Goal: Task Accomplishment & Management: Manage account settings

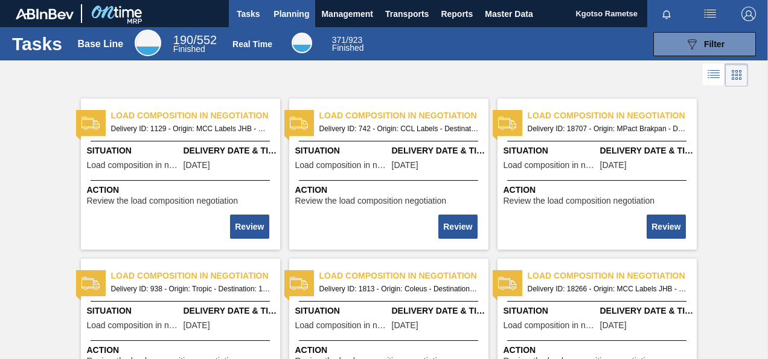
click at [283, 16] on span "Planning" at bounding box center [291, 14] width 36 height 14
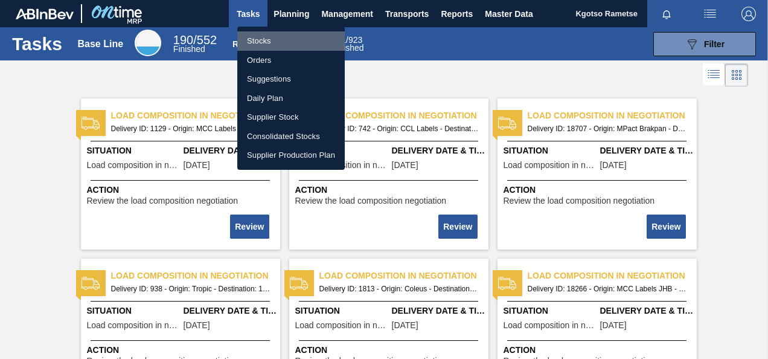
click at [272, 34] on li "Stocks" at bounding box center [290, 40] width 107 height 19
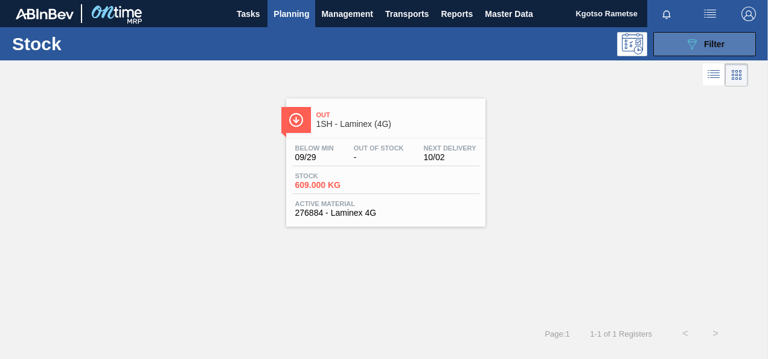
click at [692, 45] on icon "089F7B8B-B2A5-4AFE-B5C0-19BA573D28AC" at bounding box center [692, 44] width 14 height 14
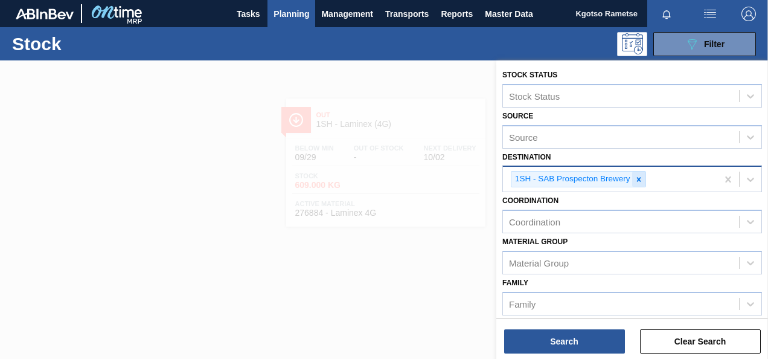
click at [636, 180] on icon at bounding box center [638, 179] width 4 height 4
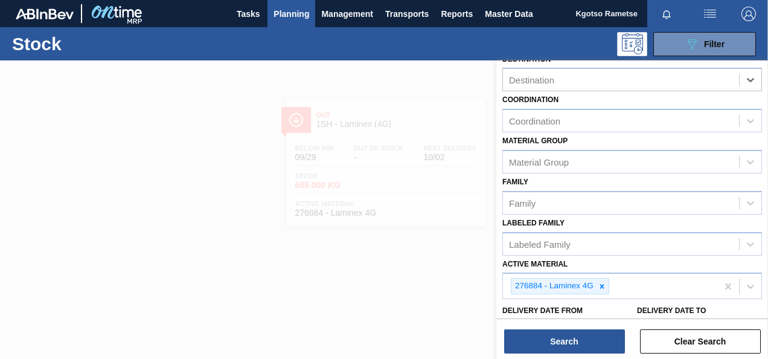
scroll to position [181, 0]
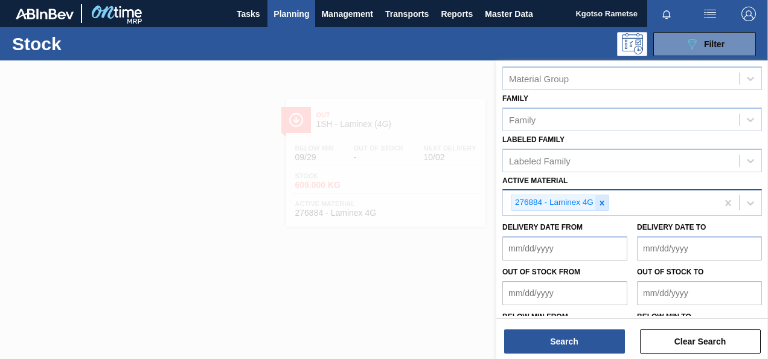
click at [598, 200] on icon at bounding box center [602, 203] width 8 height 8
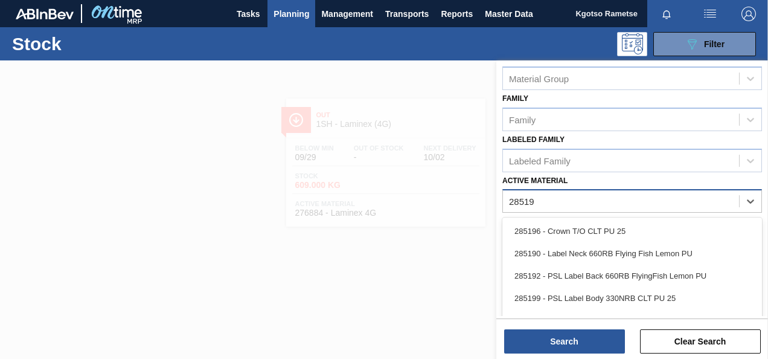
type Material "285191"
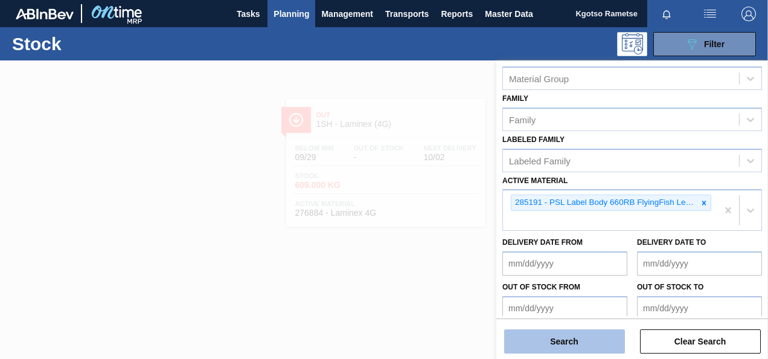
click at [551, 344] on button "Search" at bounding box center [564, 341] width 121 height 24
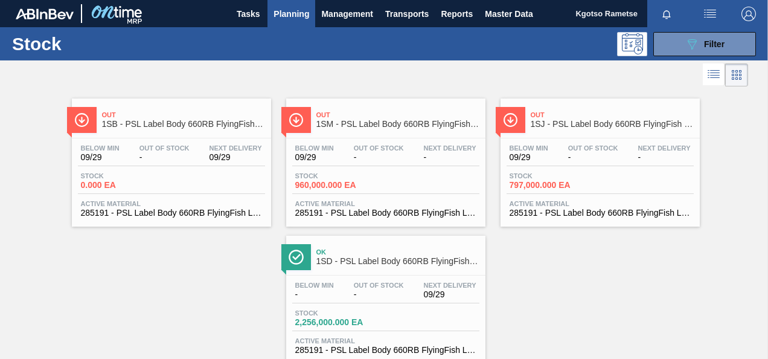
click at [193, 169] on div "Below Min 09/29 Out Of Stock - Next Delivery 09/29 Stock 0.000 EA Active Materi…" at bounding box center [171, 179] width 199 height 82
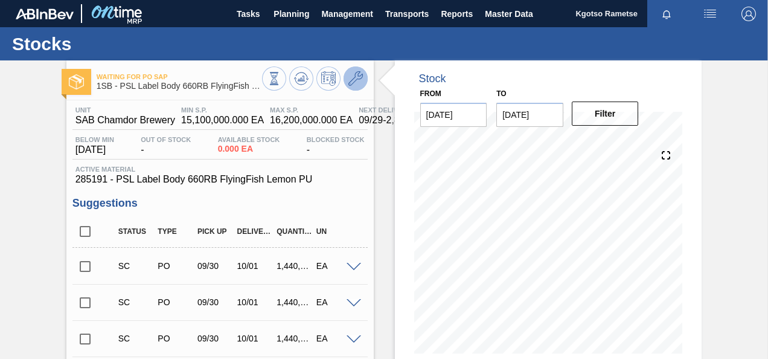
click at [357, 70] on button at bounding box center [356, 78] width 24 height 24
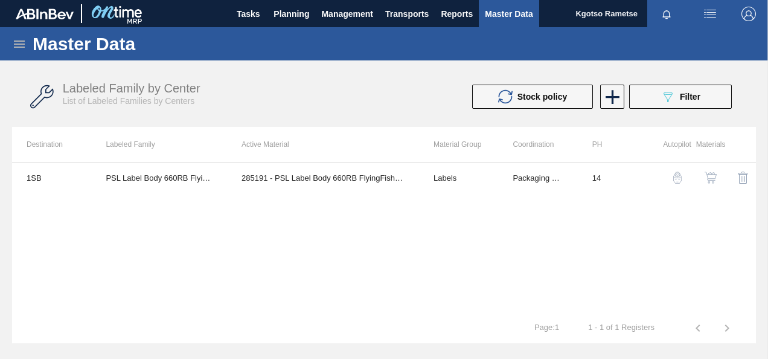
click at [708, 172] on img "button" at bounding box center [711, 177] width 12 height 12
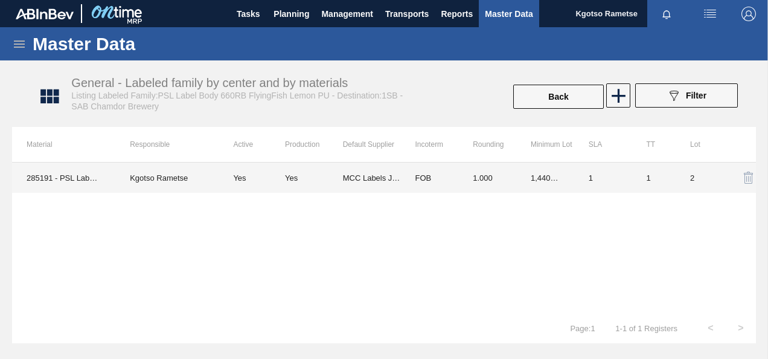
click at [378, 179] on td "MCC Labels JHB" at bounding box center [372, 177] width 58 height 30
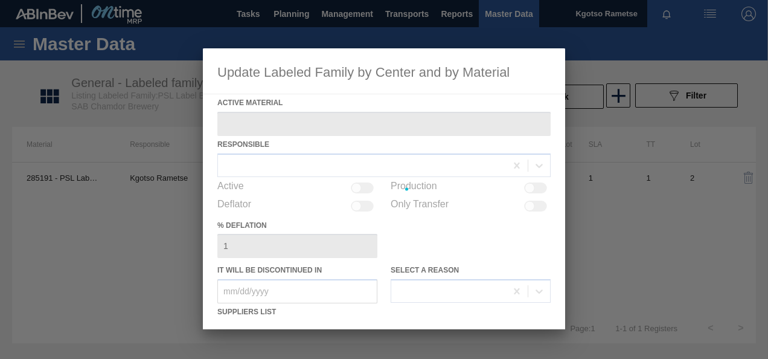
type Material "285191 - PSL Label Body 660RB FlyingFish Lemon PU"
checkbox input "true"
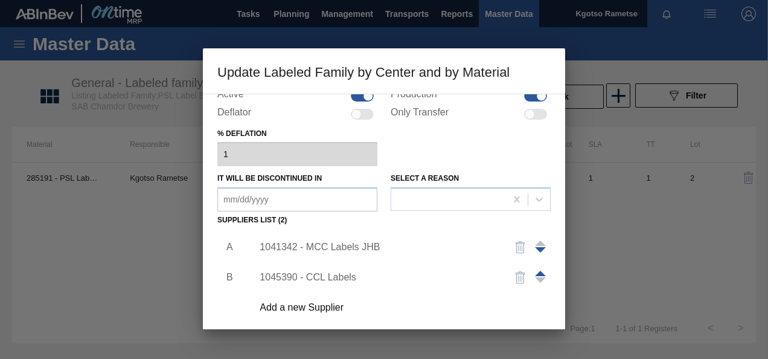
scroll to position [185, 0]
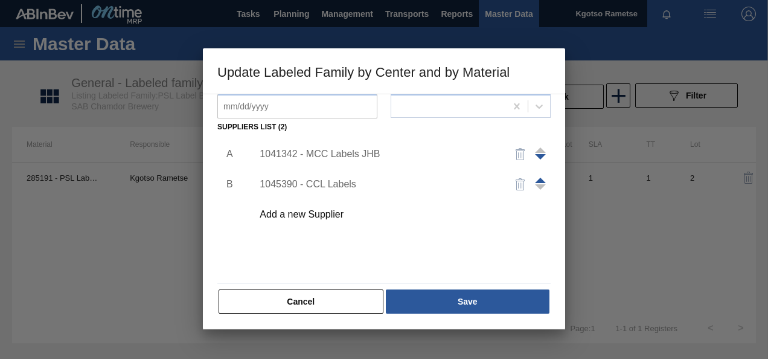
click at [320, 214] on div "Add a new Supplier" at bounding box center [378, 214] width 237 height 11
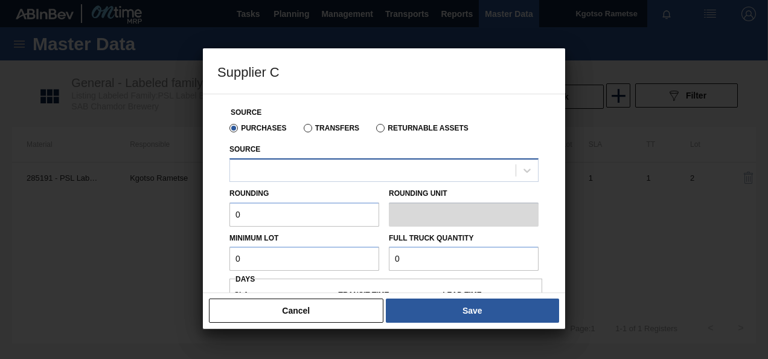
click at [307, 167] on div at bounding box center [373, 170] width 286 height 18
click at [223, 195] on div "Source Purchases Transfers Returnable Assets Source Rounding 0 Rounding Unit Mi…" at bounding box center [383, 312] width 333 height 437
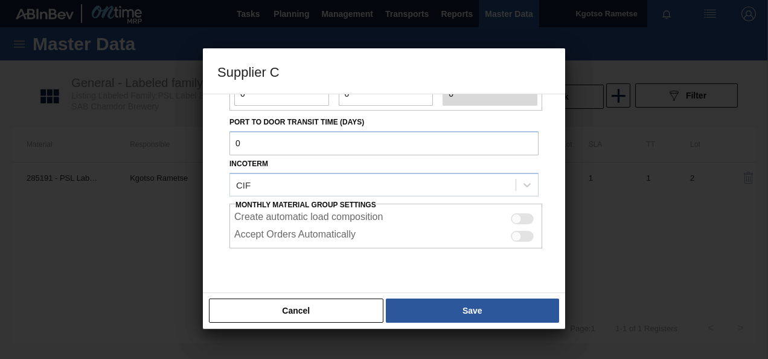
scroll to position [252, 0]
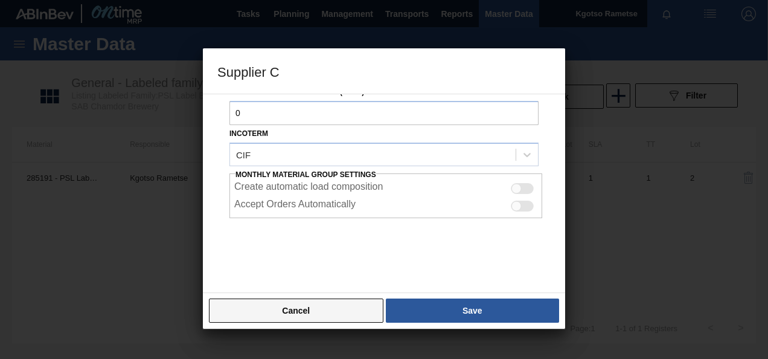
click at [316, 300] on button "Cancel" at bounding box center [296, 310] width 174 height 24
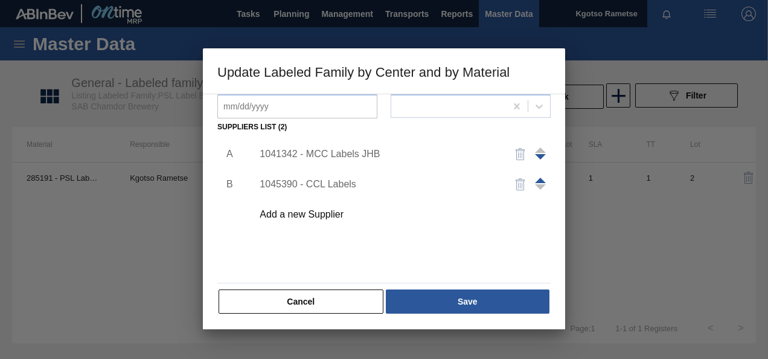
click at [523, 185] on img "button" at bounding box center [520, 184] width 14 height 14
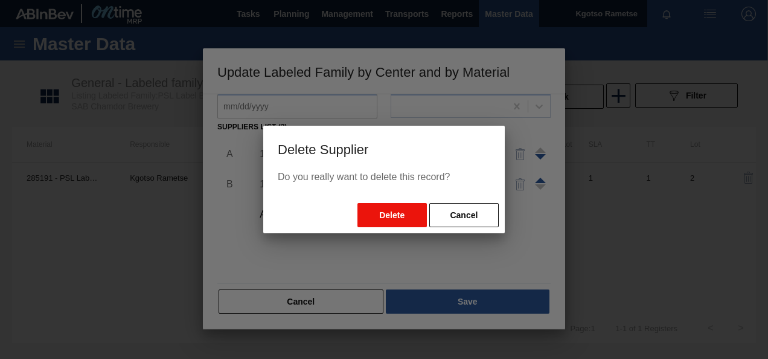
click at [397, 209] on button "Delete" at bounding box center [391, 215] width 69 height 24
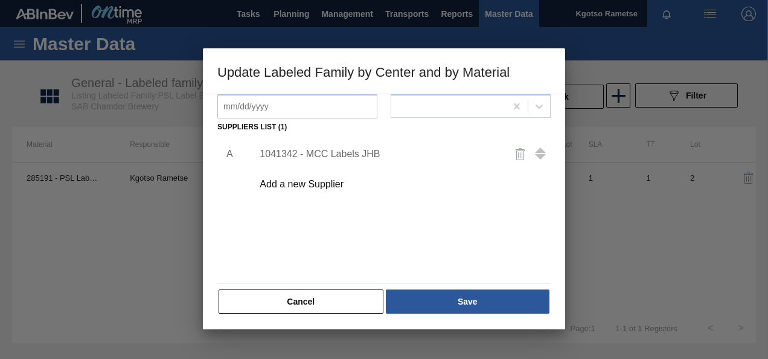
click at [319, 190] on div "Add a new Supplier" at bounding box center [398, 184] width 305 height 30
click at [321, 179] on div "Add a new Supplier" at bounding box center [378, 184] width 237 height 11
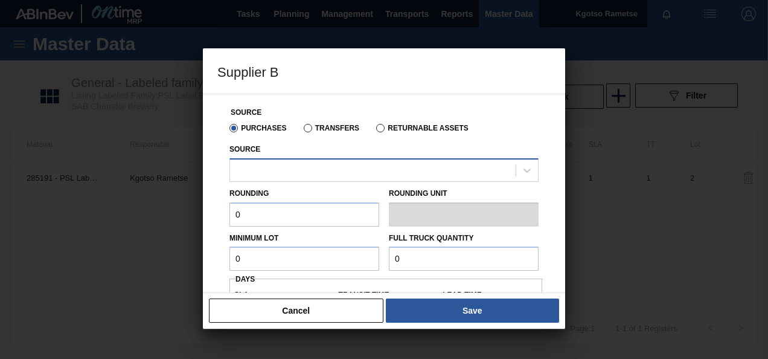
click at [319, 162] on div at bounding box center [373, 170] width 286 height 18
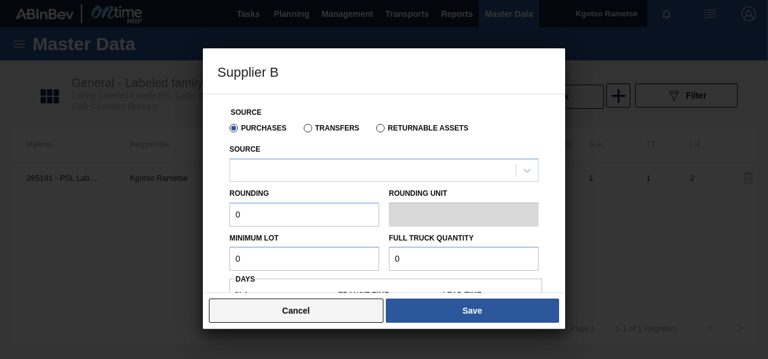
click at [235, 309] on button "Cancel" at bounding box center [296, 310] width 174 height 24
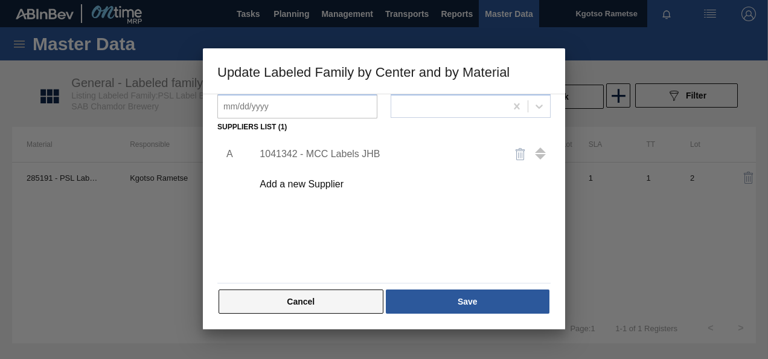
click at [254, 298] on button "Cancel" at bounding box center [301, 301] width 165 height 24
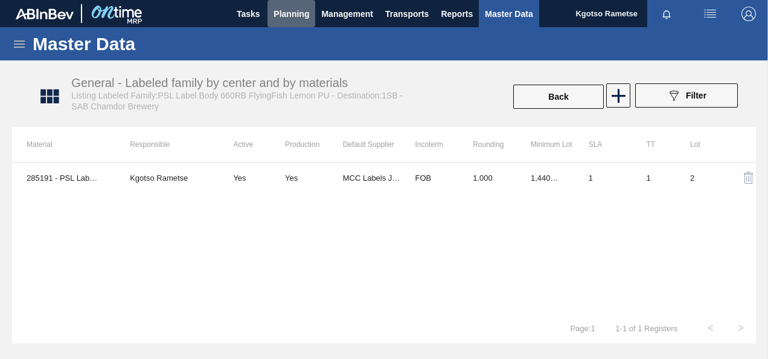
drag, startPoint x: 297, startPoint y: 17, endPoint x: 284, endPoint y: 30, distance: 18.4
click at [296, 17] on span "Planning" at bounding box center [291, 14] width 36 height 14
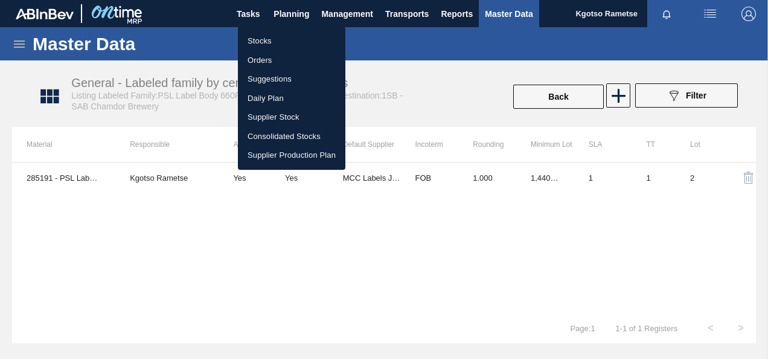
click at [274, 37] on li "Stocks" at bounding box center [291, 40] width 107 height 19
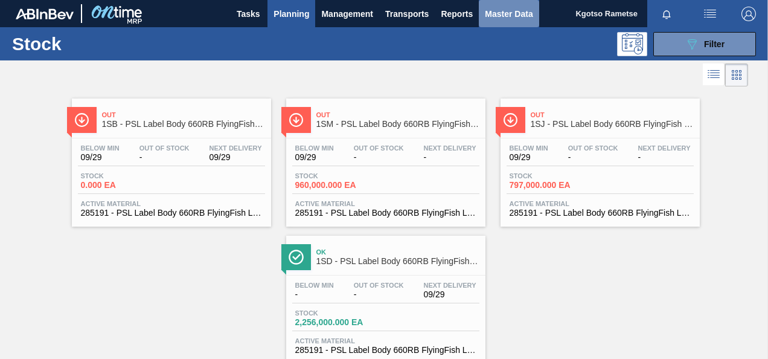
click at [507, 11] on span "Master Data" at bounding box center [509, 14] width 48 height 14
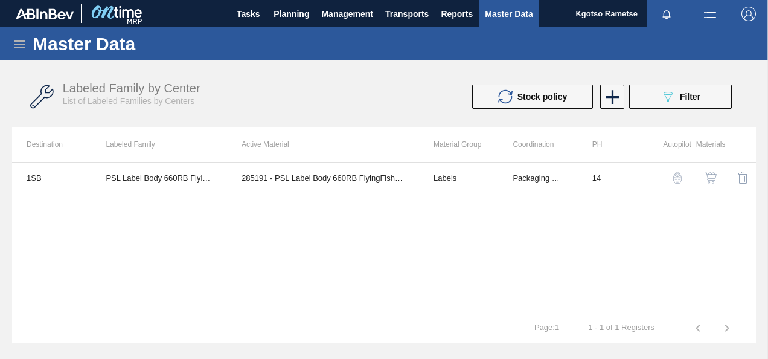
click at [15, 44] on icon at bounding box center [19, 43] width 11 height 7
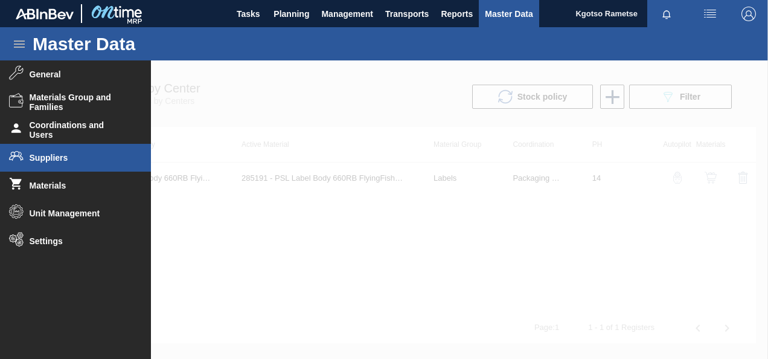
click at [63, 162] on span "Suppliers" at bounding box center [80, 158] width 100 height 10
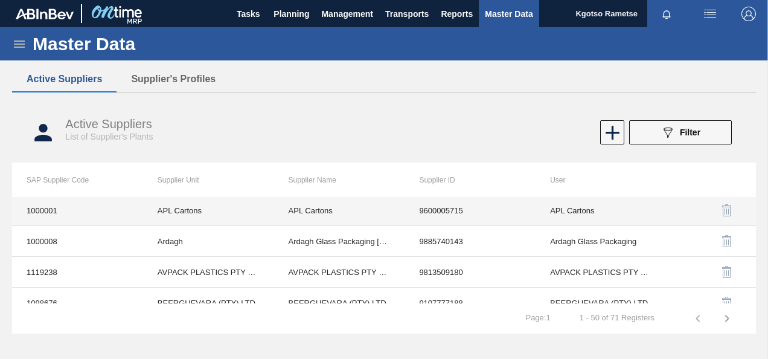
scroll to position [60, 0]
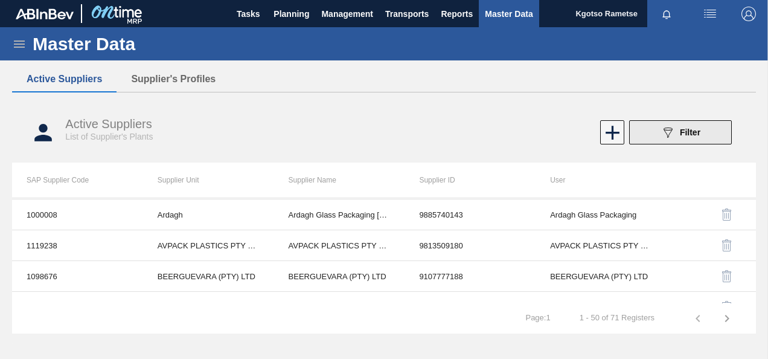
click at [665, 130] on icon "089F7B8B-B2A5-4AFE-B5C0-19BA573D28AC" at bounding box center [667, 132] width 14 height 14
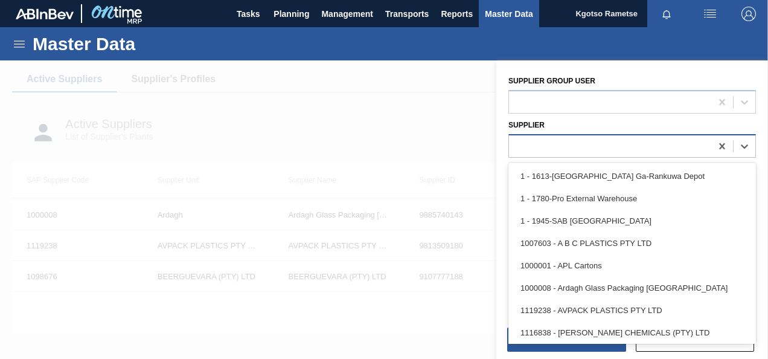
click at [580, 149] on div at bounding box center [610, 146] width 202 height 18
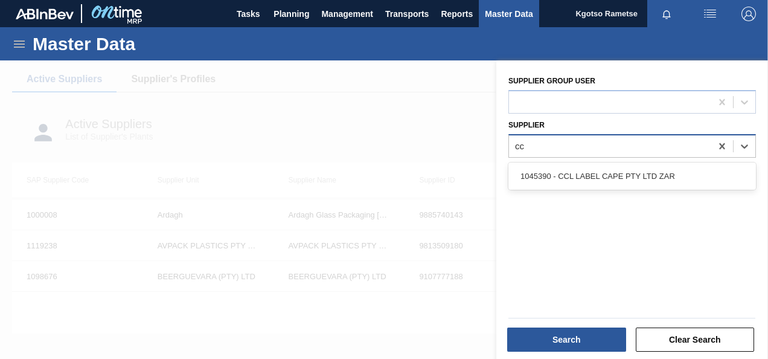
type input "ccl"
click at [584, 167] on div "1045390 - CCL LABEL CAPE PTY LTD ZAR" at bounding box center [632, 176] width 248 height 22
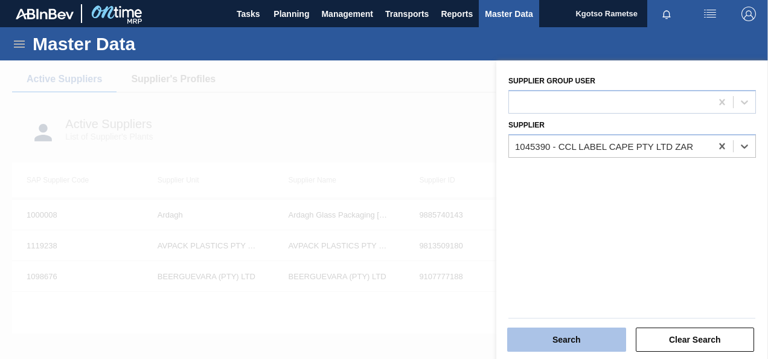
click at [563, 338] on button "Search" at bounding box center [566, 339] width 119 height 24
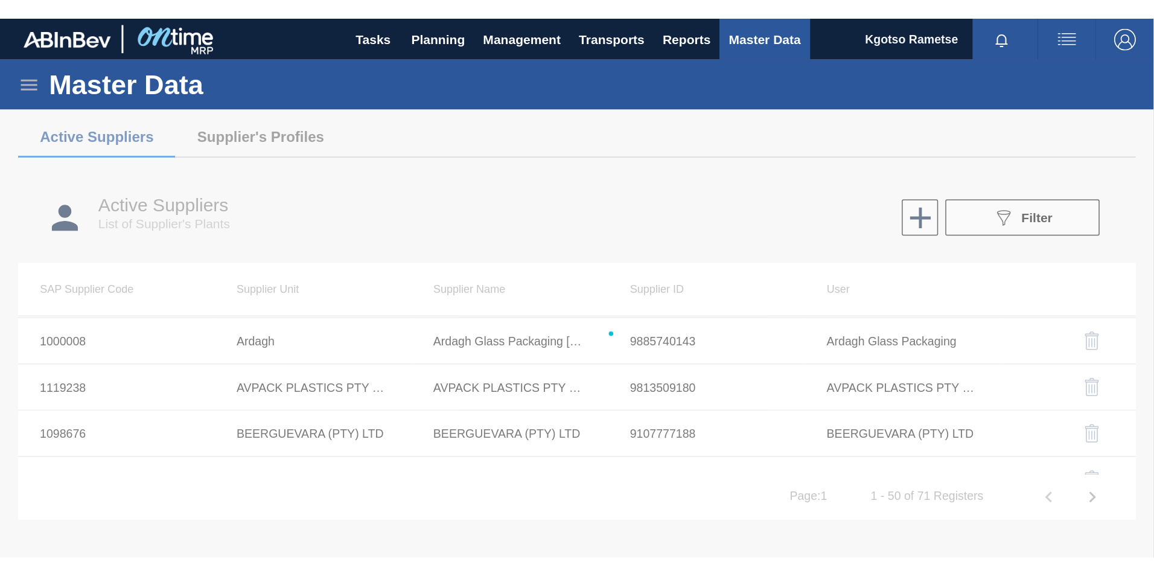
scroll to position [0, 0]
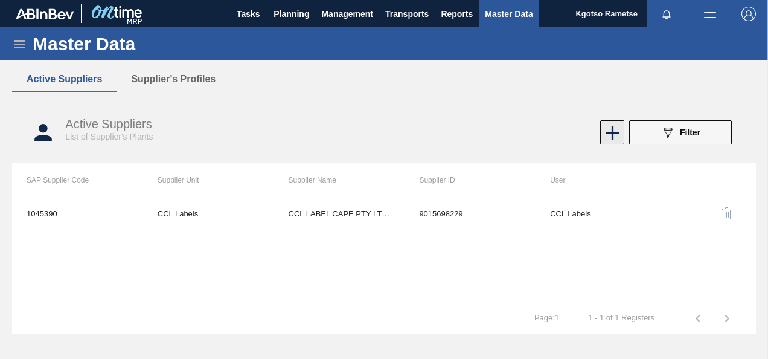
click at [622, 135] on icon at bounding box center [613, 133] width 24 height 24
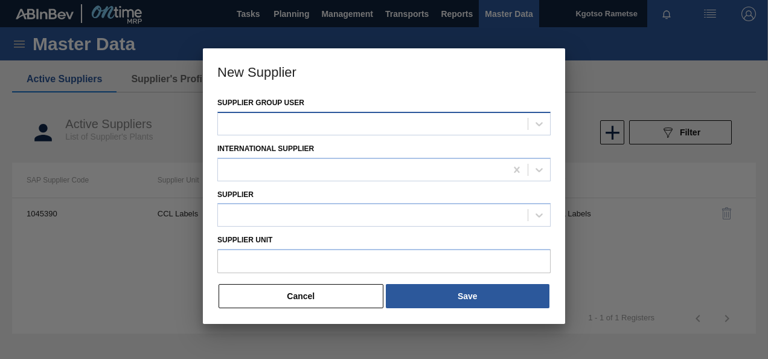
click at [449, 120] on div at bounding box center [373, 124] width 310 height 18
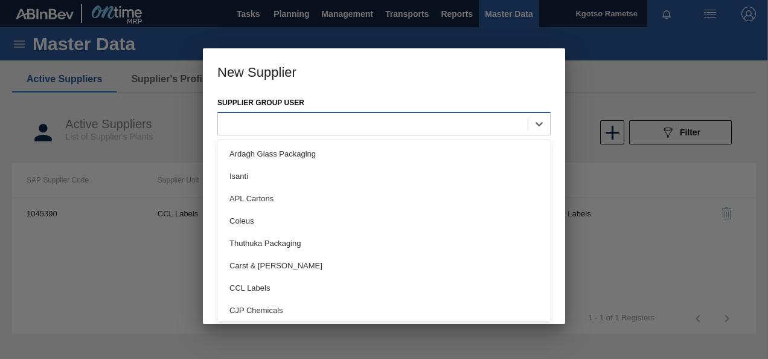
click at [449, 120] on div at bounding box center [373, 124] width 310 height 18
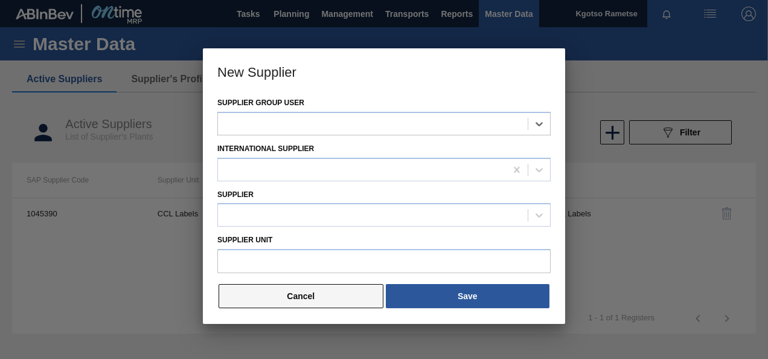
click at [289, 295] on button "Cancel" at bounding box center [301, 296] width 165 height 24
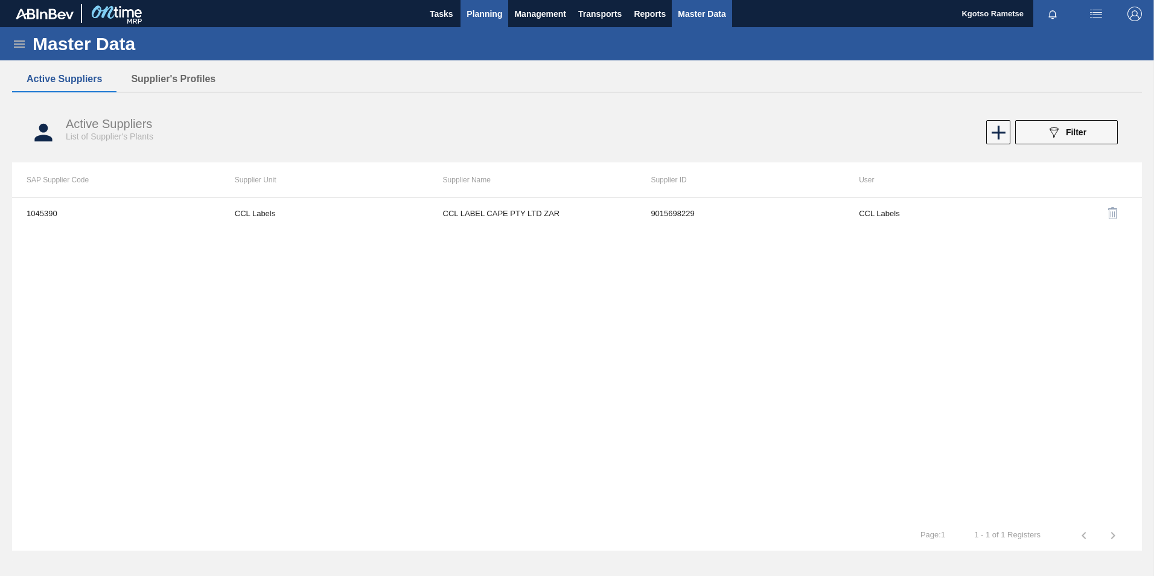
click at [480, 14] on span "Planning" at bounding box center [485, 14] width 36 height 14
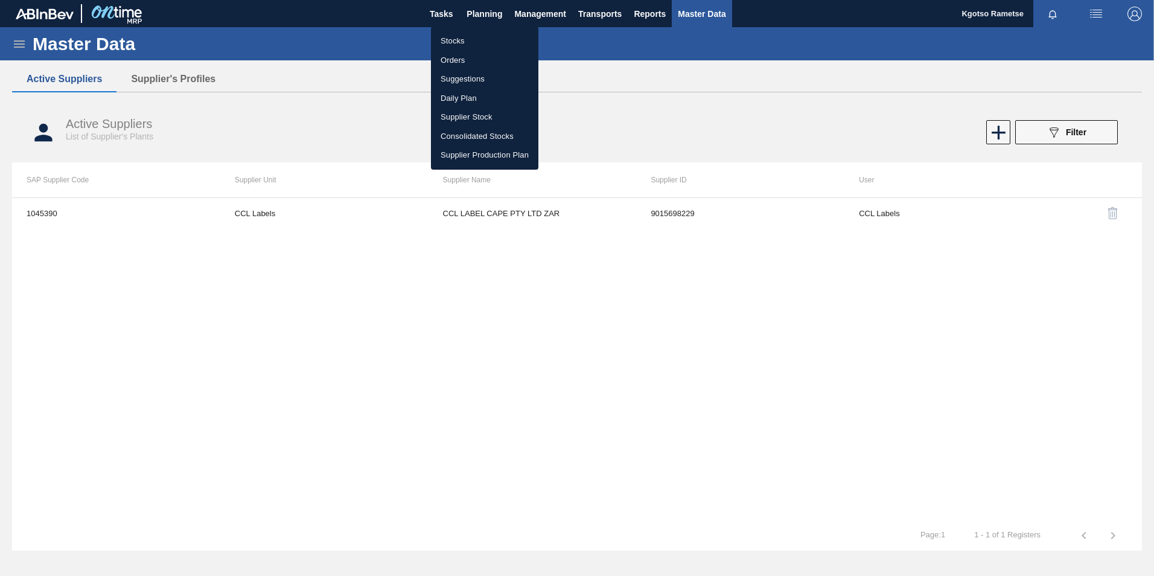
click at [468, 33] on li "Stocks" at bounding box center [484, 40] width 107 height 19
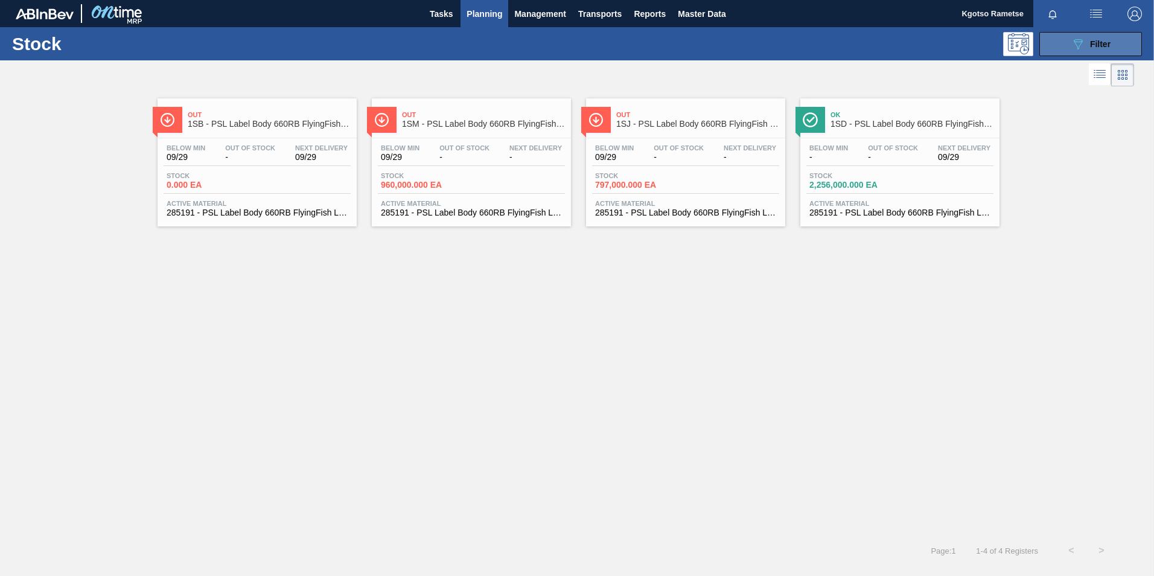
click at [767, 42] on icon at bounding box center [1078, 44] width 9 height 10
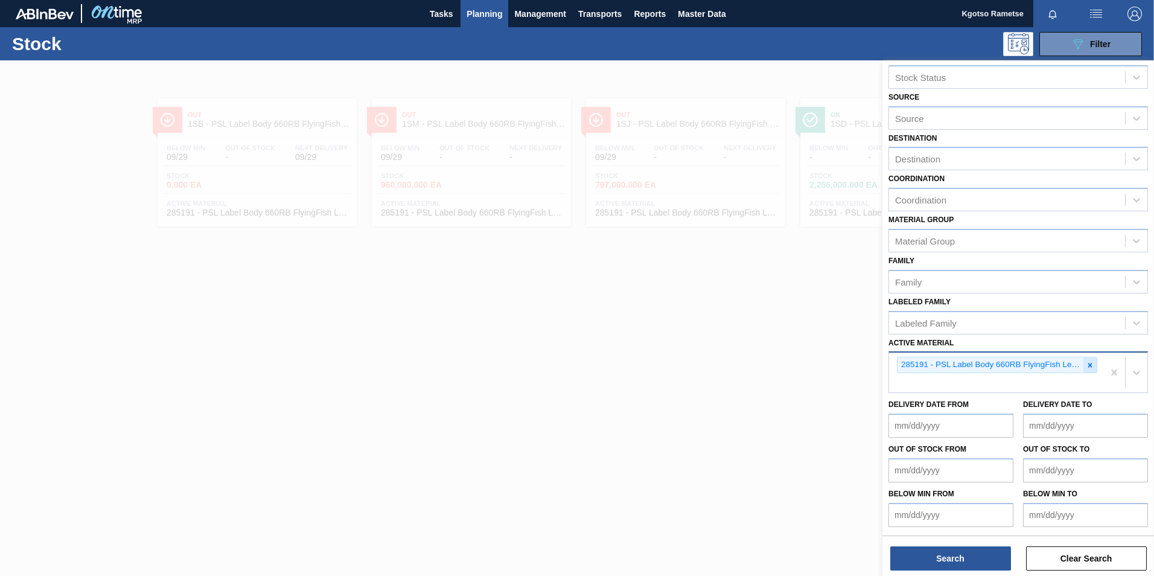
click at [767, 358] on icon at bounding box center [1090, 365] width 8 height 8
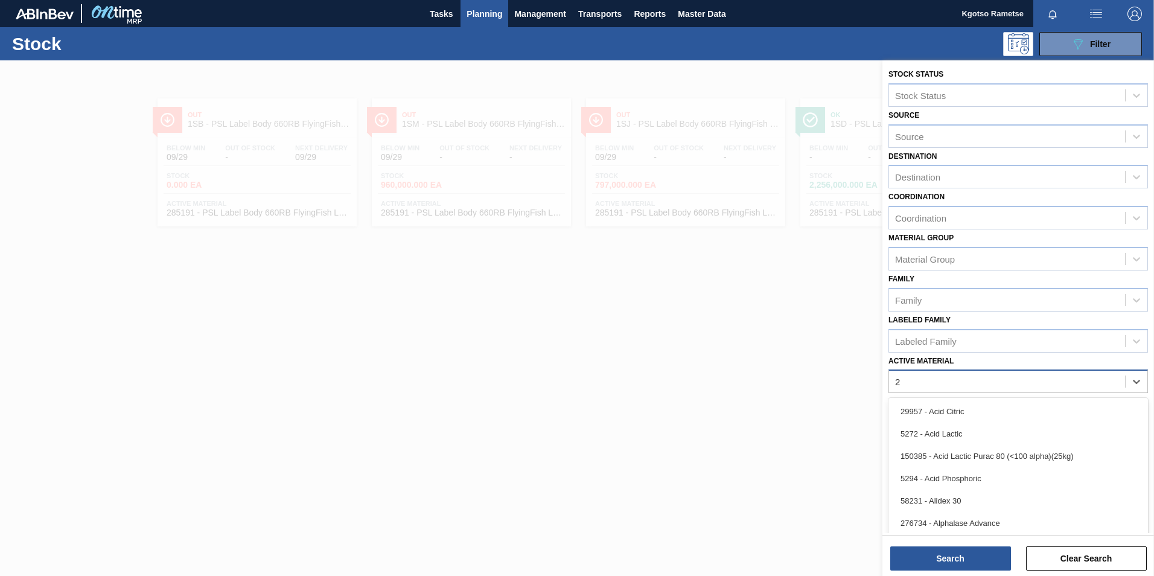
scroll to position [19, 0]
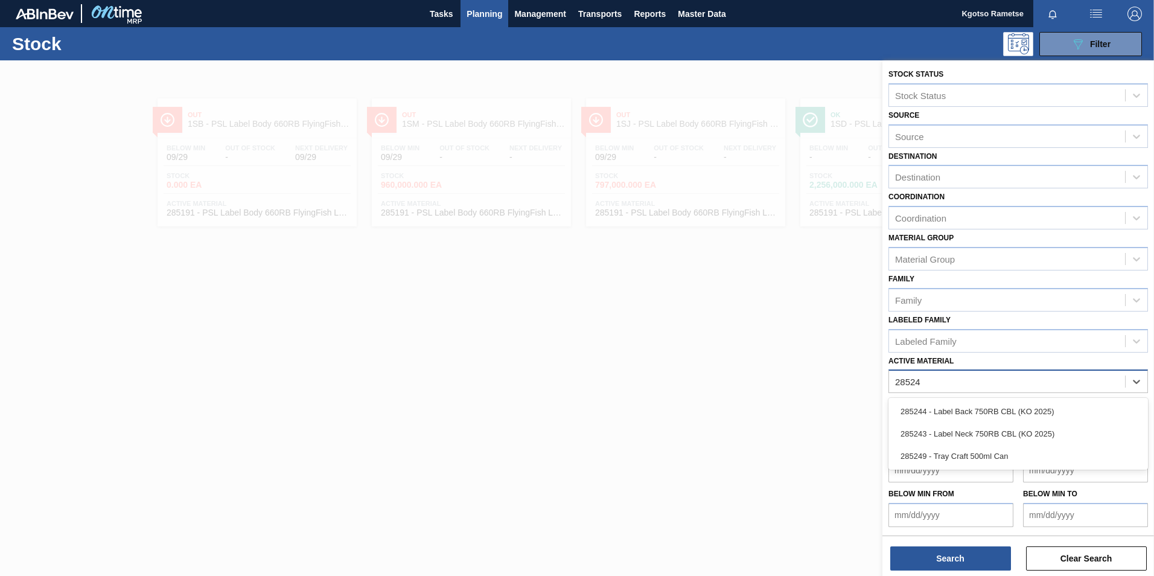
type Material "285243"
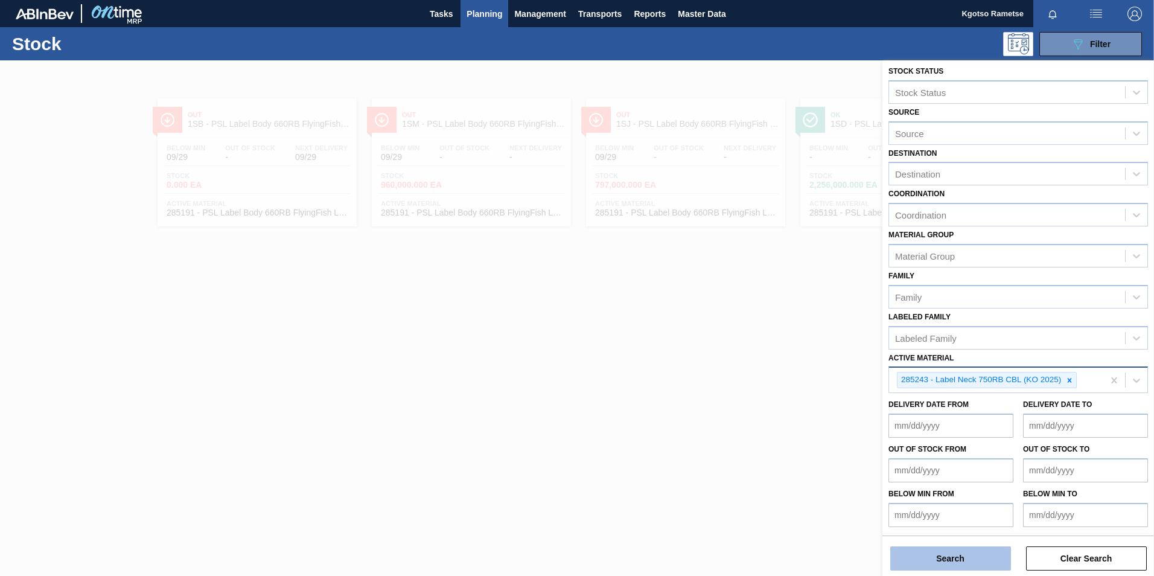
click at [767, 358] on button "Search" at bounding box center [951, 558] width 121 height 24
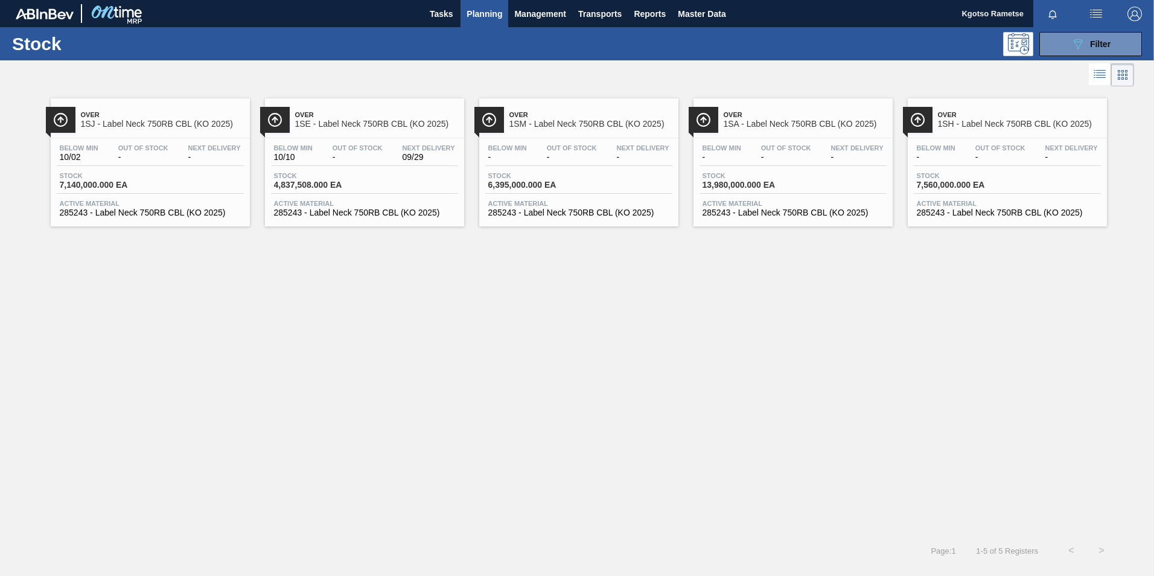
click at [348, 127] on span "1SE - Label Neck 750RB CBL (KO 2025)" at bounding box center [376, 124] width 163 height 9
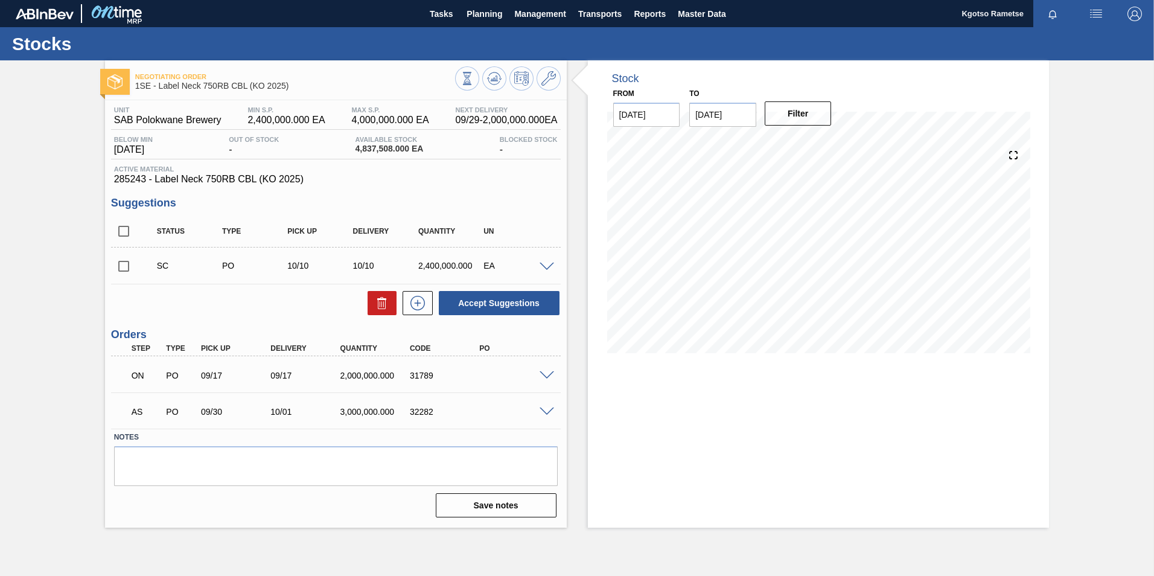
click at [545, 358] on span at bounding box center [547, 412] width 14 height 9
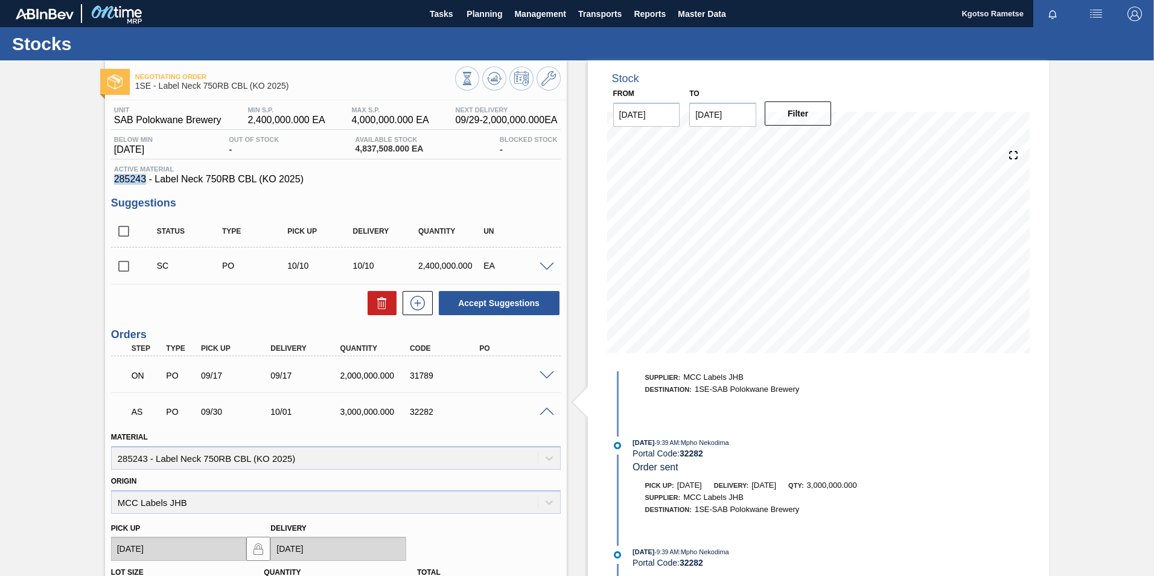
drag, startPoint x: 146, startPoint y: 181, endPoint x: 115, endPoint y: 183, distance: 30.8
click at [115, 183] on span "285243 - Label Neck 750RB CBL (KO 2025)" at bounding box center [336, 179] width 444 height 11
copy span "285243"
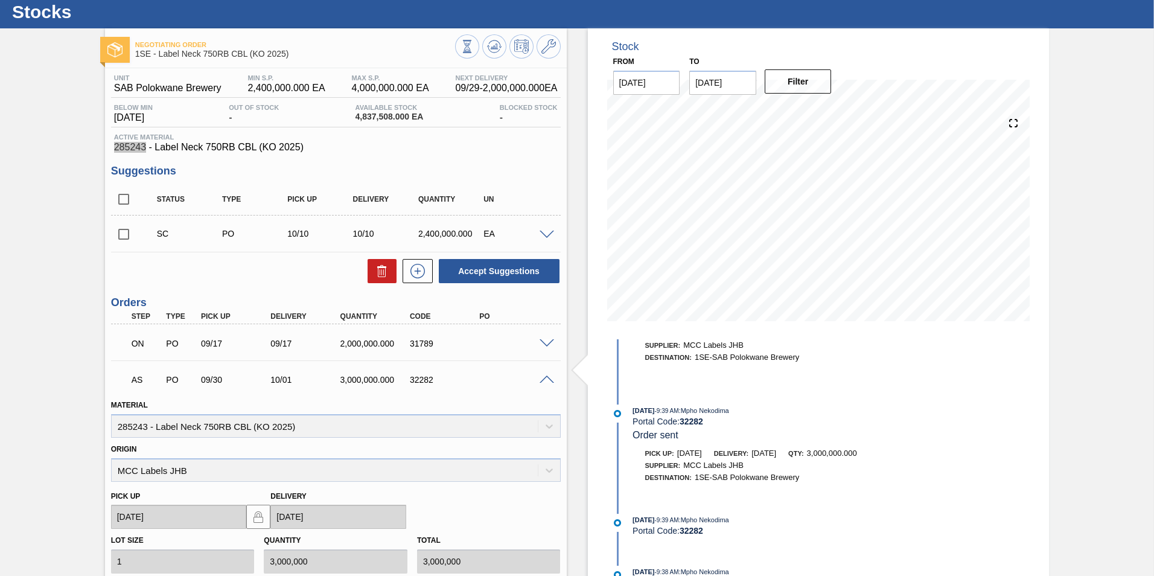
scroll to position [60, 0]
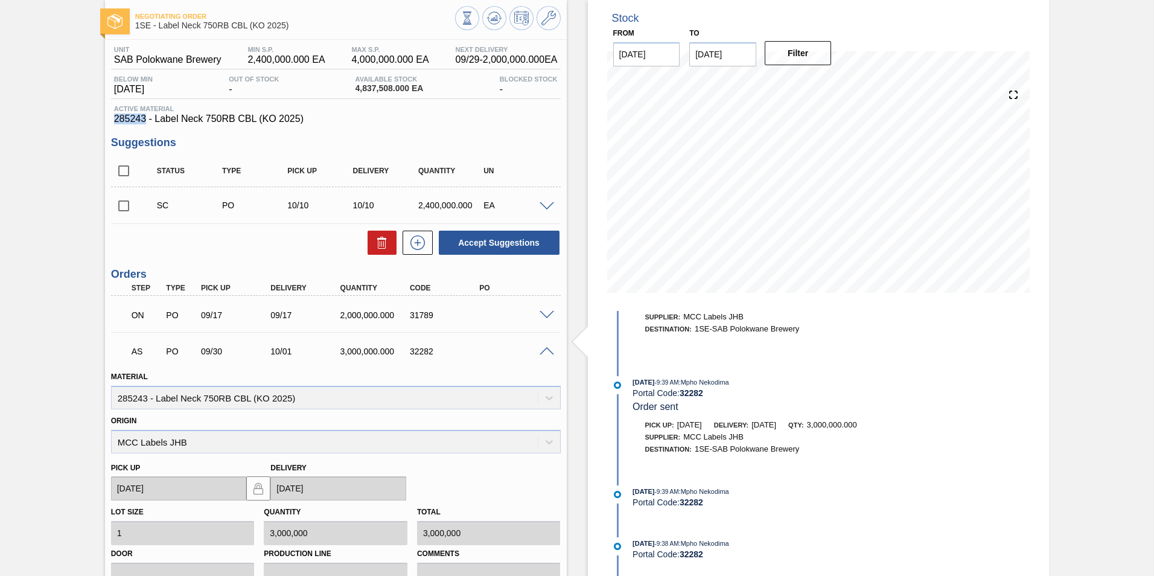
drag, startPoint x: 532, startPoint y: 351, endPoint x: 549, endPoint y: 346, distance: 17.8
click at [540, 350] on div "AS PO 09/30 10/01 3,000,000.000 32282" at bounding box center [336, 350] width 450 height 30
click at [558, 347] on div at bounding box center [549, 350] width 24 height 9
click at [546, 351] on span at bounding box center [547, 351] width 14 height 9
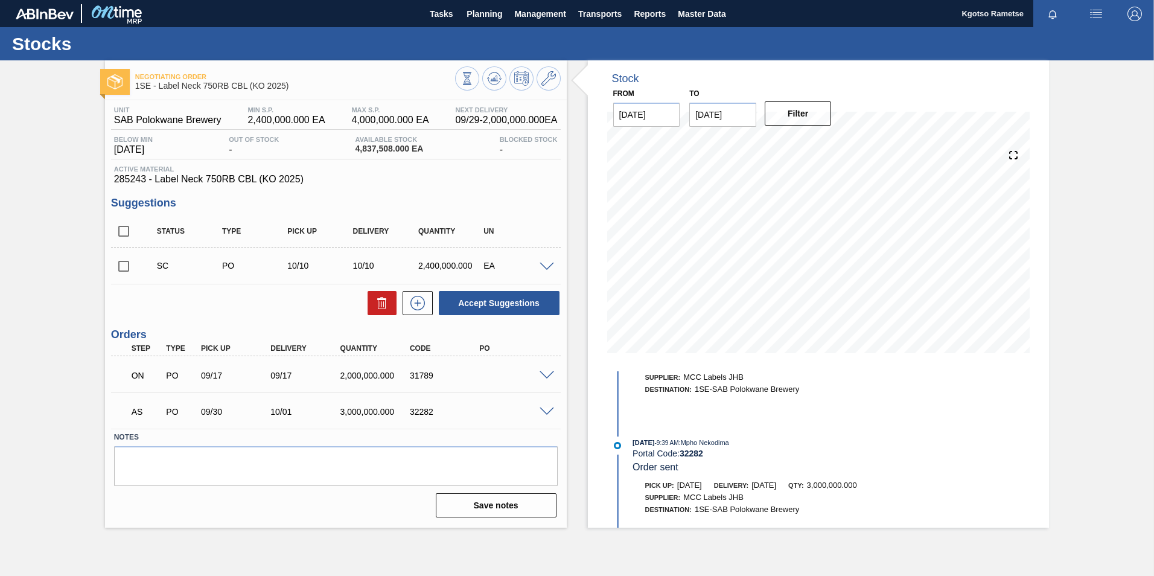
scroll to position [0, 0]
click at [548, 358] on span at bounding box center [547, 412] width 14 height 9
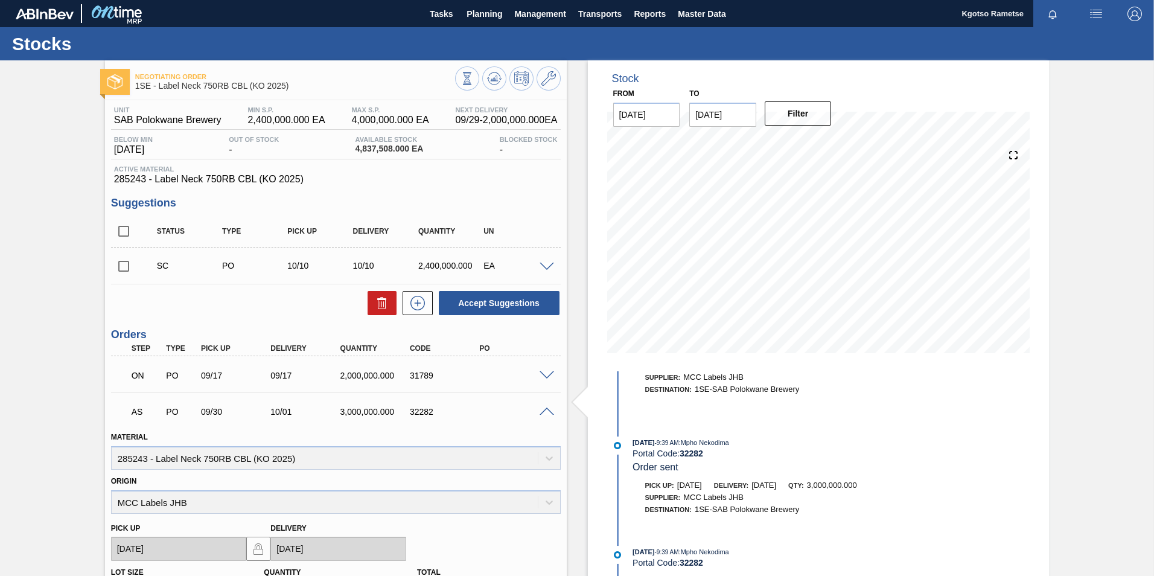
click at [541, 358] on span at bounding box center [547, 412] width 14 height 9
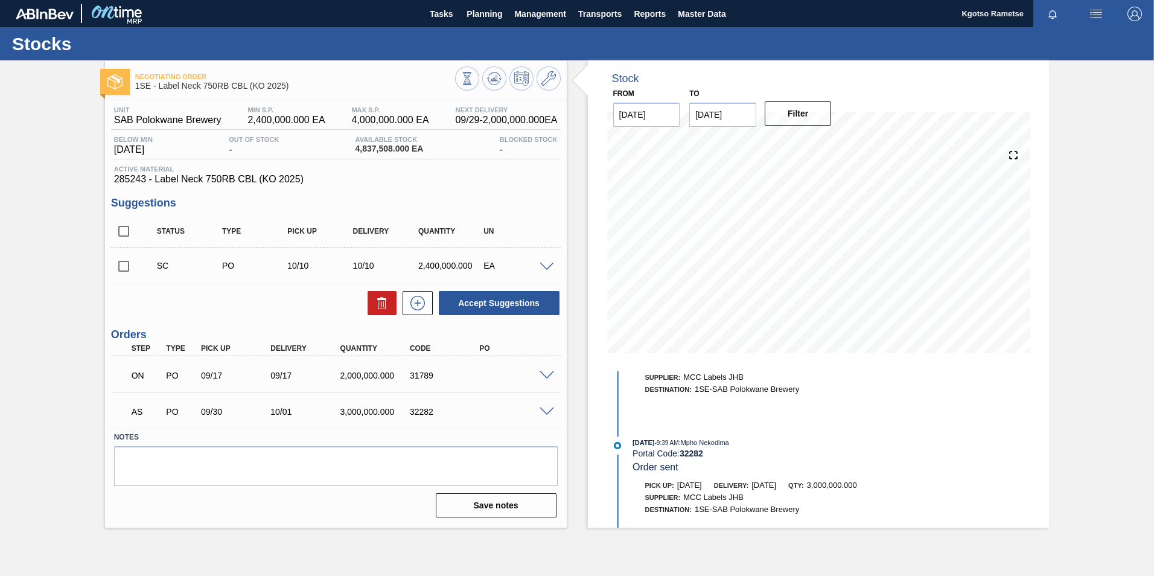
click at [542, 358] on span at bounding box center [547, 412] width 14 height 9
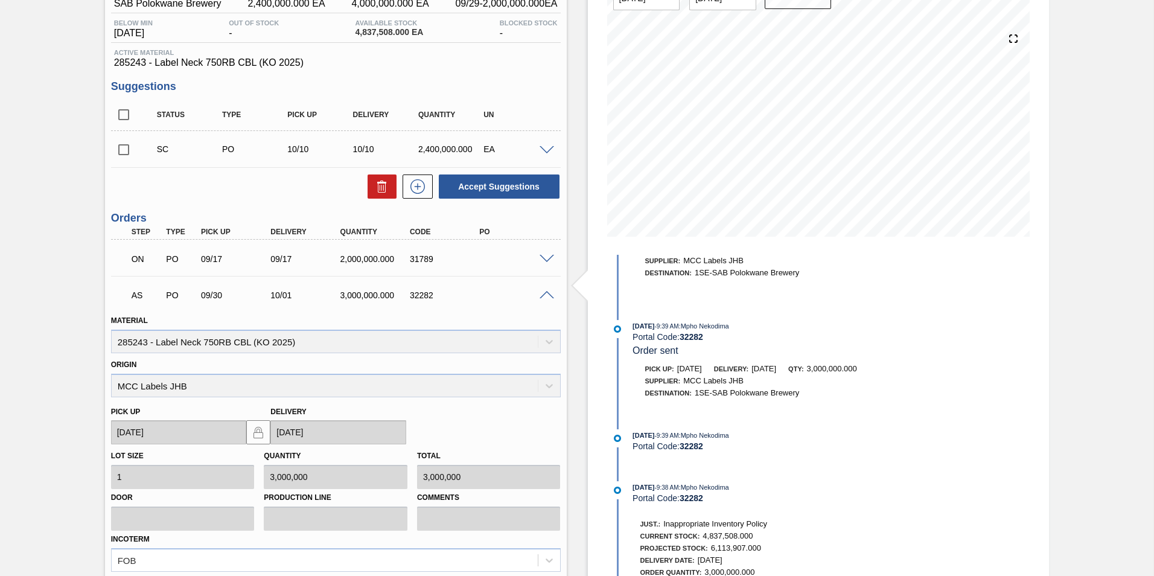
scroll to position [245, 0]
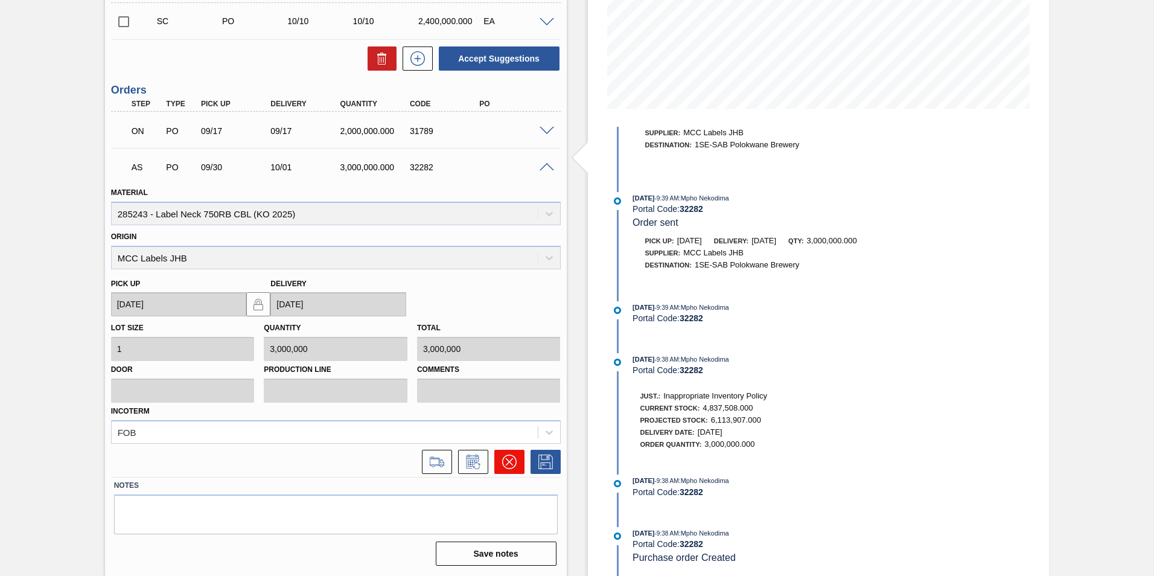
click at [507, 358] on icon at bounding box center [509, 462] width 14 height 14
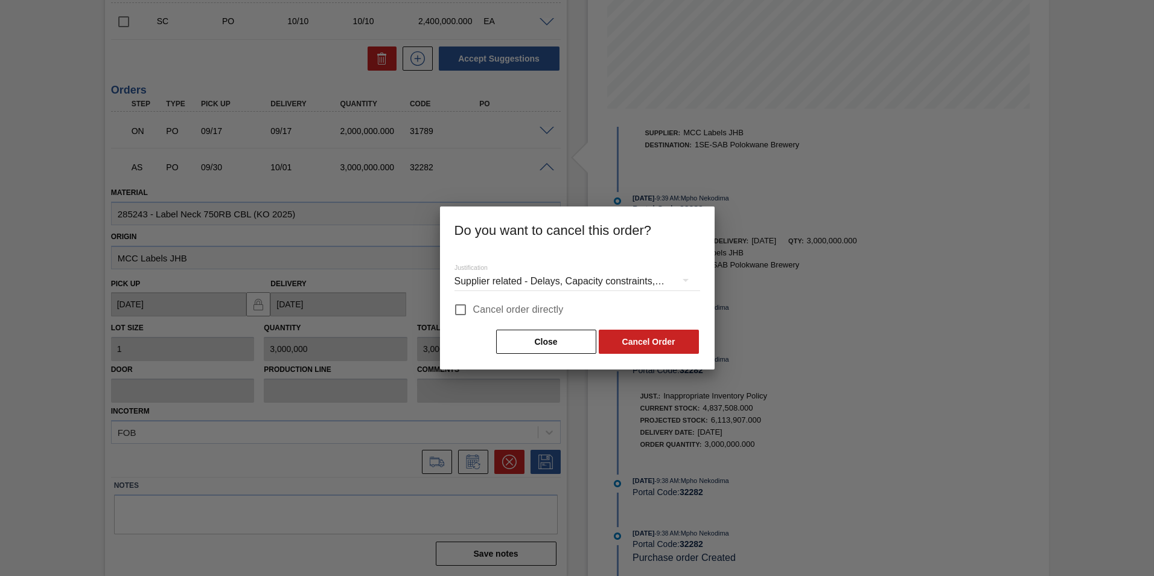
click at [464, 307] on input "Cancel order directly" at bounding box center [460, 309] width 25 height 25
checkbox input "true"
click at [630, 343] on button "Cancel Order" at bounding box center [649, 342] width 100 height 24
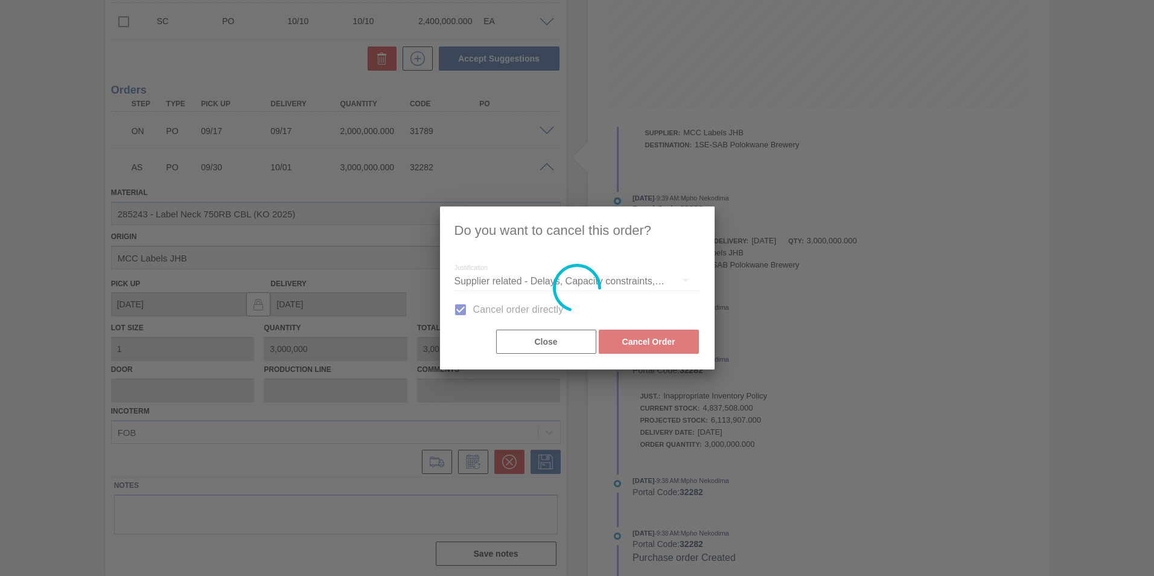
scroll to position [0, 0]
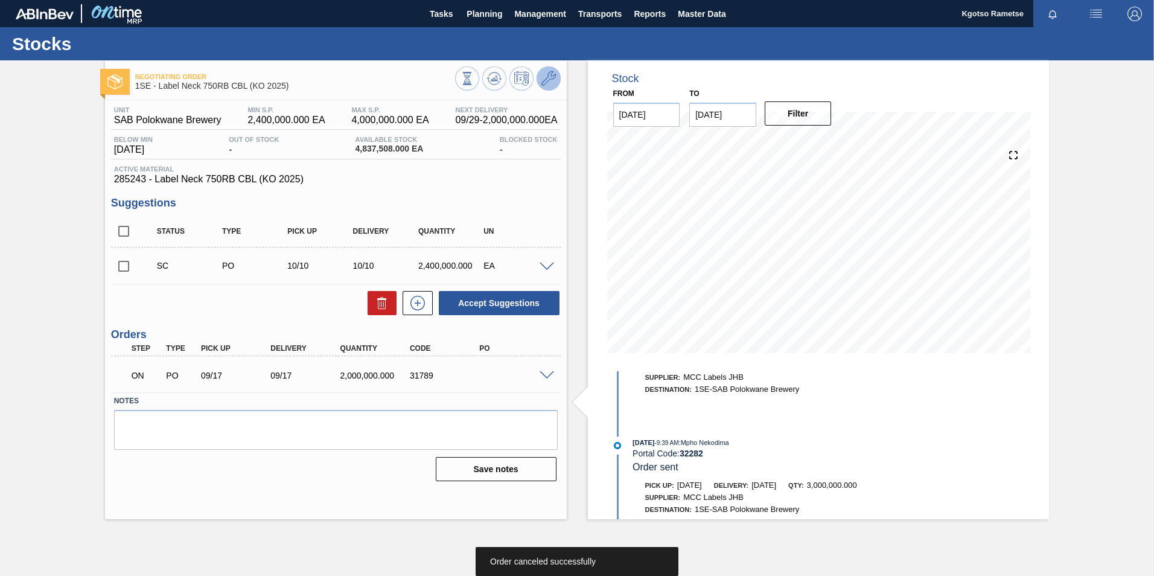
click at [549, 75] on icon at bounding box center [549, 78] width 14 height 14
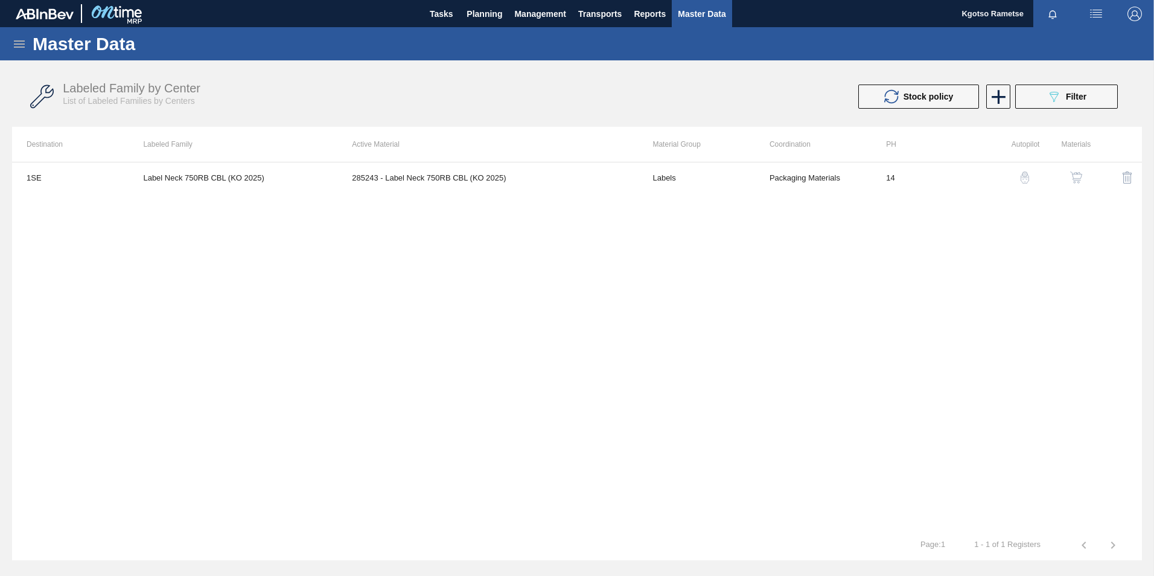
click at [767, 177] on img "button" at bounding box center [1076, 177] width 12 height 12
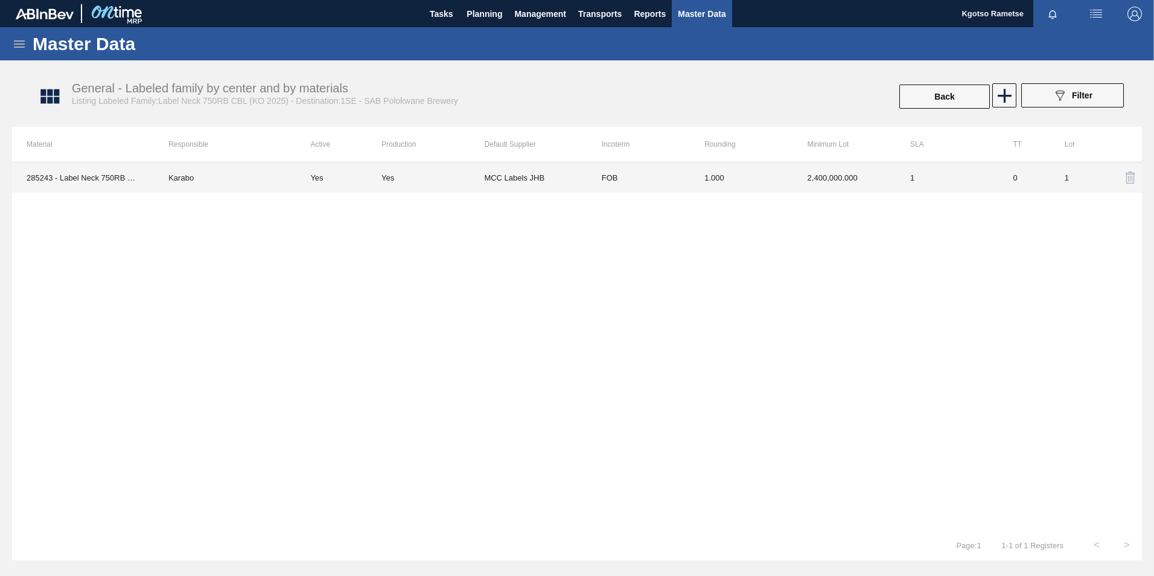
click at [679, 183] on td "FOB" at bounding box center [638, 177] width 103 height 30
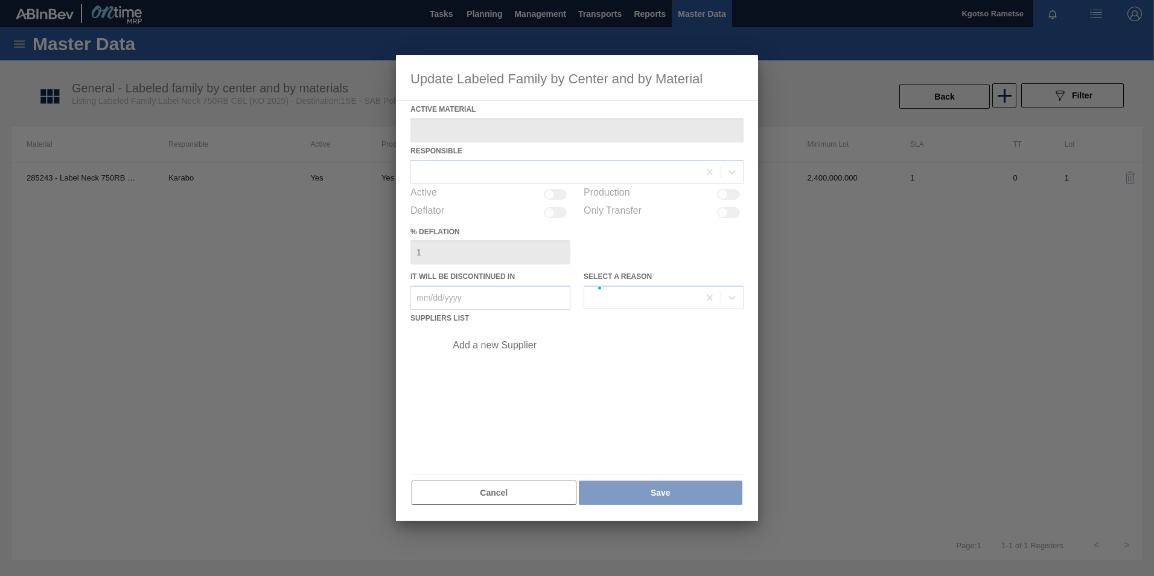
type Material "285243 - Label Neck 750RB CBL (KO 2025)"
checkbox input "true"
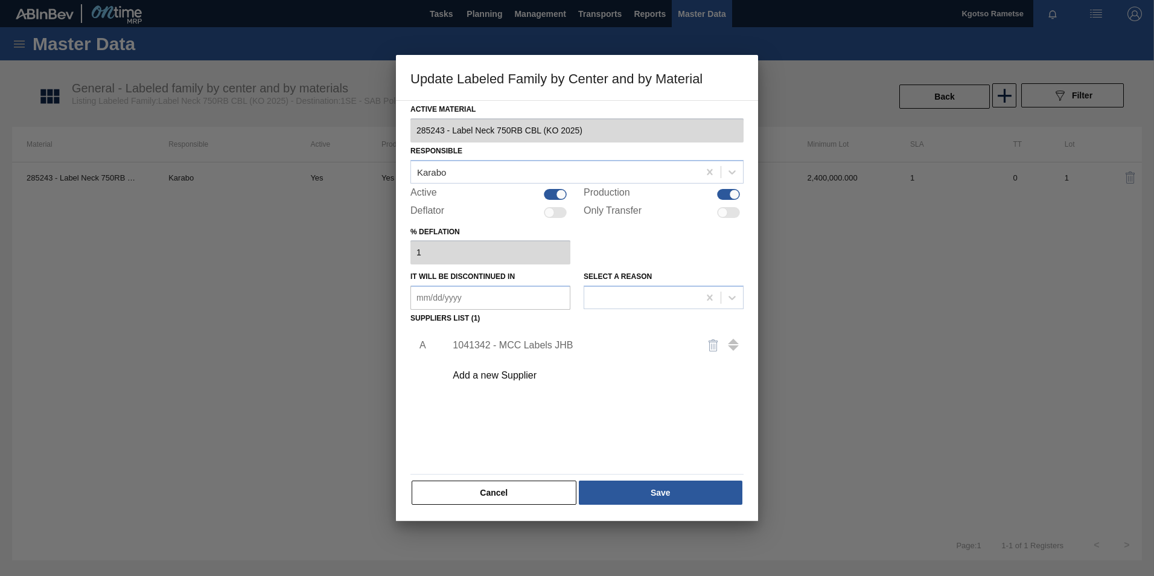
click at [526, 344] on div "1041342 - MCC Labels JHB" at bounding box center [571, 345] width 237 height 11
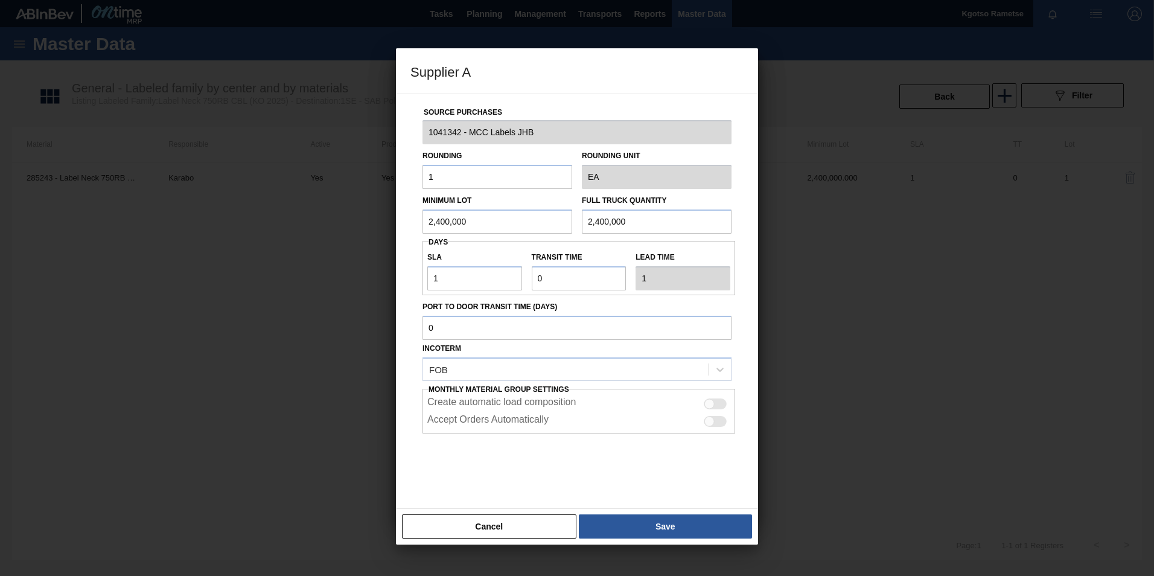
drag, startPoint x: 481, startPoint y: 228, endPoint x: 208, endPoint y: 272, distance: 277.0
click at [306, 253] on div "Supplier A Source Purchases 1041342 - MCC Labels JHB Rounding 1 Rounding Unit E…" at bounding box center [577, 288] width 1154 height 576
drag, startPoint x: 478, startPoint y: 221, endPoint x: 101, endPoint y: 294, distance: 383.8
click at [182, 273] on div "Supplier A Source Purchases 1041342 - MCC Labels JHB Rounding 1 Rounding Unit E…" at bounding box center [577, 288] width 1154 height 576
type input "3,000,000"
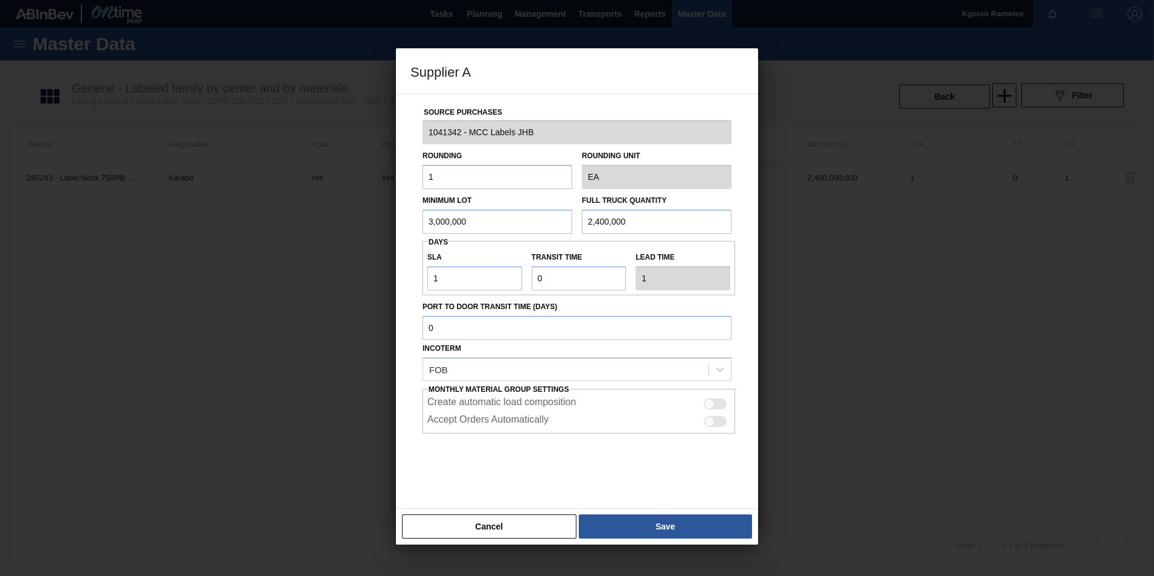
drag, startPoint x: 651, startPoint y: 219, endPoint x: 542, endPoint y: 228, distance: 110.3
click at [542, 228] on div "Minimum Lot 3,000,000 Full Truck Quantity 2,400,000" at bounding box center [577, 211] width 319 height 45
paste input "3,0"
type input "3,000,000"
click at [700, 358] on div "Cancel Save" at bounding box center [577, 526] width 362 height 36
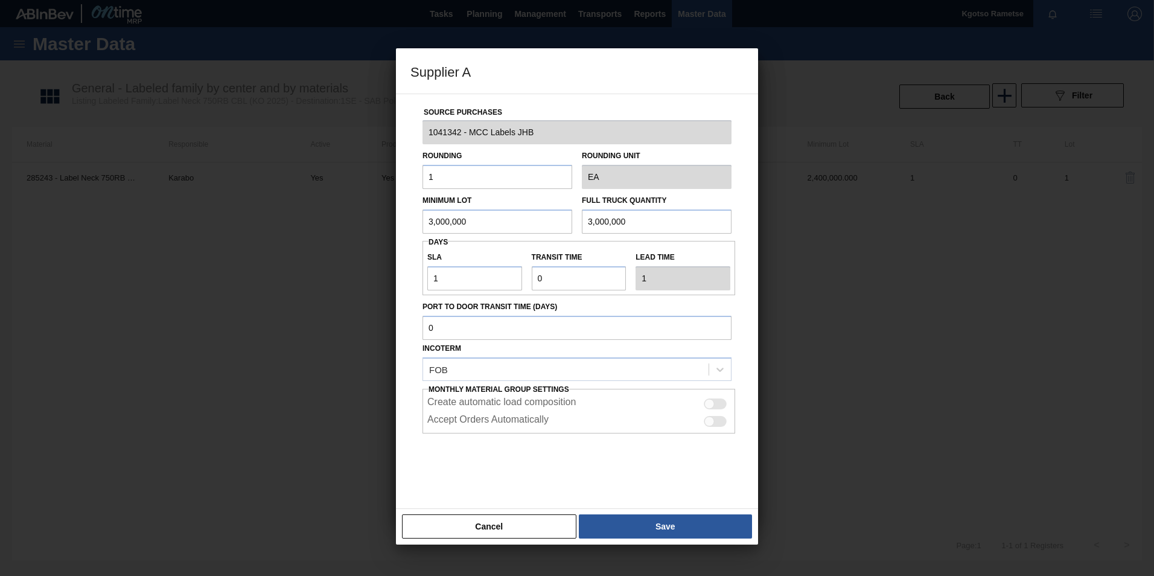
click at [696, 358] on button "Save" at bounding box center [665, 526] width 173 height 24
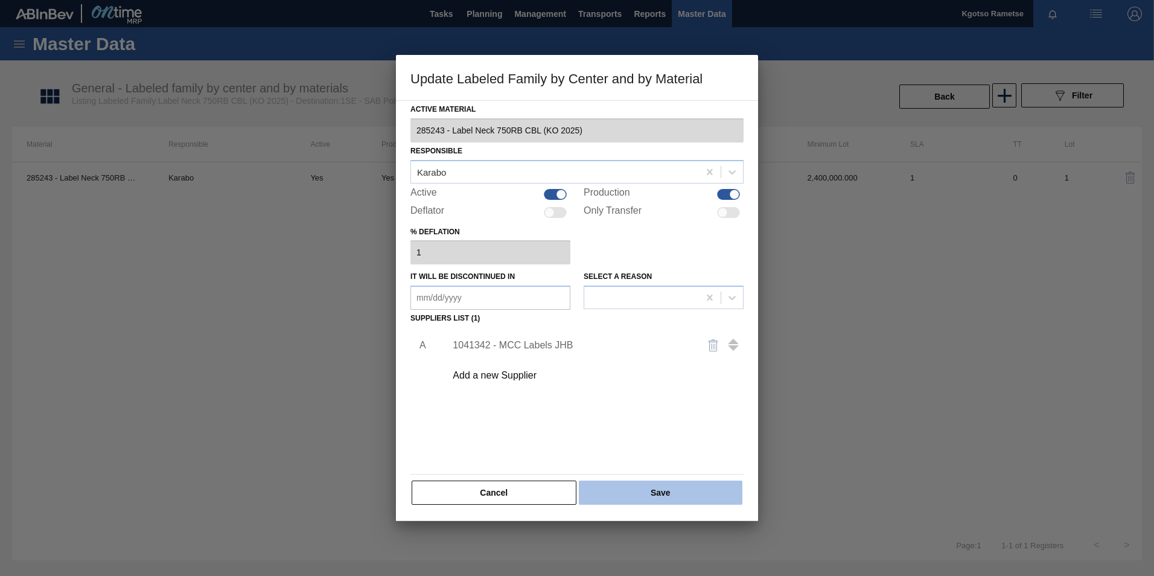
click at [674, 358] on button "Save" at bounding box center [661, 493] width 164 height 24
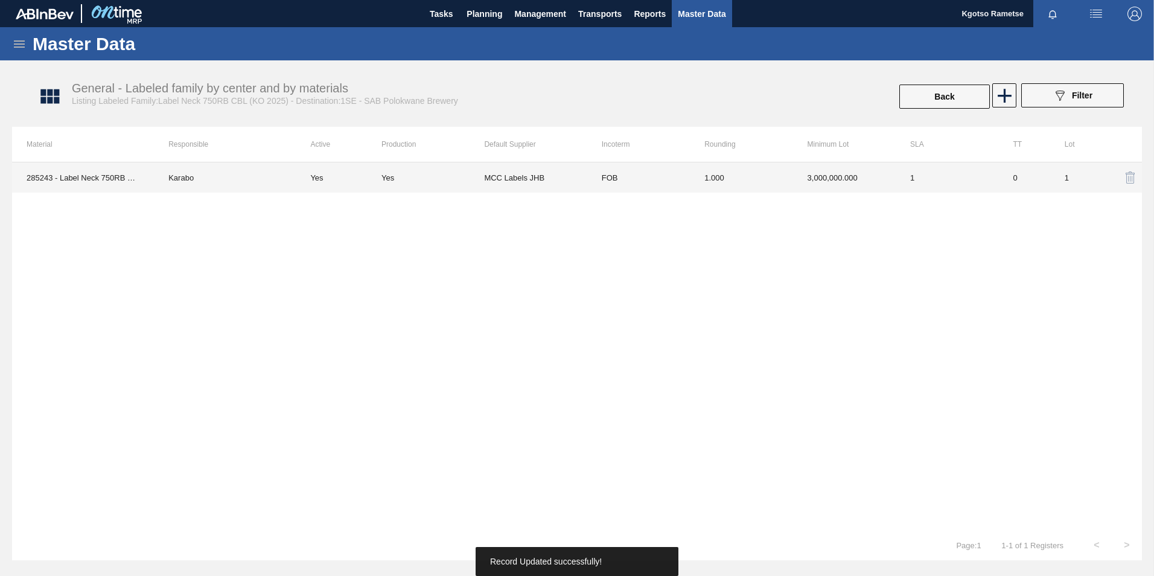
click at [524, 185] on td "MCC Labels JHB" at bounding box center [535, 177] width 103 height 30
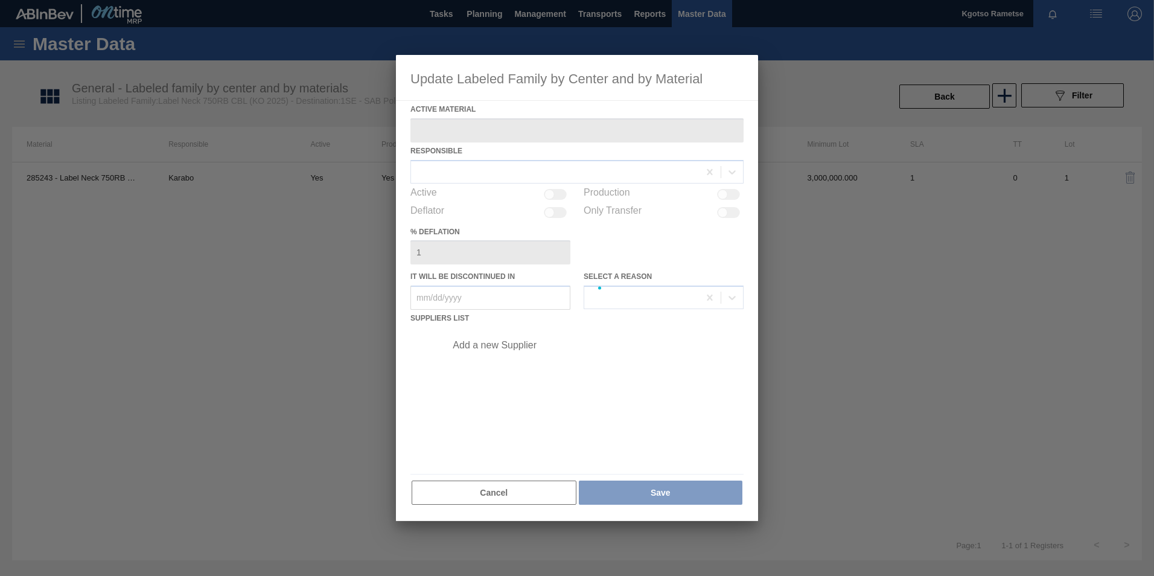
type Material "285243 - Label Neck 750RB CBL (KO 2025)"
checkbox input "true"
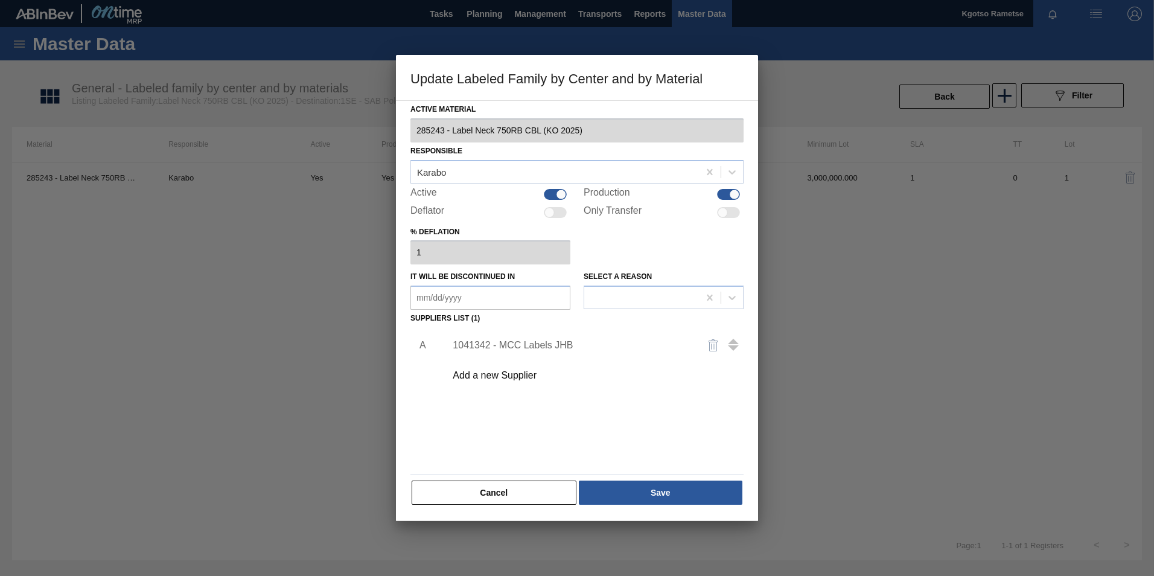
click at [518, 345] on div "1041342 - MCC Labels JHB" at bounding box center [571, 345] width 237 height 11
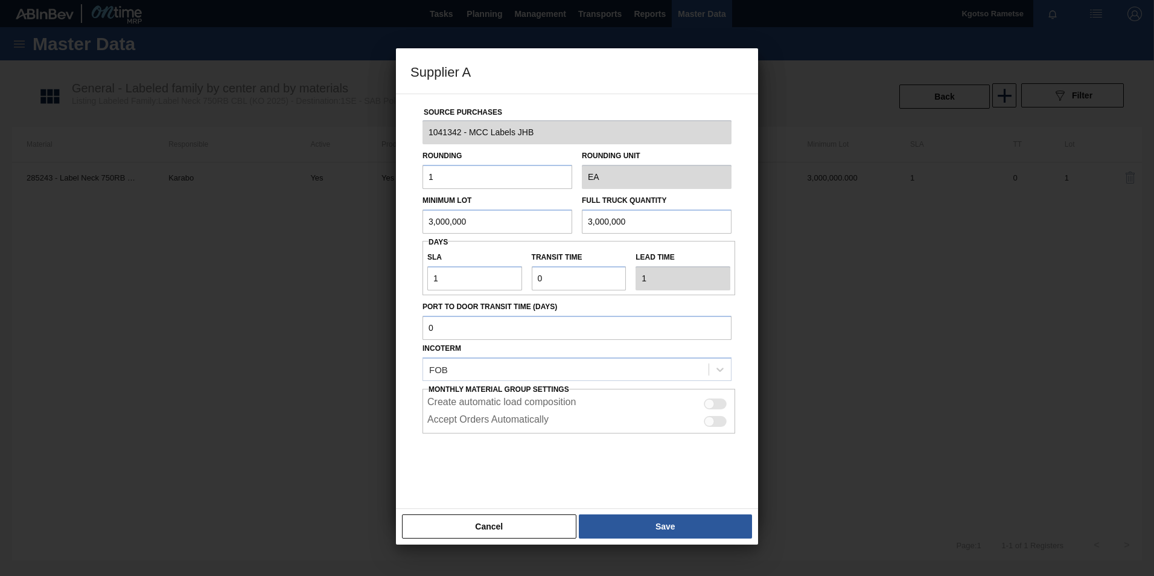
click at [710, 358] on div at bounding box center [710, 403] width 10 height 10
checkbox input "true"
drag, startPoint x: 709, startPoint y: 421, endPoint x: 707, endPoint y: 461, distance: 40.5
click at [709, 358] on div at bounding box center [710, 421] width 10 height 10
checkbox input "true"
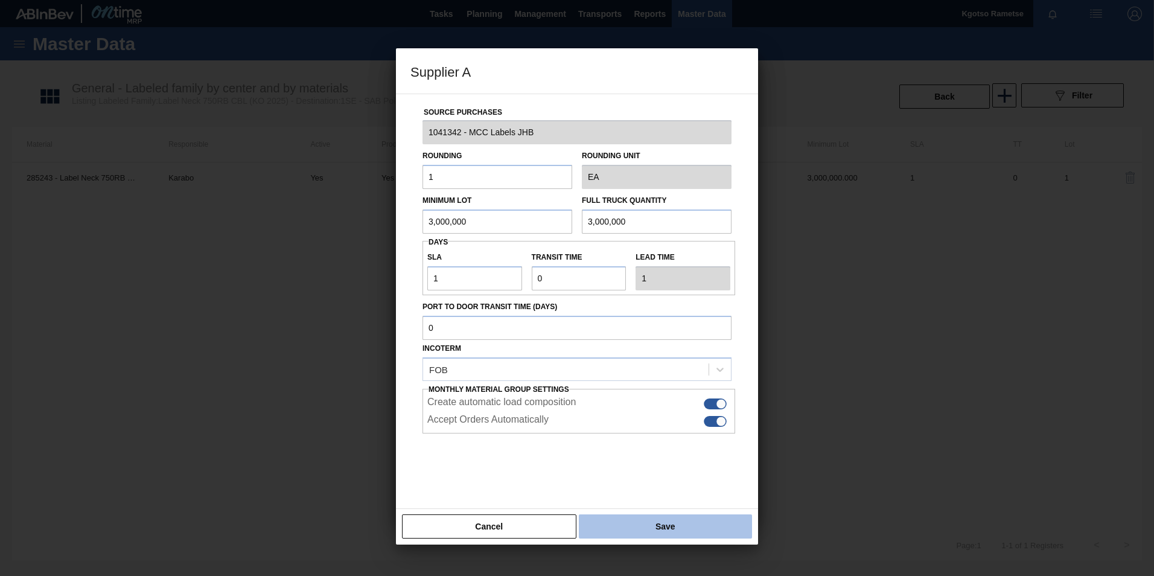
click at [702, 358] on button "Save" at bounding box center [665, 526] width 173 height 24
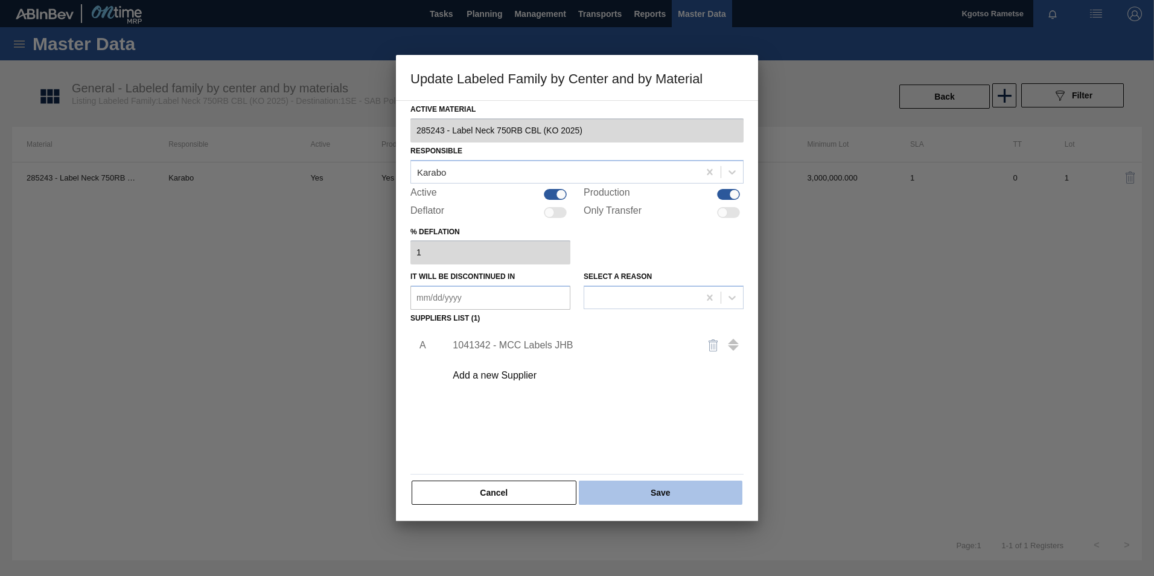
click at [656, 358] on button "Save" at bounding box center [661, 493] width 164 height 24
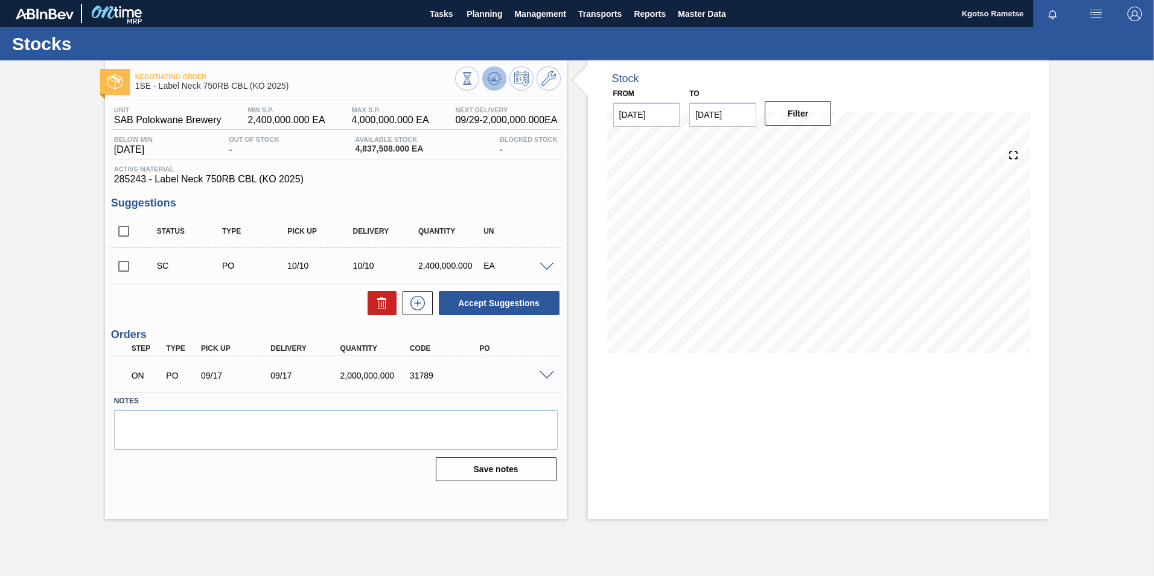
click at [492, 81] on icon at bounding box center [494, 77] width 8 height 5
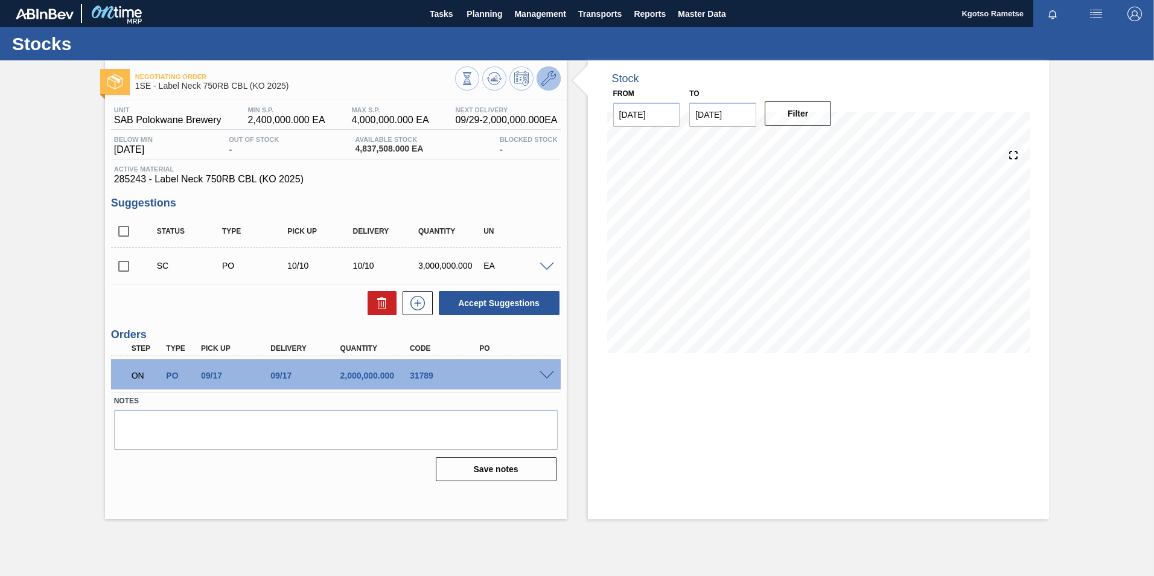
click at [549, 82] on icon at bounding box center [549, 78] width 14 height 14
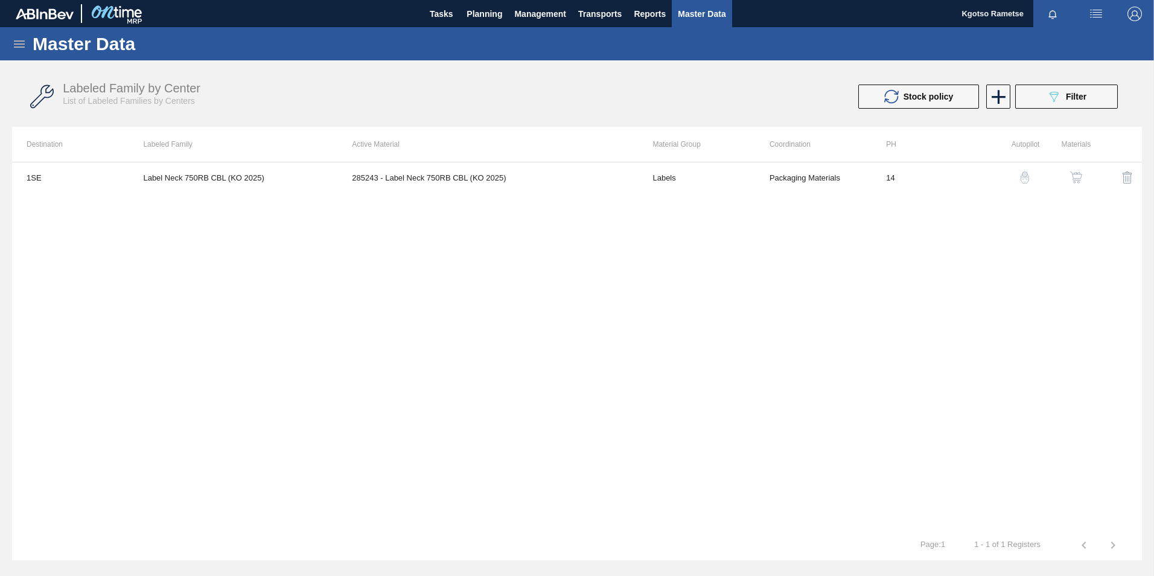
click at [767, 178] on img "button" at bounding box center [1076, 177] width 12 height 12
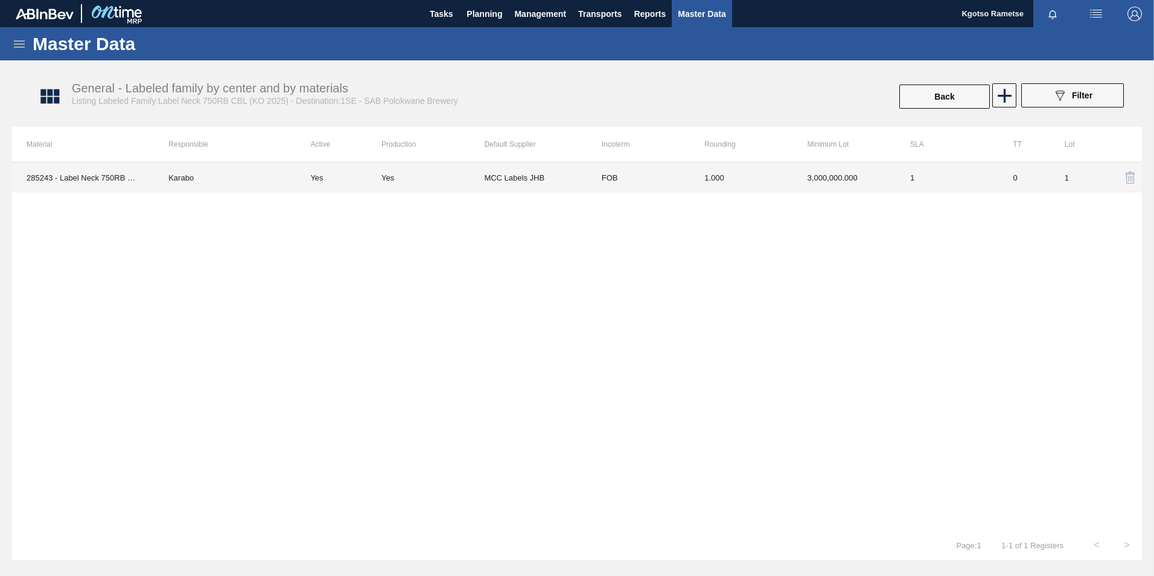
click at [767, 185] on td "3,000,000.000" at bounding box center [844, 177] width 103 height 30
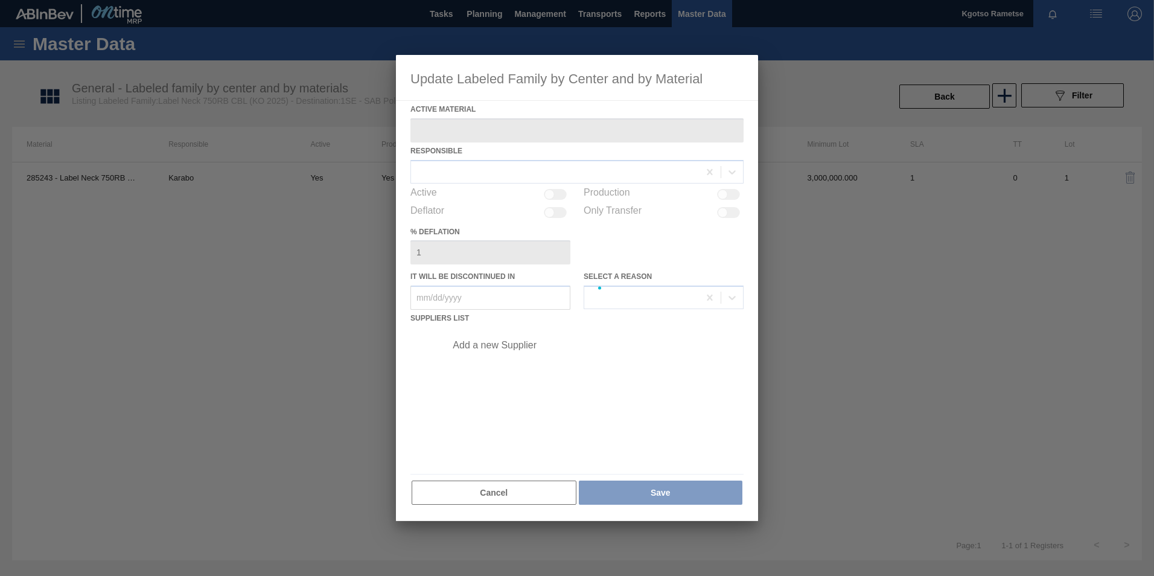
type Material "285243 - Label Neck 750RB CBL (KO 2025)"
checkbox input "true"
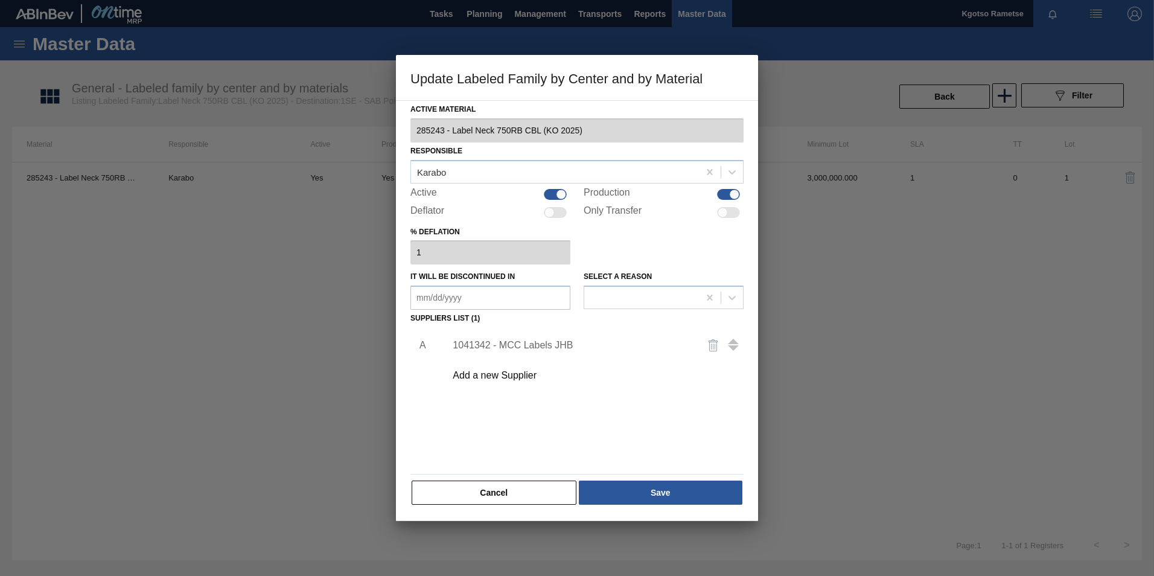
click at [550, 341] on div "1041342 - MCC Labels JHB" at bounding box center [571, 345] width 237 height 11
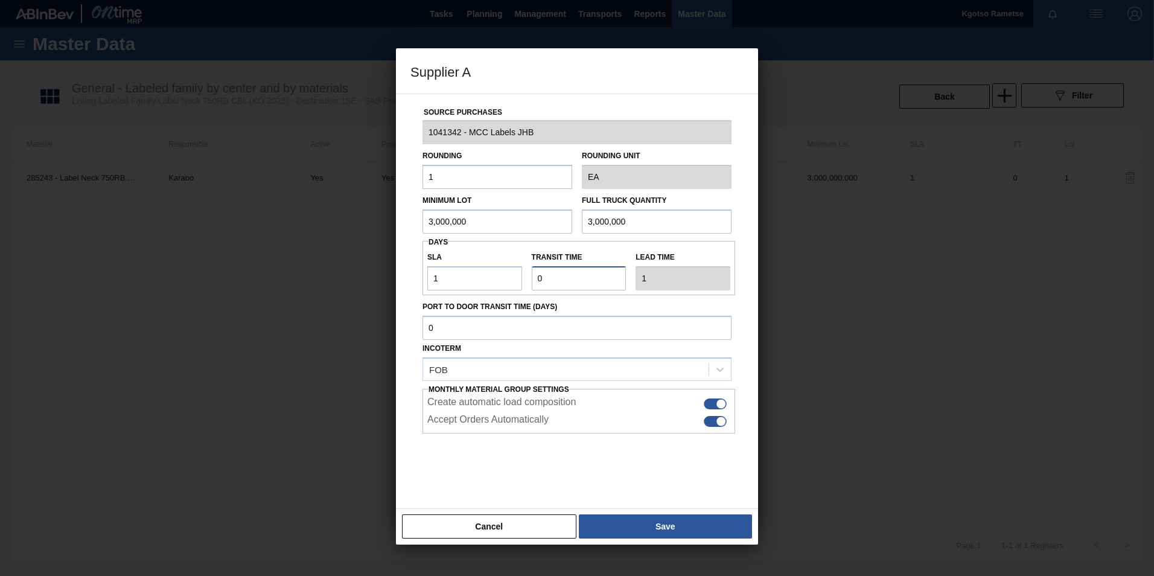
drag, startPoint x: 546, startPoint y: 278, endPoint x: 506, endPoint y: 283, distance: 40.7
click at [505, 284] on div "SLA 1 Transit time Lead time 1" at bounding box center [579, 268] width 313 height 45
drag, startPoint x: 455, startPoint y: 283, endPoint x: 397, endPoint y: 280, distance: 57.4
click at [388, 280] on div "Supplier A Source Purchases 1041342 - MCC Labels JHB Rounding 1 Rounding Unit E…" at bounding box center [577, 288] width 1154 height 576
type input "3"
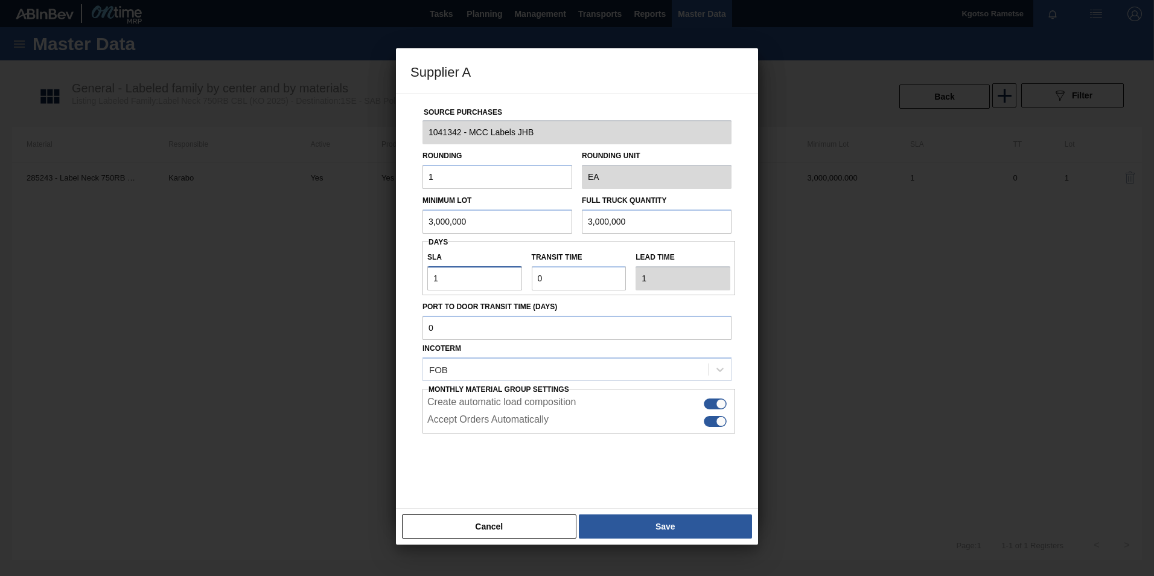
type input "3"
type input "NaN"
type input "2"
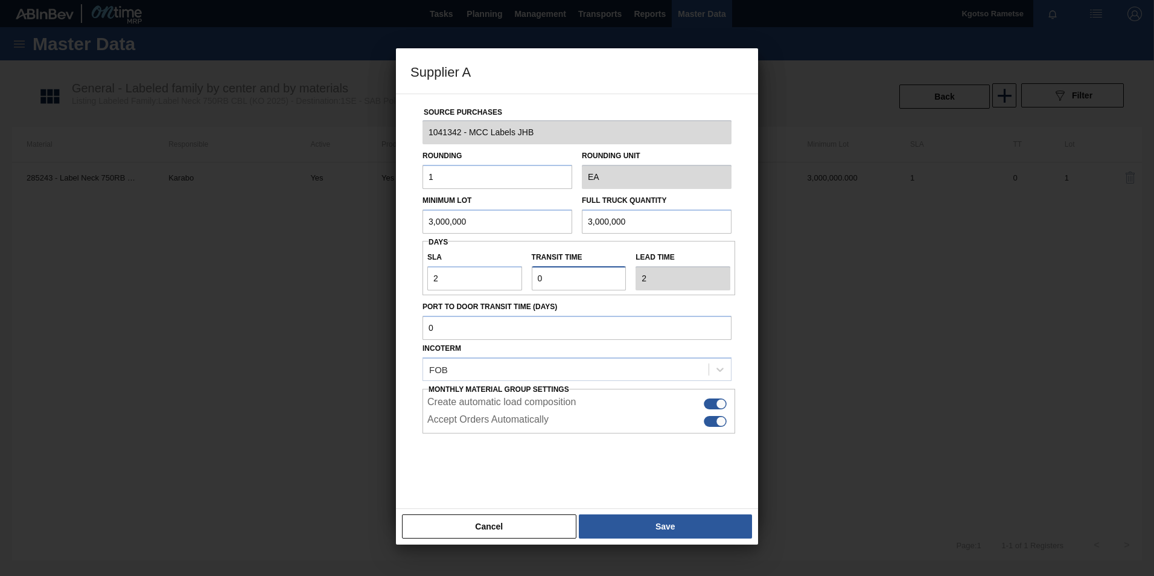
drag, startPoint x: 542, startPoint y: 279, endPoint x: 508, endPoint y: 279, distance: 34.4
click at [508, 279] on div "SLA 2 Transit time Lead time 2" at bounding box center [579, 268] width 313 height 45
click at [555, 273] on input "Transit time" at bounding box center [579, 278] width 95 height 24
click at [553, 277] on input "Transit time" at bounding box center [579, 278] width 95 height 24
drag, startPoint x: 552, startPoint y: 278, endPoint x: 520, endPoint y: 282, distance: 31.6
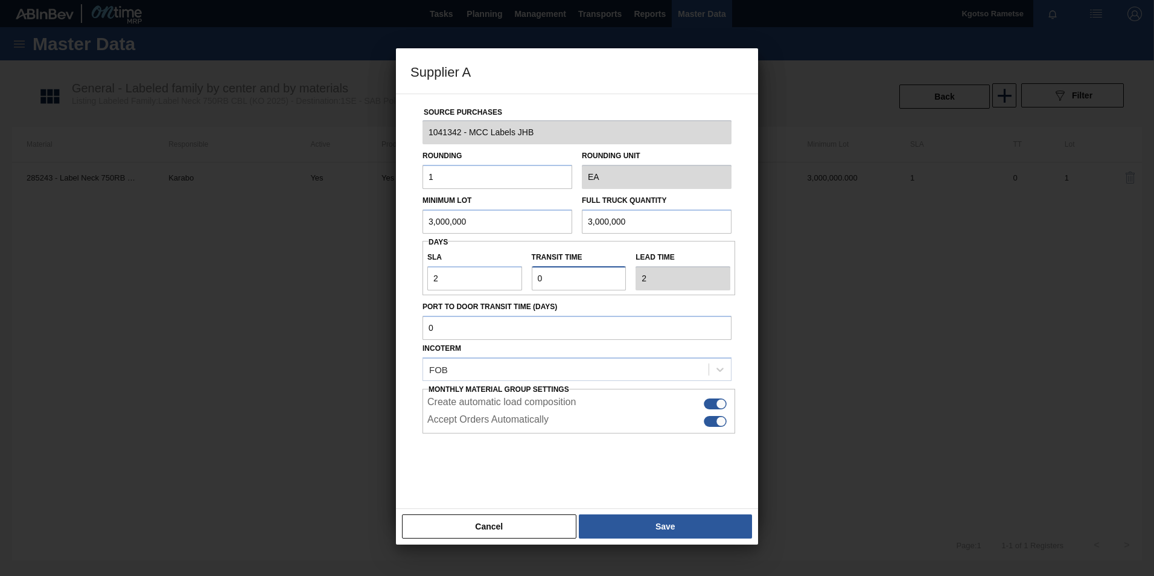
click at [523, 282] on div "SLA 2 Transit time Lead time 2" at bounding box center [579, 268] width 313 height 45
type input "1"
type input "3"
type input "1"
type input "21"
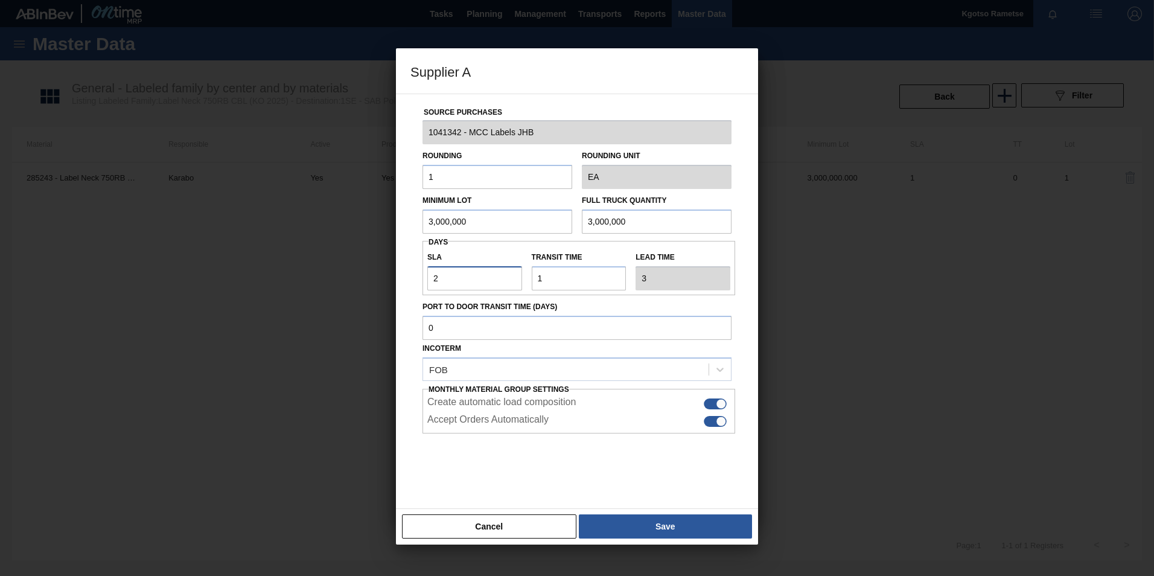
type input "22"
drag, startPoint x: 441, startPoint y: 275, endPoint x: 394, endPoint y: 280, distance: 46.7
click at [405, 280] on div "Source Purchases 1041342 - MCC Labels JHB Rounding 1 Rounding Unit EA Minimum L…" at bounding box center [577, 301] width 362 height 415
click at [436, 274] on input "21" at bounding box center [474, 278] width 95 height 24
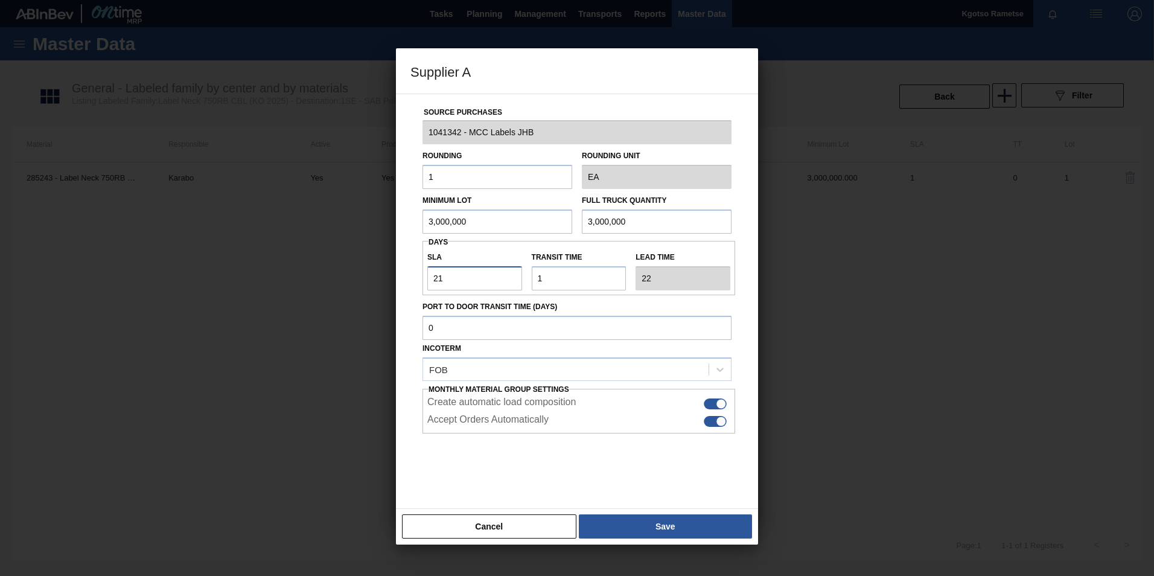
click at [437, 274] on input "21" at bounding box center [474, 278] width 95 height 24
click at [460, 275] on input "21" at bounding box center [474, 278] width 95 height 24
click at [449, 284] on input "21" at bounding box center [474, 278] width 95 height 24
drag, startPoint x: 447, startPoint y: 285, endPoint x: 412, endPoint y: 292, distance: 35.6
click at [413, 292] on div "Source Purchases 1041342 - MCC Labels JHB Rounding 1 Rounding Unit EA Minimum L…" at bounding box center [577, 294] width 333 height 400
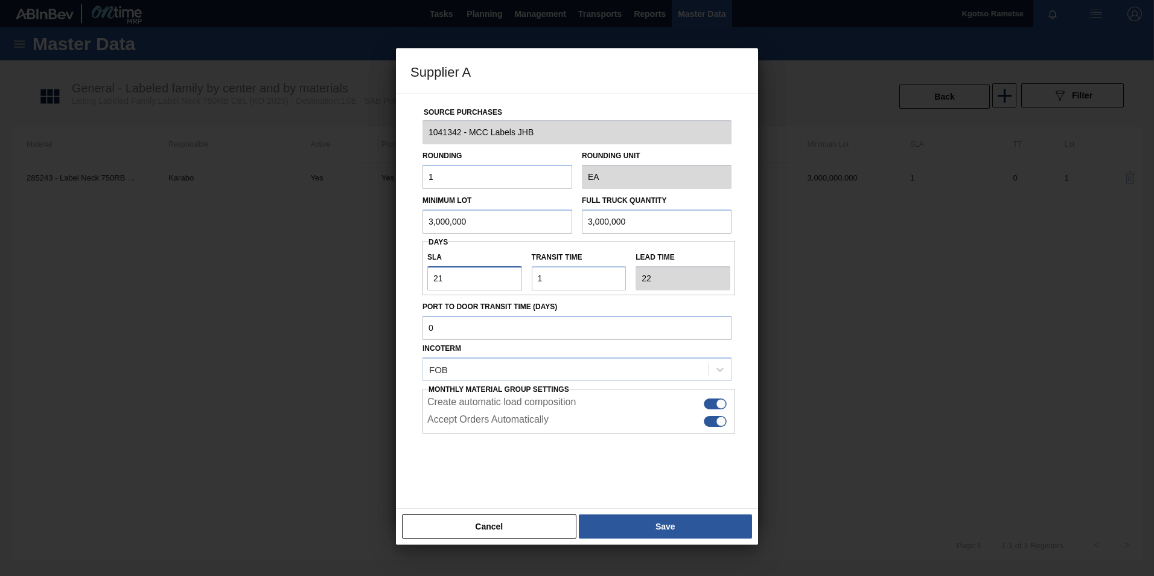
type input "1"
type input "2"
type input "1"
click at [668, 358] on button "Save" at bounding box center [665, 526] width 173 height 24
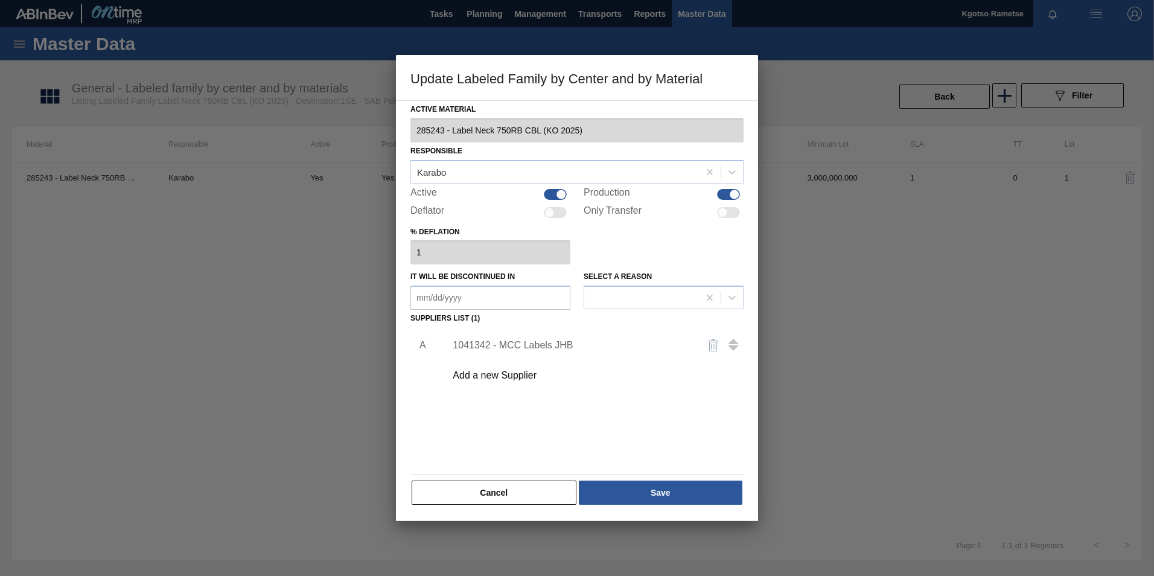
click at [661, 358] on div "Active Material 285243 - Label Neck 750RB CBL (KO 2025) Responsible Karabo Acti…" at bounding box center [577, 310] width 362 height 421
click at [658, 358] on button "Save" at bounding box center [661, 493] width 164 height 24
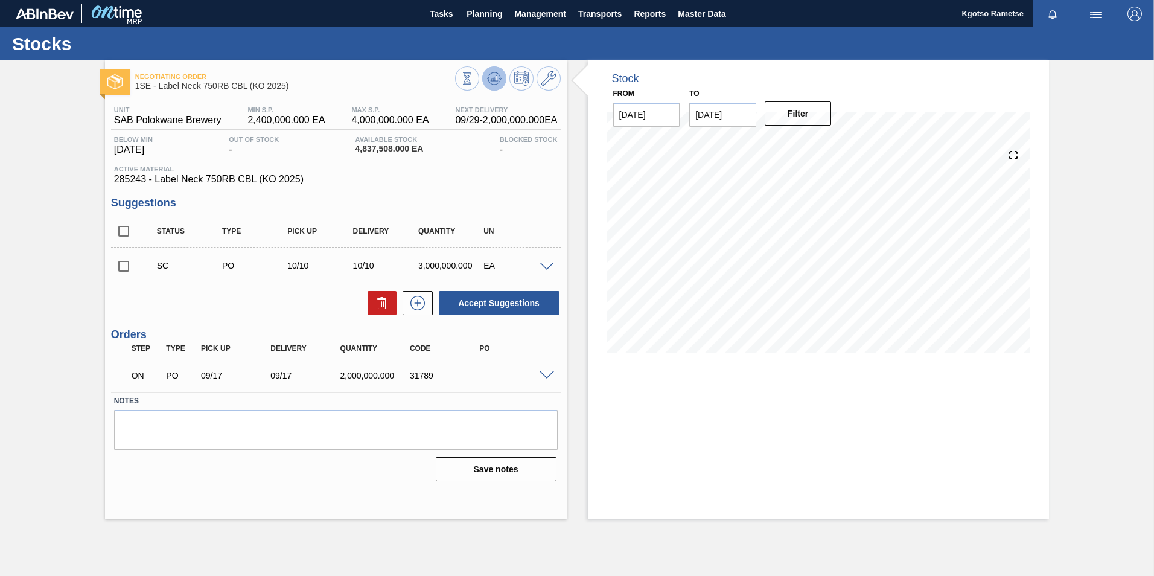
click at [494, 81] on icon at bounding box center [494, 77] width 8 height 5
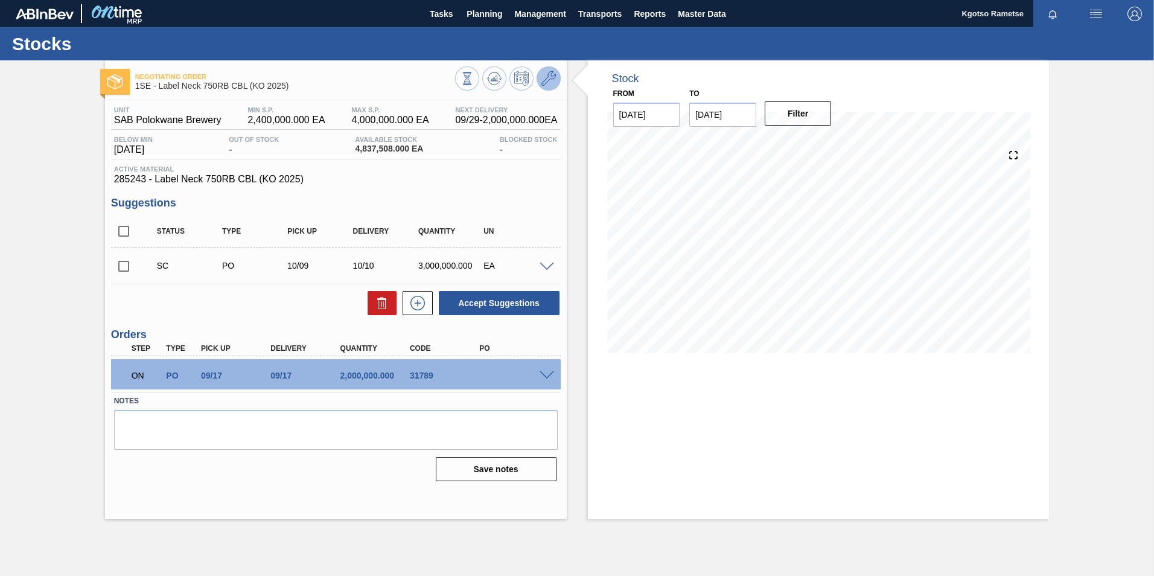
click at [558, 79] on button at bounding box center [549, 78] width 24 height 24
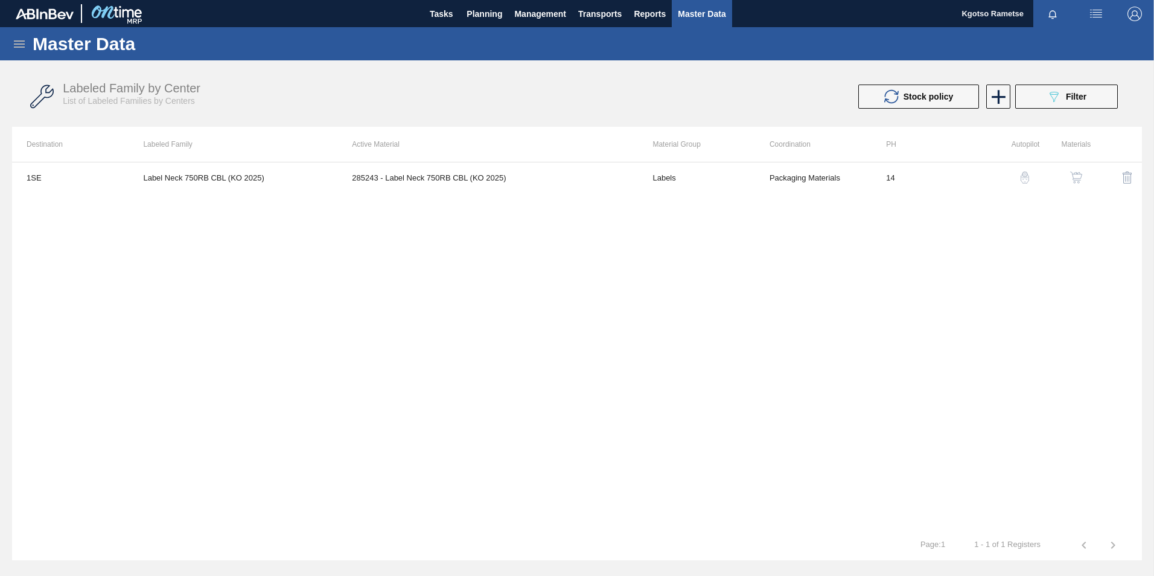
click at [767, 179] on img "button" at bounding box center [1076, 177] width 12 height 12
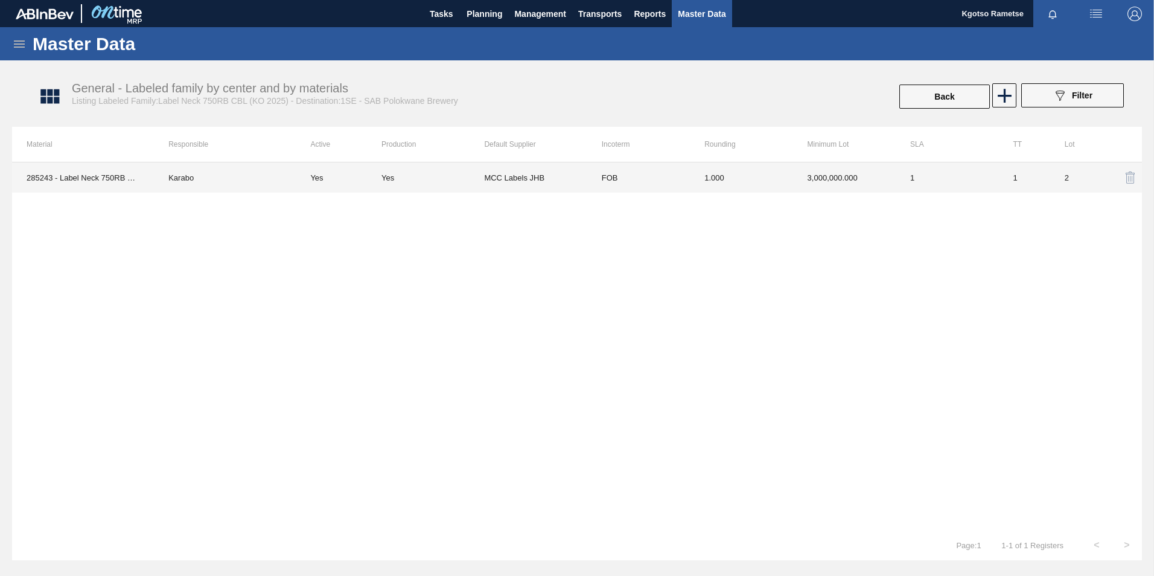
click at [767, 185] on td "1.000" at bounding box center [741, 177] width 103 height 30
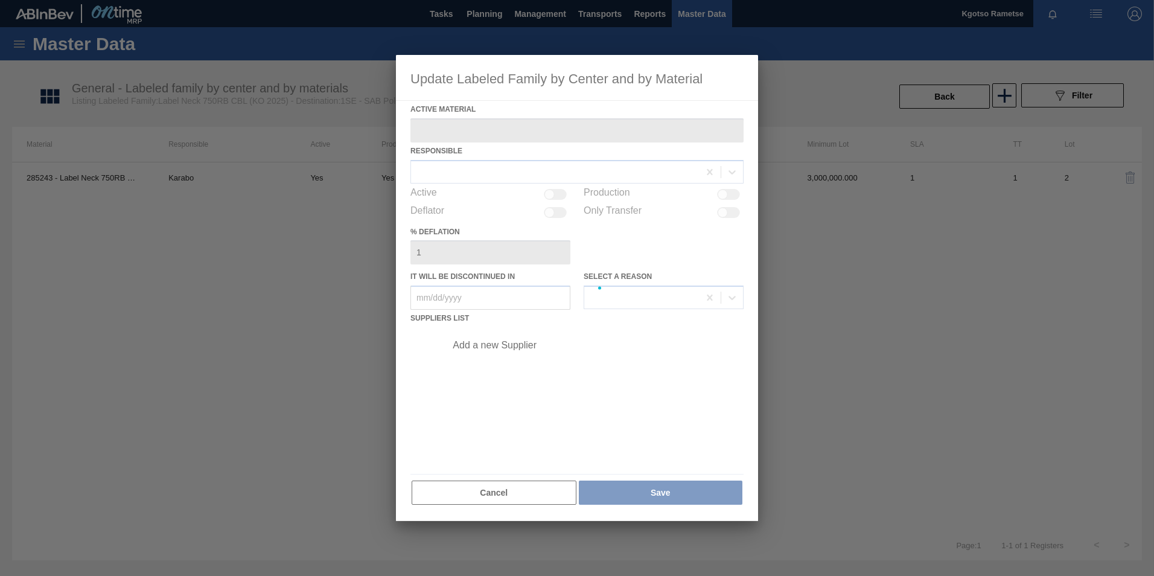
type Material "285243 - Label Neck 750RB CBL (KO 2025)"
checkbox input "true"
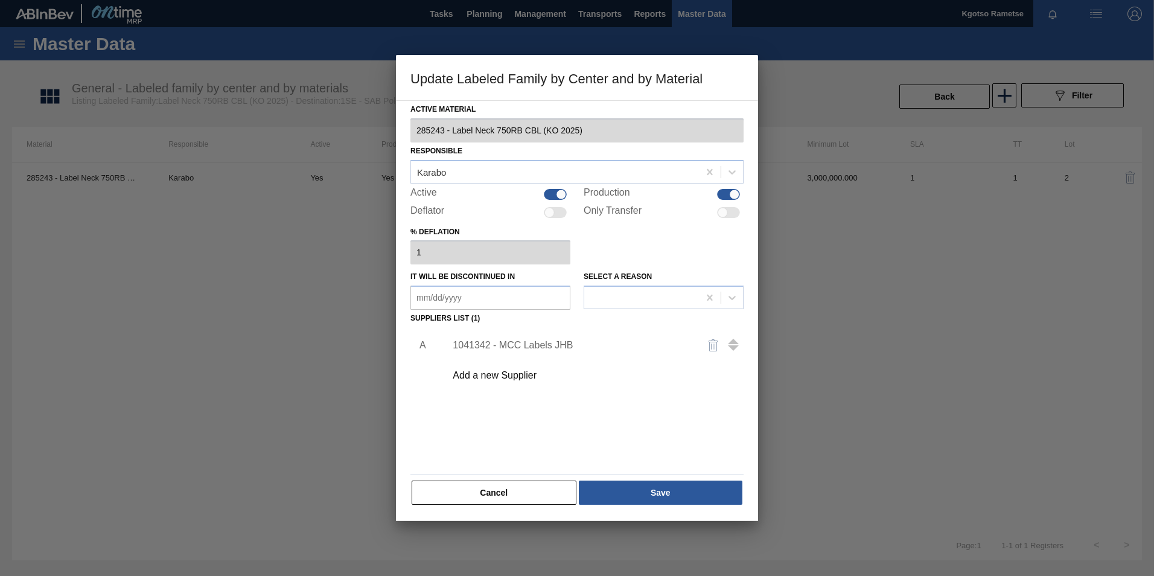
click at [518, 350] on div "1041342 - MCC Labels JHB" at bounding box center [571, 345] width 237 height 11
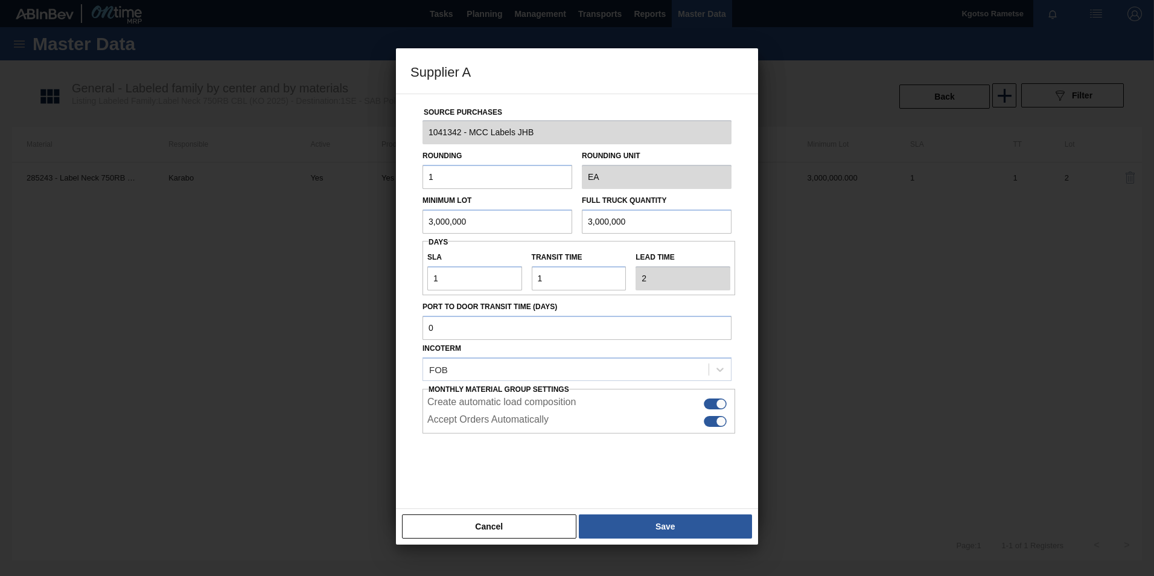
click at [621, 358] on button "Save" at bounding box center [665, 526] width 173 height 24
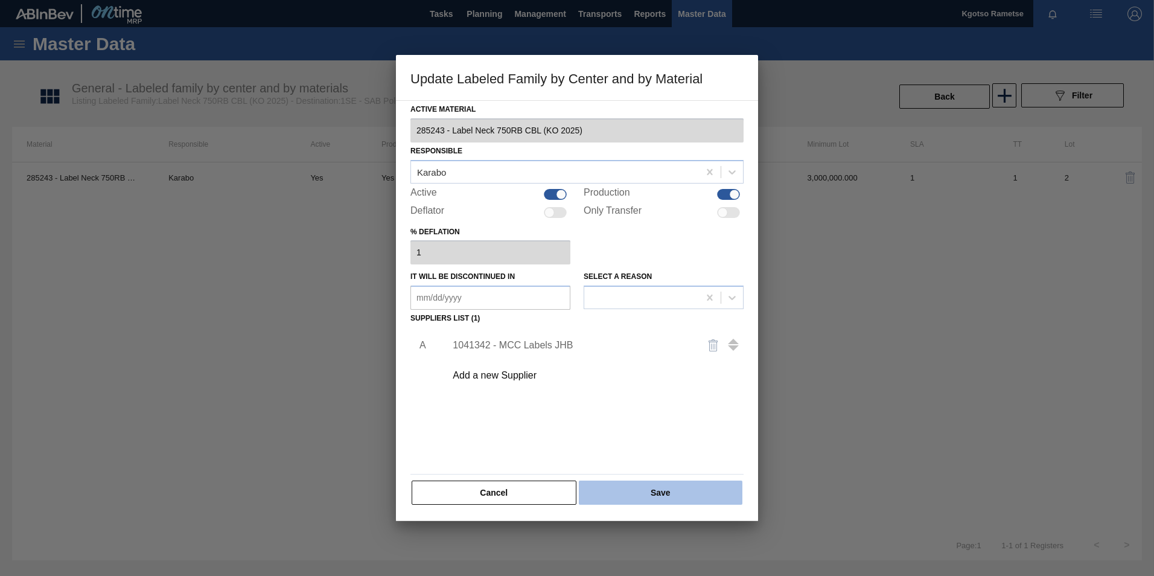
click at [624, 358] on button "Save" at bounding box center [661, 493] width 164 height 24
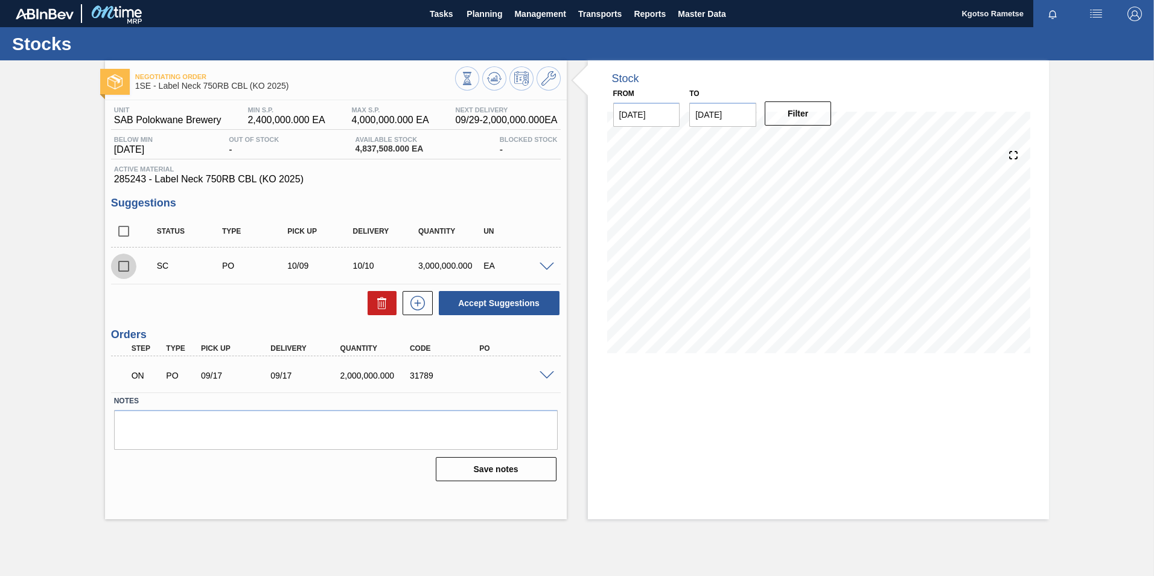
click at [121, 269] on input "checkbox" at bounding box center [123, 266] width 25 height 25
click at [511, 299] on button "Accept Suggestions" at bounding box center [499, 303] width 121 height 24
checkbox input "false"
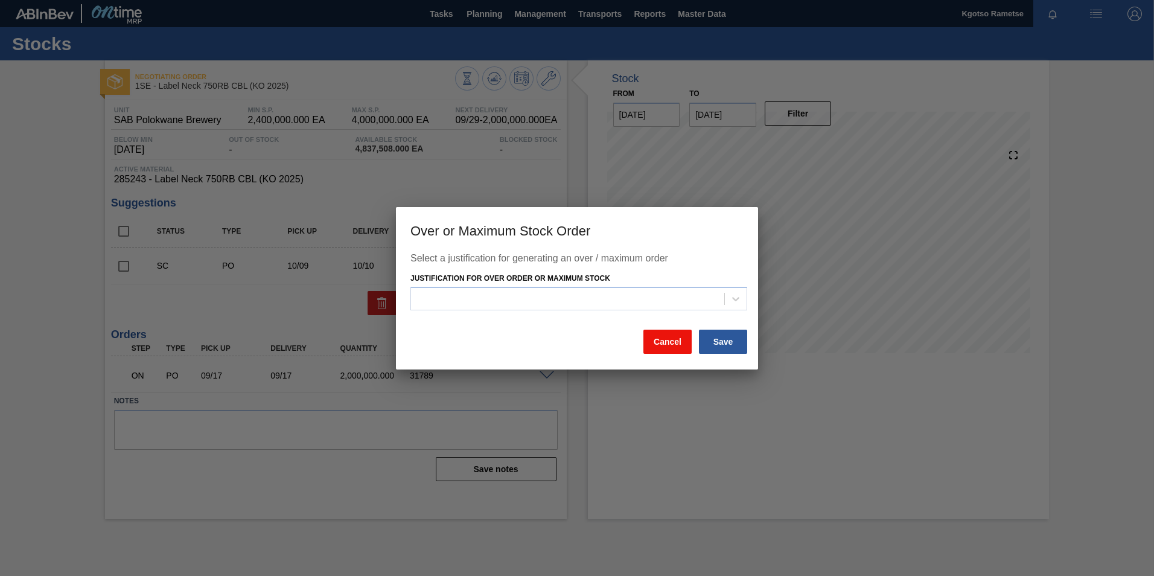
click at [676, 342] on button "Cancel" at bounding box center [668, 342] width 48 height 24
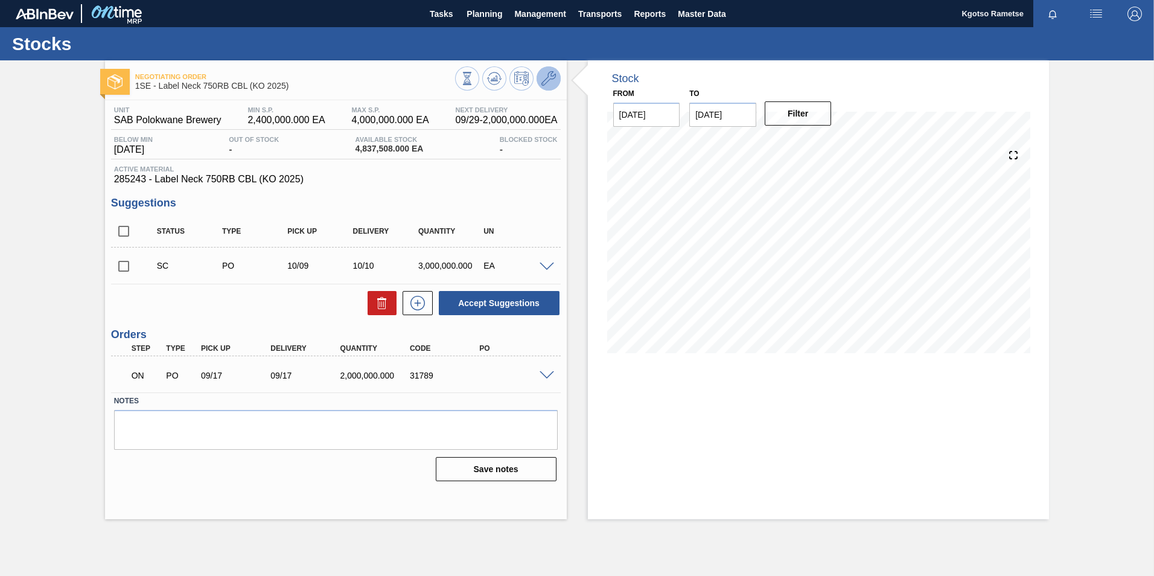
click at [549, 75] on icon at bounding box center [549, 78] width 14 height 14
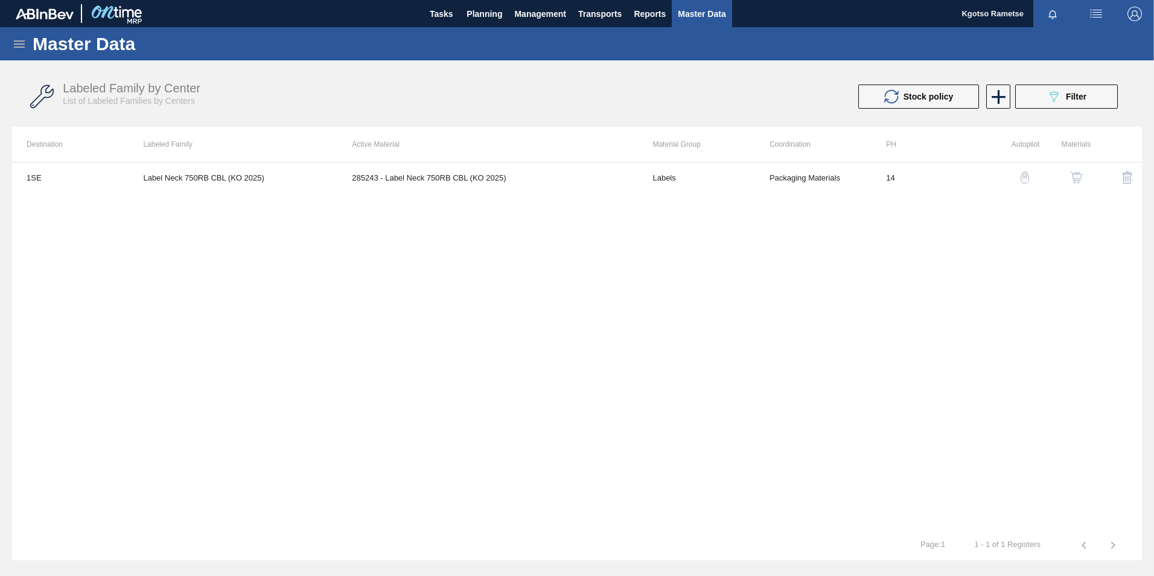
click at [516, 197] on div "1SE Label Neck 750RB CBL (KO 2025) 285243 - Label Neck 750RB CBL (KO 2025) Labe…" at bounding box center [577, 346] width 1130 height 368
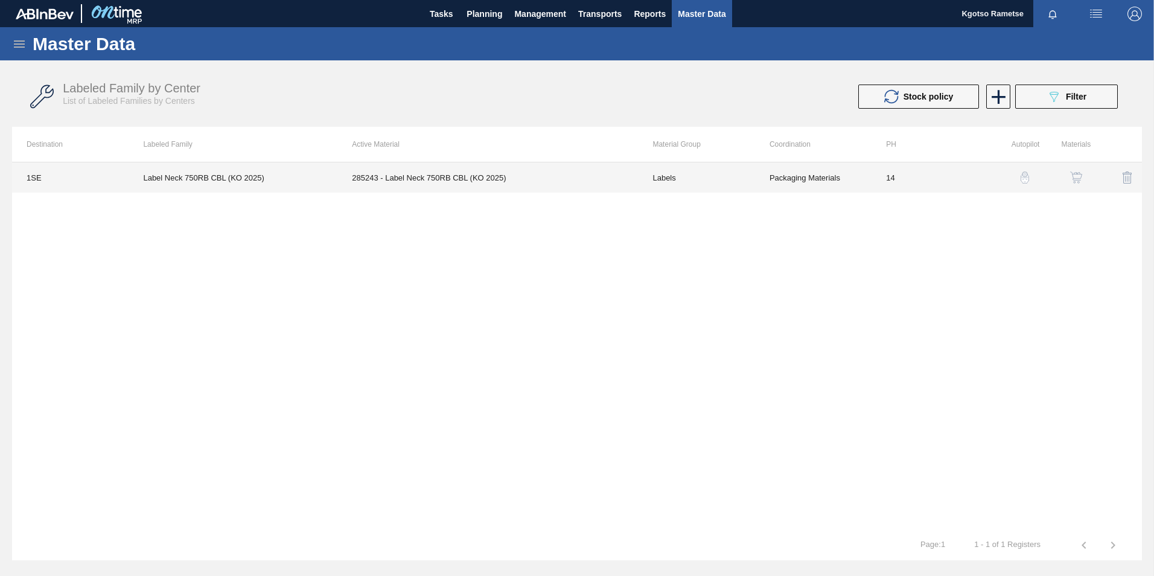
click at [511, 192] on td "285243 - Label Neck 750RB CBL (KO 2025)" at bounding box center [487, 177] width 301 height 30
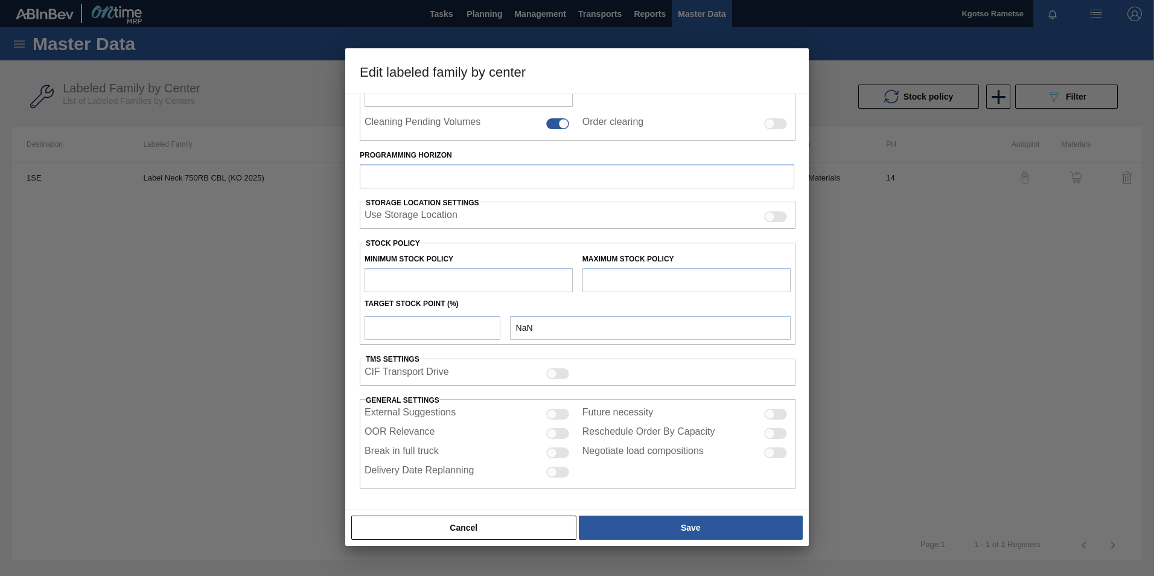
type input "Labels"
type input "750RB"
type input "Label Neck 750RB CBL (KO 2025)"
type input "1SE - SAB Polokwane Brewery"
type input "14"
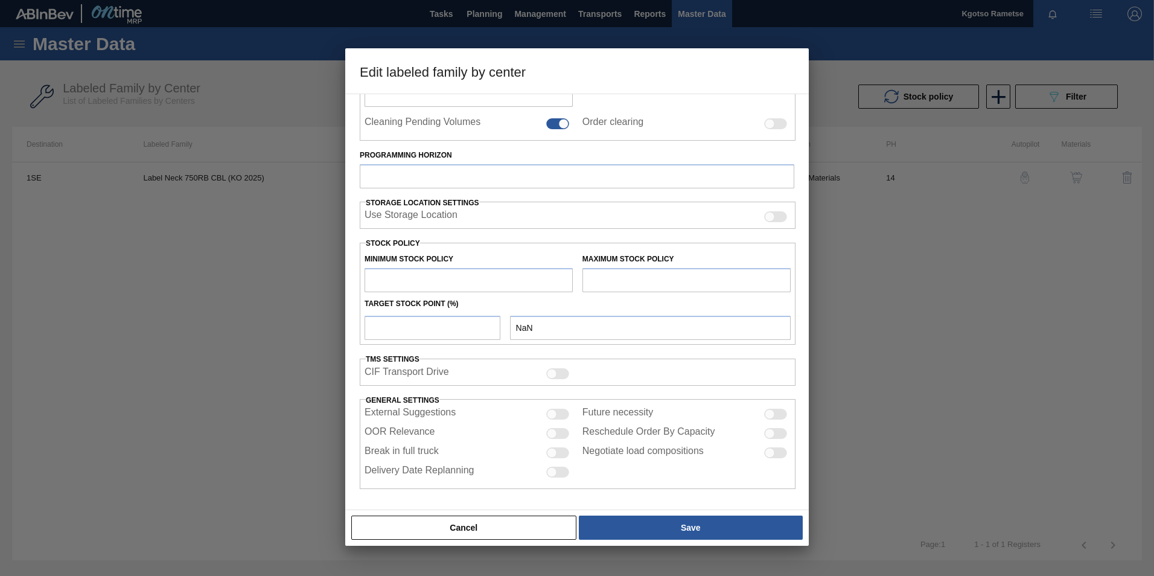
type input "2,400,000"
type input "4,000,000"
type input "100"
type input "4,000,000.000"
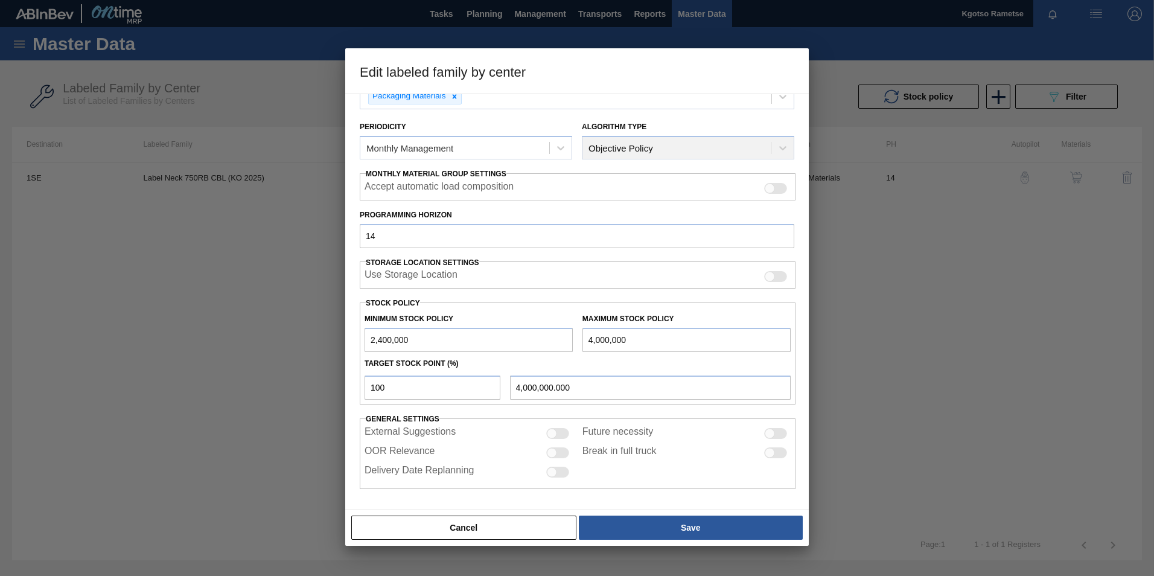
scroll to position [121, 0]
click at [586, 341] on input "4,000,000" at bounding box center [687, 340] width 208 height 24
type input "14,000,000"
type input "14,000,000.000"
type input "14,000,000"
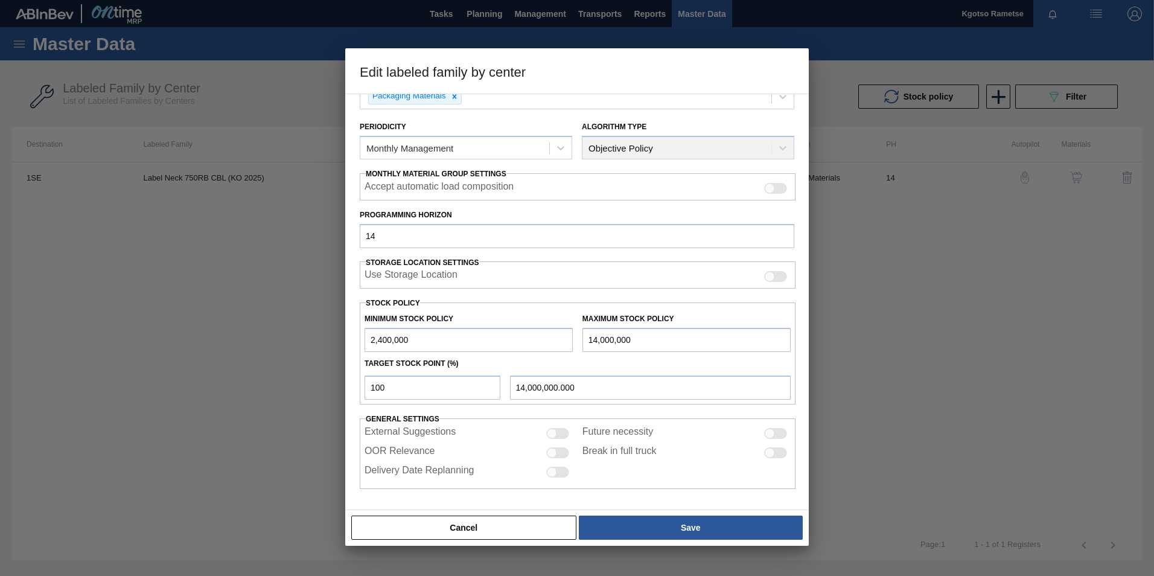
click at [371, 343] on input "2,400,000" at bounding box center [469, 340] width 208 height 24
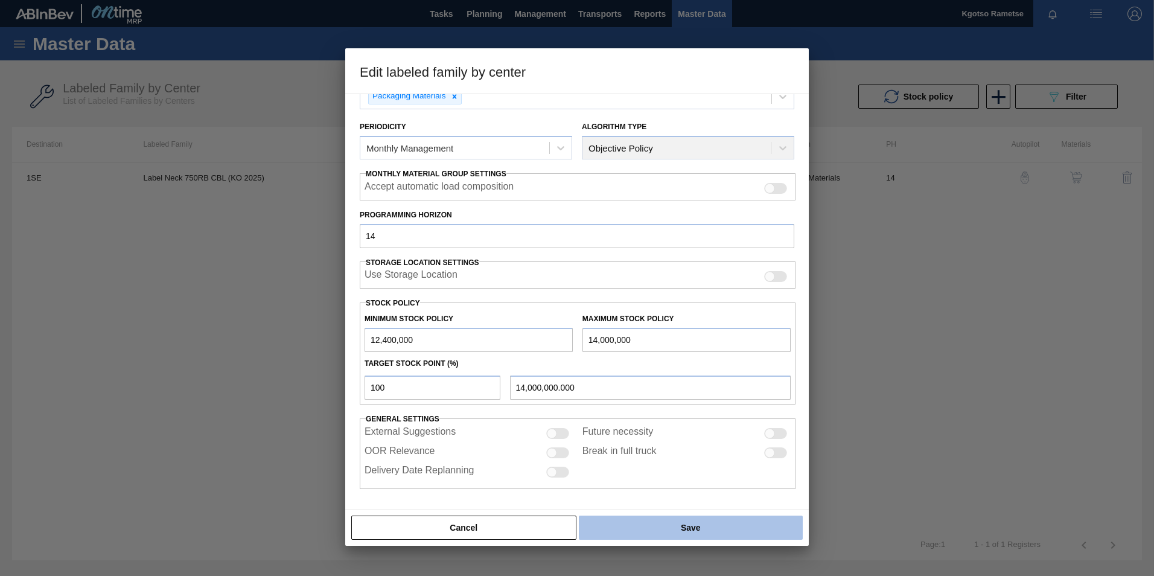
type input "12,400,000"
click at [688, 358] on button "Save" at bounding box center [691, 528] width 224 height 24
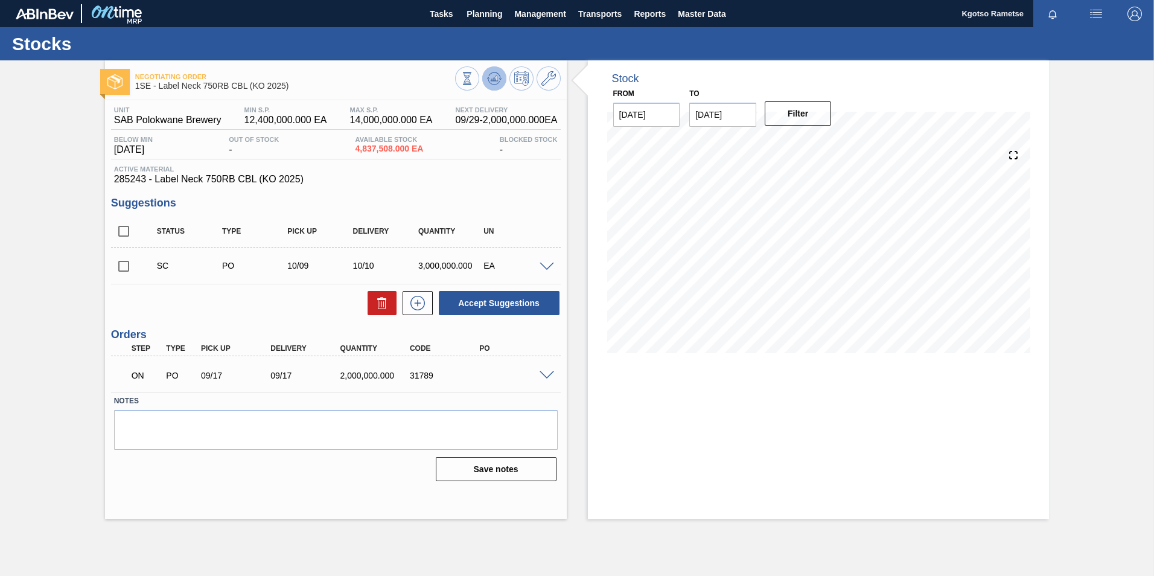
click at [489, 83] on icon at bounding box center [494, 78] width 14 height 14
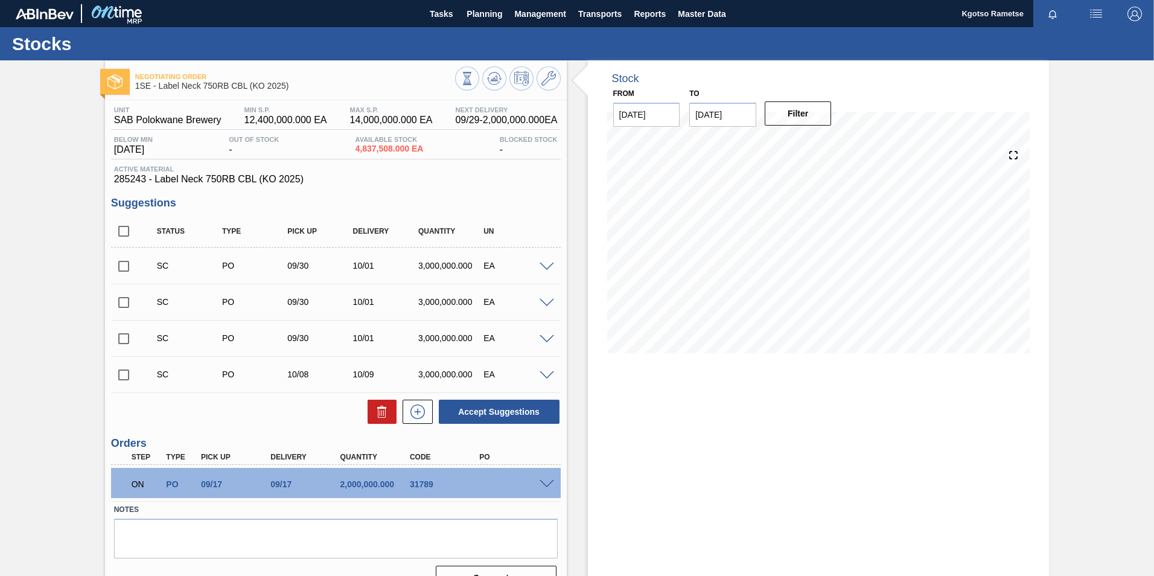
click at [127, 265] on input "checkbox" at bounding box center [123, 266] width 25 height 25
click at [504, 358] on button "Accept Suggestions" at bounding box center [499, 412] width 121 height 24
checkbox input "false"
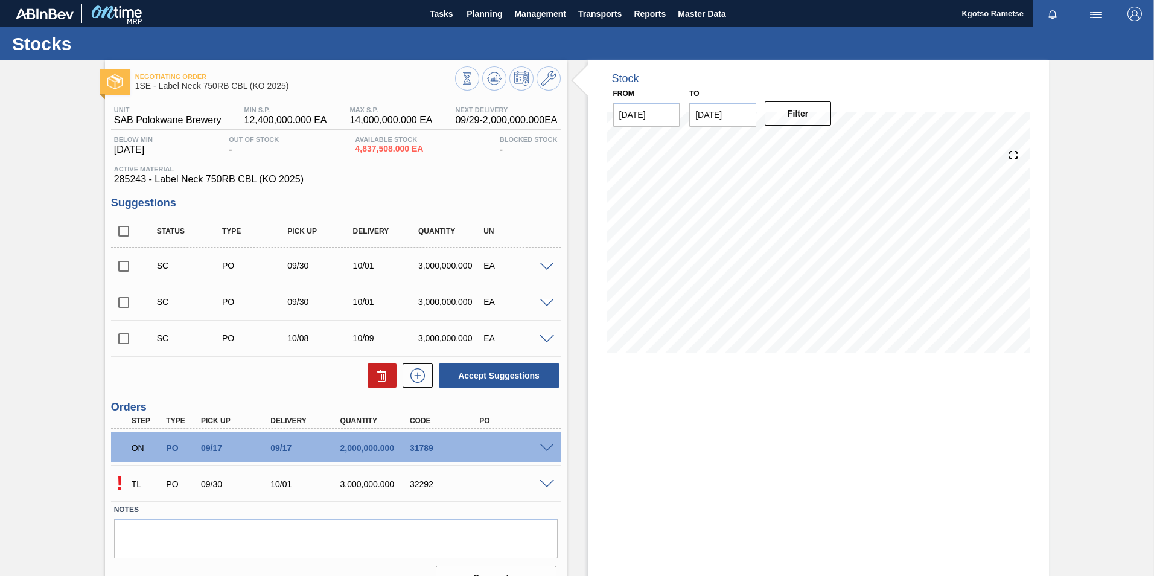
click at [543, 358] on span at bounding box center [547, 484] width 14 height 9
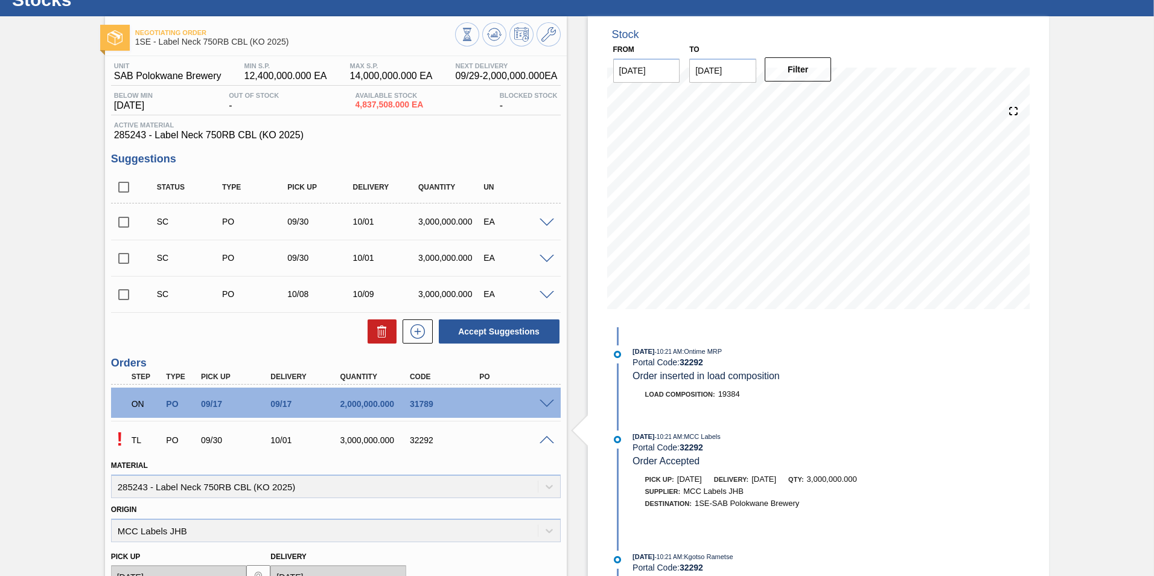
scroll to position [121, 0]
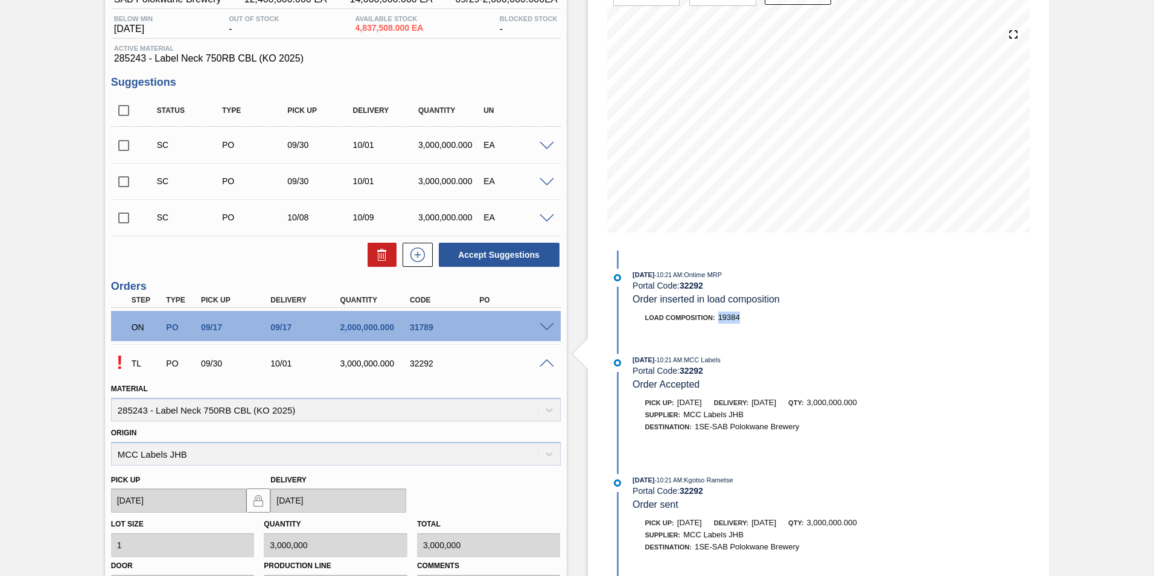
drag, startPoint x: 742, startPoint y: 317, endPoint x: 718, endPoint y: 318, distance: 24.2
click at [718, 318] on div "Load Composition : 19384" at bounding box center [776, 318] width 287 height 12
copy span "19384"
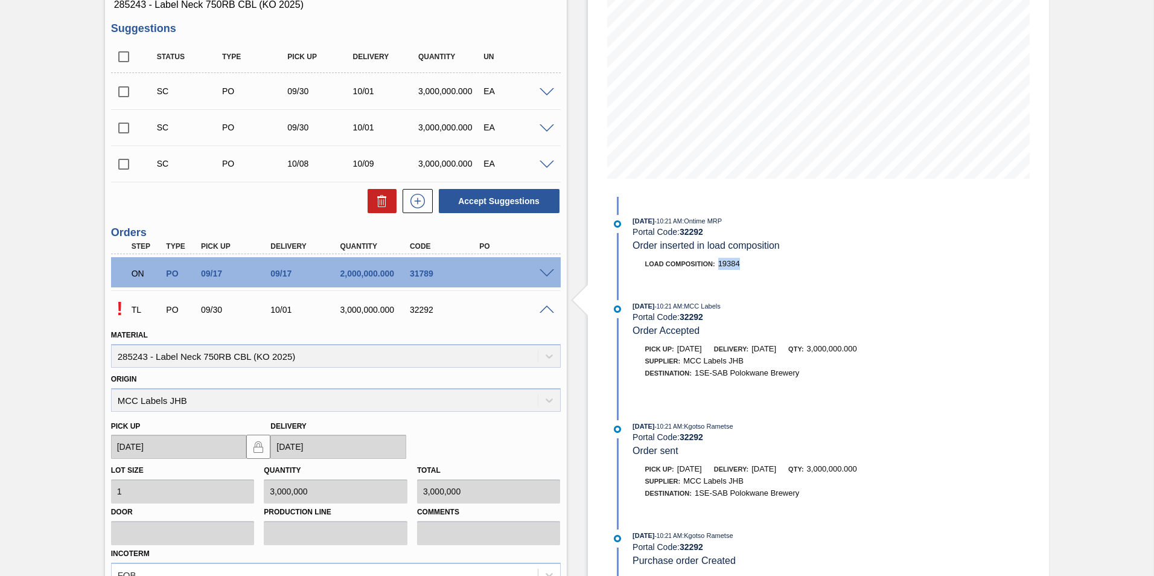
scroll to position [181, 0]
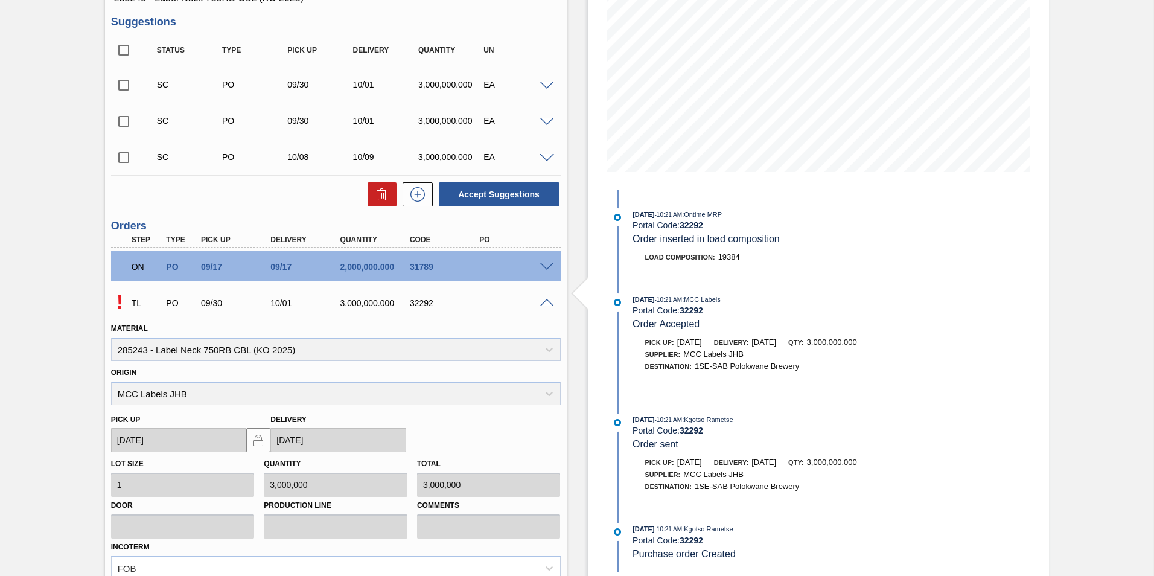
click at [542, 302] on span at bounding box center [547, 303] width 14 height 9
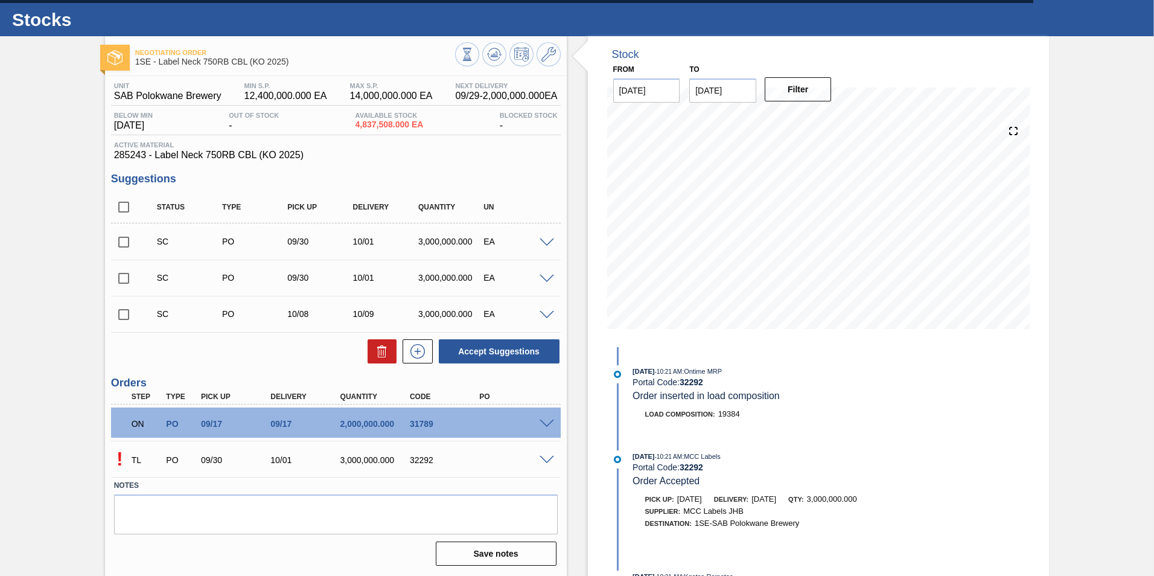
scroll to position [24, 0]
click at [502, 358] on div "TL PO 09/30 10/01 3,000,000.000 32292" at bounding box center [333, 459] width 418 height 24
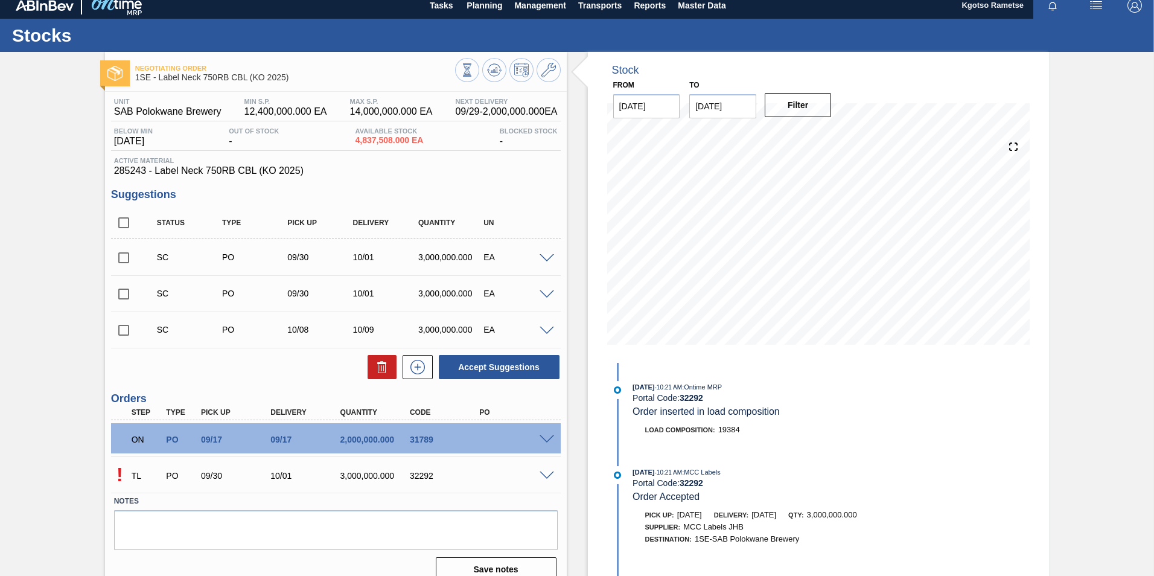
scroll to position [0, 0]
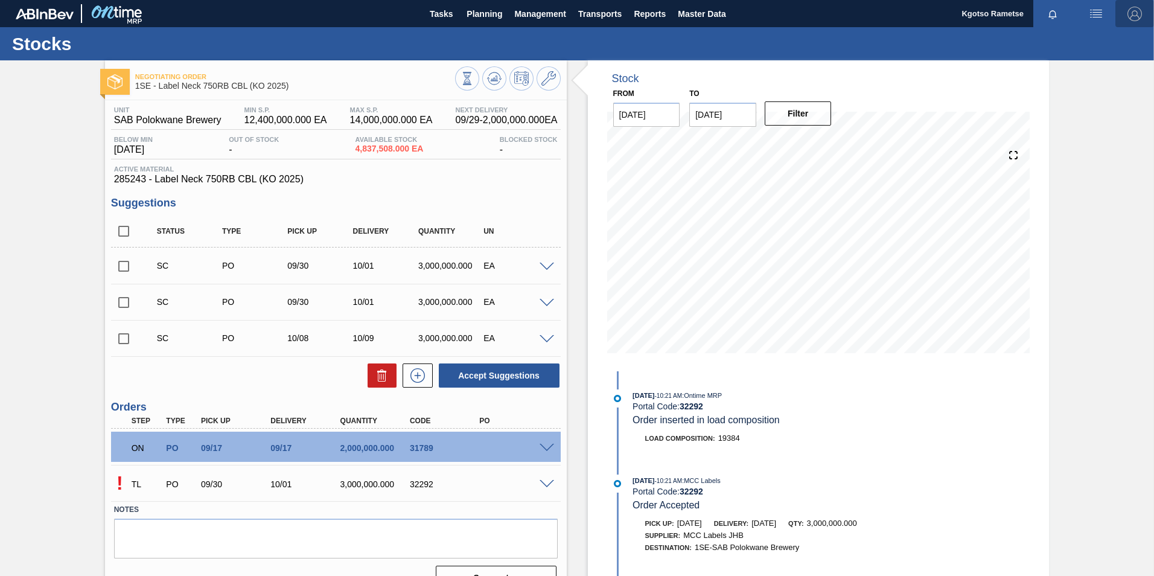
click at [767, 9] on img "button" at bounding box center [1135, 14] width 14 height 14
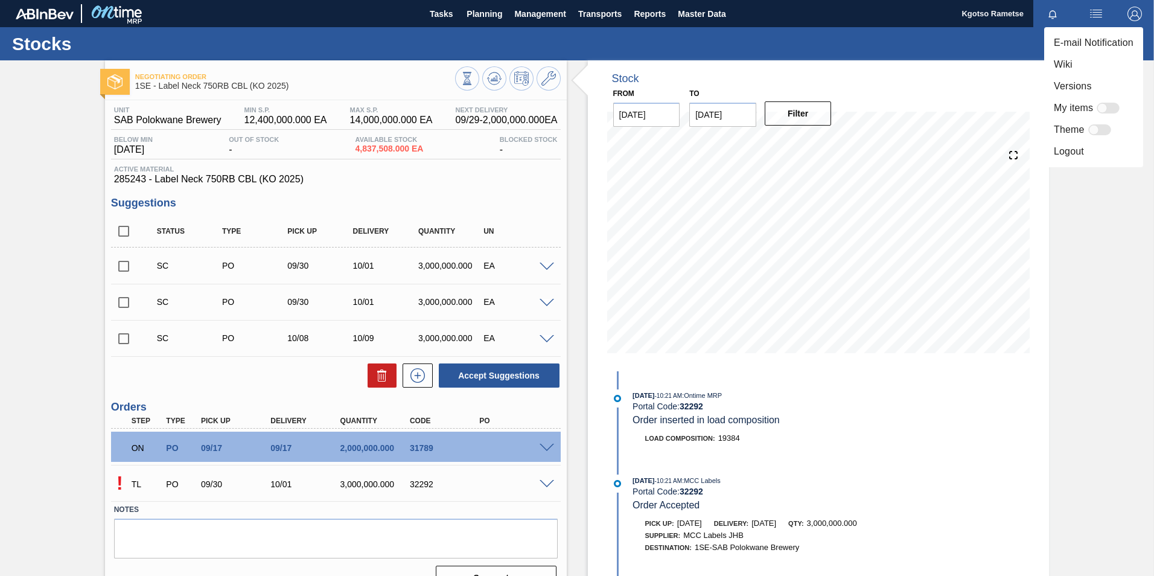
click at [767, 156] on li "Logout" at bounding box center [1093, 152] width 99 height 22
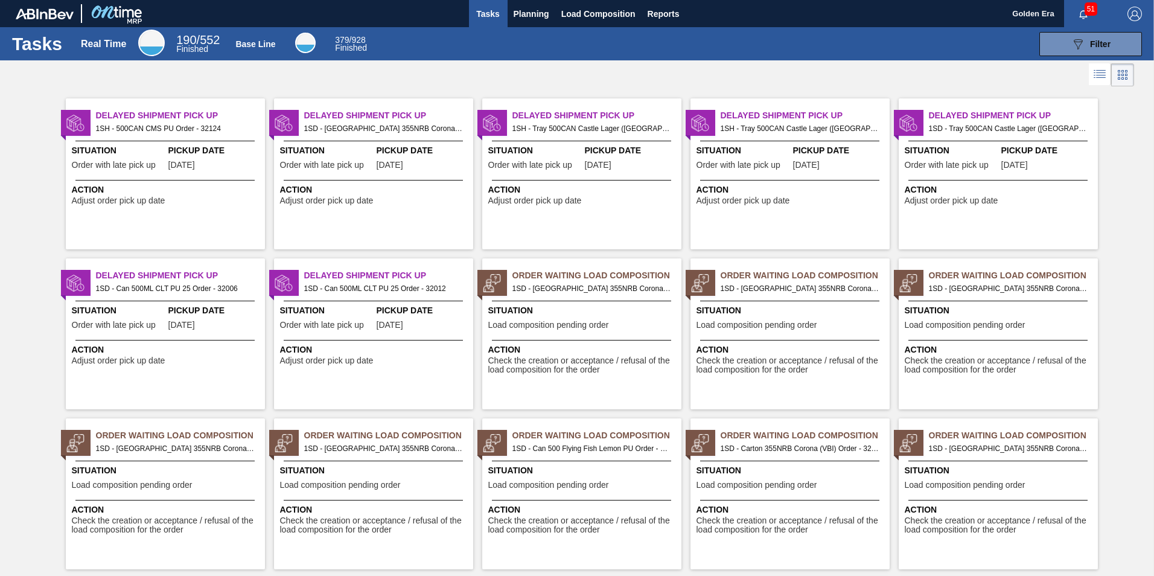
click at [1134, 14] on img "button" at bounding box center [1135, 14] width 14 height 14
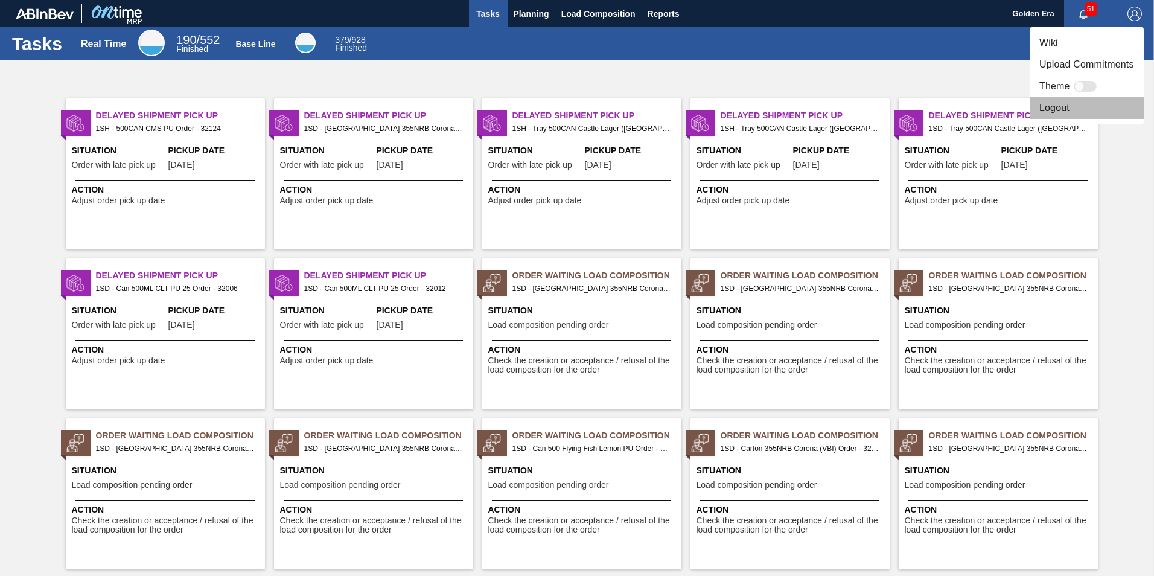
click at [1064, 106] on li "Logout" at bounding box center [1087, 108] width 114 height 22
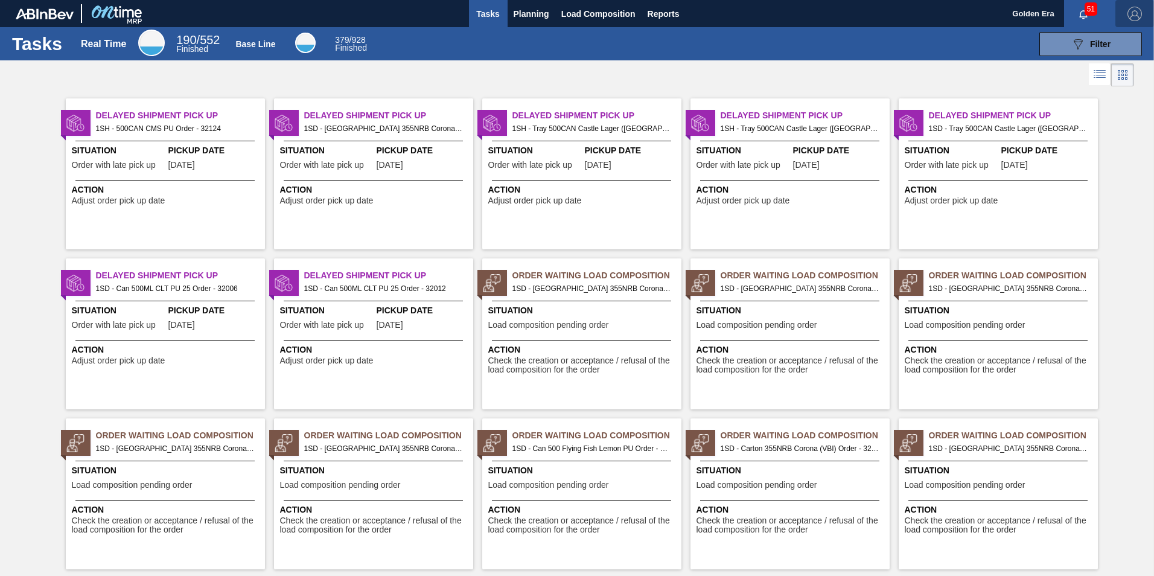
click at [1130, 11] on img "button" at bounding box center [1135, 14] width 14 height 14
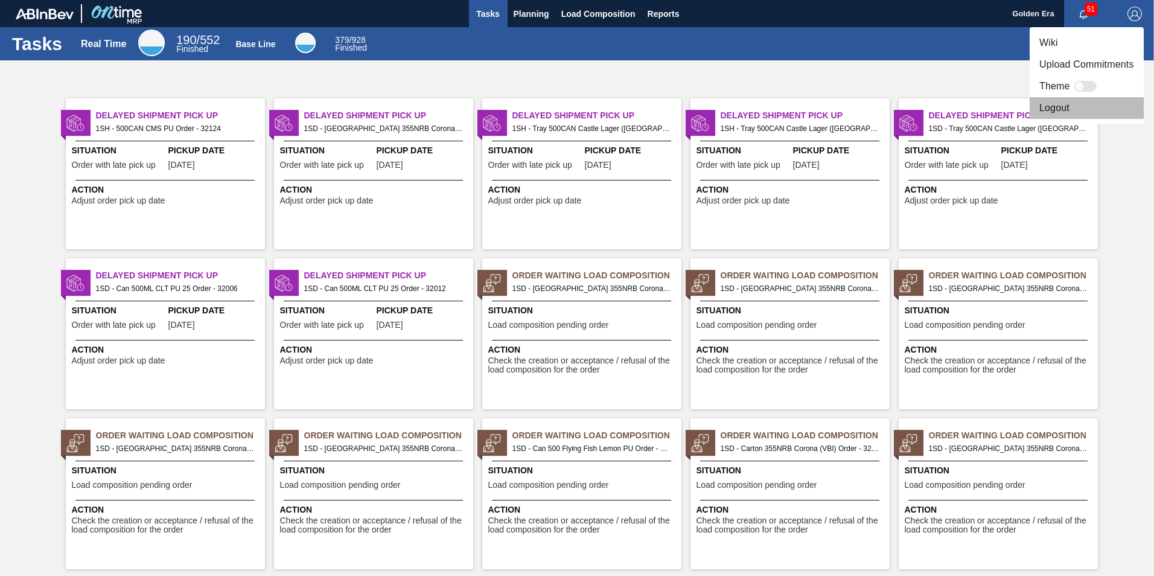
click at [1052, 106] on li "Logout" at bounding box center [1087, 108] width 114 height 22
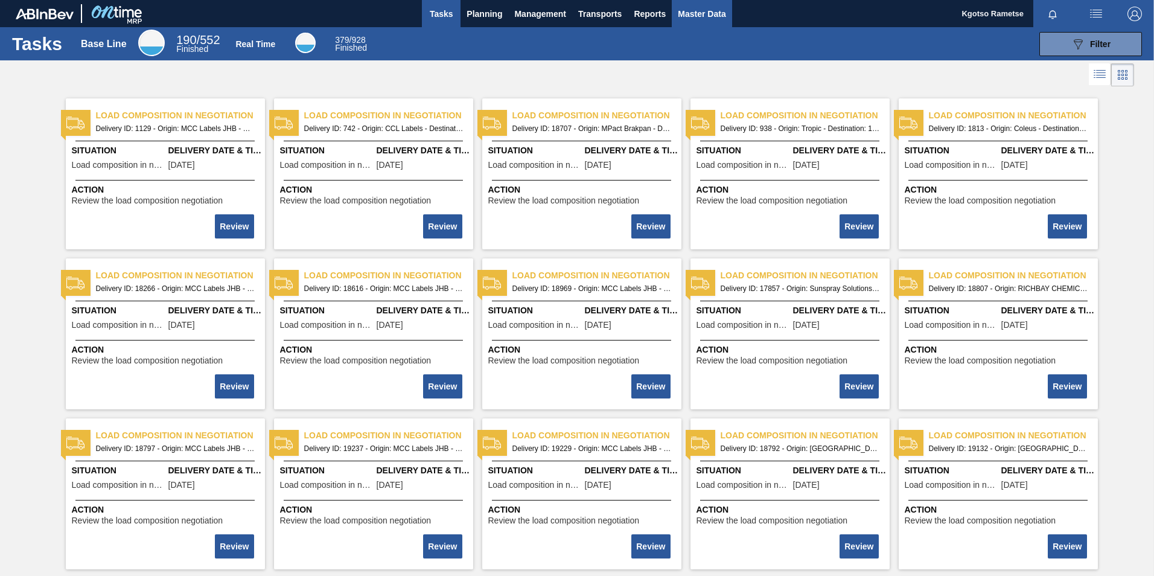
click at [719, 8] on span "Master Data" at bounding box center [702, 14] width 48 height 14
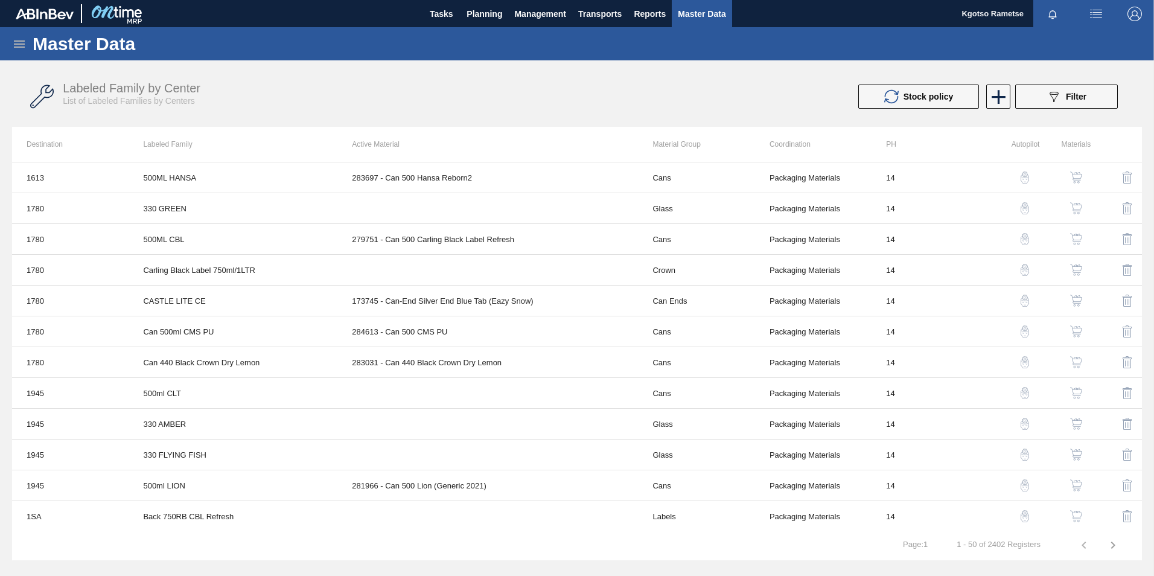
click at [23, 40] on icon at bounding box center [19, 44] width 14 height 14
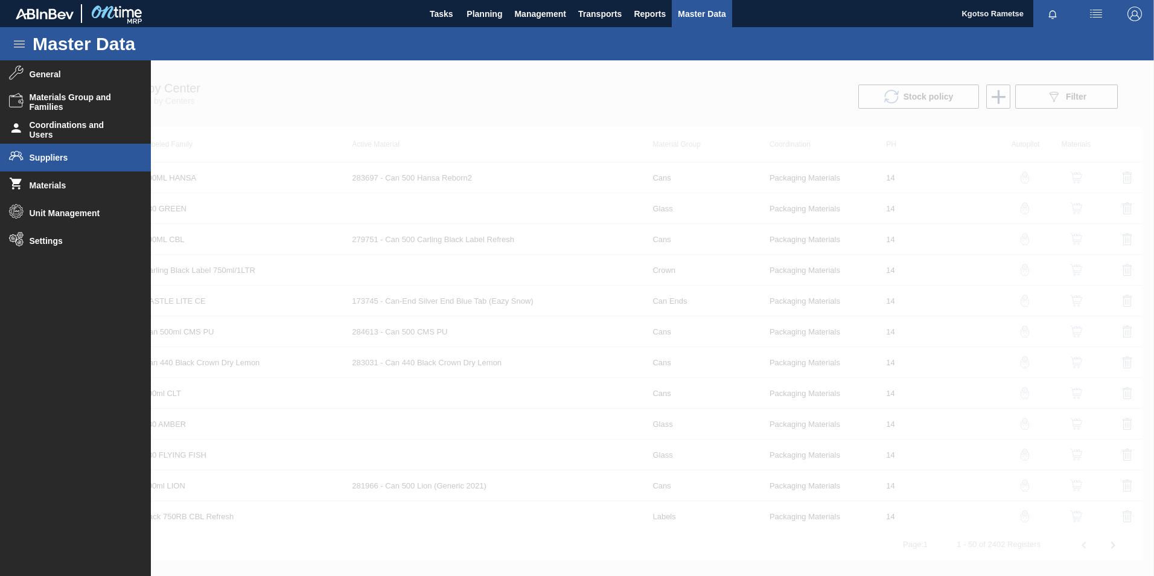
click at [85, 169] on li "Suppliers" at bounding box center [75, 158] width 151 height 28
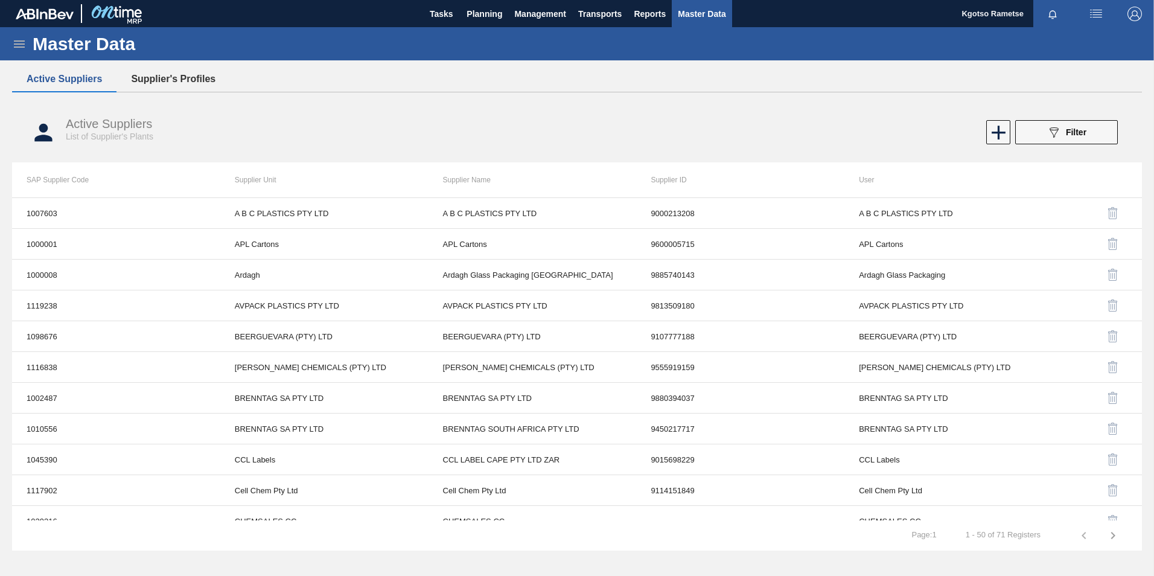
click at [166, 76] on button "Supplier's Profiles" at bounding box center [174, 78] width 114 height 25
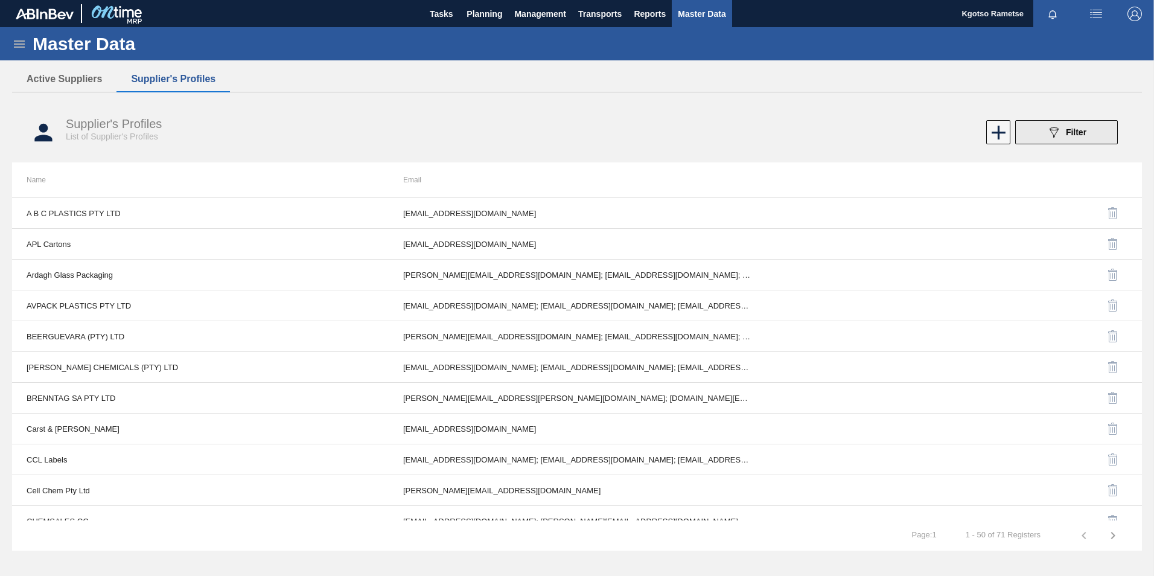
click at [1065, 132] on div "089F7B8B-B2A5-4AFE-B5C0-19BA573D28AC Filter" at bounding box center [1067, 132] width 40 height 14
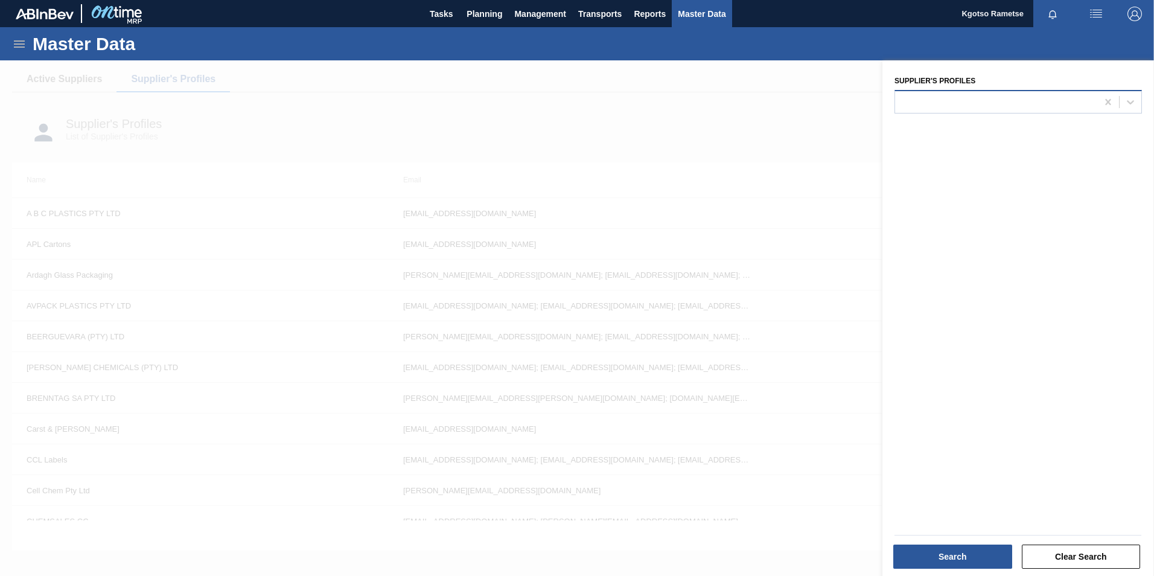
click at [921, 103] on div at bounding box center [996, 102] width 202 height 18
type Profiles "golde"
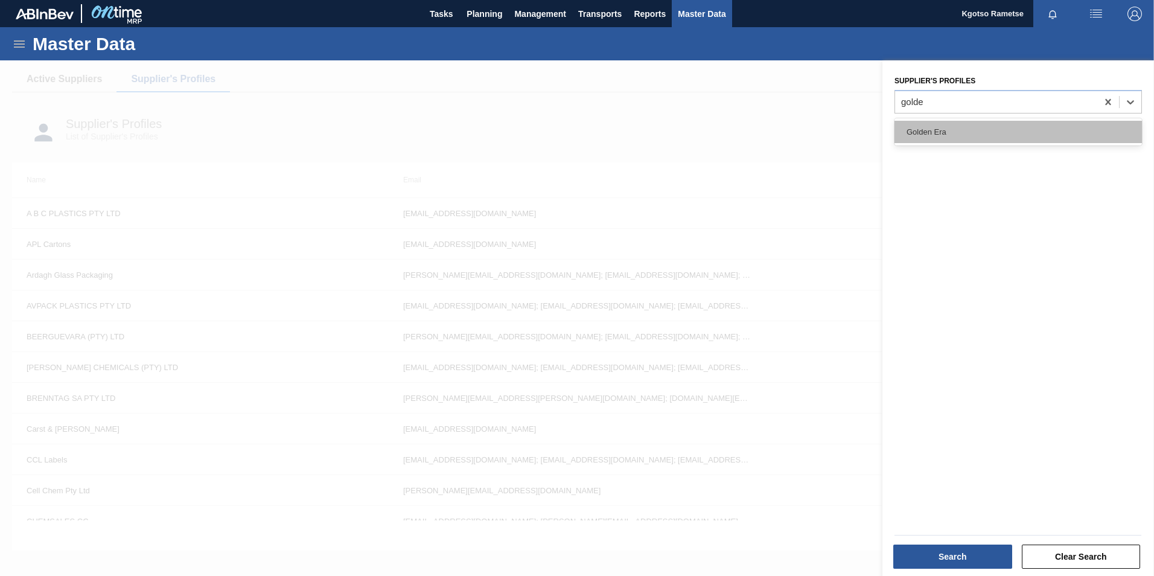
click at [989, 128] on div "Golden Era" at bounding box center [1019, 132] width 248 height 22
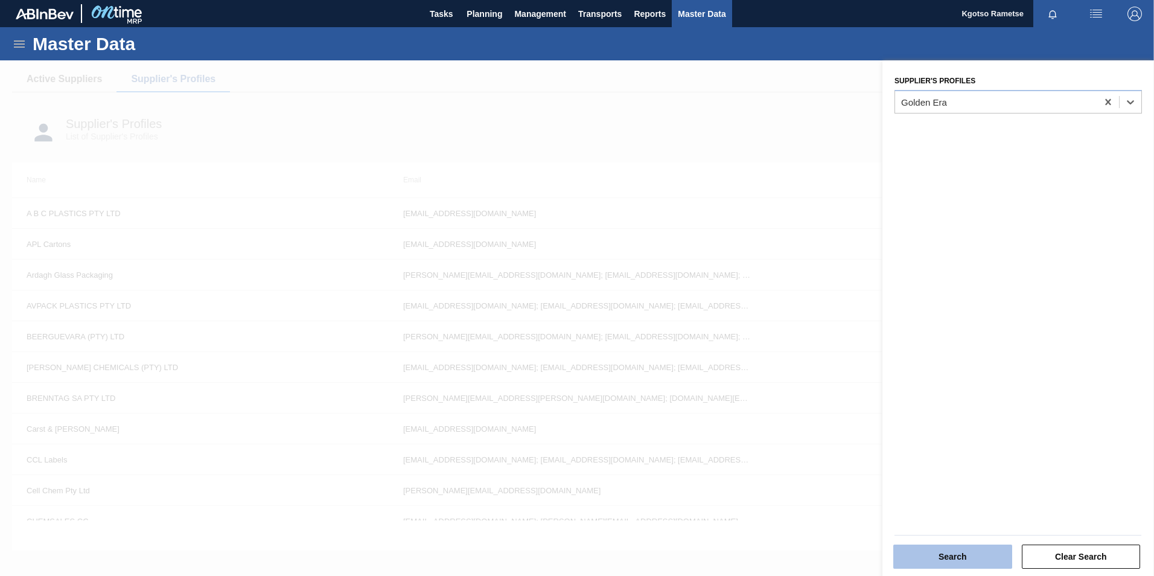
click at [945, 552] on button "Search" at bounding box center [953, 557] width 119 height 24
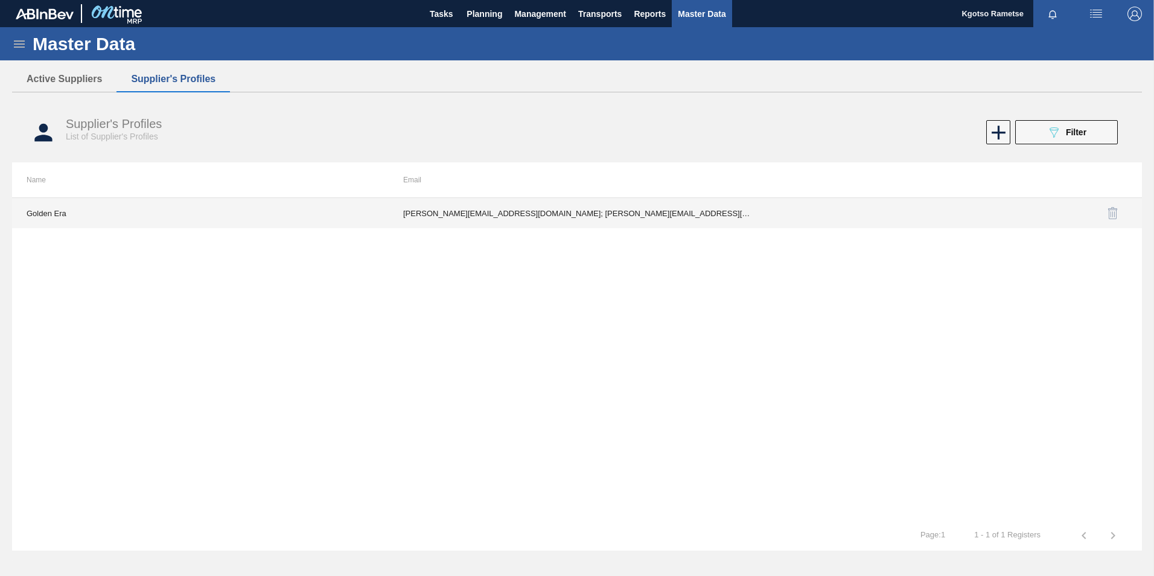
click at [473, 215] on td "[PERSON_NAME][EMAIL_ADDRESS][DOMAIN_NAME]; [PERSON_NAME][EMAIL_ADDRESS][DOMAIN_…" at bounding box center [577, 213] width 377 height 30
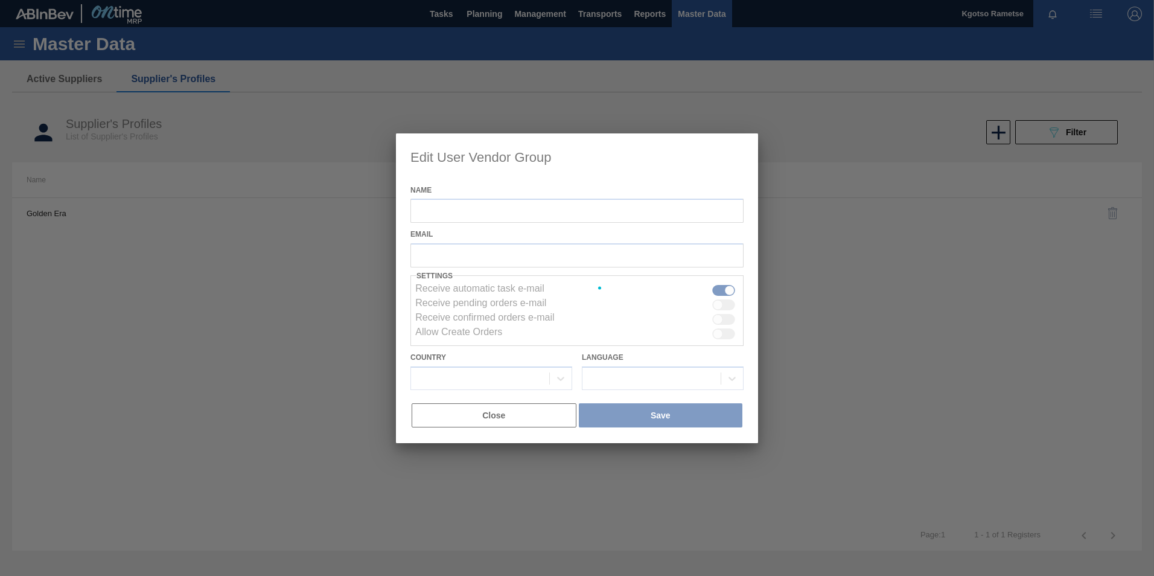
type input "Golden Era"
checkbox input "true"
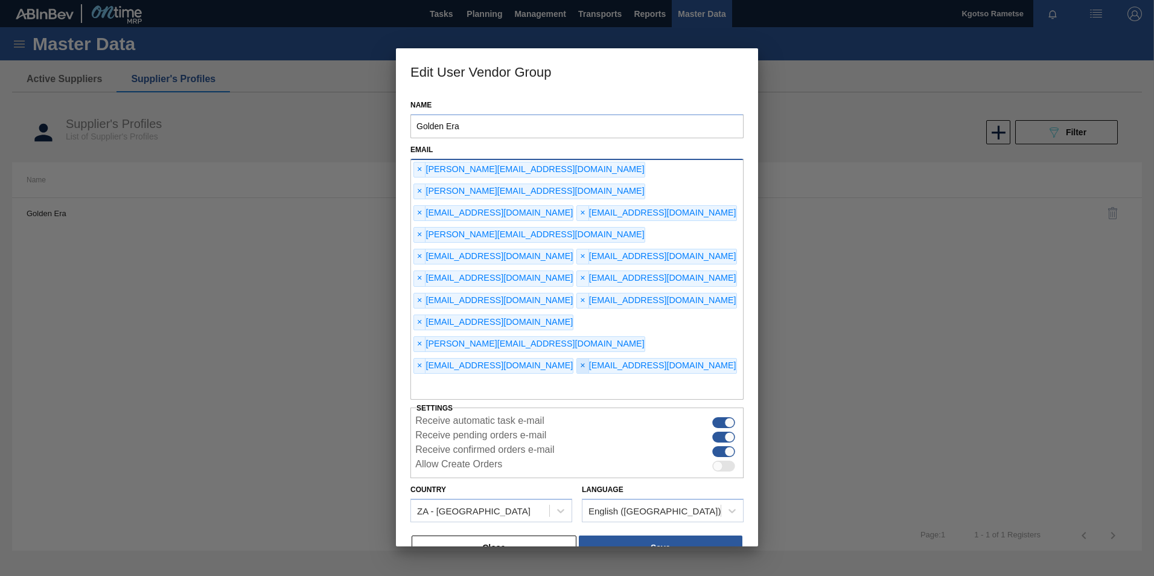
click at [577, 359] on span "×" at bounding box center [582, 366] width 11 height 14
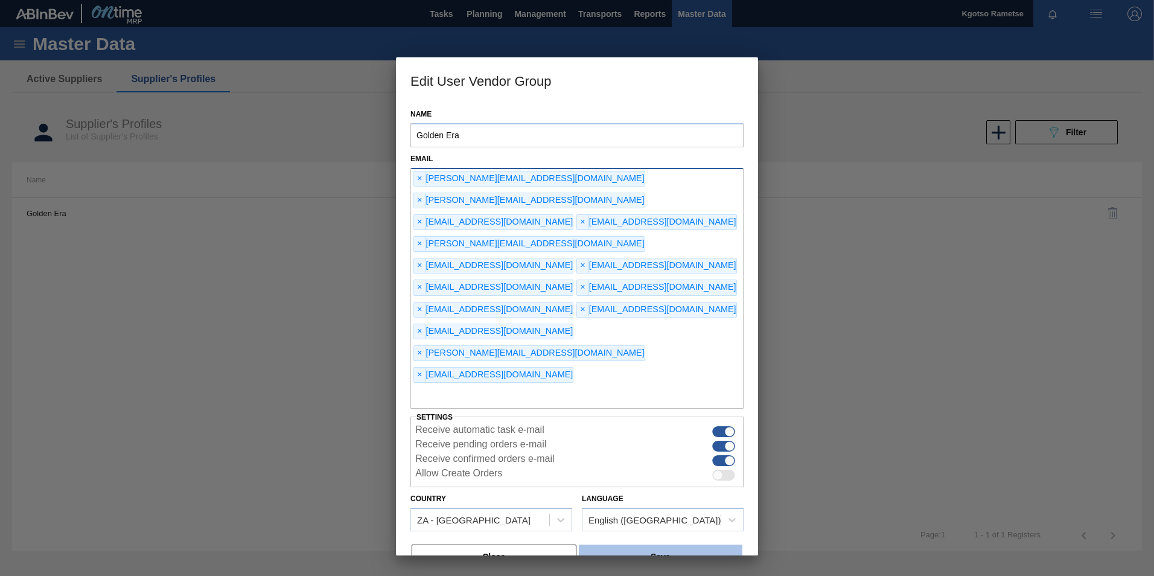
click at [695, 545] on button "Save" at bounding box center [661, 557] width 164 height 24
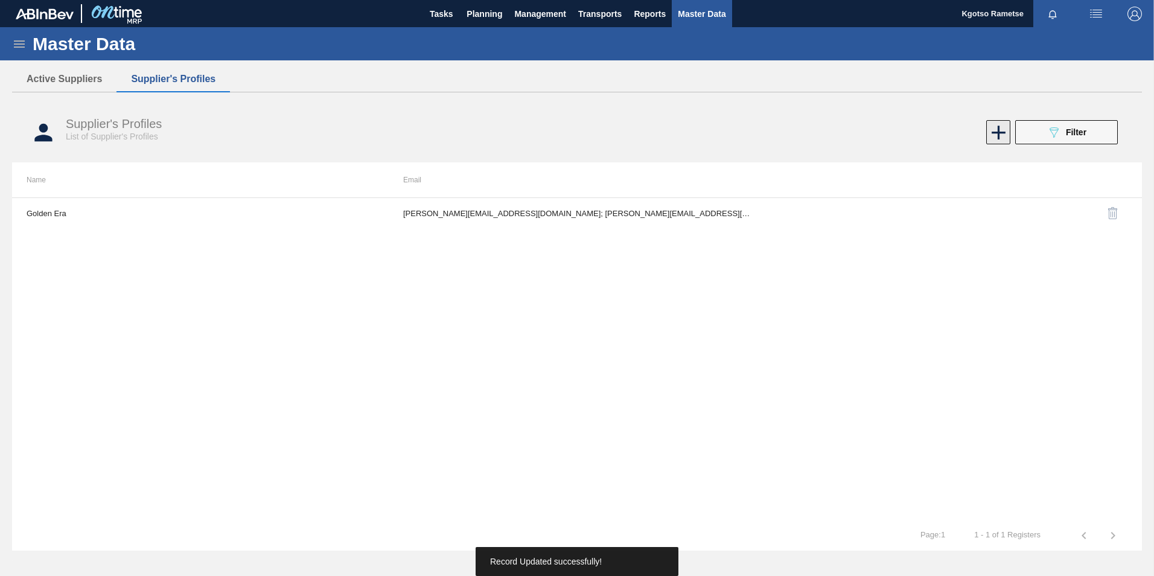
click at [1005, 132] on icon at bounding box center [999, 133] width 14 height 14
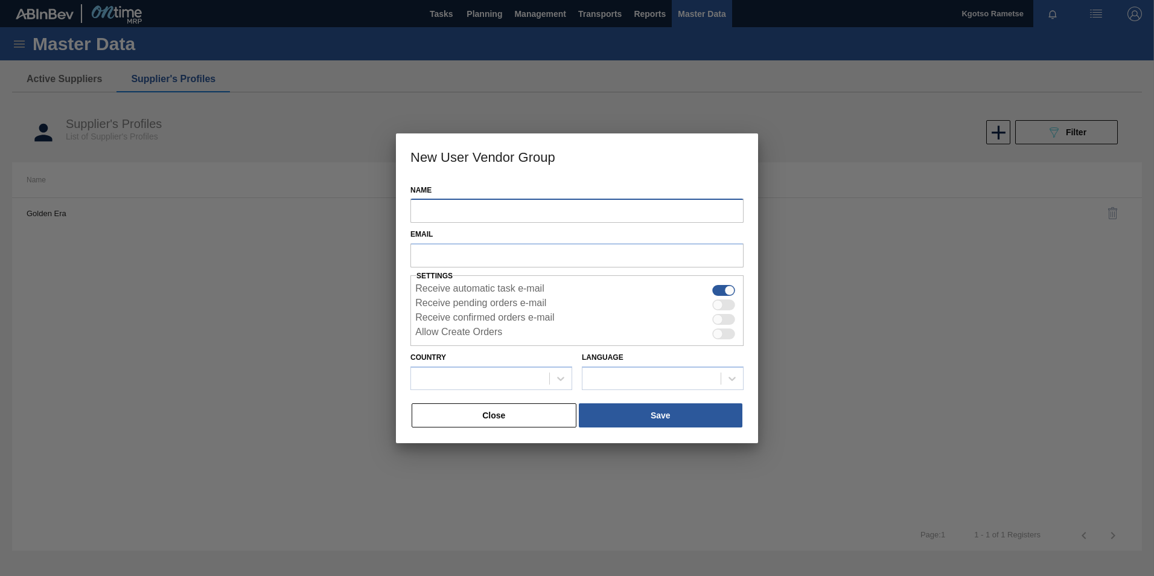
click at [616, 212] on input "Name" at bounding box center [577, 211] width 333 height 24
drag, startPoint x: 558, startPoint y: 412, endPoint x: 583, endPoint y: 395, distance: 30.5
click at [558, 413] on button "Close" at bounding box center [494, 415] width 165 height 24
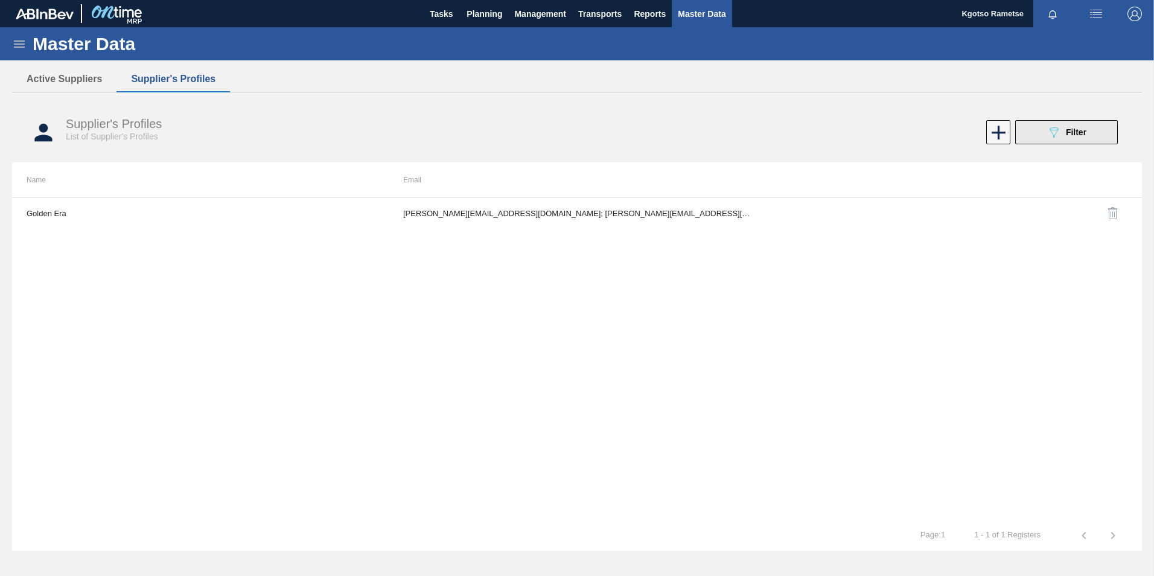
click at [1047, 130] on icon "089F7B8B-B2A5-4AFE-B5C0-19BA573D28AC" at bounding box center [1054, 132] width 14 height 14
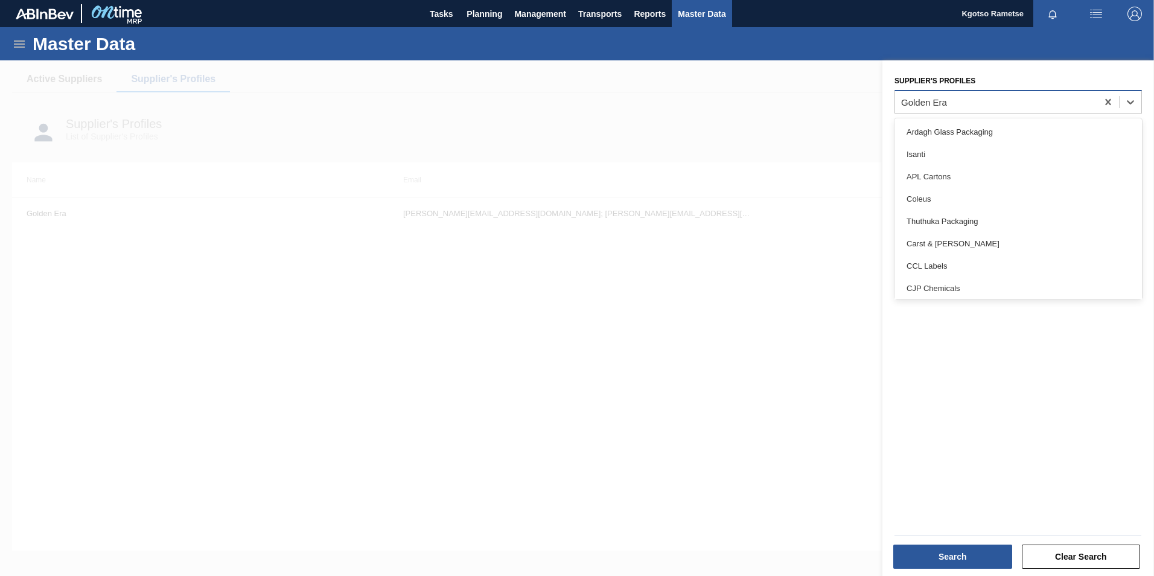
click at [968, 101] on div "Golden Era" at bounding box center [996, 102] width 202 height 18
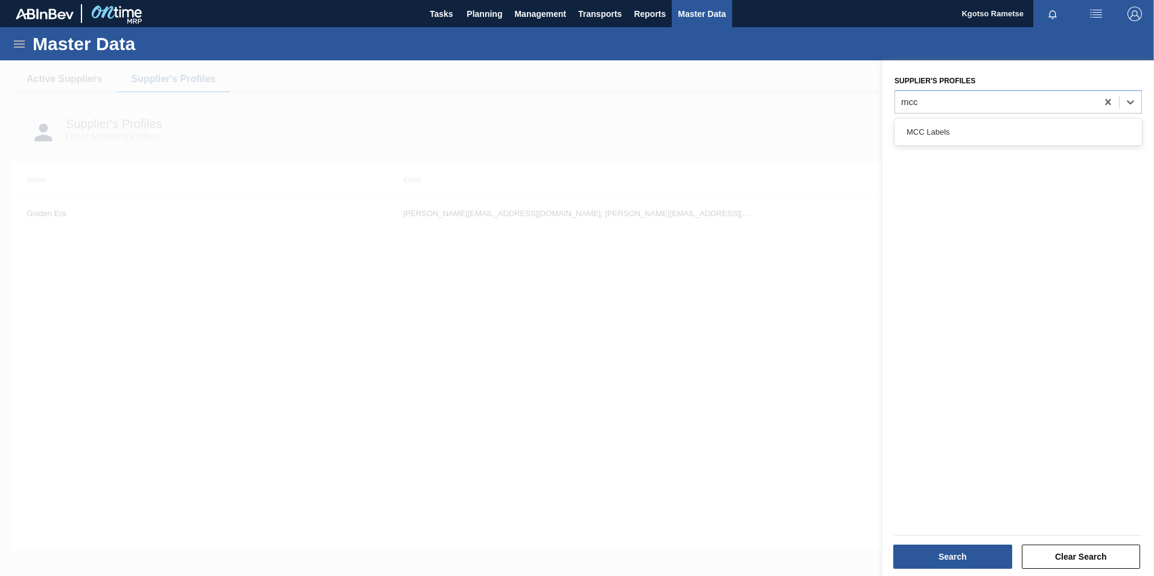
type Profiles "mcc"
click at [934, 115] on div "Supplier's Profiles option Golden Era, selected. option MCC Labels focused, 1 o…" at bounding box center [1019, 319] width 272 height 519
click at [920, 557] on button "Search" at bounding box center [953, 557] width 119 height 24
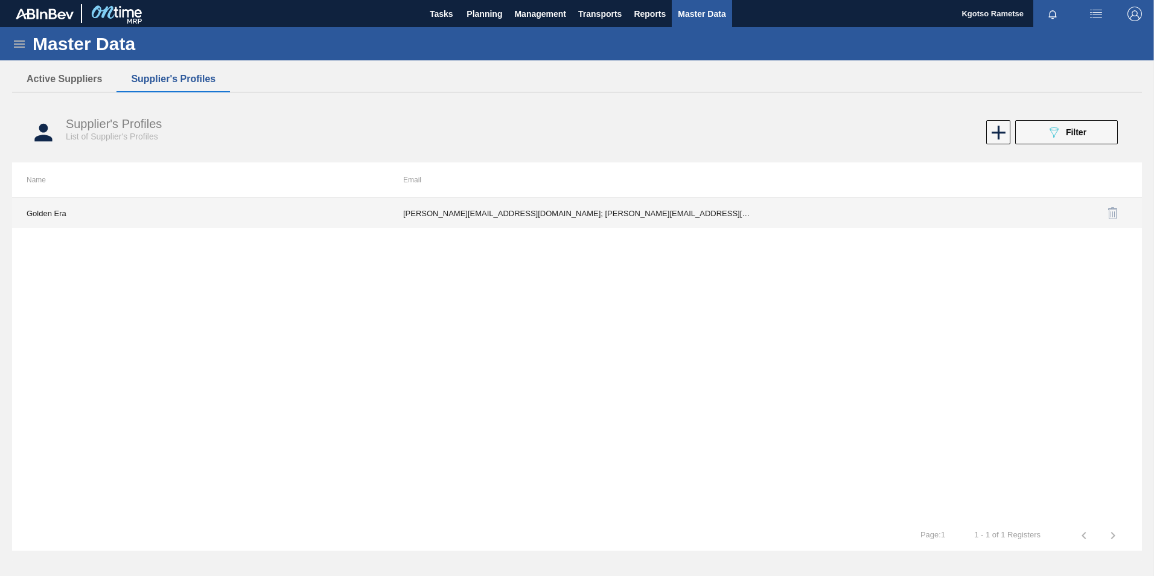
click at [467, 211] on td "[PERSON_NAME][EMAIL_ADDRESS][DOMAIN_NAME]; [PERSON_NAME][EMAIL_ADDRESS][DOMAIN_…" at bounding box center [577, 213] width 377 height 30
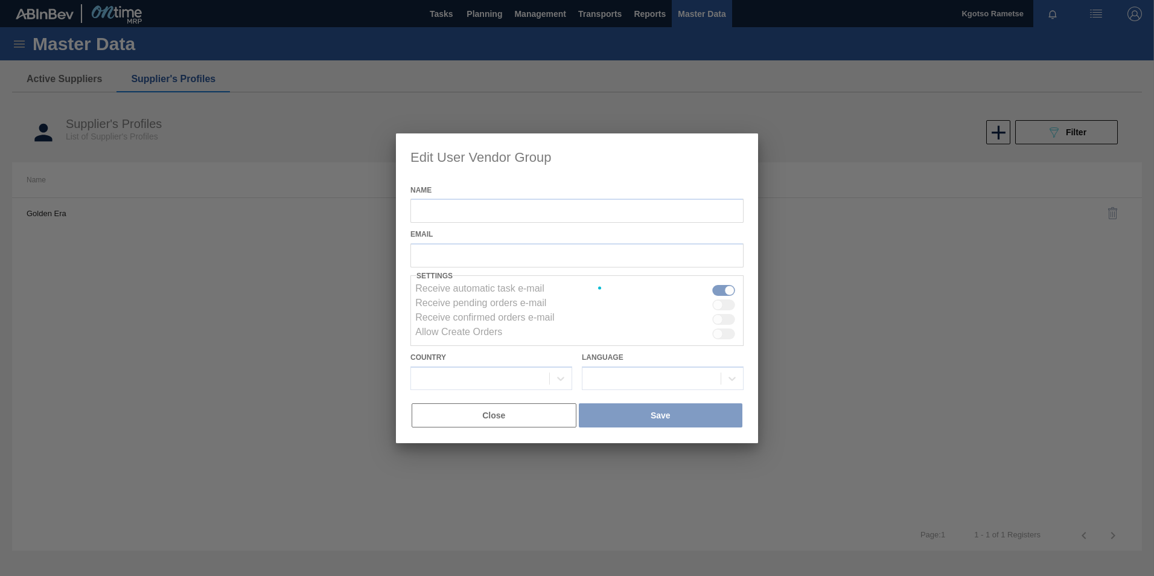
type input "Golden Era"
checkbox input "true"
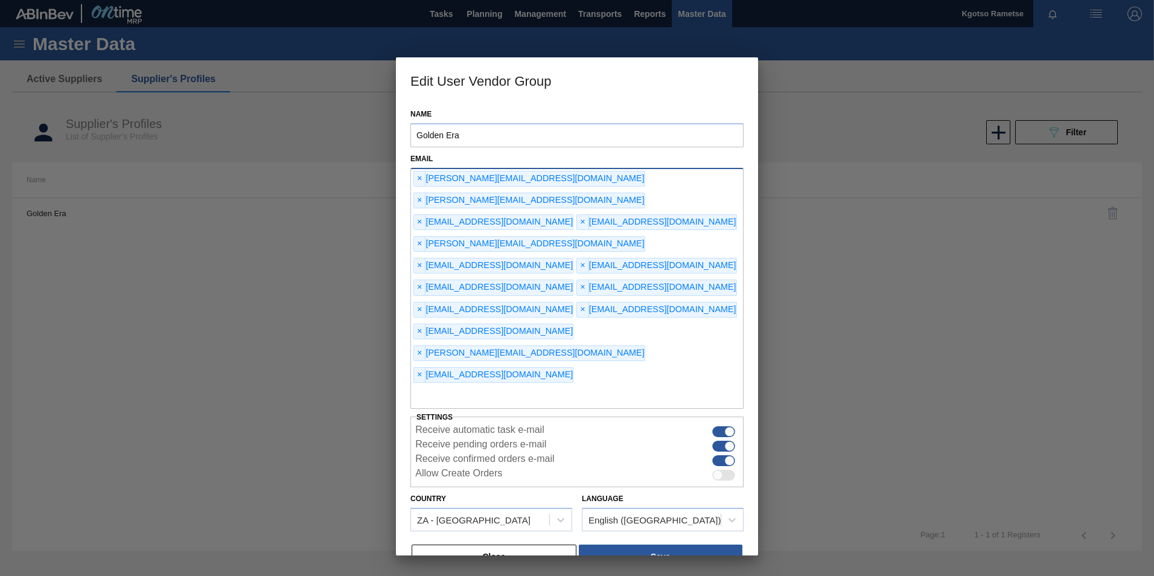
click at [466, 386] on input "text" at bounding box center [577, 397] width 333 height 23
type input "kgotso.rametse201@gmail.com"
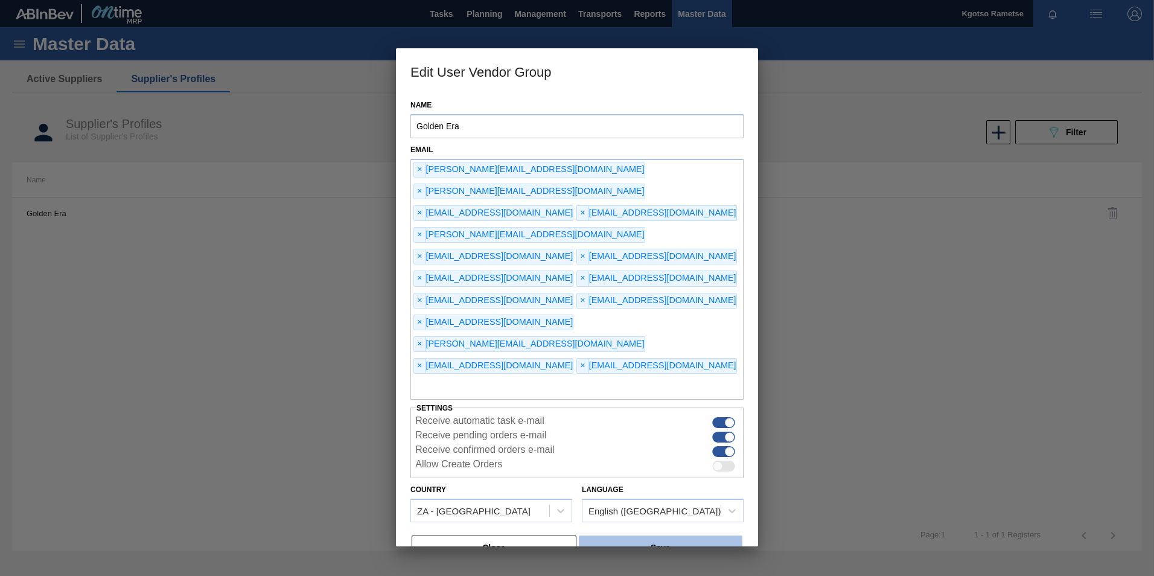
click at [623, 536] on button "Save" at bounding box center [661, 548] width 164 height 24
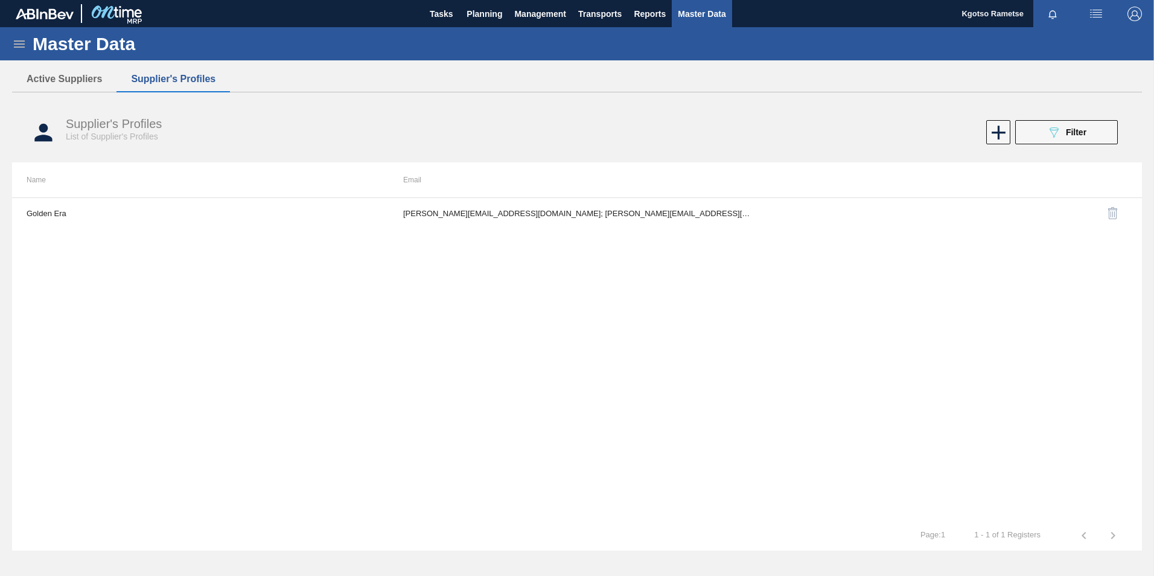
click at [1127, 14] on span "button" at bounding box center [1135, 14] width 29 height 14
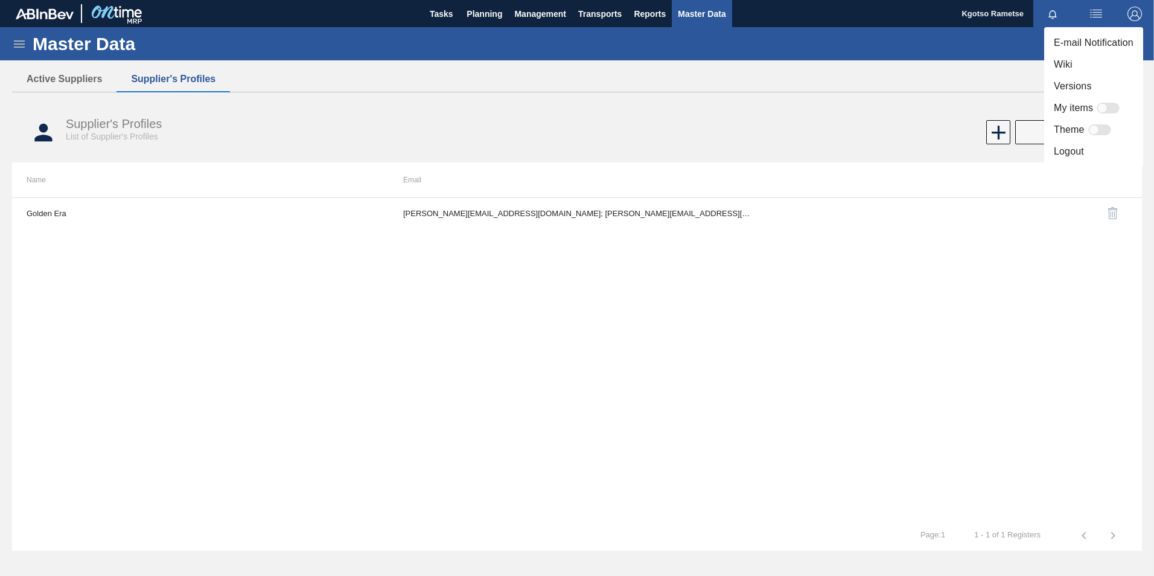
click at [1073, 149] on li "Logout" at bounding box center [1093, 152] width 99 height 22
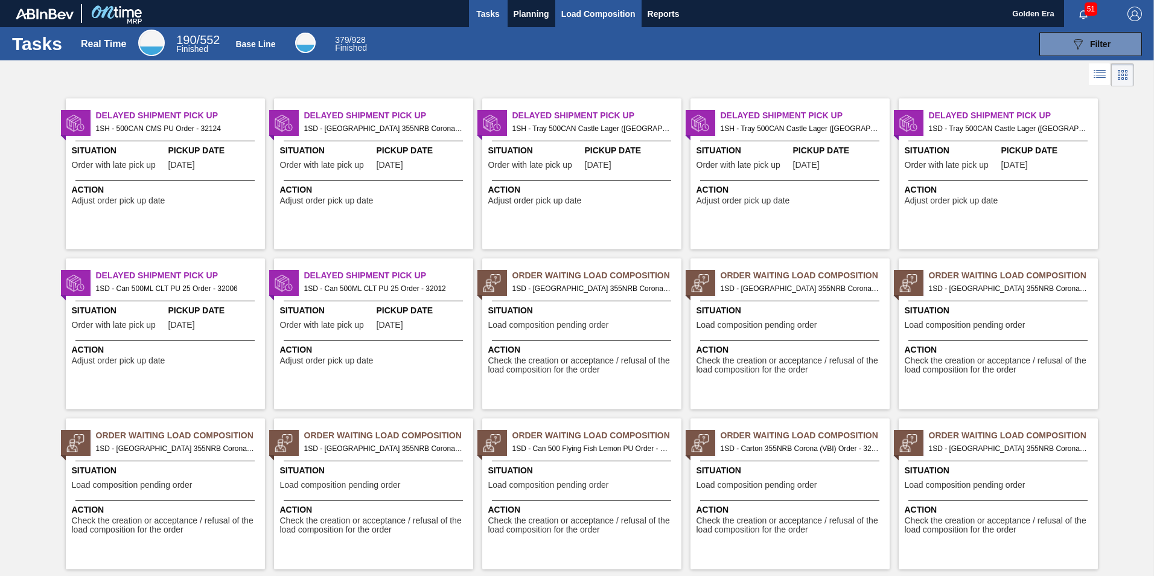
click at [588, 15] on span "Load Composition" at bounding box center [598, 14] width 74 height 14
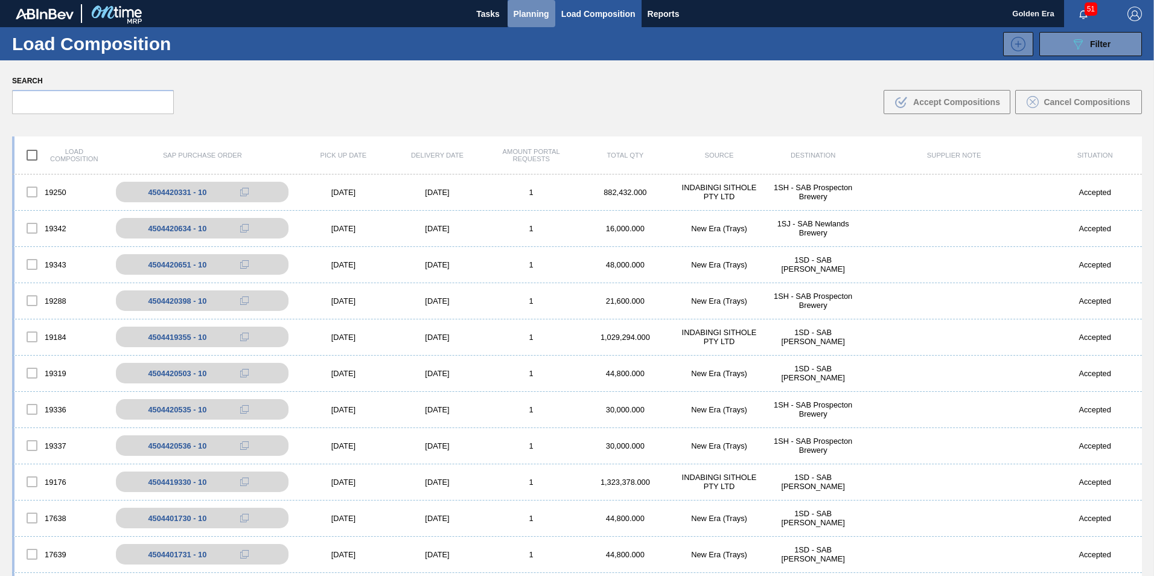
click at [517, 8] on span "Planning" at bounding box center [532, 14] width 36 height 14
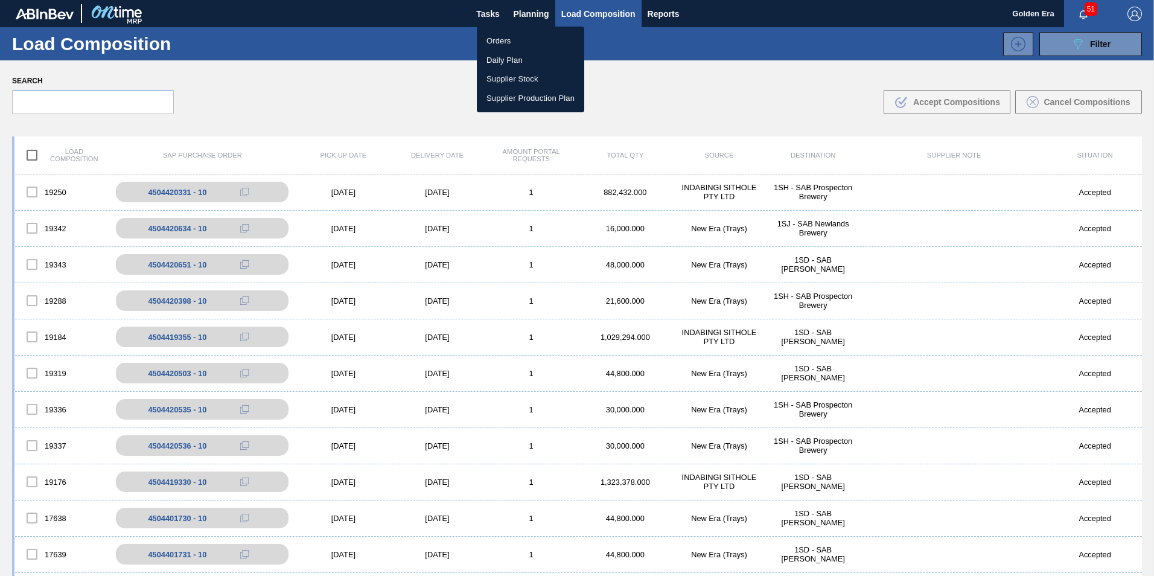
click at [516, 39] on li "Orders" at bounding box center [530, 40] width 107 height 19
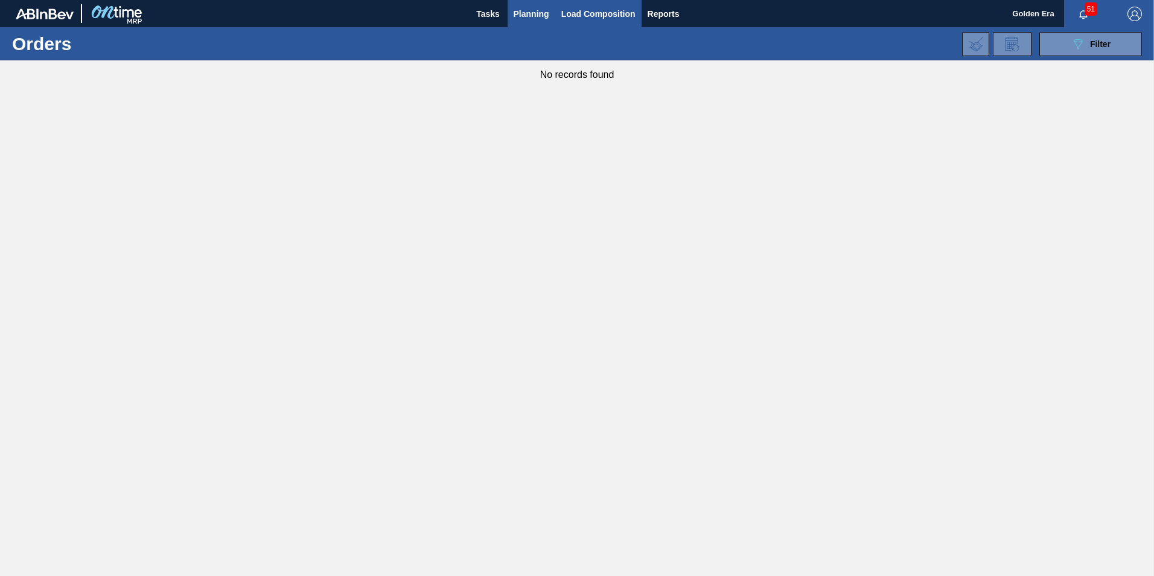
click at [575, 14] on span "Load Composition" at bounding box center [598, 14] width 74 height 14
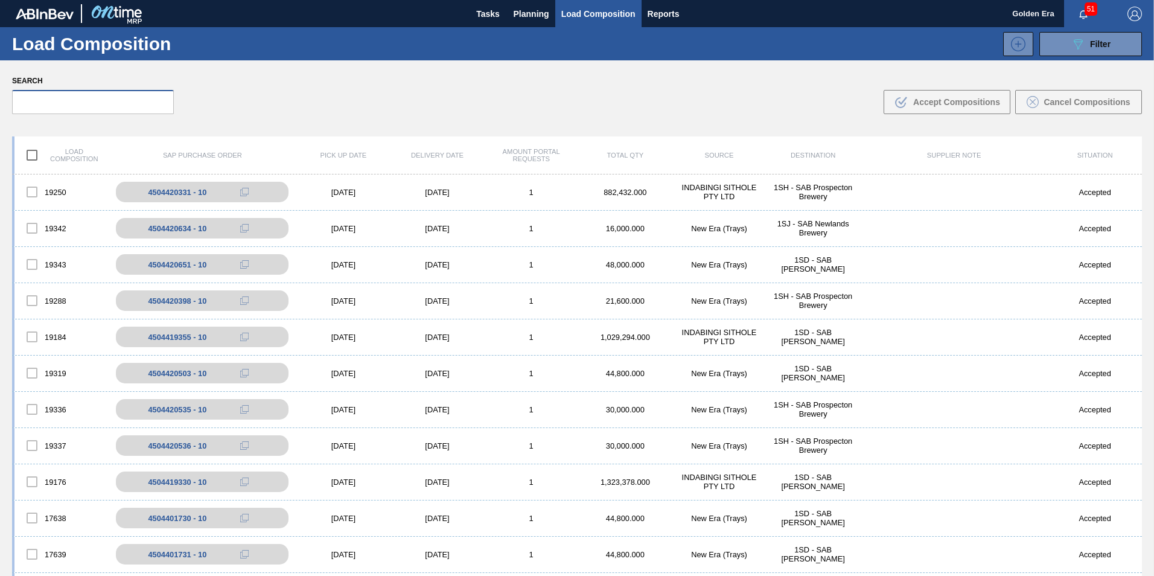
click at [99, 111] on input "text" at bounding box center [93, 102] width 162 height 24
paste input "19384"
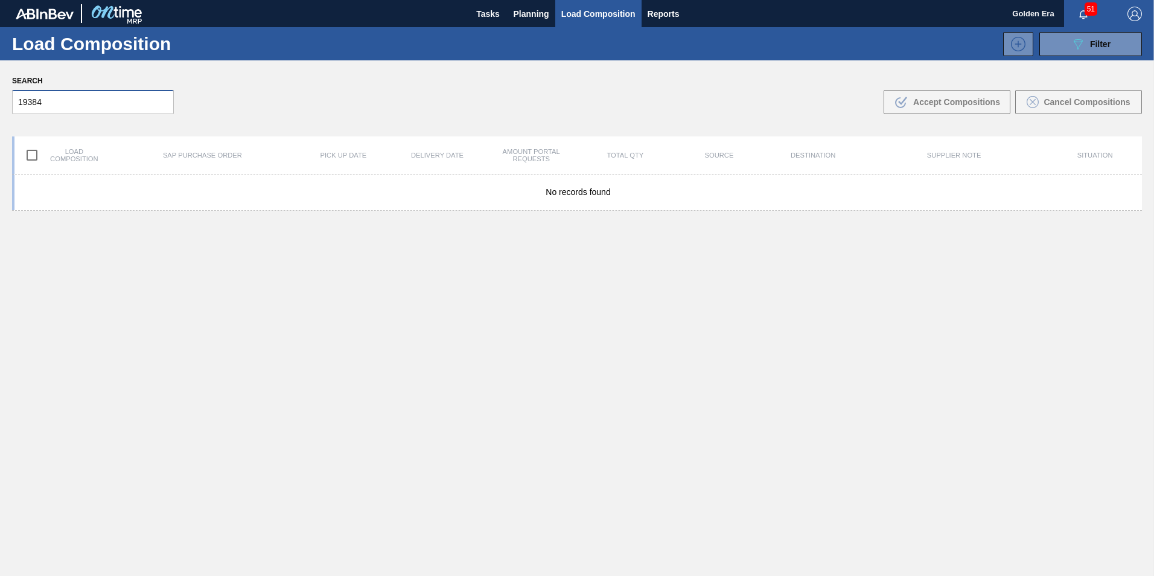
drag, startPoint x: 86, startPoint y: 103, endPoint x: 16, endPoint y: 101, distance: 70.0
click at [16, 101] on input "19384" at bounding box center [93, 102] width 162 height 24
type input "19384"
click at [514, 8] on span "Planning" at bounding box center [532, 14] width 36 height 14
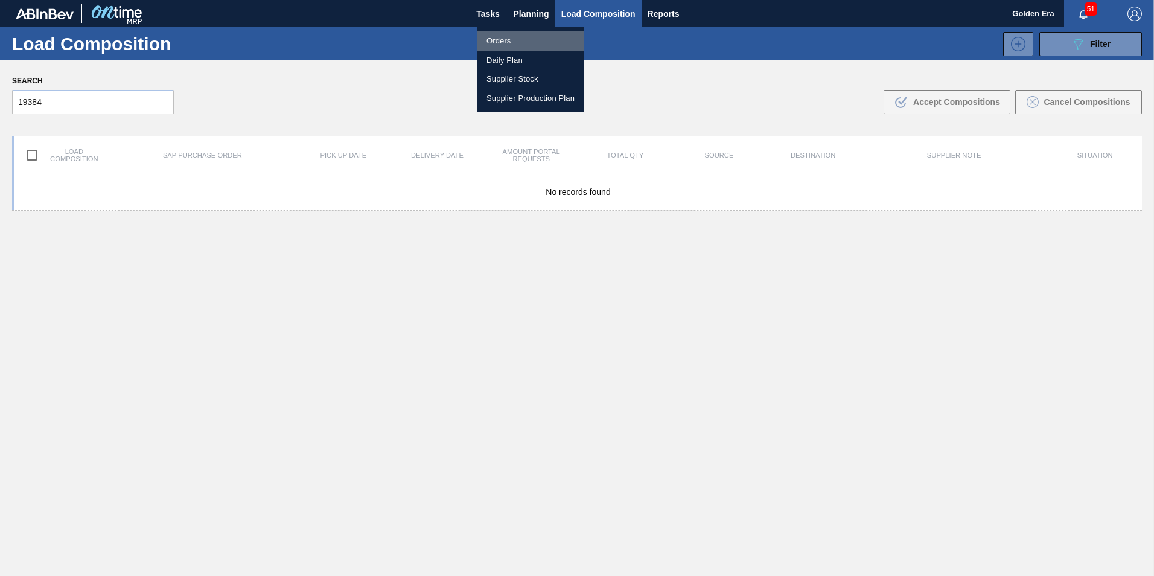
click at [508, 35] on li "Orders" at bounding box center [530, 40] width 107 height 19
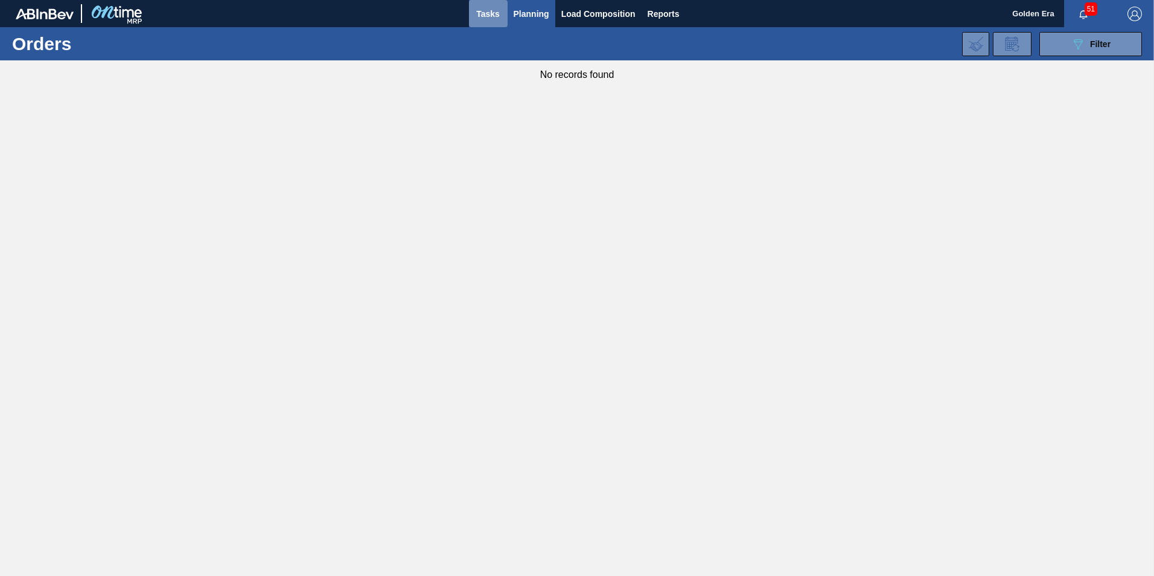
click at [488, 19] on span "Tasks" at bounding box center [488, 14] width 27 height 14
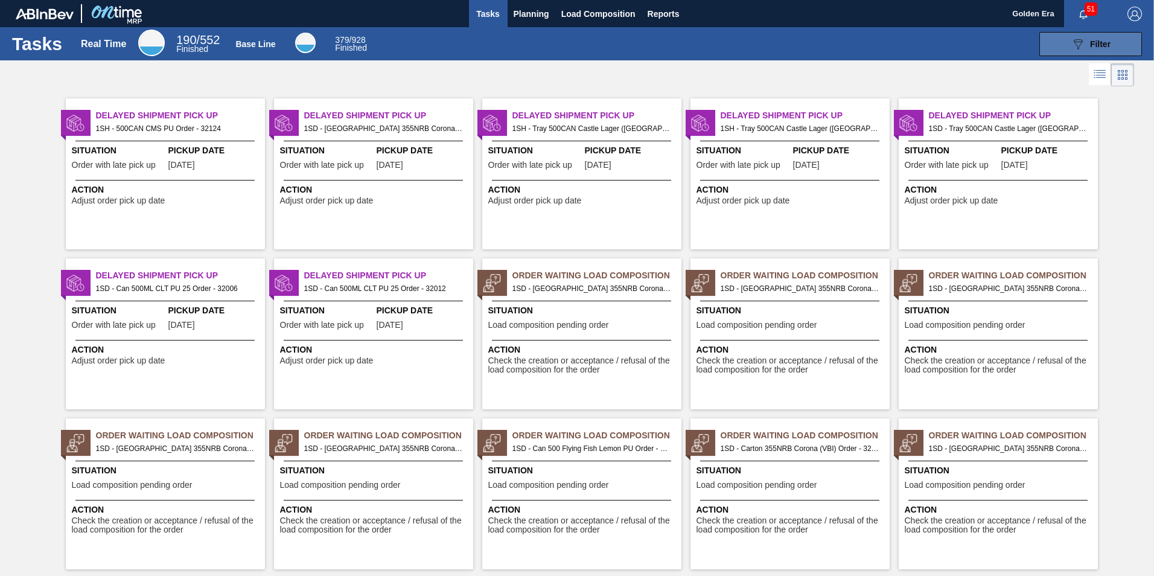
click at [1084, 41] on div "089F7B8B-B2A5-4AFE-B5C0-19BA573D28AC Filter" at bounding box center [1091, 44] width 40 height 14
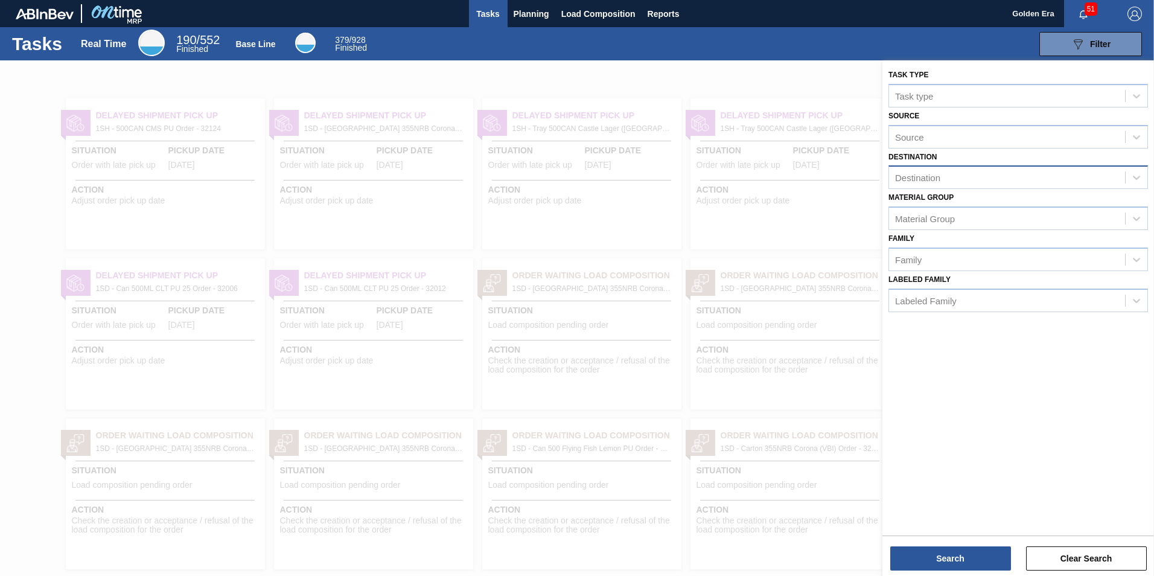
click at [909, 177] on div "Destination" at bounding box center [917, 178] width 45 height 10
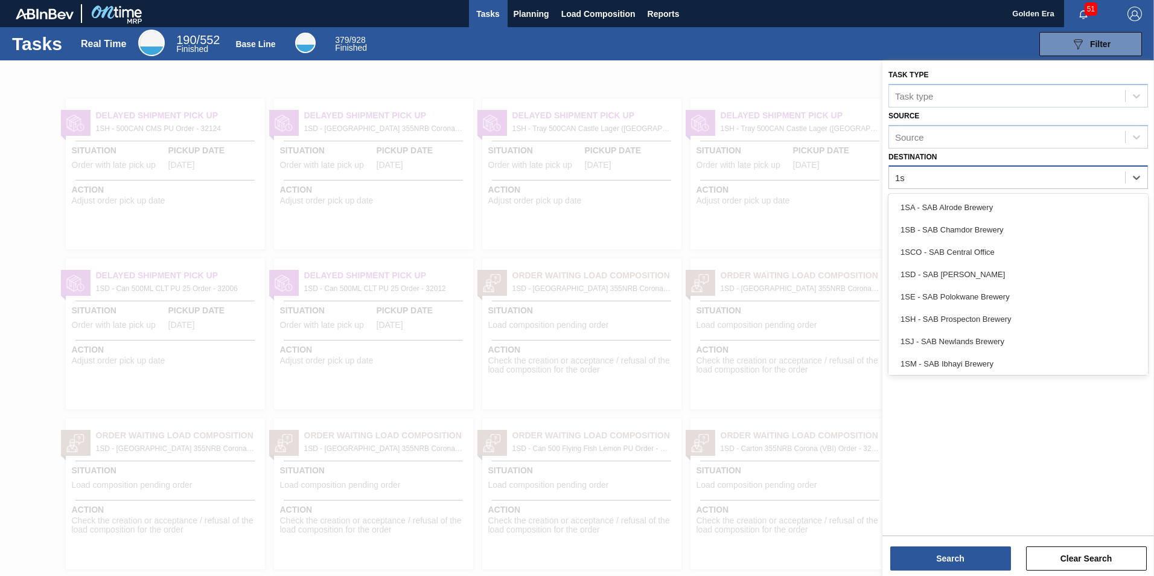
type input "1se"
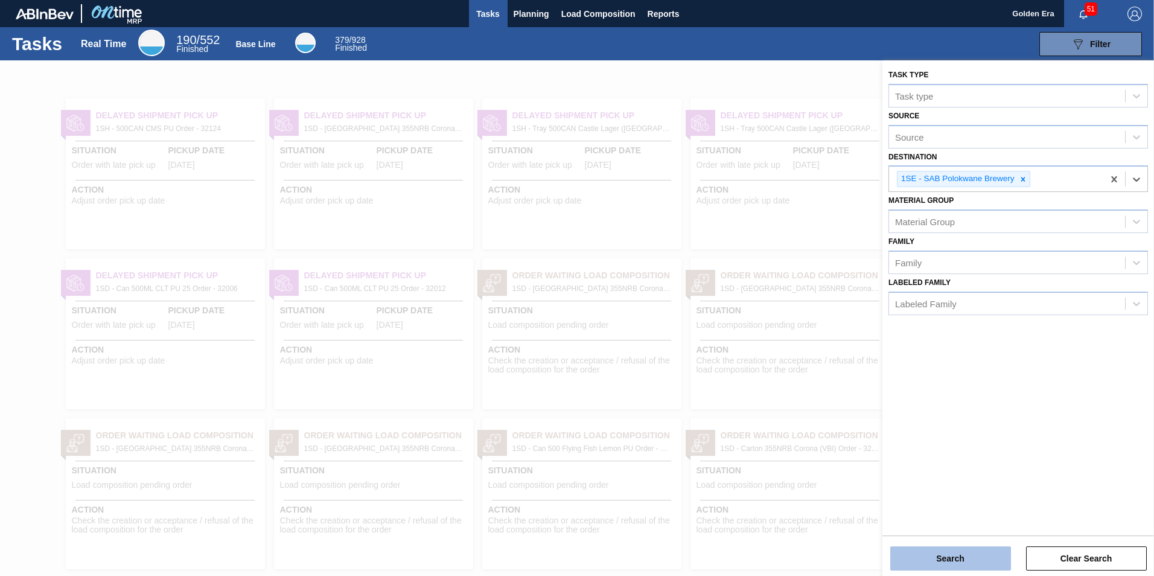
click at [949, 558] on button "Search" at bounding box center [951, 558] width 121 height 24
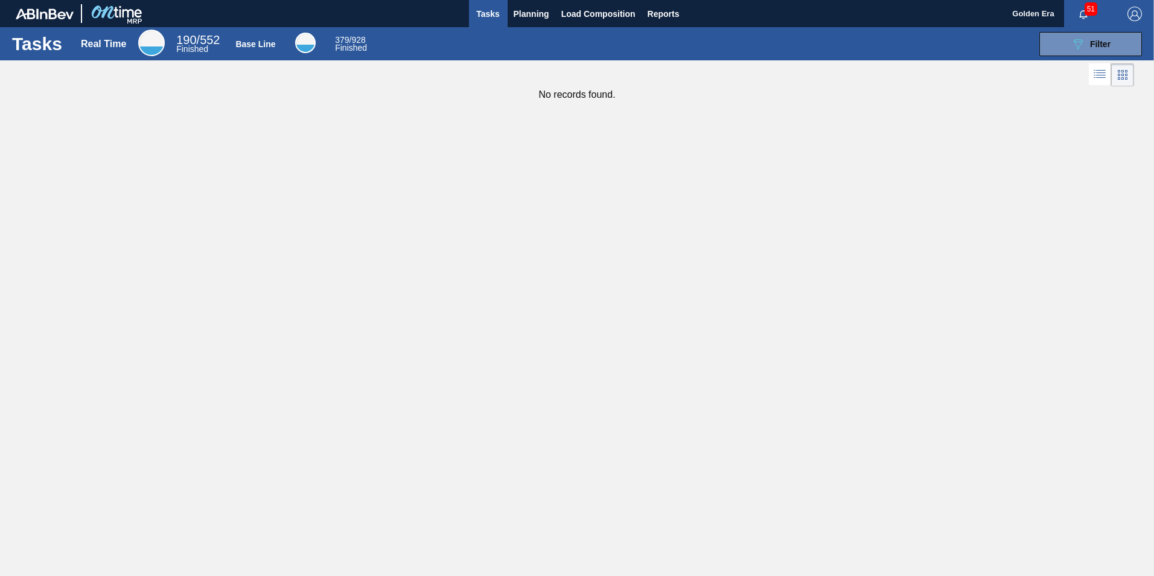
click at [1137, 10] on img "button" at bounding box center [1135, 14] width 14 height 14
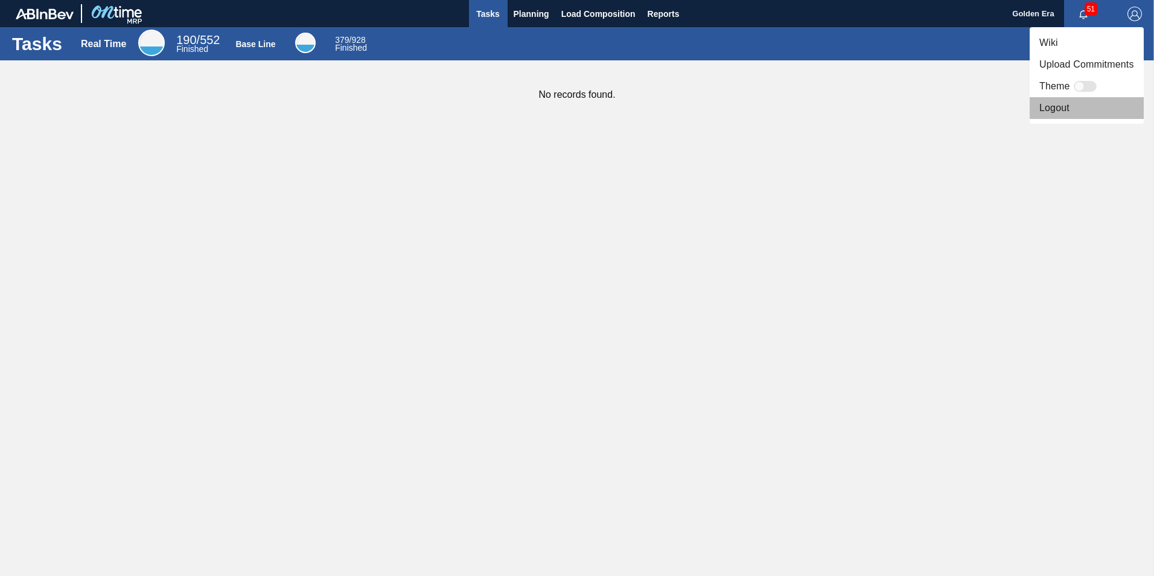
click at [1062, 109] on li "Logout" at bounding box center [1087, 108] width 114 height 22
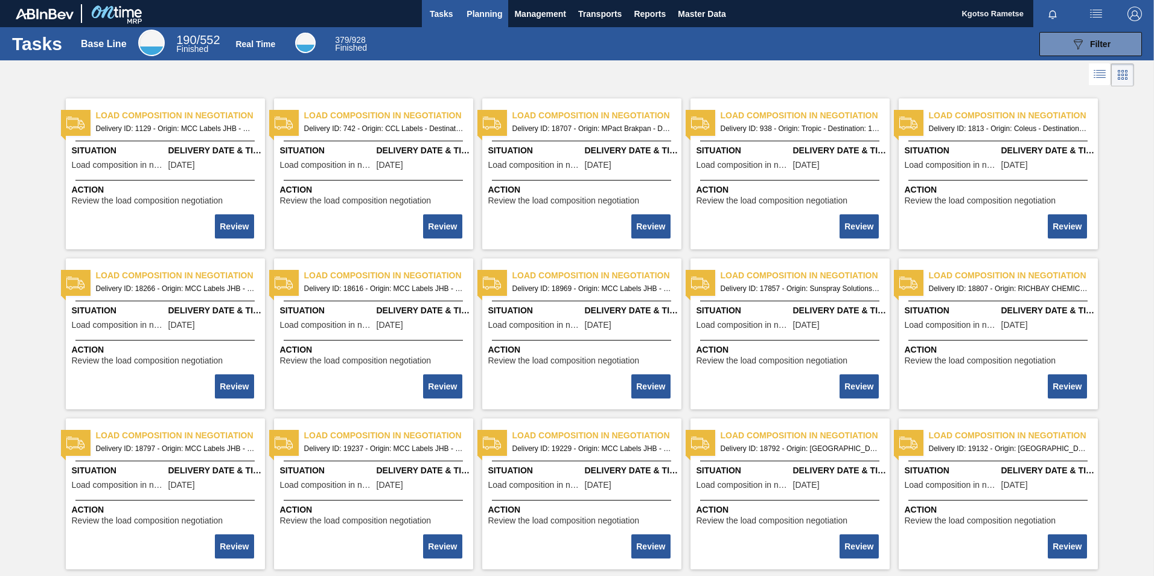
click at [491, 12] on span "Planning" at bounding box center [485, 14] width 36 height 14
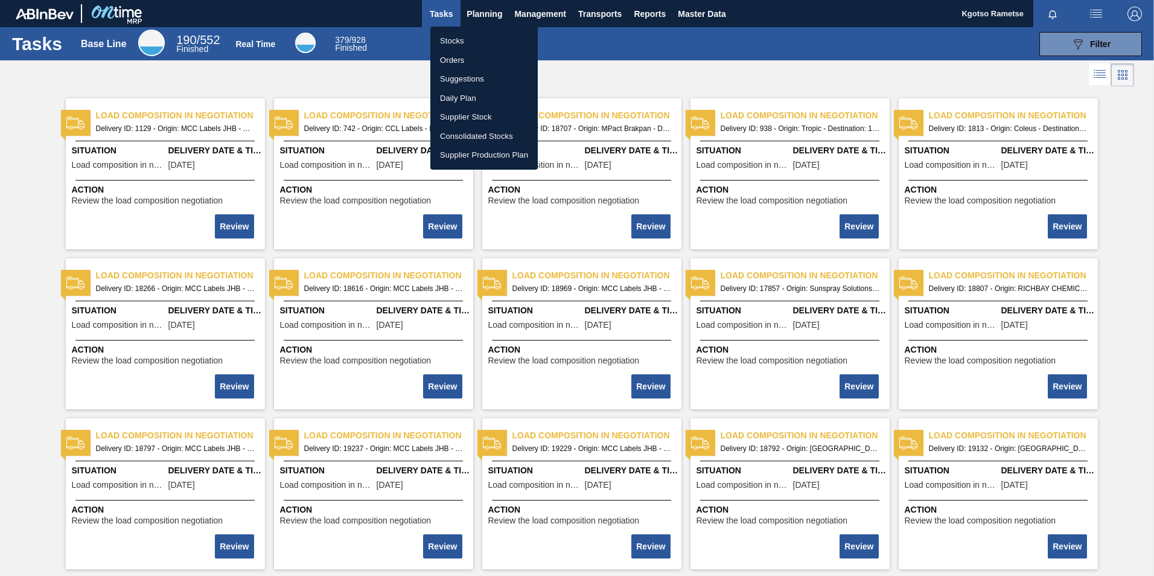
click at [480, 39] on li "Stocks" at bounding box center [483, 40] width 107 height 19
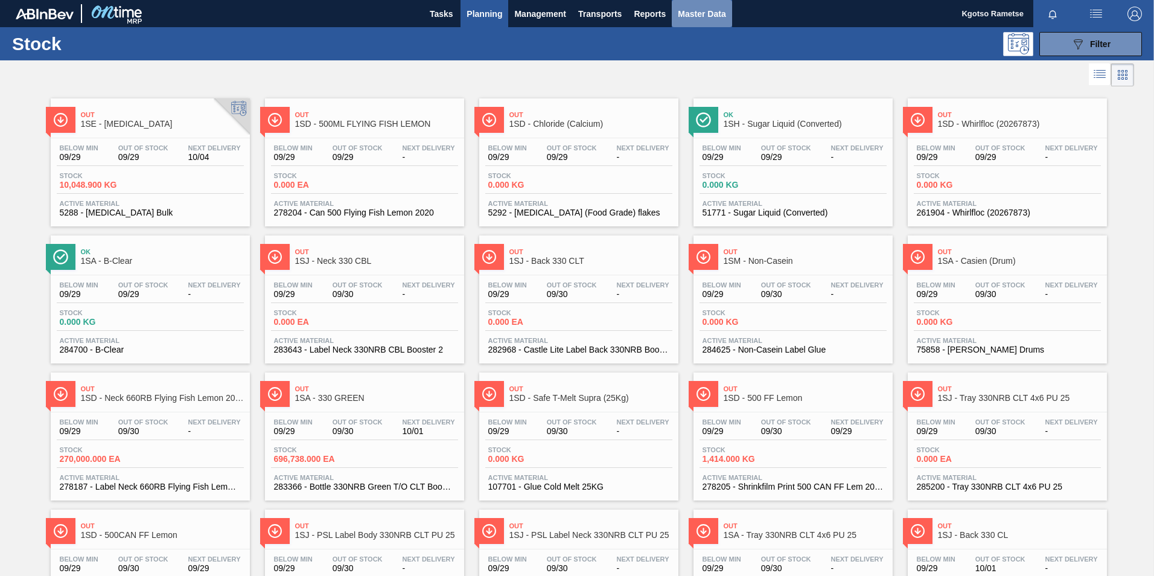
click at [704, 7] on span "Master Data" at bounding box center [702, 14] width 48 height 14
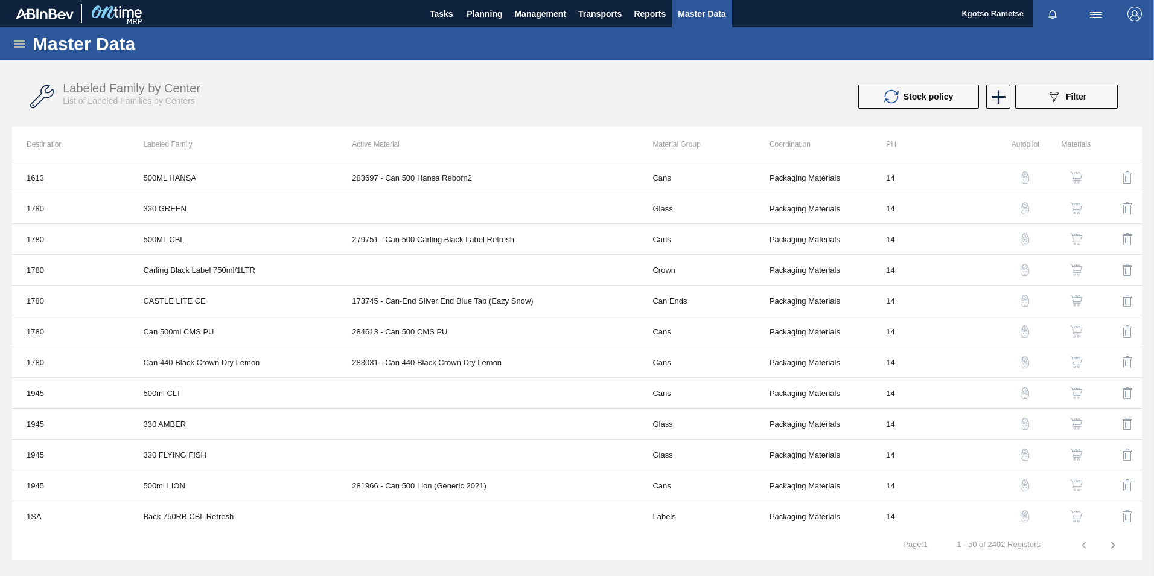
click at [18, 46] on icon at bounding box center [19, 43] width 11 height 7
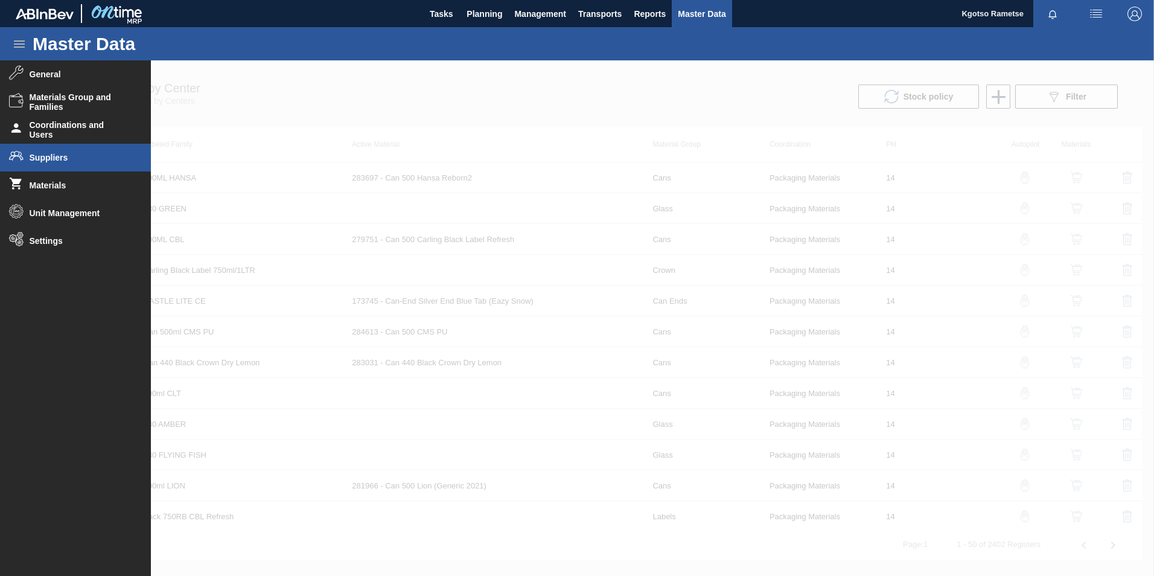
click at [41, 156] on span "Suppliers" at bounding box center [80, 158] width 100 height 10
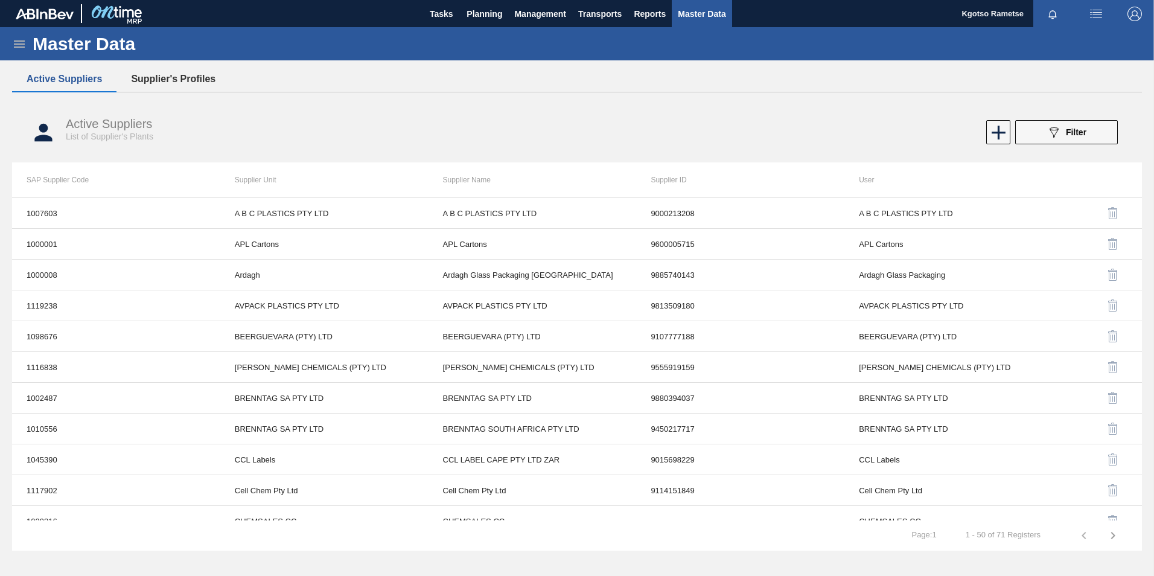
click at [171, 78] on button "Supplier's Profiles" at bounding box center [174, 78] width 114 height 25
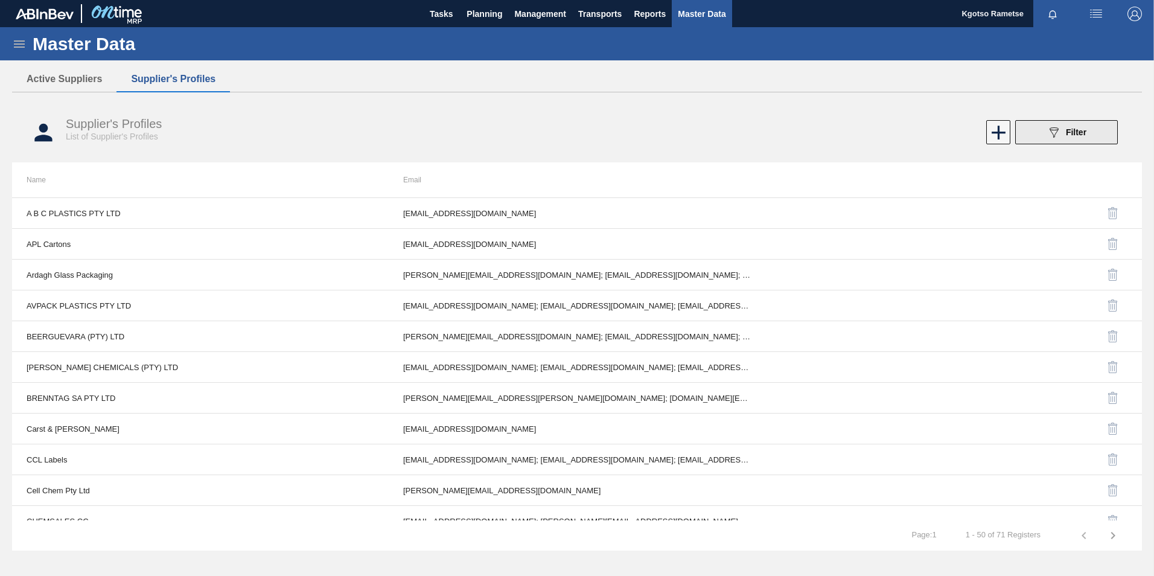
click at [1058, 126] on icon "089F7B8B-B2A5-4AFE-B5C0-19BA573D28AC" at bounding box center [1054, 132] width 14 height 14
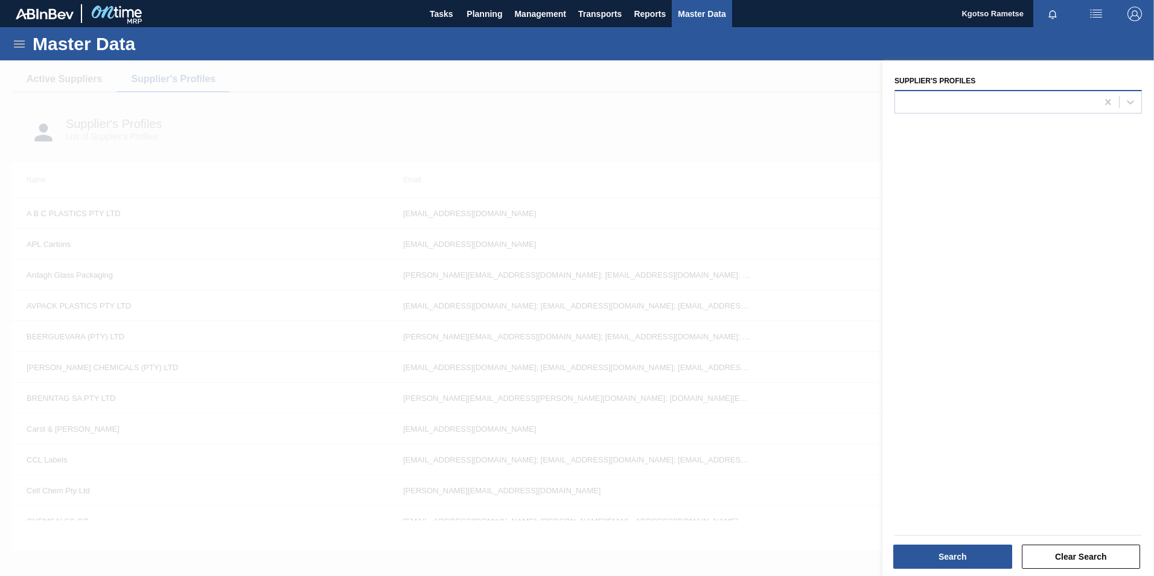
click at [953, 109] on div at bounding box center [996, 102] width 202 height 18
type Profiles "mcc"
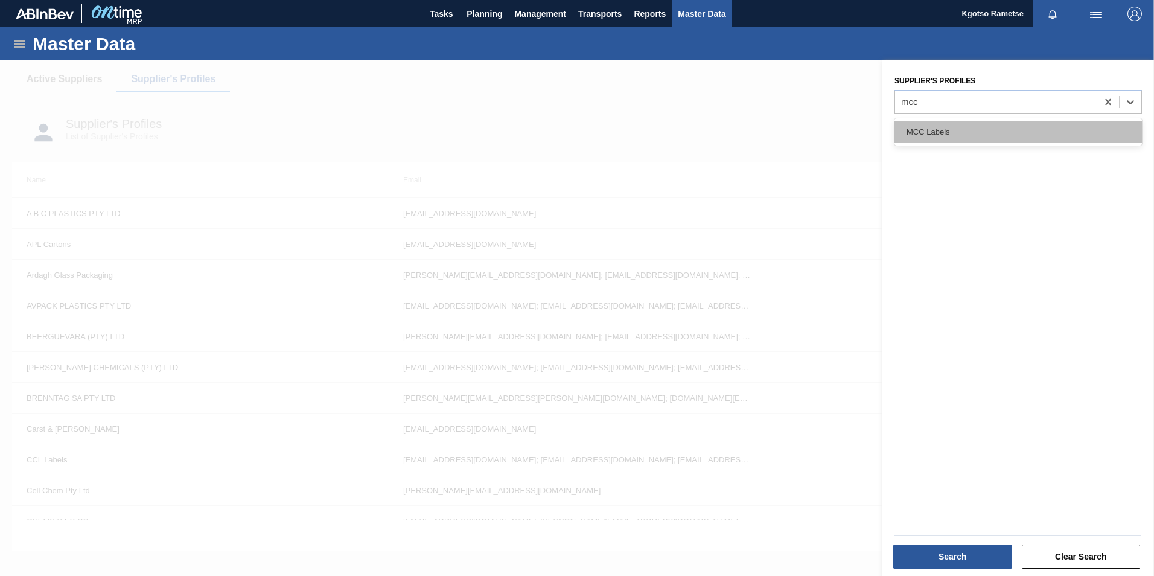
drag, startPoint x: 918, startPoint y: 135, endPoint x: 918, endPoint y: 142, distance: 6.7
click at [918, 135] on div "MCC Labels" at bounding box center [1019, 132] width 248 height 22
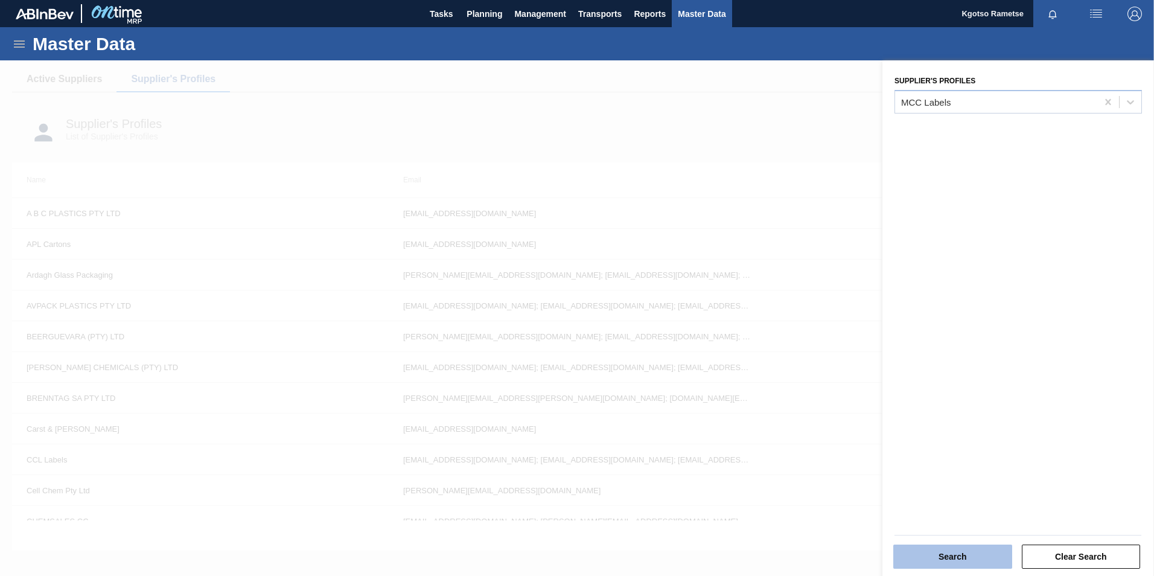
click at [948, 552] on button "Search" at bounding box center [953, 557] width 119 height 24
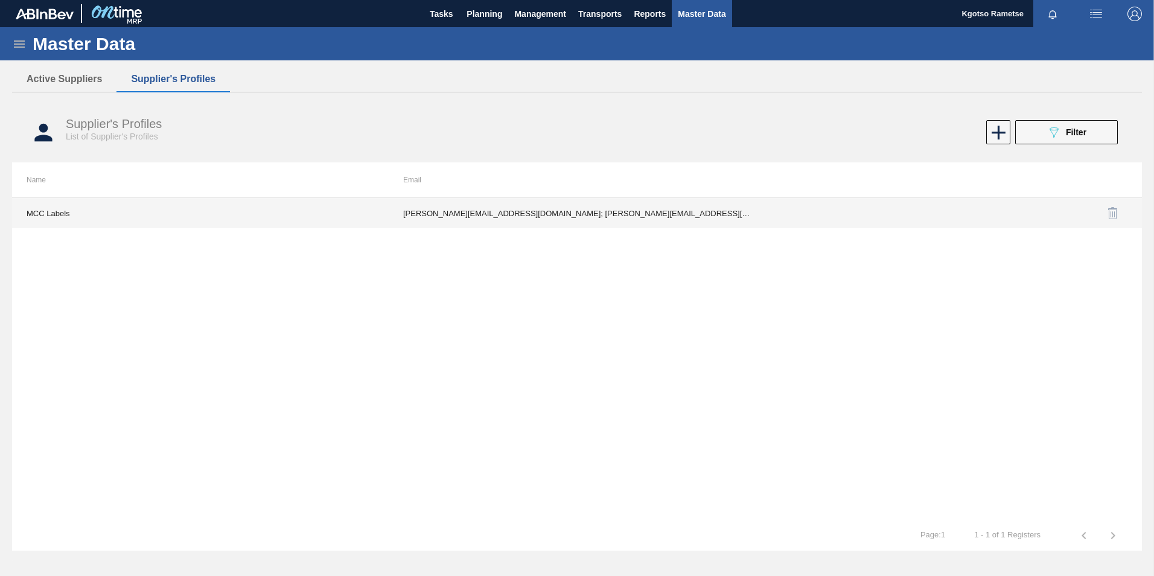
click at [570, 213] on td "Shantal.Mynhardt@mcclabel.com; Troy.Cochran@mcclabel.com; palomaromaa@gmail.com…" at bounding box center [577, 213] width 377 height 30
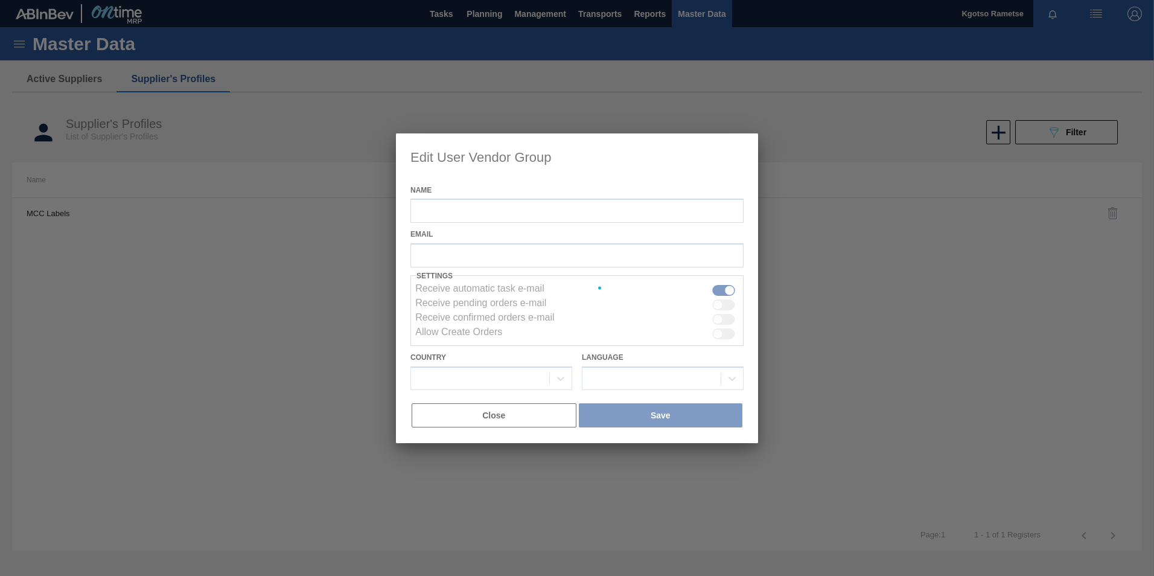
type input "MCC Labels"
checkbox input "true"
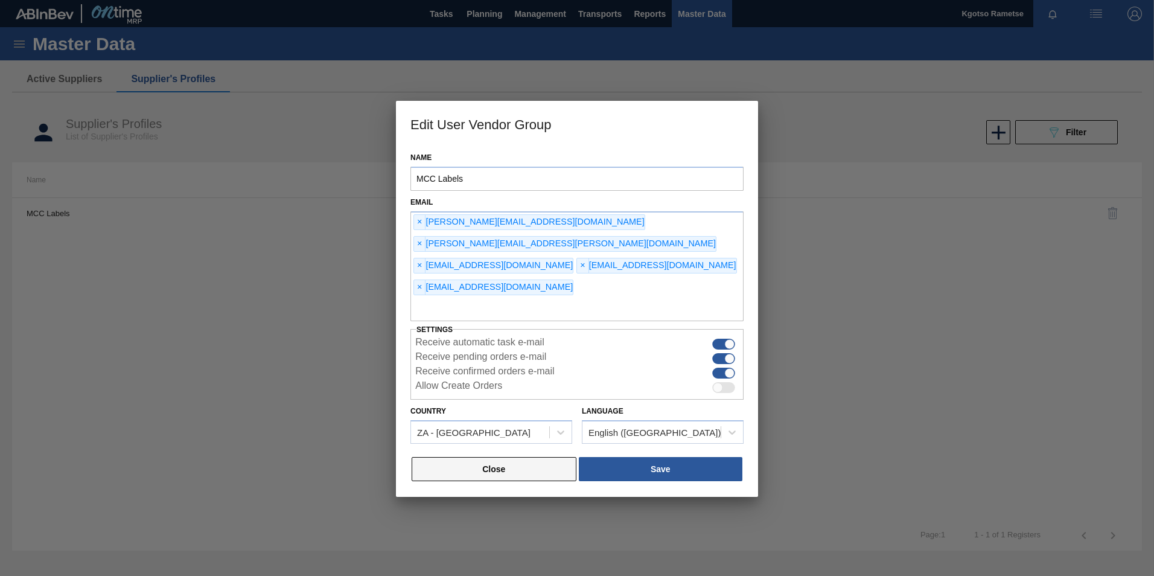
click at [532, 457] on button "Close" at bounding box center [494, 469] width 165 height 24
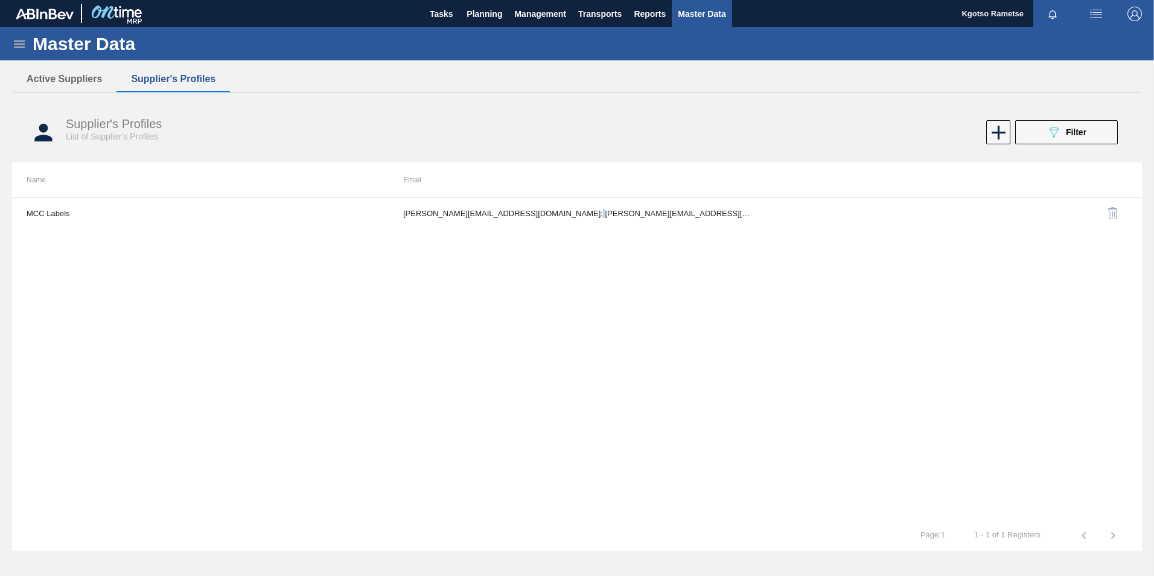
drag, startPoint x: 1065, startPoint y: 132, endPoint x: 1058, endPoint y: 136, distance: 8.1
click at [1064, 132] on div "089F7B8B-B2A5-4AFE-B5C0-19BA573D28AC Filter" at bounding box center [1067, 132] width 40 height 14
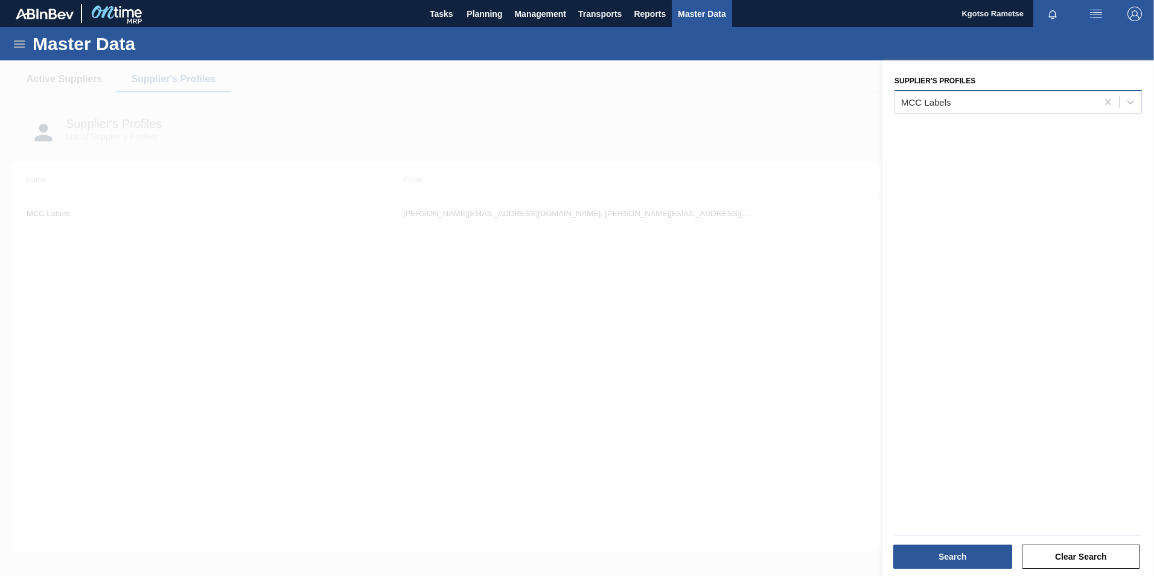
click at [941, 92] on div "MCC Labels" at bounding box center [1019, 102] width 248 height 24
type Profiles "cc"
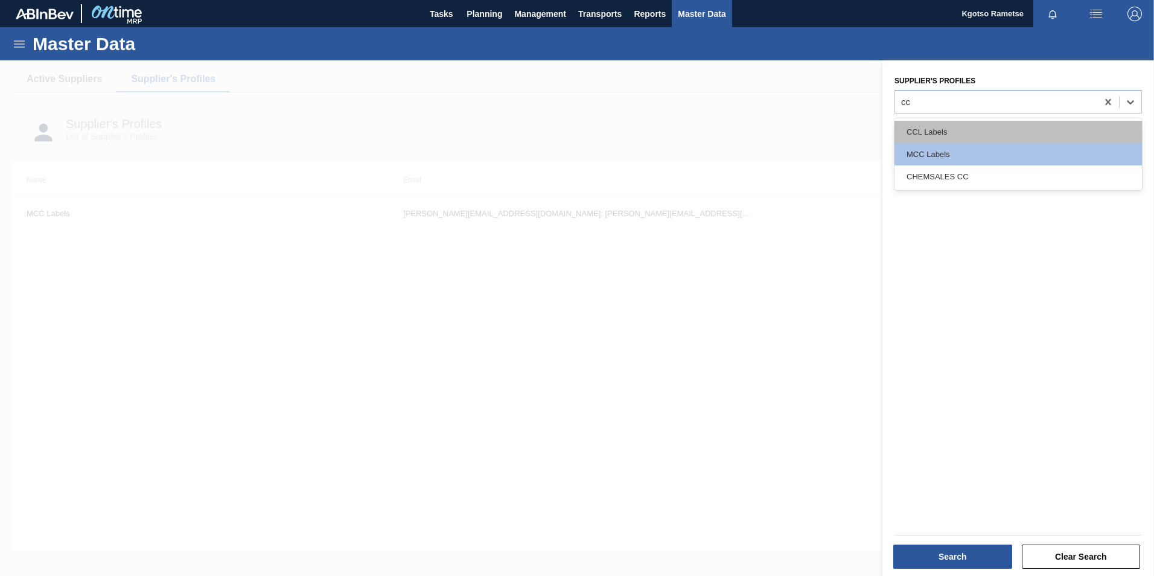
click at [929, 134] on div "CCL Labels" at bounding box center [1019, 132] width 248 height 22
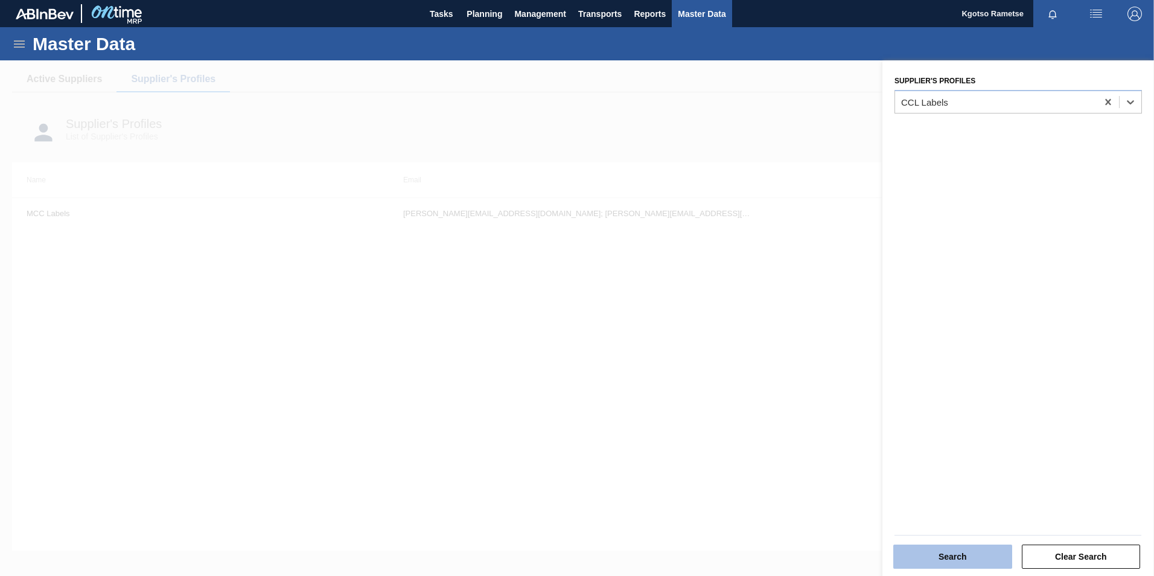
click at [964, 558] on button "Search" at bounding box center [953, 557] width 119 height 24
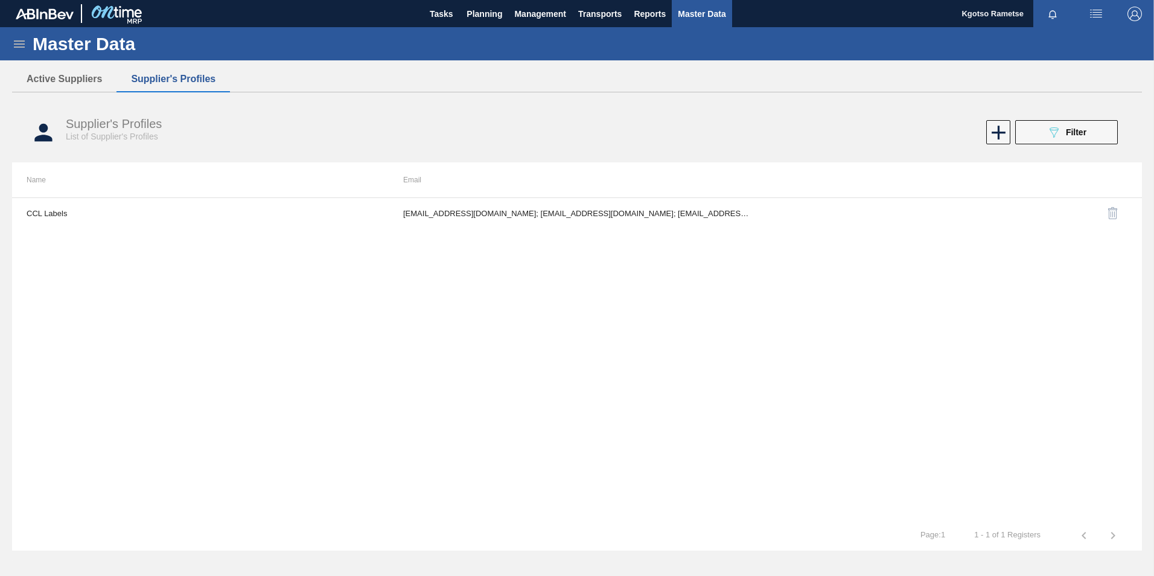
click at [1079, 133] on span "Filter" at bounding box center [1076, 132] width 21 height 10
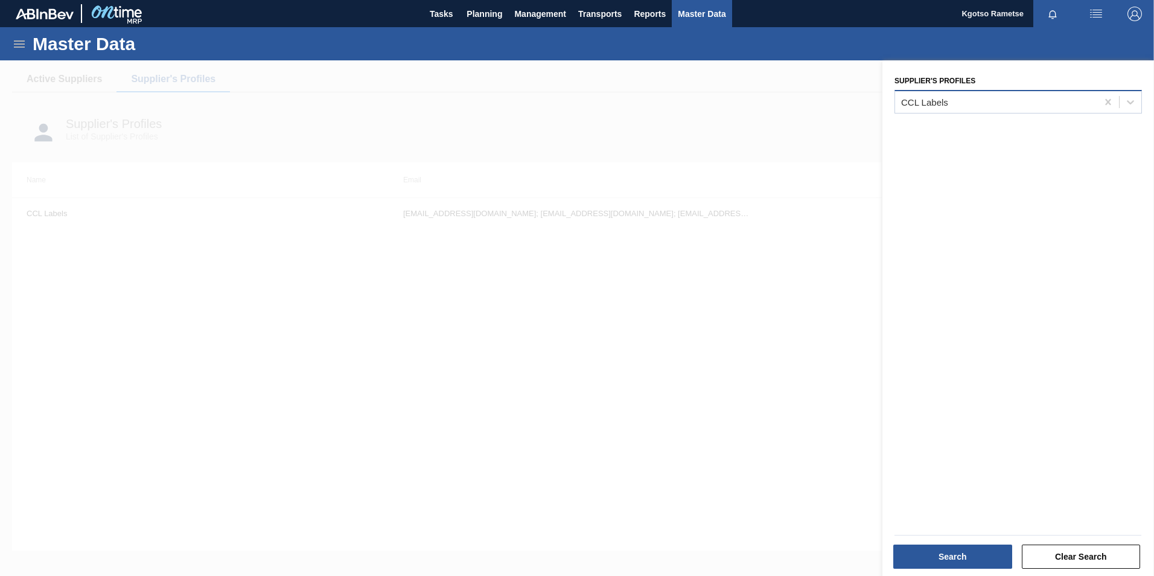
click at [930, 112] on div "CCL Labels" at bounding box center [1019, 102] width 248 height 24
type Profiles "golde"
click at [919, 127] on div "Golden Era" at bounding box center [1019, 132] width 248 height 22
click at [916, 557] on button "Search" at bounding box center [953, 557] width 119 height 24
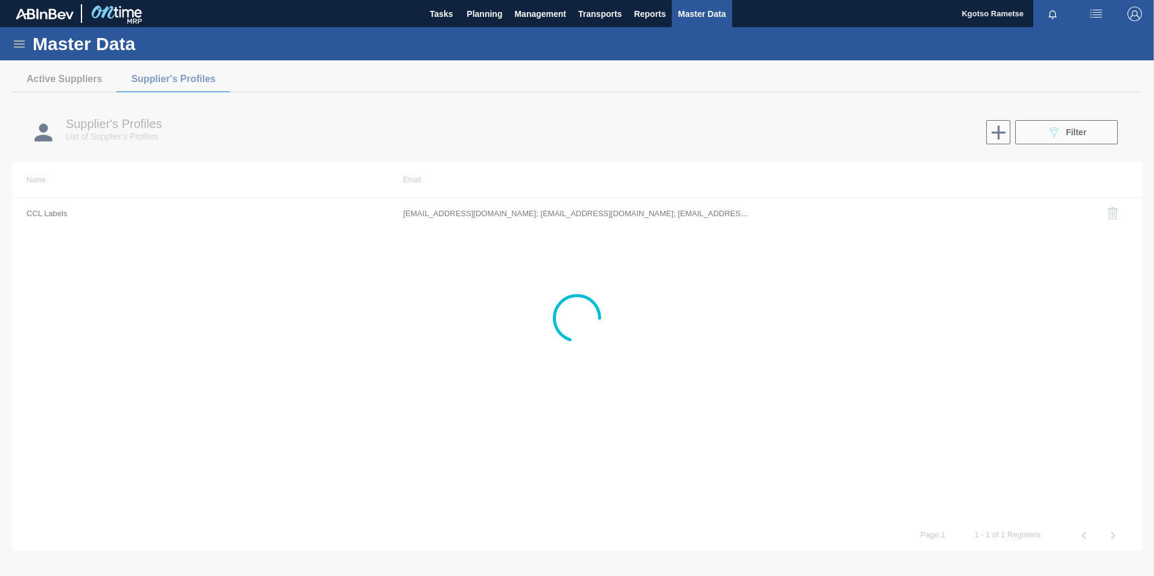
click at [676, 210] on div at bounding box center [577, 318] width 1154 height 516
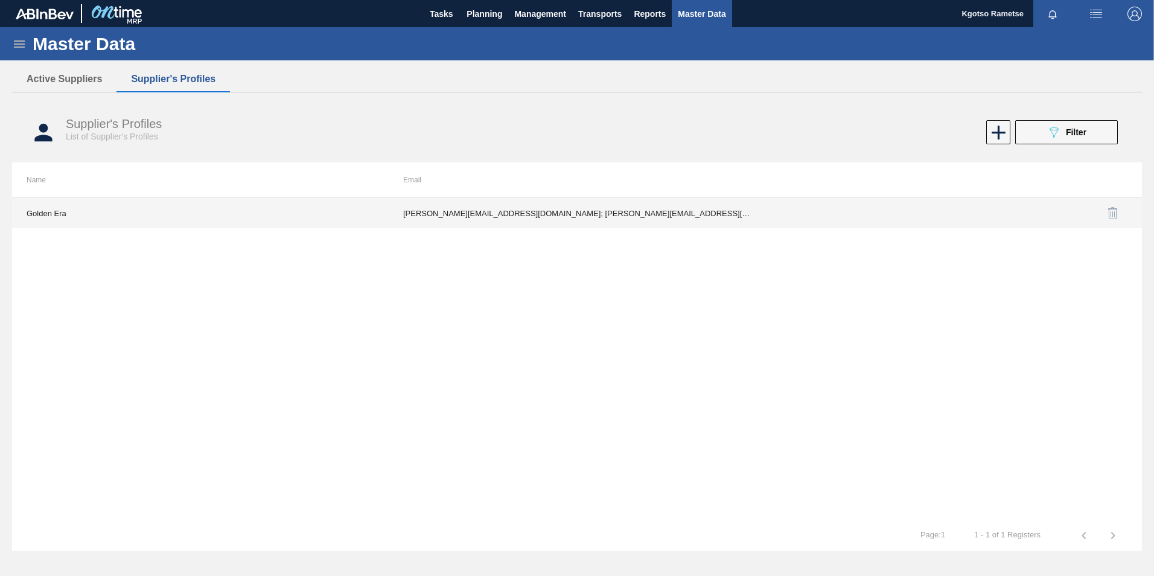
click at [654, 207] on td "shaun@golden-era.co.za; mariann@golden-era.co.za; madelizec@krf.golden-era.co.z…" at bounding box center [577, 213] width 377 height 30
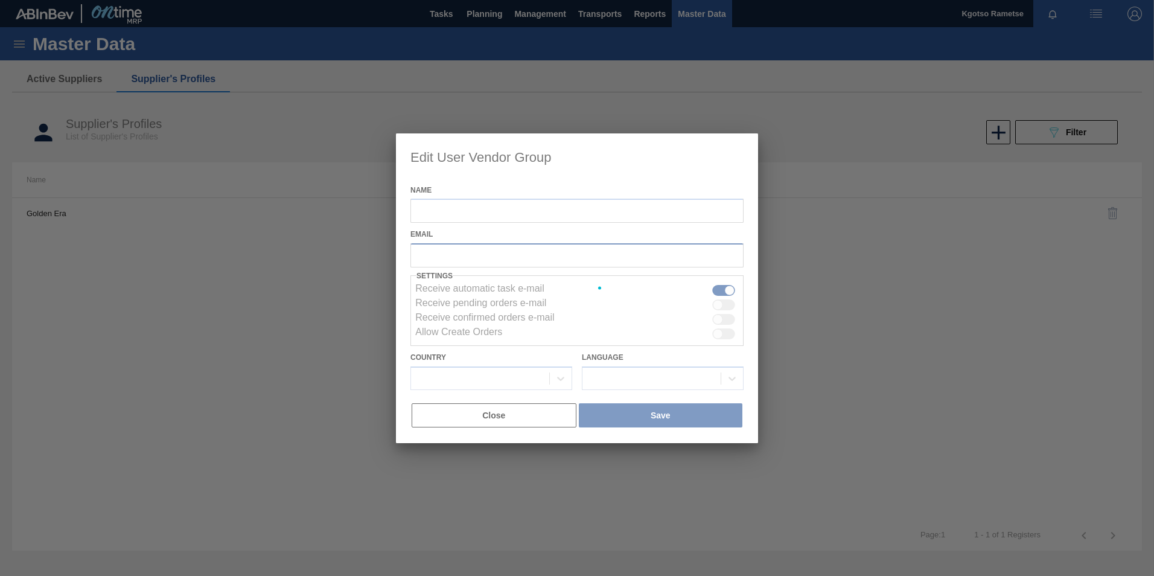
type input "Golden Era"
checkbox input "true"
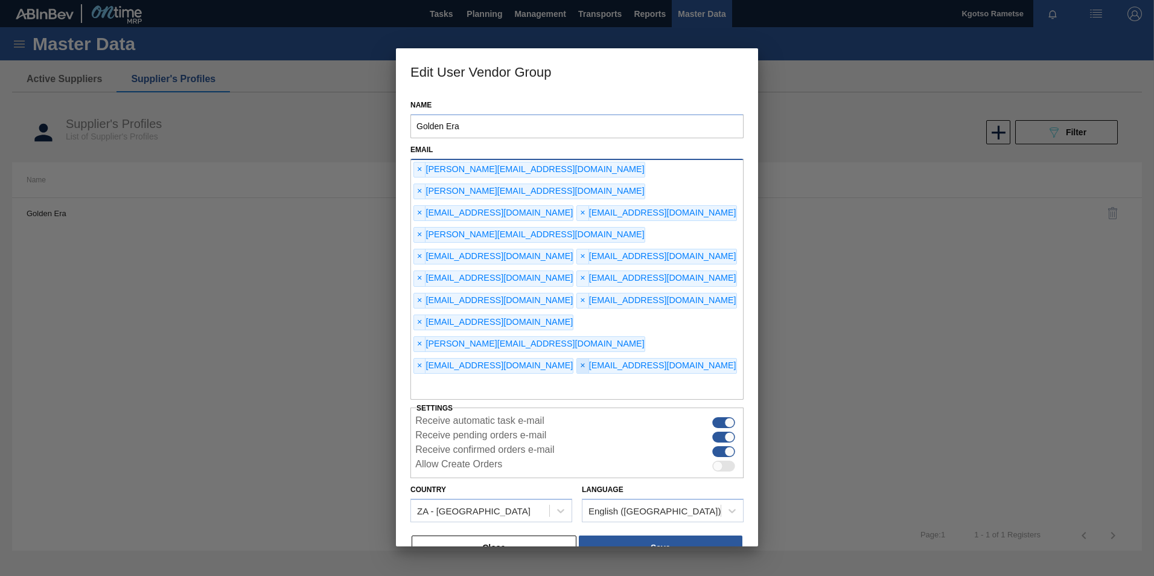
click at [577, 359] on span "×" at bounding box center [582, 366] width 11 height 14
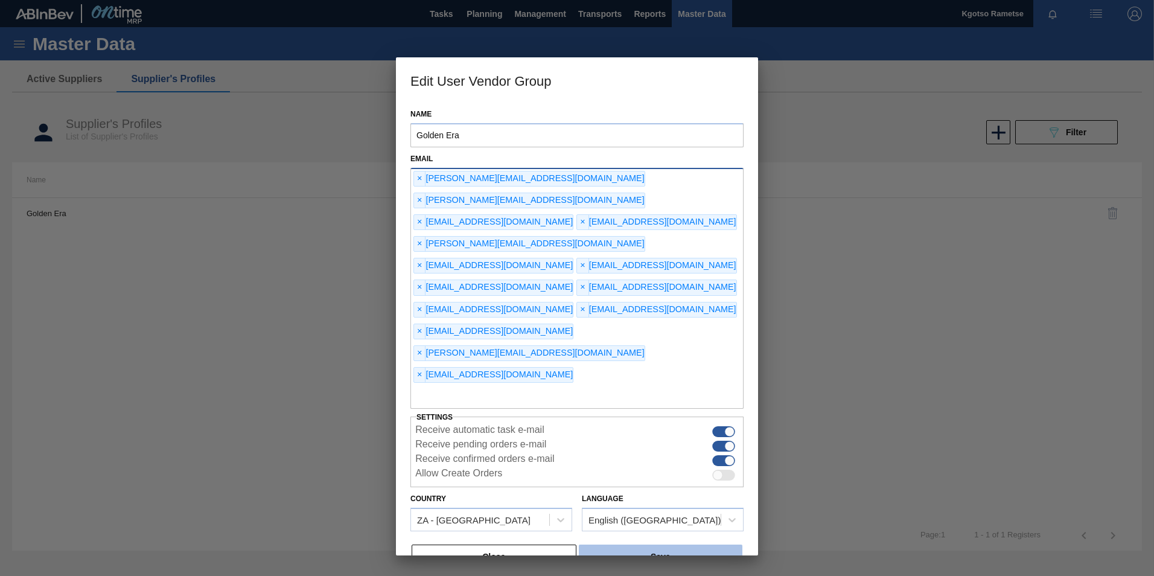
click at [639, 545] on button "Save" at bounding box center [661, 557] width 164 height 24
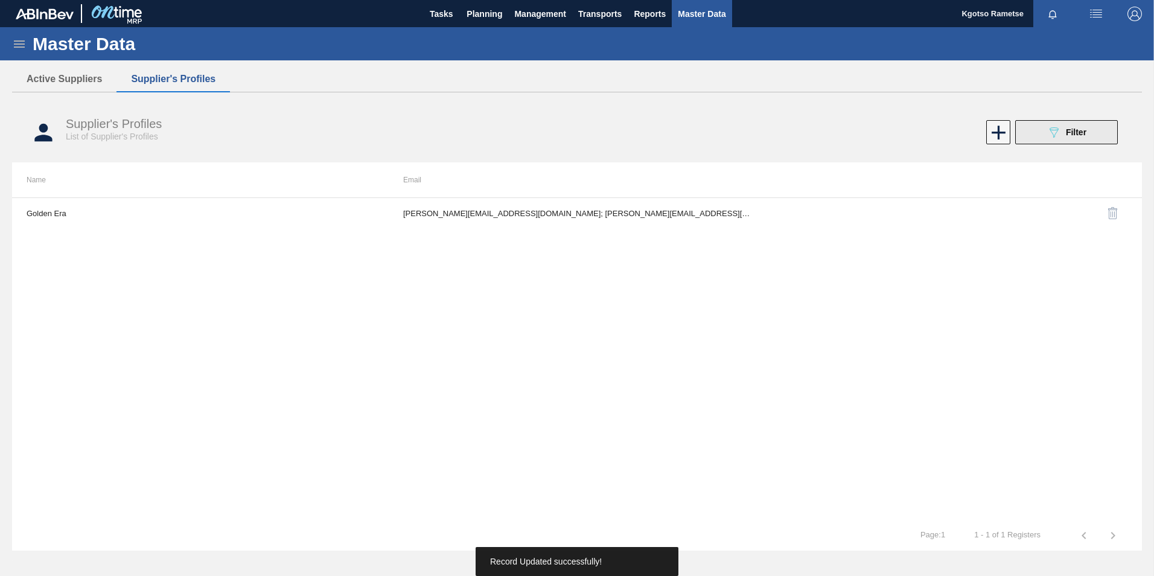
click at [1088, 133] on button "089F7B8B-B2A5-4AFE-B5C0-19BA573D28AC Filter" at bounding box center [1066, 132] width 103 height 24
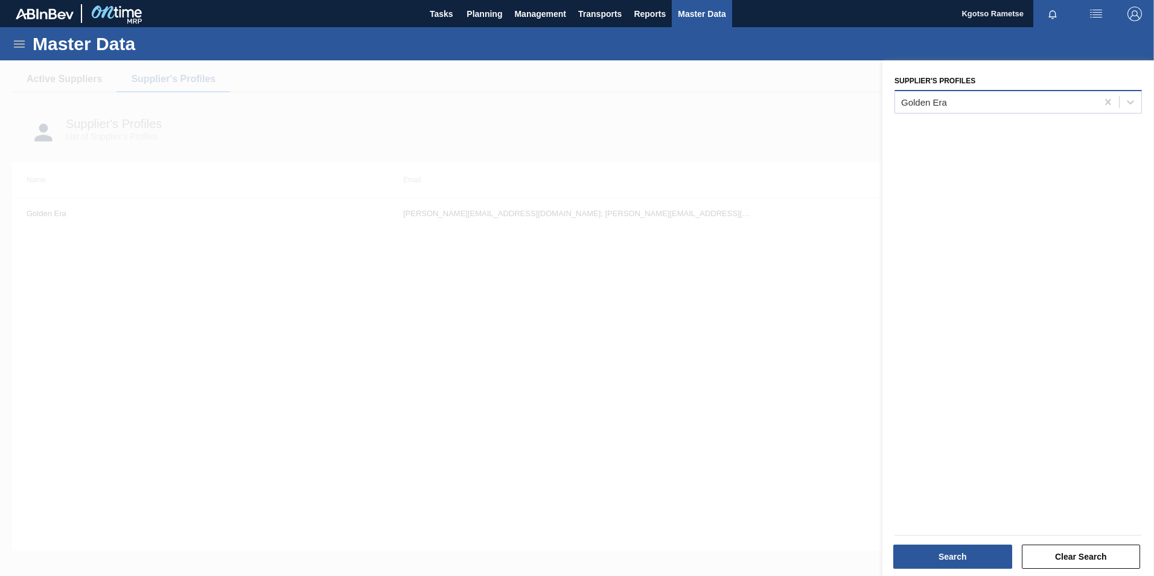
click at [982, 103] on div "Golden Era" at bounding box center [996, 102] width 202 height 18
type Profiles "c"
type Profiles "mcc"
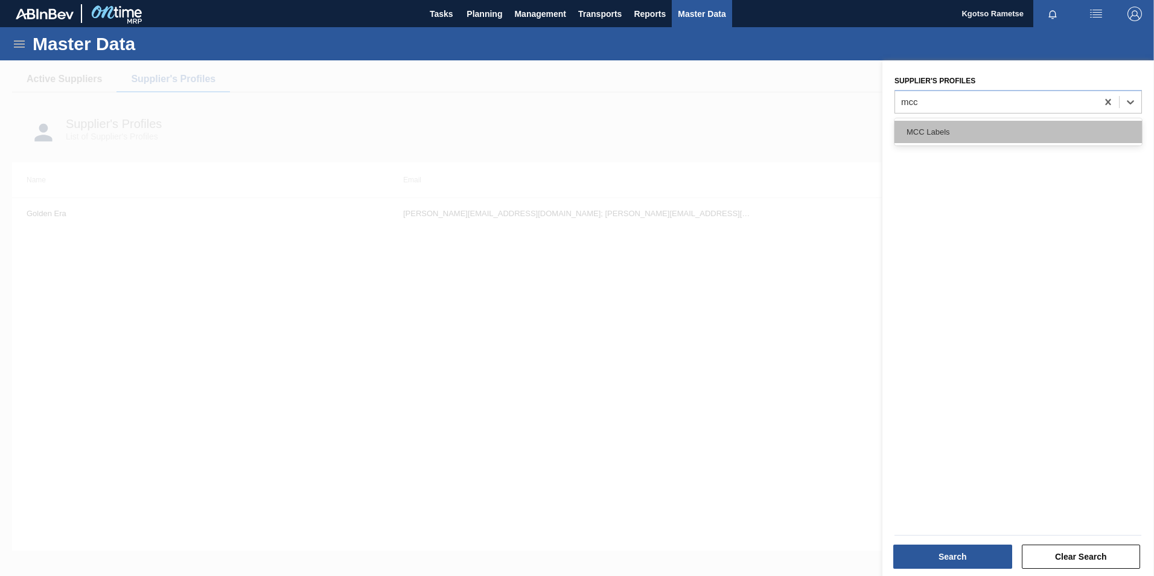
click at [998, 122] on div "MCC Labels" at bounding box center [1019, 132] width 248 height 22
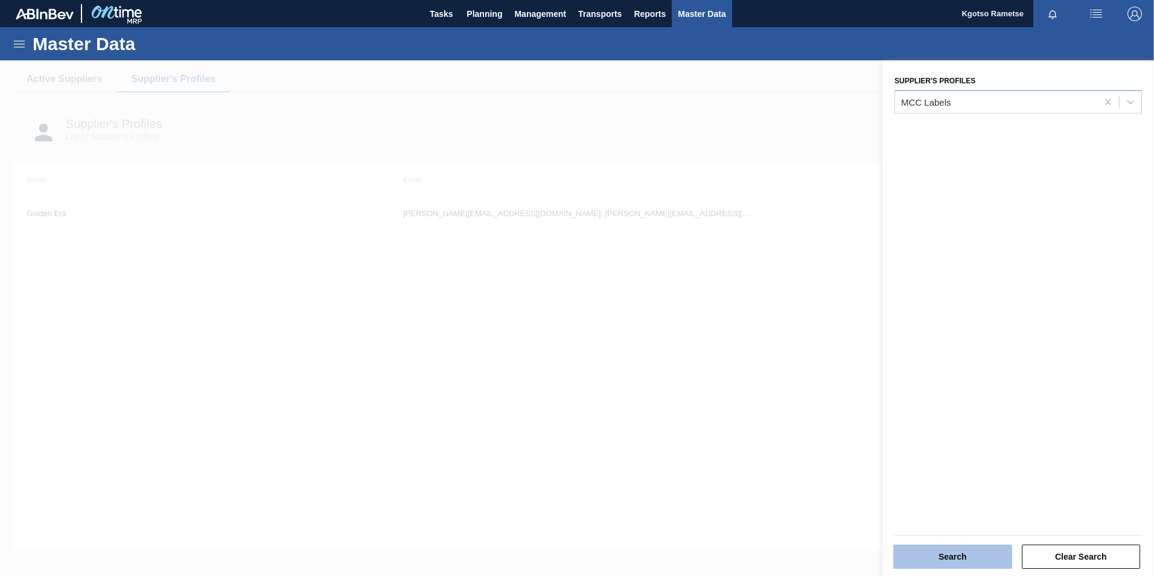
click at [921, 561] on button "Search" at bounding box center [953, 557] width 119 height 24
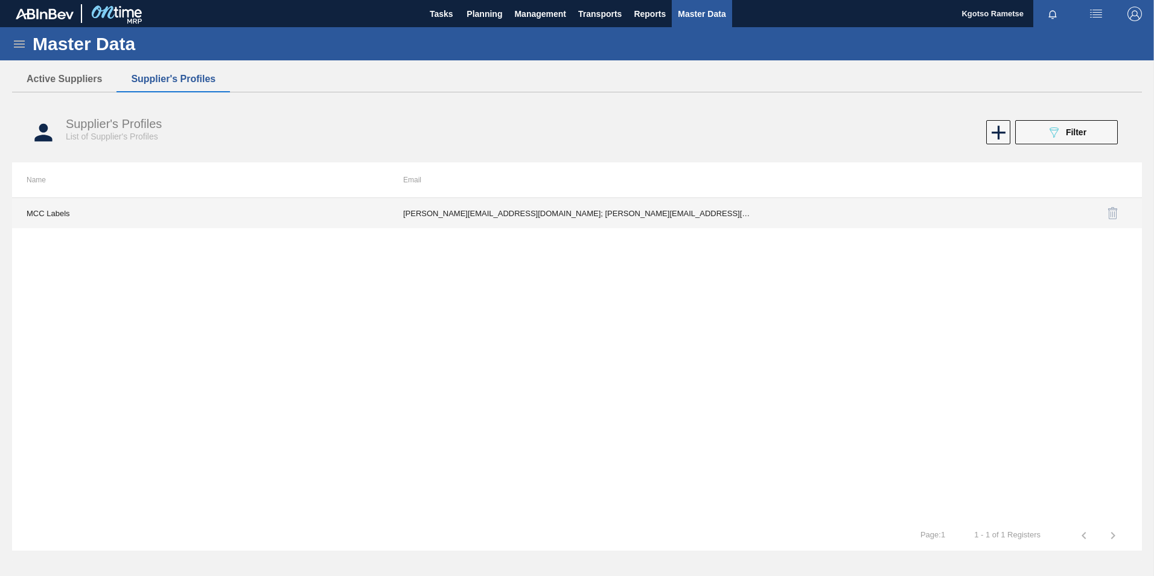
click at [597, 209] on td "Shantal.Mynhardt@mcclabel.com; Troy.Cochran@mcclabel.com; palomaromaa@gmail.com…" at bounding box center [577, 213] width 377 height 30
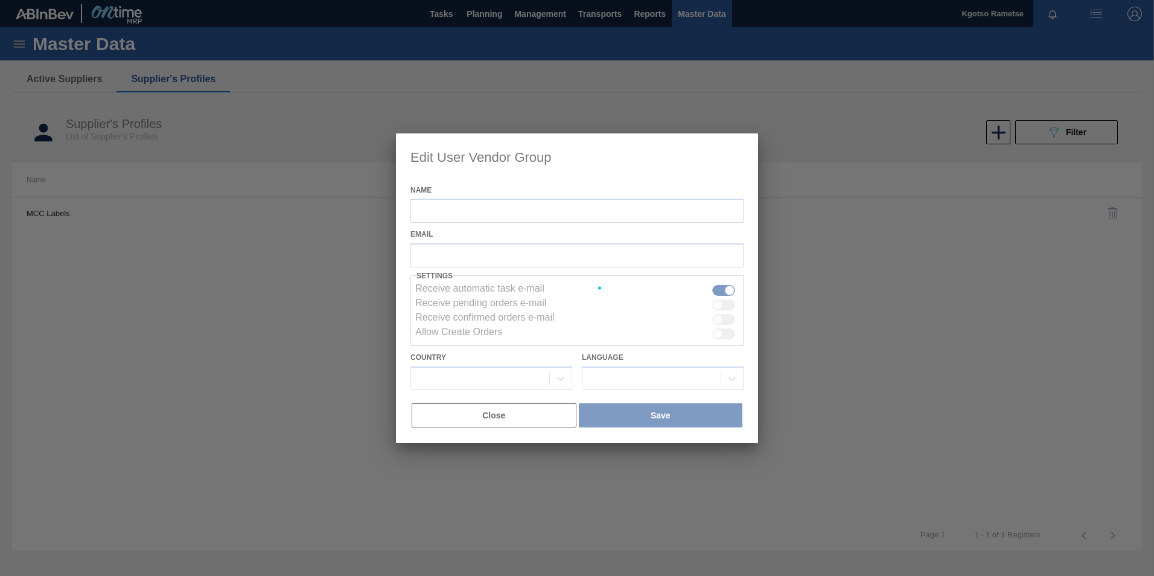
type input "MCC Labels"
checkbox input "true"
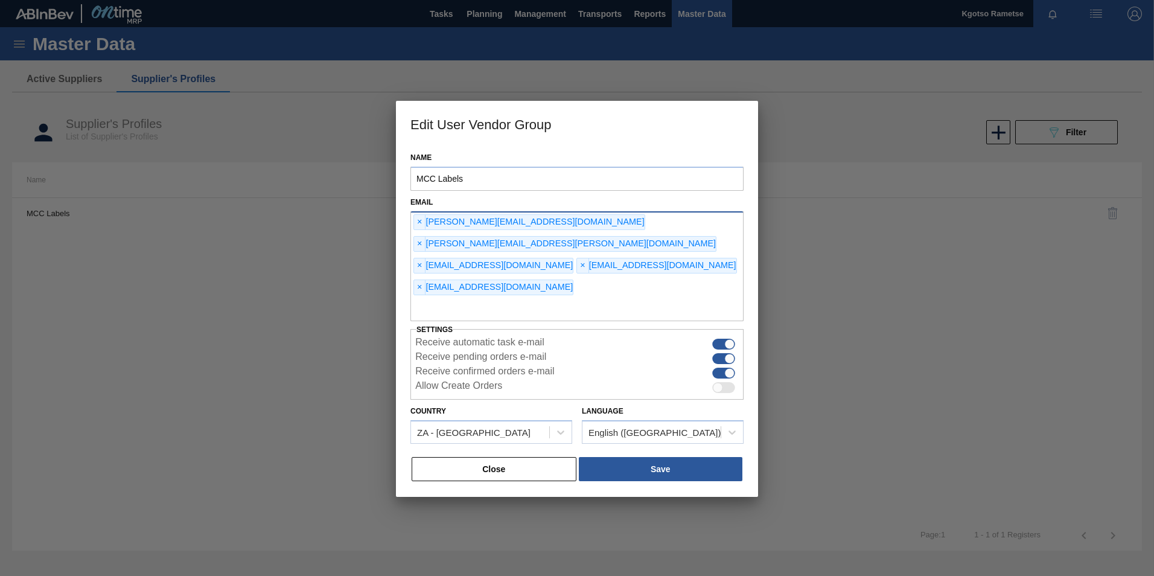
click at [497, 298] on input "text" at bounding box center [577, 309] width 333 height 23
type input "kgotso.rametse201@gmail.com"
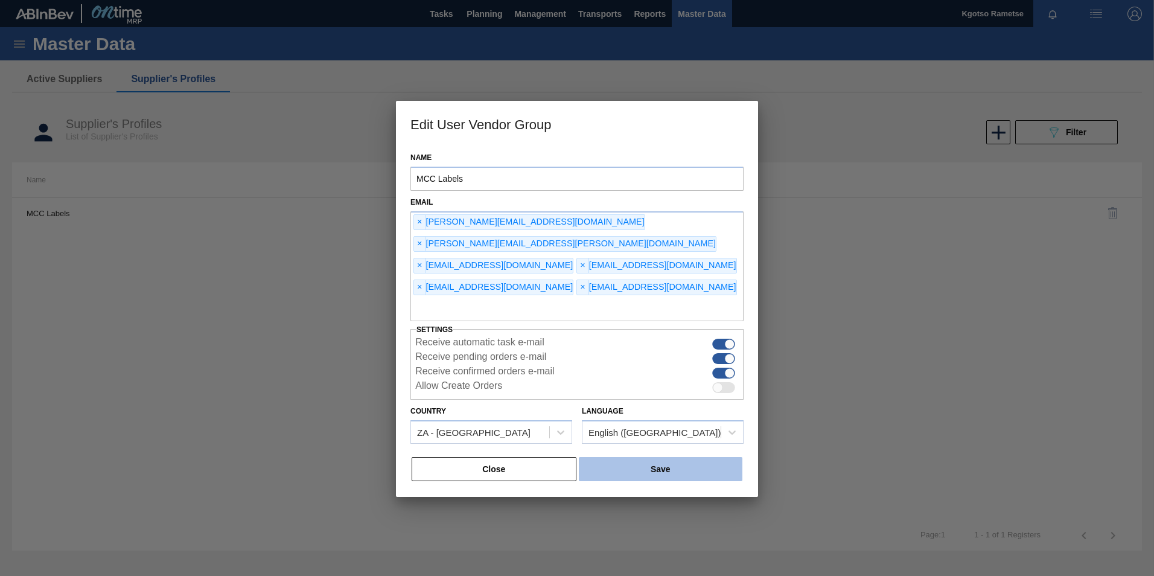
click at [695, 457] on button "Save" at bounding box center [661, 469] width 164 height 24
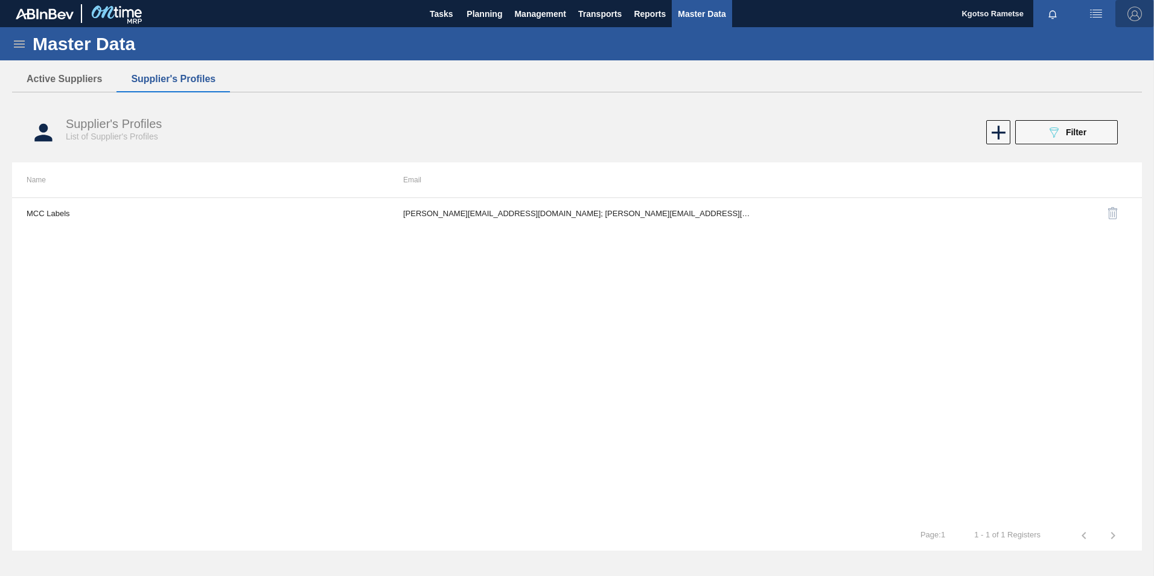
click at [1131, 13] on img "button" at bounding box center [1135, 14] width 14 height 14
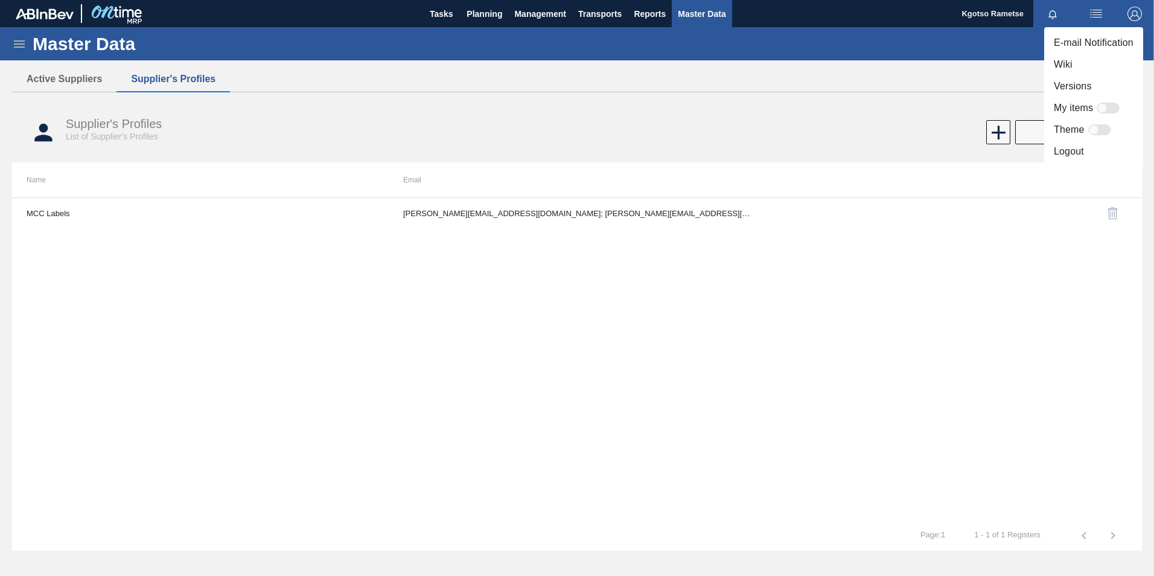
click at [1075, 153] on li "Logout" at bounding box center [1093, 152] width 99 height 22
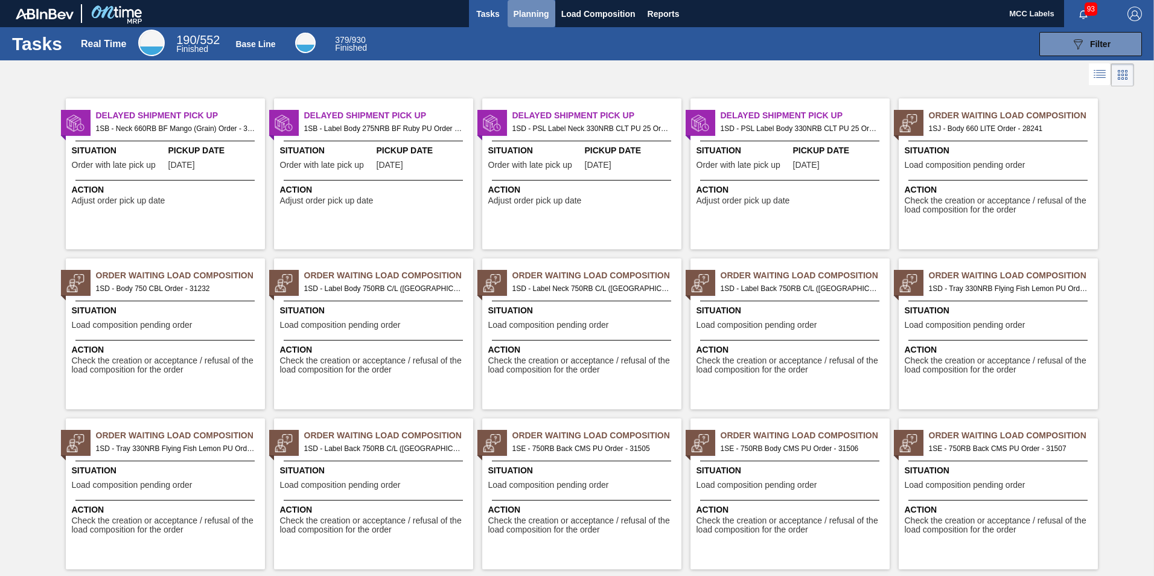
click at [523, 14] on span "Planning" at bounding box center [532, 14] width 36 height 14
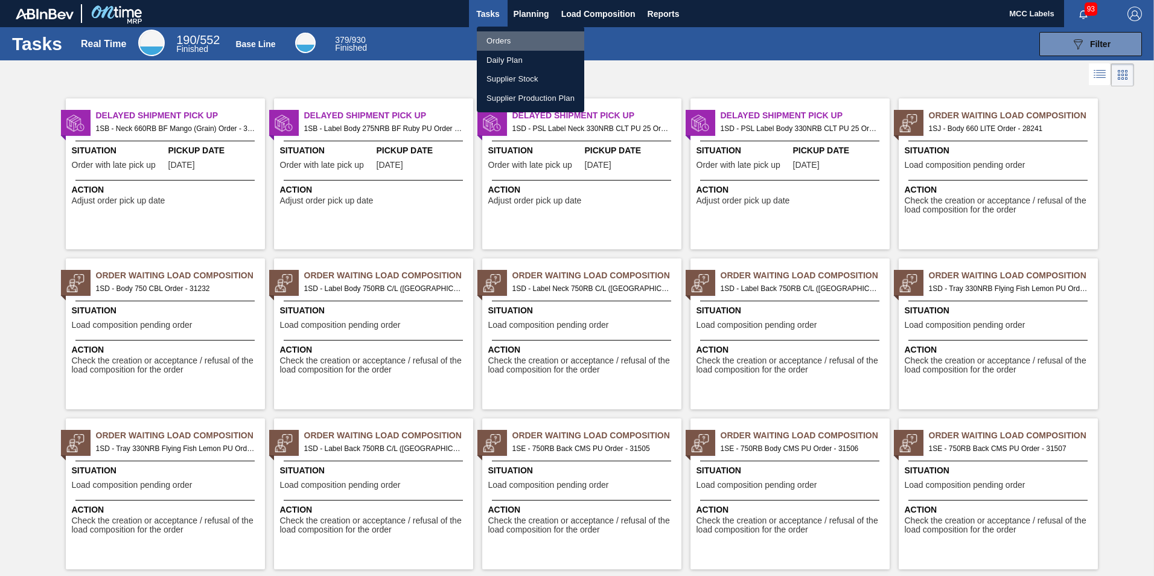
click at [511, 43] on li "Orders" at bounding box center [530, 40] width 107 height 19
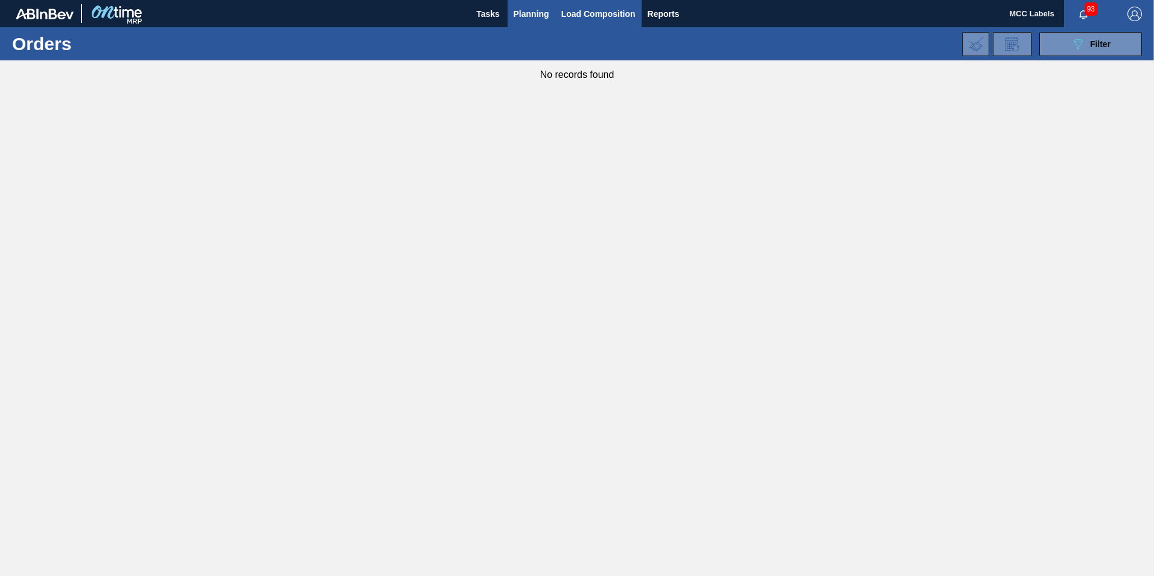
click at [603, 18] on span "Load Composition" at bounding box center [598, 14] width 74 height 14
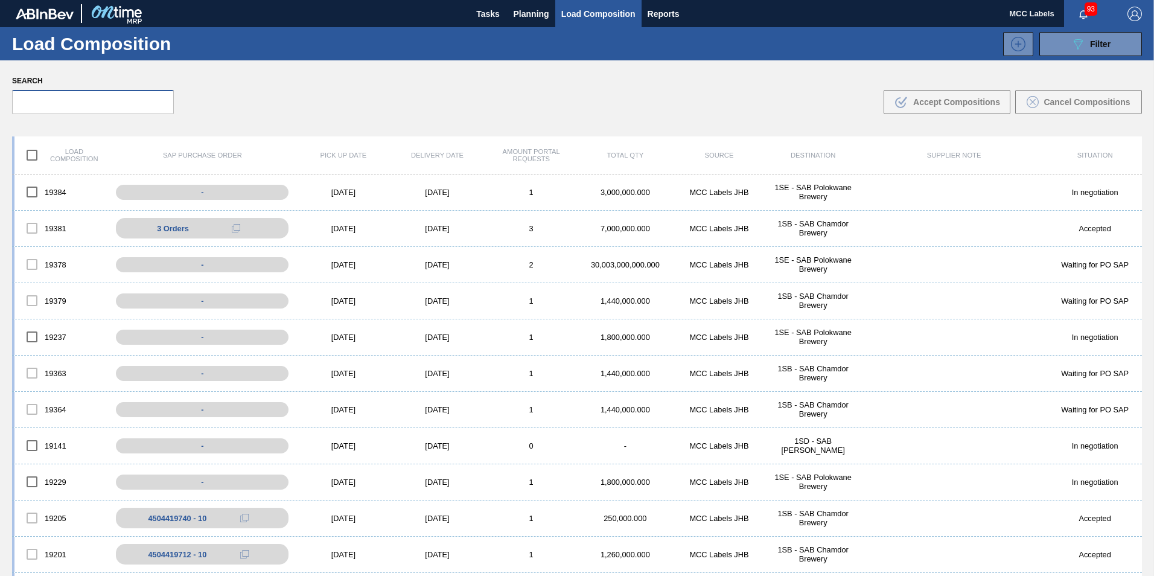
click at [132, 106] on input "text" at bounding box center [93, 102] width 162 height 24
paste input "19384"
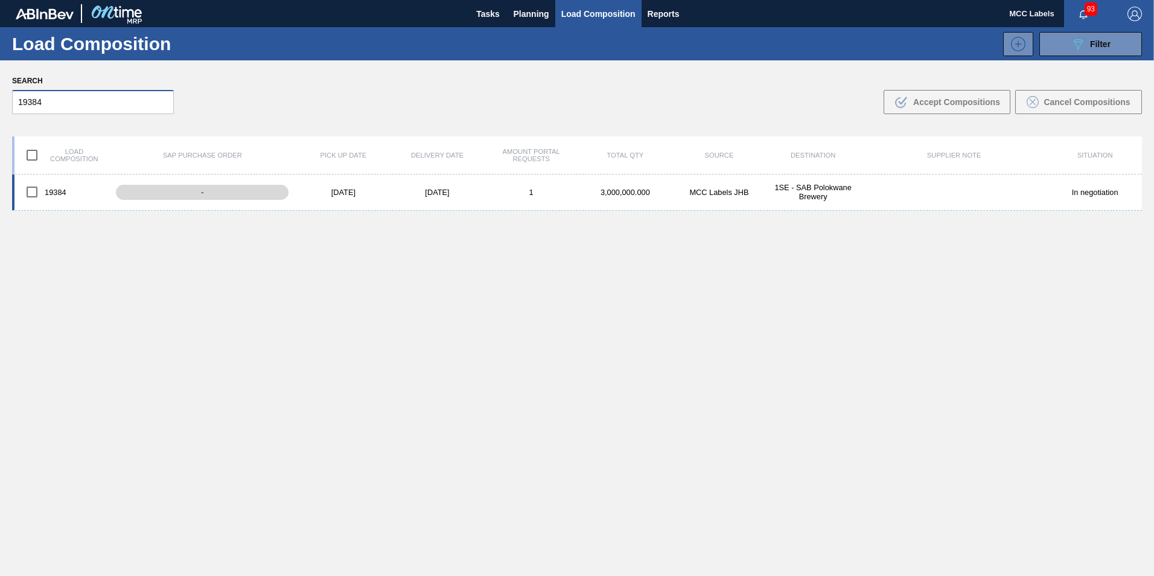
type input "19384"
click at [31, 195] on input "checkbox" at bounding box center [31, 191] width 25 height 25
click at [965, 112] on button ".b{fill:var(--color-action-default)} Accept Compositions" at bounding box center [947, 102] width 127 height 24
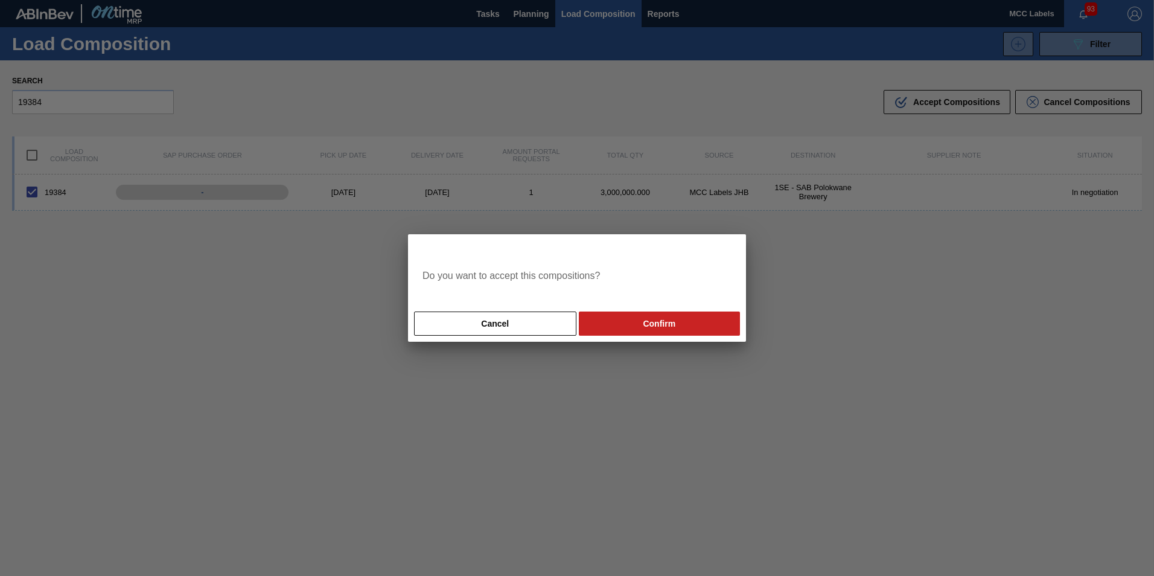
click at [708, 316] on button "Confirm" at bounding box center [659, 324] width 161 height 24
checkbox input "false"
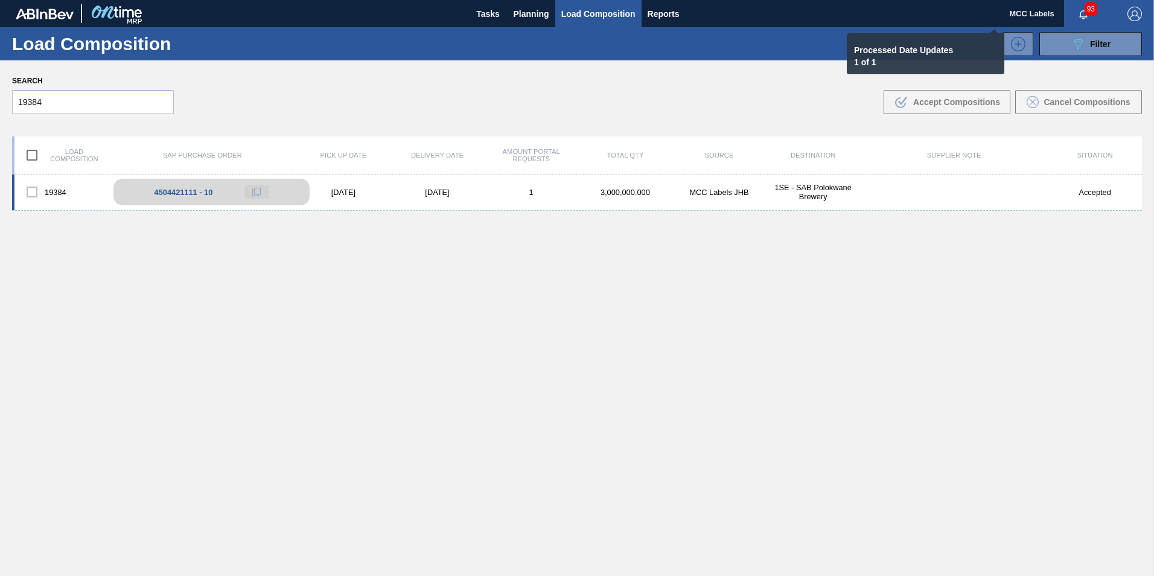
click at [257, 191] on icon at bounding box center [256, 192] width 8 height 8
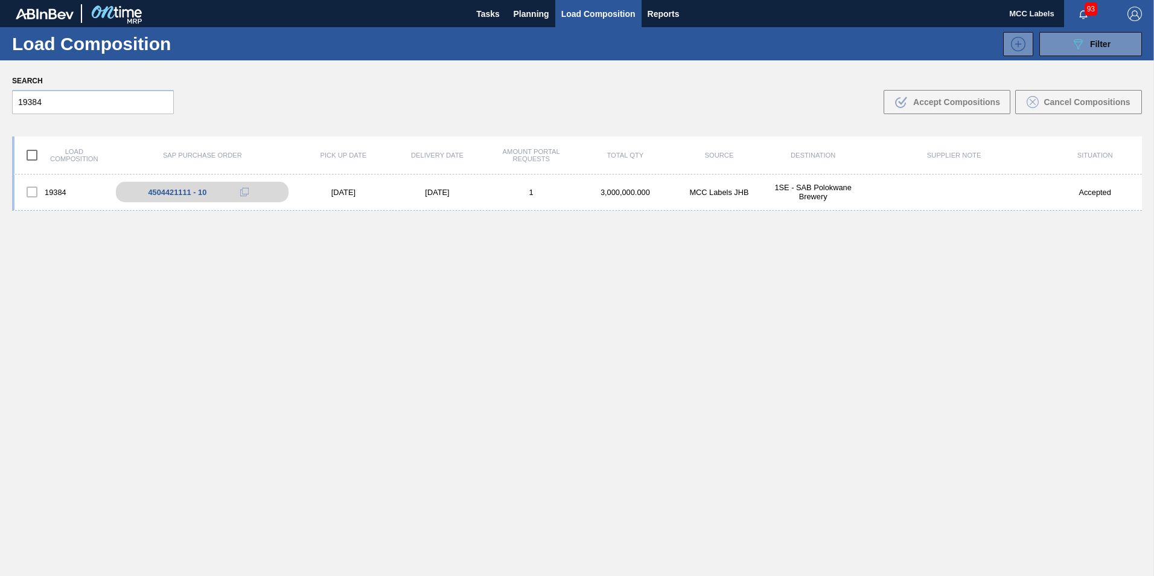
click at [1131, 11] on img "button" at bounding box center [1135, 14] width 14 height 14
click at [1101, 115] on li "Logout" at bounding box center [1087, 108] width 114 height 22
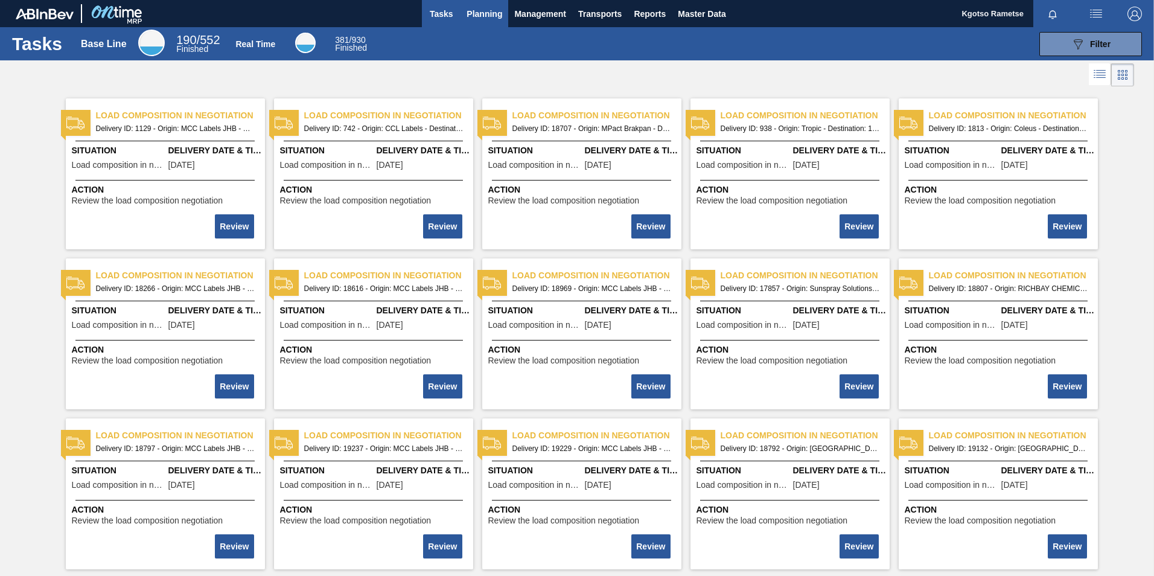
click at [496, 11] on span "Planning" at bounding box center [485, 14] width 36 height 14
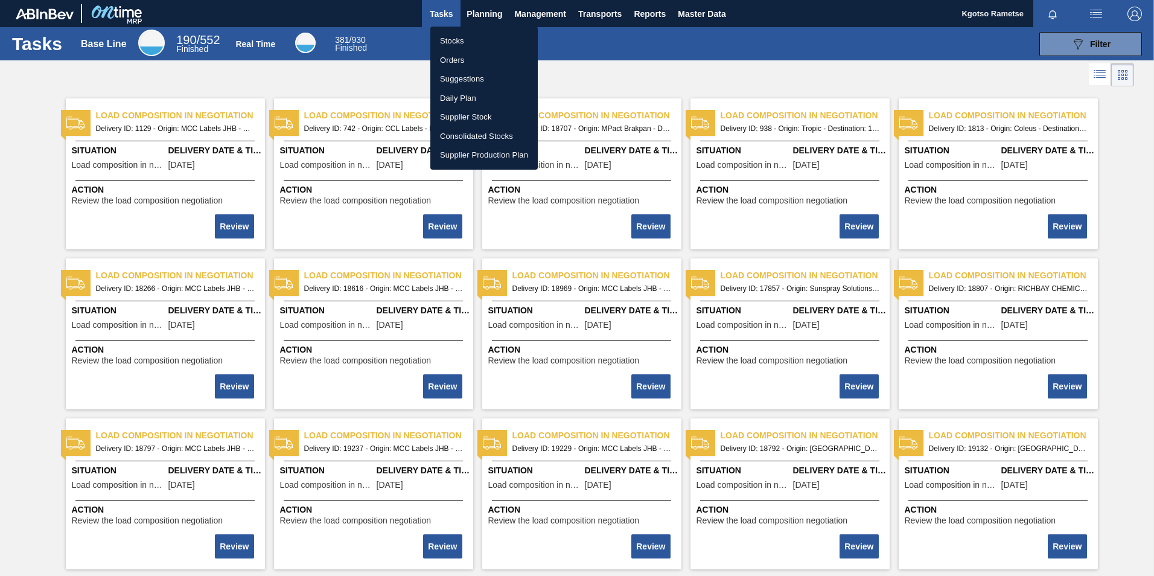
click at [479, 32] on li "Stocks" at bounding box center [483, 40] width 107 height 19
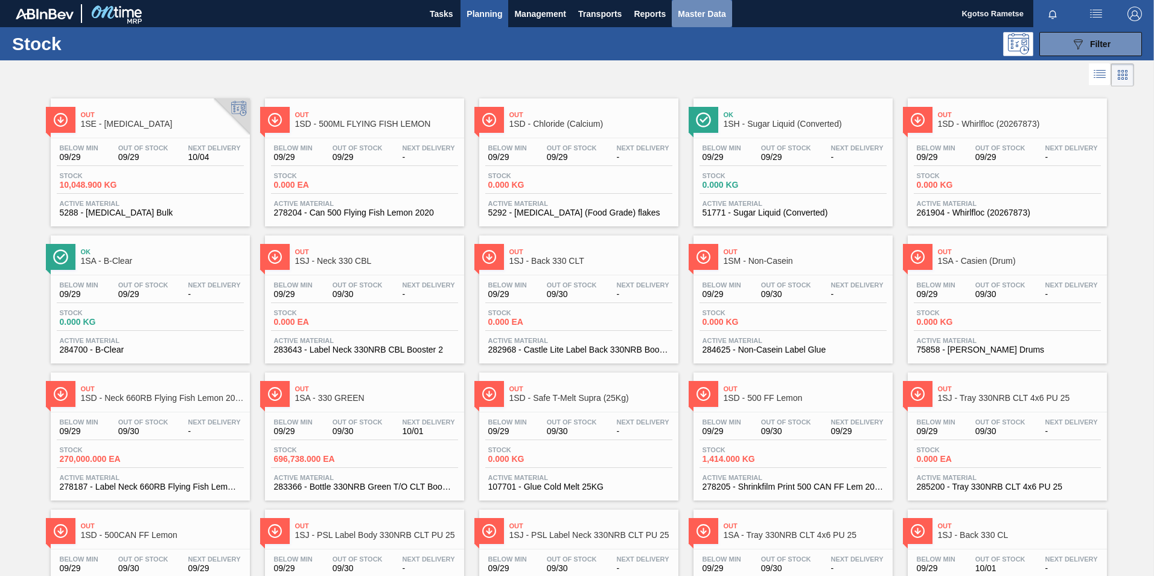
click at [696, 12] on span "Master Data" at bounding box center [702, 14] width 48 height 14
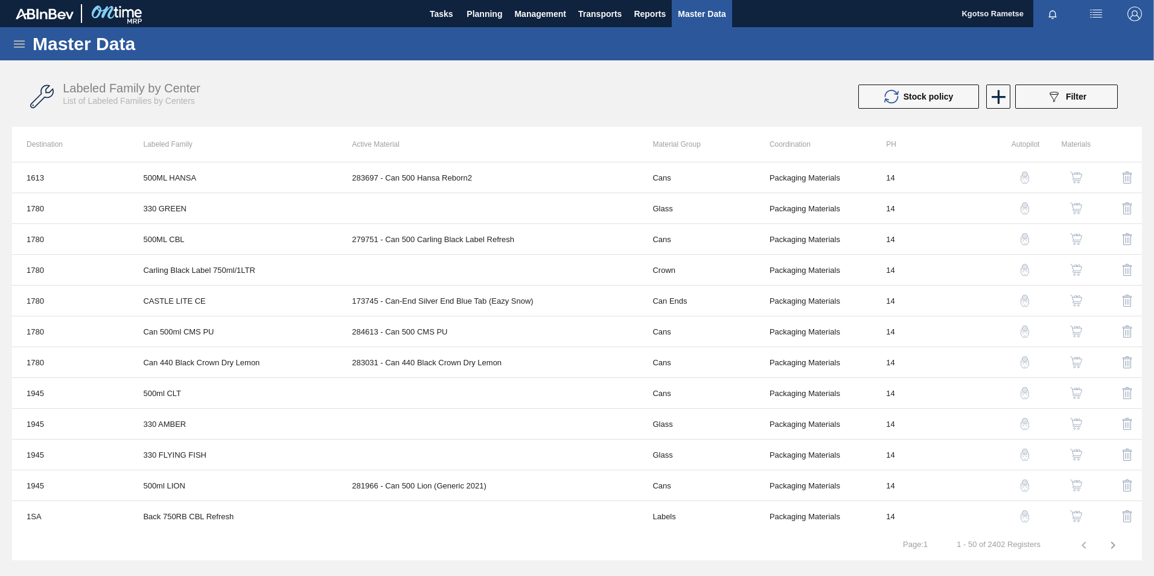
drag, startPoint x: 24, startPoint y: 42, endPoint x: 22, endPoint y: 49, distance: 7.5
click at [24, 42] on icon at bounding box center [19, 44] width 14 height 14
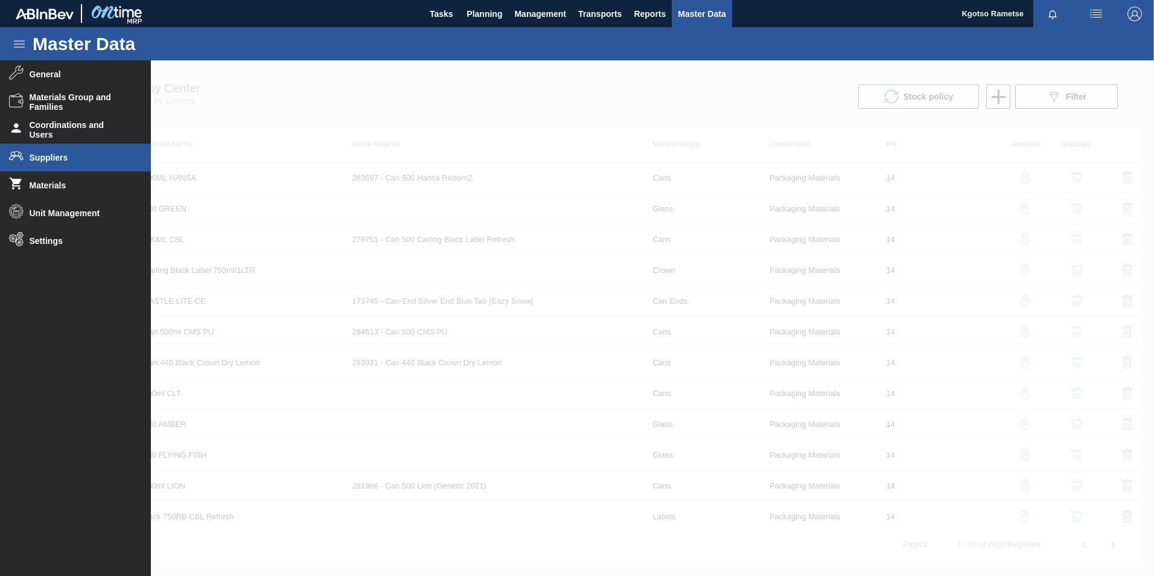
click at [45, 161] on span "Suppliers" at bounding box center [80, 158] width 100 height 10
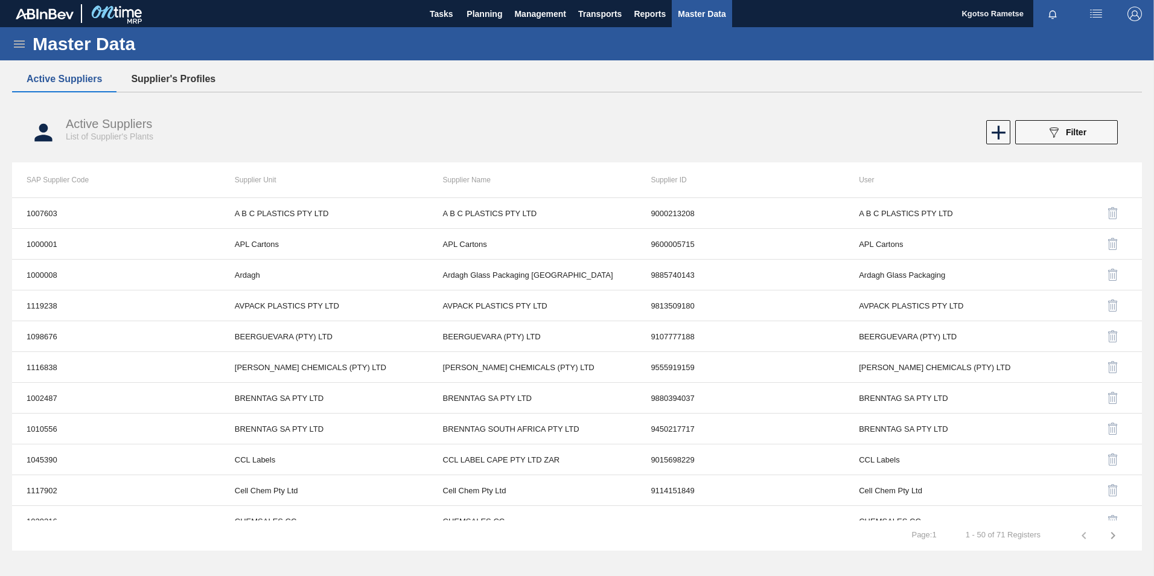
click at [177, 80] on button "Supplier's Profiles" at bounding box center [174, 78] width 114 height 25
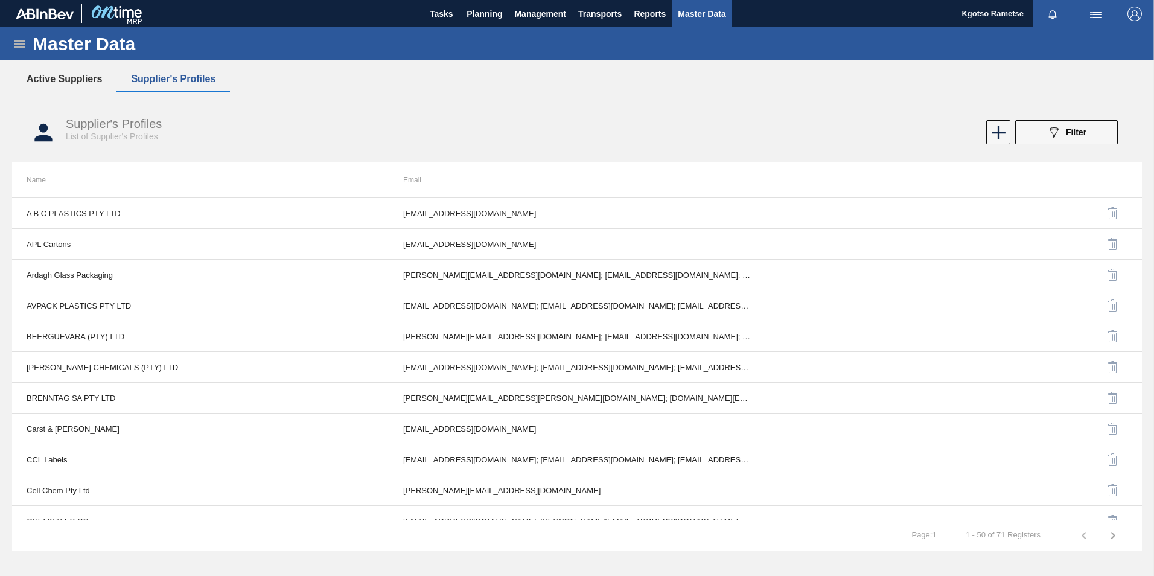
click at [101, 75] on button "Active Suppliers" at bounding box center [64, 78] width 104 height 25
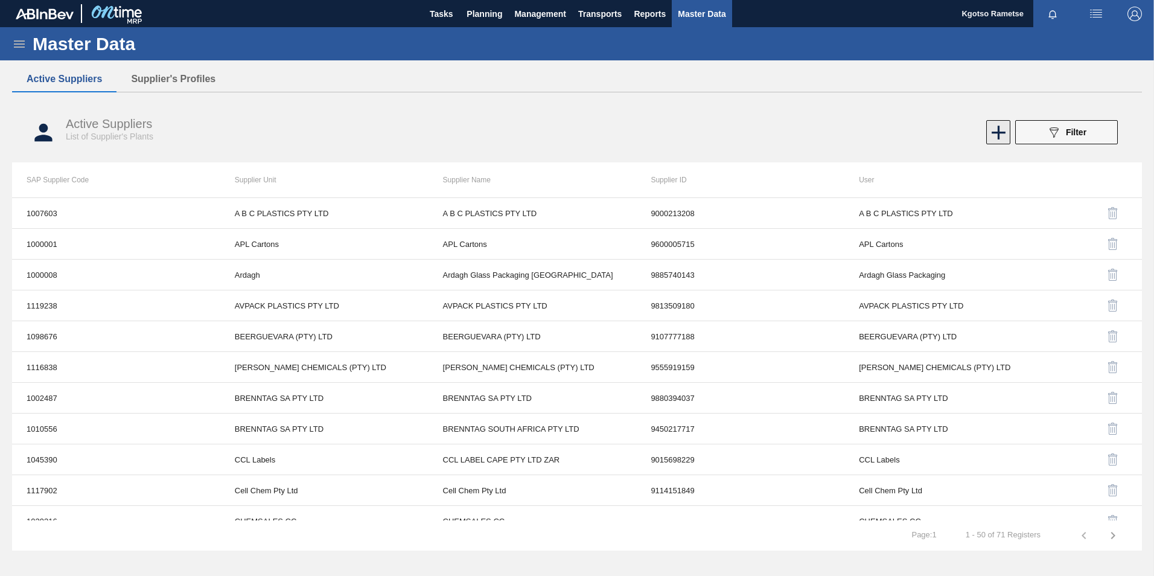
click at [994, 136] on icon at bounding box center [999, 133] width 24 height 24
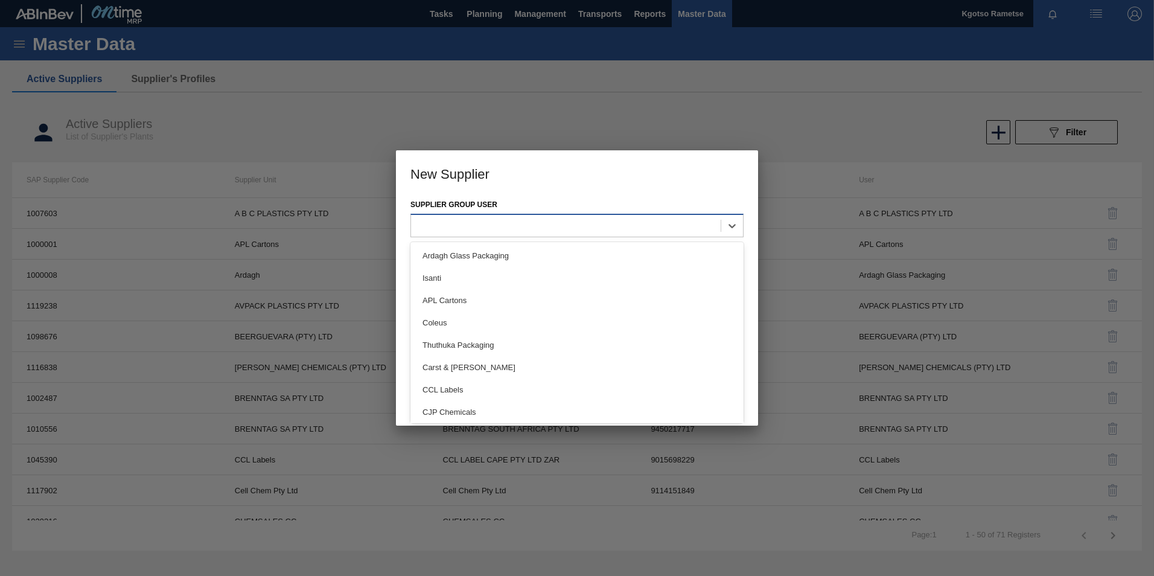
click at [555, 230] on div at bounding box center [566, 226] width 310 height 18
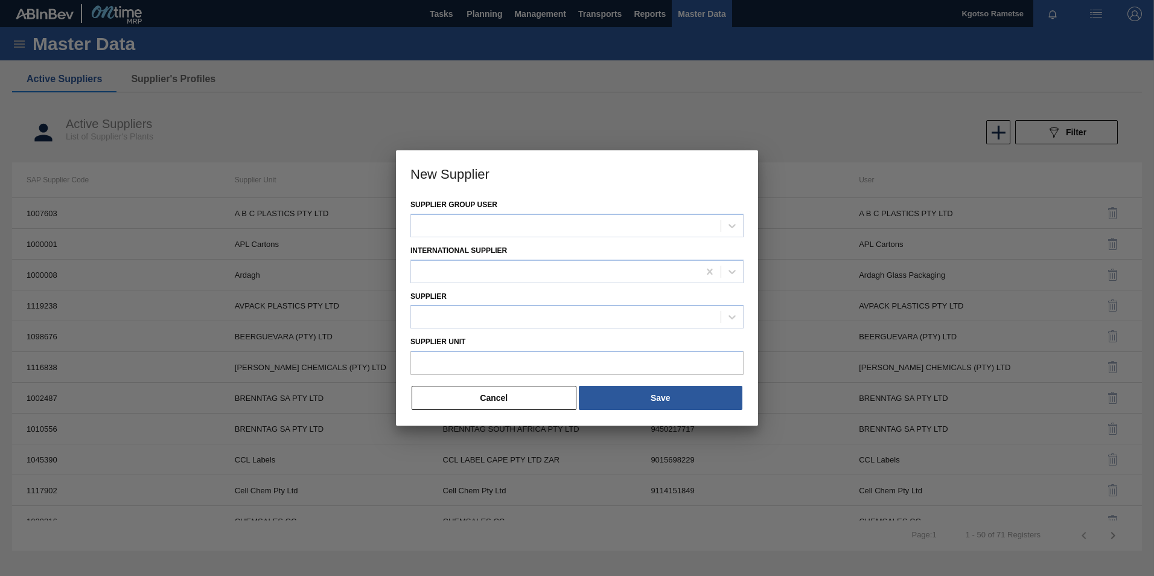
click at [545, 190] on h3 "New Supplier" at bounding box center [577, 173] width 362 height 46
click at [525, 357] on input "Supplier Unit" at bounding box center [577, 363] width 333 height 24
type input "CCL Labels"
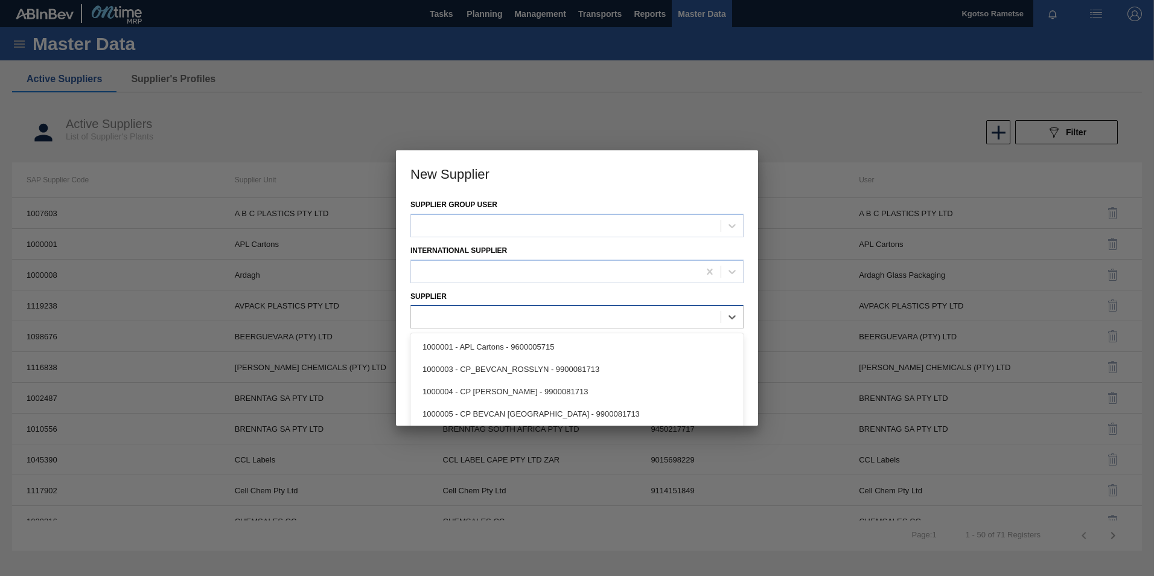
click at [472, 321] on div at bounding box center [566, 318] width 310 height 18
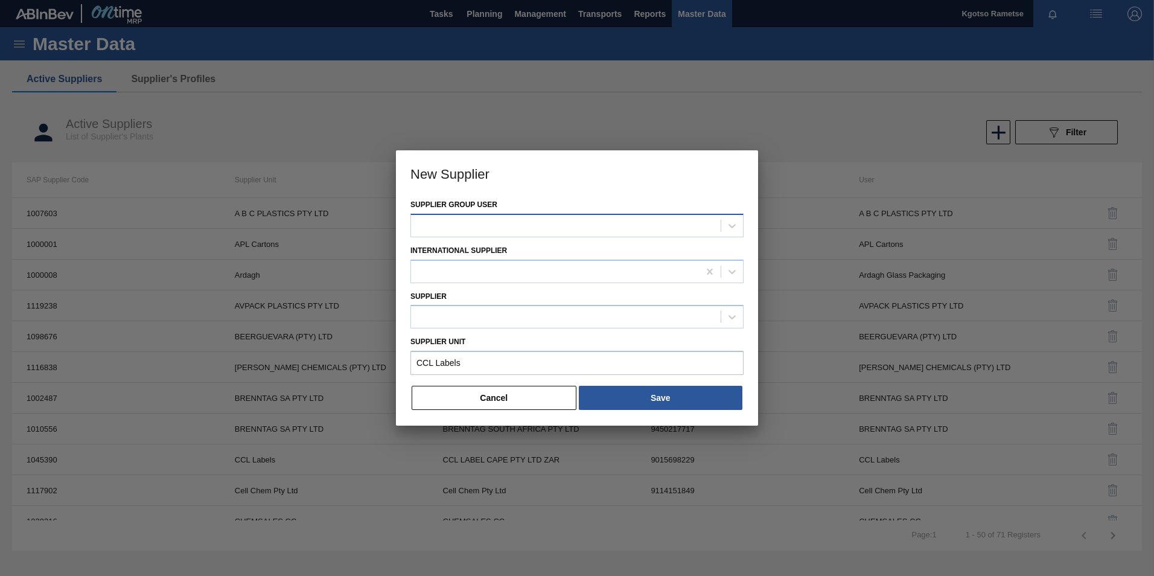
click at [467, 223] on div at bounding box center [566, 226] width 310 height 18
click at [397, 281] on div "Supplier group user International Supplier Supplier Supplier Unit CCL Labels Ca…" at bounding box center [577, 310] width 362 height 229
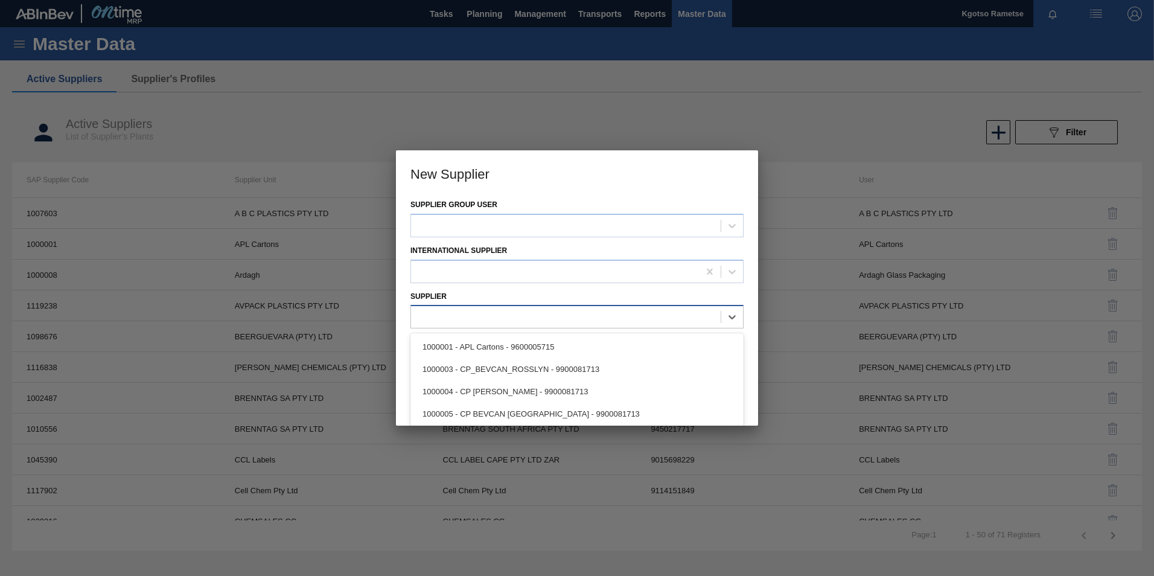
click at [458, 325] on div at bounding box center [566, 318] width 310 height 18
paste input "1120227"
type input "1120227"
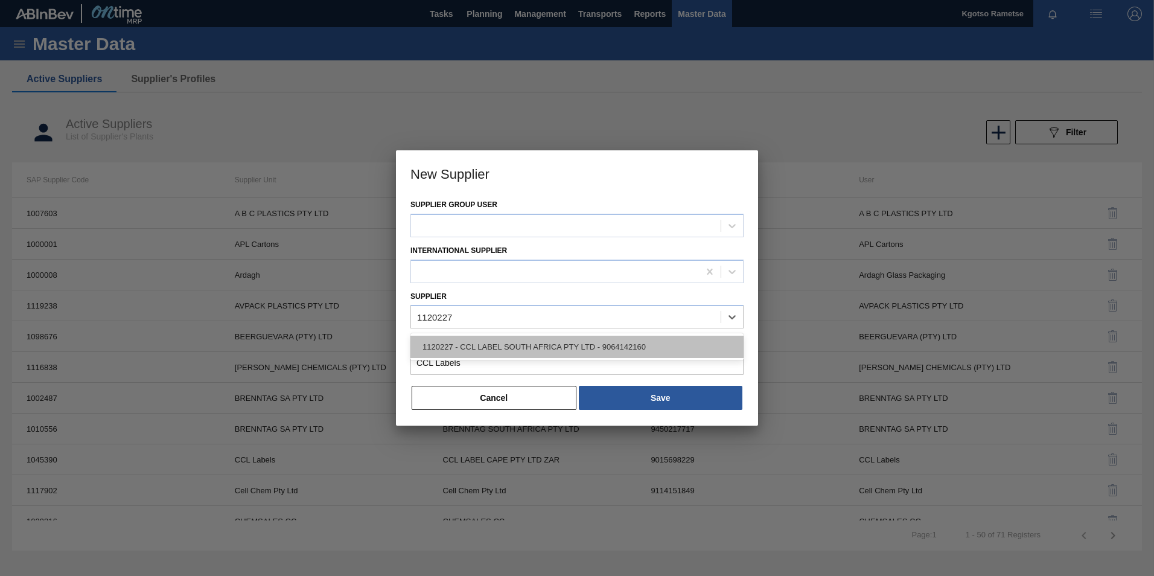
click at [475, 339] on div "1120227 - CCL LABEL SOUTH AFRICA PTY LTD - 9064142160" at bounding box center [577, 347] width 333 height 22
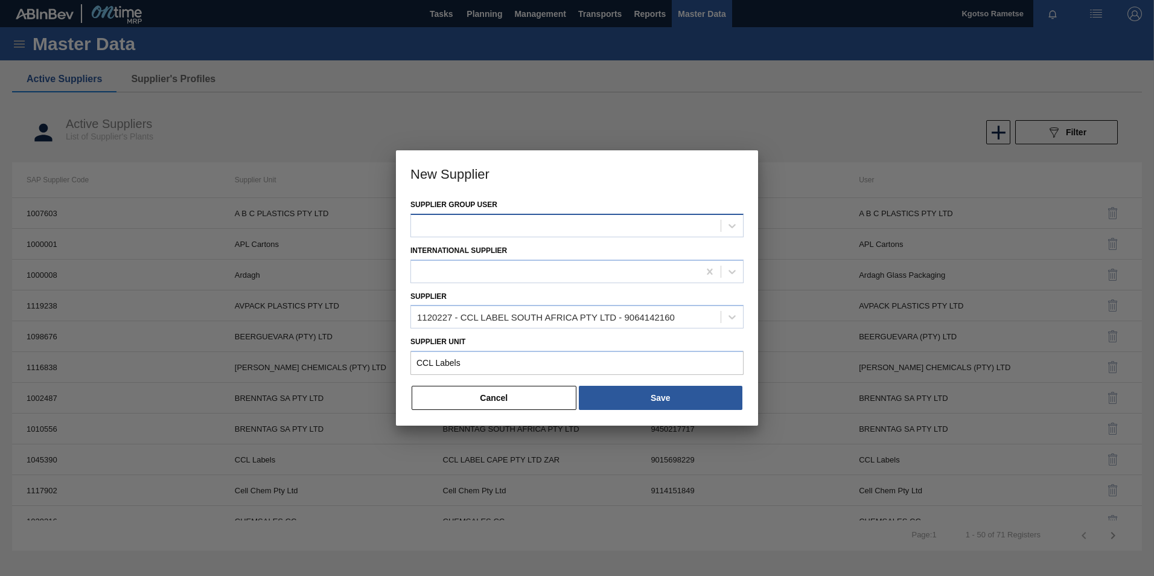
click at [550, 225] on div at bounding box center [566, 226] width 310 height 18
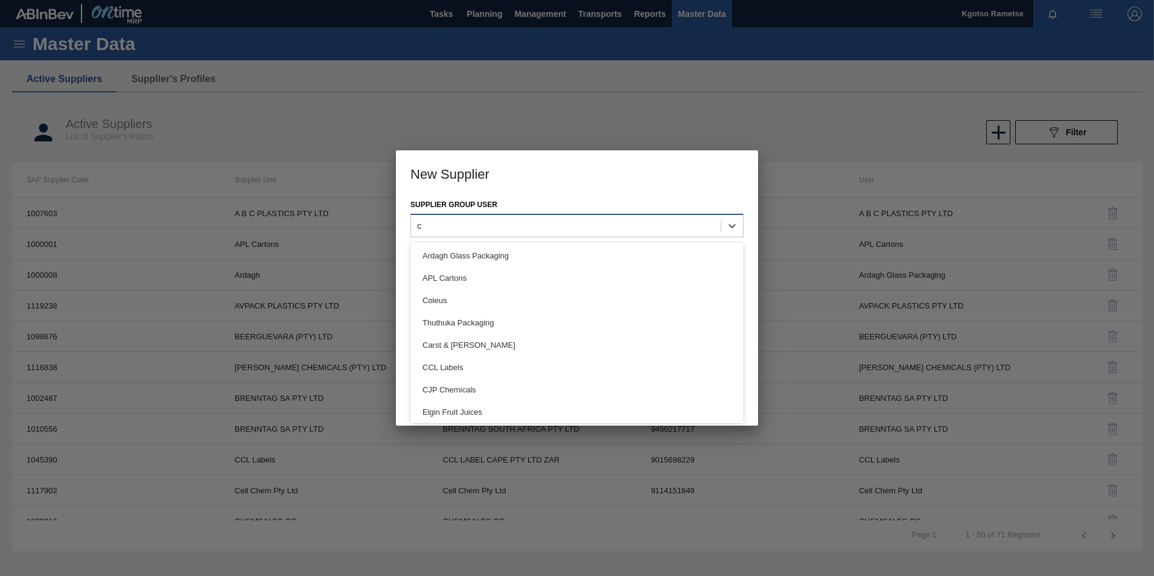
type user "cc"
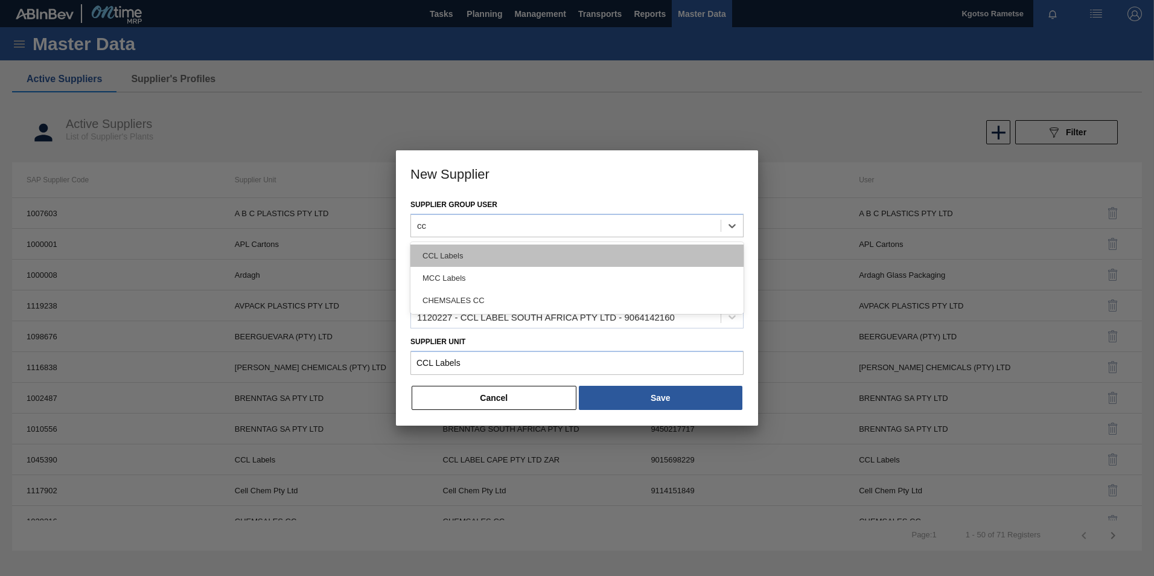
click at [531, 256] on div "CCL Labels" at bounding box center [577, 256] width 333 height 22
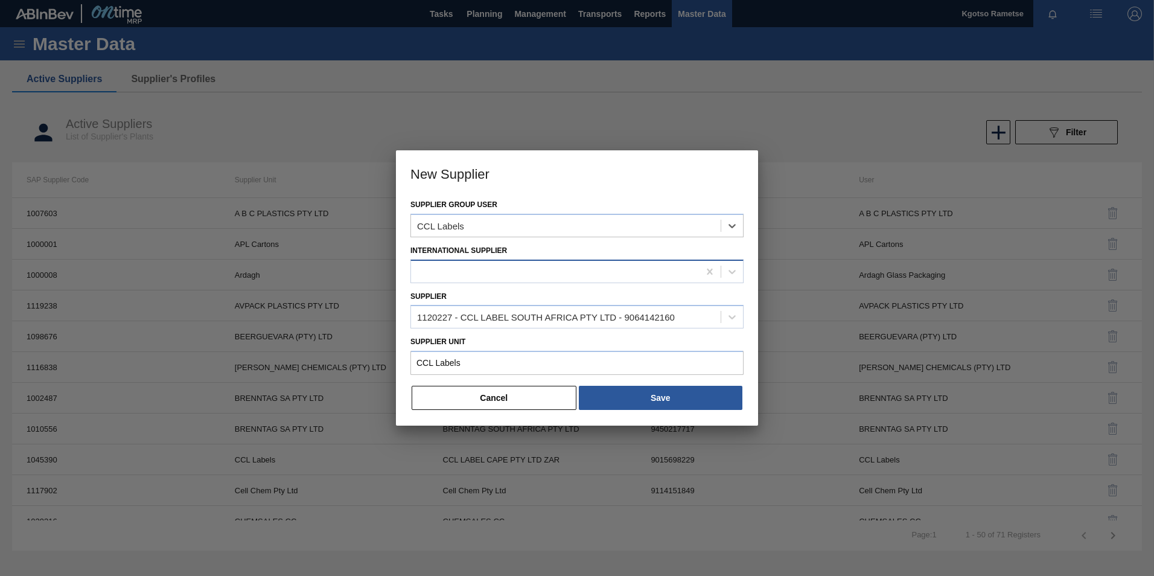
click at [520, 264] on div at bounding box center [555, 272] width 288 height 18
type Supplier "t"
click at [531, 190] on h3 "New Supplier" at bounding box center [577, 173] width 362 height 46
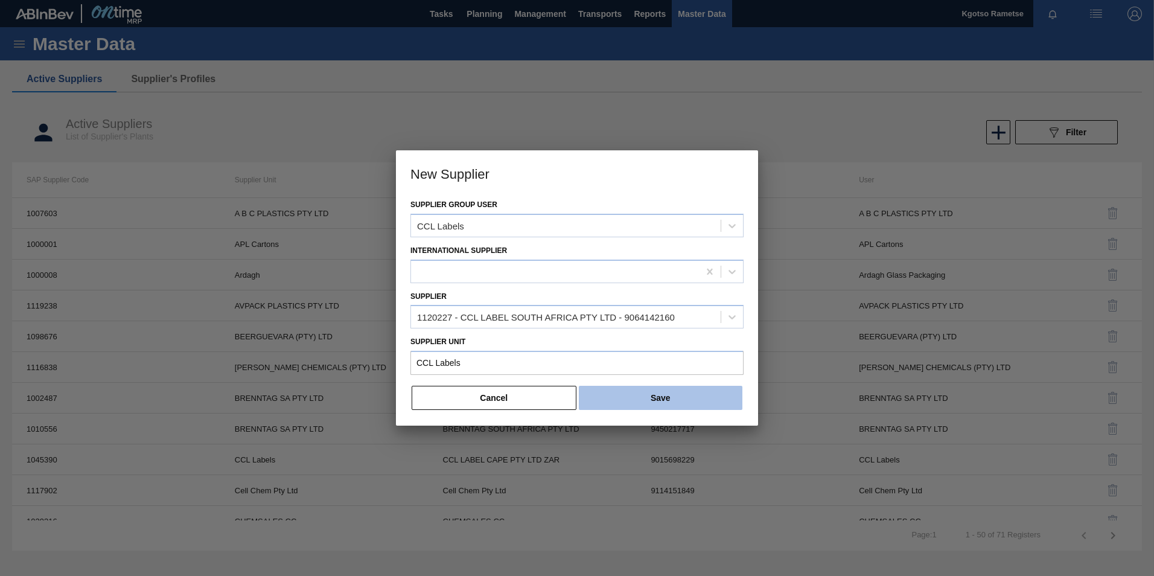
click at [620, 399] on button "Save" at bounding box center [661, 398] width 164 height 24
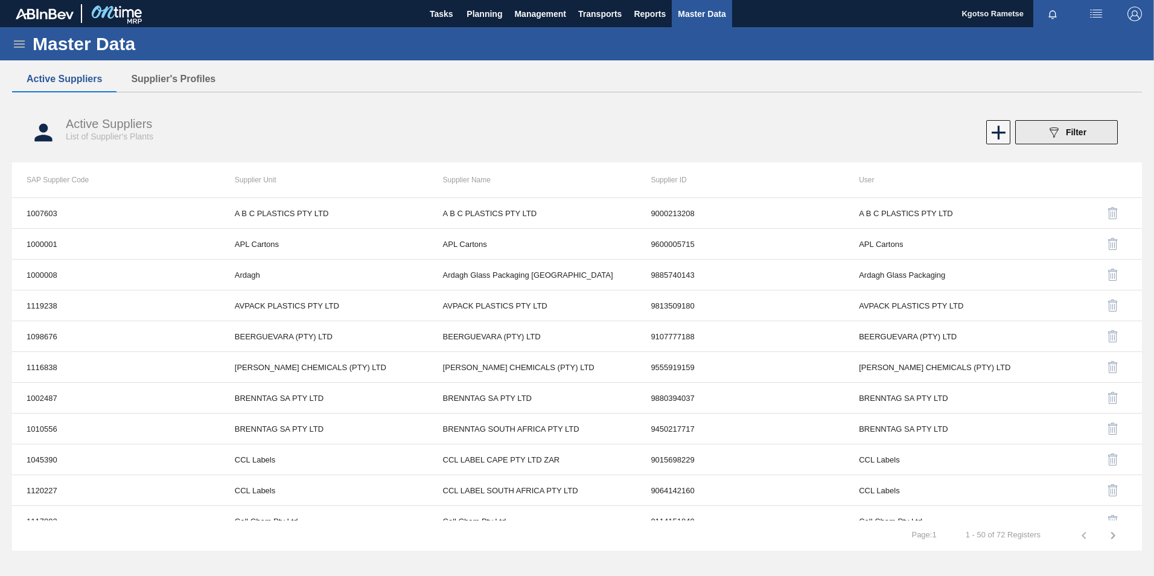
click at [1033, 132] on button "089F7B8B-B2A5-4AFE-B5C0-19BA573D28AC Filter" at bounding box center [1066, 132] width 103 height 24
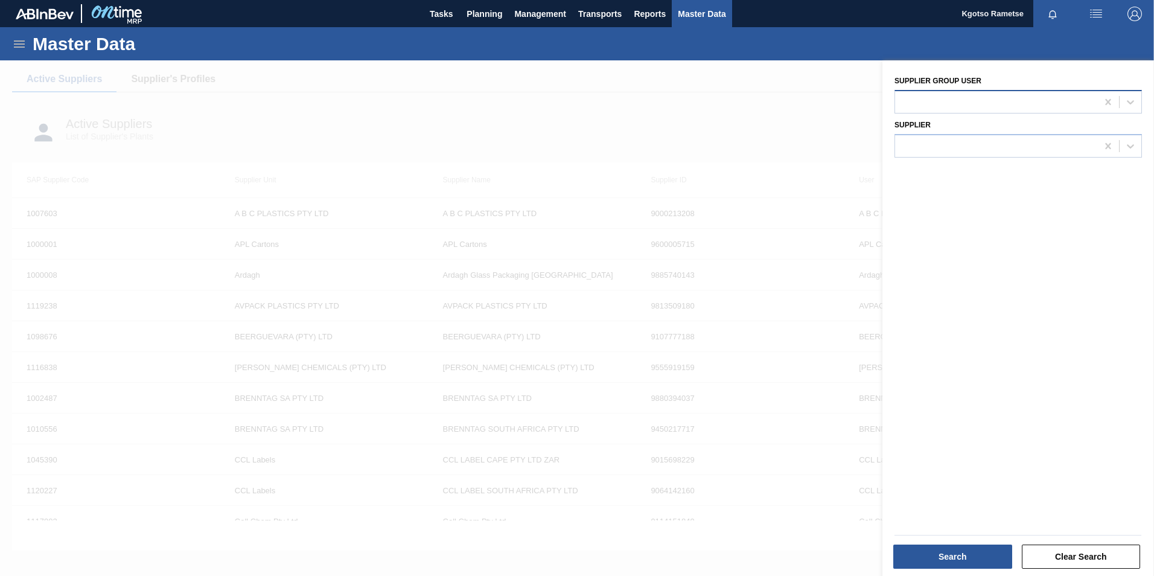
click at [950, 101] on div at bounding box center [996, 102] width 202 height 18
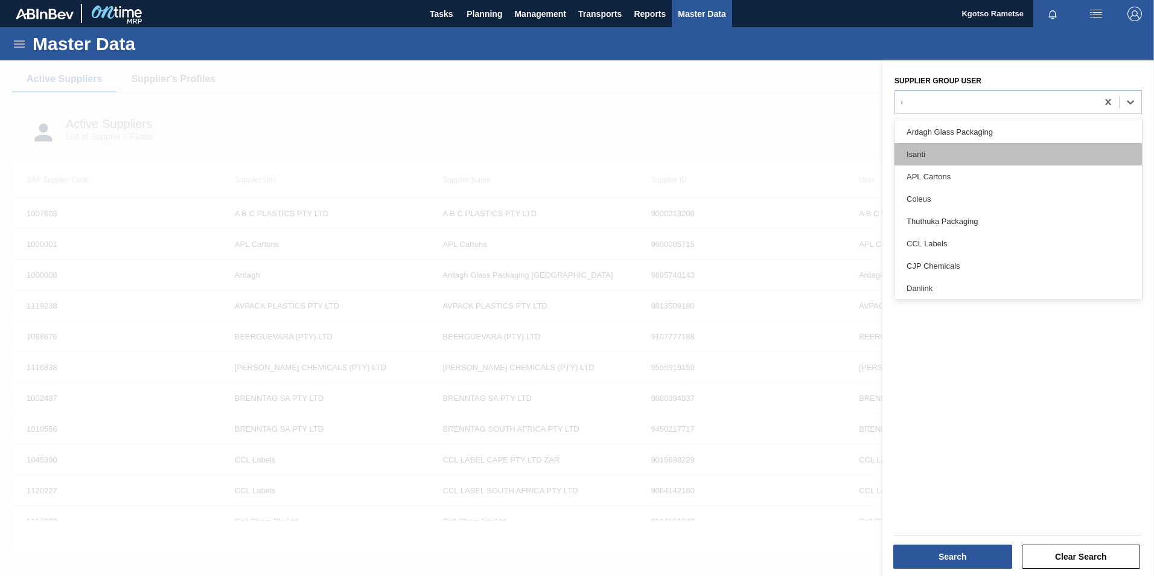
type user "cc"
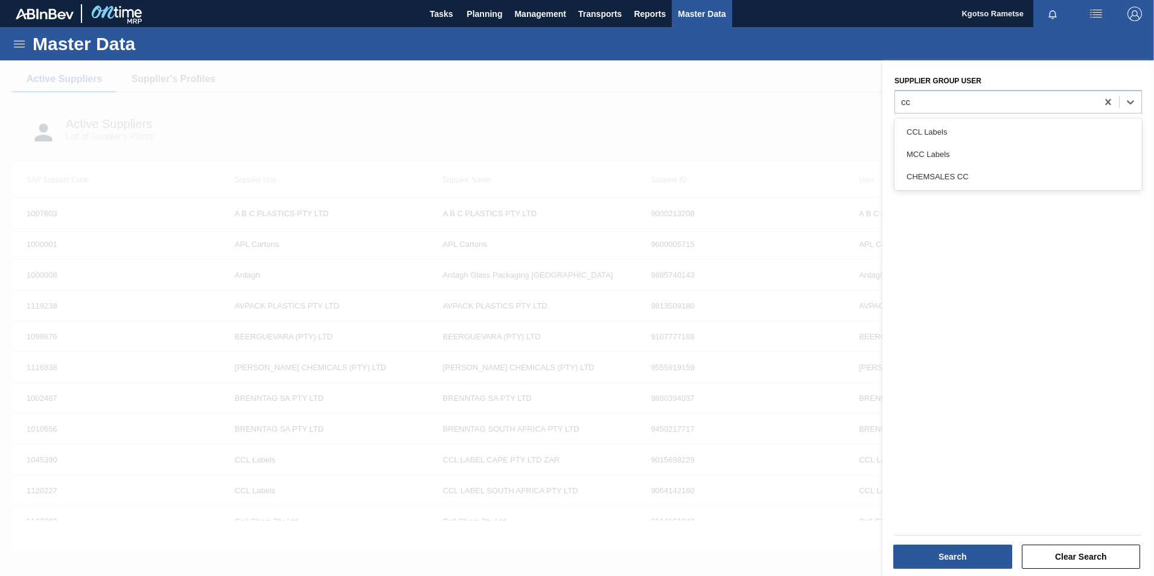
click at [973, 134] on div "CCL Labels" at bounding box center [1019, 132] width 248 height 22
click at [982, 550] on button "Search" at bounding box center [953, 557] width 119 height 24
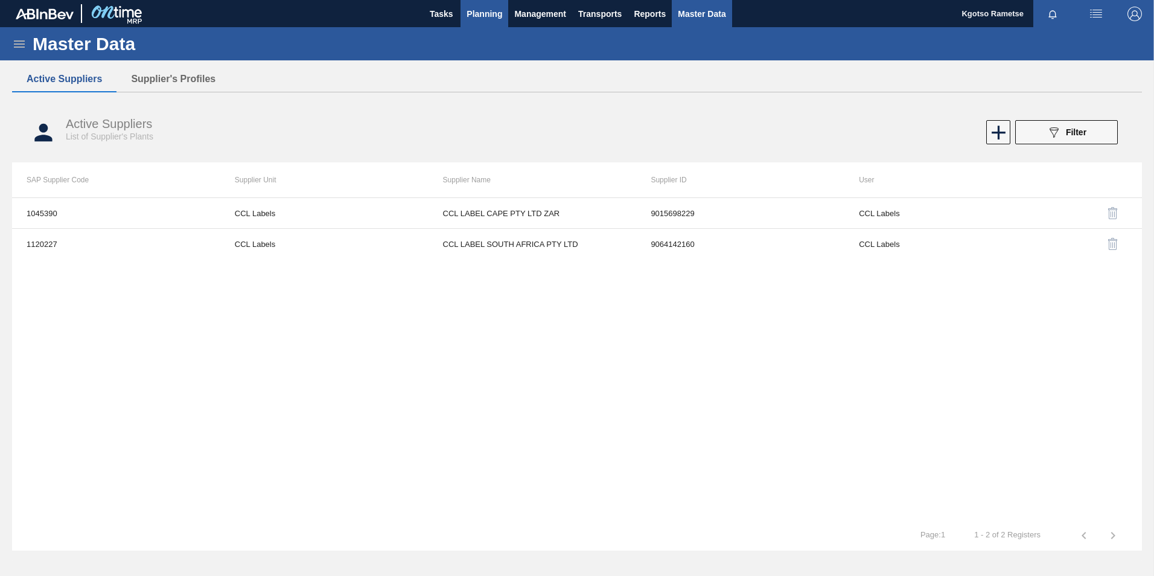
click at [489, 11] on span "Planning" at bounding box center [485, 14] width 36 height 14
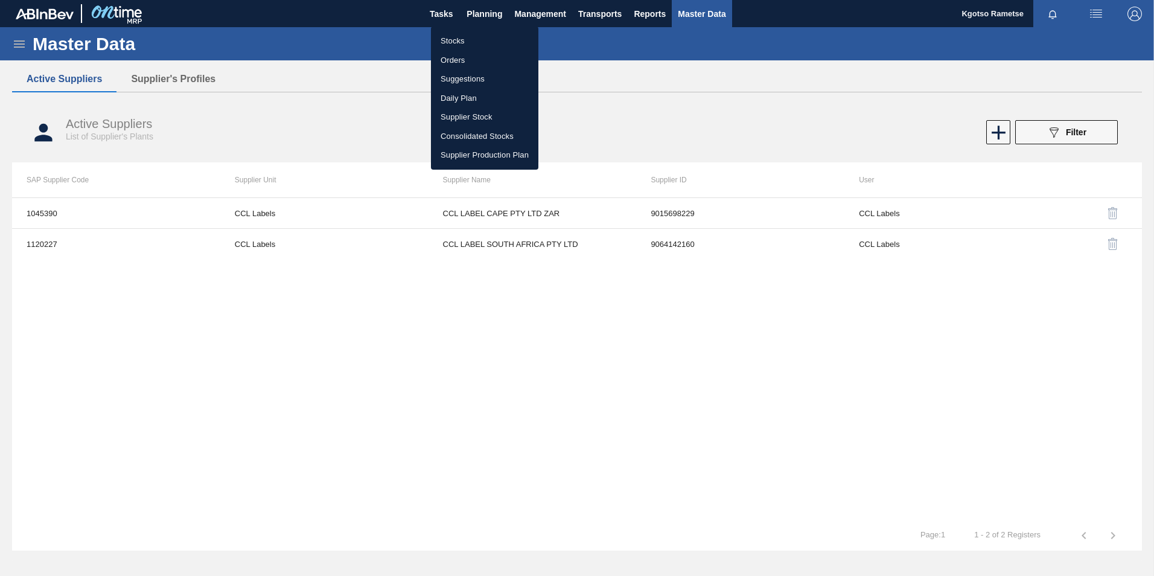
click at [485, 41] on li "Stocks" at bounding box center [484, 40] width 107 height 19
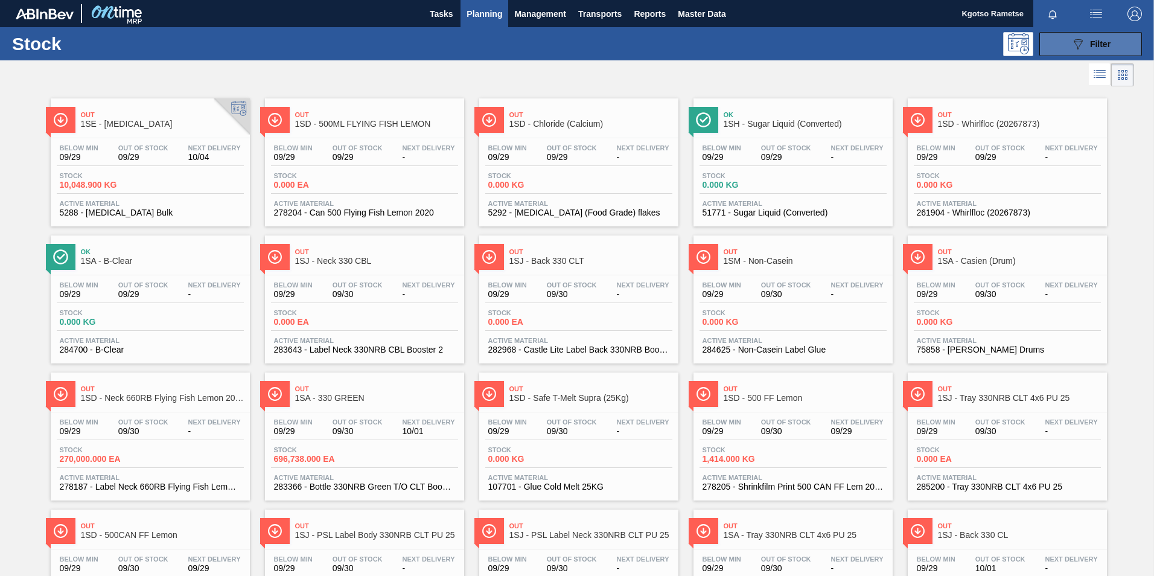
click at [1073, 38] on icon "089F7B8B-B2A5-4AFE-B5C0-19BA573D28AC" at bounding box center [1078, 44] width 14 height 14
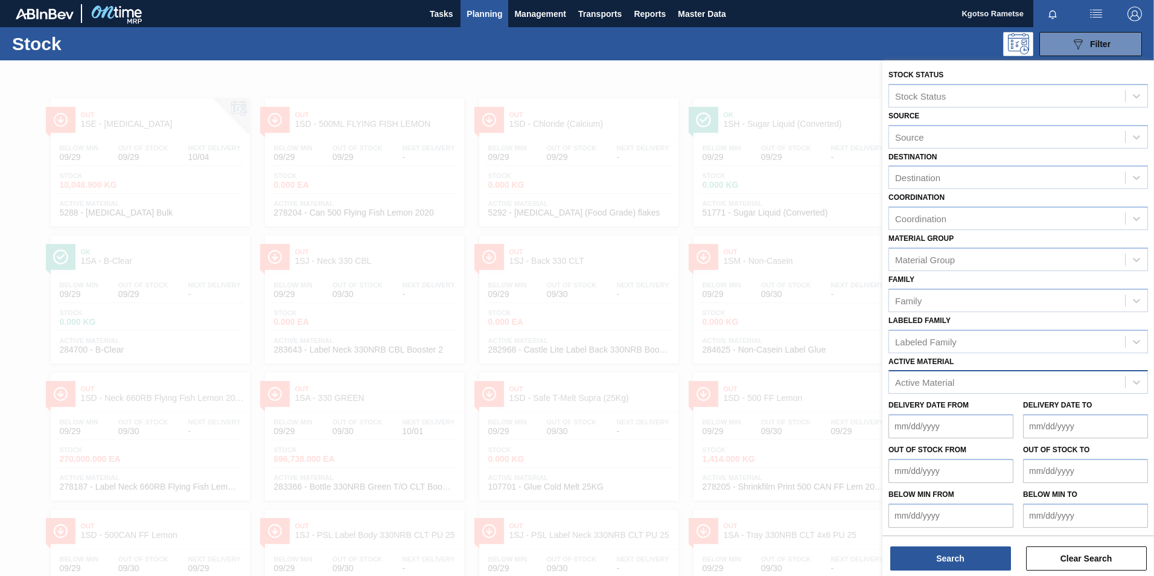
click at [931, 383] on div "Active Material" at bounding box center [924, 382] width 59 height 10
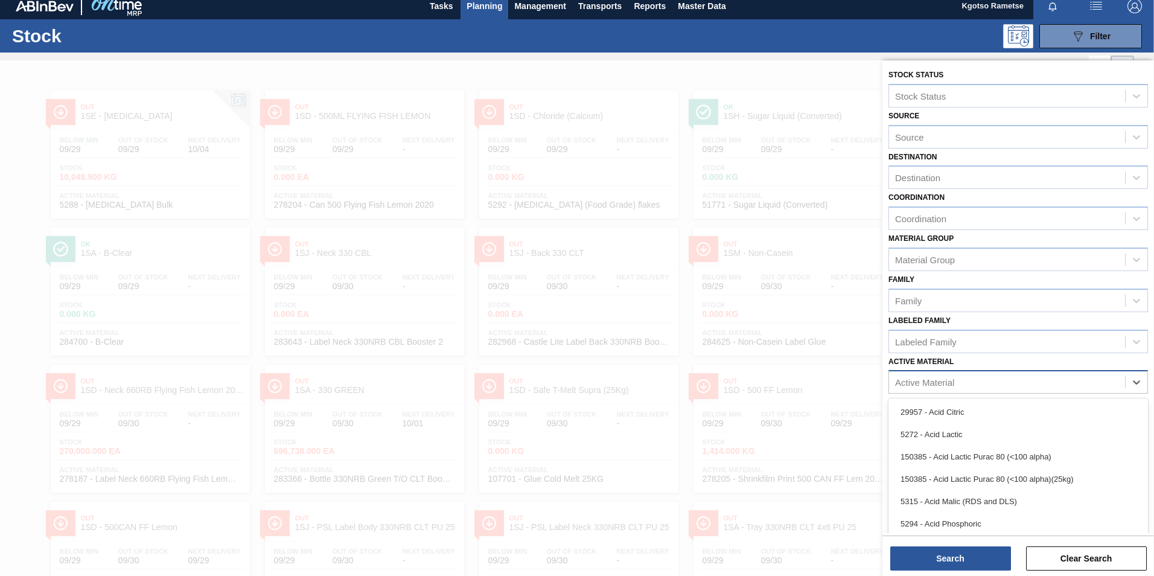
scroll to position [8, 0]
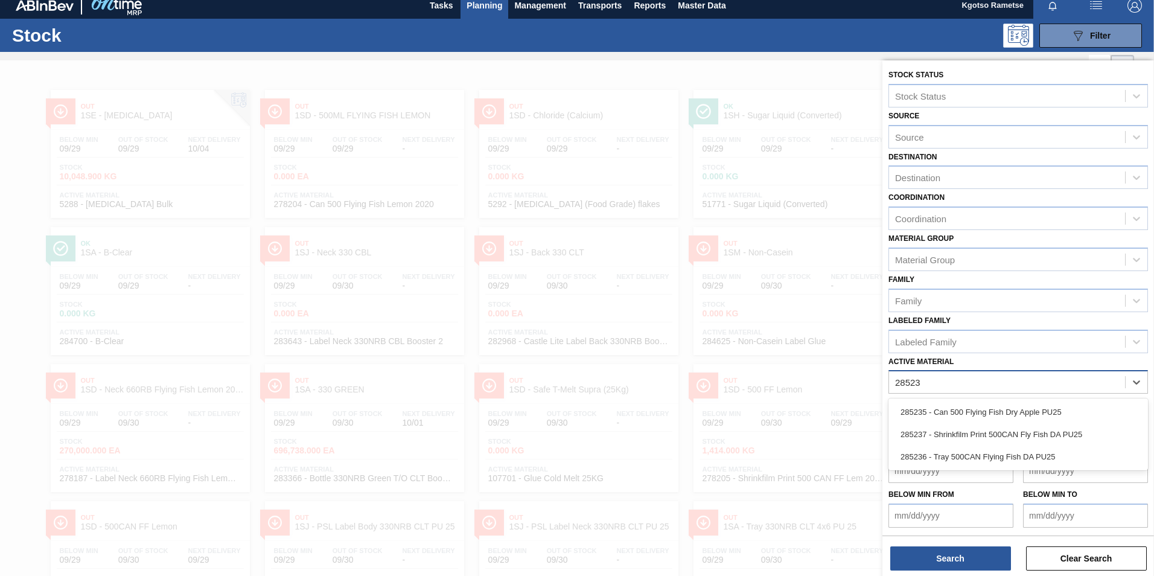
type Material "285235"
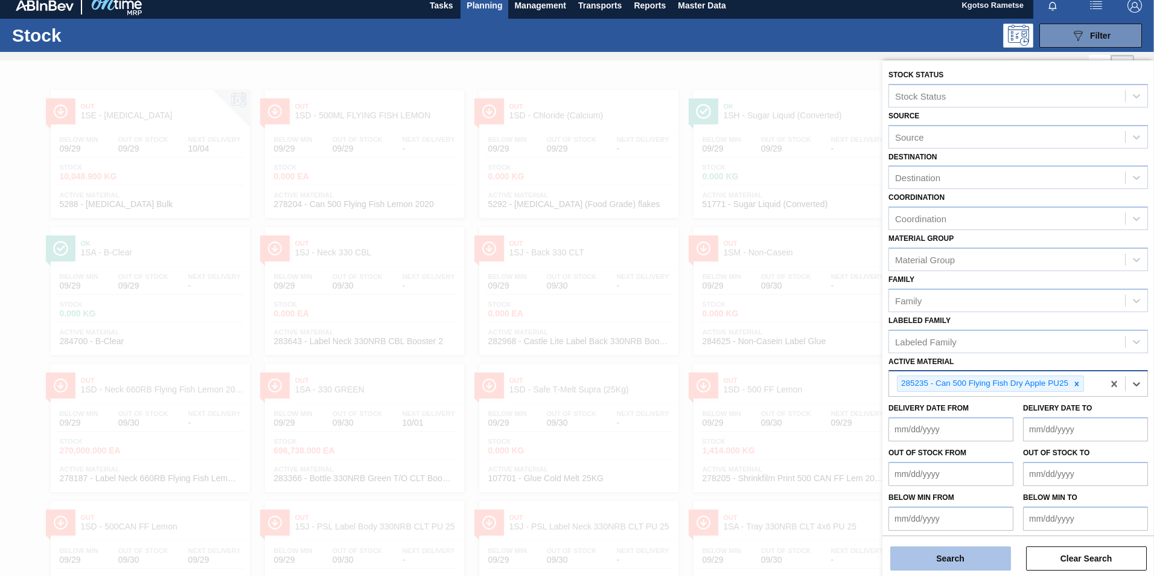
click at [961, 564] on button "Search" at bounding box center [951, 558] width 121 height 24
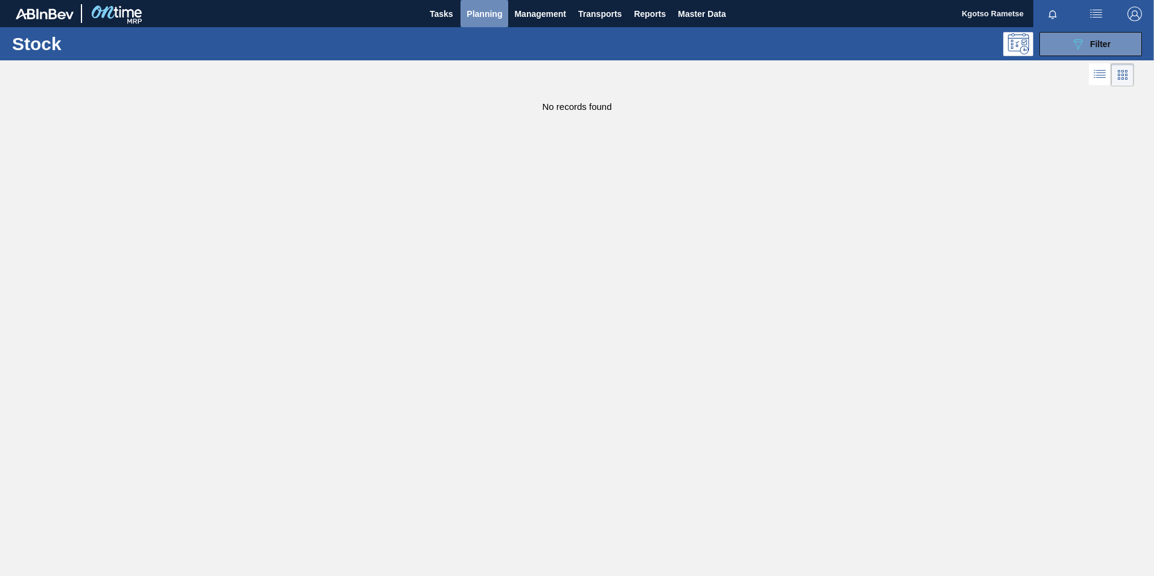
click at [484, 8] on span "Planning" at bounding box center [485, 14] width 36 height 14
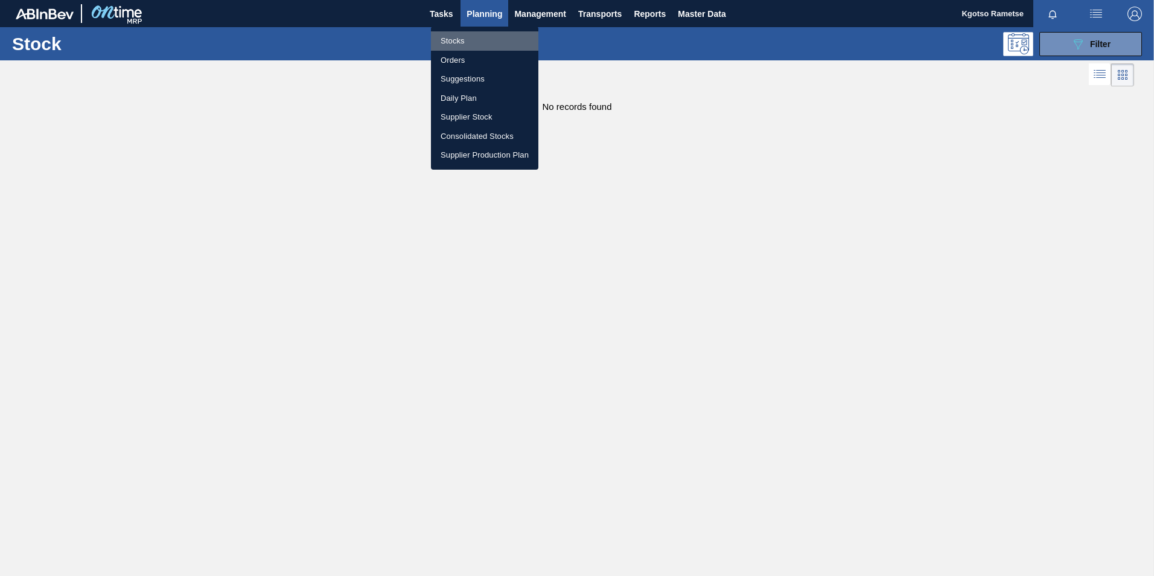
click at [466, 34] on li "Stocks" at bounding box center [484, 40] width 107 height 19
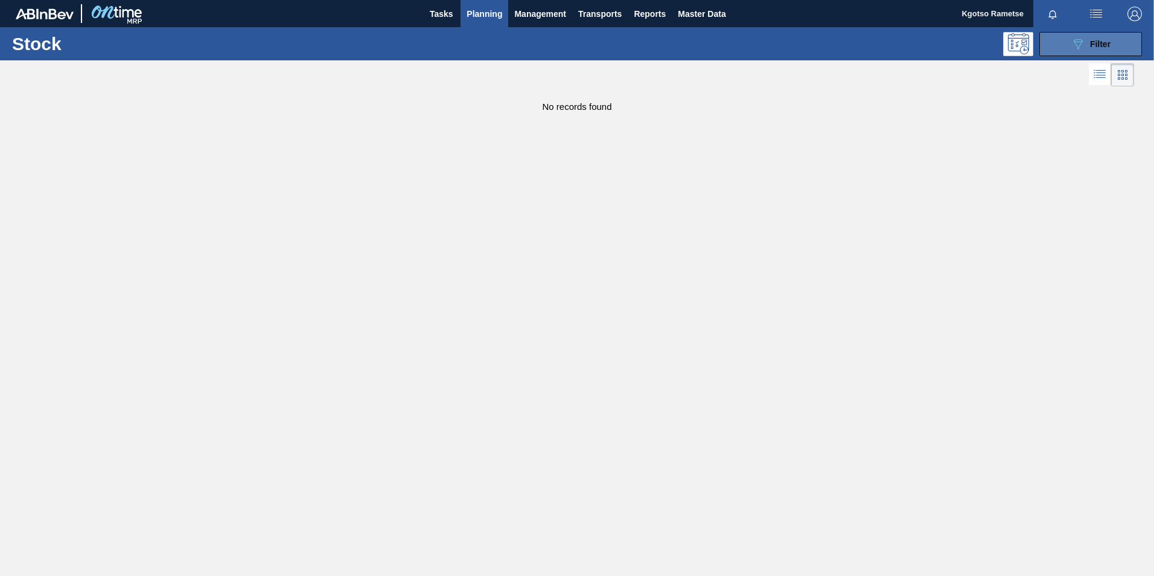
click at [1106, 33] on button "089F7B8B-B2A5-4AFE-B5C0-19BA573D28AC Filter" at bounding box center [1091, 44] width 103 height 24
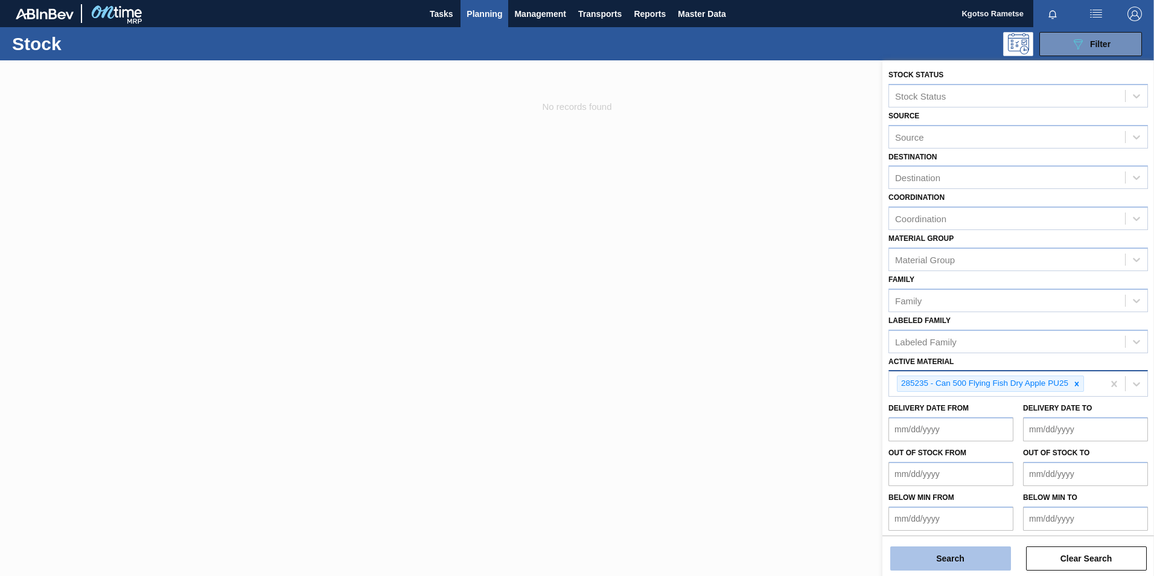
click at [963, 564] on button "Search" at bounding box center [951, 558] width 121 height 24
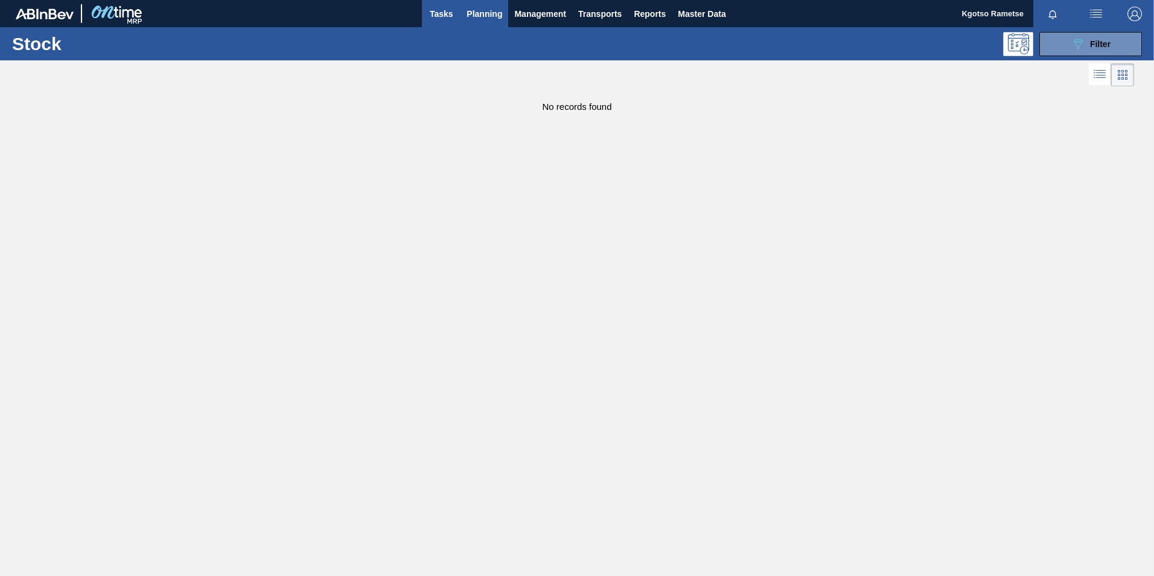
click at [448, 9] on span "Tasks" at bounding box center [441, 14] width 27 height 14
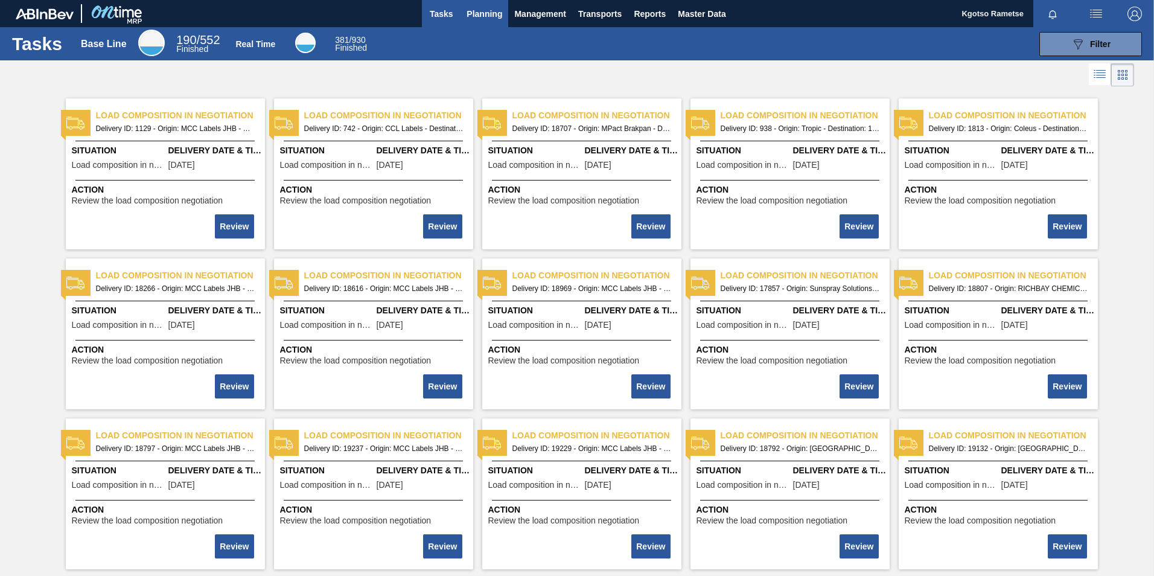
click at [490, 8] on span "Planning" at bounding box center [485, 14] width 36 height 14
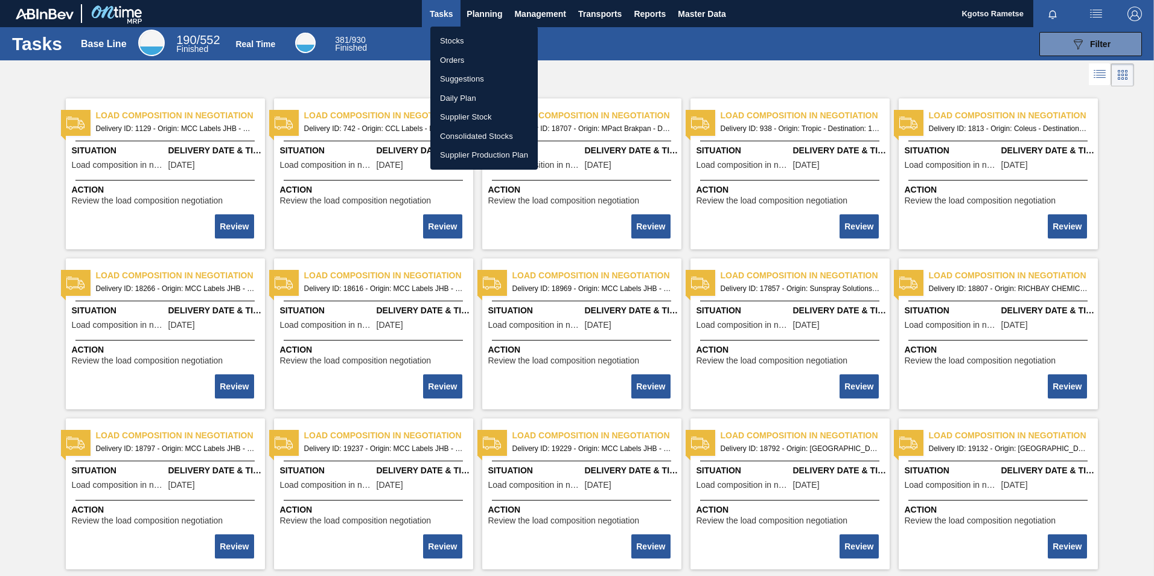
click at [466, 34] on li "Stocks" at bounding box center [483, 40] width 107 height 19
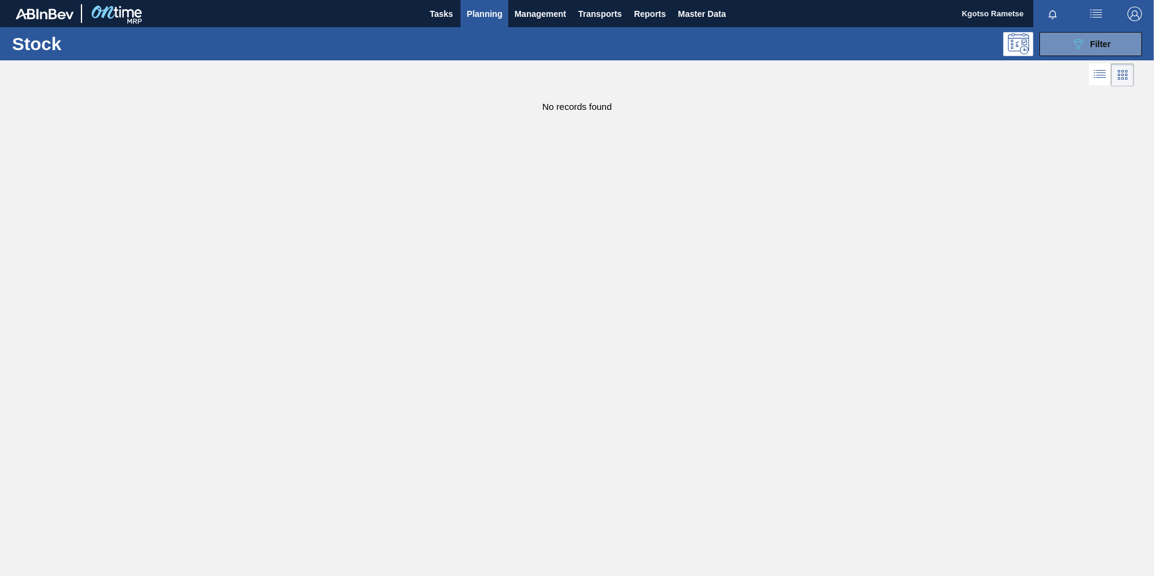
click at [487, 5] on button "Planning" at bounding box center [485, 13] width 48 height 27
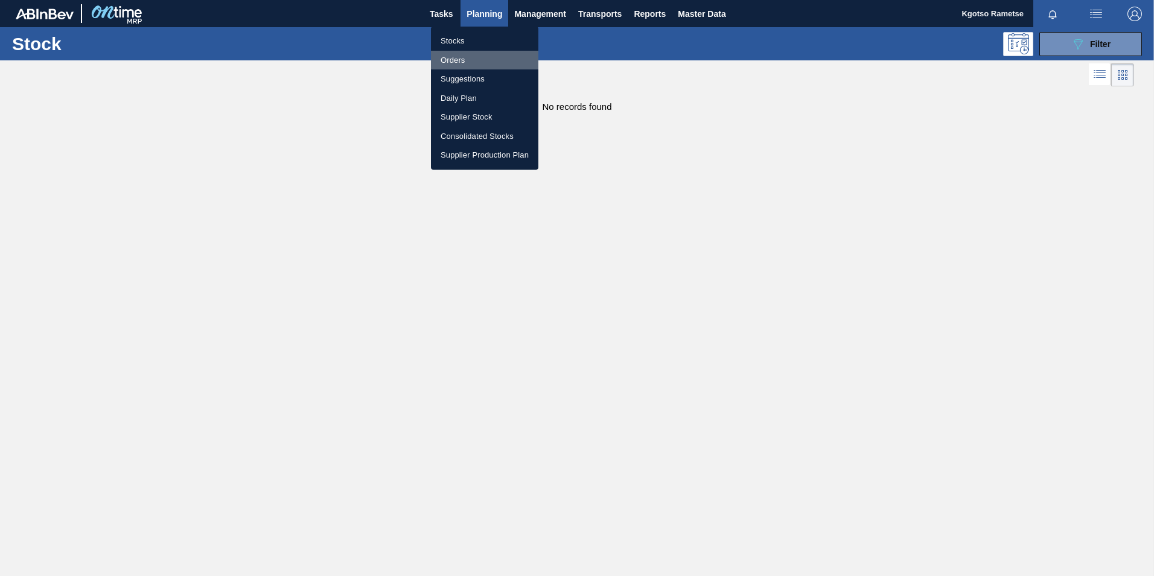
click at [469, 65] on li "Orders" at bounding box center [484, 60] width 107 height 19
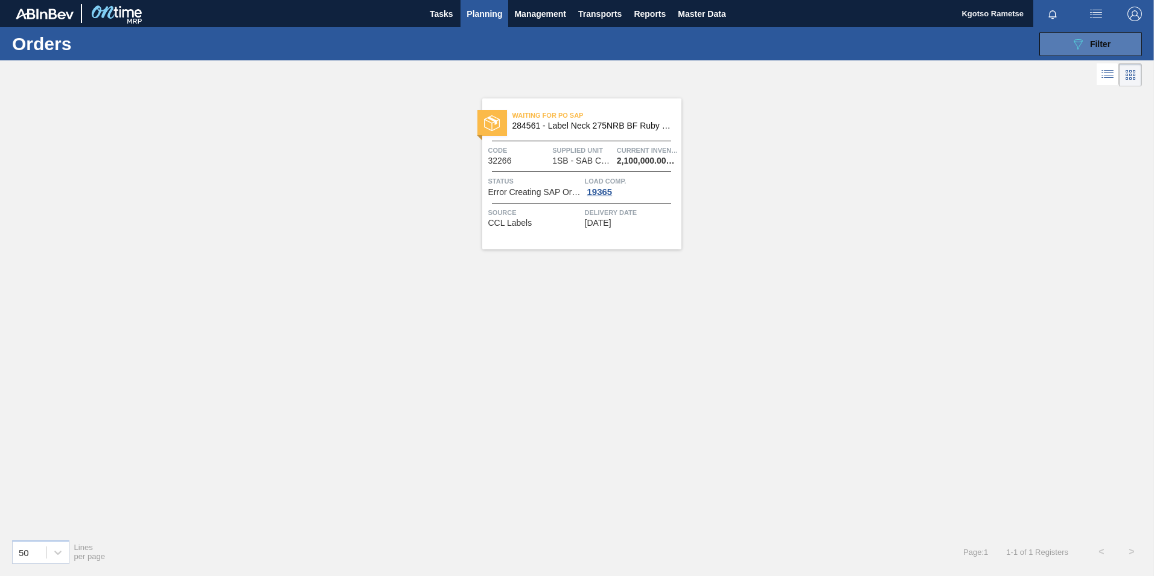
click at [1090, 40] on span "Filter" at bounding box center [1100, 44] width 21 height 10
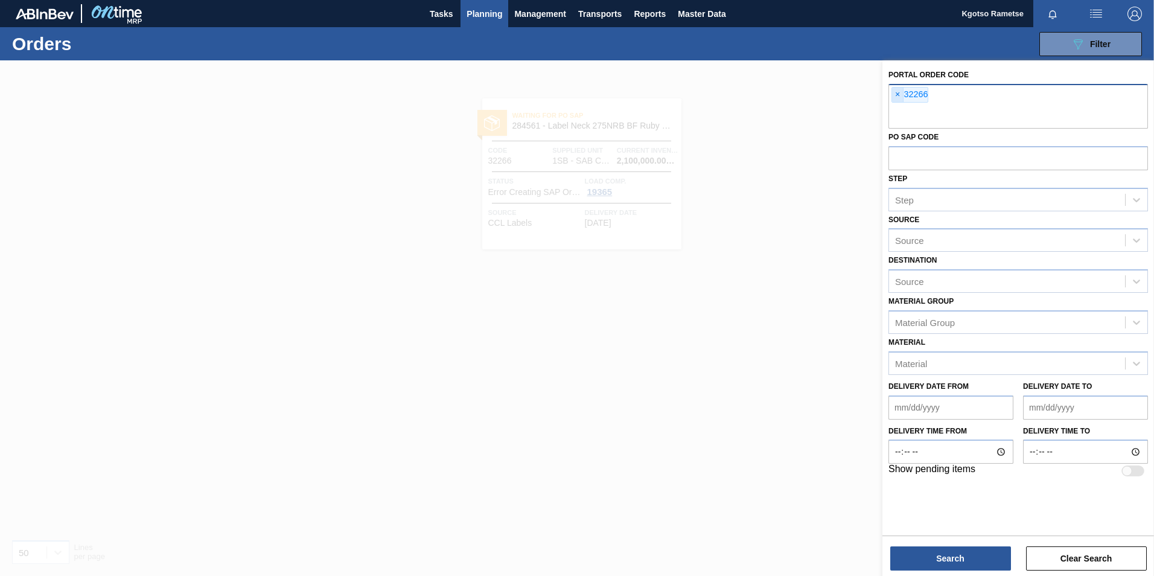
click at [897, 97] on span "×" at bounding box center [897, 95] width 11 height 14
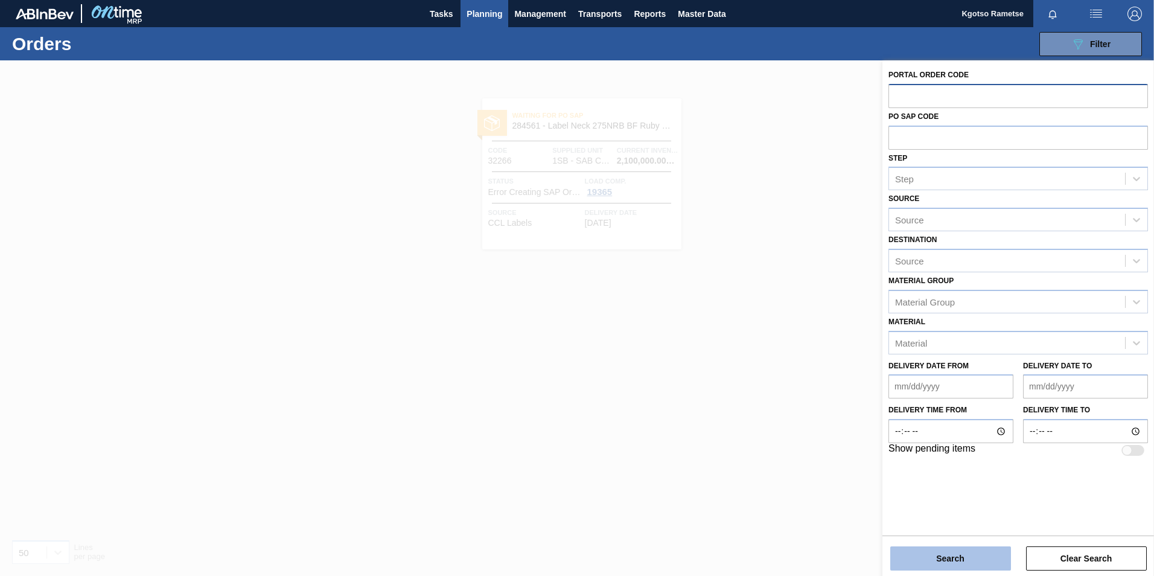
click at [962, 557] on button "Search" at bounding box center [951, 558] width 121 height 24
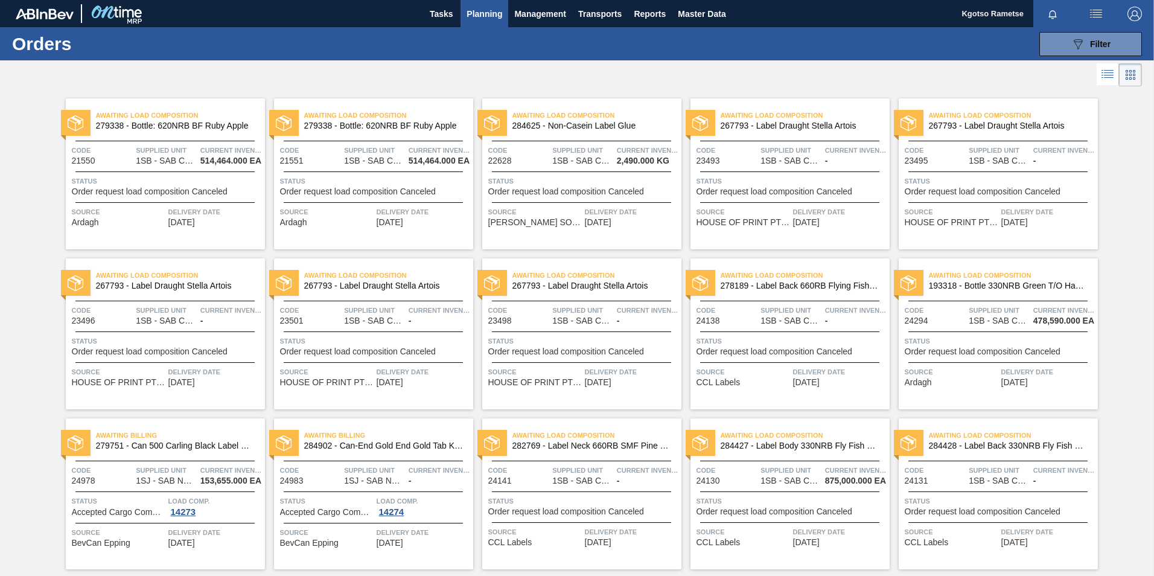
click at [481, 10] on span "Planning" at bounding box center [485, 14] width 36 height 14
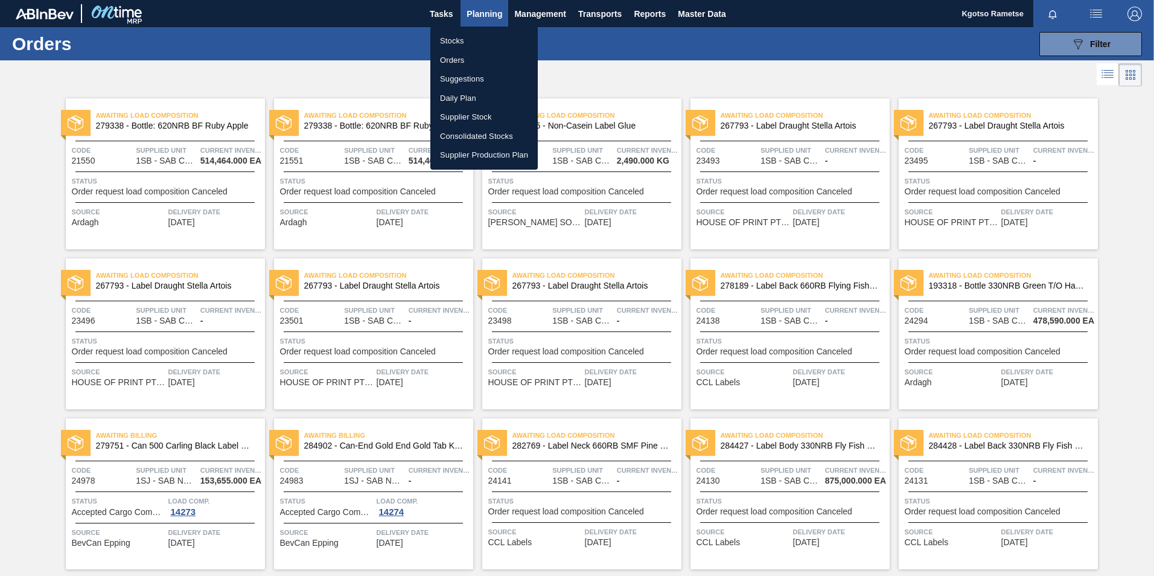
click at [458, 43] on li "Stocks" at bounding box center [483, 40] width 107 height 19
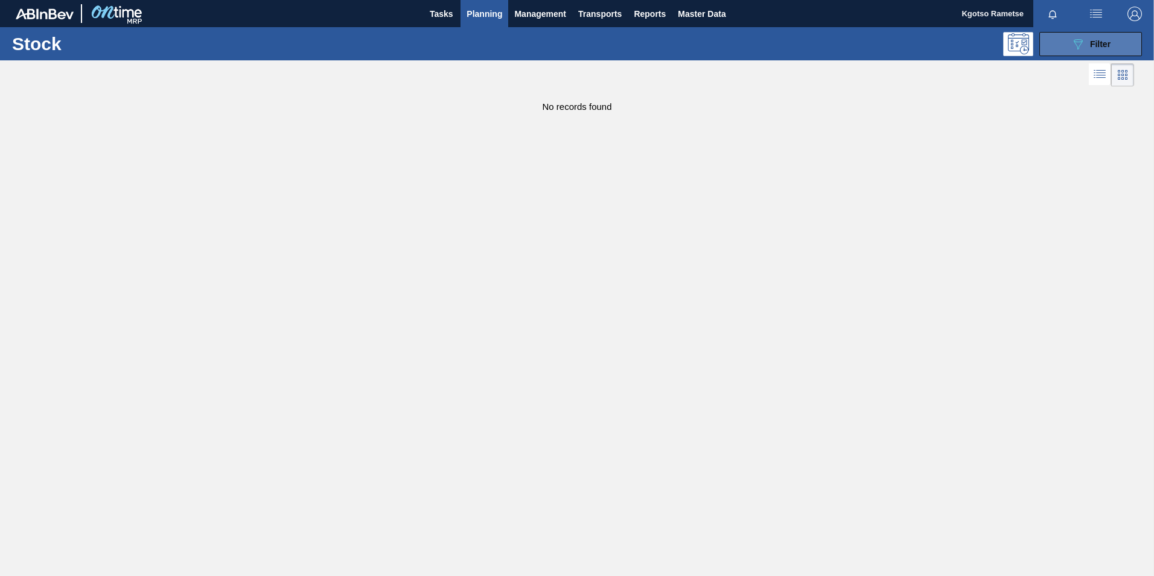
click at [1088, 45] on div "089F7B8B-B2A5-4AFE-B5C0-19BA573D28AC Filter" at bounding box center [1091, 44] width 40 height 14
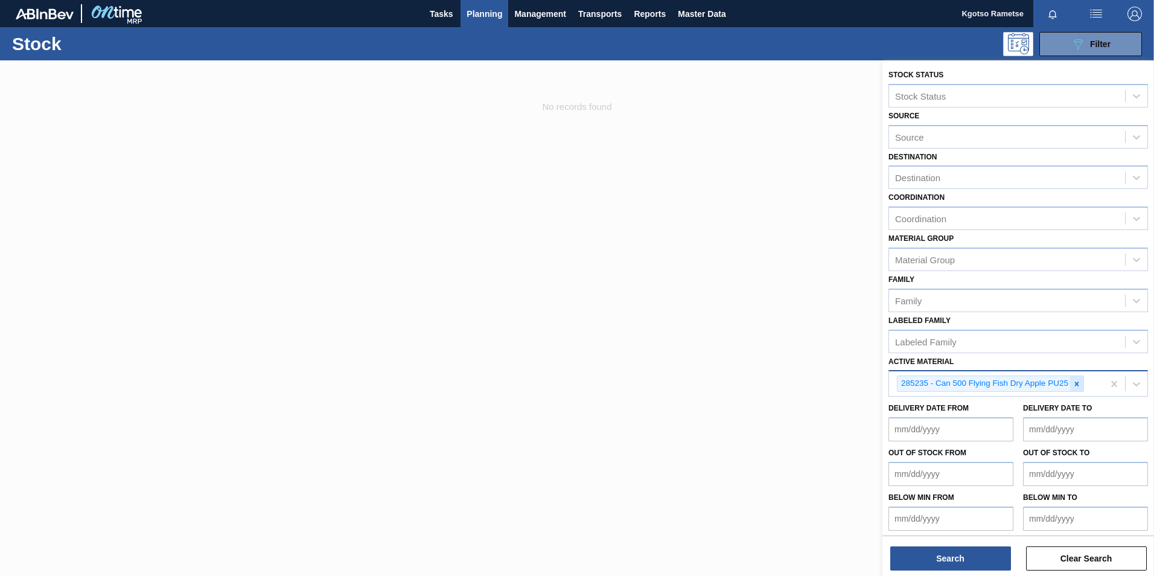
click at [1083, 384] on div at bounding box center [1076, 383] width 13 height 15
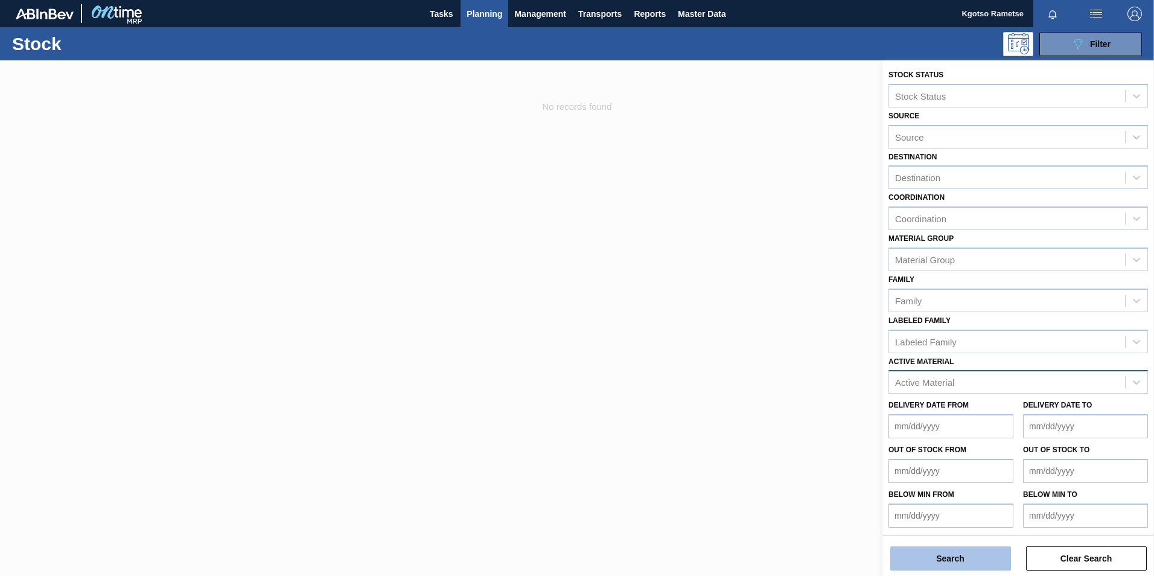
click at [978, 559] on button "Search" at bounding box center [951, 558] width 121 height 24
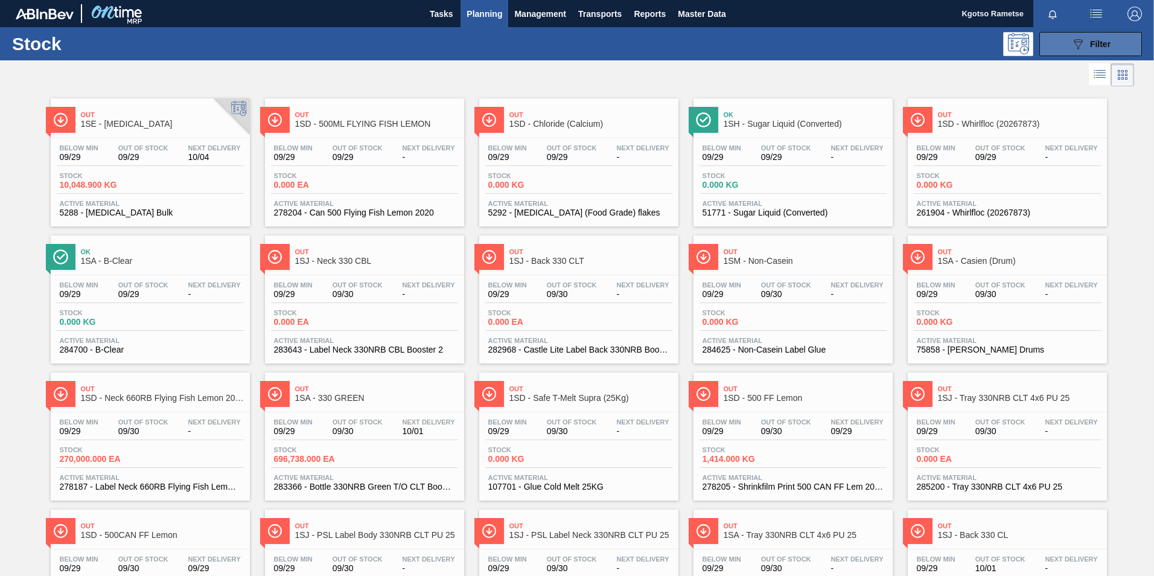
click at [1064, 48] on button "089F7B8B-B2A5-4AFE-B5C0-19BA573D28AC Filter" at bounding box center [1091, 44] width 103 height 24
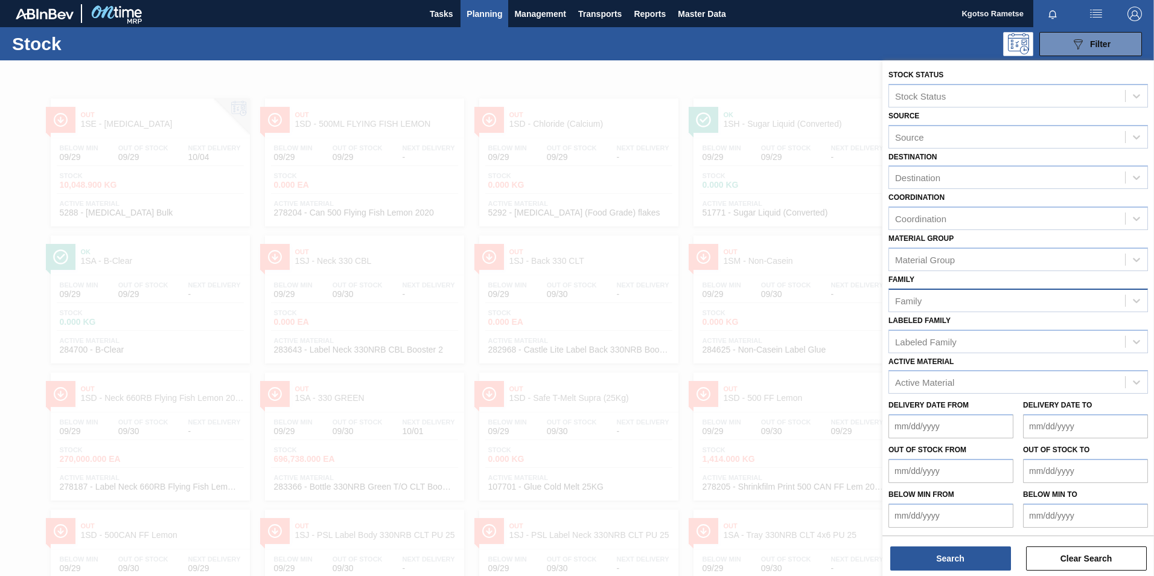
scroll to position [1, 0]
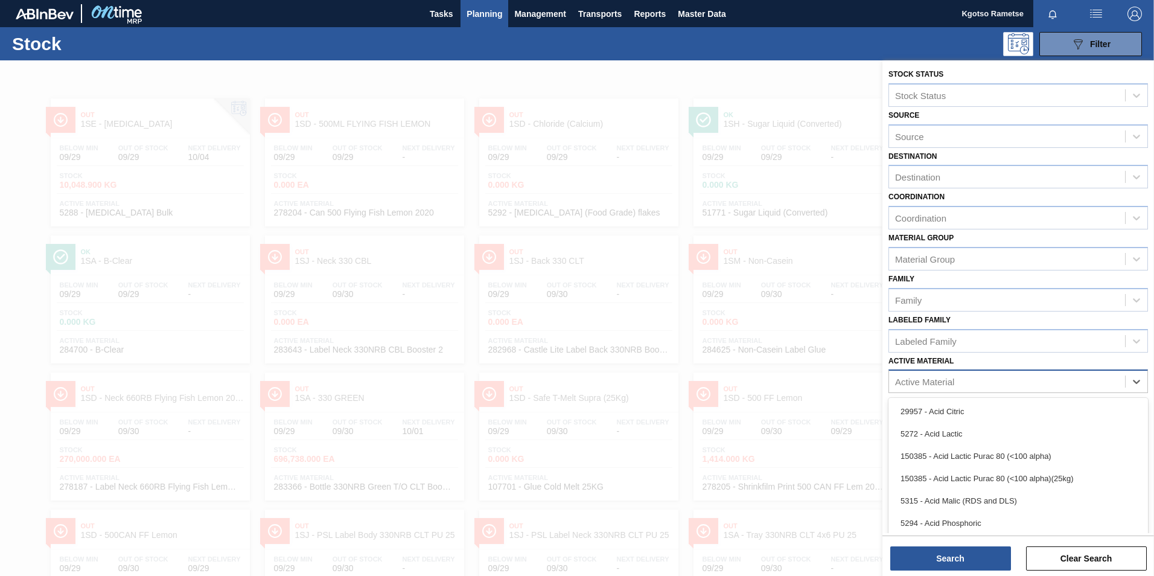
click at [947, 386] on div "Active Material" at bounding box center [924, 382] width 59 height 10
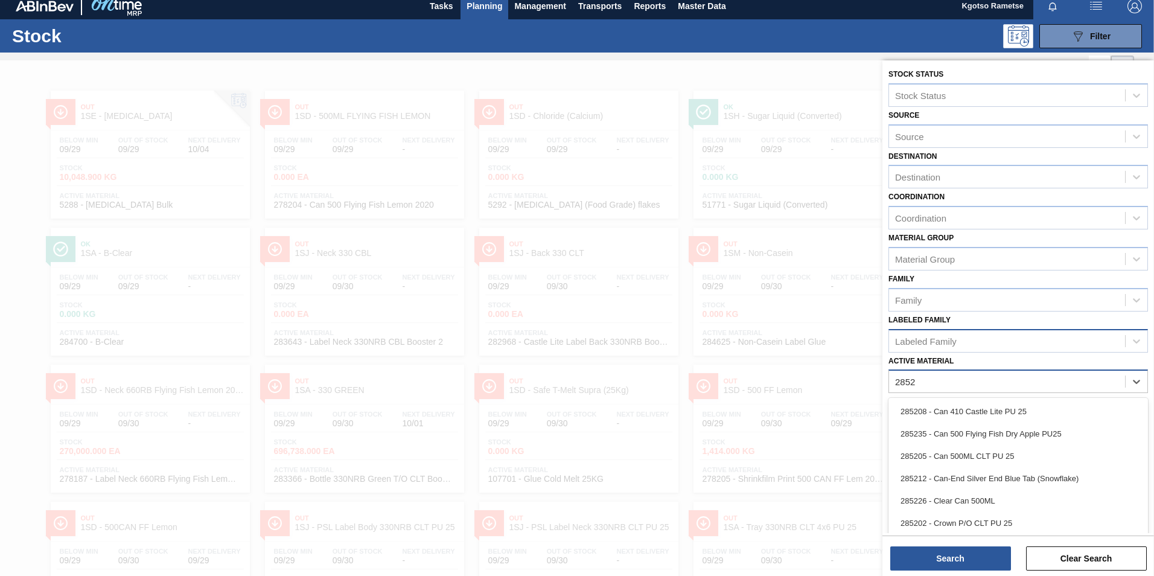
type Material "28523"
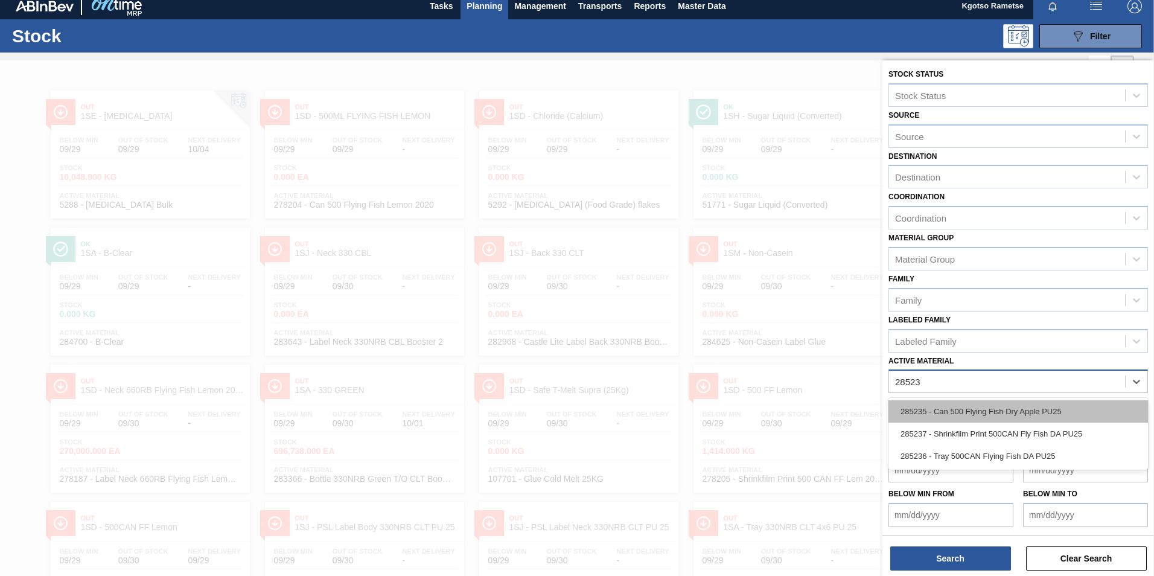
click at [958, 409] on div "285235 - Can 500 Flying Fish Dry Apple PU25" at bounding box center [1019, 411] width 260 height 22
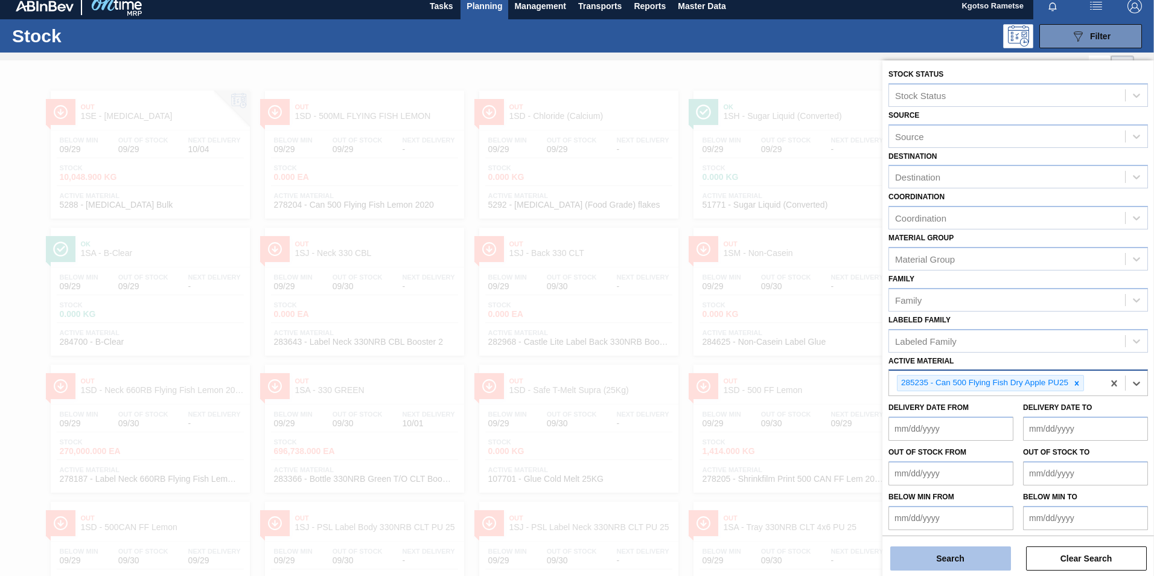
click at [935, 552] on button "Search" at bounding box center [951, 558] width 121 height 24
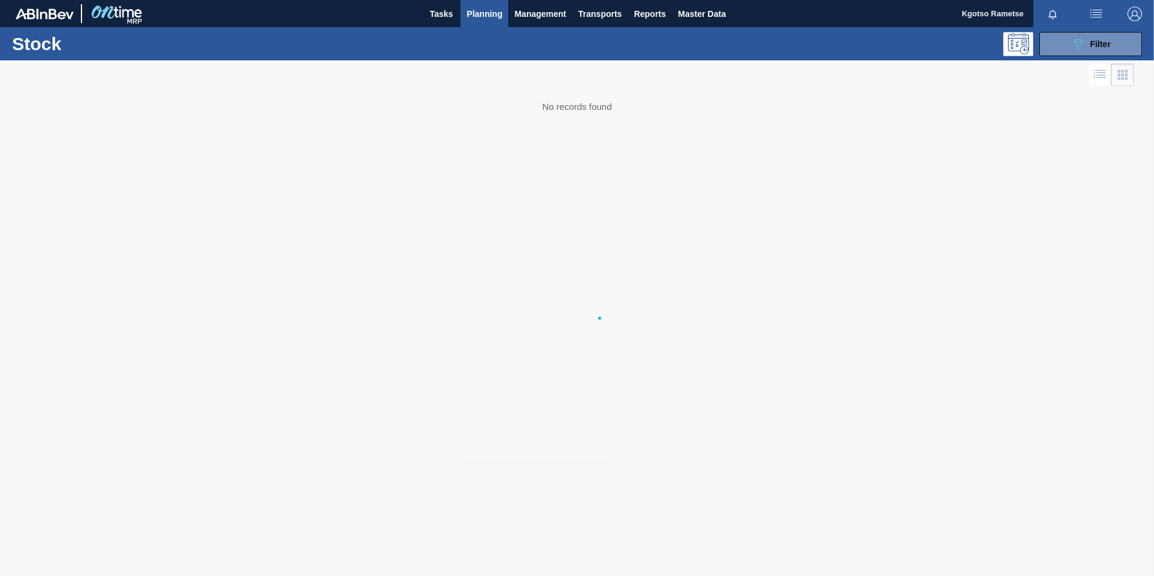
scroll to position [0, 0]
click at [551, 10] on span "Management" at bounding box center [540, 14] width 52 height 14
click at [606, 12] on div at bounding box center [577, 288] width 1154 height 576
click at [606, 0] on body "Tasks Planning Management Transports Reports Master Data Kgotso [PERSON_NAME] a…" at bounding box center [577, 0] width 1154 height 0
click at [606, 12] on span "Transports" at bounding box center [599, 14] width 43 height 14
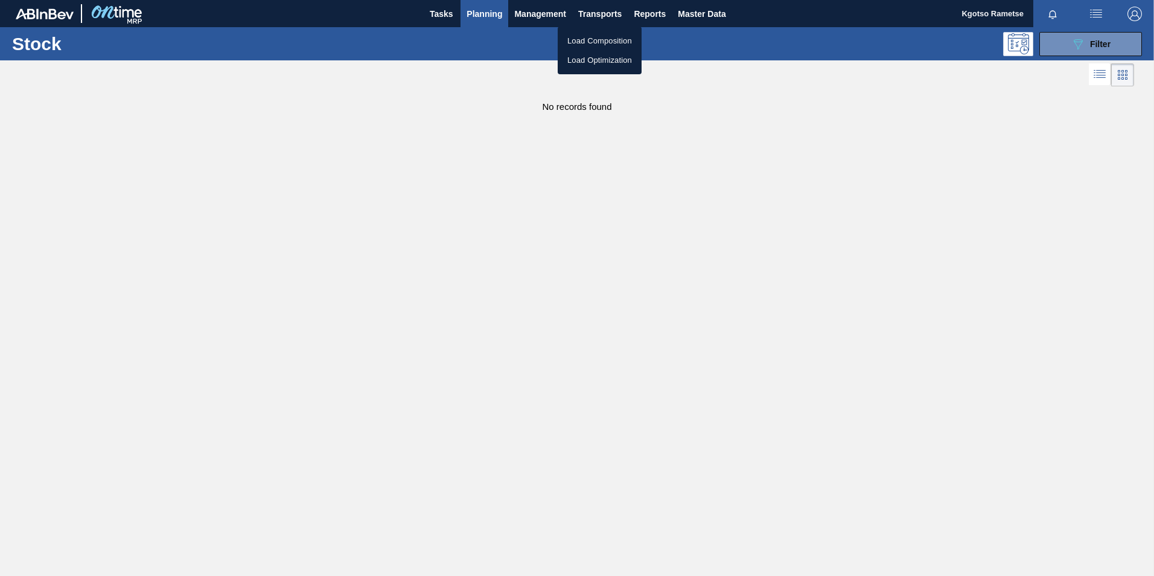
click at [537, 8] on div at bounding box center [577, 288] width 1154 height 576
click at [537, 8] on span "Management" at bounding box center [540, 14] width 52 height 14
click at [464, 14] on div at bounding box center [577, 288] width 1154 height 576
click at [433, 13] on span "Tasks" at bounding box center [441, 14] width 27 height 14
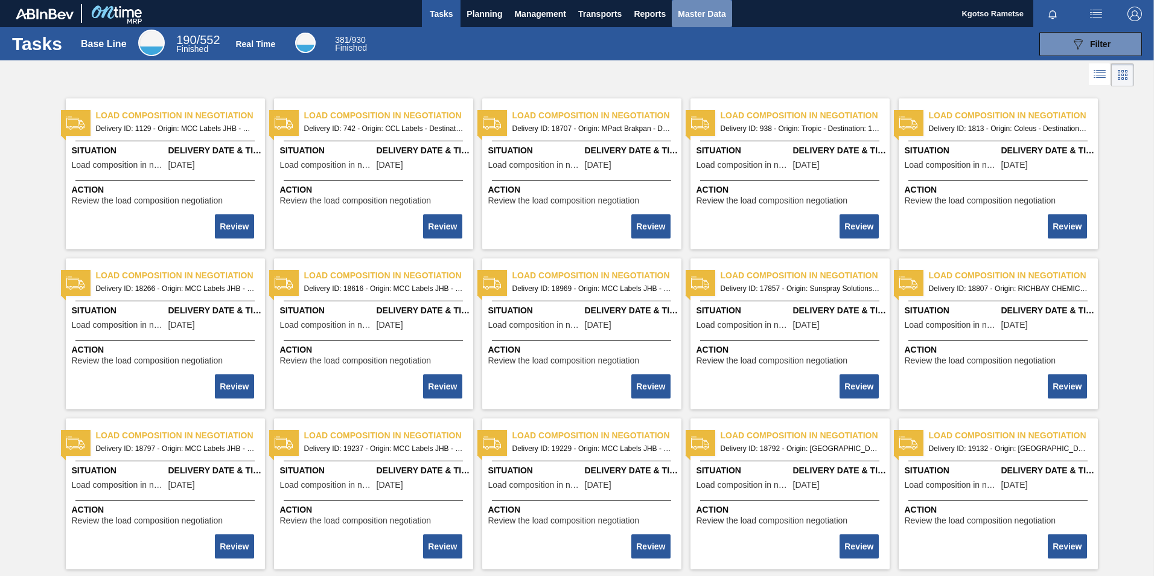
click at [703, 8] on span "Master Data" at bounding box center [702, 14] width 48 height 14
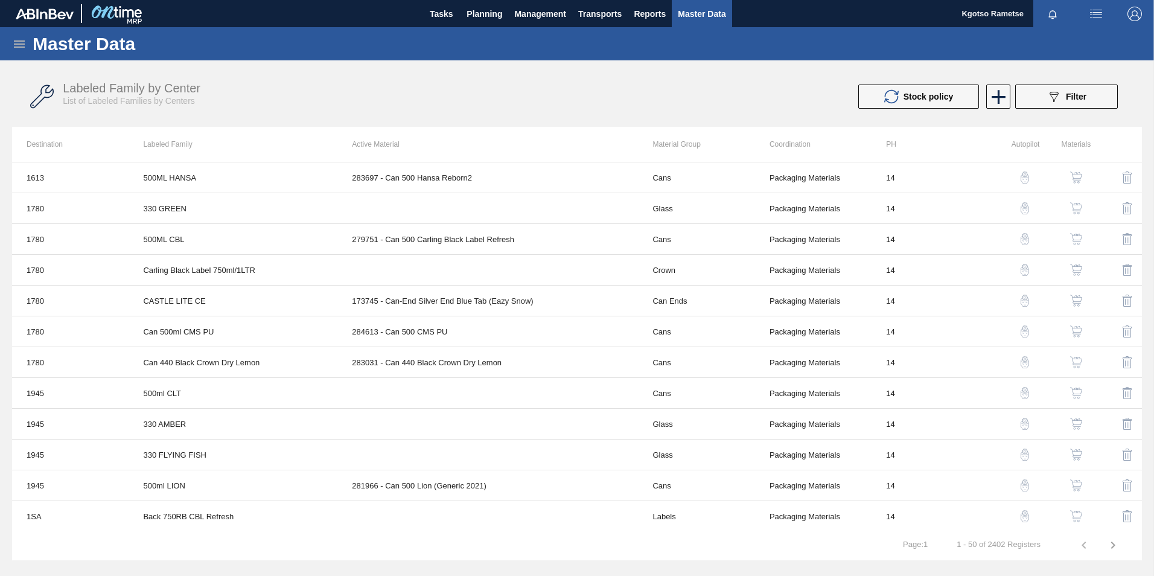
click at [22, 46] on icon at bounding box center [19, 44] width 14 height 14
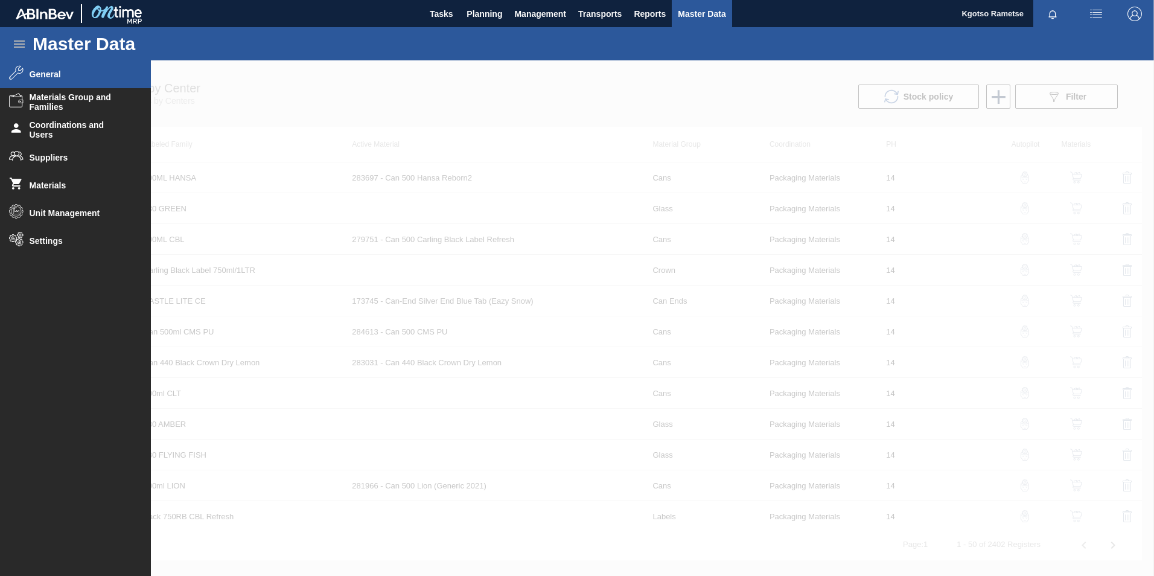
click at [59, 77] on span "General" at bounding box center [80, 74] width 100 height 10
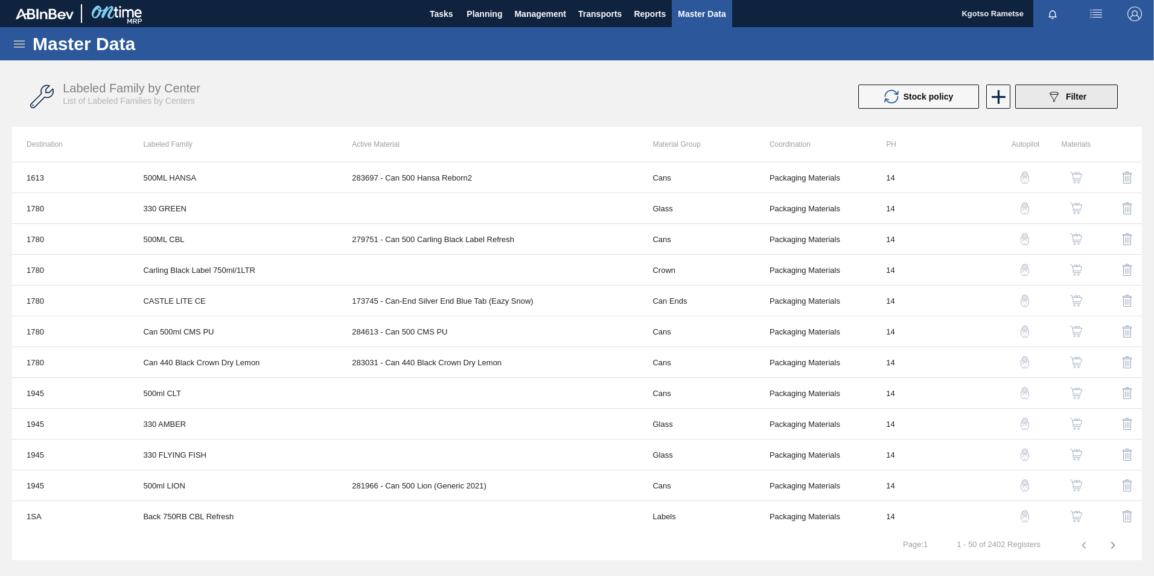
click at [1078, 103] on div "089F7B8B-B2A5-4AFE-B5C0-19BA573D28AC Filter" at bounding box center [1067, 96] width 40 height 14
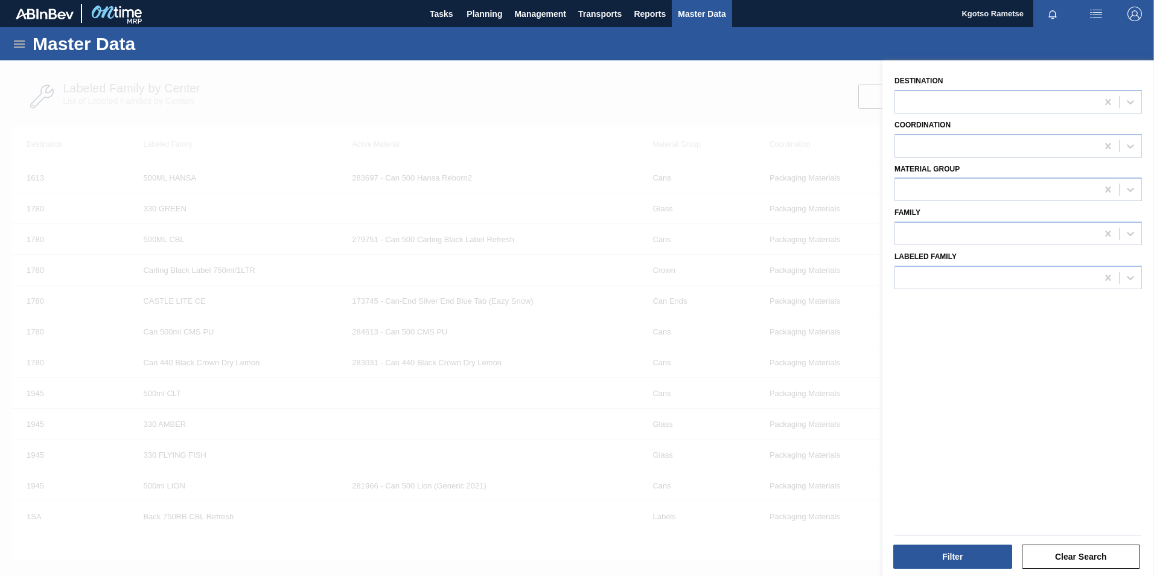
click at [686, 122] on div at bounding box center [577, 348] width 1154 height 576
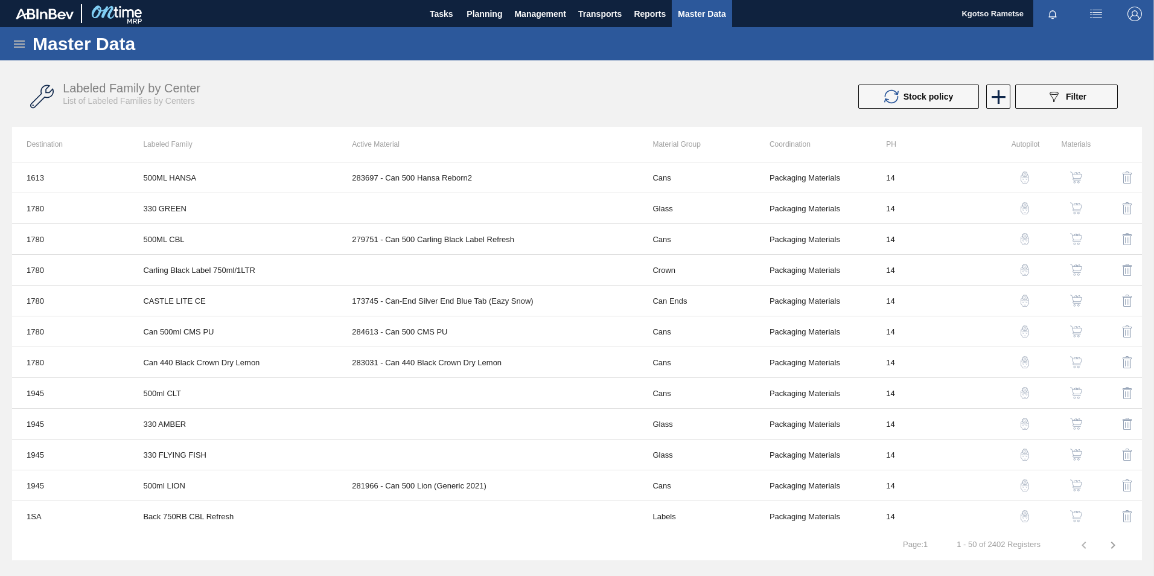
click at [19, 42] on icon at bounding box center [19, 44] width 14 height 14
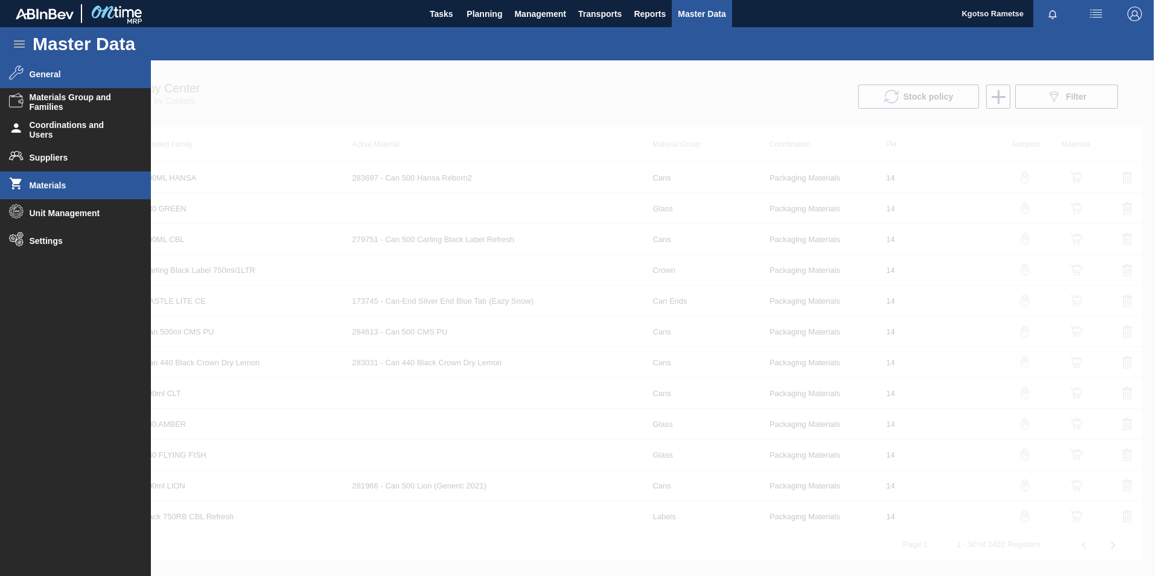
click at [57, 180] on li "Materials" at bounding box center [75, 185] width 151 height 28
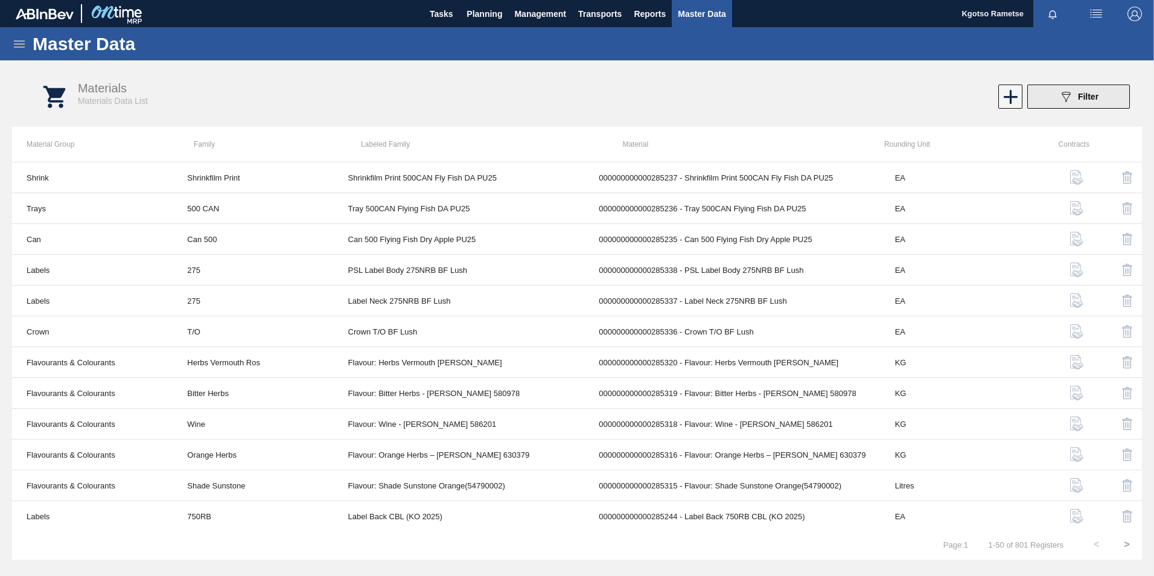
click at [1064, 100] on icon "089F7B8B-B2A5-4AFE-B5C0-19BA573D28AC" at bounding box center [1066, 96] width 14 height 14
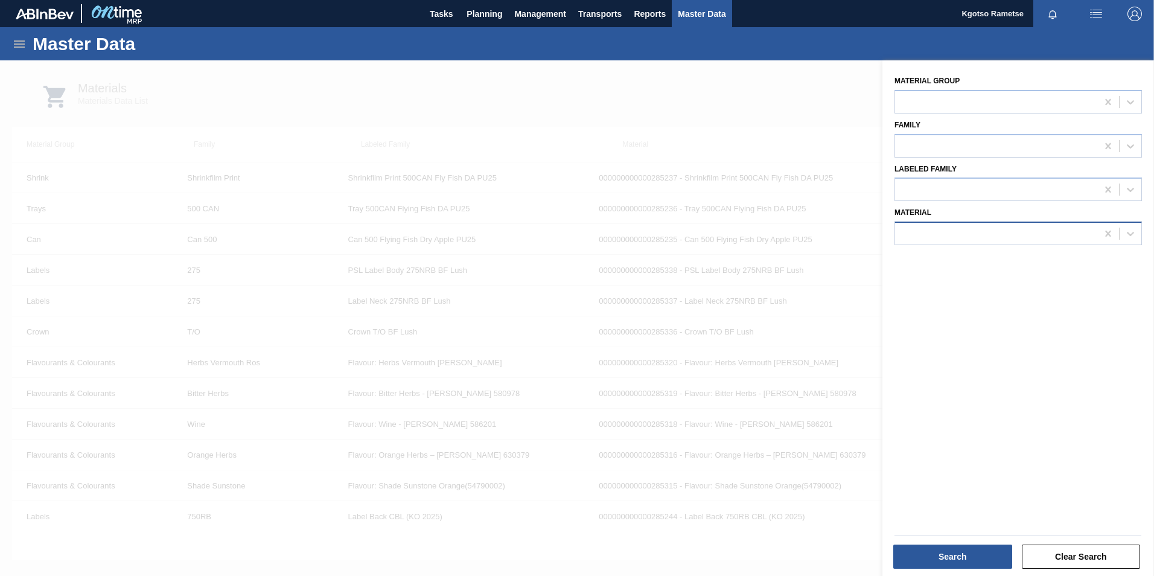
click at [985, 235] on div at bounding box center [996, 234] width 202 height 18
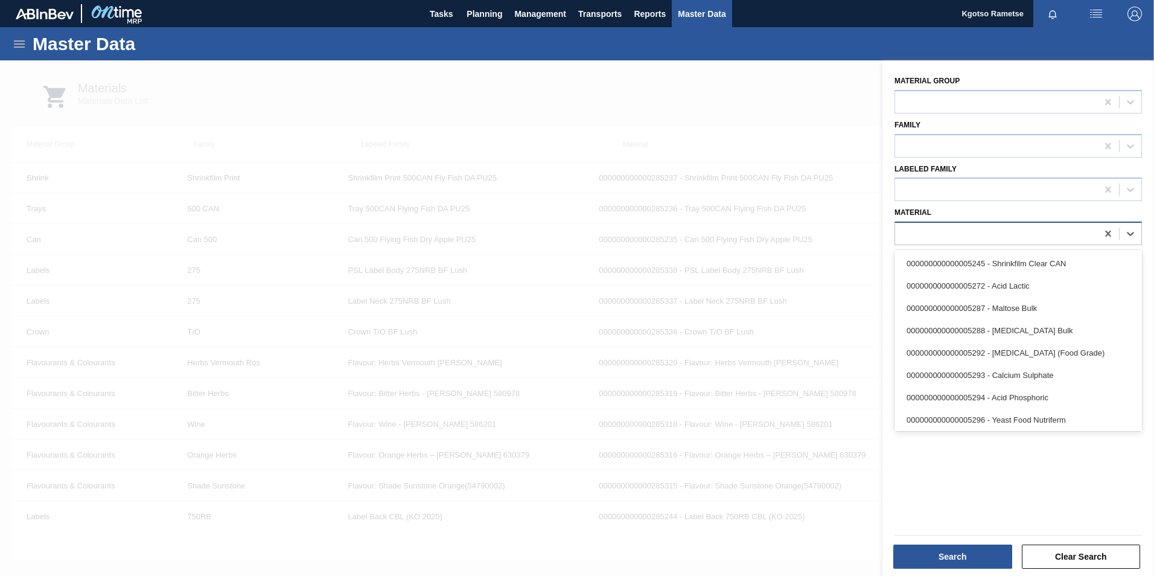
paste input "285243"
type input "285243"
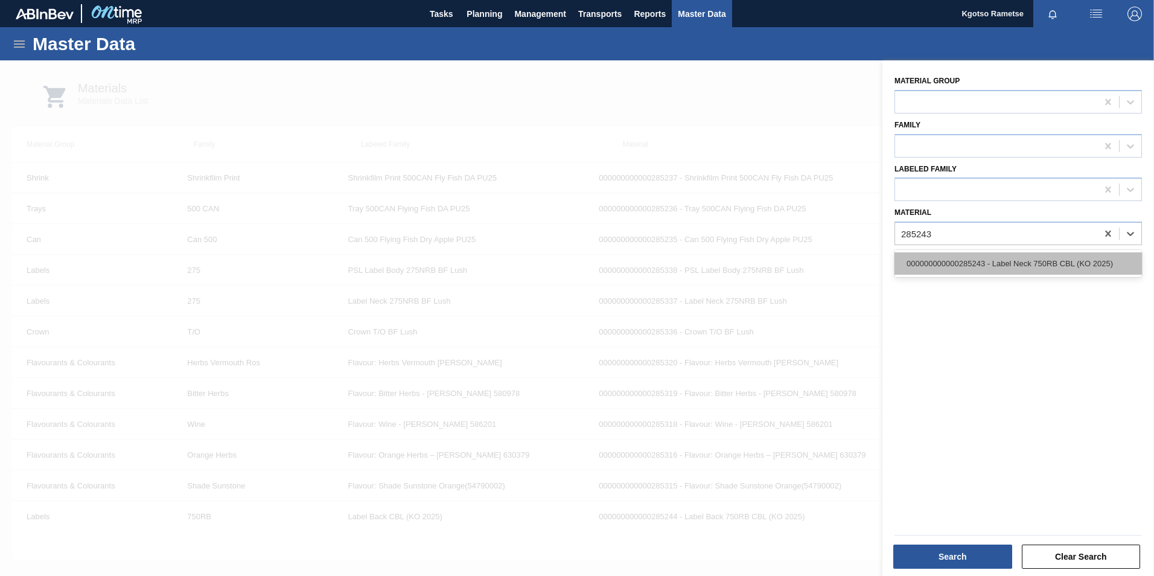
click at [991, 268] on div "000000000000285243 - Label Neck 750RB CBL (KO 2025)" at bounding box center [1019, 263] width 248 height 22
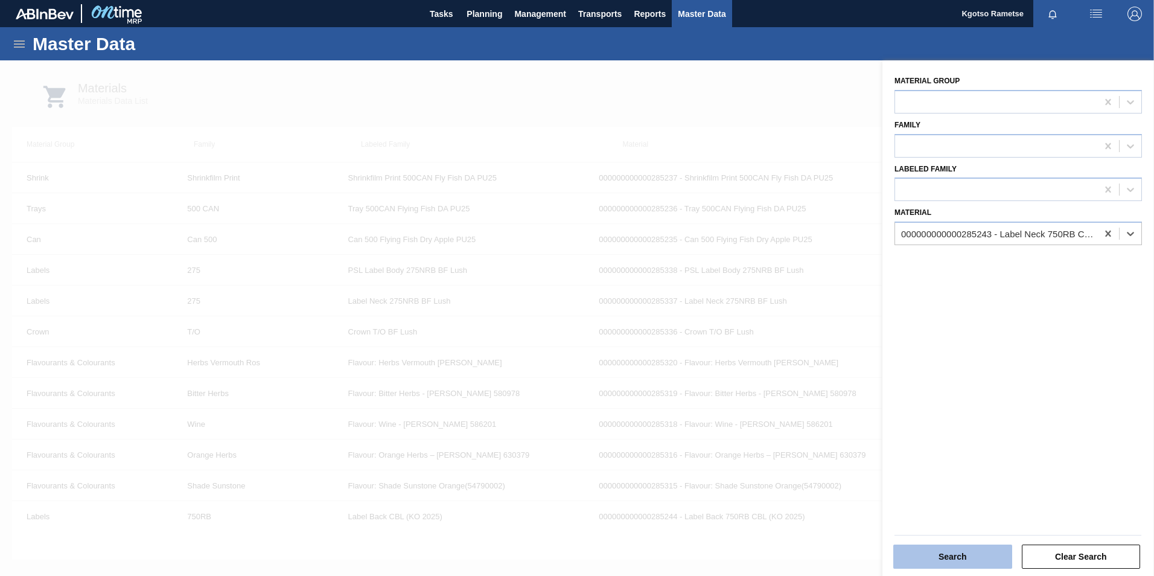
click at [953, 552] on button "Search" at bounding box center [953, 557] width 119 height 24
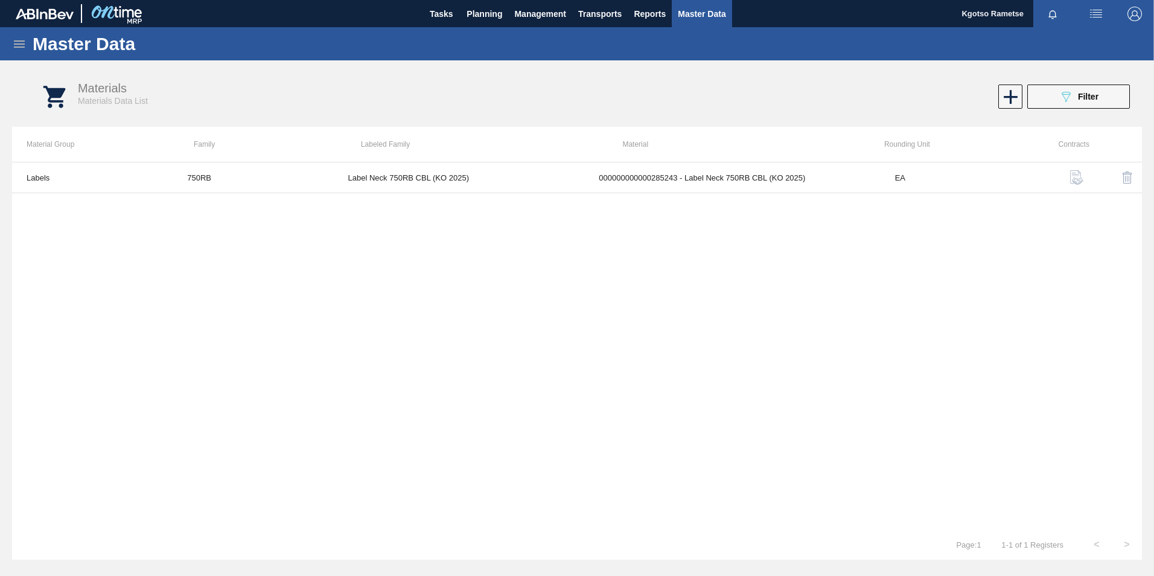
click at [25, 43] on icon at bounding box center [19, 43] width 11 height 7
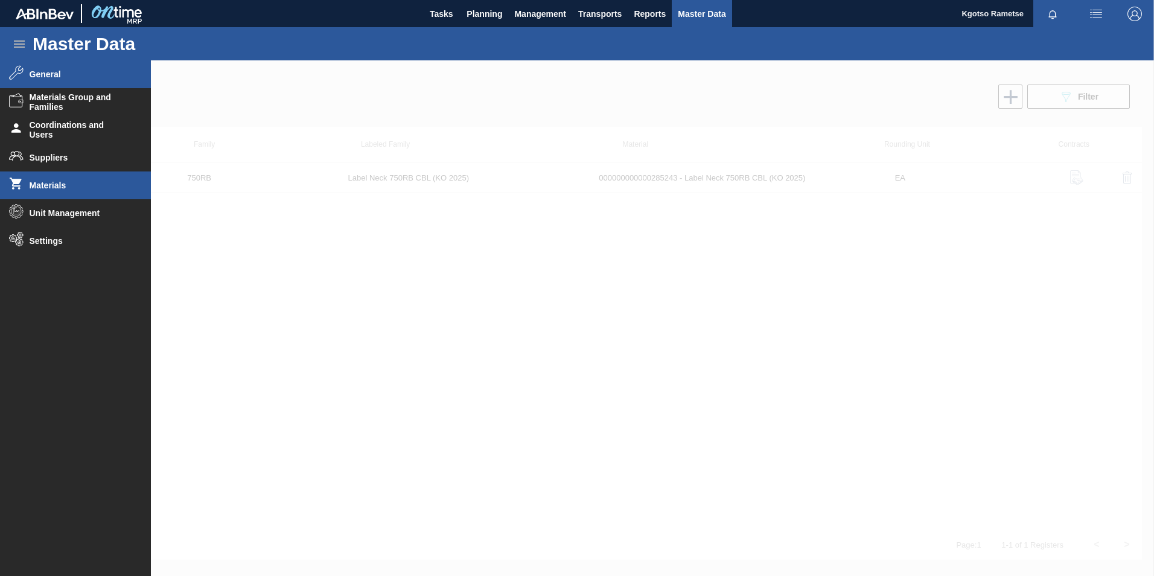
click at [58, 74] on span "General" at bounding box center [80, 74] width 100 height 10
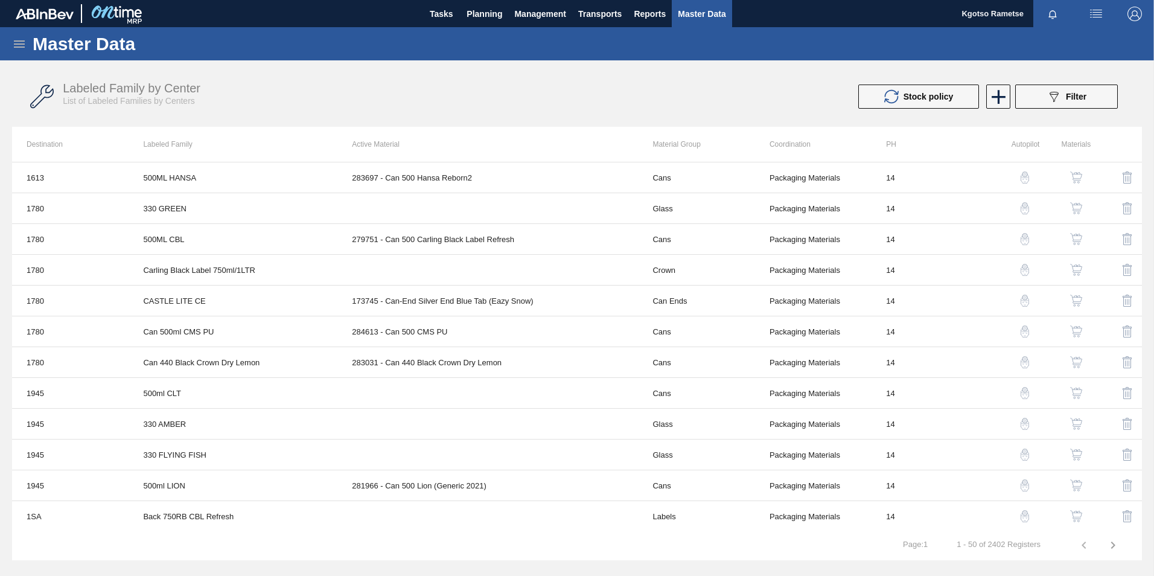
click at [1085, 103] on div "089F7B8B-B2A5-4AFE-B5C0-19BA573D28AC Filter" at bounding box center [1067, 96] width 40 height 14
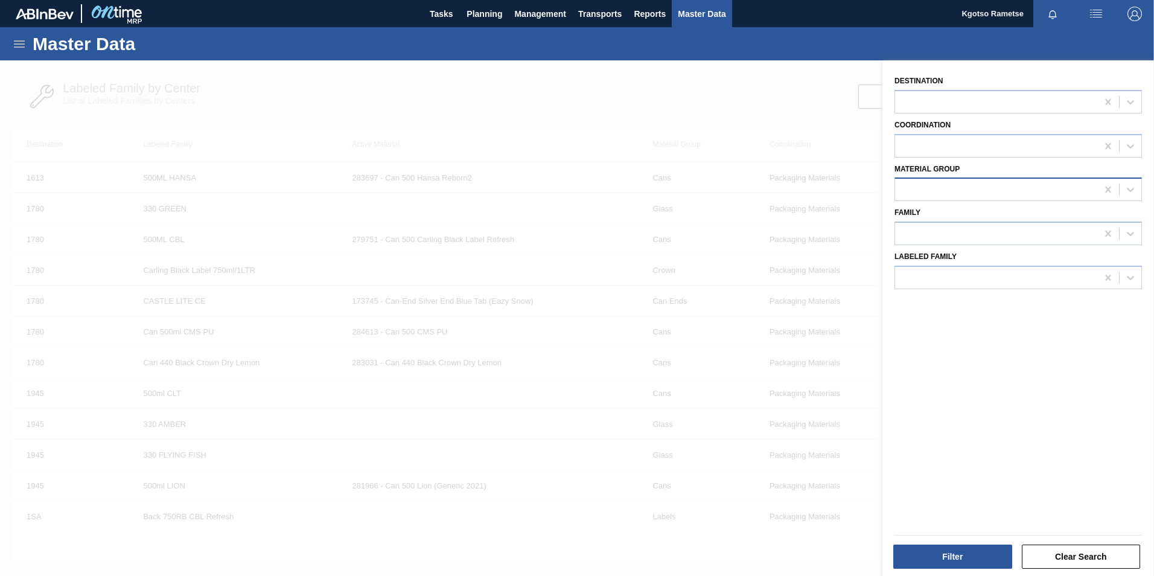
click at [935, 188] on div at bounding box center [996, 190] width 202 height 18
type Group "la"
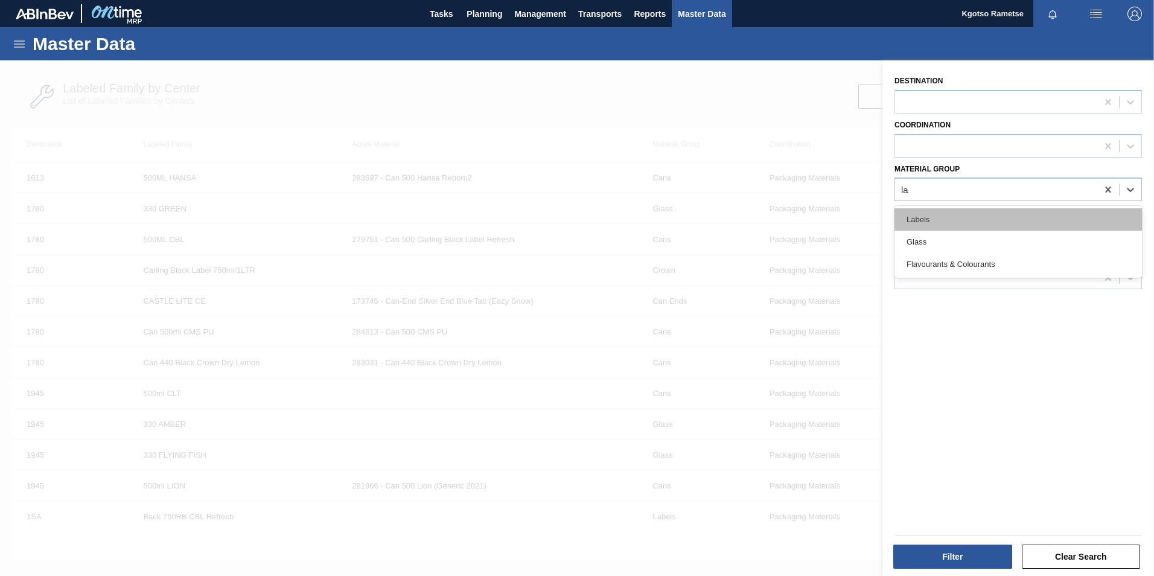
click at [930, 214] on div "Labels" at bounding box center [1019, 219] width 248 height 22
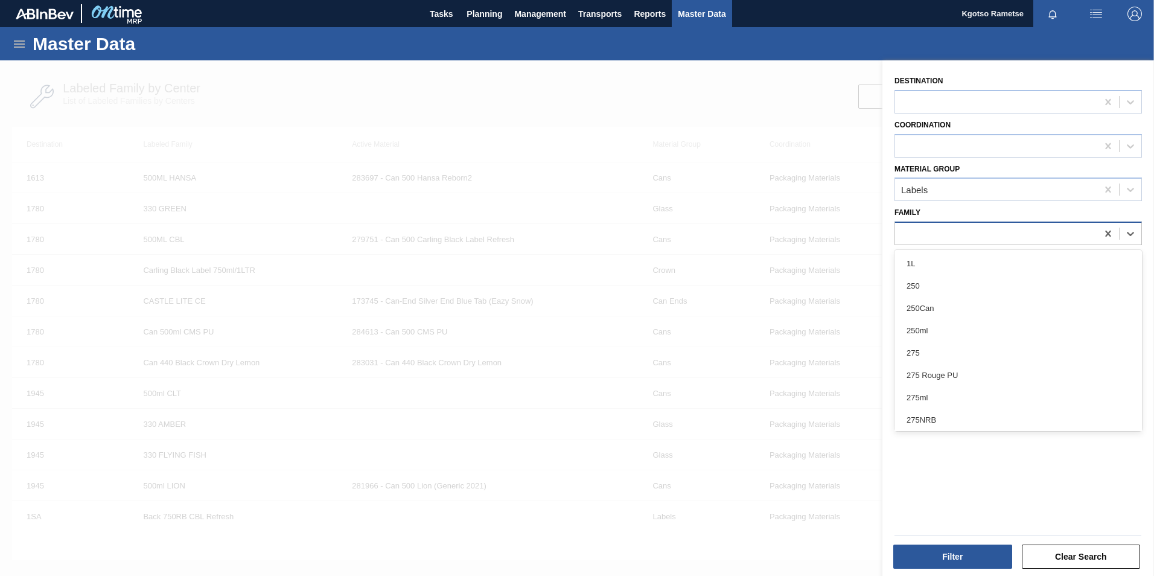
click at [922, 235] on div at bounding box center [996, 234] width 202 height 18
type input "750"
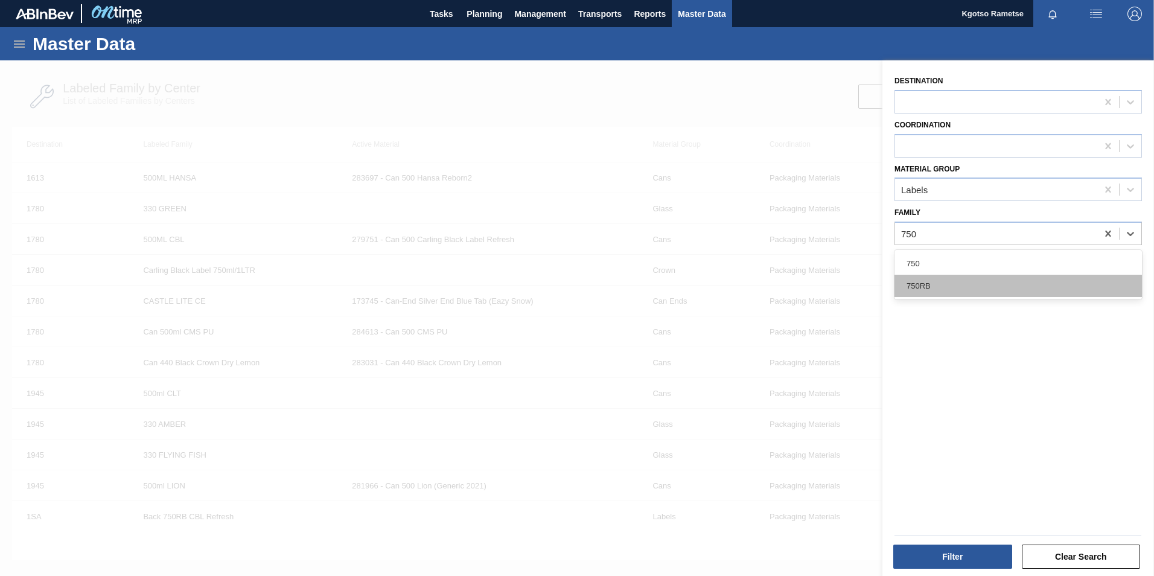
click at [922, 280] on div "750RB" at bounding box center [1019, 286] width 248 height 22
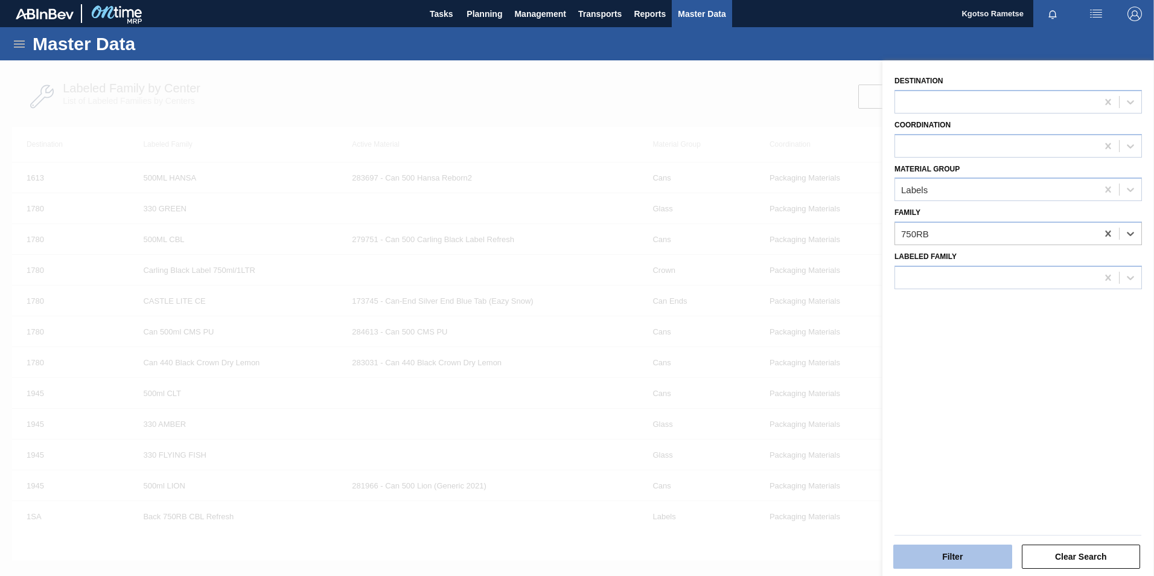
click at [935, 552] on button "Filter" at bounding box center [953, 557] width 119 height 24
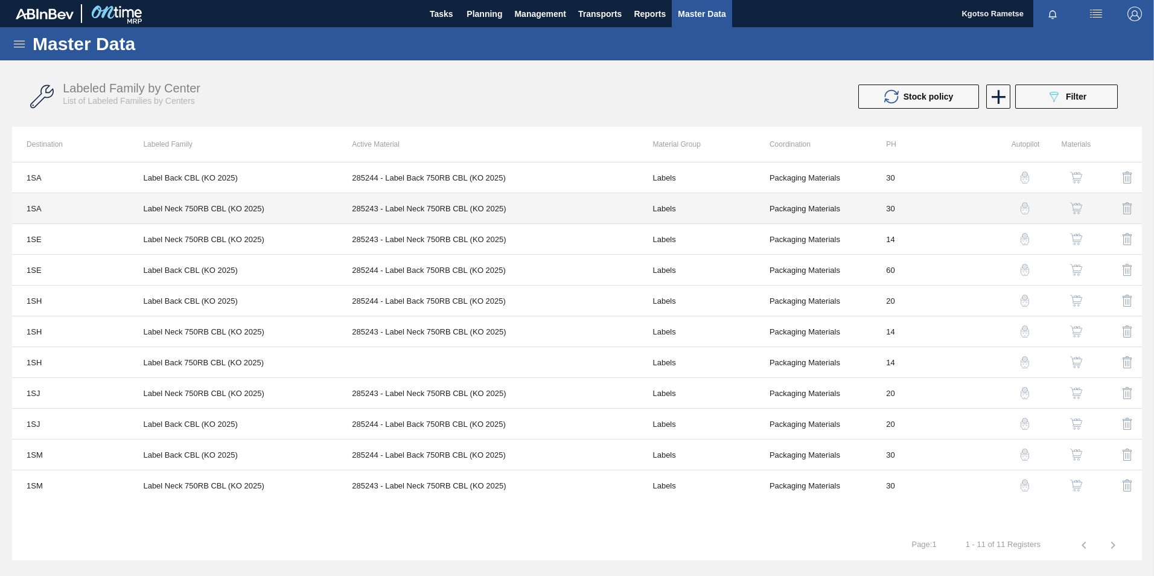
click at [432, 205] on td "285243 - Label Neck 750RB CBL (KO 2025)" at bounding box center [487, 208] width 301 height 31
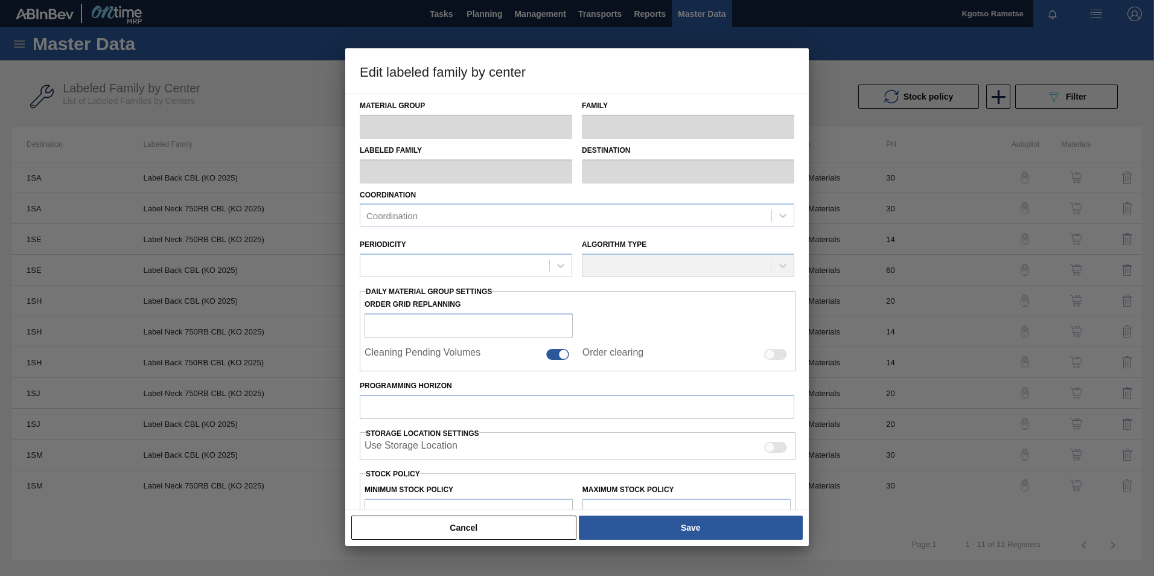
type input "Labels"
type input "750RB"
type input "Label Neck 750RB CBL (KO 2025)"
type input "1SA - SAB Alrode Brewery"
type input "30"
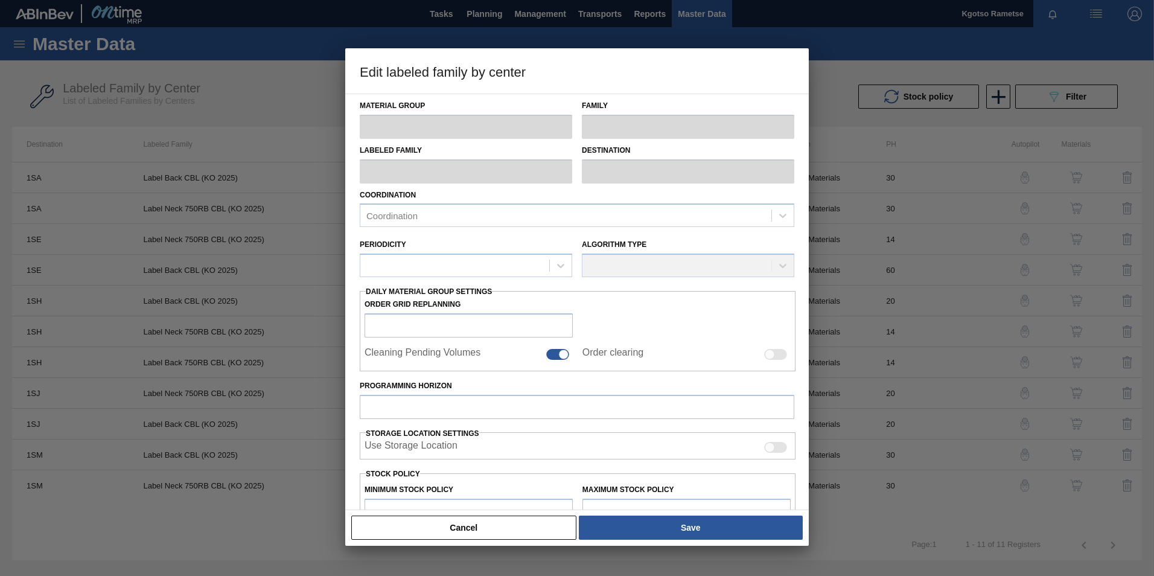
type input "1,000,000"
type input "2,000,000"
type input "100"
type input "2,000,000.000"
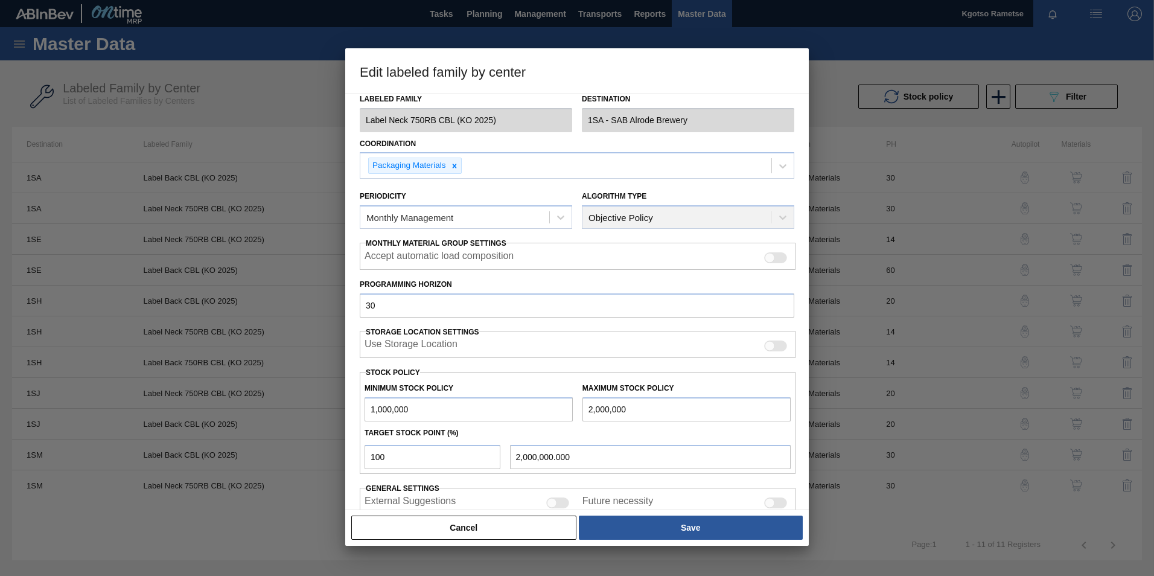
scroll to position [121, 0]
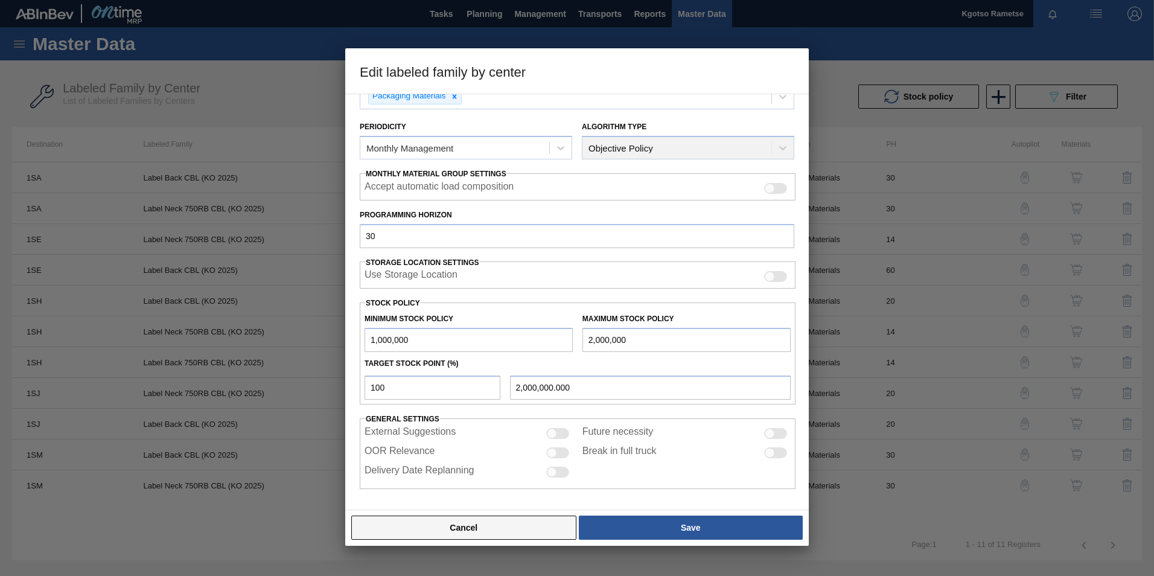
click at [519, 535] on button "Cancel" at bounding box center [463, 528] width 225 height 24
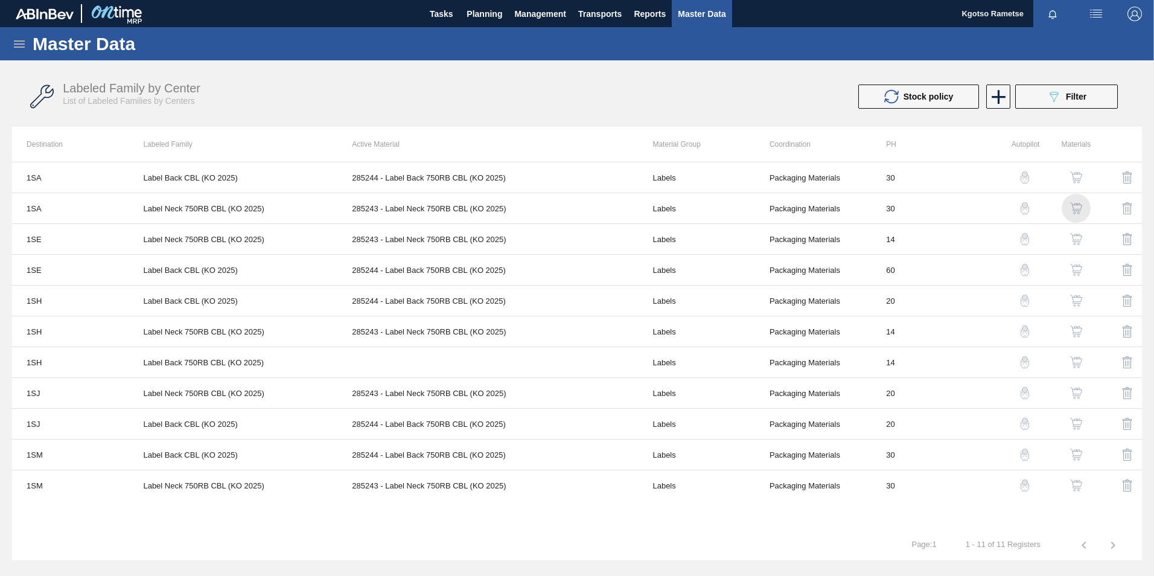
click at [1071, 209] on img "button" at bounding box center [1076, 208] width 12 height 12
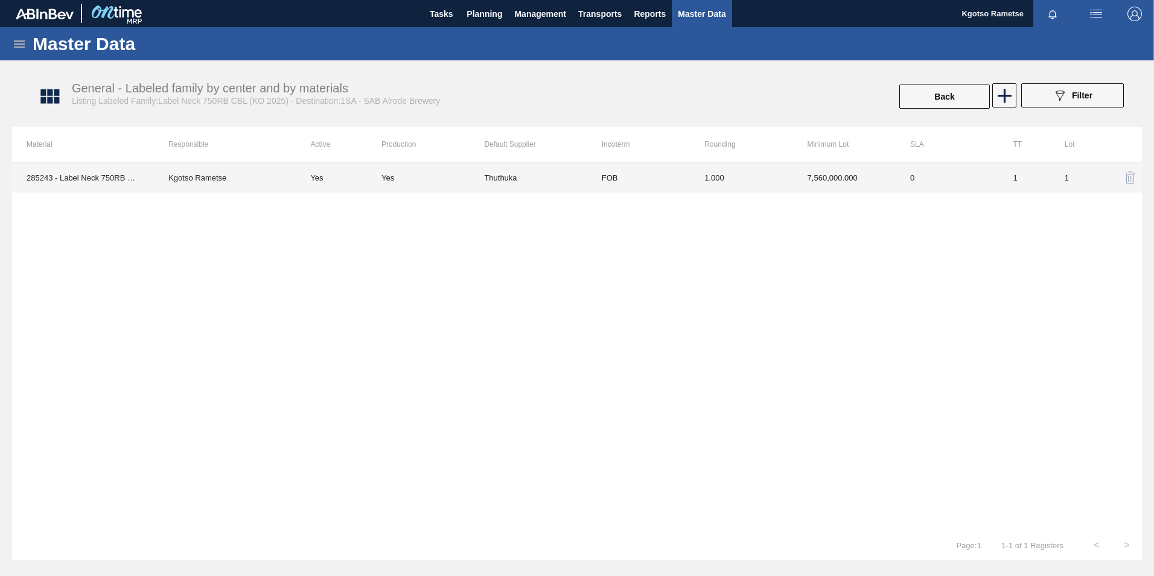
click at [702, 182] on td "1.000" at bounding box center [741, 177] width 103 height 30
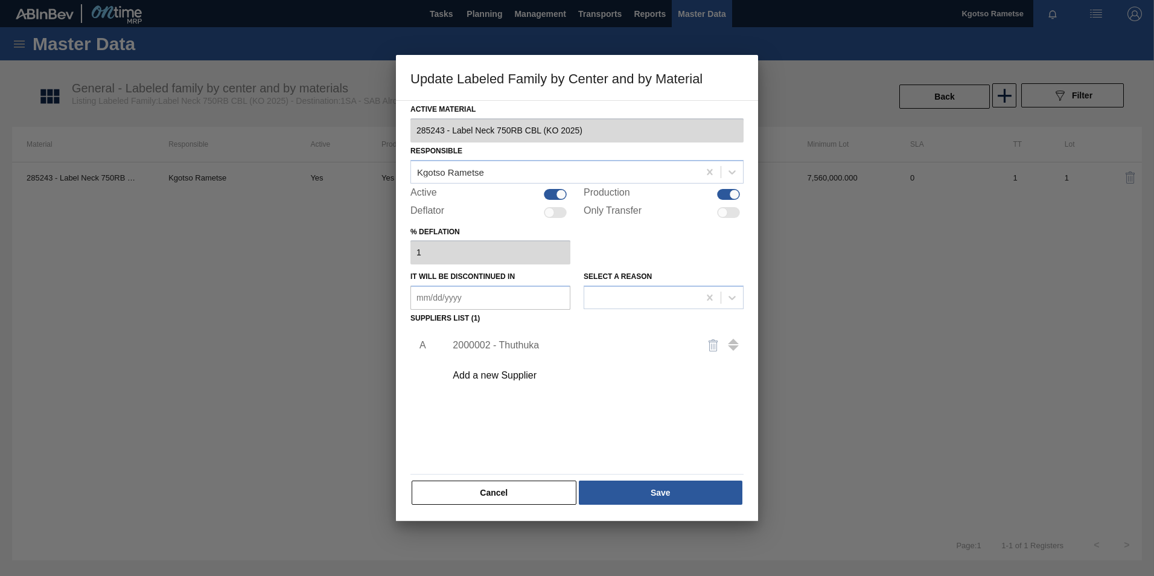
click at [407, 136] on div "Active Material 285243 - Label Neck 750RB CBL (KO 2025) Responsible Kgotso Rame…" at bounding box center [577, 310] width 362 height 421
click at [502, 484] on button "Cancel" at bounding box center [494, 493] width 165 height 24
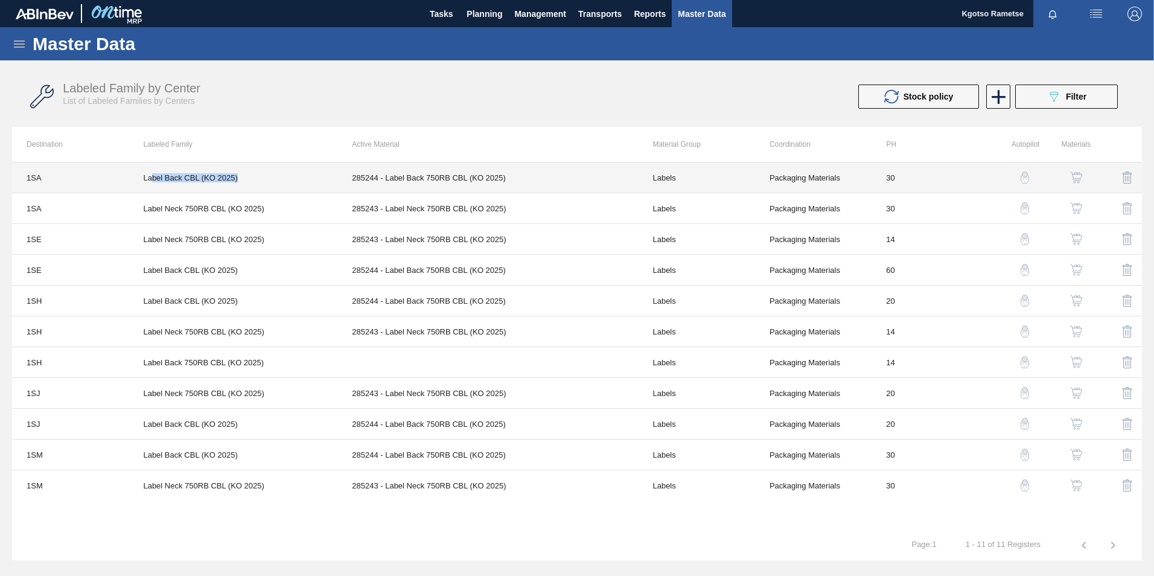
drag, startPoint x: 240, startPoint y: 175, endPoint x: 152, endPoint y: 180, distance: 88.3
click at [152, 180] on td "Label Back CBL (KO 2025)" at bounding box center [233, 177] width 209 height 31
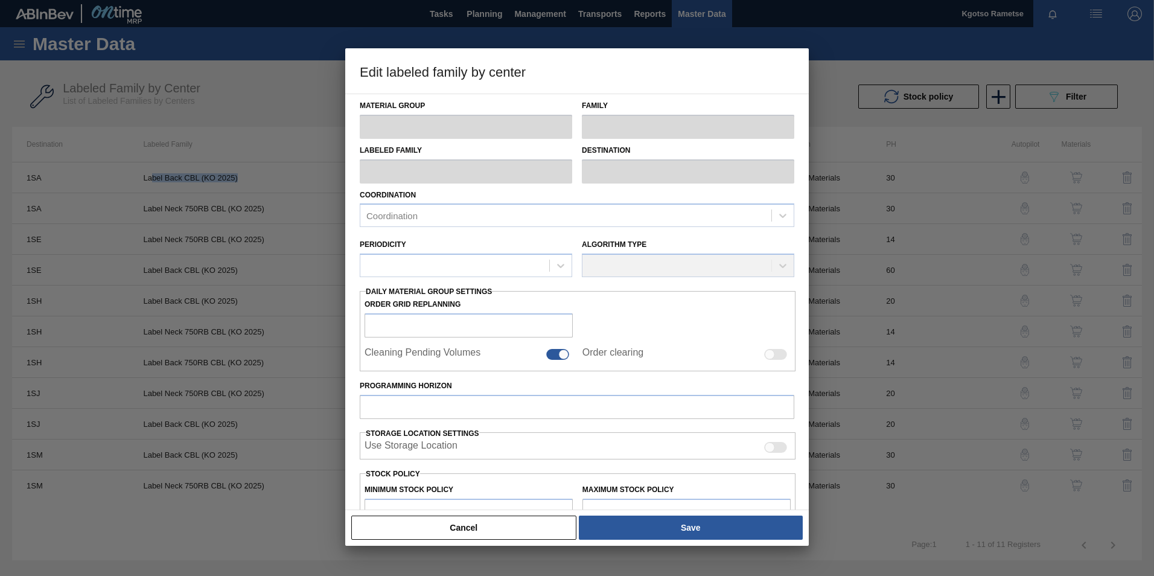
type input "Labels"
type input "750RB"
type input "Label Back CBL (KO 2025)"
type input "1SA - SAB Alrode Brewery"
type input "30"
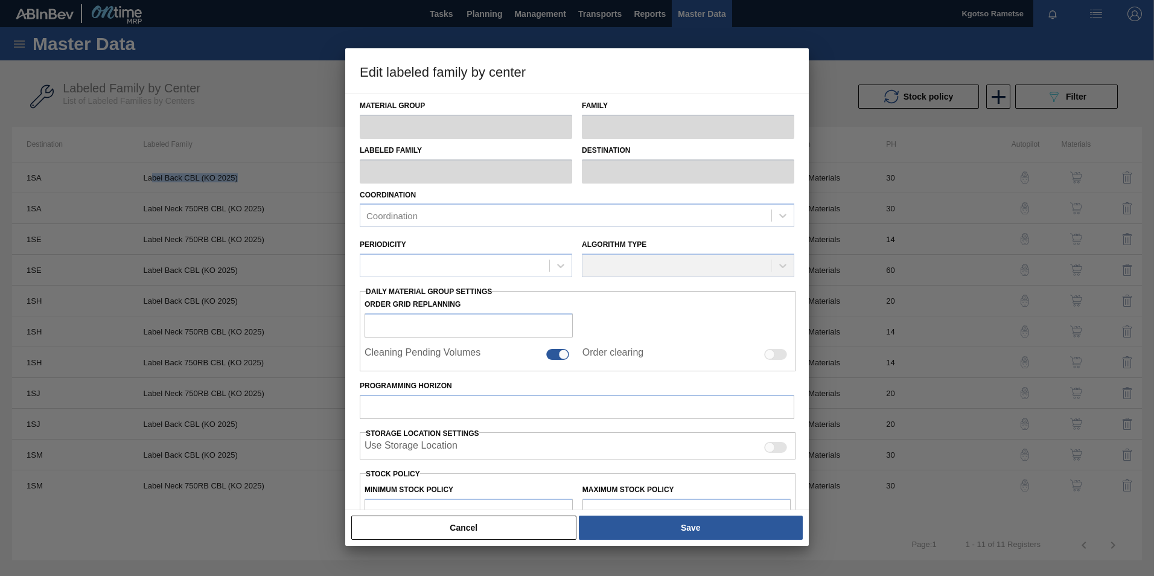
type input "2,000,000"
type input "3,000,000"
type input "100"
type input "3,000,000.000"
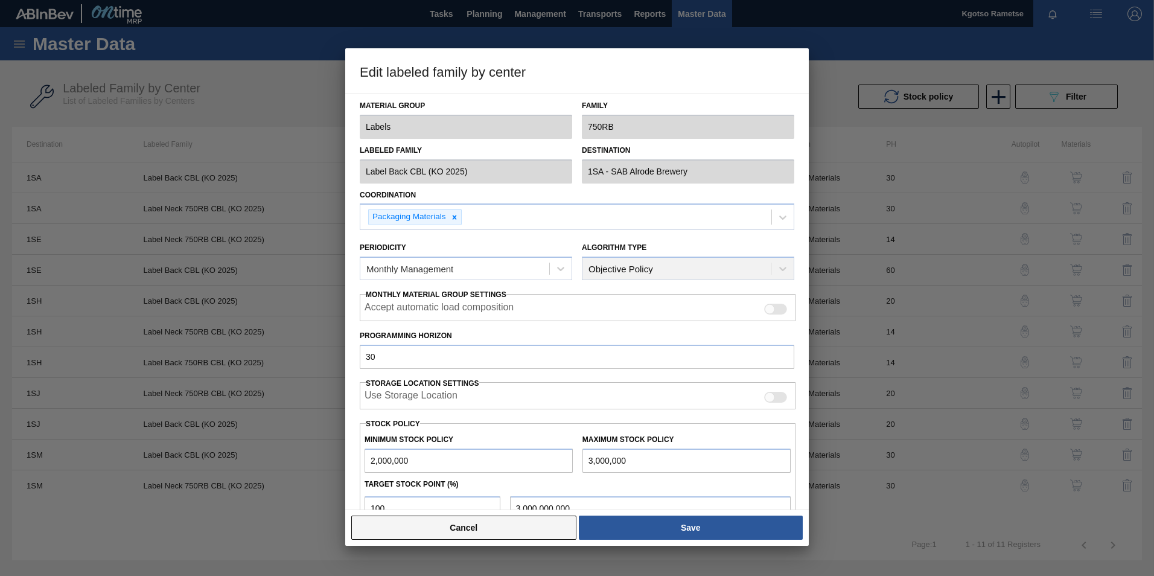
click at [471, 525] on button "Cancel" at bounding box center [463, 528] width 225 height 24
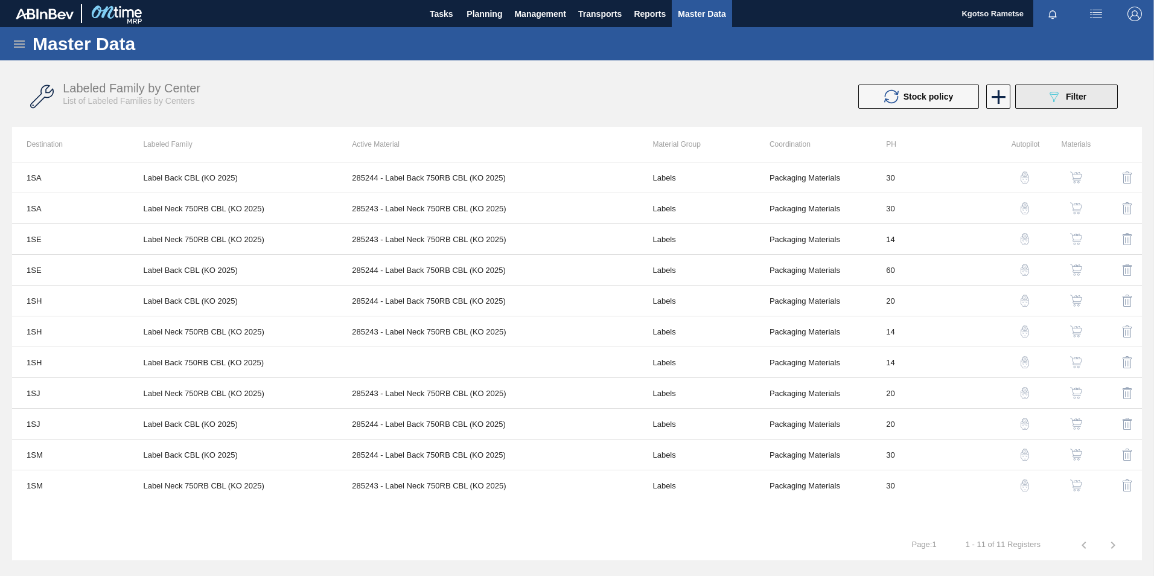
click at [1031, 100] on button "089F7B8B-B2A5-4AFE-B5C0-19BA573D28AC Filter" at bounding box center [1066, 97] width 103 height 24
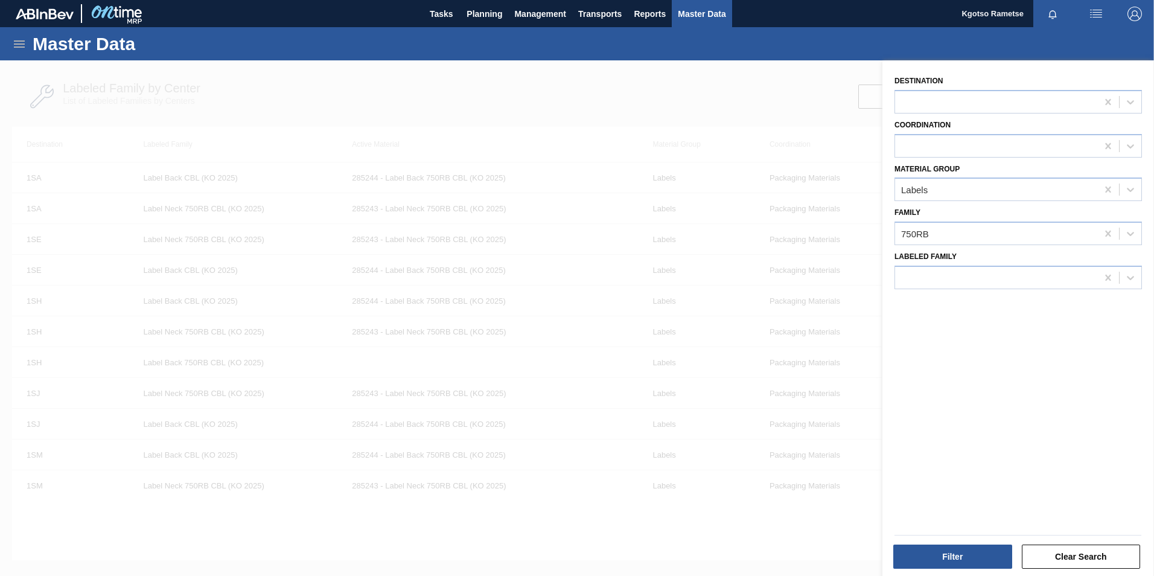
click at [767, 545] on div at bounding box center [577, 348] width 1154 height 576
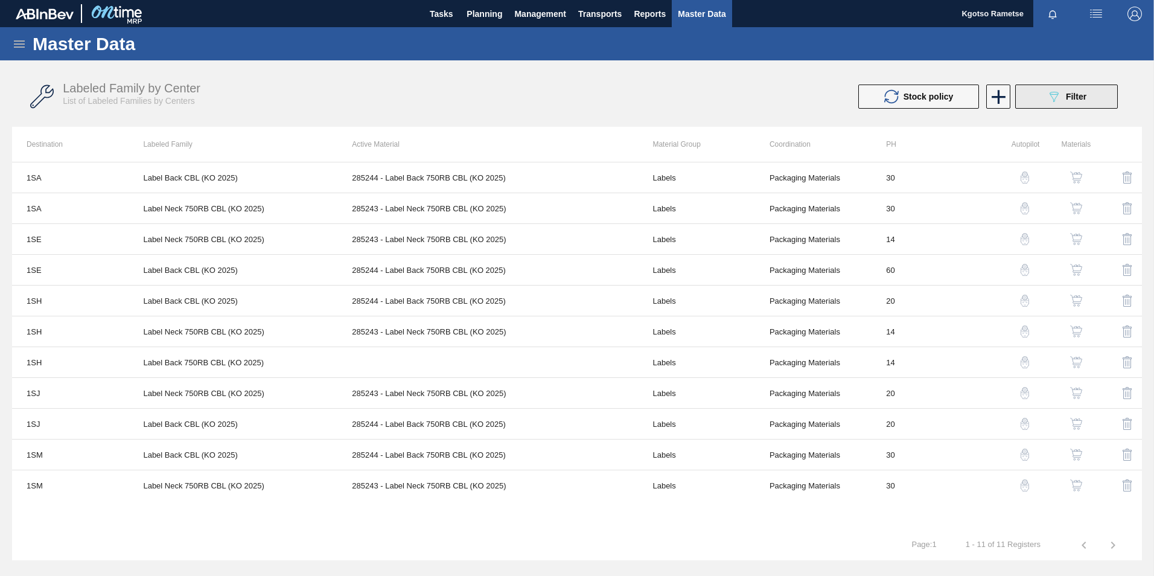
click at [1089, 89] on button "089F7B8B-B2A5-4AFE-B5C0-19BA573D28AC Filter" at bounding box center [1066, 97] width 103 height 24
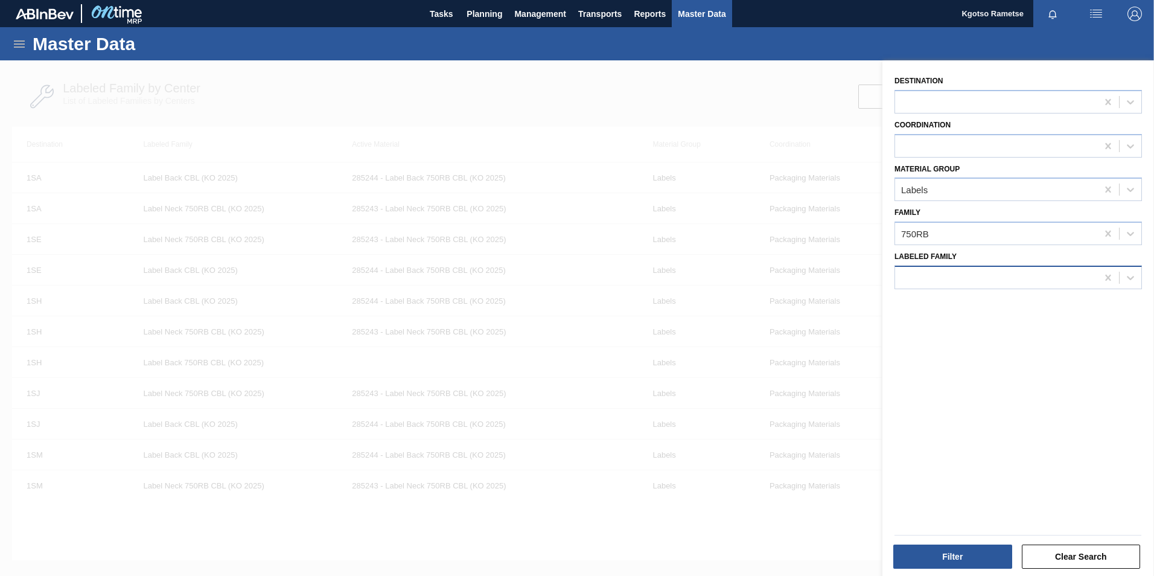
click at [952, 276] on div at bounding box center [996, 278] width 202 height 18
paste Family "Label Back CBL (KO 2025)"
type Family "Label Back CBL (KO 2025)"
click at [943, 301] on div "Label Back CBL (KO 2025)" at bounding box center [1019, 307] width 248 height 22
click at [927, 554] on button "Filter" at bounding box center [953, 557] width 119 height 24
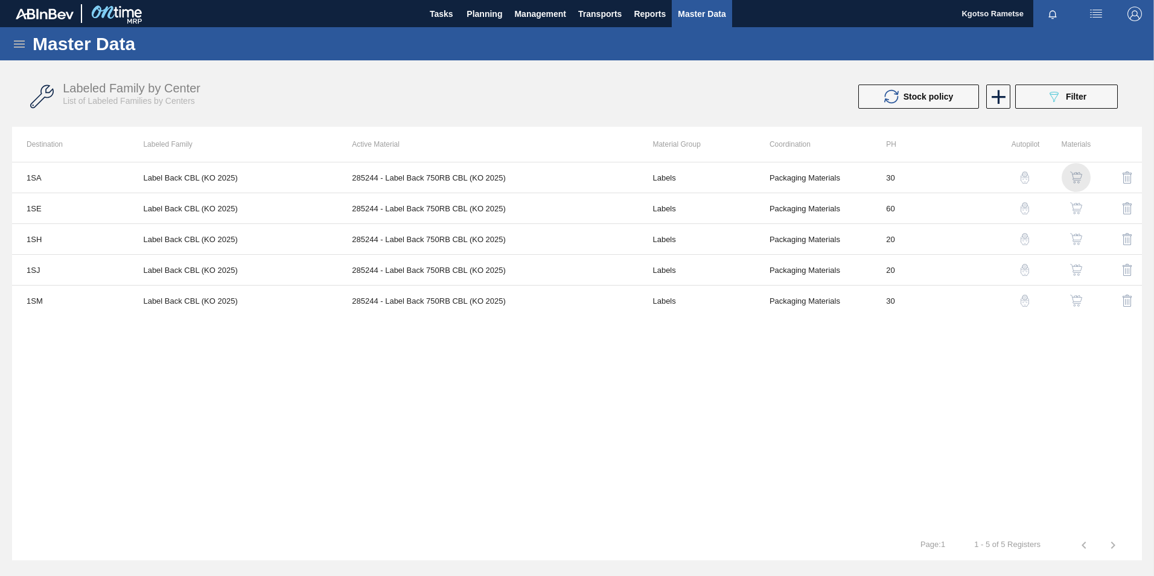
click at [1075, 178] on img "button" at bounding box center [1076, 177] width 12 height 12
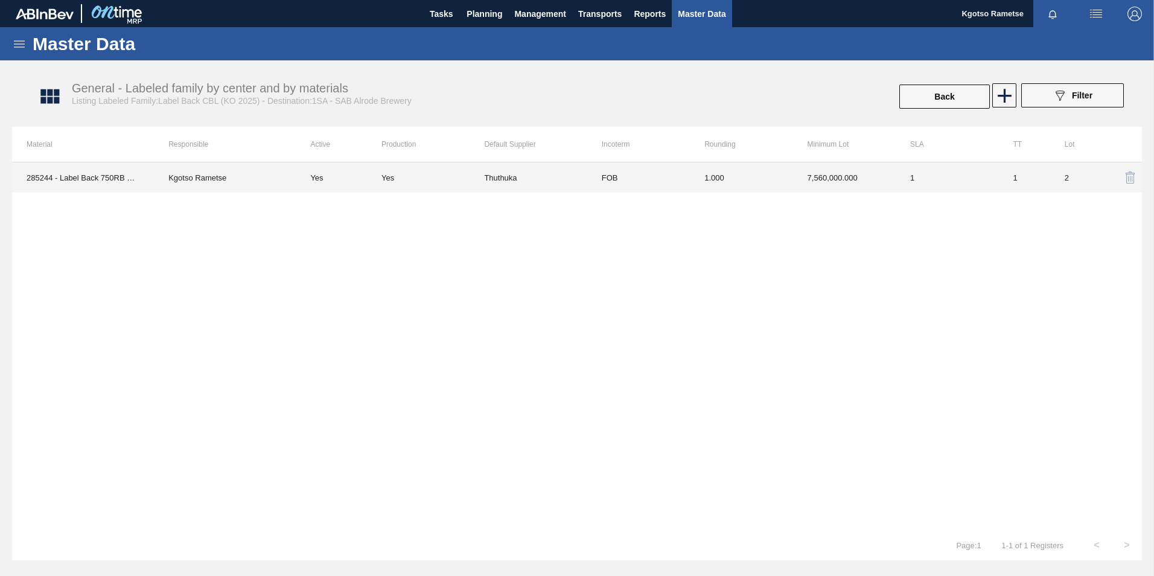
click at [753, 183] on td "1.000" at bounding box center [741, 177] width 103 height 30
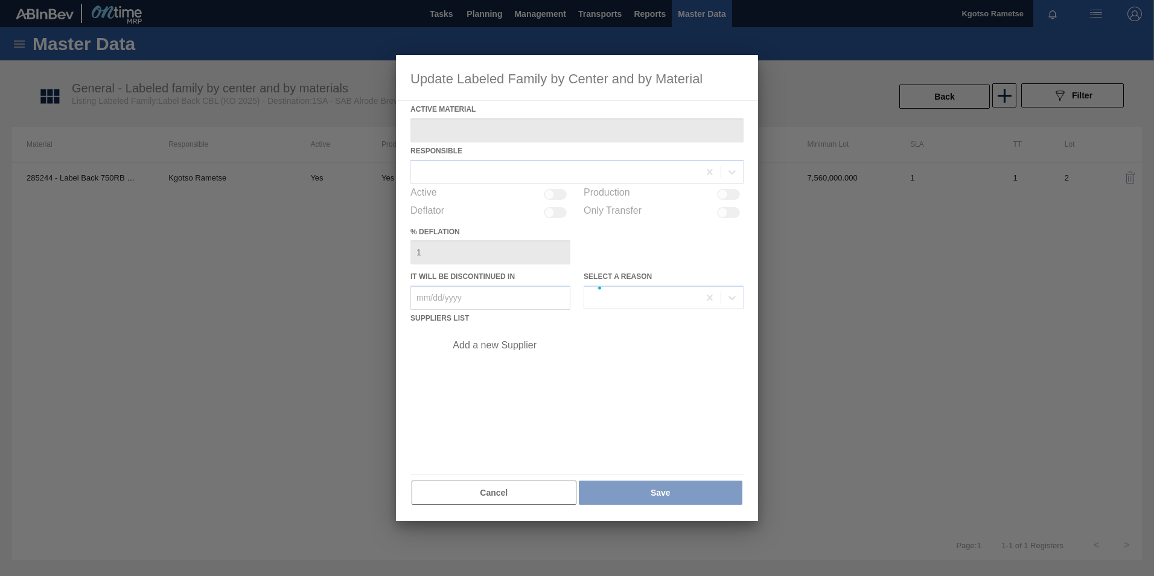
type Material "285244 - Label Back 750RB CBL (KO 2025)"
checkbox input "true"
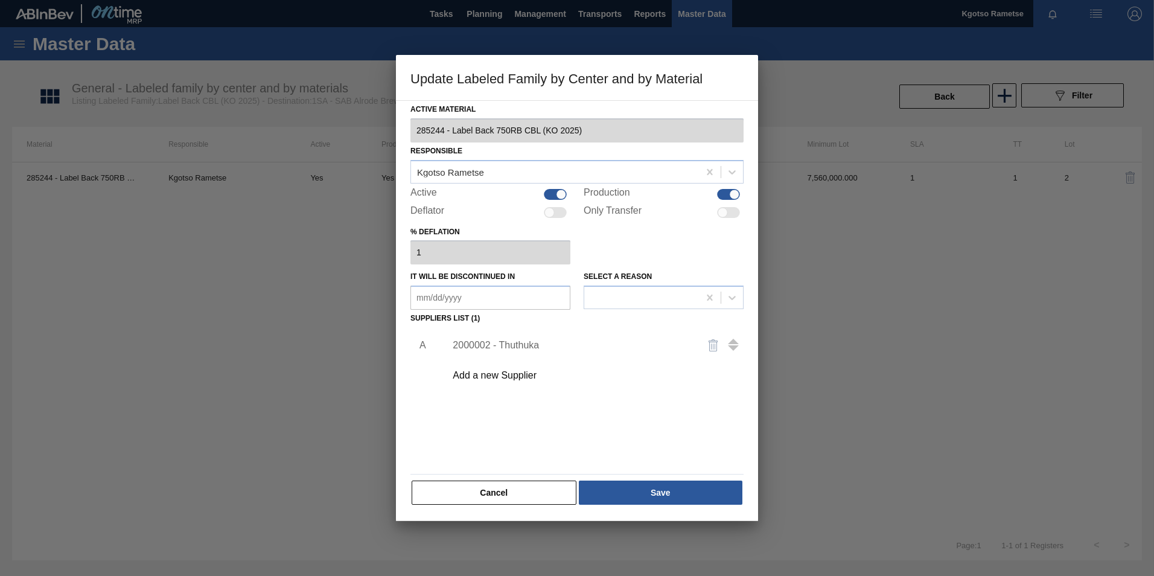
click at [522, 378] on div "Add a new Supplier" at bounding box center [571, 375] width 237 height 11
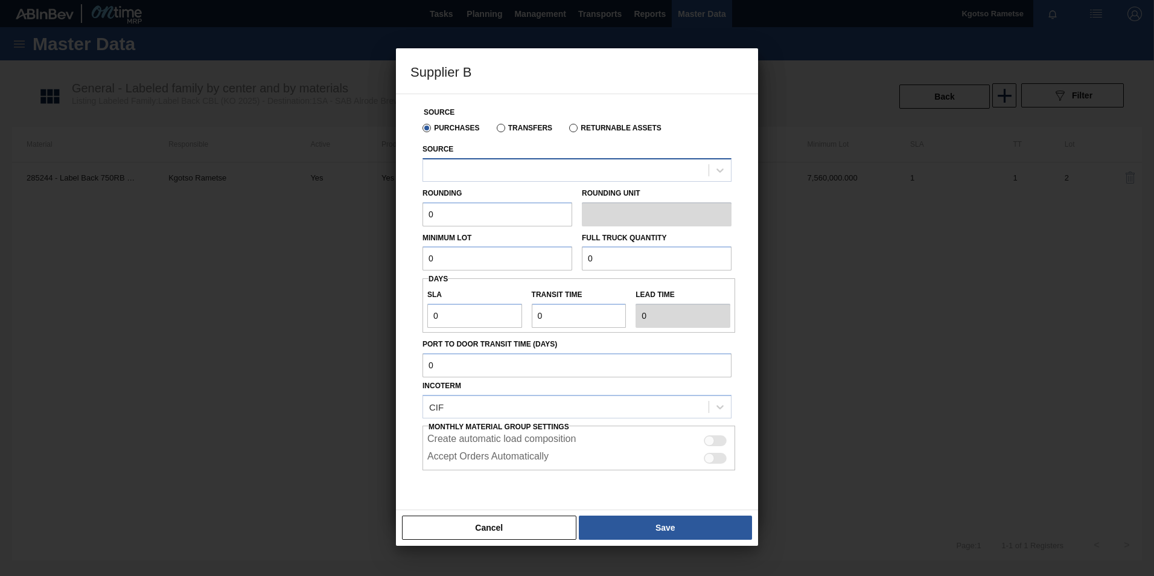
click at [542, 170] on div at bounding box center [566, 170] width 286 height 18
drag, startPoint x: 405, startPoint y: 314, endPoint x: 412, endPoint y: 299, distance: 16.5
click at [405, 313] on div "Source Purchases Transfers Returnable Assets Source Rounding 0 Rounding Unit Mi…" at bounding box center [577, 302] width 362 height 417
click at [446, 176] on div at bounding box center [566, 170] width 286 height 18
click at [386, 253] on div at bounding box center [577, 288] width 1154 height 576
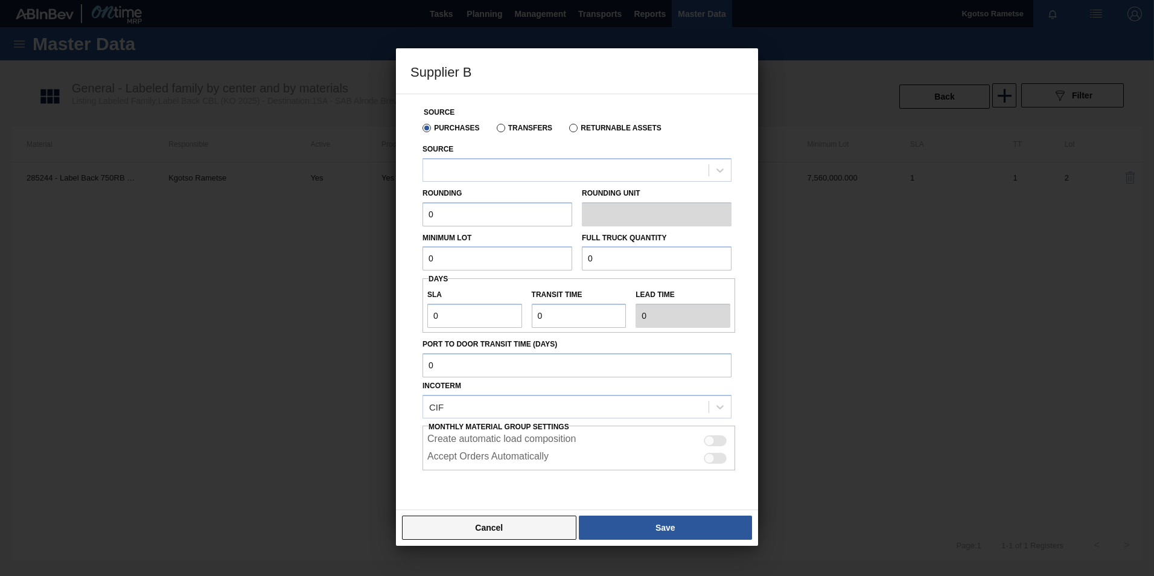
click at [557, 530] on button "Cancel" at bounding box center [489, 528] width 174 height 24
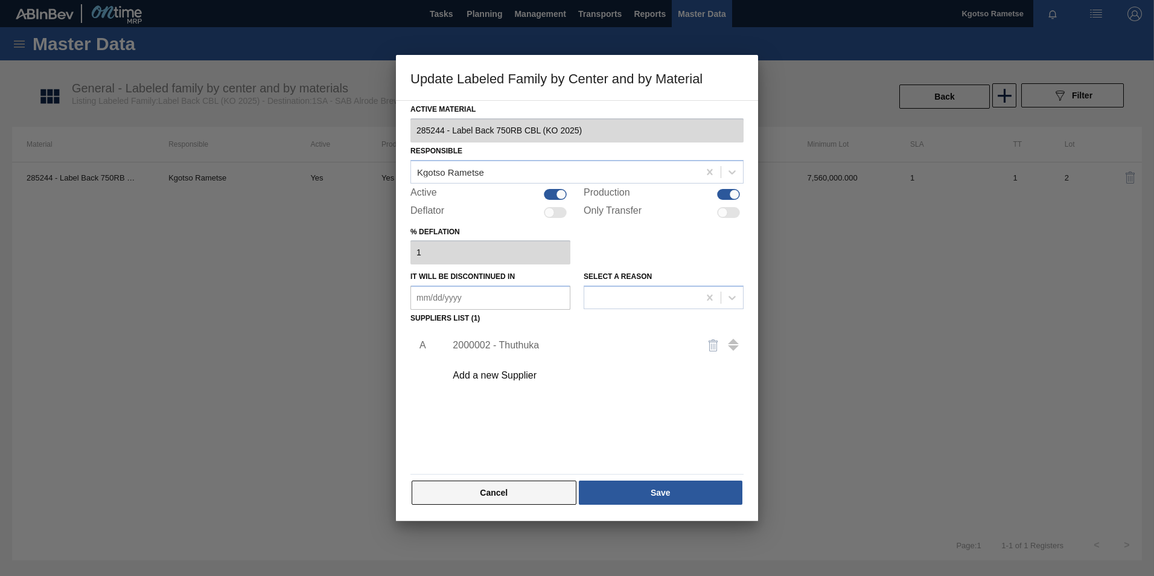
click at [457, 497] on button "Cancel" at bounding box center [494, 493] width 165 height 24
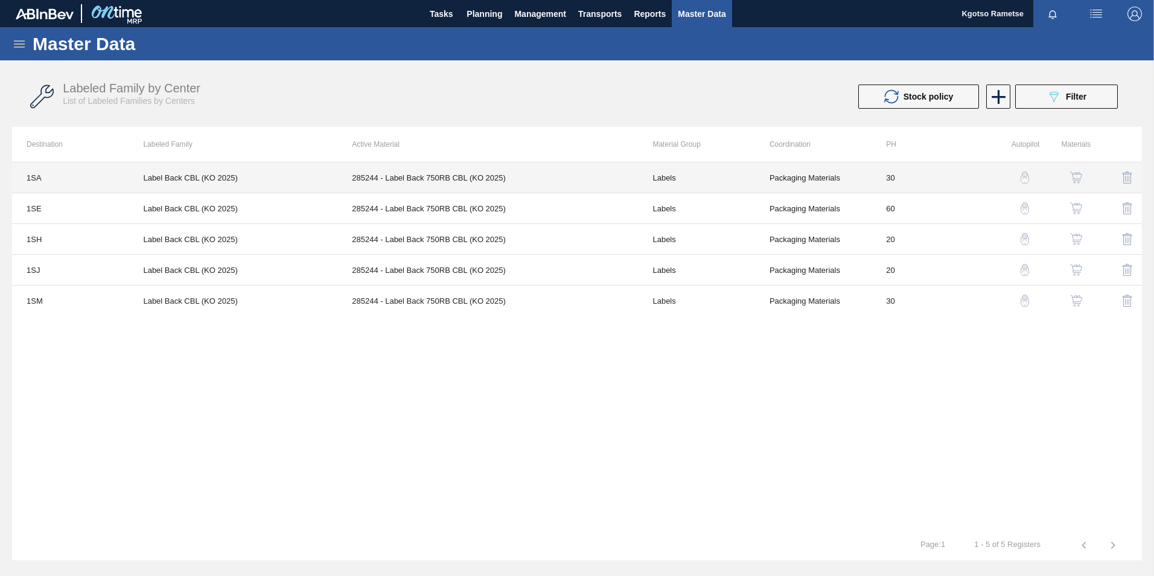
click at [435, 176] on td "285244 - Label Back 750RB CBL (KO 2025)" at bounding box center [487, 177] width 301 height 31
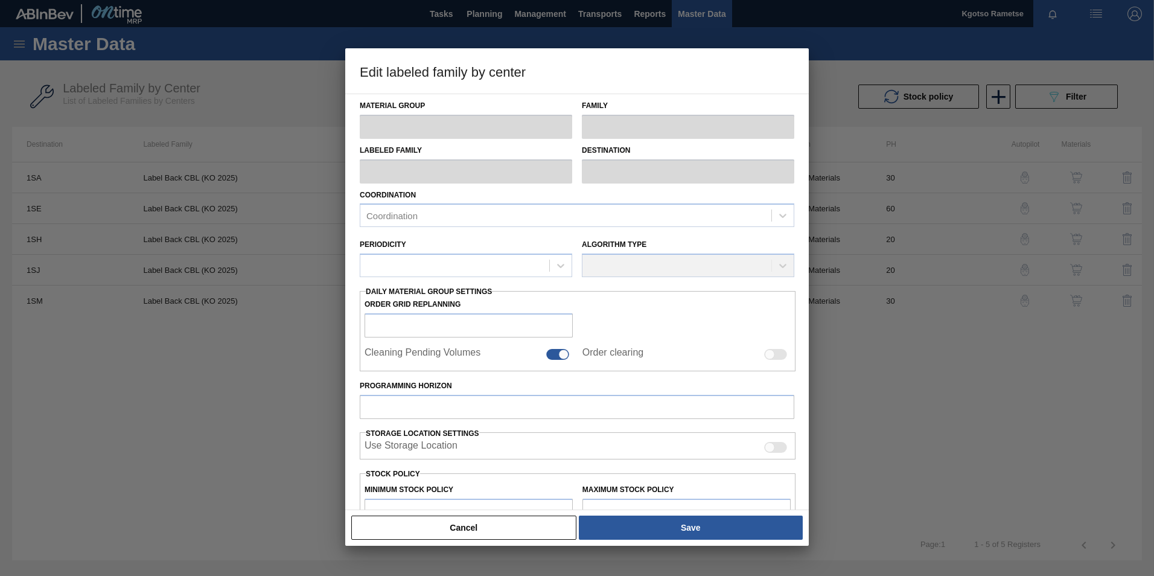
type input "Labels"
type input "750RB"
type input "Label Back CBL (KO 2025)"
type input "1SA - SAB Alrode Brewery"
type input "30"
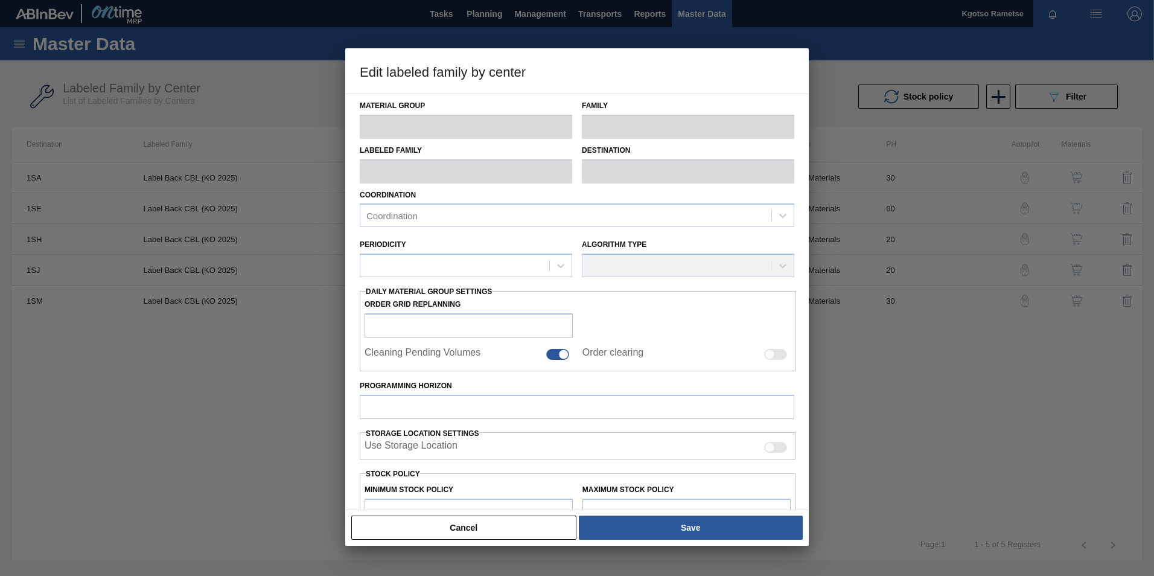
type input "2,000,000"
type input "3,000,000"
type input "100"
type input "3,000,000.000"
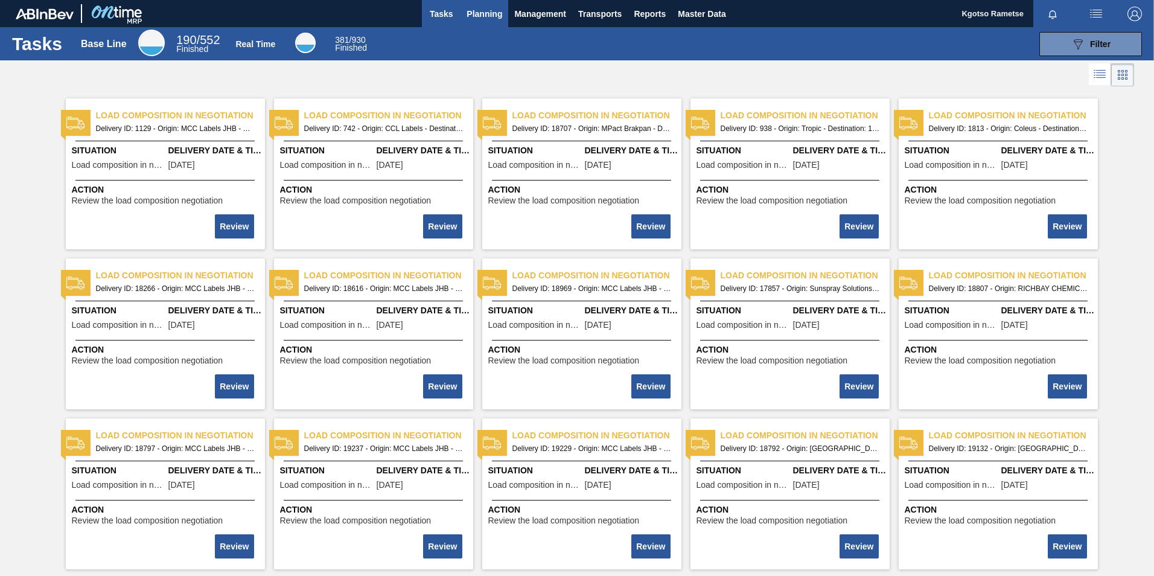
click at [491, 25] on button "Planning" at bounding box center [485, 13] width 48 height 27
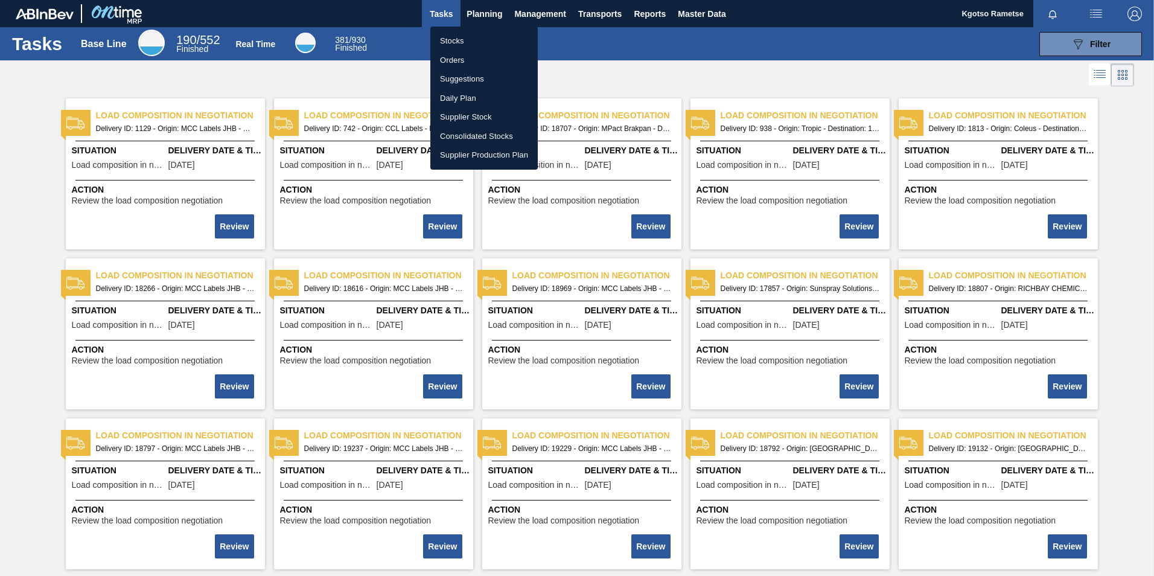
click at [723, 11] on div at bounding box center [577, 288] width 1154 height 576
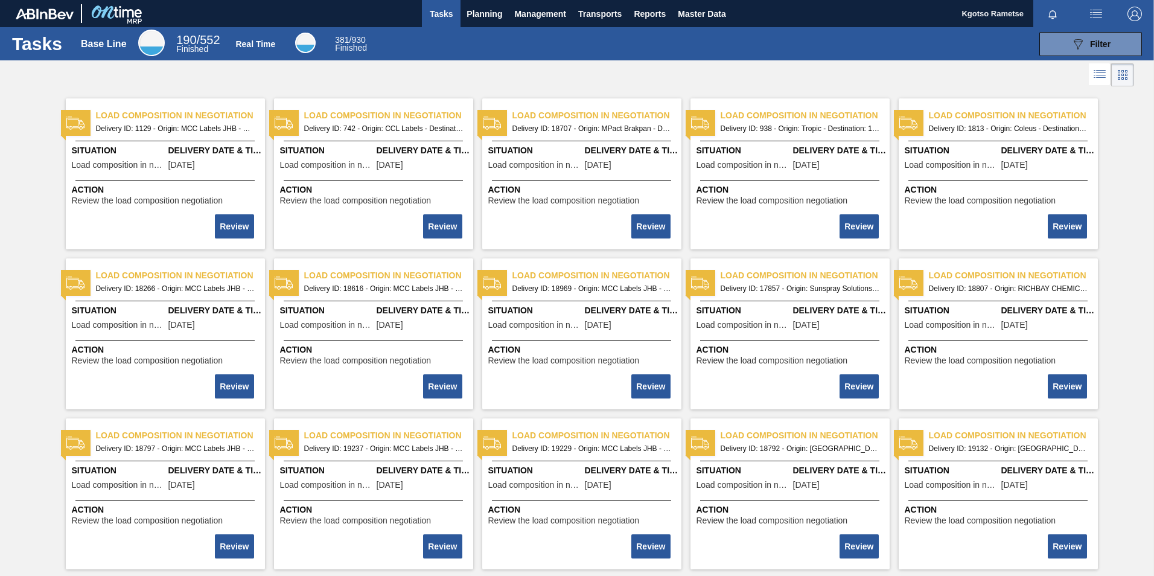
click at [723, 0] on body "Tasks Planning Management Transports Reports Master Data Kgotso [PERSON_NAME] a…" at bounding box center [577, 0] width 1154 height 0
click at [723, 11] on span "Master Data" at bounding box center [702, 14] width 48 height 14
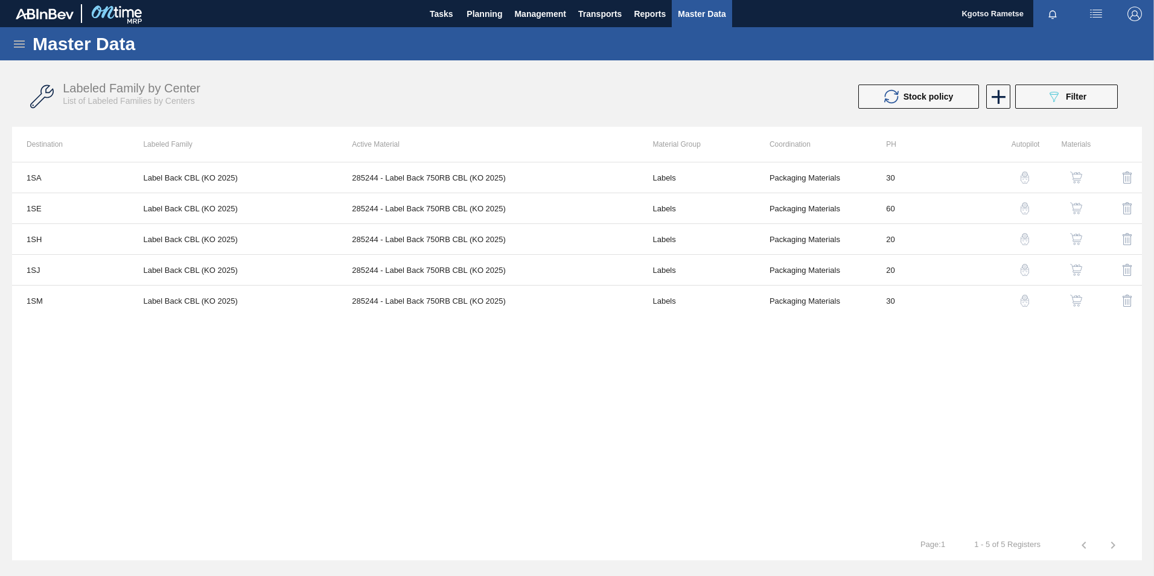
click at [10, 43] on div "Master Data" at bounding box center [577, 43] width 1154 height 33
click at [16, 43] on icon at bounding box center [19, 43] width 11 height 7
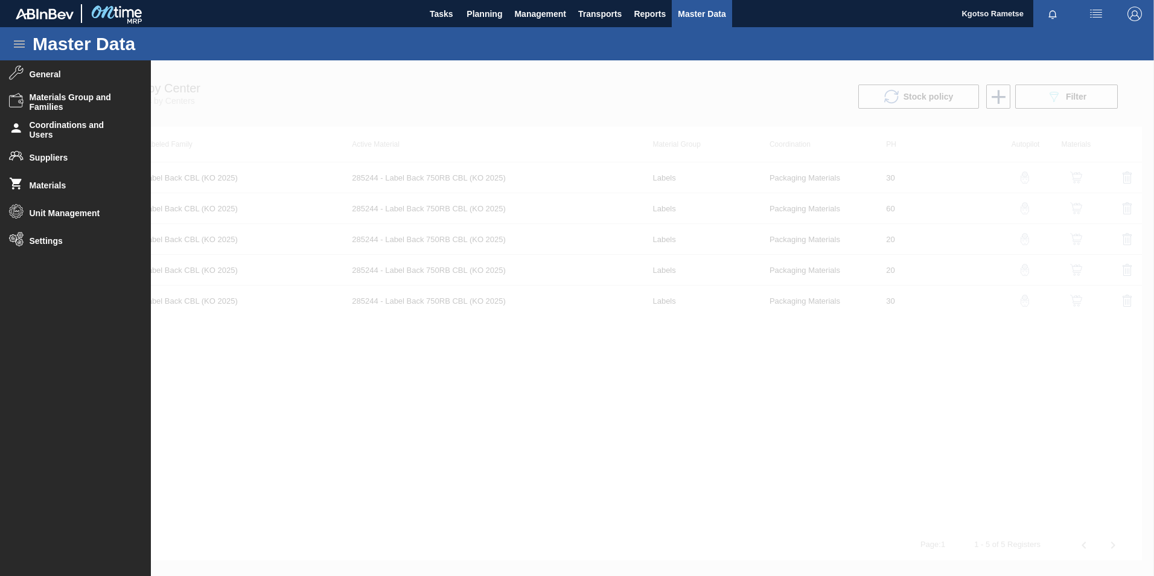
click at [468, 92] on div at bounding box center [577, 318] width 1154 height 516
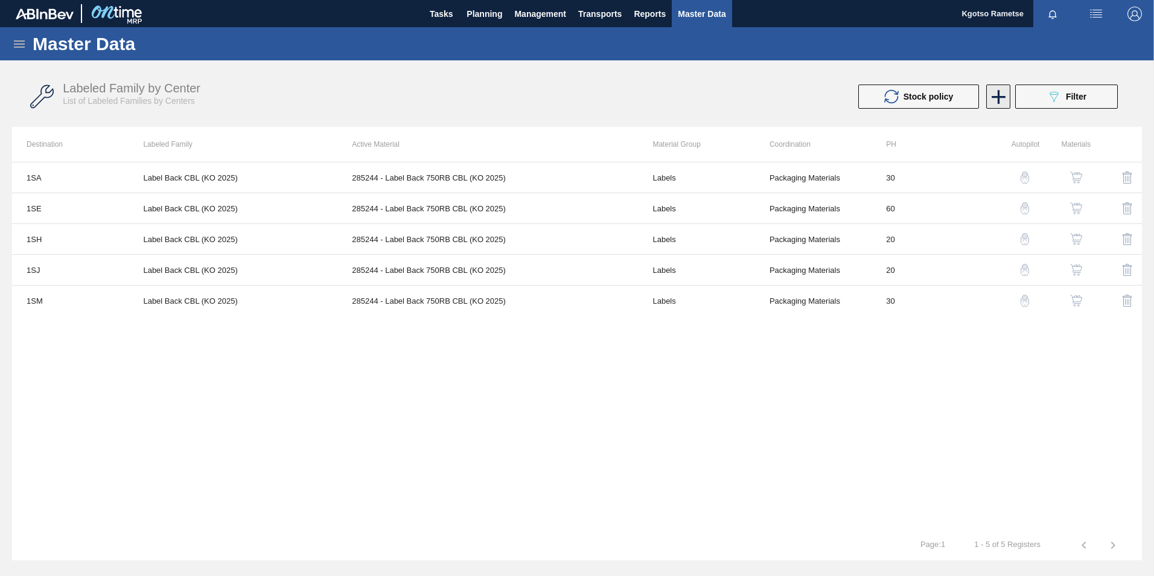
click at [997, 91] on icon at bounding box center [999, 97] width 24 height 24
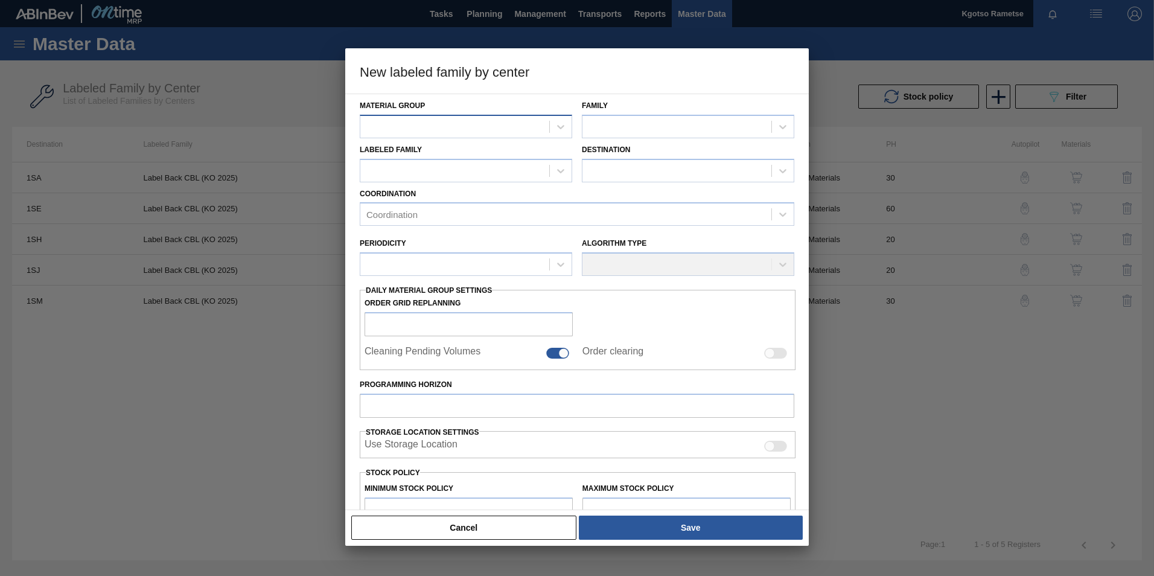
click at [441, 125] on div at bounding box center [454, 127] width 189 height 18
type Group "labels"
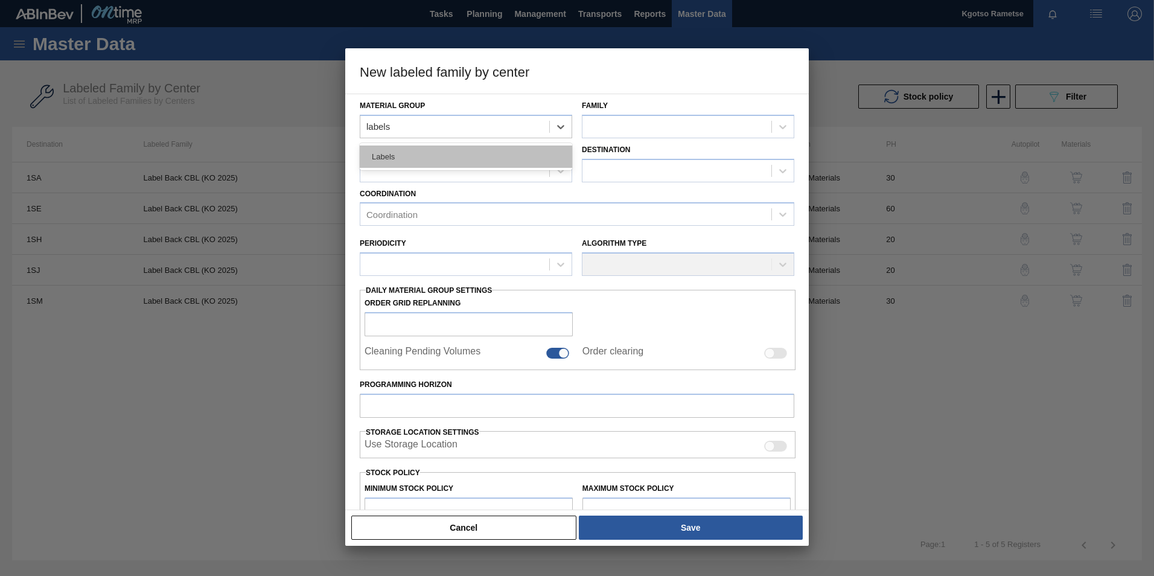
click at [446, 150] on div "Labels" at bounding box center [466, 157] width 213 height 22
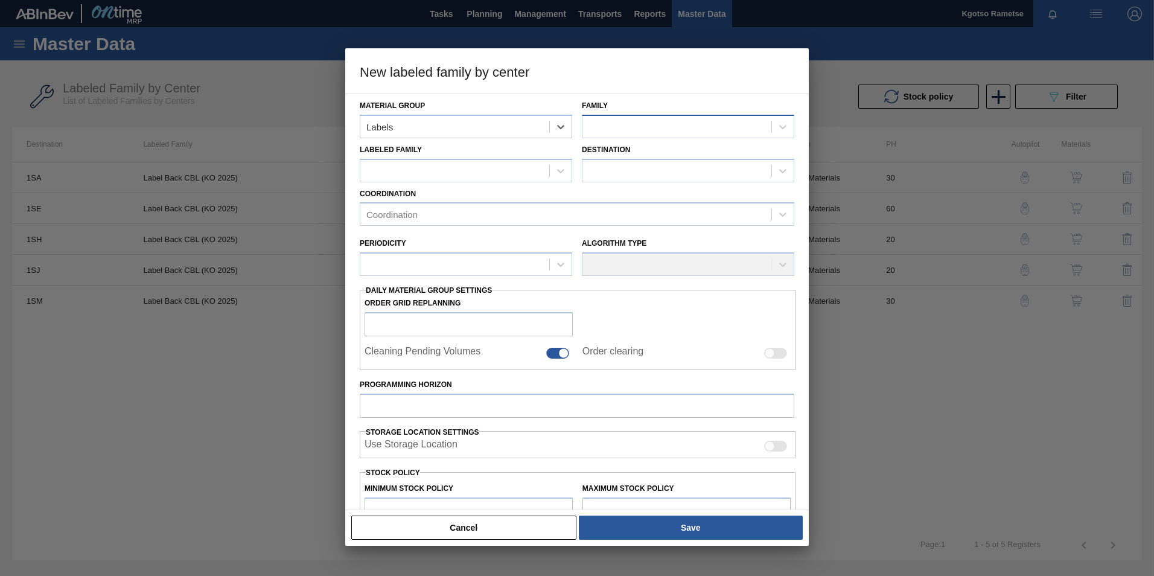
click at [609, 129] on div at bounding box center [677, 127] width 189 height 18
type input "750"
click at [615, 174] on div "750RB" at bounding box center [688, 179] width 213 height 22
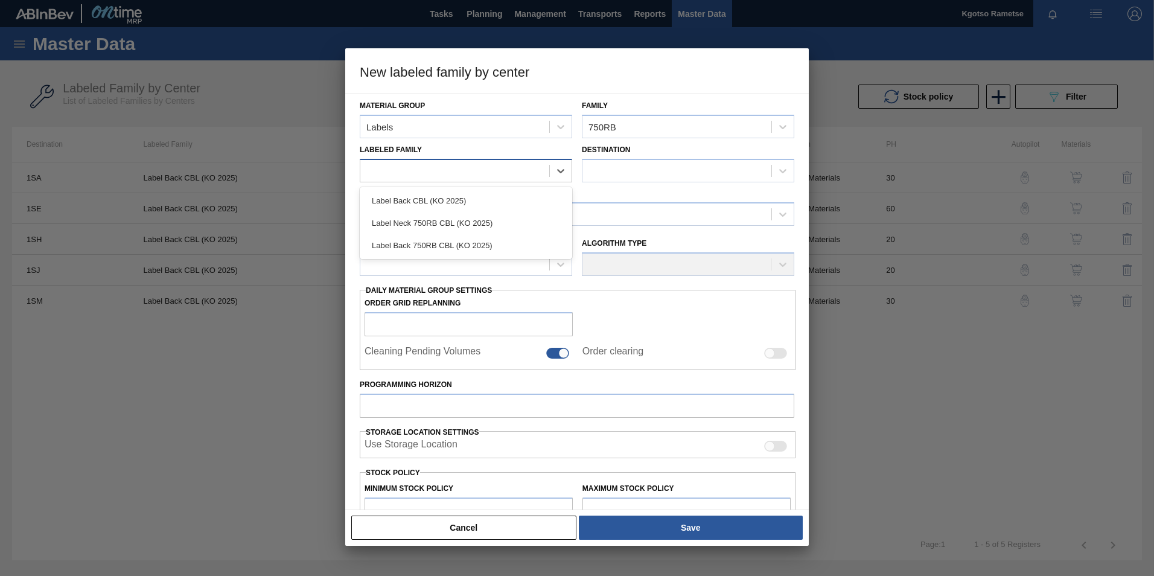
click at [448, 171] on div at bounding box center [454, 171] width 189 height 18
click at [429, 170] on div at bounding box center [454, 171] width 189 height 18
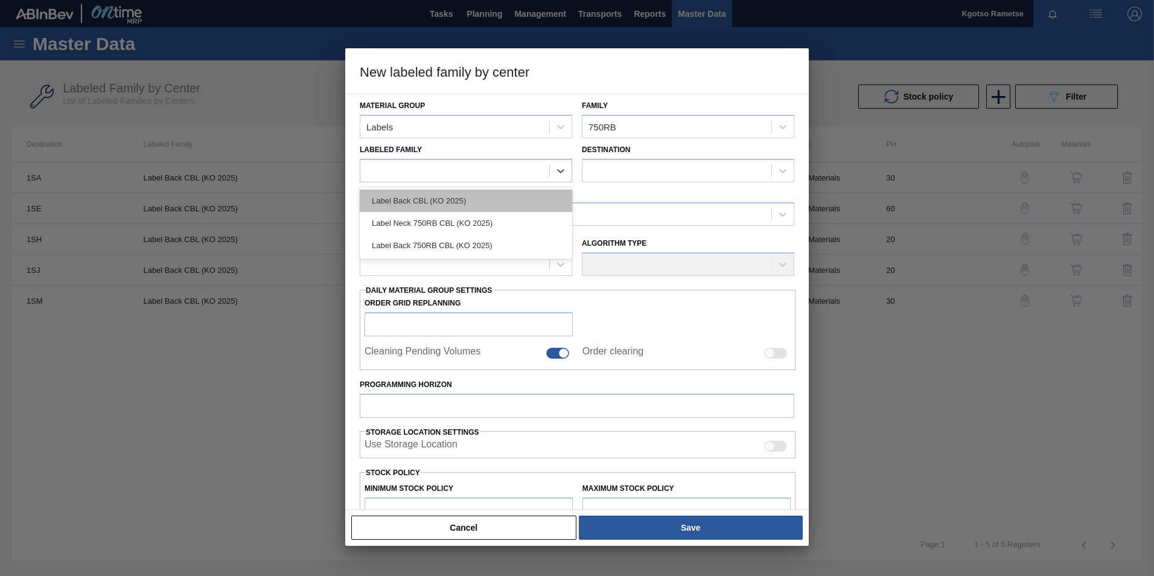
click at [433, 201] on div "Label Back CBL (KO 2025)" at bounding box center [466, 201] width 213 height 22
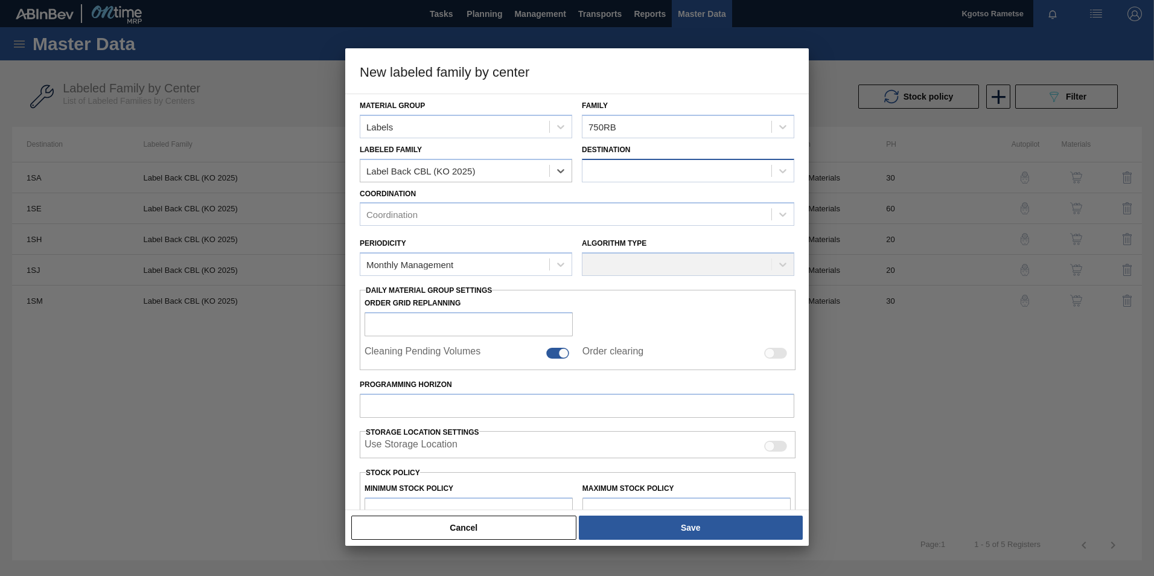
checkbox input "false"
click at [613, 172] on div at bounding box center [677, 171] width 189 height 18
type input "1sb"
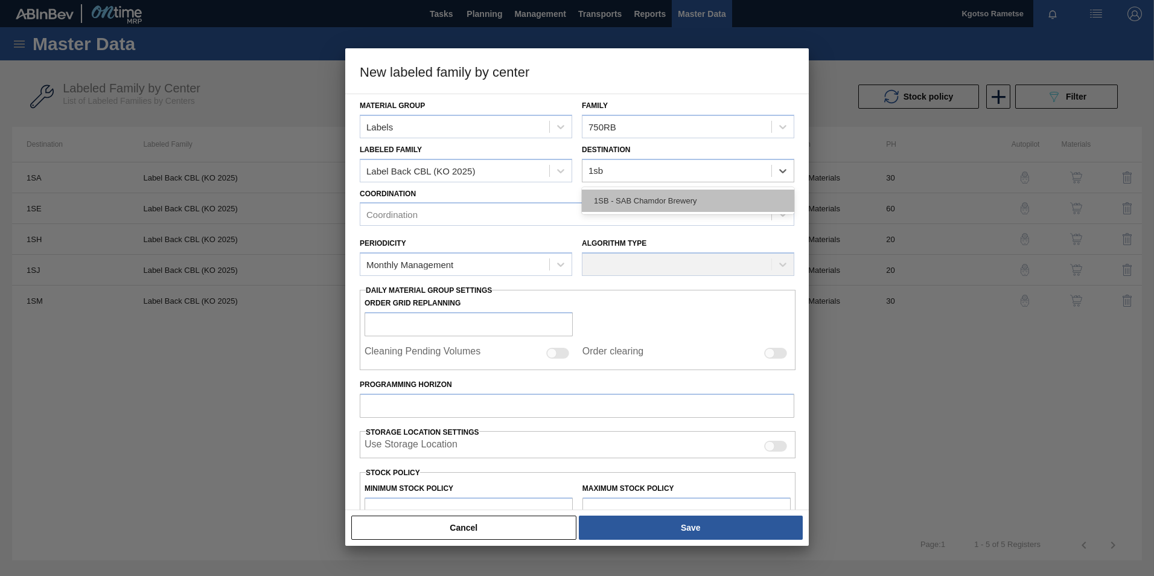
click at [606, 196] on div "1SB - SAB Chamdor Brewery" at bounding box center [688, 201] width 213 height 22
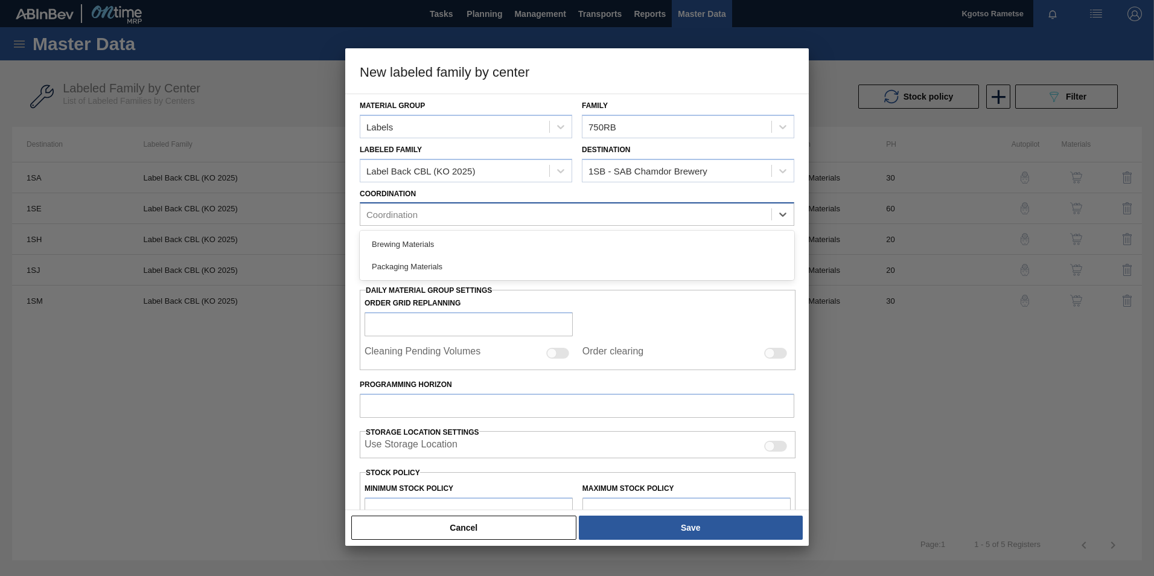
click at [444, 221] on div "Coordination" at bounding box center [565, 215] width 411 height 18
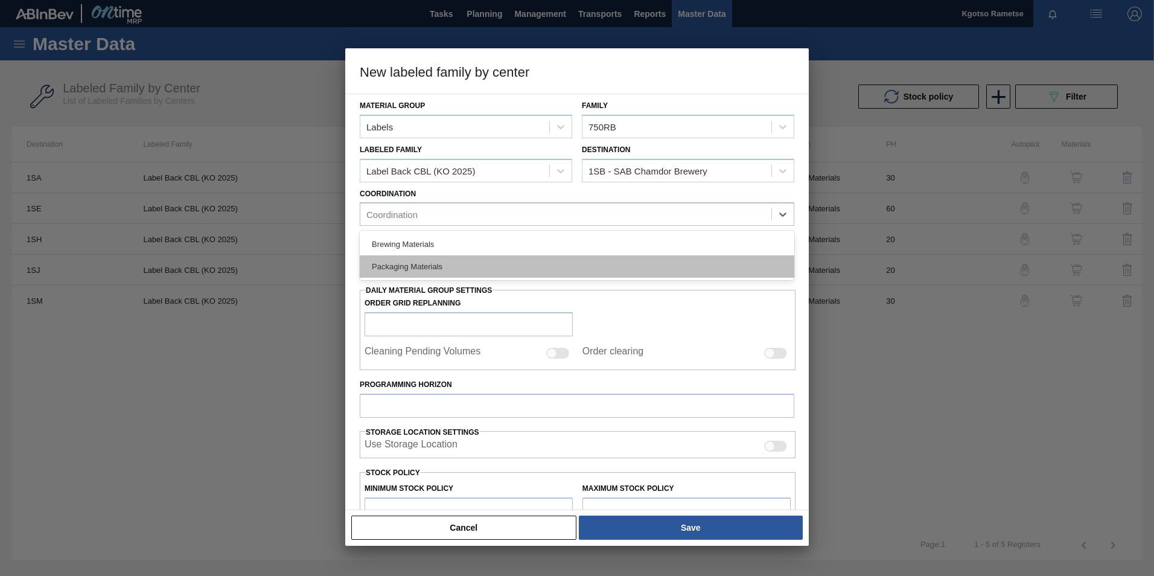
click at [434, 265] on div "Packaging Materials" at bounding box center [577, 266] width 435 height 22
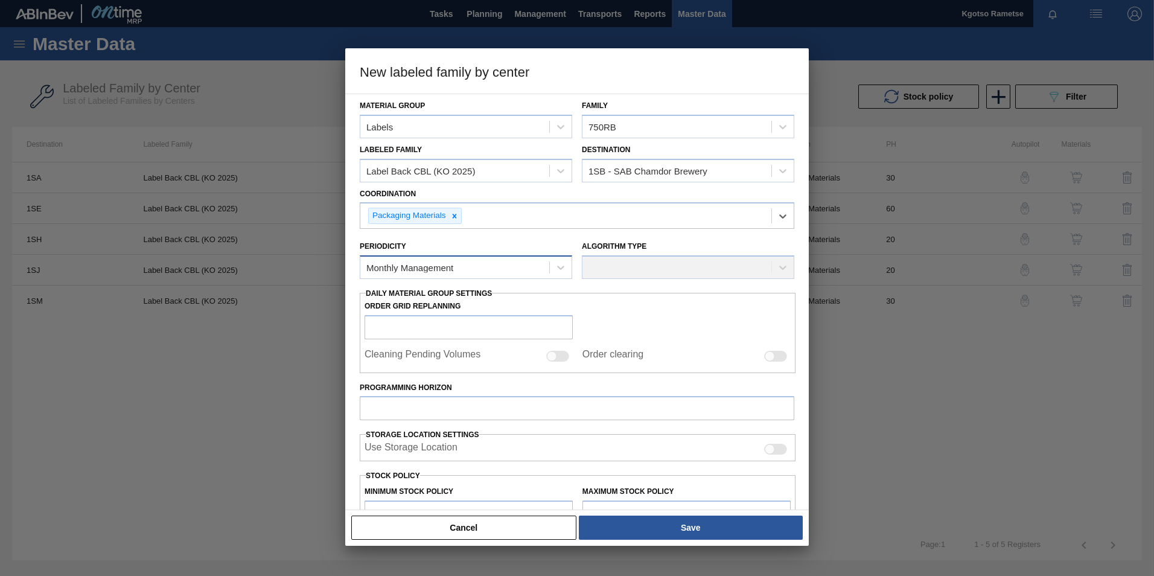
click at [428, 264] on div "Monthly Management" at bounding box center [409, 268] width 87 height 10
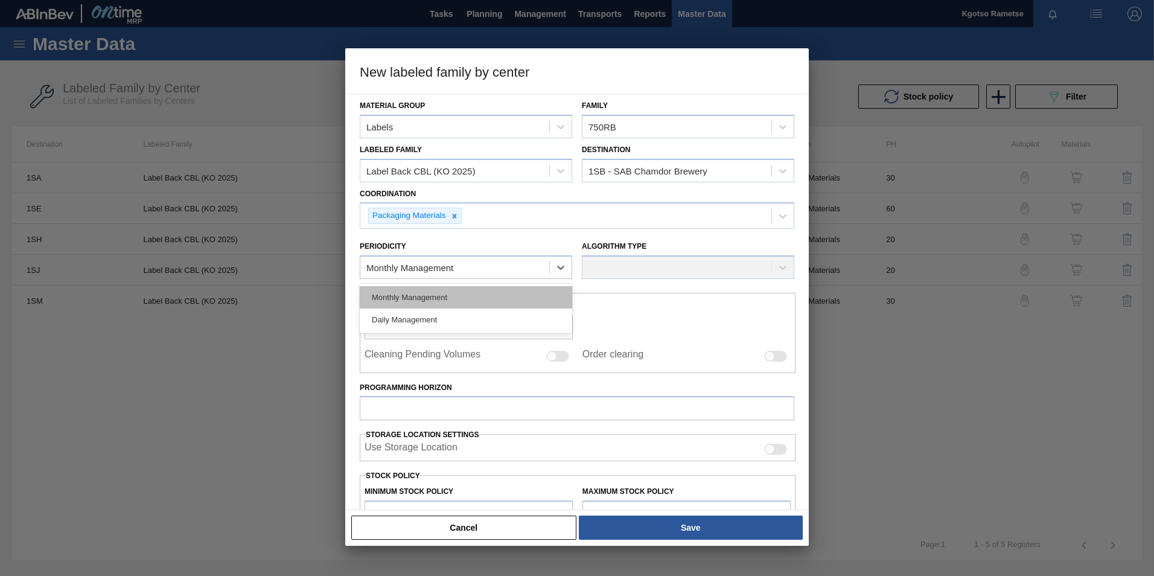
click at [424, 287] on div "Monthly Management" at bounding box center [466, 297] width 213 height 22
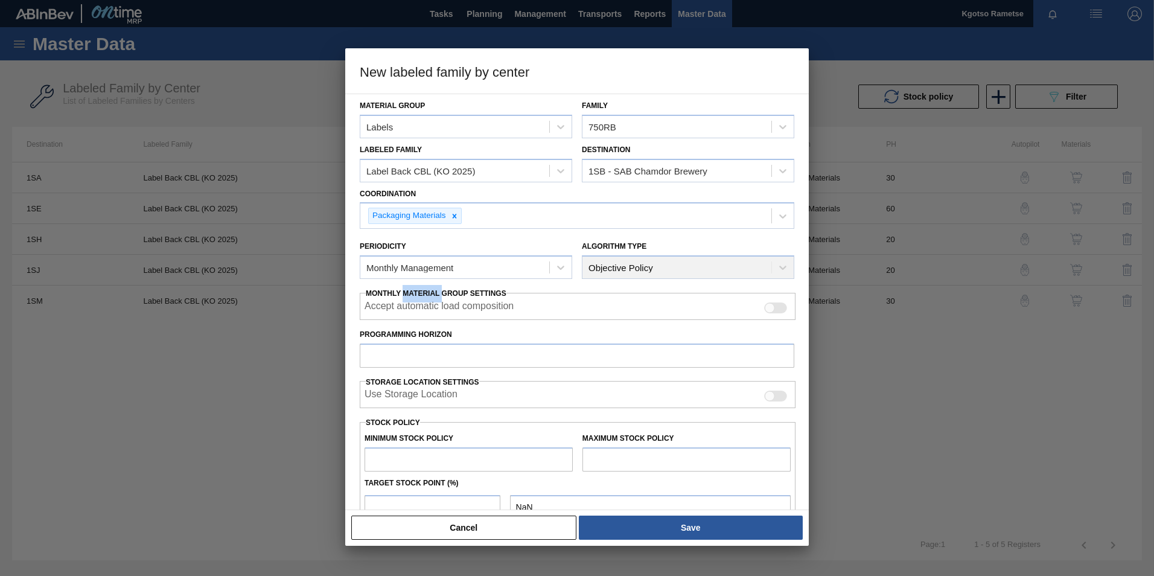
click at [424, 287] on div "Material Group Labels Family 750RB Labeled Family Label Back CBL (KO 2025) Dest…" at bounding box center [577, 351] width 435 height 514
drag, startPoint x: 424, startPoint y: 287, endPoint x: 402, endPoint y: 354, distance: 71.0
click at [402, 354] on input "Programming Horizon" at bounding box center [577, 356] width 435 height 24
type input "30"
click at [429, 455] on input "text" at bounding box center [469, 459] width 208 height 24
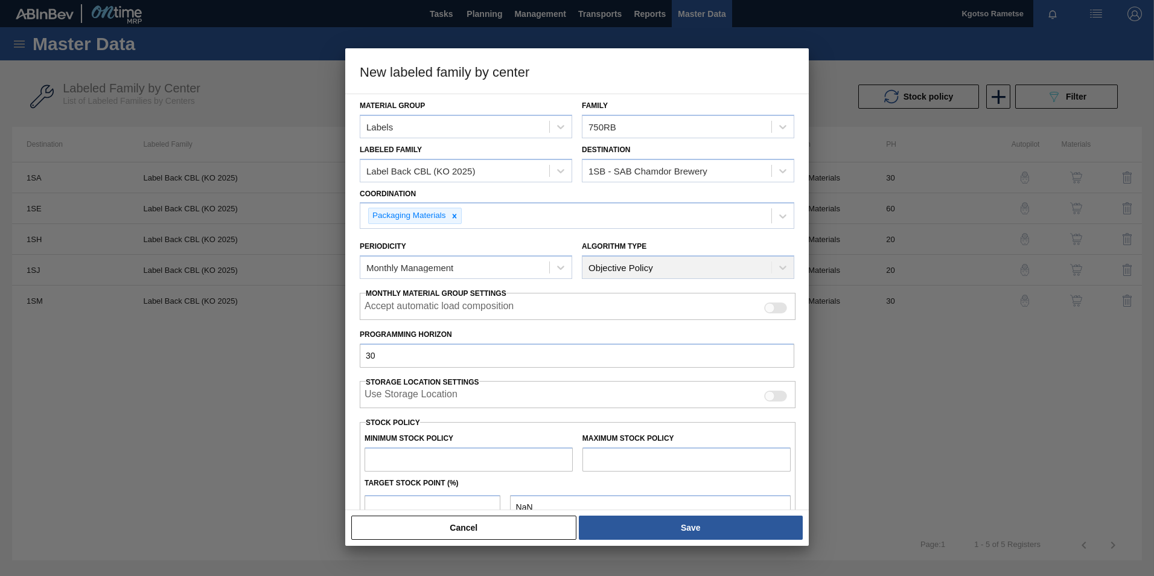
type input "1"
type input "1.000"
type input "10"
type input "10.000"
type input "100"
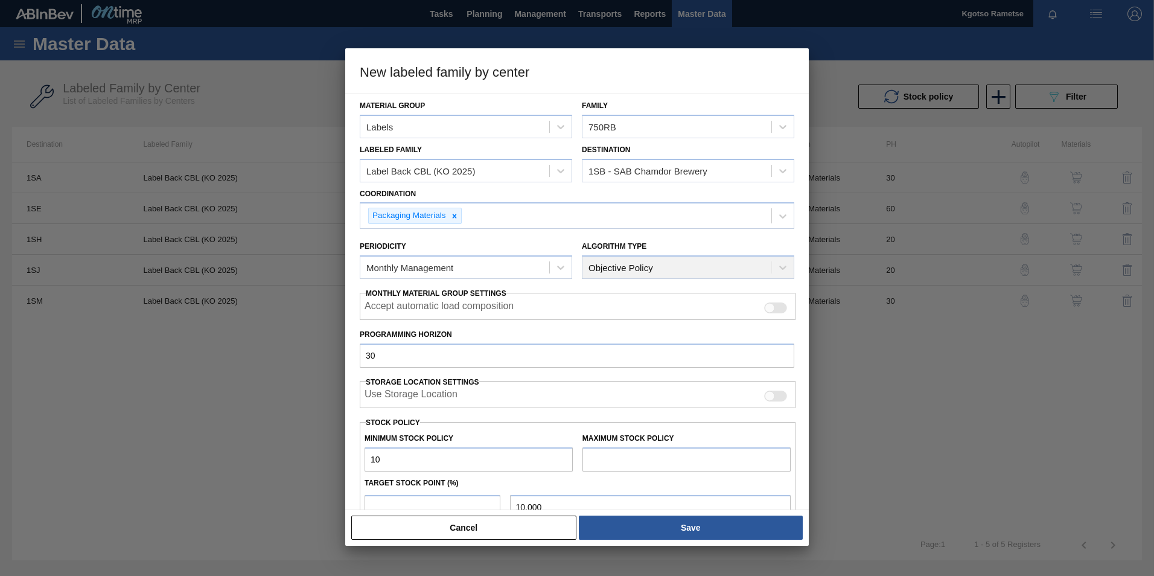
type input "100.000"
type input "1,000"
type input "1,000.000"
type input "10,000"
type input "10,000.000"
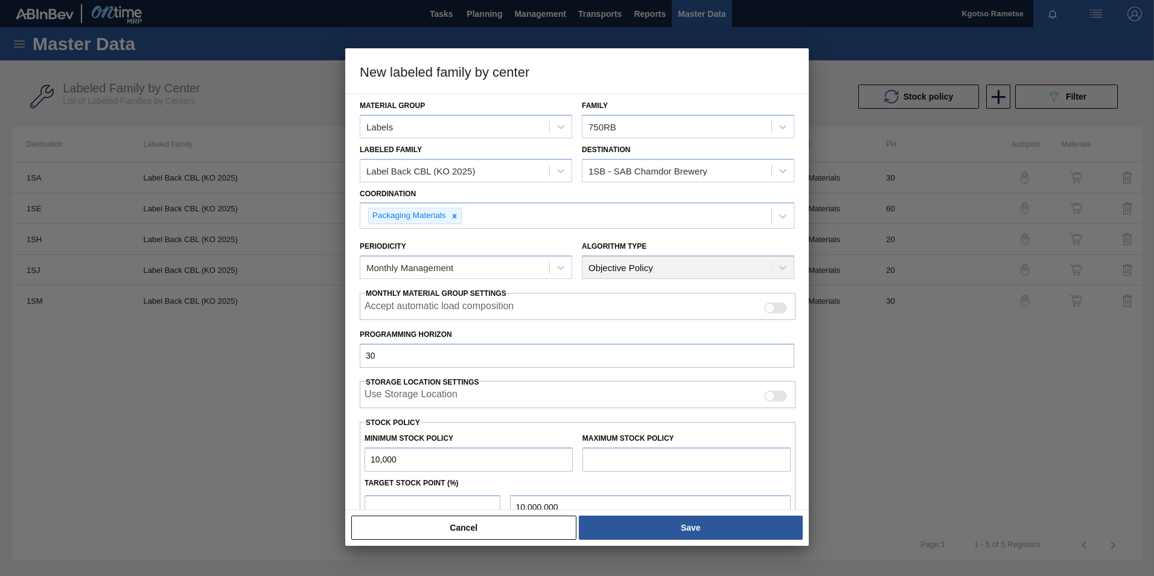
type input "100,000"
type input "100,000.000"
type input "1,000,000"
type input "1,000,000.000"
type input "10,000,000"
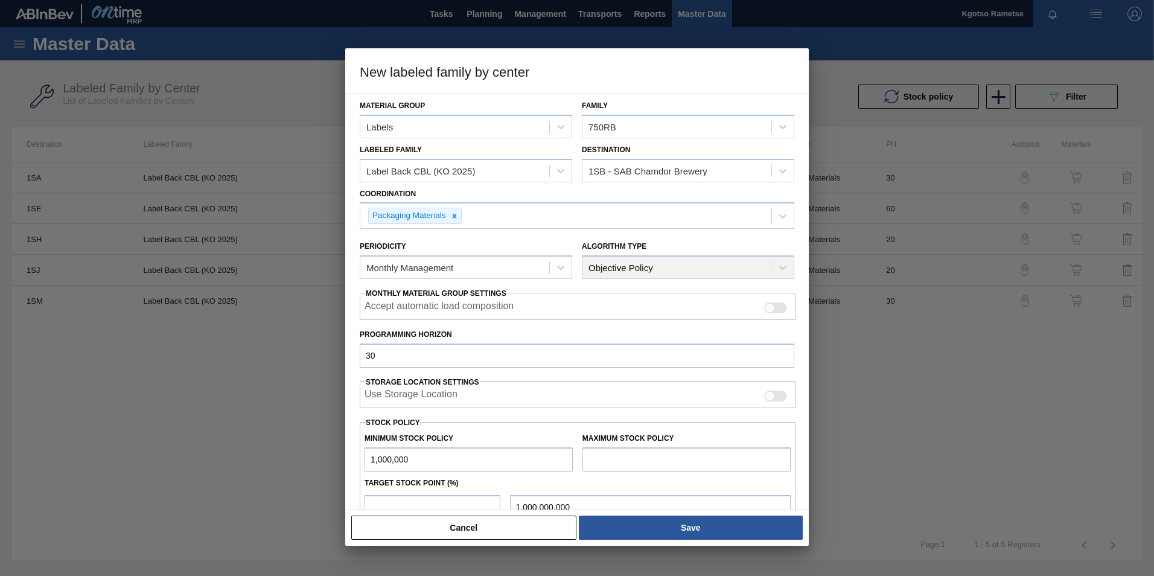
type input "10,000,000.000"
type input "1,000,000"
type input "1,000,000.000"
type input "1,000,000"
click at [644, 456] on input "text" at bounding box center [687, 459] width 208 height 24
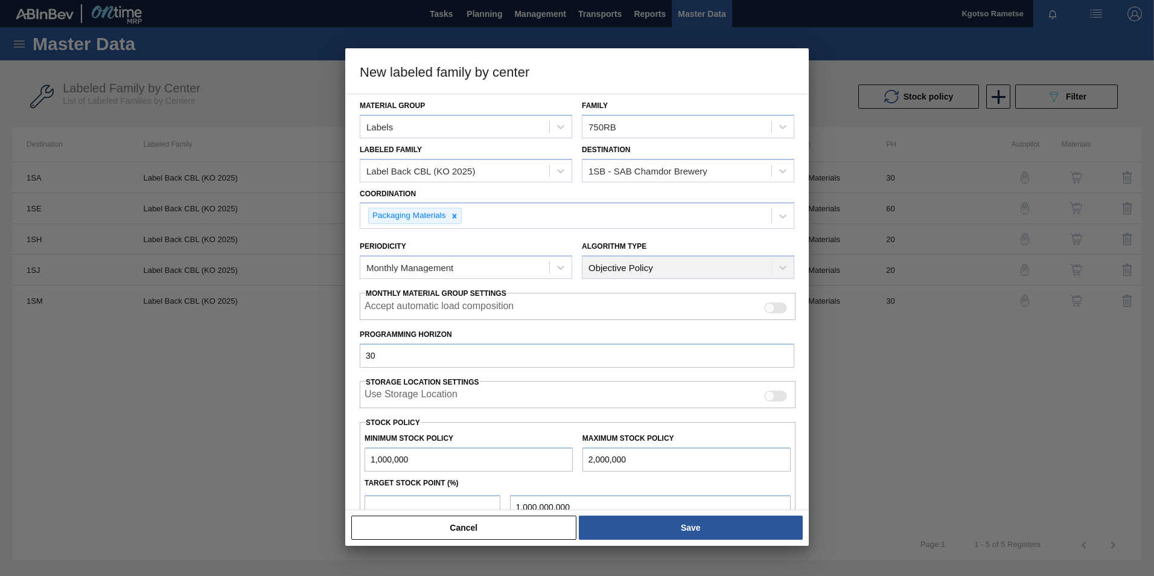
type input "2,000,000"
click at [445, 501] on input "number" at bounding box center [433, 507] width 136 height 24
type input "1"
type input "1,010,000.000"
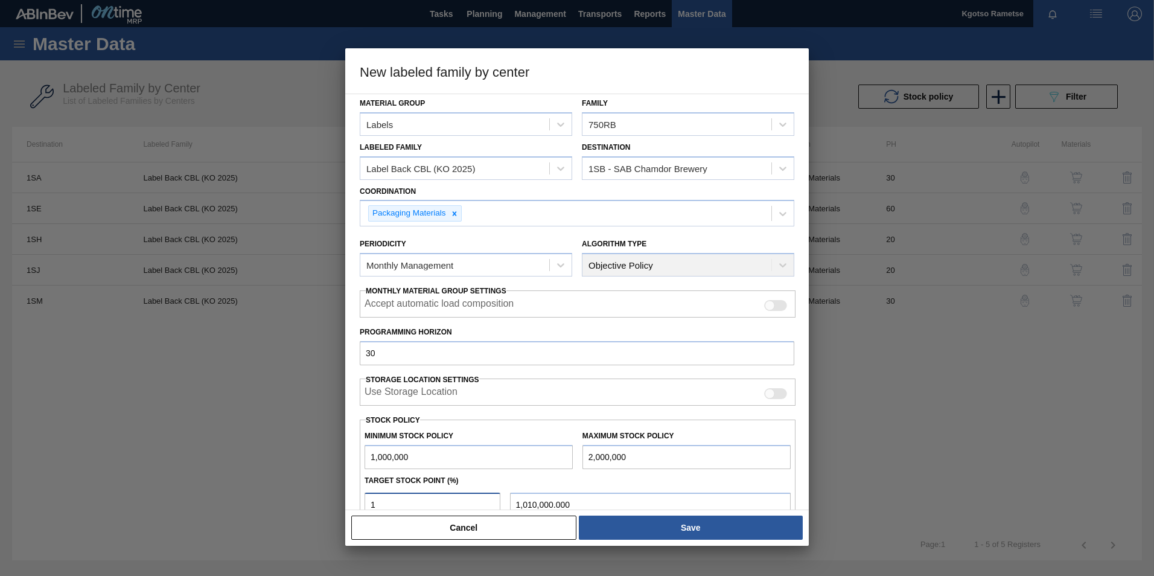
type input "10"
type input "1,100,000.000"
type input "100"
type input "2,000,000.000"
type input "100"
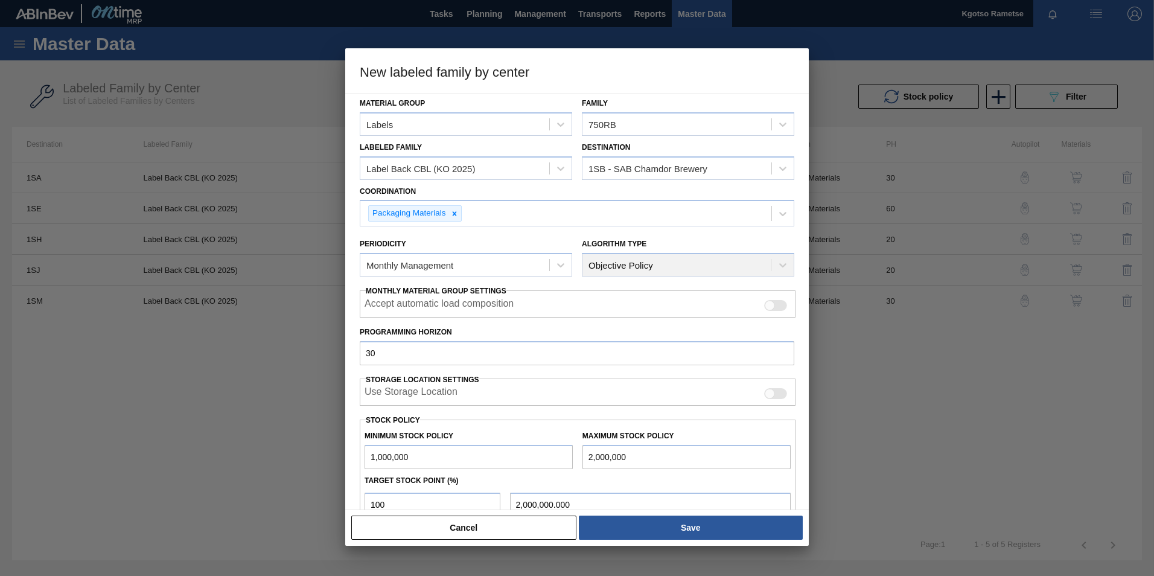
click at [350, 494] on div "Material Group Labels Family 750RB Labeled Family Label Back CBL (KO 2025) Dest…" at bounding box center [577, 302] width 464 height 417
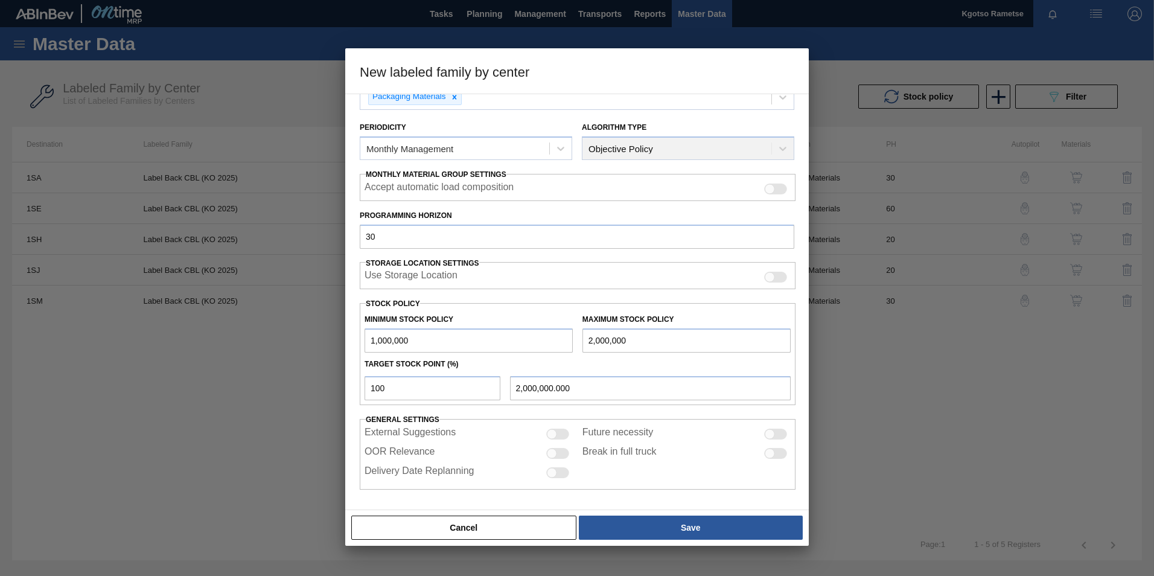
scroll to position [120, 0]
click at [657, 512] on div "Cancel Save" at bounding box center [577, 528] width 464 height 36
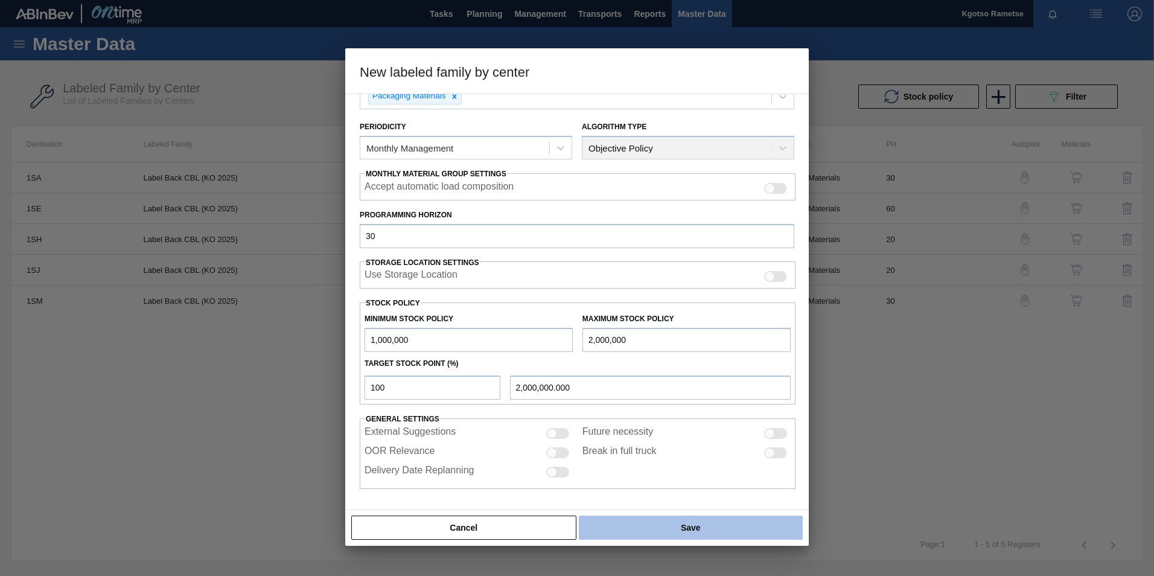
click at [665, 526] on button "Save" at bounding box center [691, 528] width 224 height 24
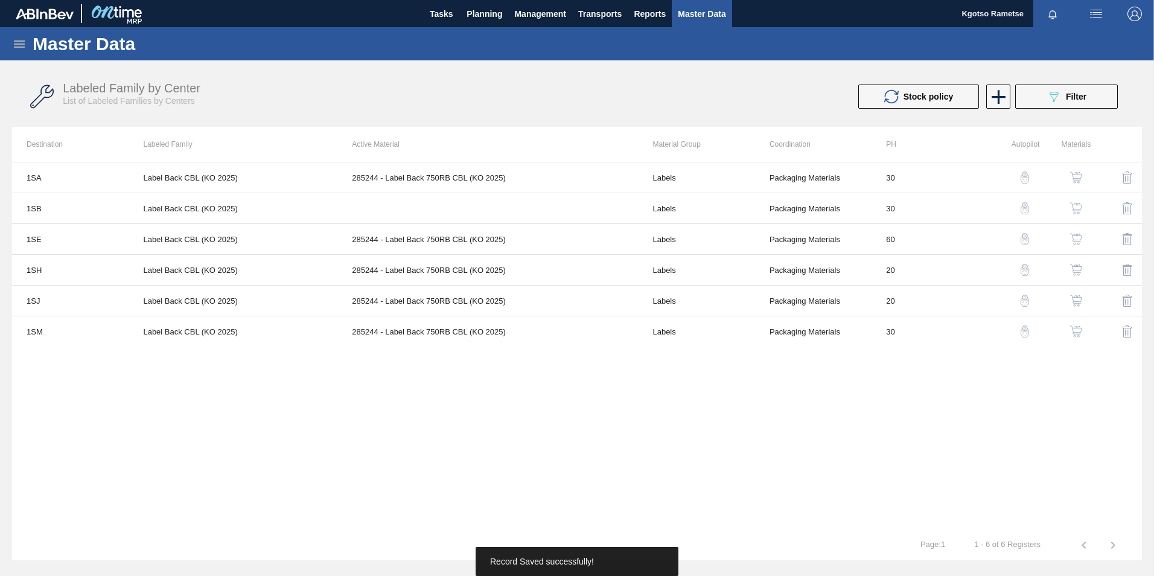
click at [1075, 211] on img "button" at bounding box center [1076, 208] width 12 height 12
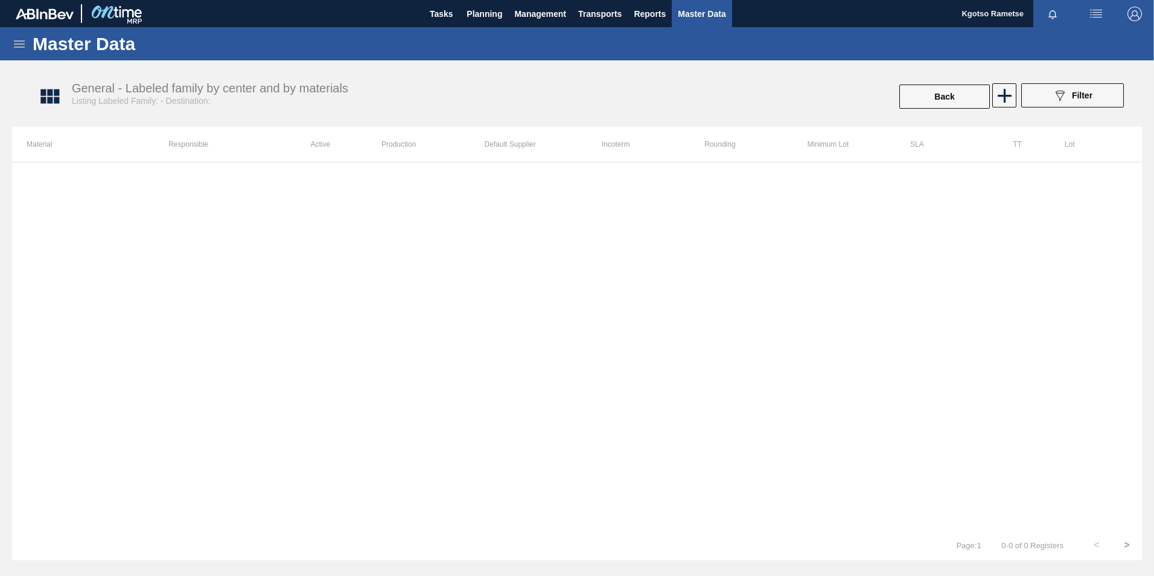
click at [992, 85] on div at bounding box center [1003, 95] width 24 height 24
click at [1000, 92] on icon at bounding box center [1005, 96] width 24 height 24
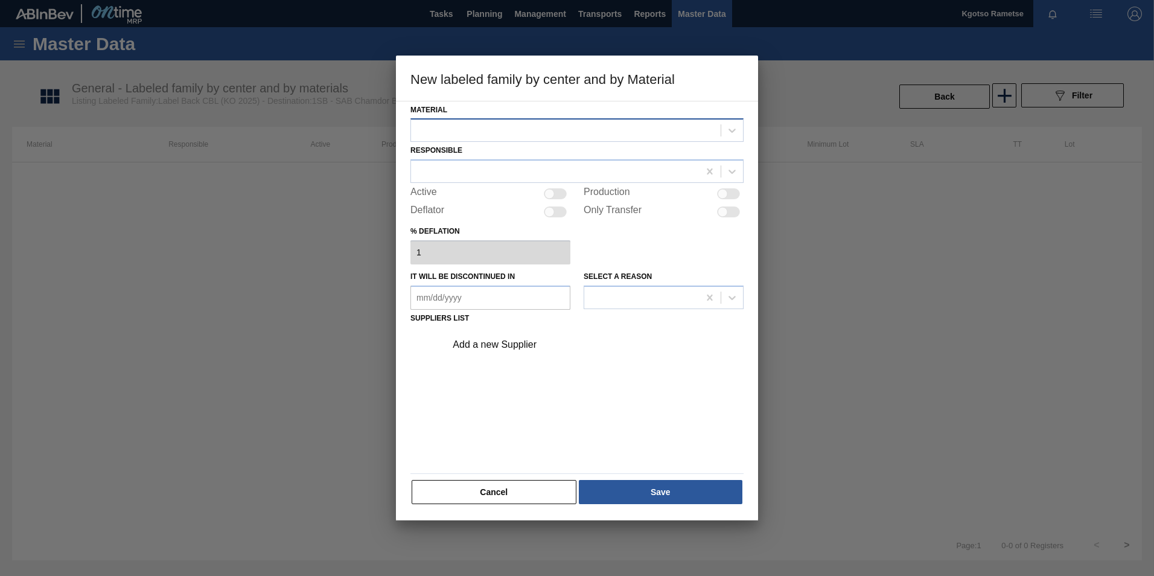
click at [570, 139] on div at bounding box center [566, 131] width 310 height 18
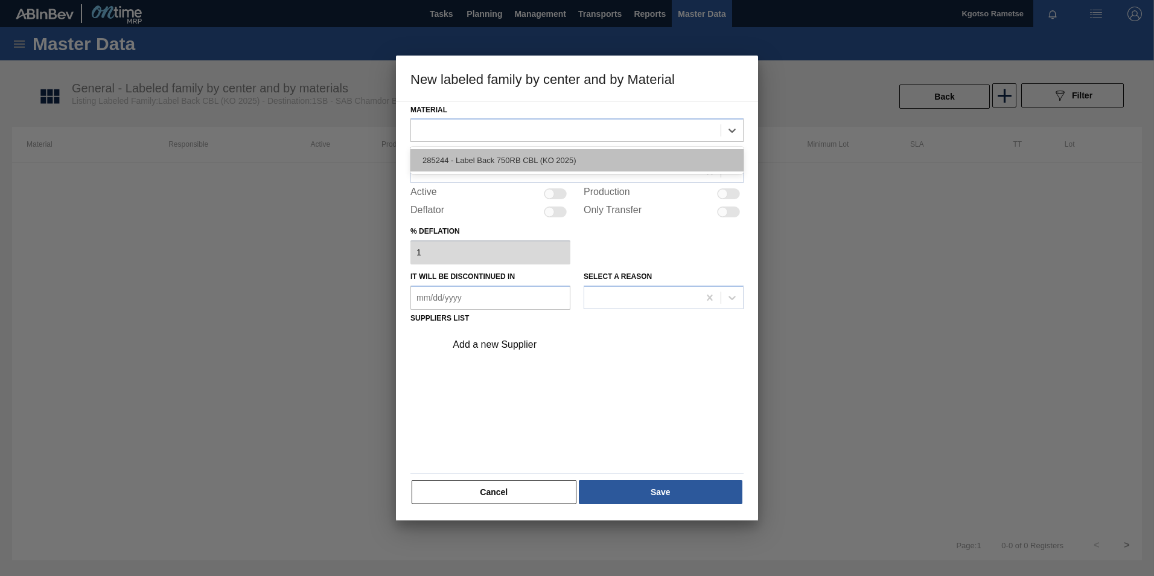
click at [515, 160] on div "285244 - Label Back 750RB CBL (KO 2025)" at bounding box center [577, 160] width 333 height 22
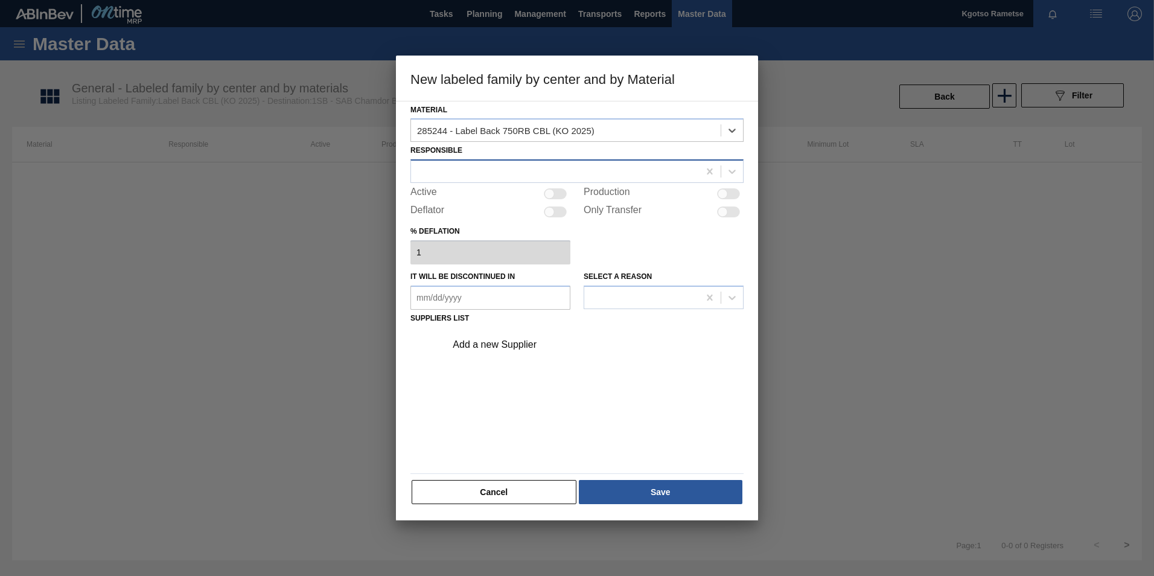
click at [498, 167] on div at bounding box center [555, 172] width 288 height 18
type input "kgot"
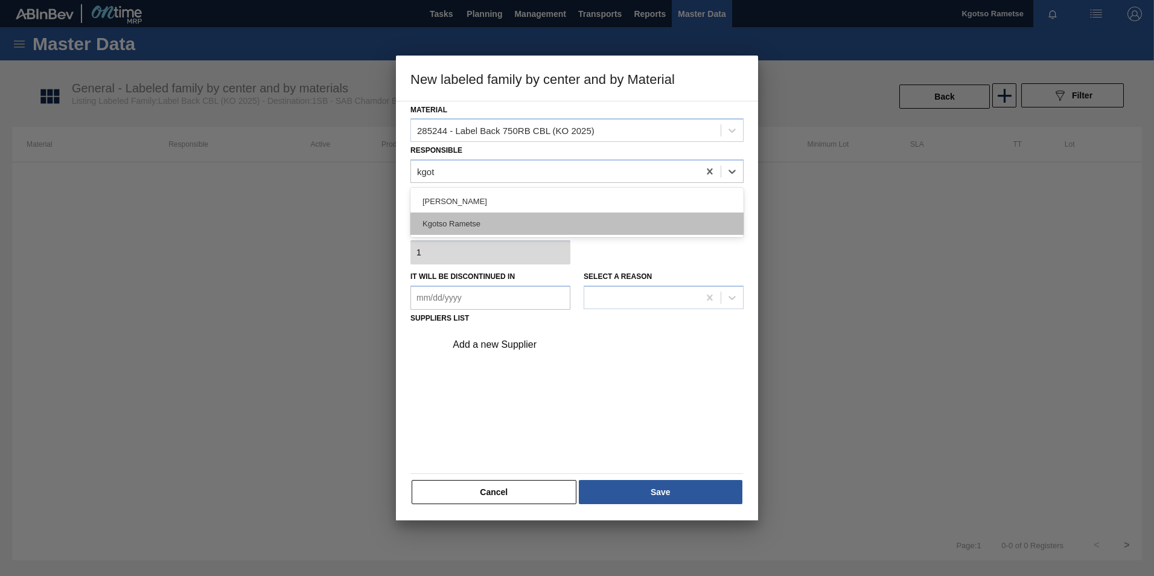
click at [470, 220] on div "Kgotso Rametse" at bounding box center [577, 224] width 333 height 22
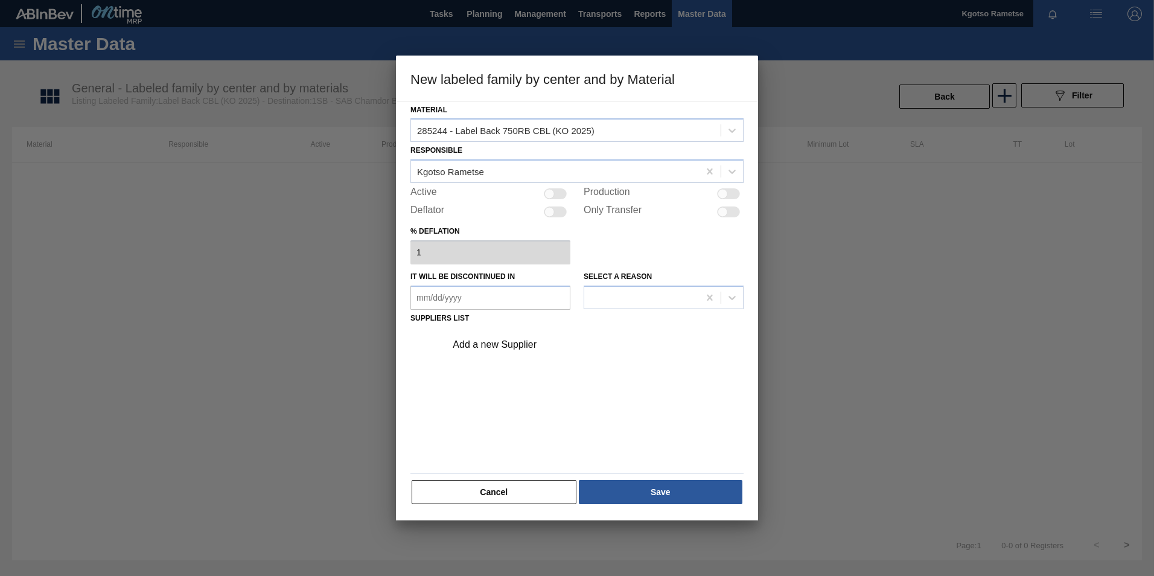
click at [560, 197] on div at bounding box center [555, 193] width 23 height 11
checkbox input "true"
click at [492, 341] on div "Add a new Supplier" at bounding box center [571, 344] width 237 height 11
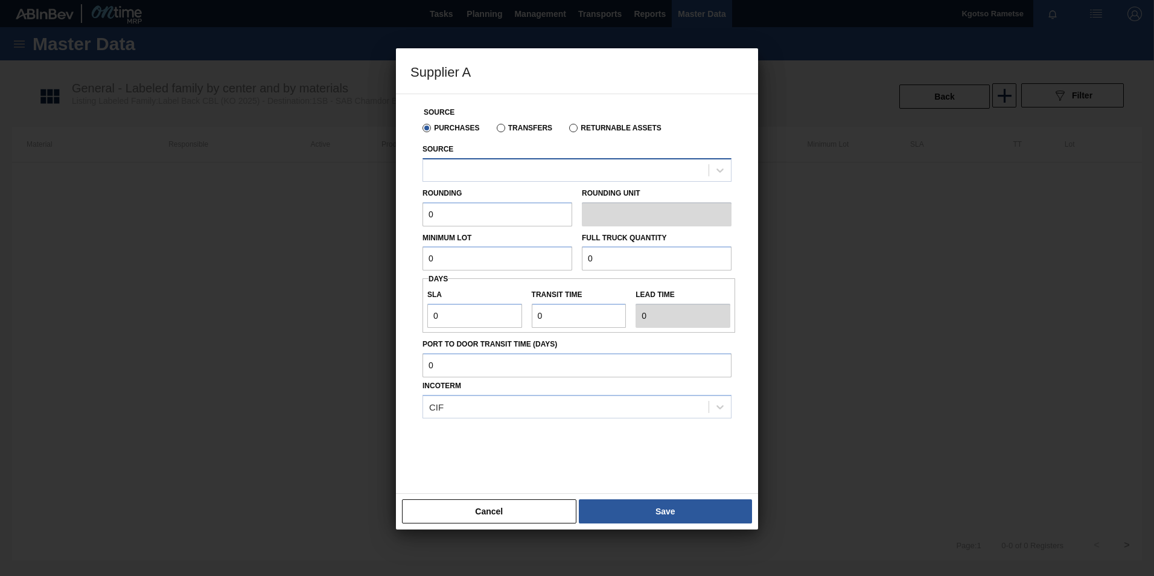
click at [450, 170] on div at bounding box center [566, 170] width 286 height 18
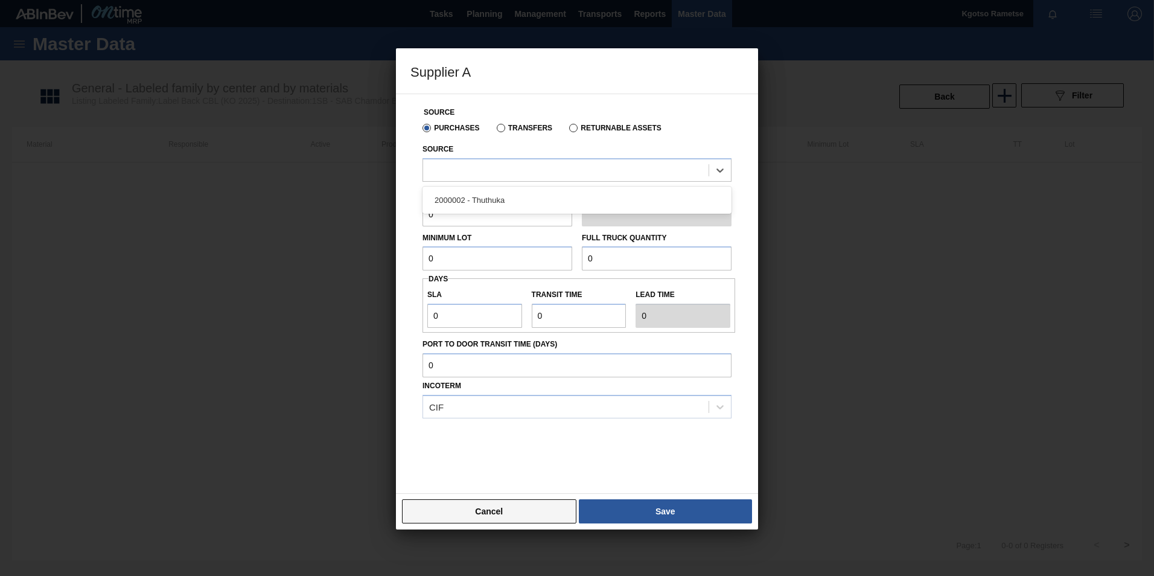
click at [492, 511] on button "Cancel" at bounding box center [489, 511] width 174 height 24
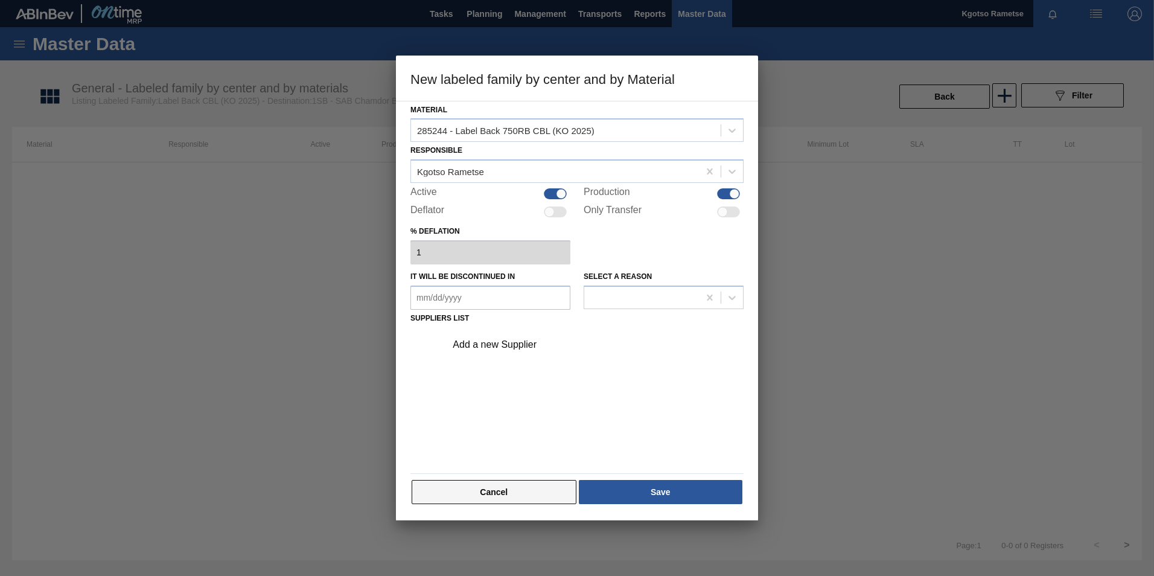
click at [499, 490] on button "Cancel" at bounding box center [494, 492] width 165 height 24
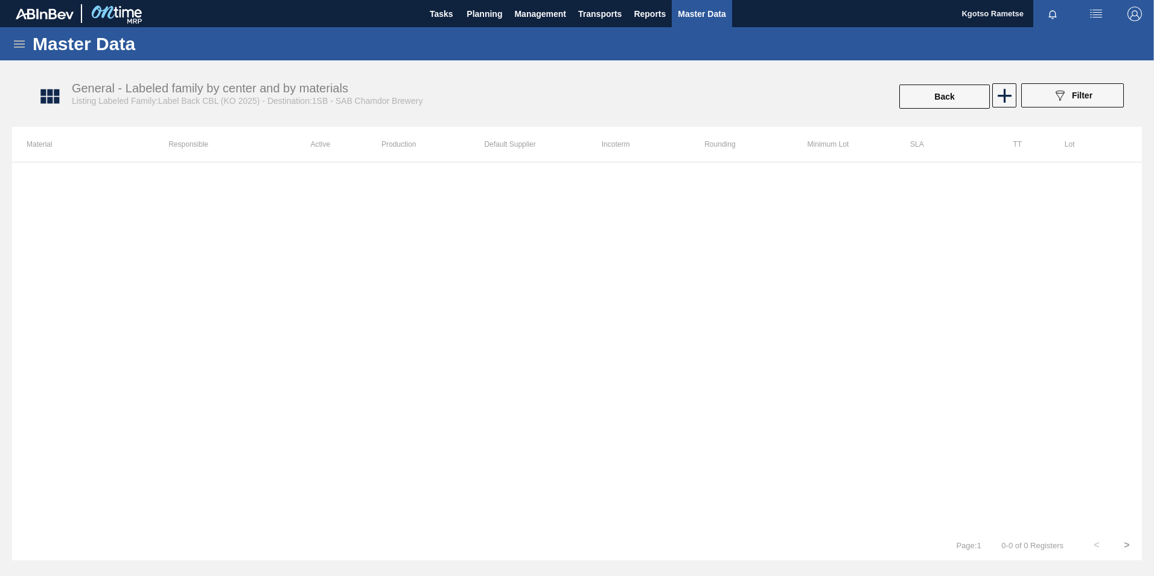
click at [21, 42] on icon at bounding box center [19, 44] width 14 height 14
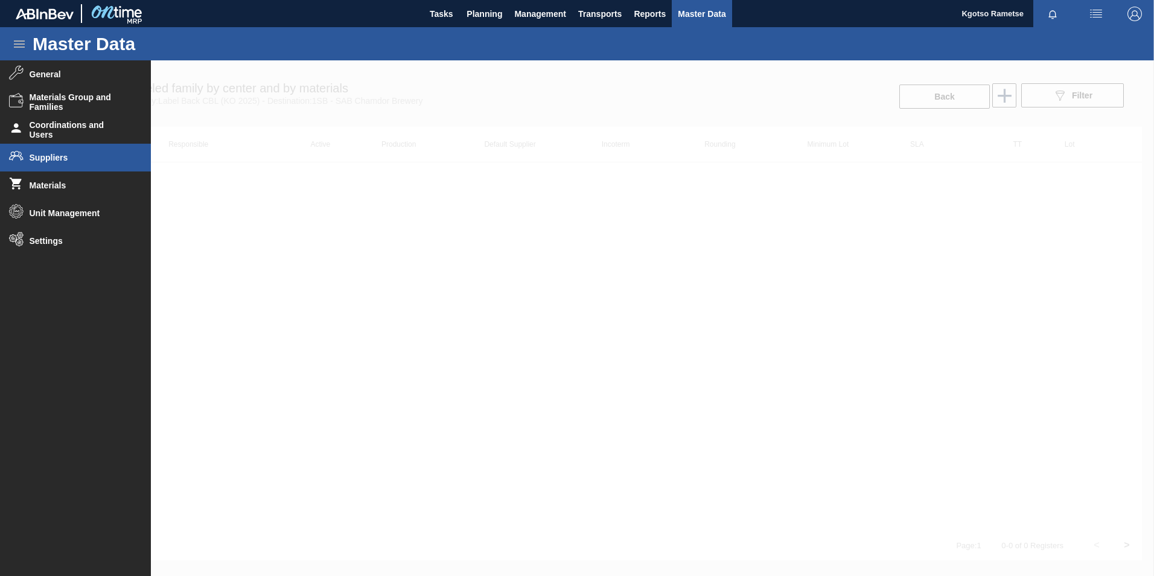
click at [57, 156] on span "Suppliers" at bounding box center [80, 158] width 100 height 10
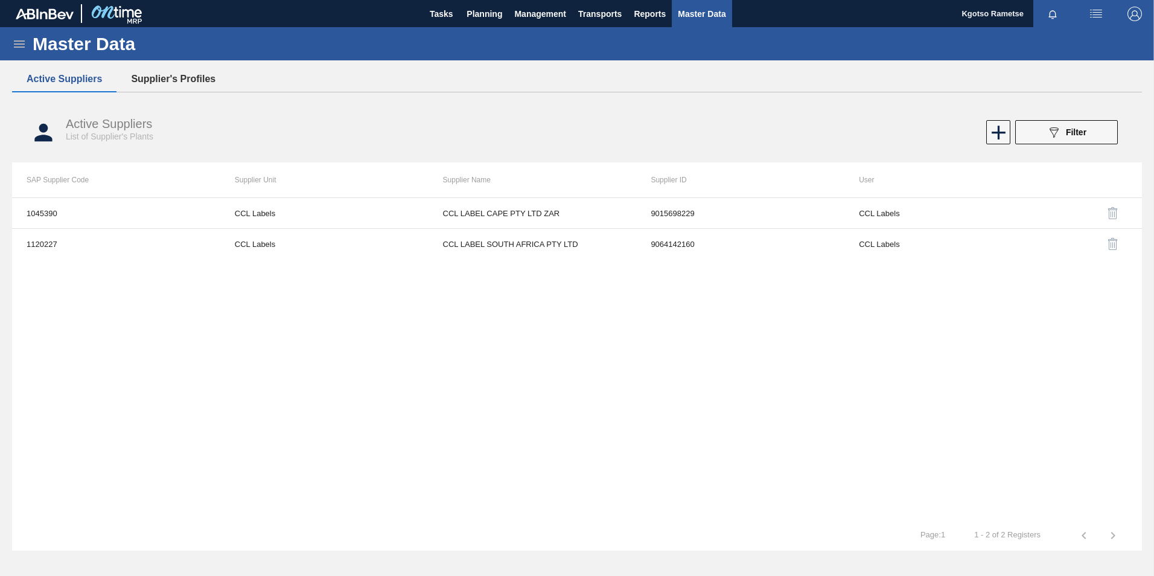
click at [173, 81] on button "Supplier's Profiles" at bounding box center [174, 78] width 114 height 25
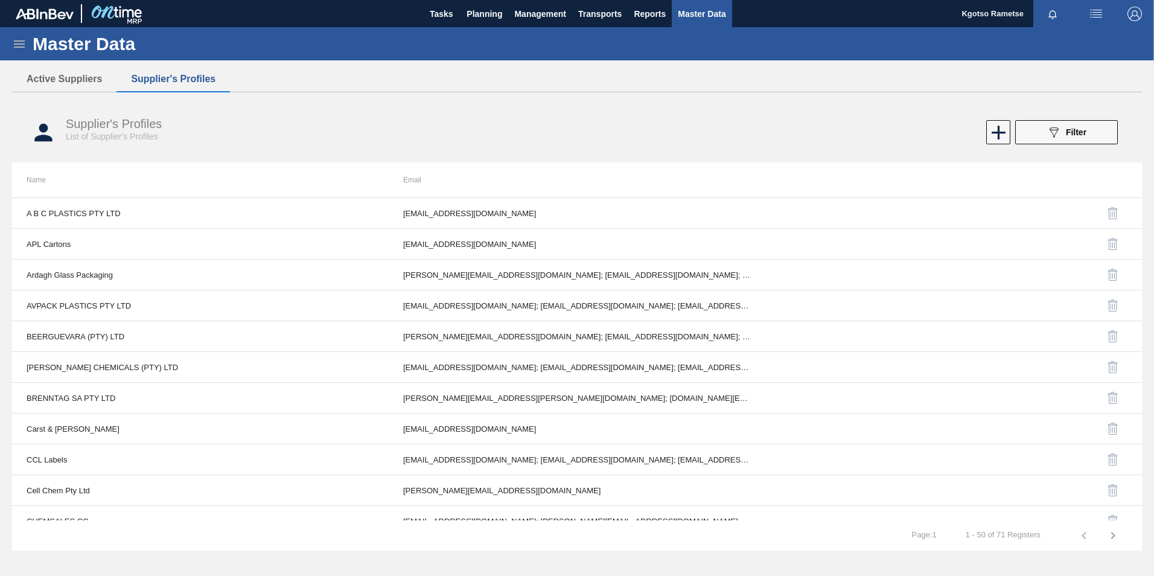
click at [173, 81] on button "Supplier's Profiles" at bounding box center [174, 78] width 114 height 25
click at [95, 74] on button "Active Suppliers" at bounding box center [64, 78] width 104 height 25
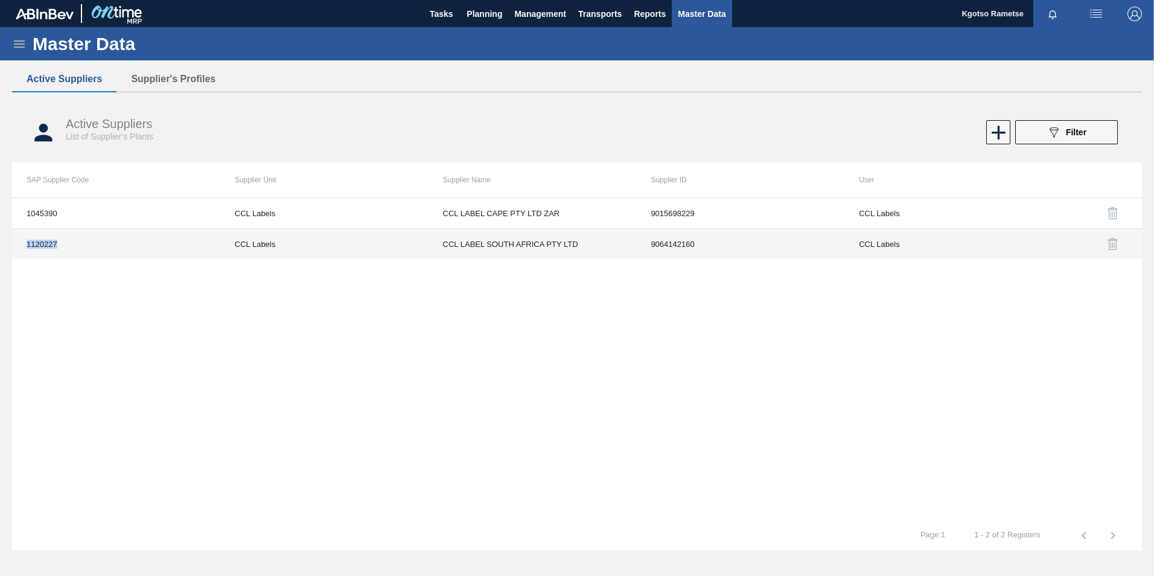
drag, startPoint x: 58, startPoint y: 243, endPoint x: 27, endPoint y: 248, distance: 31.9
click at [27, 248] on td "1120227" at bounding box center [116, 244] width 208 height 31
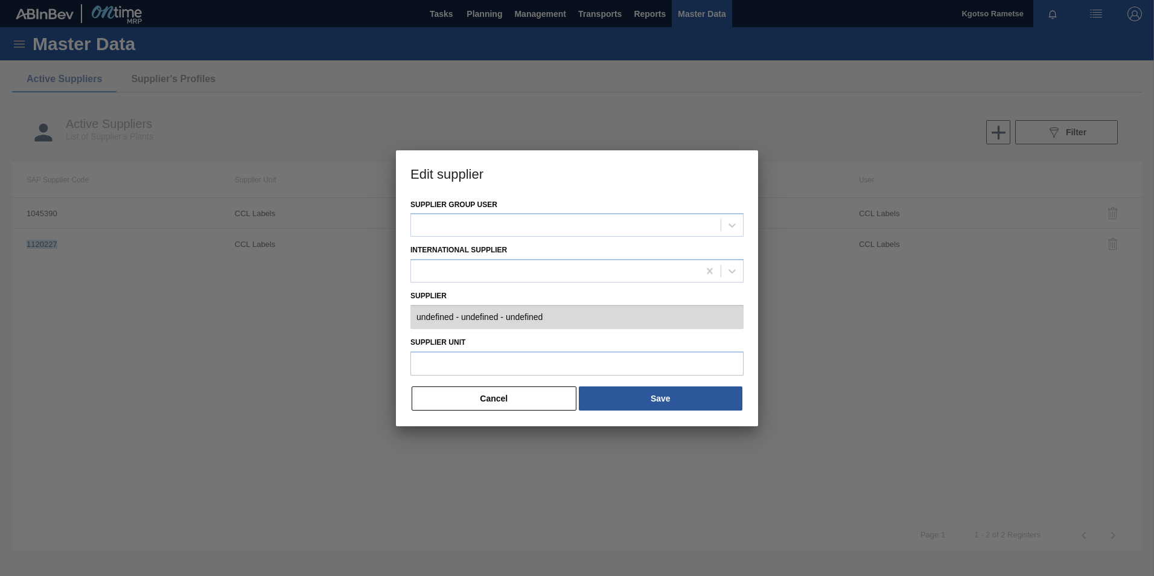
type input "0001120227 - CCL LABEL SOUTH AFRICA PTY LTD - 9064142160"
type input "CCL Labels"
copy td "1120227"
click at [389, 330] on div "Edit supplier Supplier group user CCL Labels International Supplier Supplier 00…" at bounding box center [577, 288] width 1154 height 576
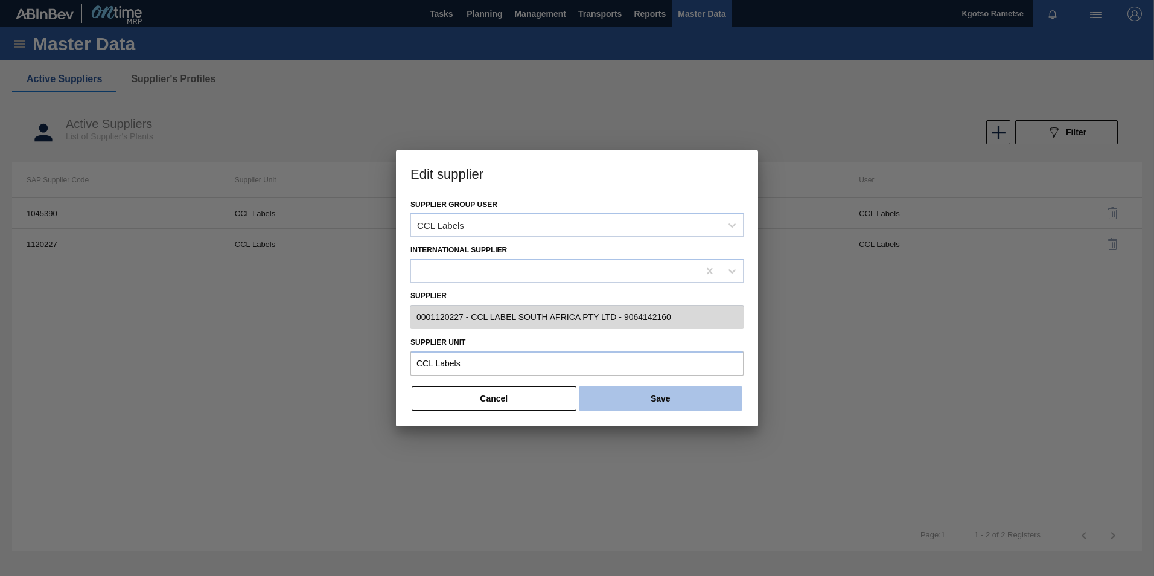
click at [627, 400] on button "Save" at bounding box center [661, 398] width 164 height 24
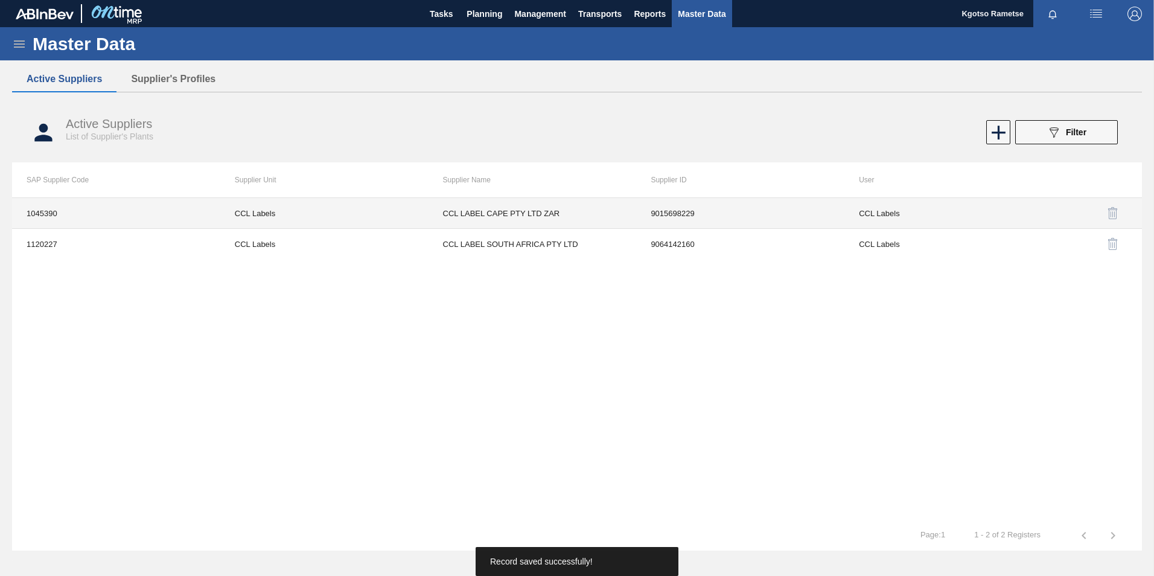
click at [194, 220] on td "1045390" at bounding box center [116, 213] width 208 height 31
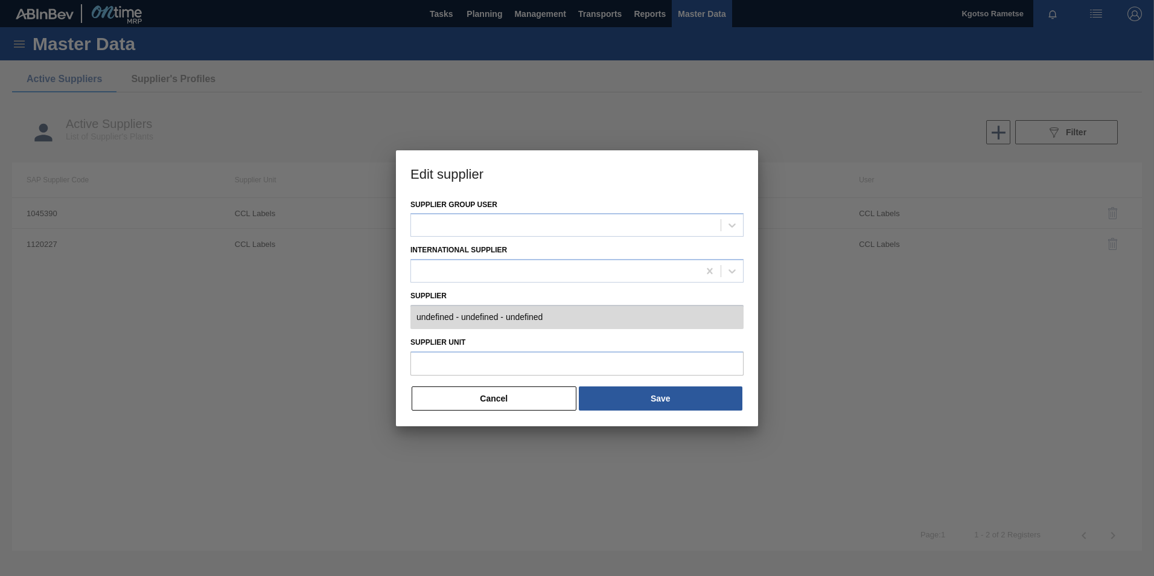
type input "0001045390 - CCL LABEL CAPE PTY LTD ZAR - 9015698229"
type input "CCL Labels"
click at [473, 406] on button "Cancel" at bounding box center [494, 398] width 165 height 24
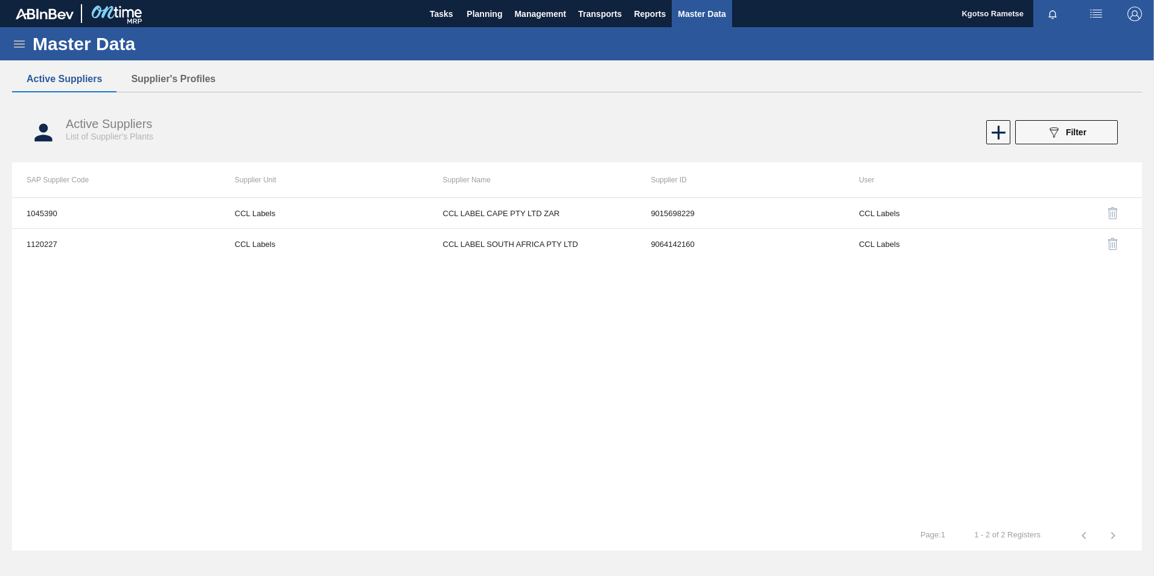
click at [18, 44] on icon at bounding box center [19, 43] width 11 height 7
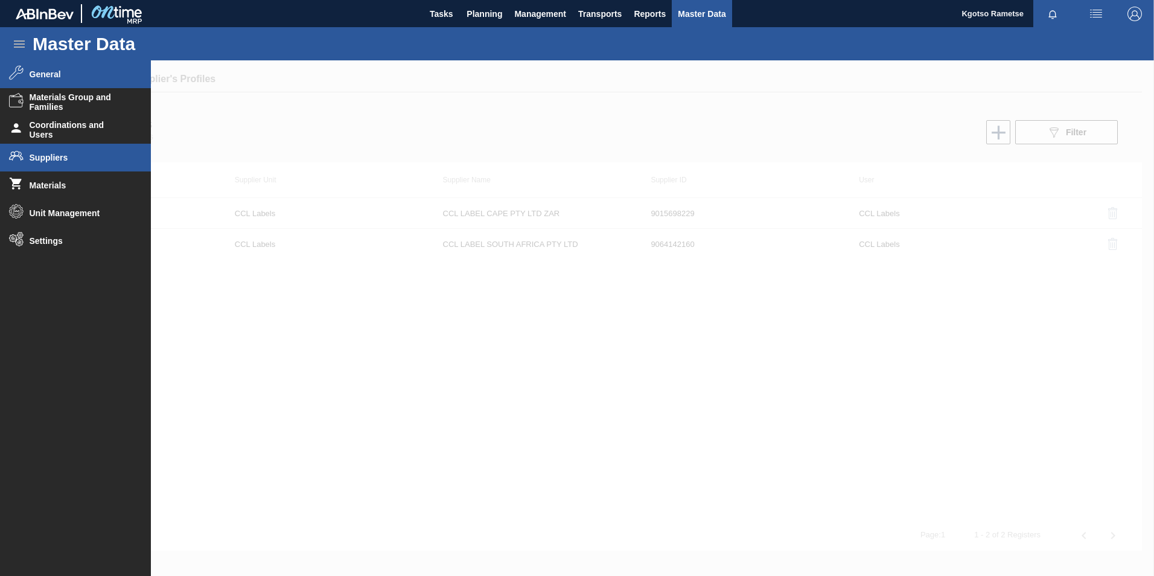
click at [39, 82] on li "General" at bounding box center [75, 74] width 151 height 28
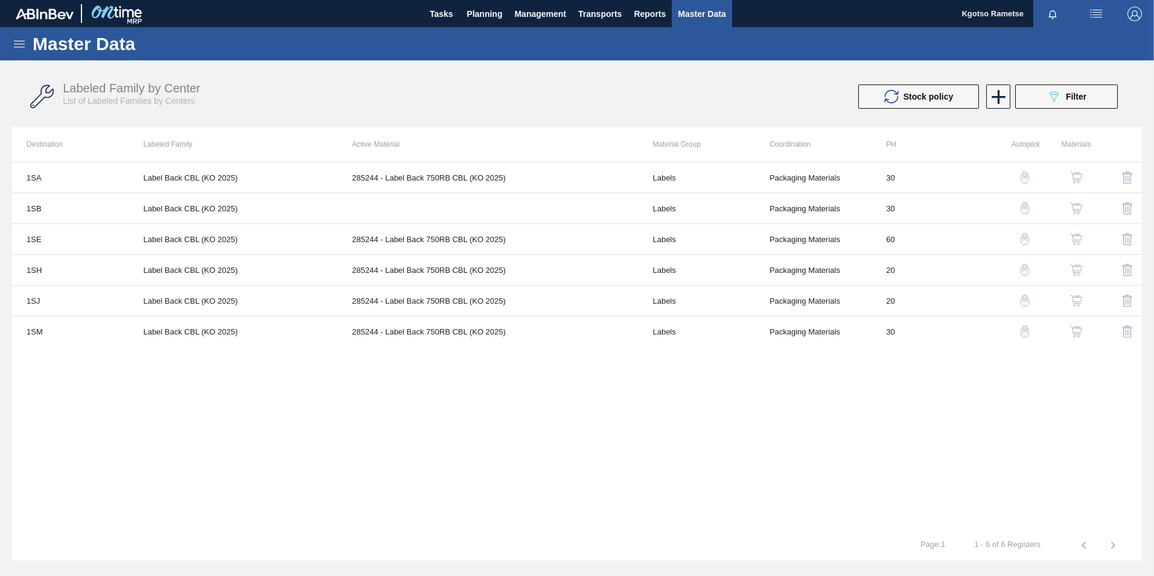
click at [1080, 209] on img "button" at bounding box center [1076, 208] width 12 height 12
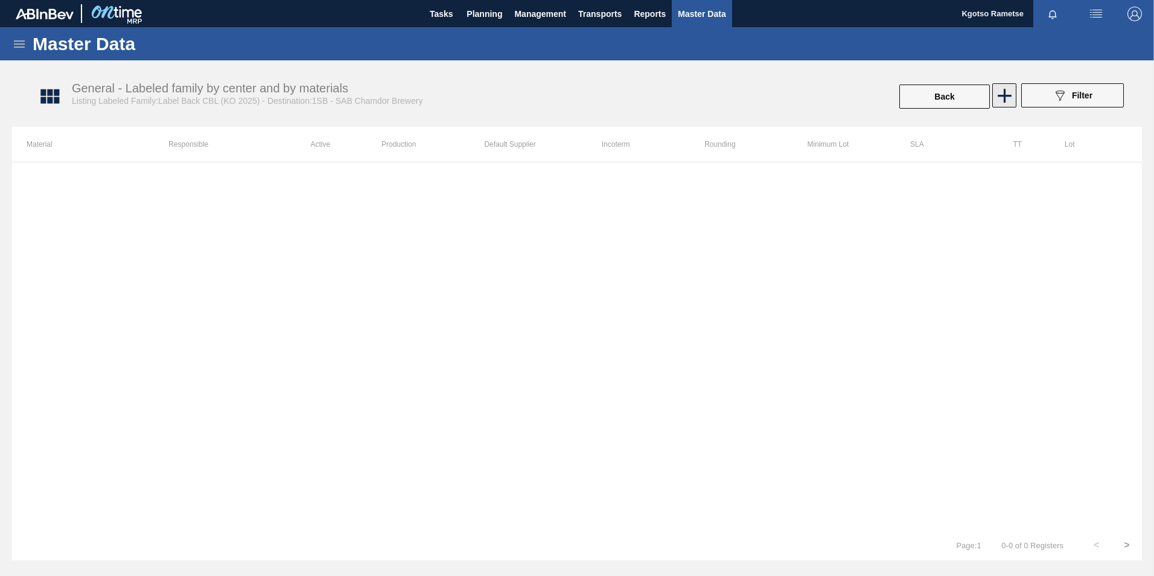
click at [993, 93] on icon at bounding box center [1005, 96] width 24 height 24
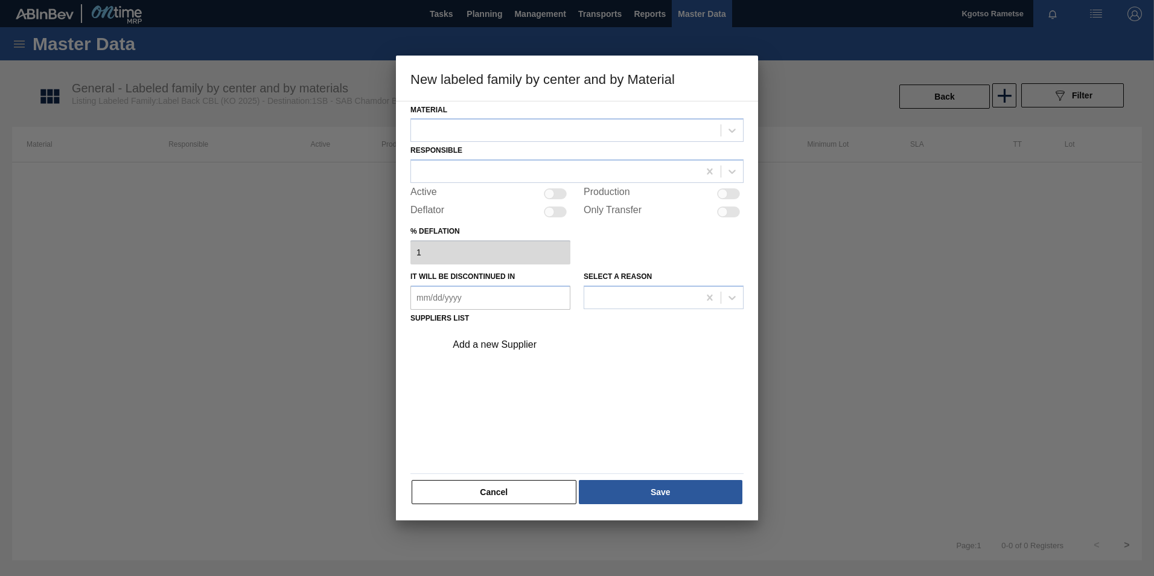
click at [495, 351] on div "Add a new Supplier" at bounding box center [591, 345] width 305 height 30
click at [485, 341] on div "Add a new Supplier" at bounding box center [571, 344] width 237 height 11
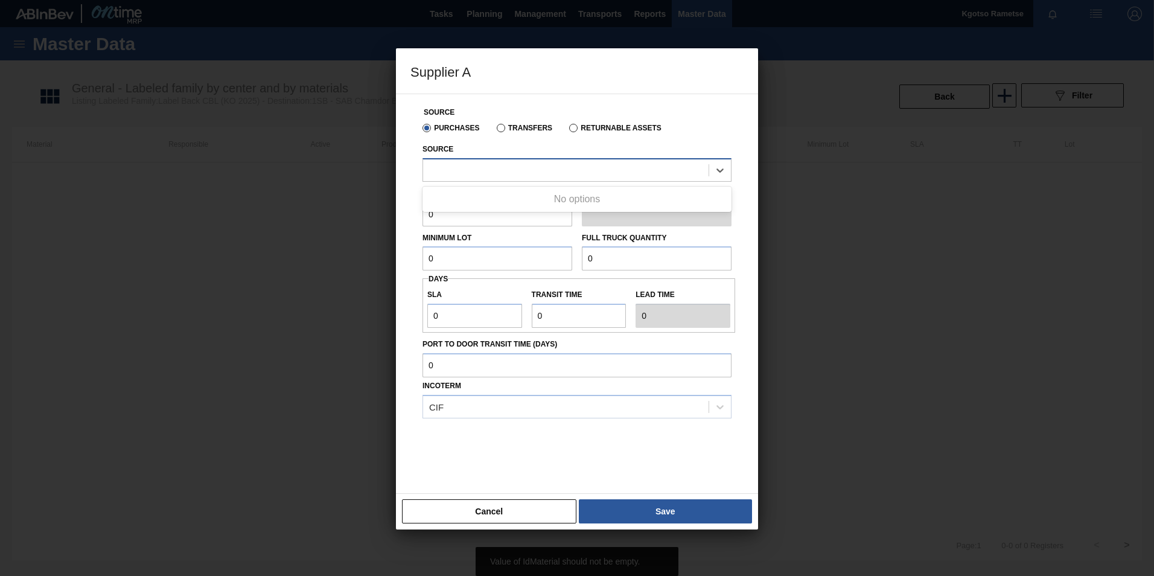
click at [463, 158] on div at bounding box center [577, 170] width 309 height 24
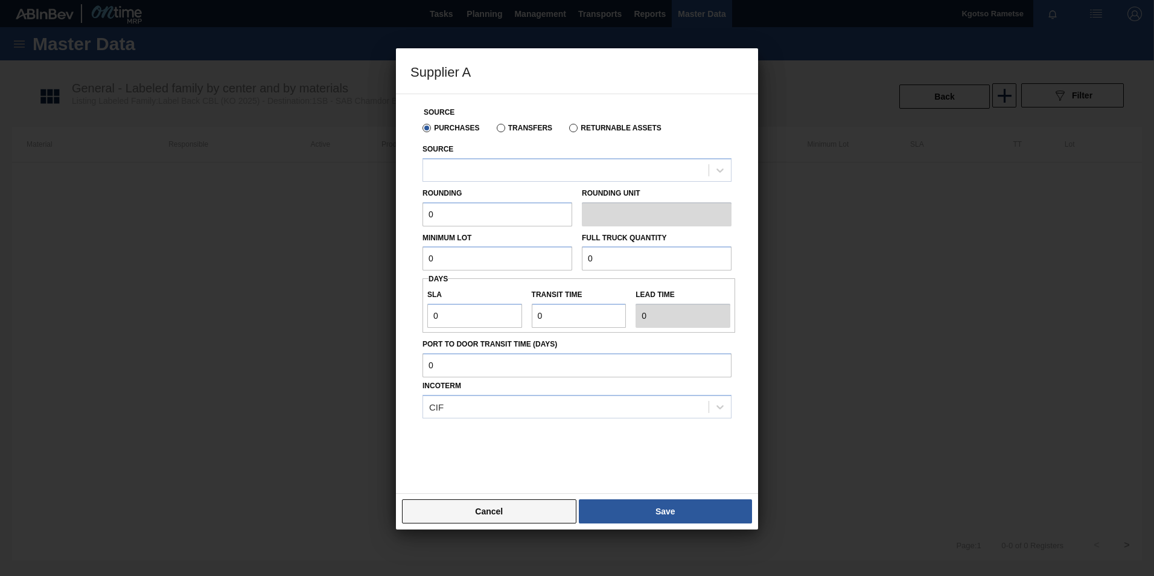
click at [499, 505] on button "Cancel" at bounding box center [489, 511] width 174 height 24
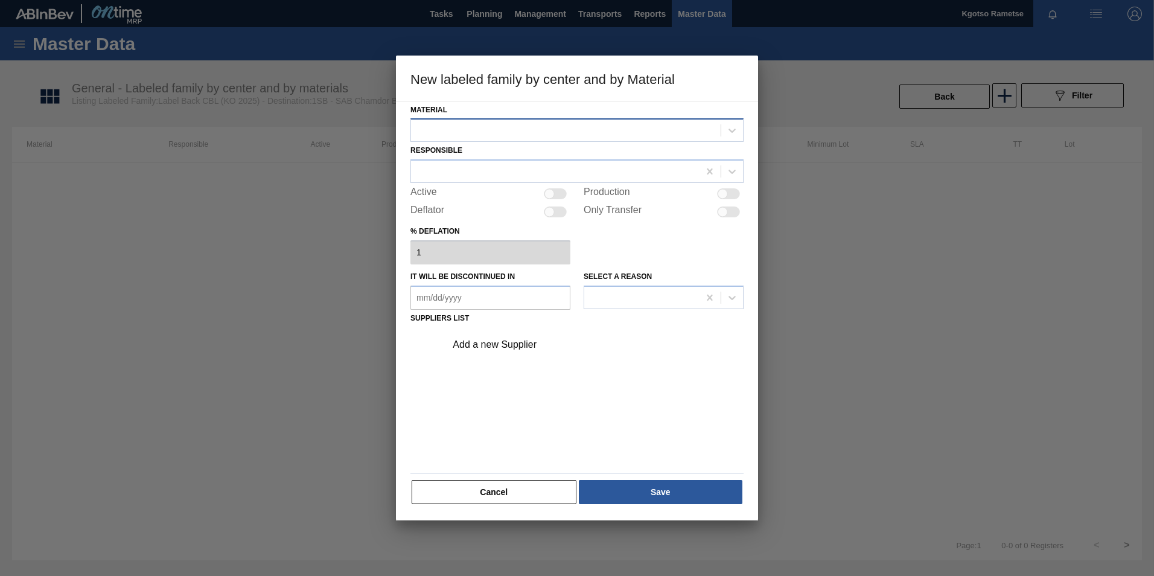
click at [427, 127] on div at bounding box center [566, 131] width 310 height 18
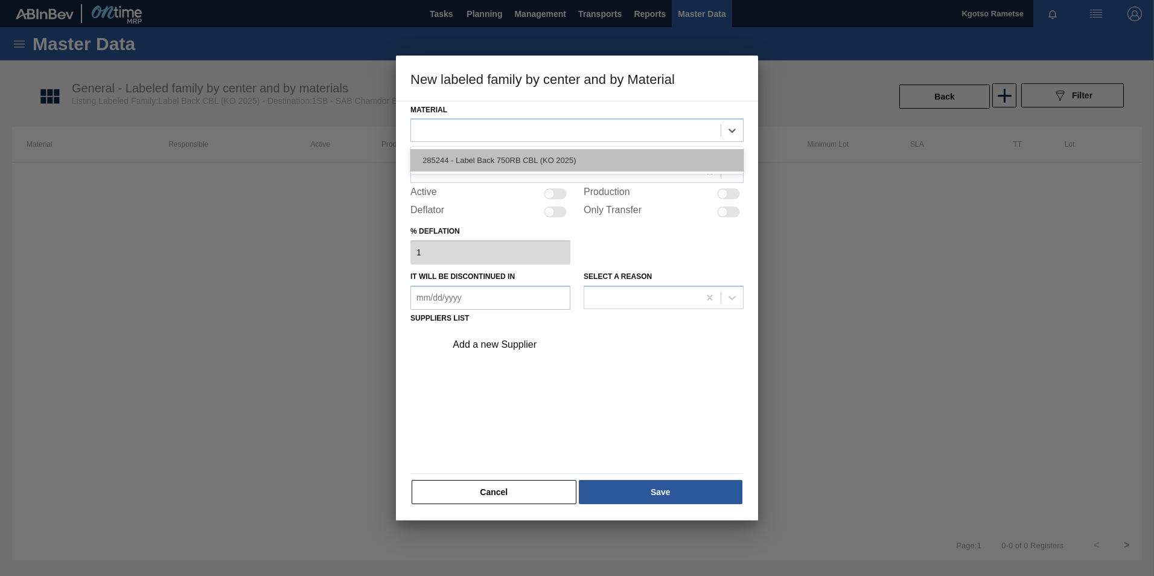
click at [462, 157] on div "285244 - Label Back 750RB CBL (KO 2025)" at bounding box center [577, 160] width 333 height 22
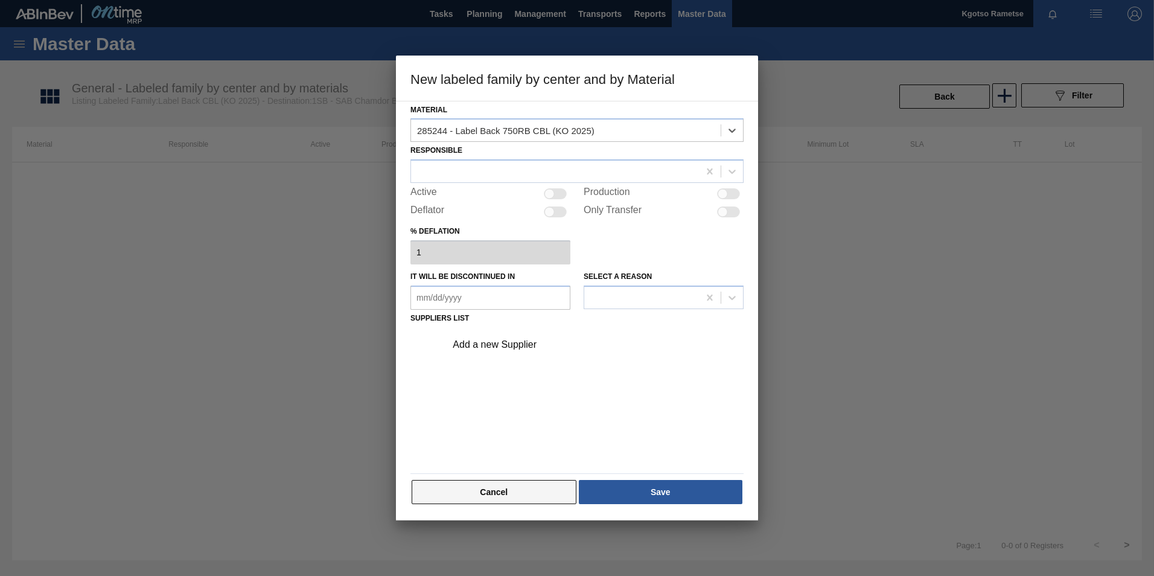
click at [523, 485] on button "Cancel" at bounding box center [494, 492] width 165 height 24
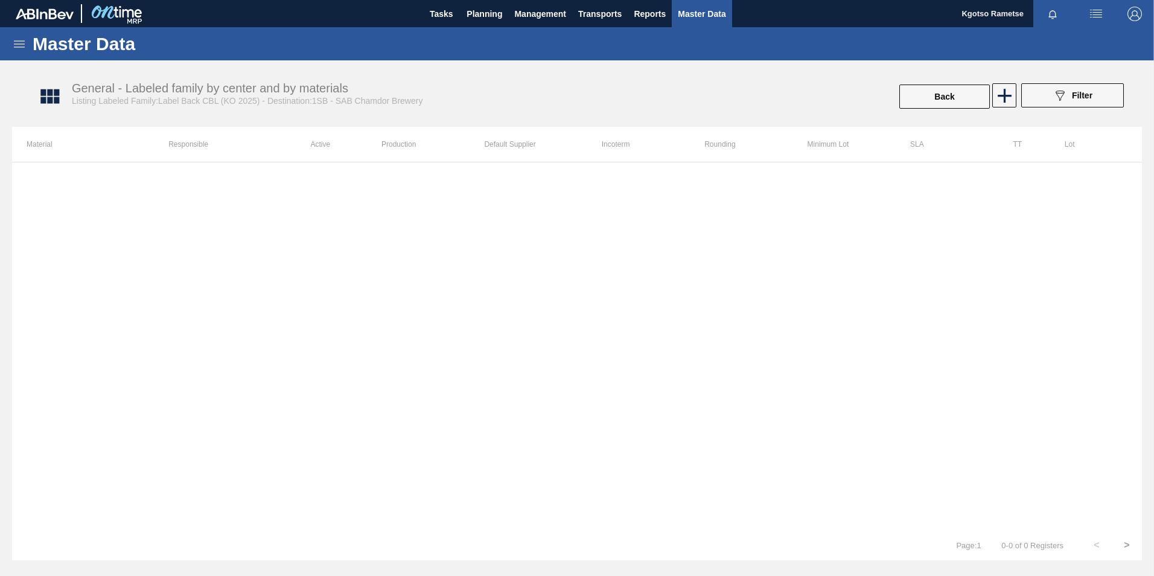
click at [19, 48] on icon at bounding box center [19, 44] width 14 height 14
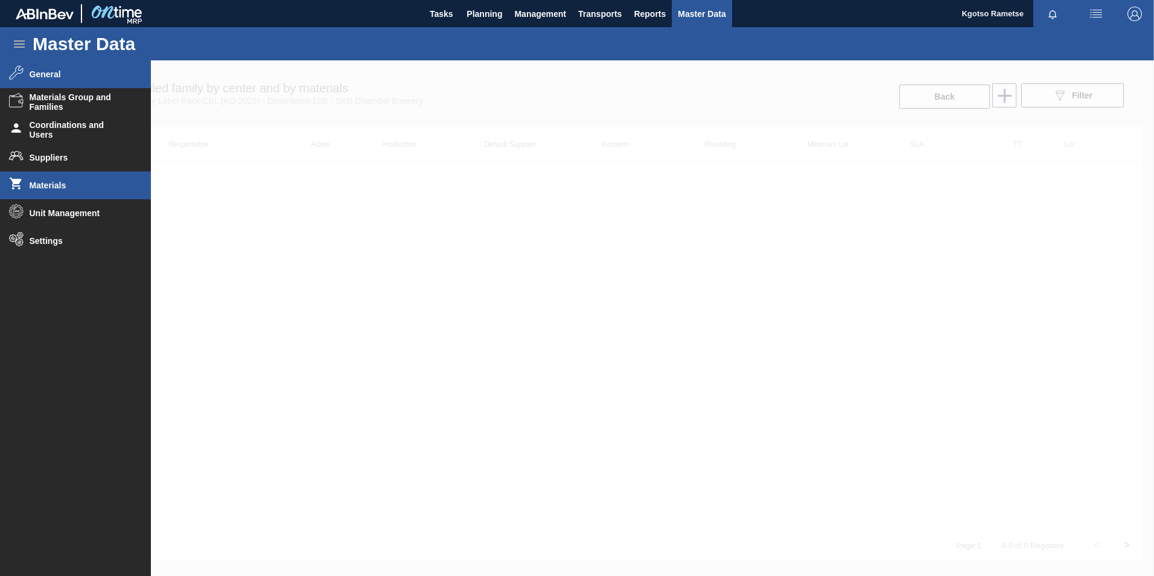
click at [59, 194] on li "Materials" at bounding box center [75, 185] width 151 height 28
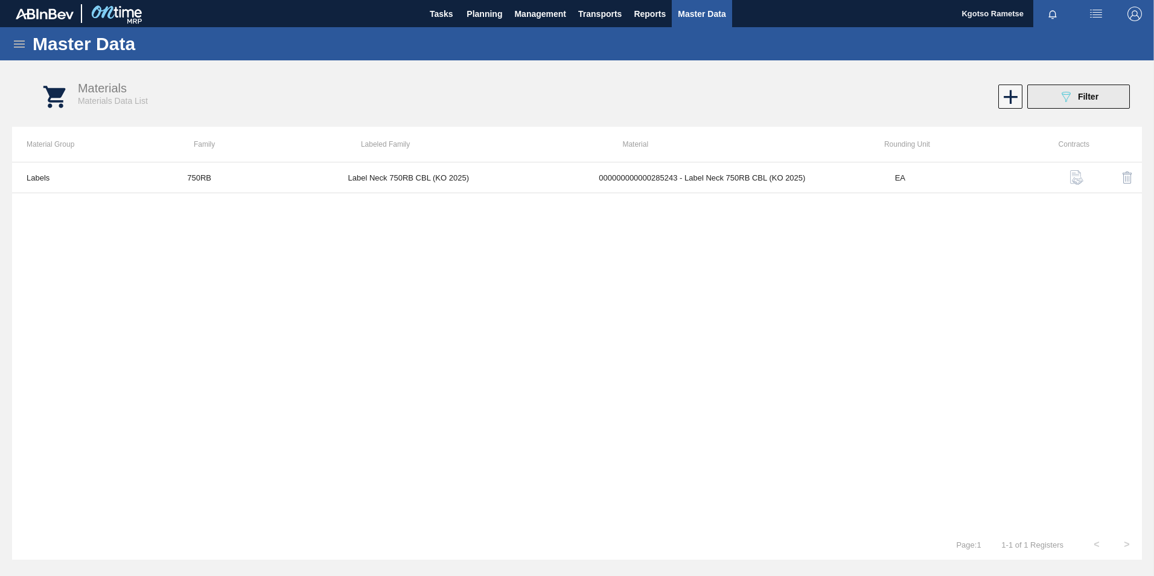
click at [1060, 103] on icon "089F7B8B-B2A5-4AFE-B5C0-19BA573D28AC" at bounding box center [1066, 96] width 14 height 14
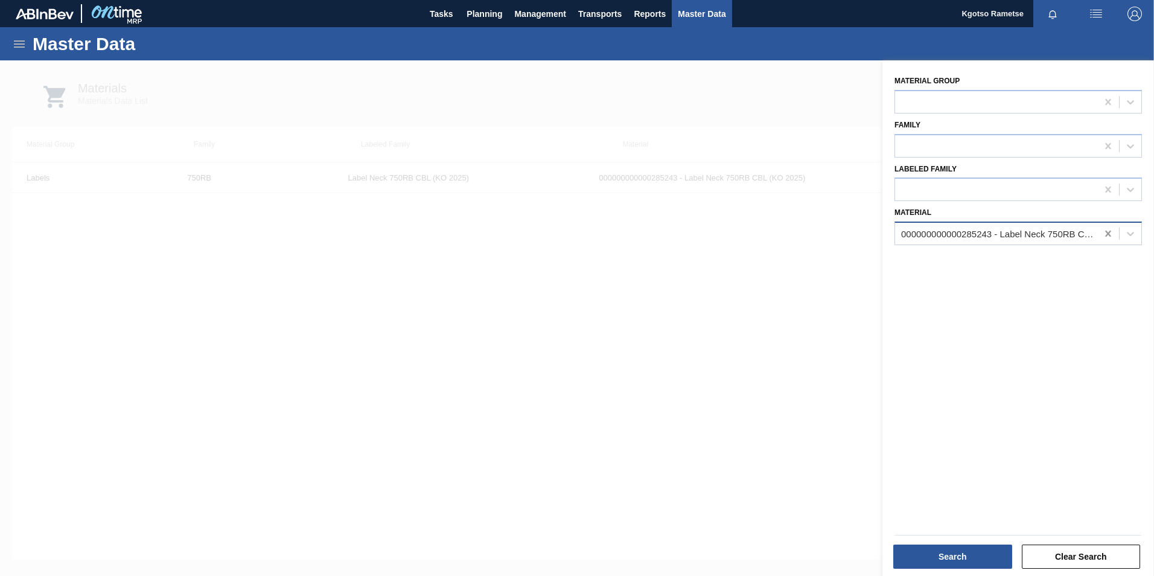
click at [1104, 232] on icon at bounding box center [1108, 234] width 12 height 12
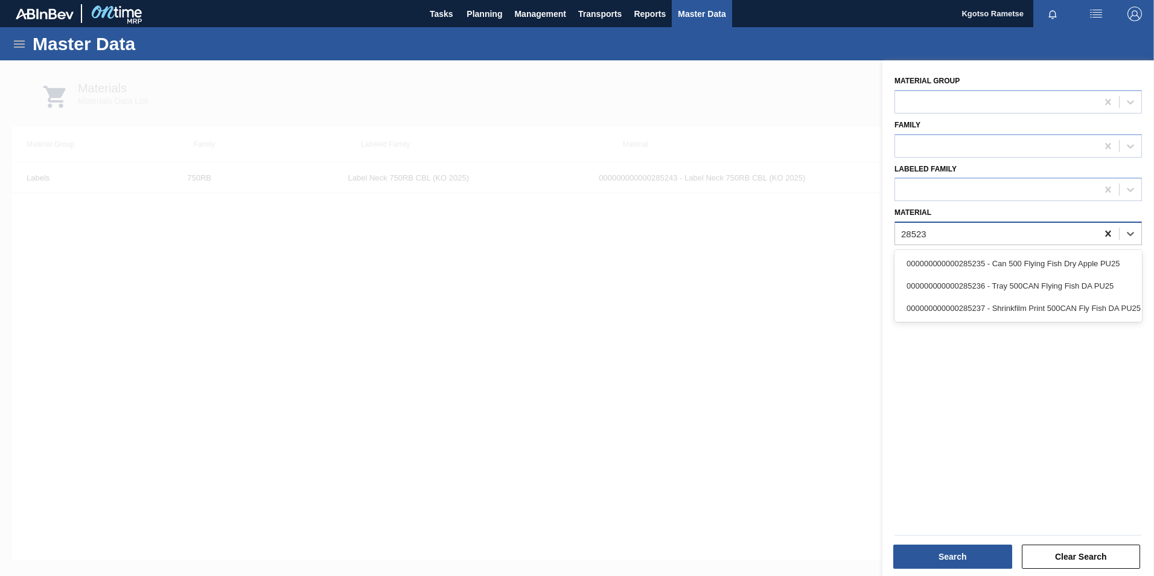
type input "285235"
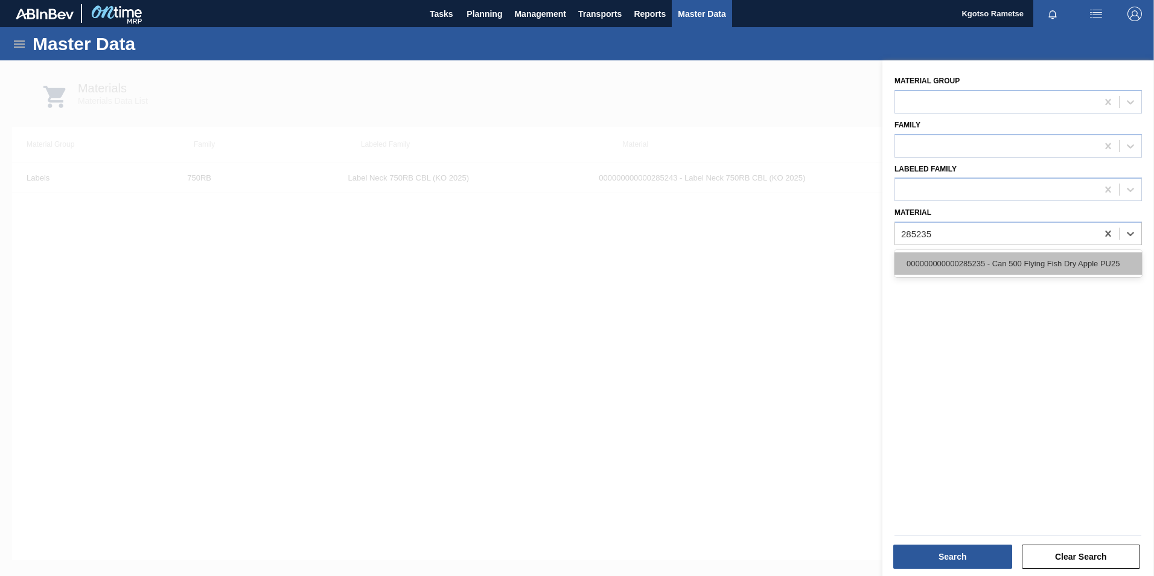
click at [1043, 264] on div "000000000000285235 - Can 500 Flying Fish Dry Apple PU25" at bounding box center [1019, 263] width 248 height 22
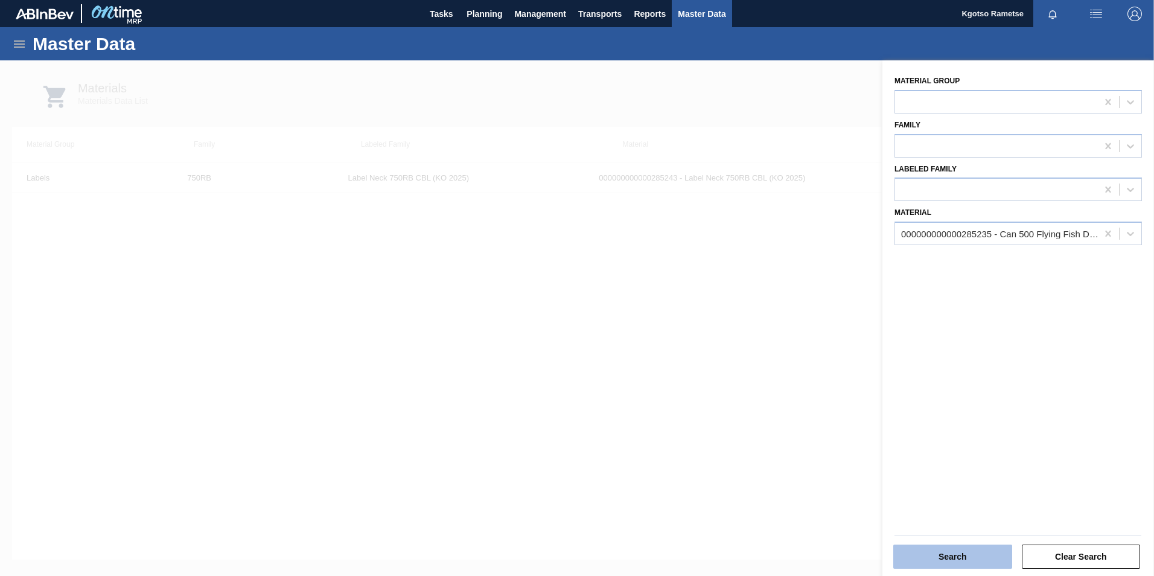
click at [950, 554] on button "Search" at bounding box center [953, 557] width 119 height 24
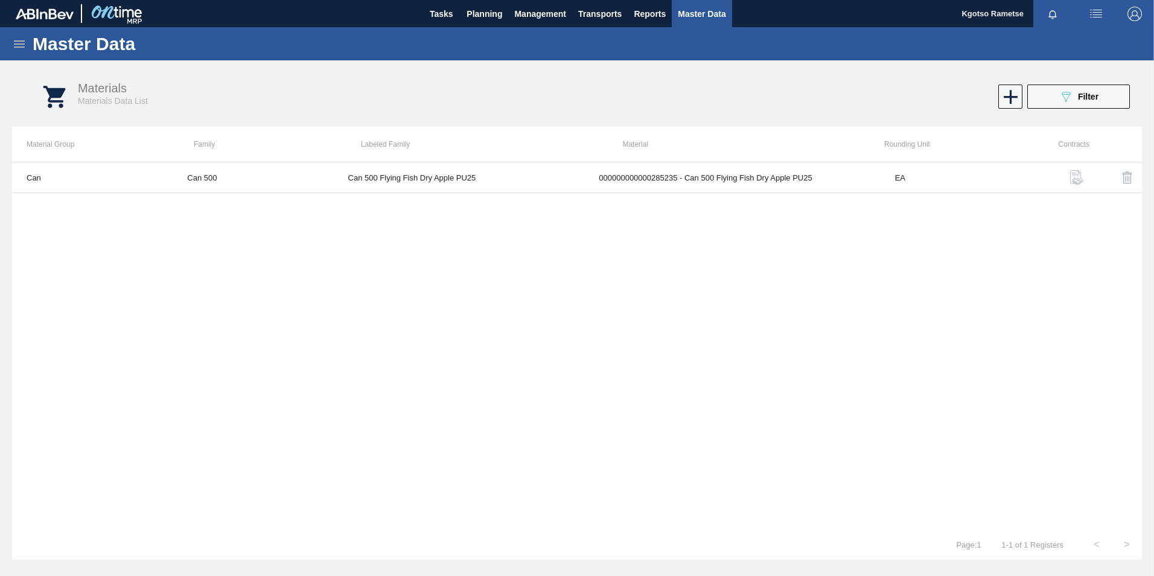
click at [11, 36] on div "Master Data" at bounding box center [577, 43] width 1154 height 33
click at [18, 40] on icon at bounding box center [19, 43] width 11 height 7
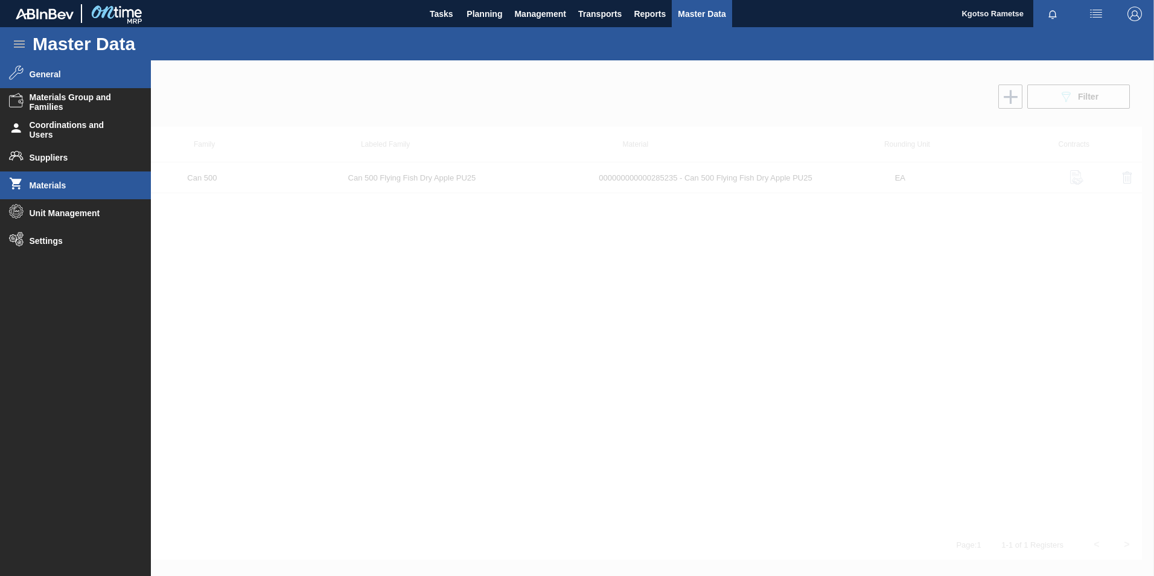
click at [48, 82] on li "General" at bounding box center [75, 74] width 151 height 28
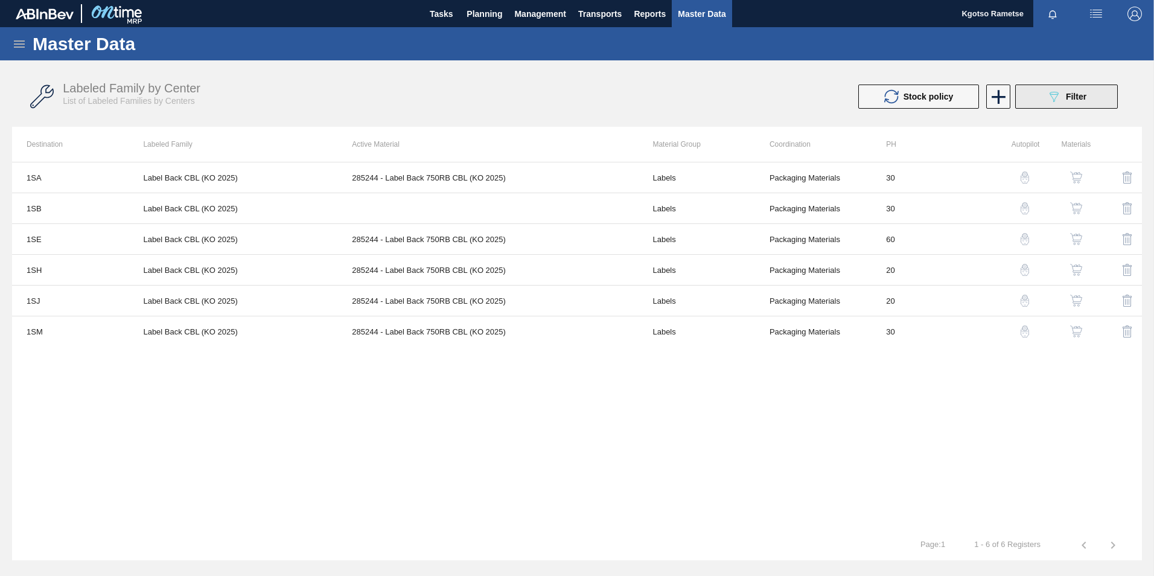
click at [1070, 97] on span "Filter" at bounding box center [1076, 97] width 21 height 10
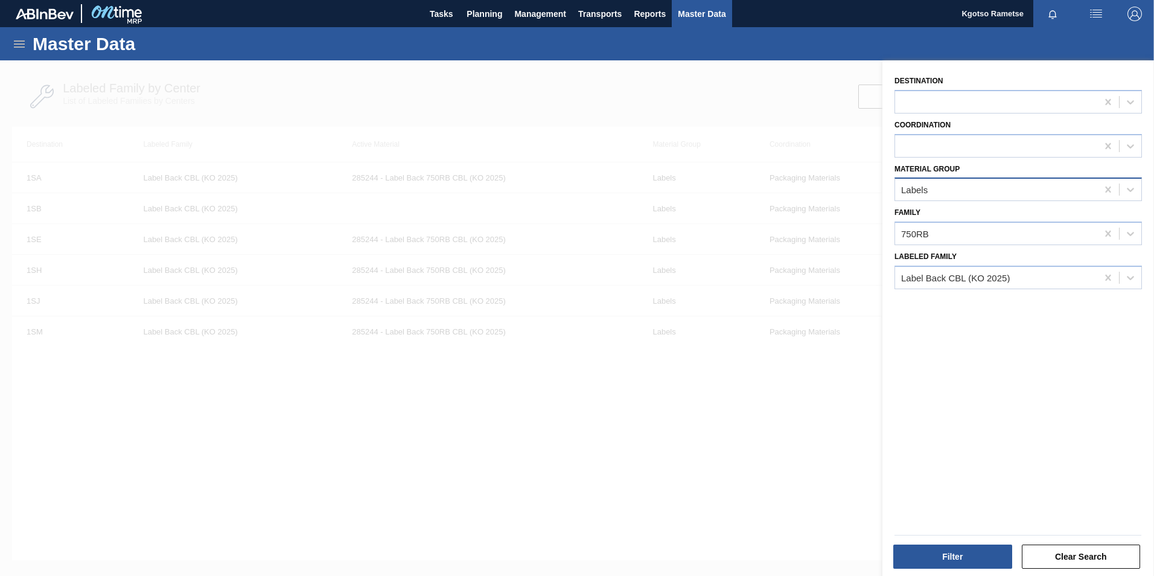
click at [933, 196] on div "Labels" at bounding box center [996, 190] width 202 height 18
type Group "ca"
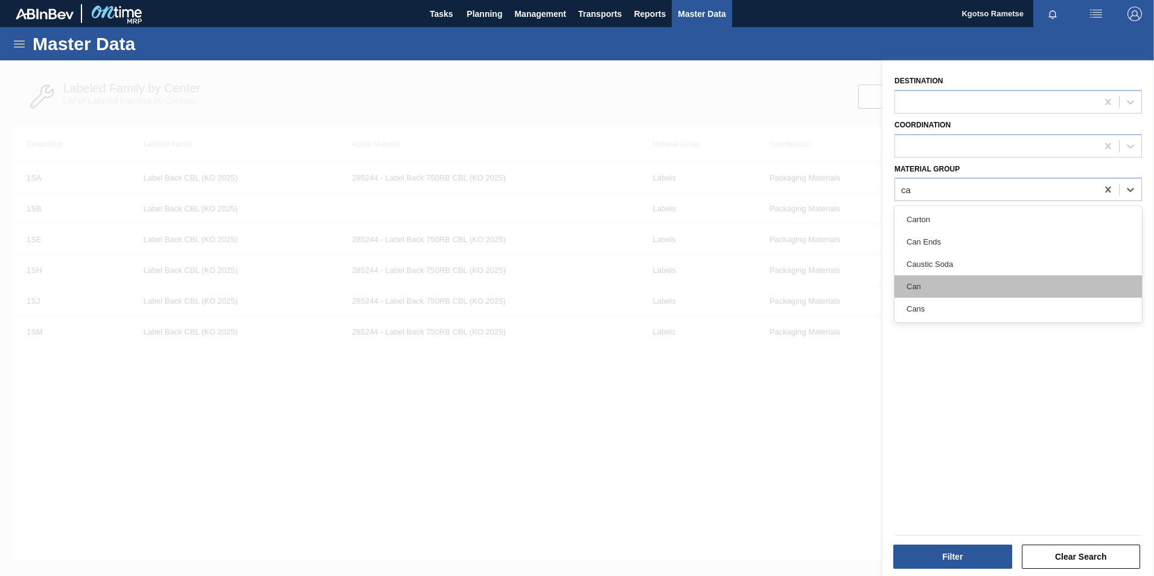
click at [925, 287] on div "Can" at bounding box center [1019, 286] width 248 height 22
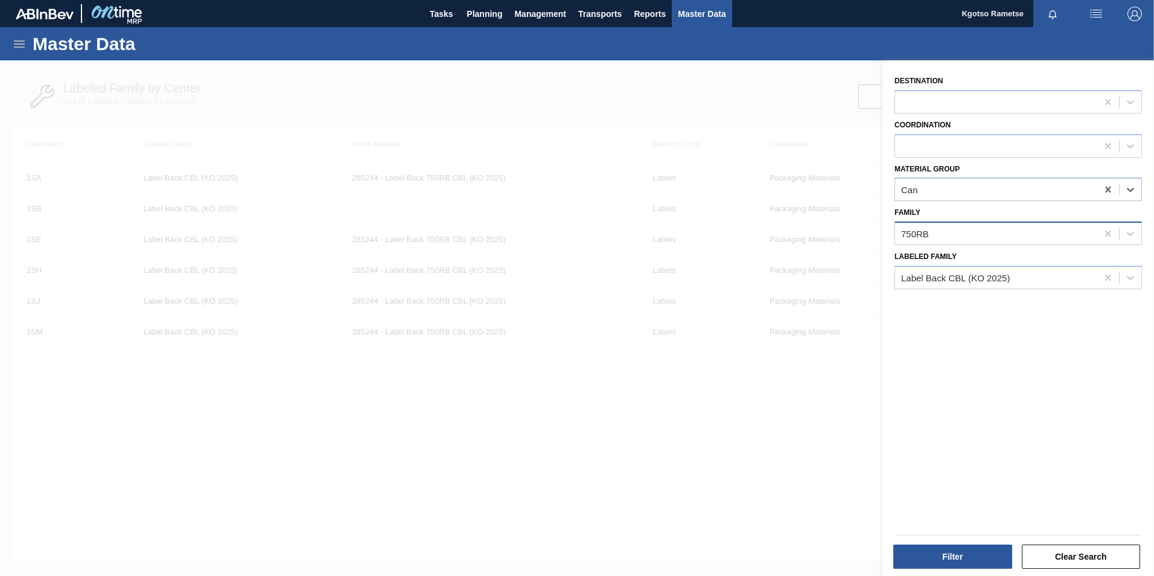
click at [911, 229] on div "750RB" at bounding box center [915, 234] width 28 height 10
type input "can 500"
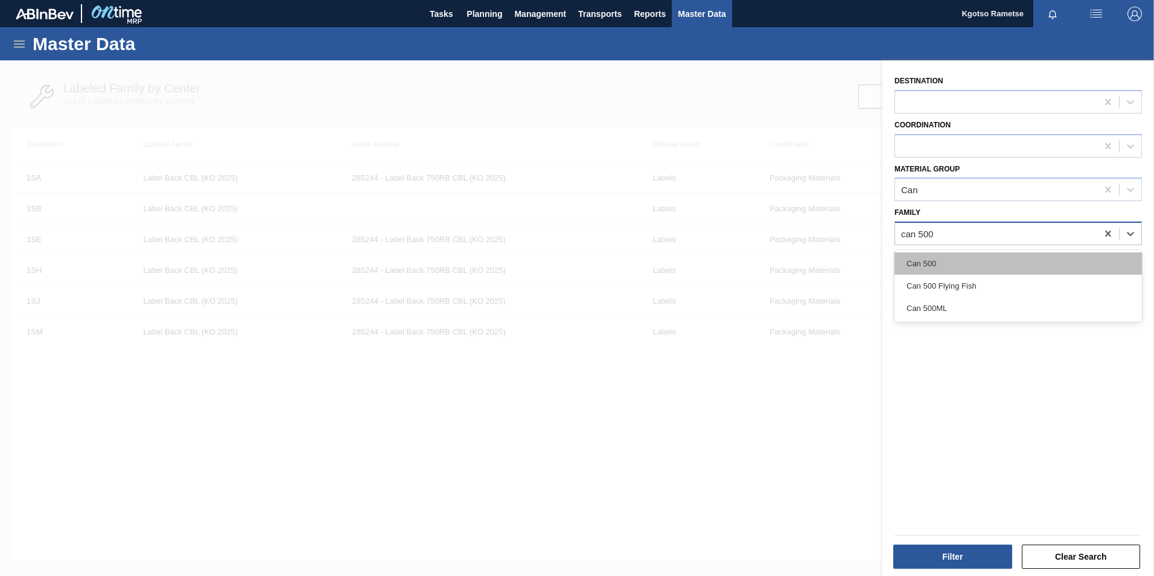
click at [915, 258] on div "Can 500" at bounding box center [1019, 263] width 248 height 22
click at [1107, 280] on icon at bounding box center [1108, 278] width 12 height 12
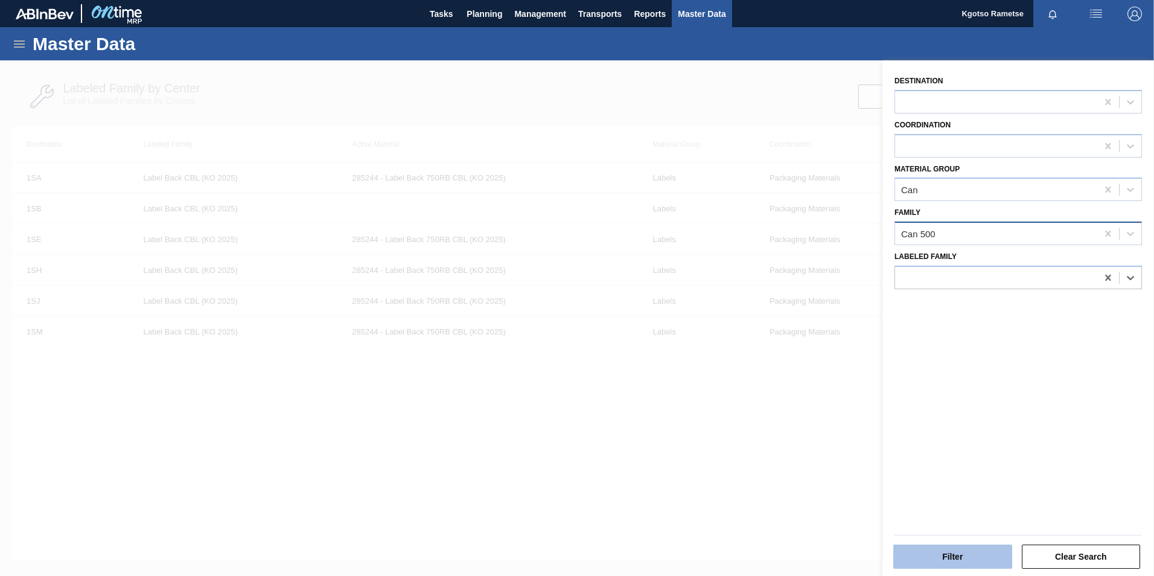
click at [956, 565] on button "Filter" at bounding box center [953, 557] width 119 height 24
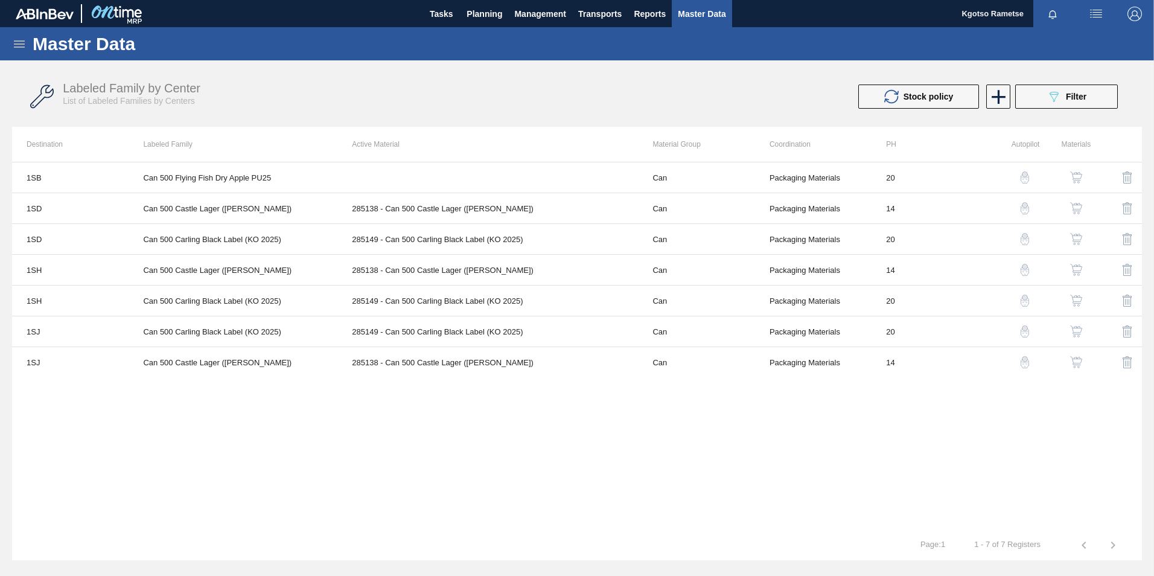
click at [1076, 176] on img "button" at bounding box center [1076, 177] width 12 height 12
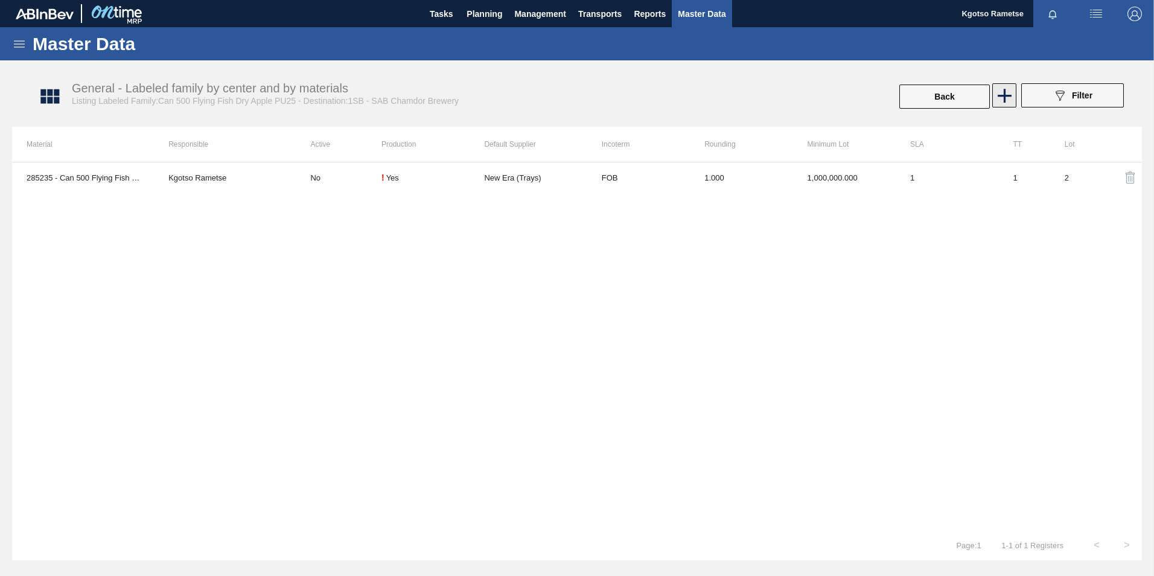
click at [1008, 96] on icon at bounding box center [1005, 96] width 14 height 14
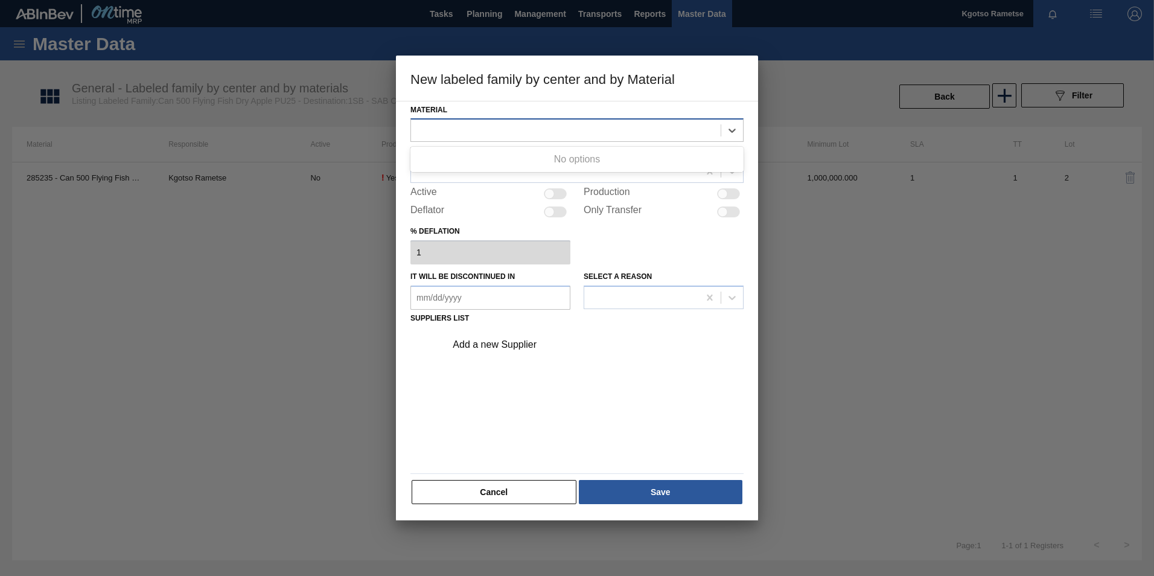
click at [507, 130] on div at bounding box center [566, 131] width 310 height 18
click at [401, 209] on div "Material Use Up and Down to choose options, press Enter to select the currently…" at bounding box center [577, 311] width 362 height 420
click at [428, 120] on div at bounding box center [577, 130] width 333 height 24
click at [552, 191] on div at bounding box center [550, 194] width 10 height 10
checkbox input "true"
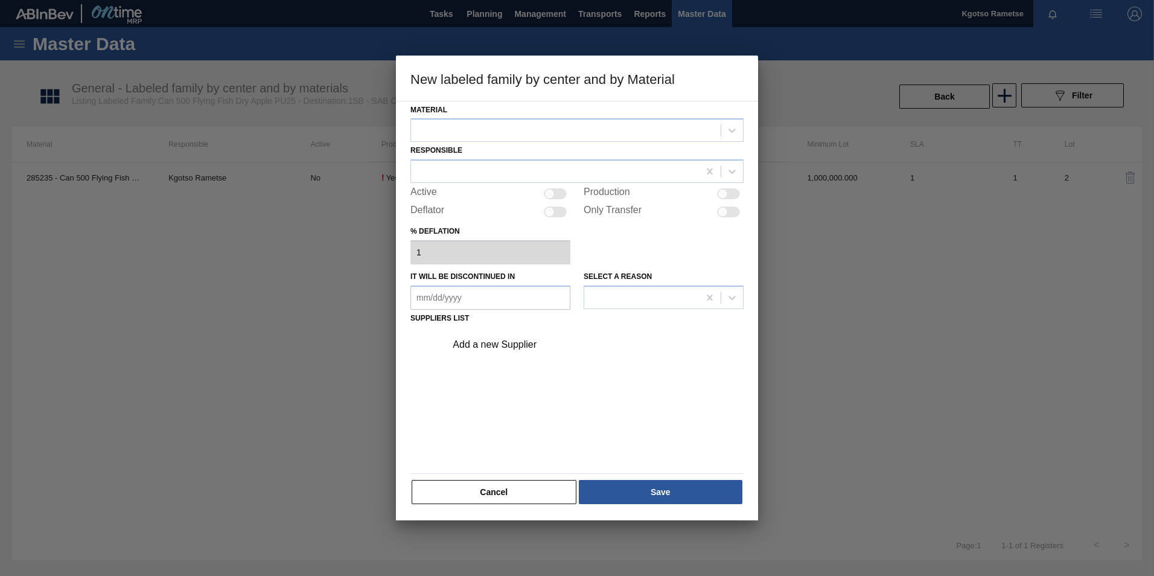
checkbox input "true"
click at [552, 191] on div at bounding box center [555, 193] width 23 height 11
click at [553, 190] on div at bounding box center [555, 193] width 23 height 11
checkbox input "true"
click at [528, 174] on div at bounding box center [555, 172] width 288 height 18
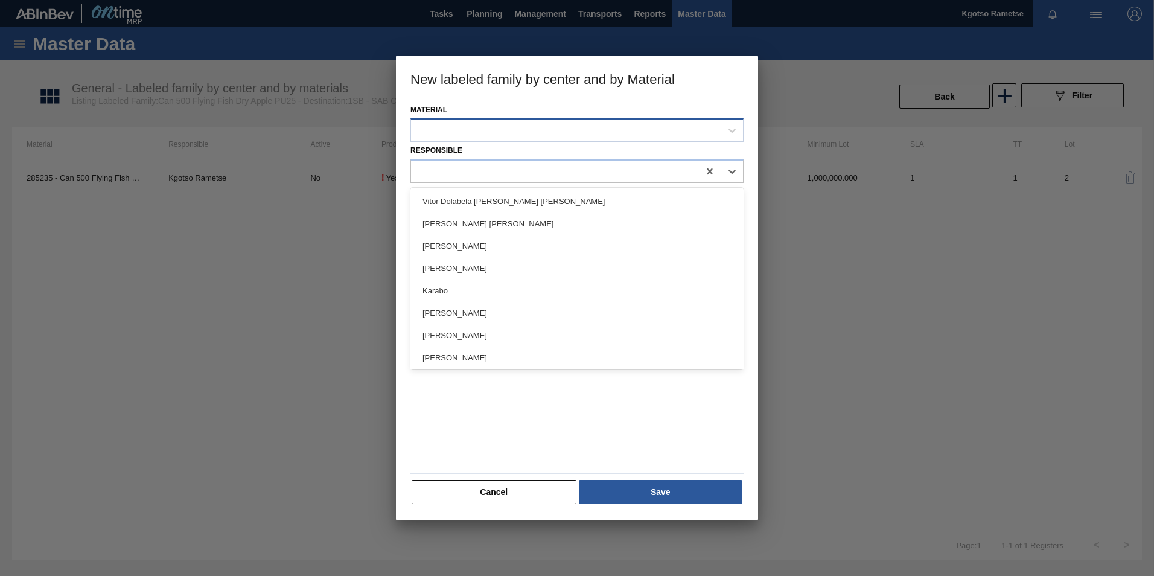
click at [496, 121] on div at bounding box center [577, 130] width 333 height 24
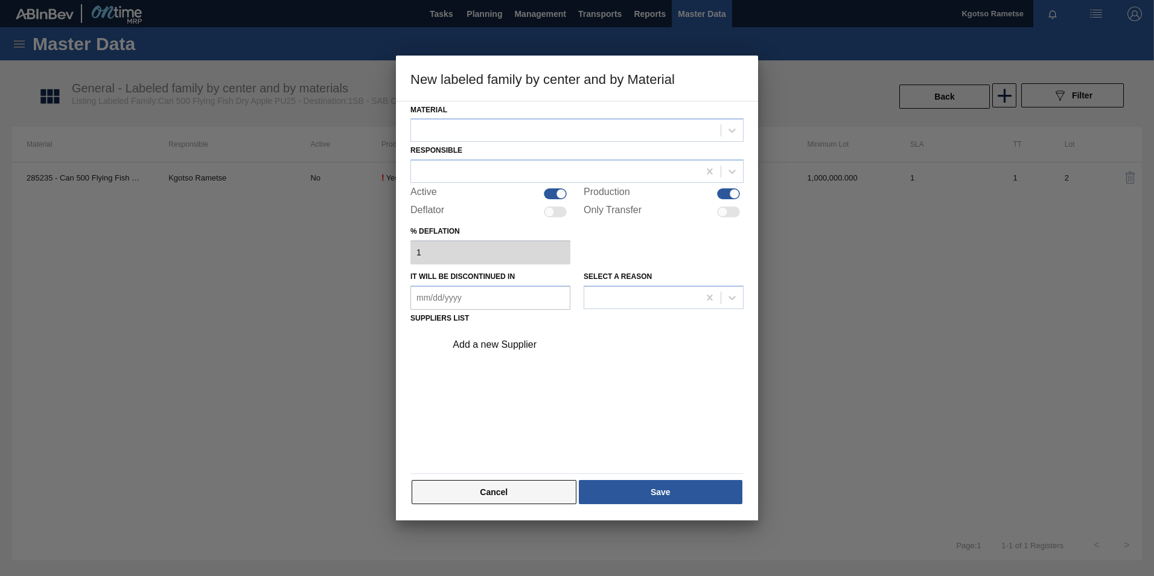
click at [482, 497] on button "Cancel" at bounding box center [494, 492] width 165 height 24
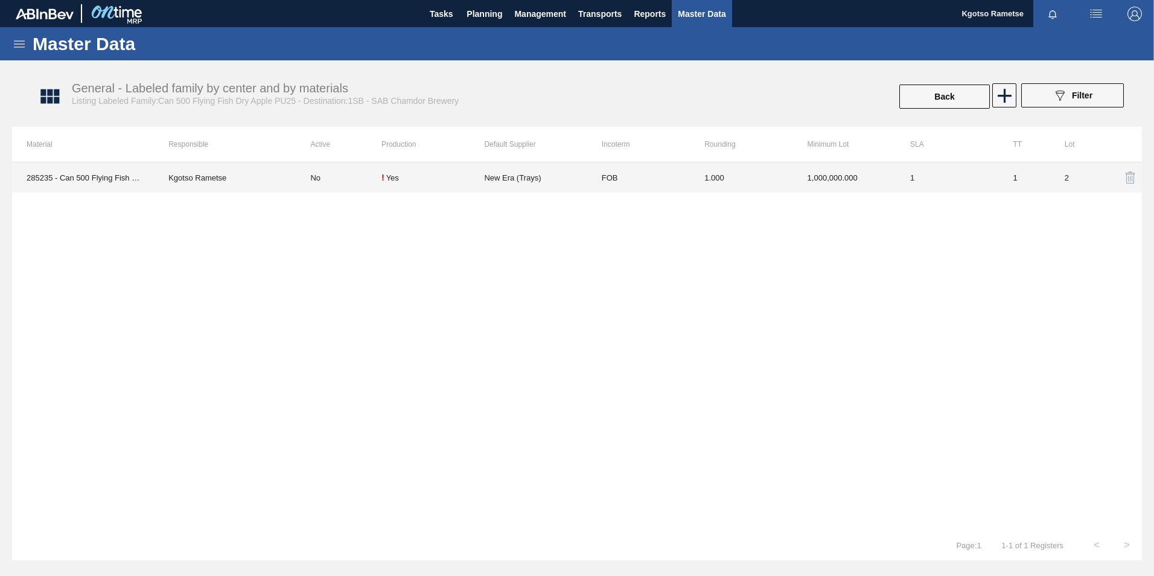
click at [357, 171] on td "No" at bounding box center [339, 177] width 86 height 30
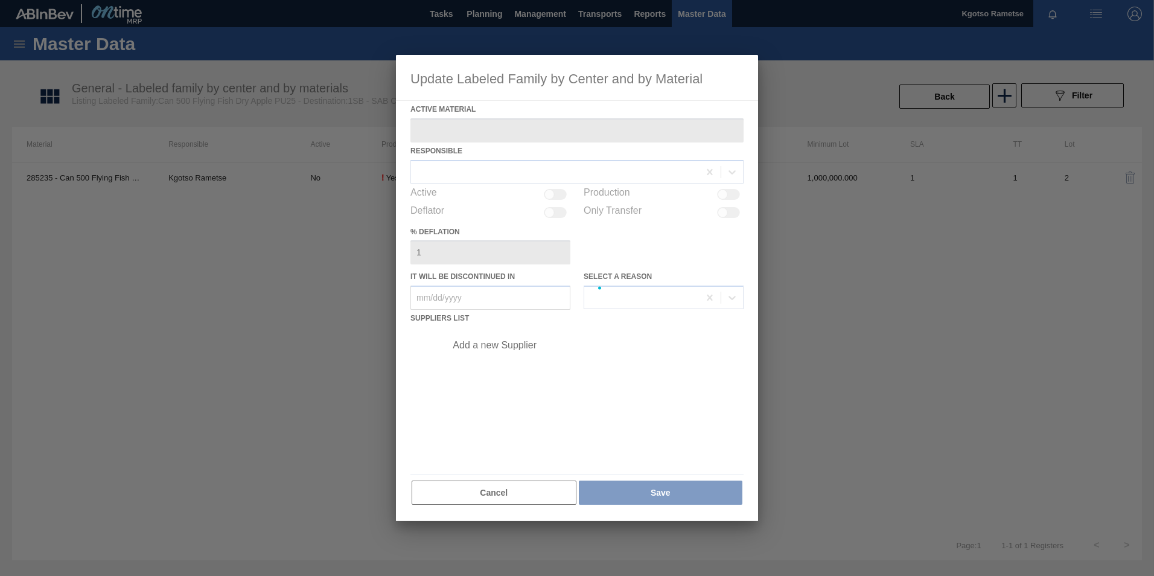
type Material "285235 - Can 500 Flying Fish Dry Apple PU25"
checkbox input "true"
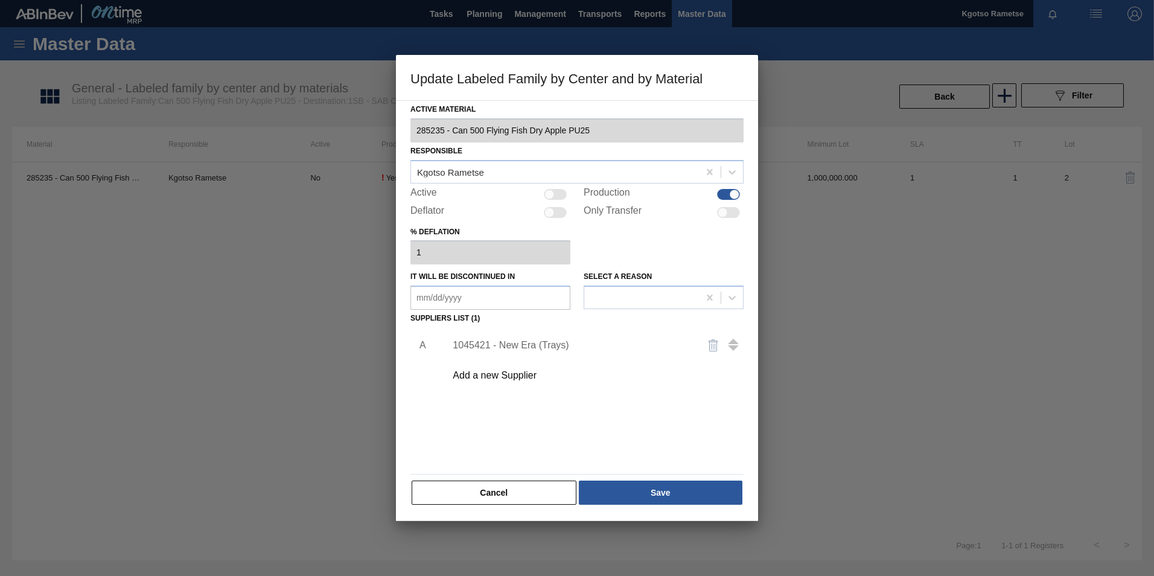
click at [551, 196] on div at bounding box center [550, 194] width 10 height 10
checkbox input "true"
click at [510, 373] on div "Add a new Supplier" at bounding box center [571, 375] width 237 height 11
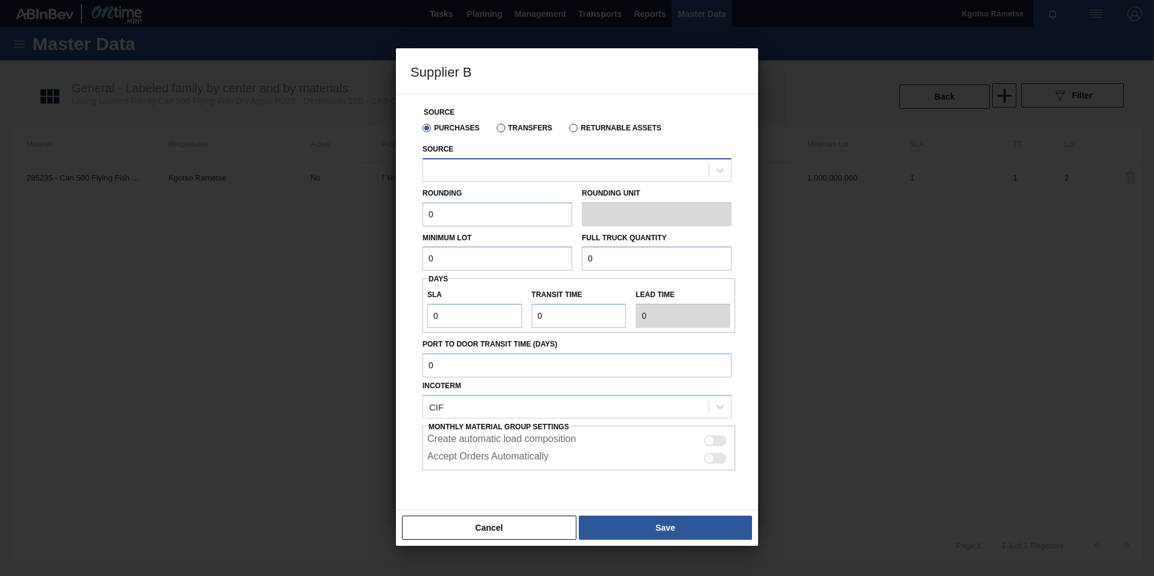
click at [512, 168] on div at bounding box center [566, 170] width 286 height 18
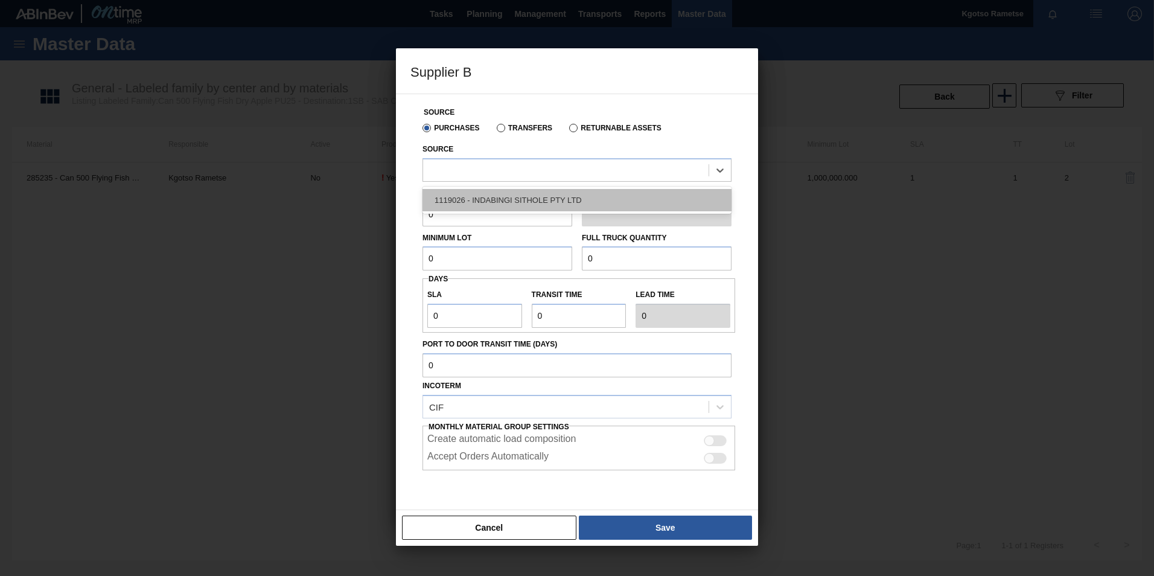
click at [502, 202] on div "1119026 - INDABINGI SITHOLE PTY LTD" at bounding box center [577, 200] width 309 height 22
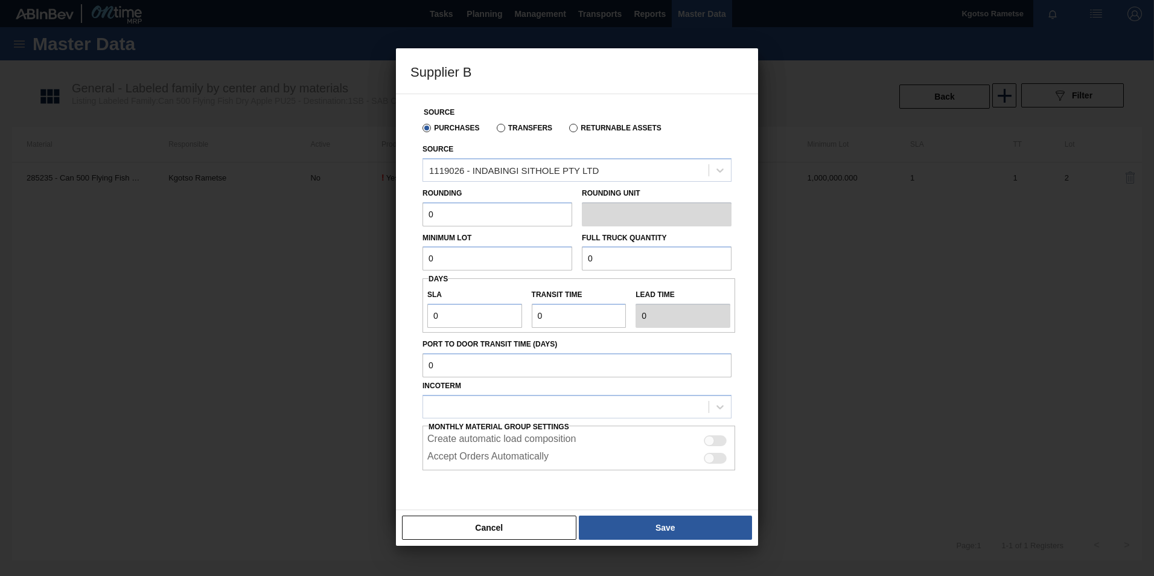
drag, startPoint x: 450, startPoint y: 225, endPoint x: 423, endPoint y: 229, distance: 26.9
click at [423, 229] on div "Source Purchases Transfers Returnable Assets Source 1119026 - INDABINGI SITHOLE…" at bounding box center [577, 312] width 333 height 437
type input "1"
drag, startPoint x: 442, startPoint y: 257, endPoint x: 331, endPoint y: 262, distance: 111.2
click at [331, 262] on div "Supplier B Source Purchases Transfers Returnable Assets Source 1119026 - INDABI…" at bounding box center [577, 288] width 1154 height 576
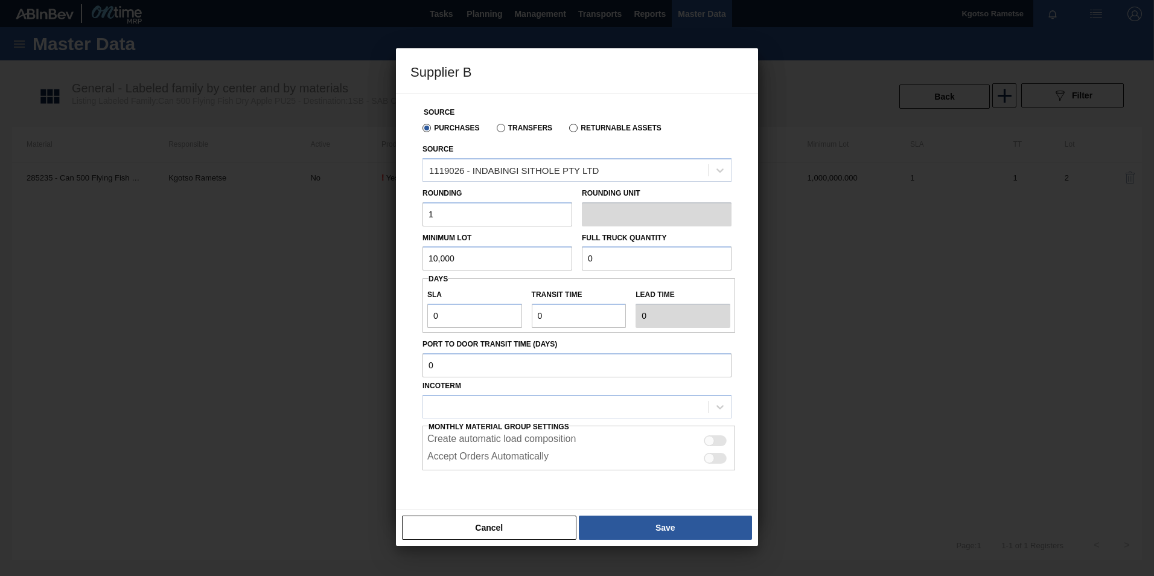
type input "10,000"
drag, startPoint x: 608, startPoint y: 257, endPoint x: 482, endPoint y: 240, distance: 127.2
click at [482, 240] on div "Minimum Lot 10,000 Full Truck Quantity 0" at bounding box center [577, 248] width 319 height 45
type input "1,000,000"
drag, startPoint x: 443, startPoint y: 316, endPoint x: 386, endPoint y: 317, distance: 57.4
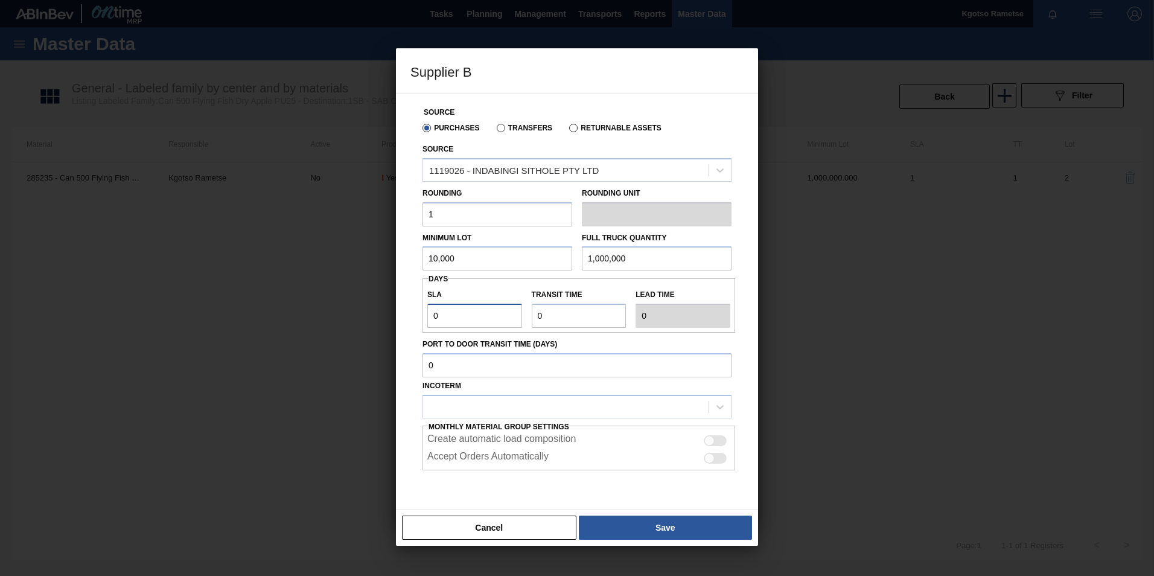
click at [386, 317] on div "Supplier B Source Purchases Transfers Returnable Assets Source 1119026 - INDABI…" at bounding box center [577, 288] width 1154 height 576
type input "1"
drag, startPoint x: 579, startPoint y: 321, endPoint x: 426, endPoint y: 322, distance: 153.4
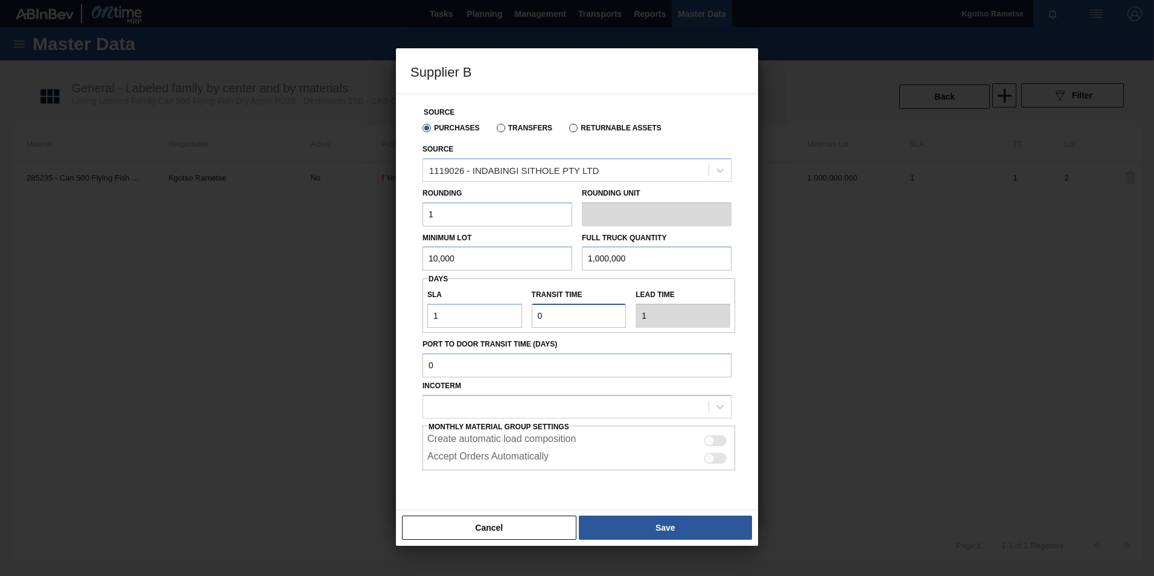
click at [426, 322] on div "SLA 1 Transit time Lead time 1" at bounding box center [579, 305] width 313 height 45
type input "1"
type input "2"
type input "1"
click at [479, 413] on div at bounding box center [566, 407] width 286 height 18
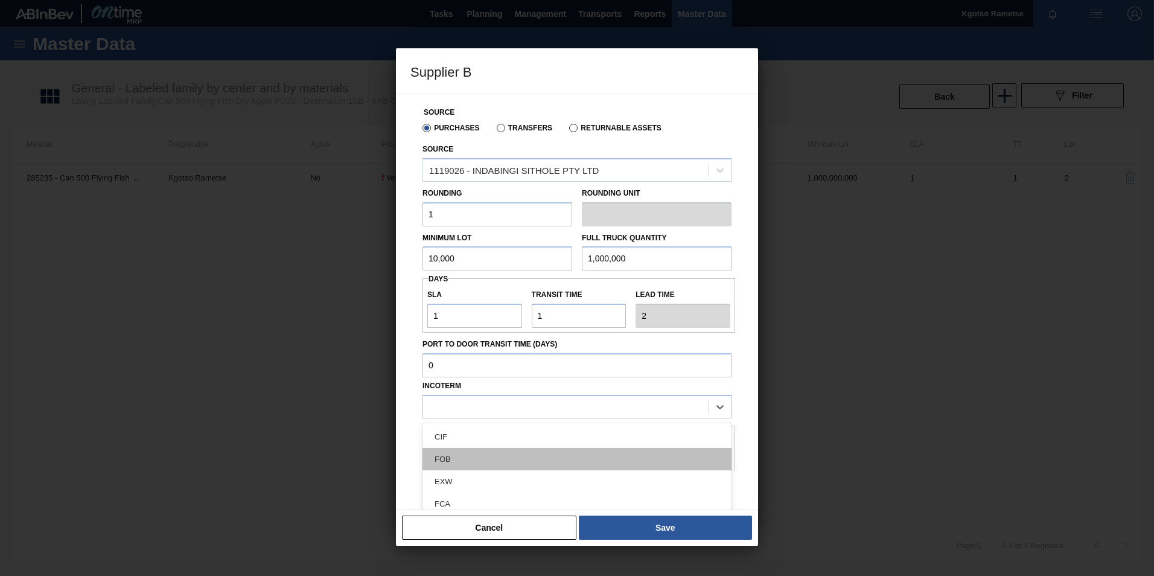
click at [469, 468] on div "FOB" at bounding box center [577, 459] width 309 height 22
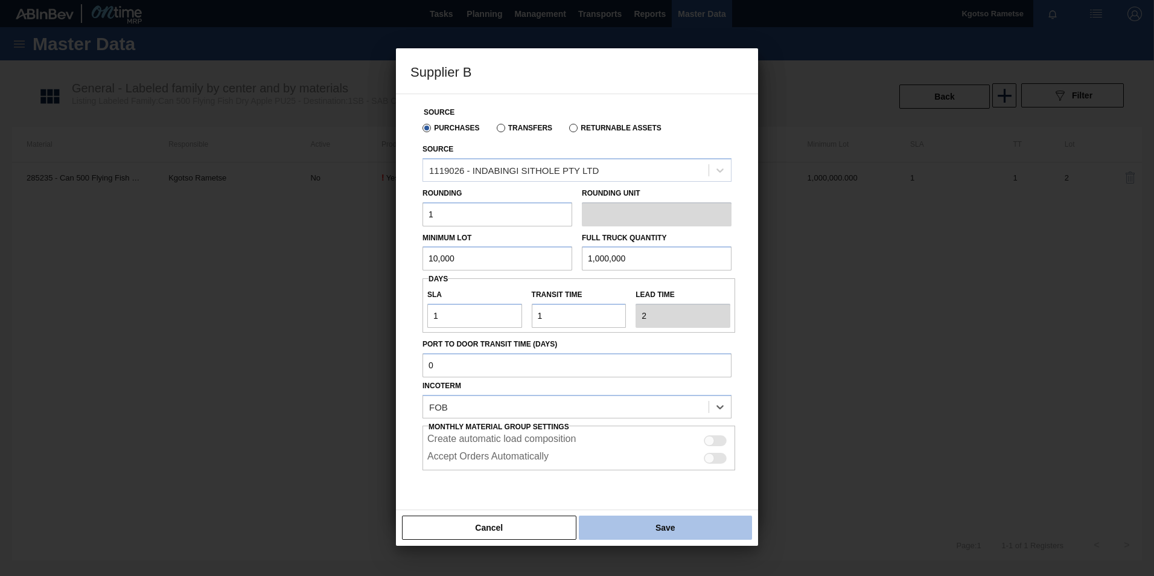
click at [599, 522] on button "Save" at bounding box center [665, 528] width 173 height 24
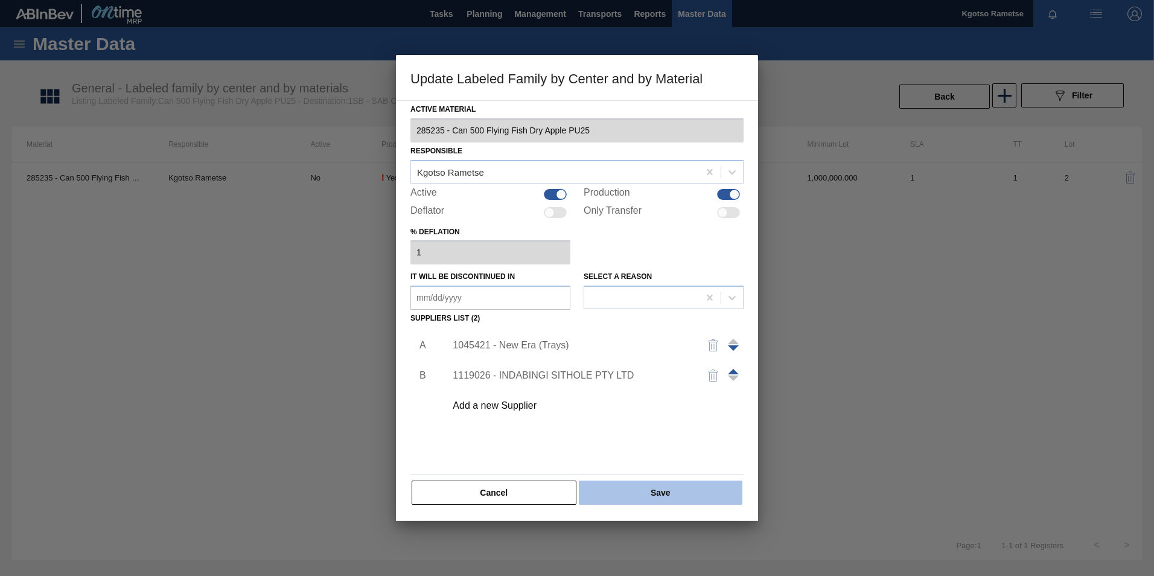
click at [598, 497] on button "Save" at bounding box center [661, 493] width 164 height 24
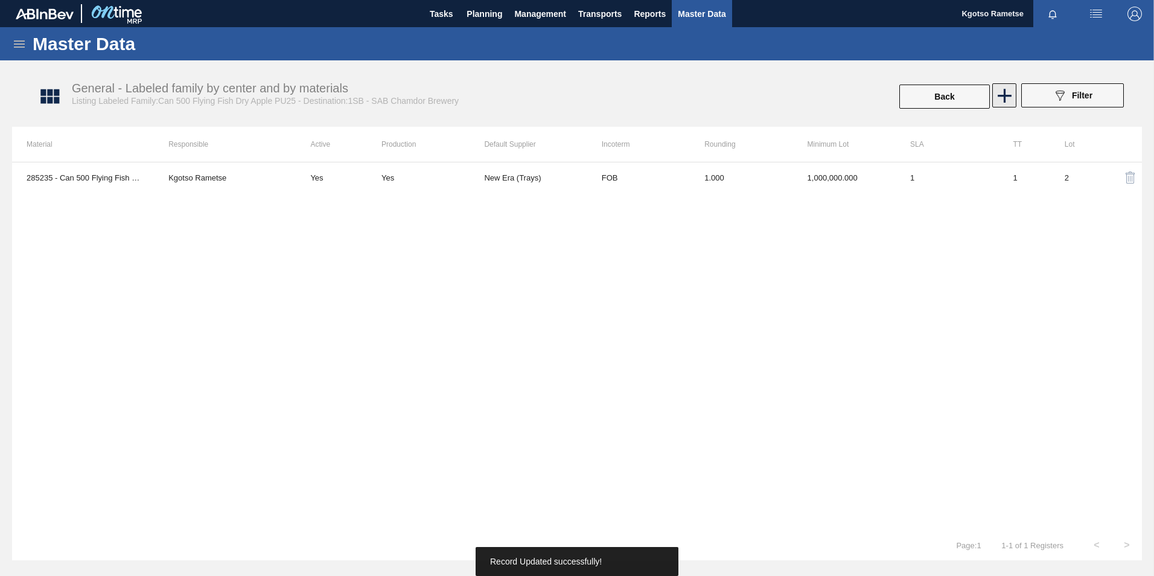
click at [1006, 101] on icon at bounding box center [1005, 96] width 24 height 24
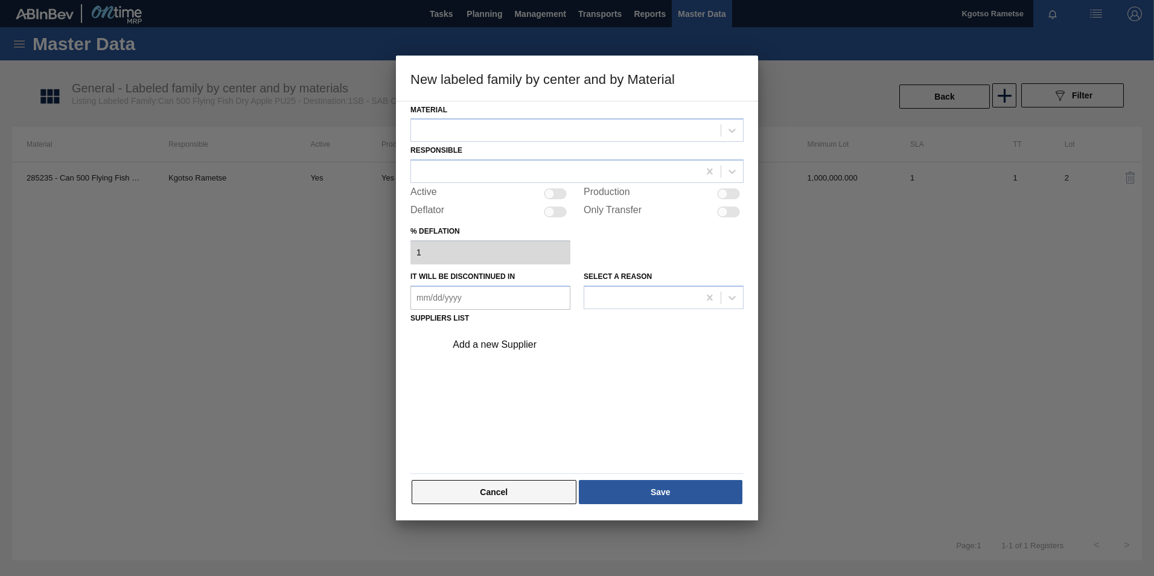
click at [522, 493] on button "Cancel" at bounding box center [494, 492] width 165 height 24
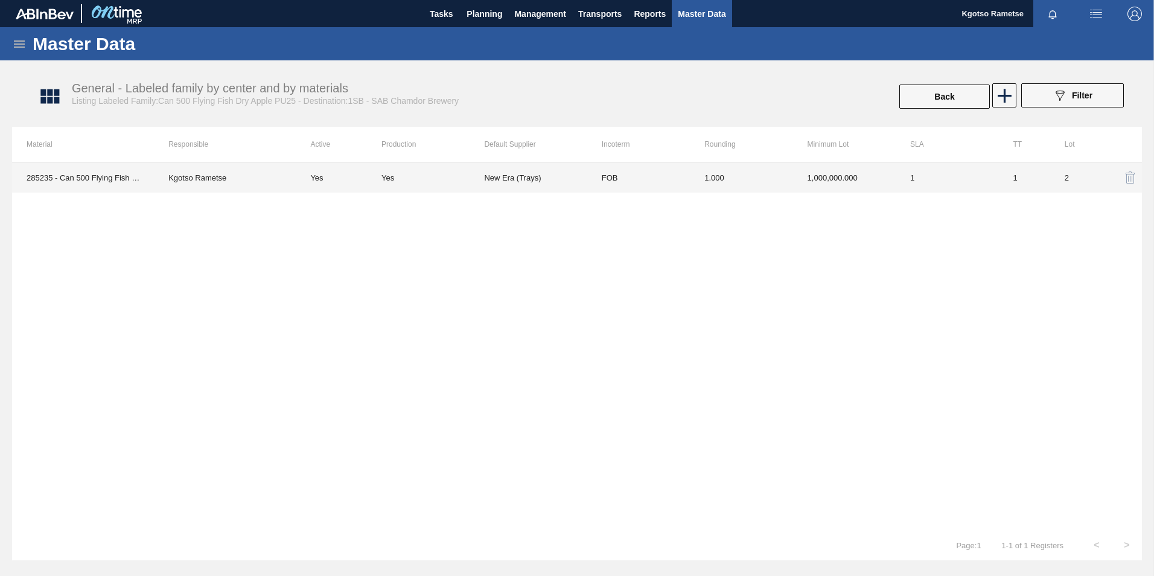
click at [482, 181] on div "Yes" at bounding box center [433, 177] width 103 height 9
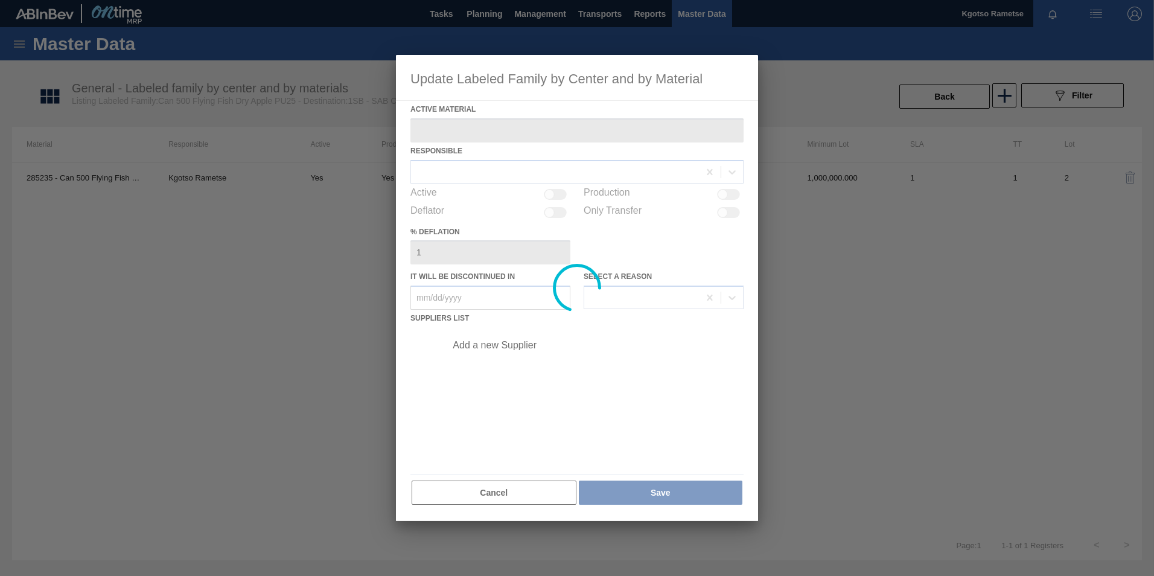
type Material "285235 - Can 500 Flying Fish Dry Apple PU25"
checkbox input "true"
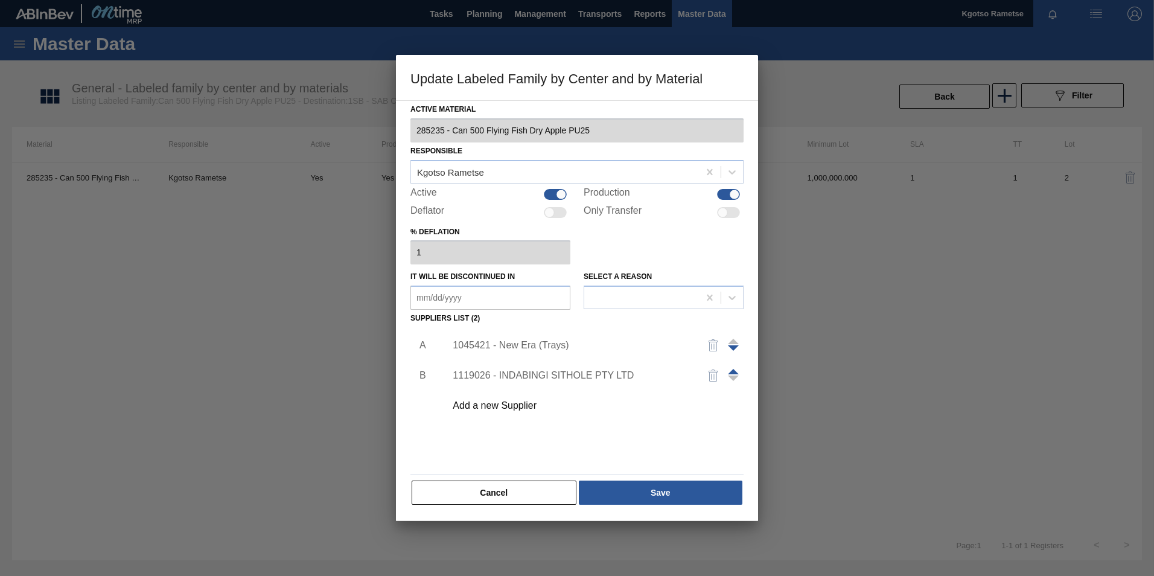
click at [510, 401] on div "Add a new Supplier" at bounding box center [571, 405] width 237 height 11
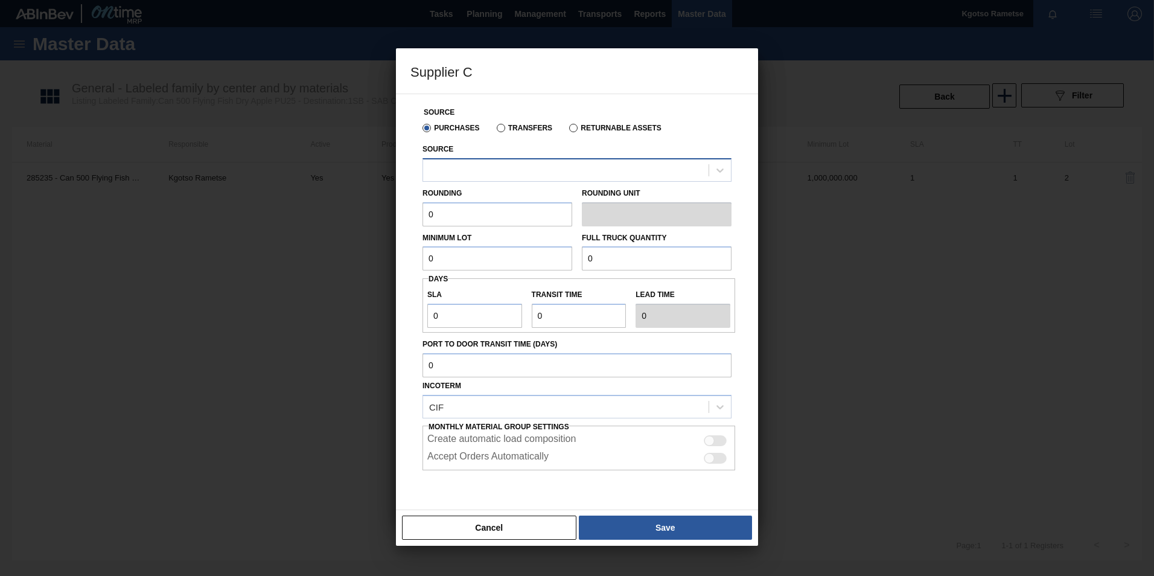
click at [456, 165] on div at bounding box center [566, 170] width 286 height 18
click at [449, 164] on div at bounding box center [566, 170] width 286 height 18
click at [446, 170] on div at bounding box center [566, 170] width 286 height 18
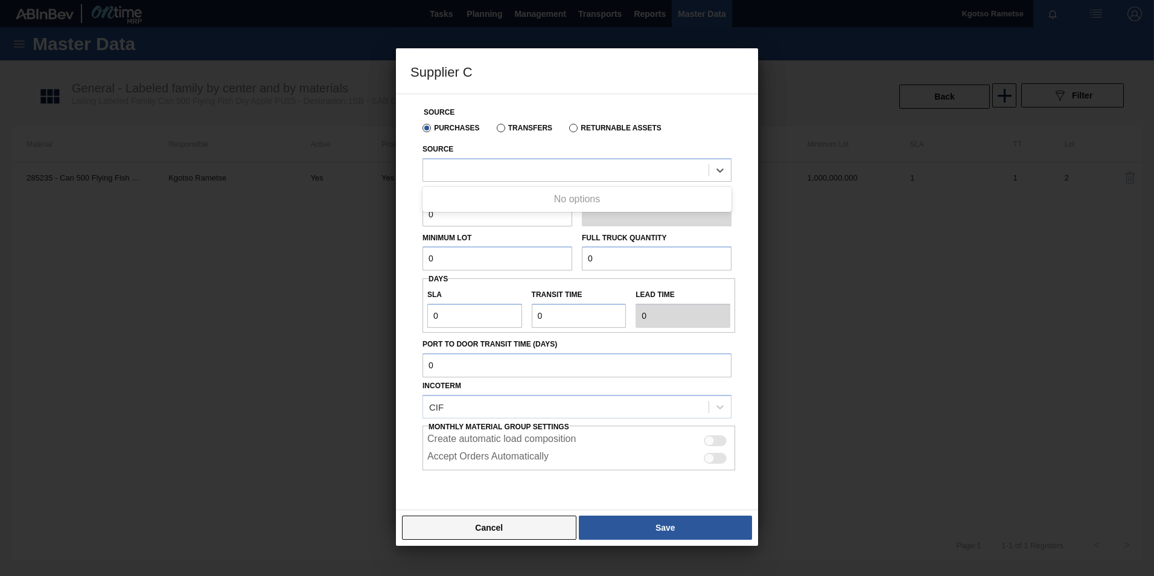
click at [467, 530] on button "Cancel" at bounding box center [489, 528] width 174 height 24
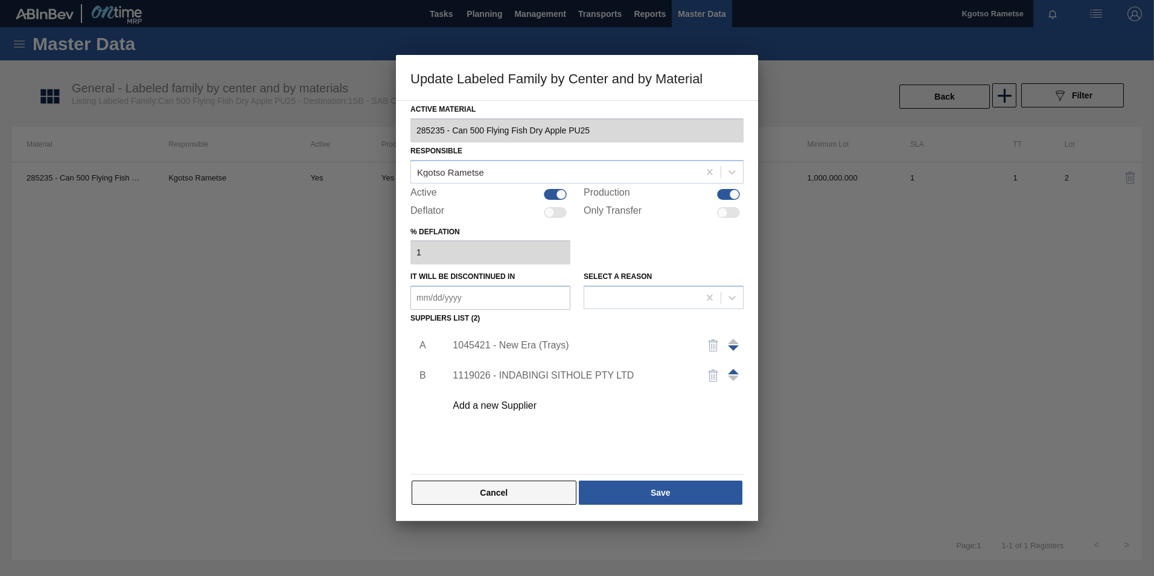
click at [484, 497] on button "Cancel" at bounding box center [494, 493] width 165 height 24
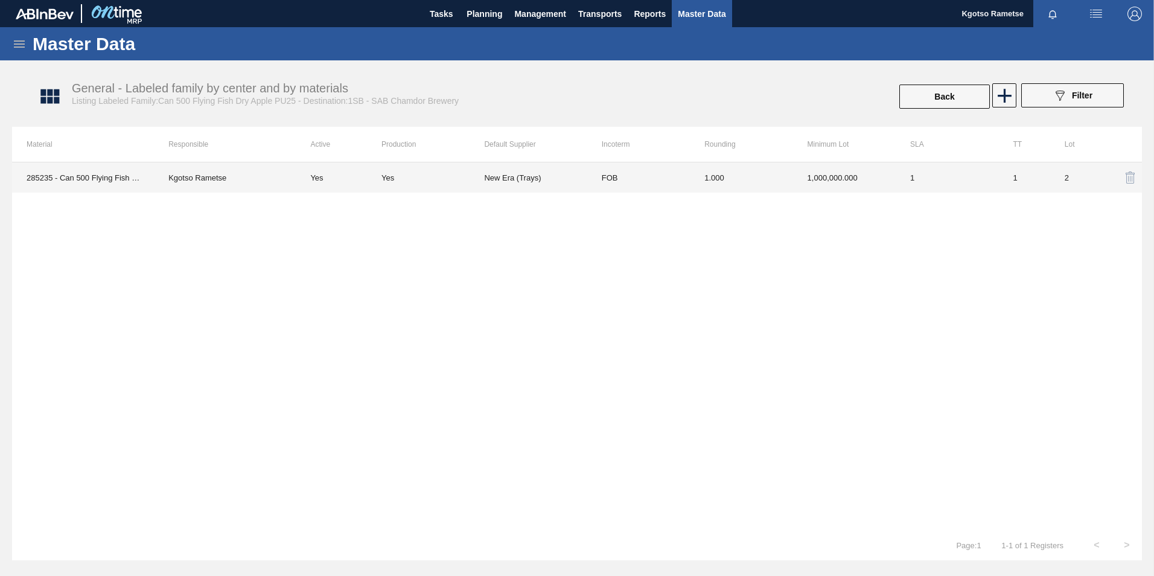
click at [50, 180] on td "285235 - Can 500 Flying Fish Dry Apple PU25" at bounding box center [83, 177] width 142 height 30
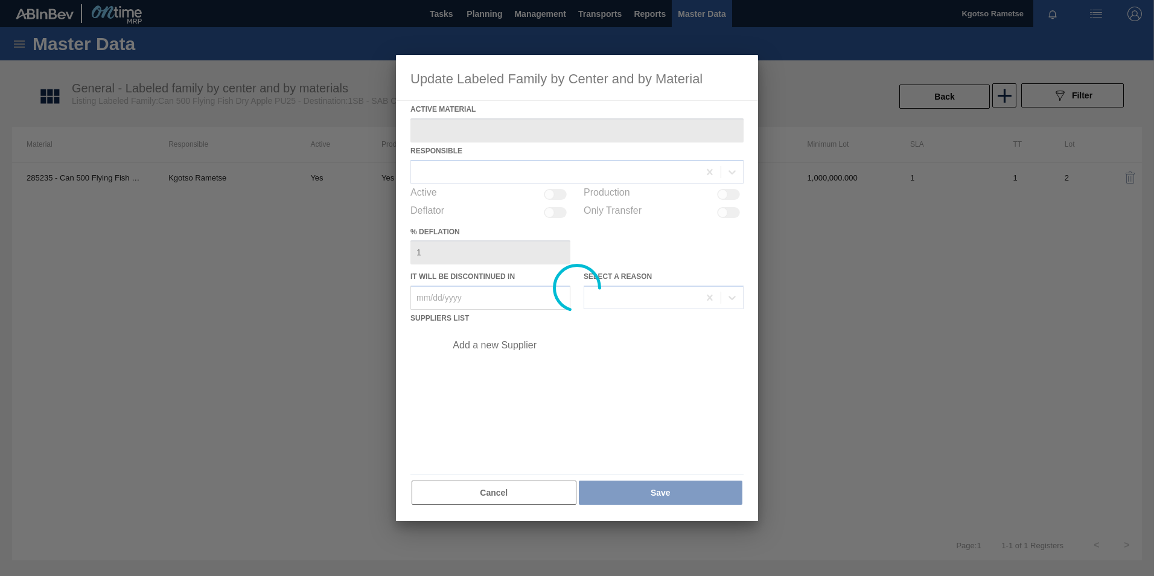
type Material "285235 - Can 500 Flying Fish Dry Apple PU25"
checkbox input "true"
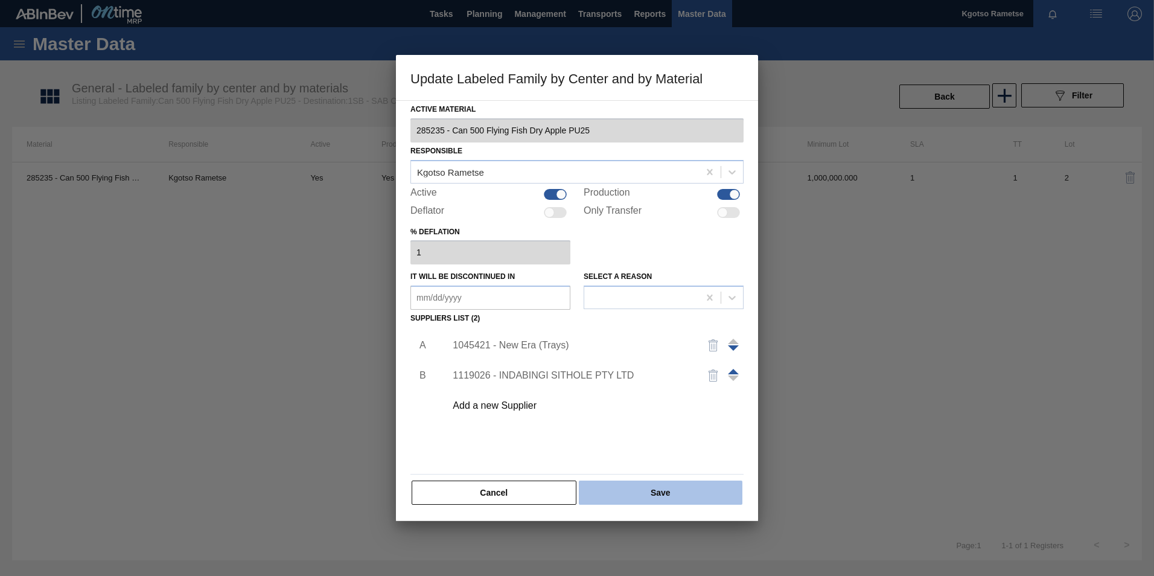
click at [604, 485] on button "Save" at bounding box center [661, 493] width 164 height 24
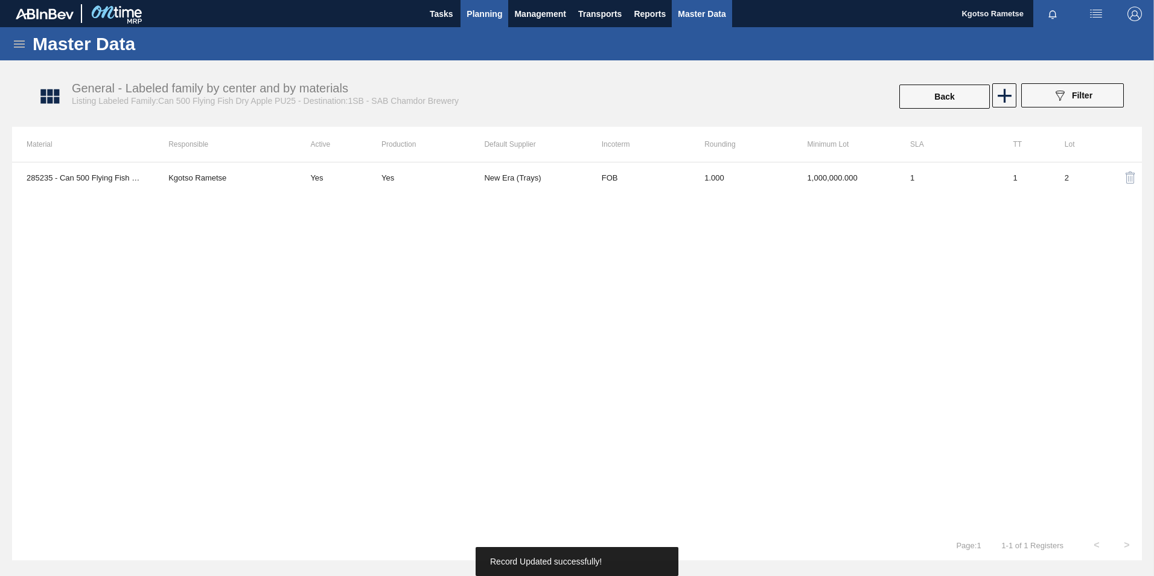
click at [481, 10] on span "Planning" at bounding box center [485, 14] width 36 height 14
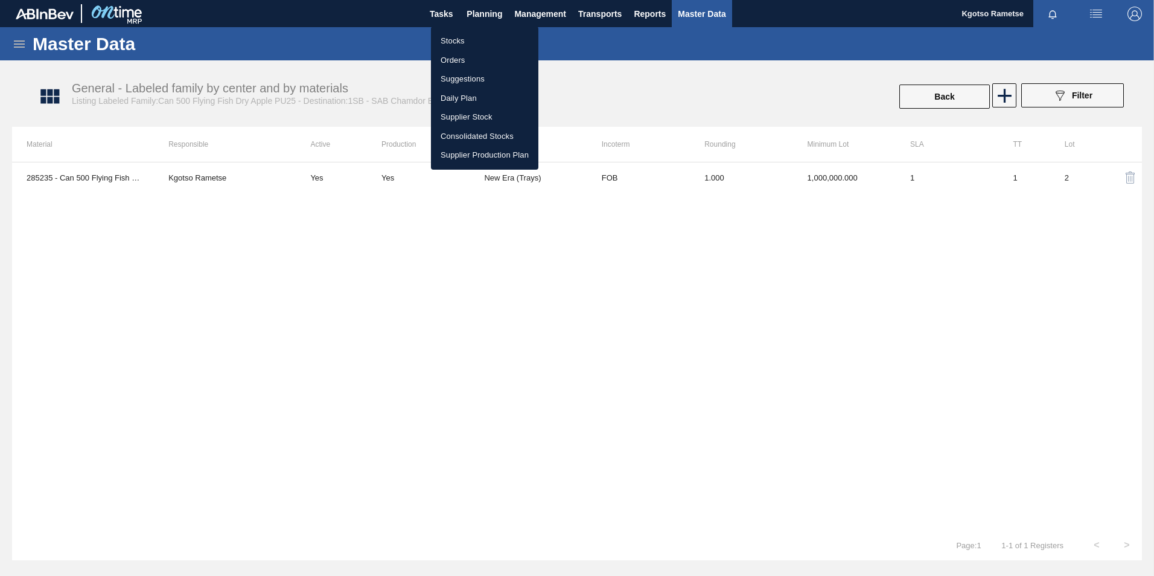
click at [467, 34] on li "Stocks" at bounding box center [484, 40] width 107 height 19
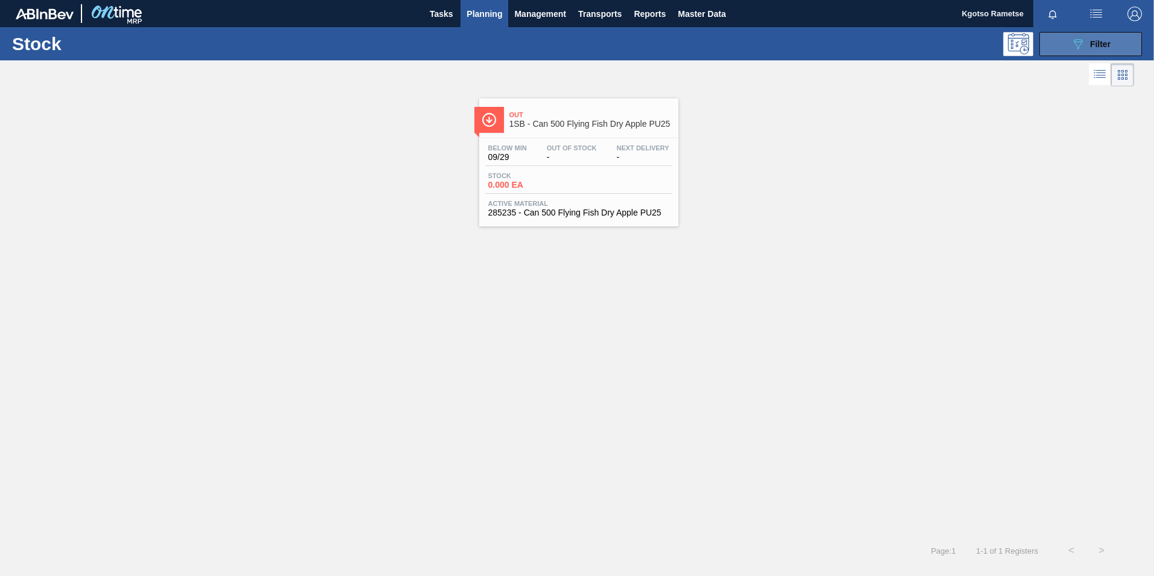
click at [1058, 53] on button "089F7B8B-B2A5-4AFE-B5C0-19BA573D28AC Filter" at bounding box center [1091, 44] width 103 height 24
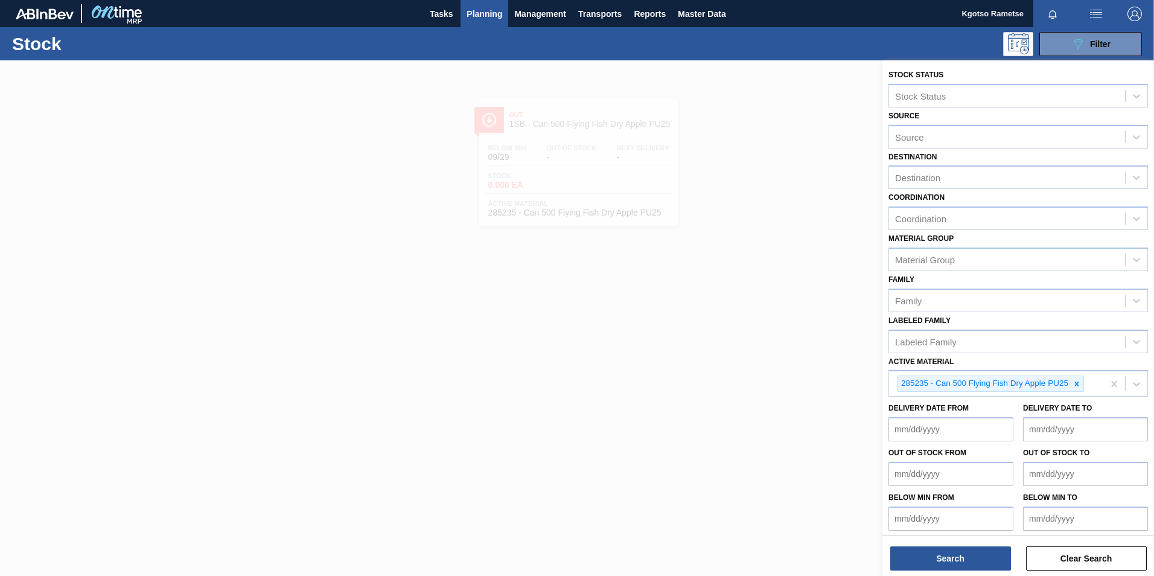
click at [743, 182] on div at bounding box center [577, 348] width 1154 height 576
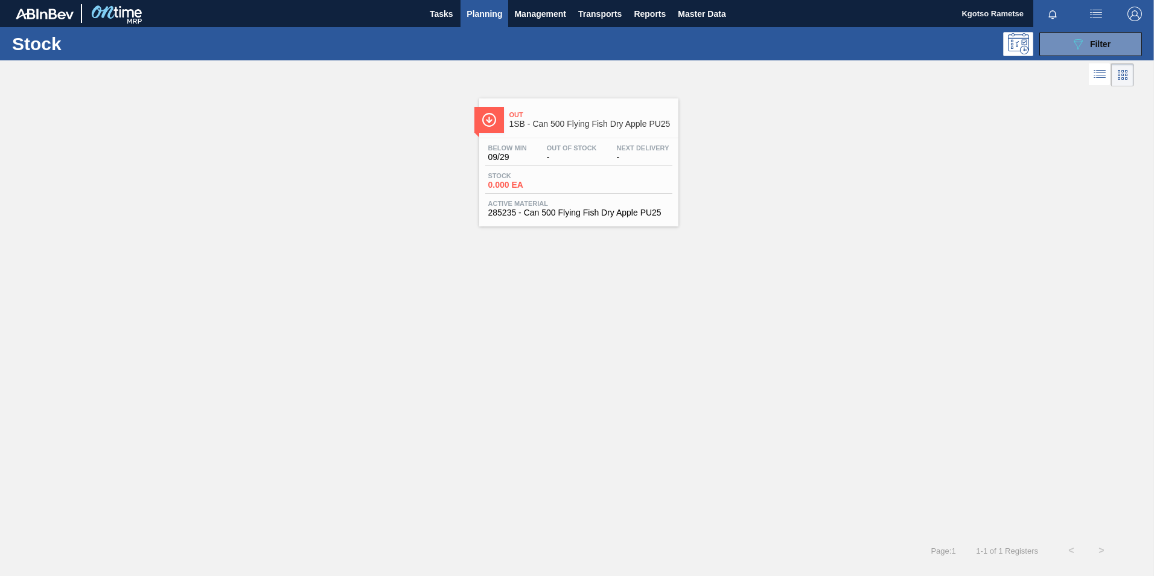
click at [607, 179] on div "Stock 0.000 EA" at bounding box center [578, 183] width 187 height 22
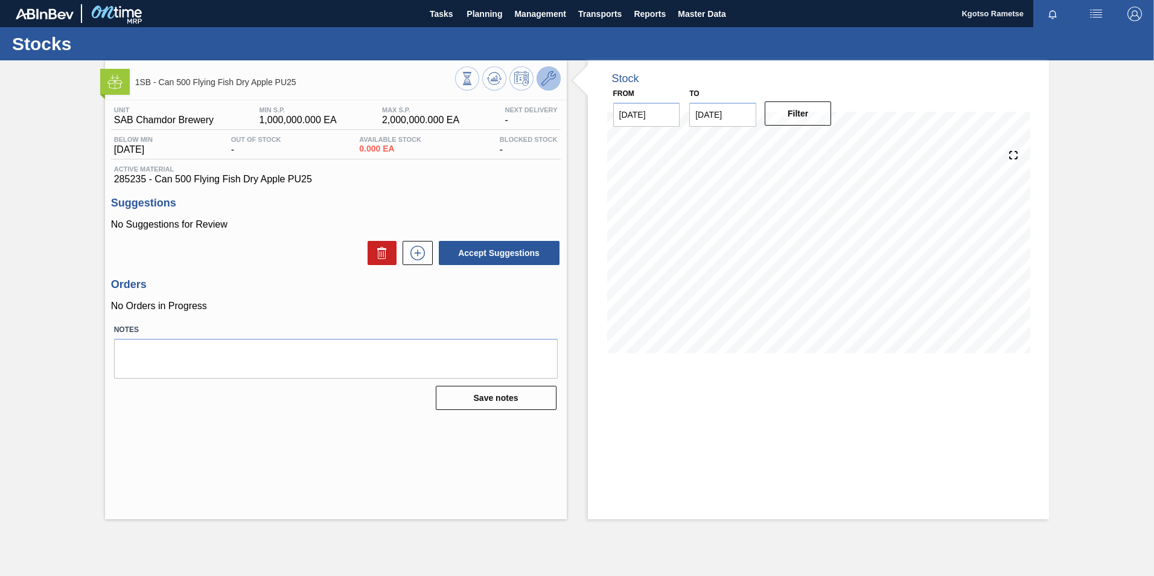
click at [553, 83] on icon at bounding box center [549, 78] width 14 height 14
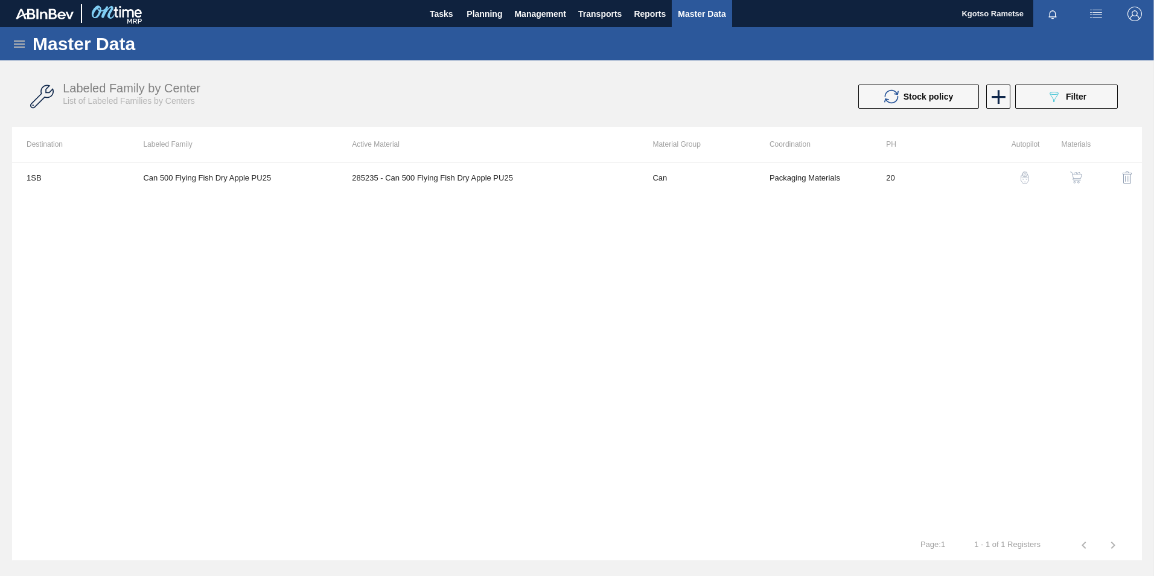
click at [1072, 179] on img "button" at bounding box center [1076, 177] width 12 height 12
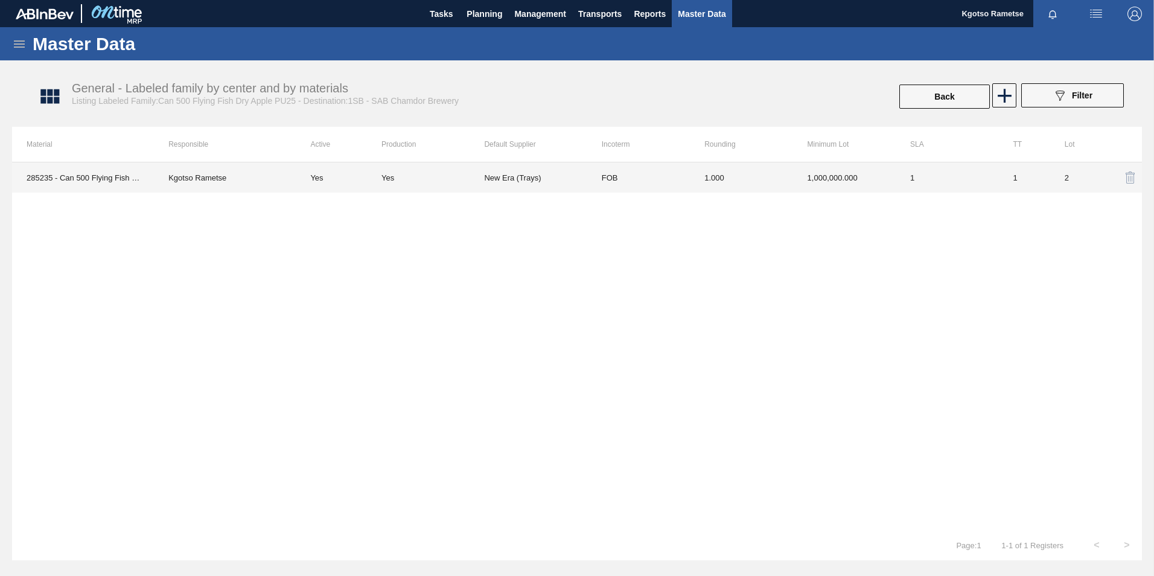
click at [587, 177] on td "FOB" at bounding box center [638, 177] width 103 height 30
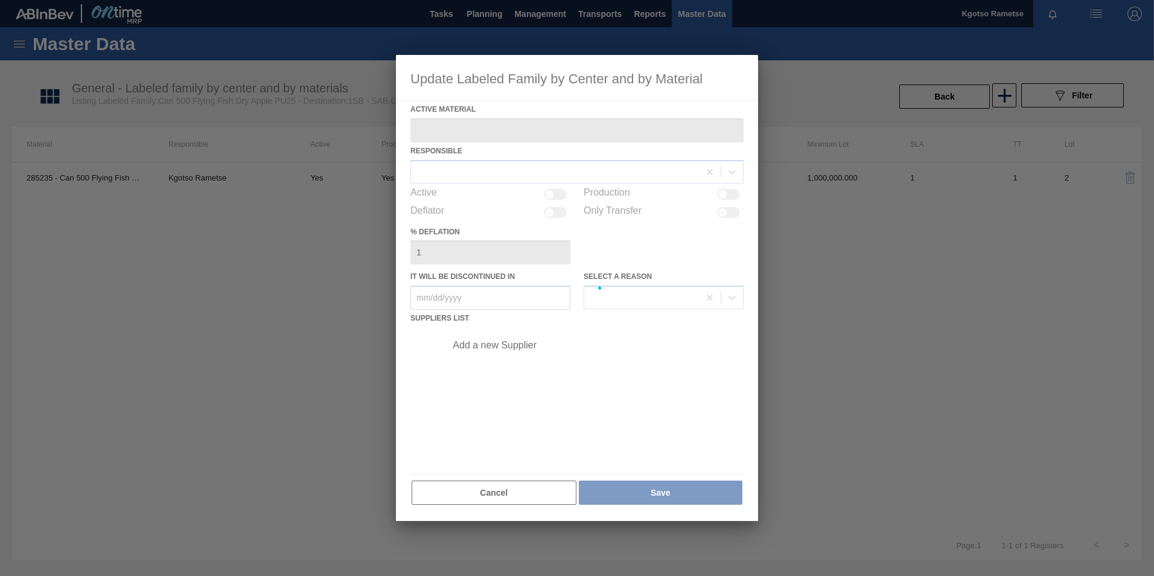
type Material "285235 - Can 500 Flying Fish Dry Apple PU25"
checkbox input "true"
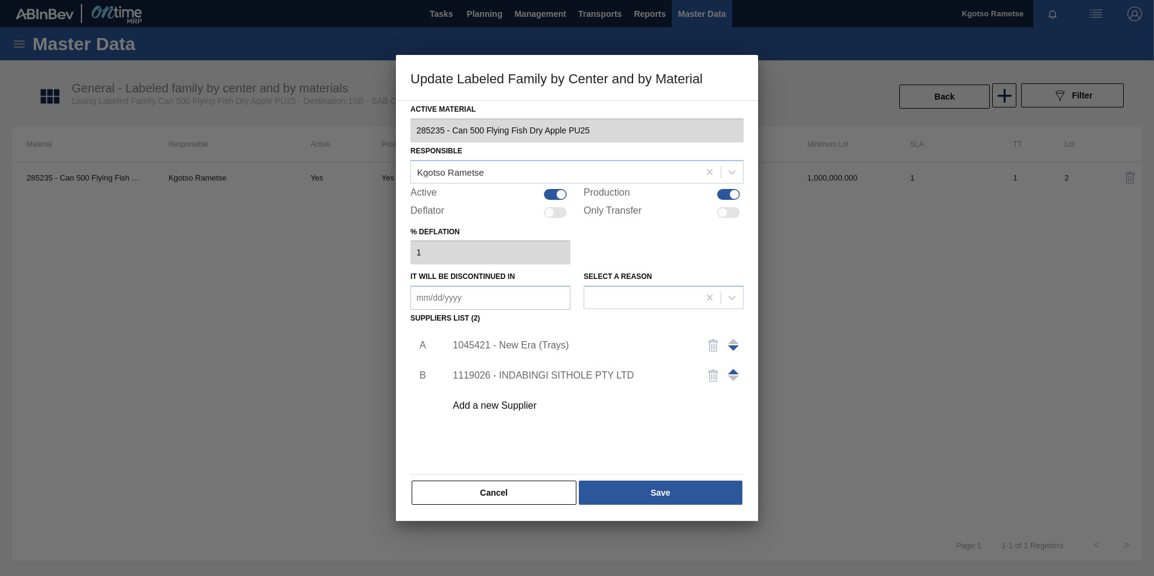
click at [521, 405] on div "Add a new Supplier" at bounding box center [571, 405] width 237 height 11
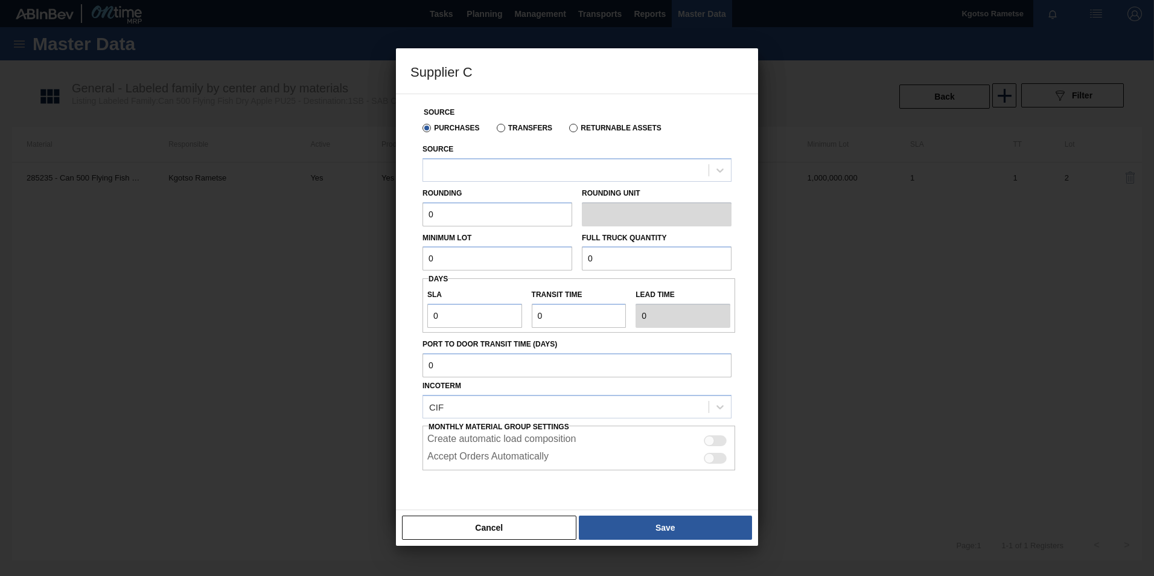
click at [476, 183] on div "Rounding 0 Rounding Unit" at bounding box center [577, 204] width 319 height 45
click at [472, 171] on div at bounding box center [566, 170] width 286 height 18
click at [401, 214] on div "Source Purchases Transfers Returnable Assets Source Use Up and Down to choose o…" at bounding box center [577, 302] width 362 height 417
click at [490, 528] on button "Cancel" at bounding box center [489, 528] width 174 height 24
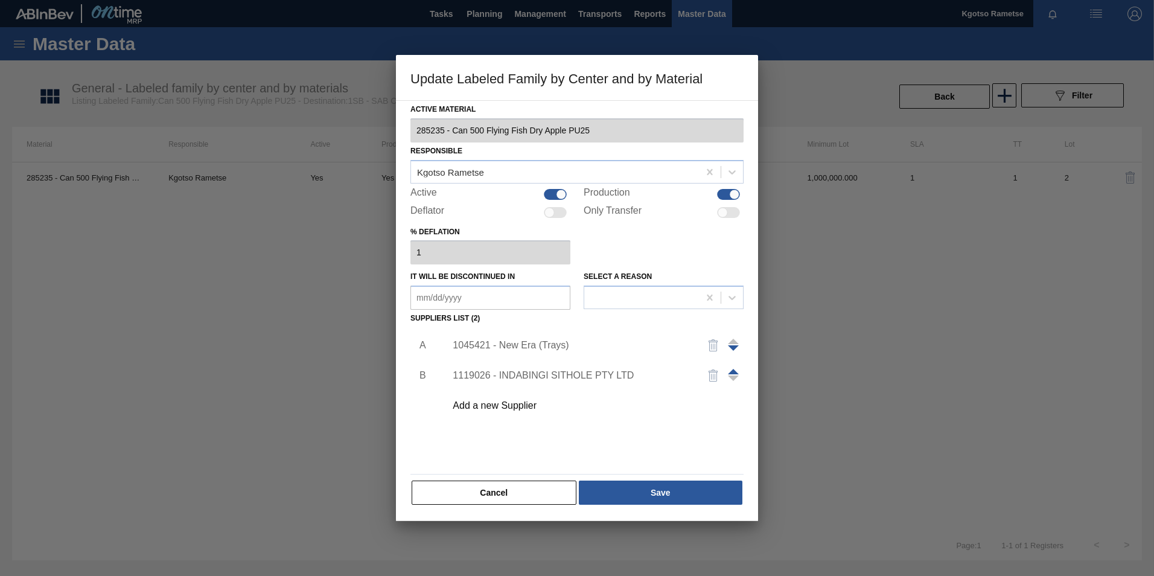
click at [732, 371] on span at bounding box center [733, 371] width 11 height 5
click at [661, 494] on button "Save" at bounding box center [661, 493] width 164 height 24
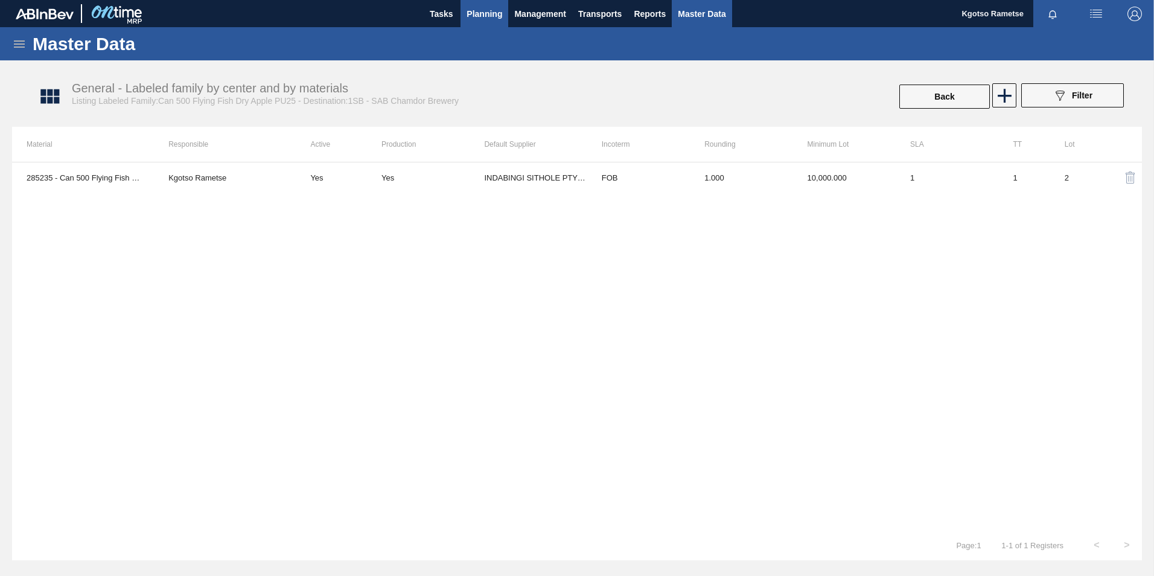
click at [488, 7] on span "Planning" at bounding box center [485, 14] width 36 height 14
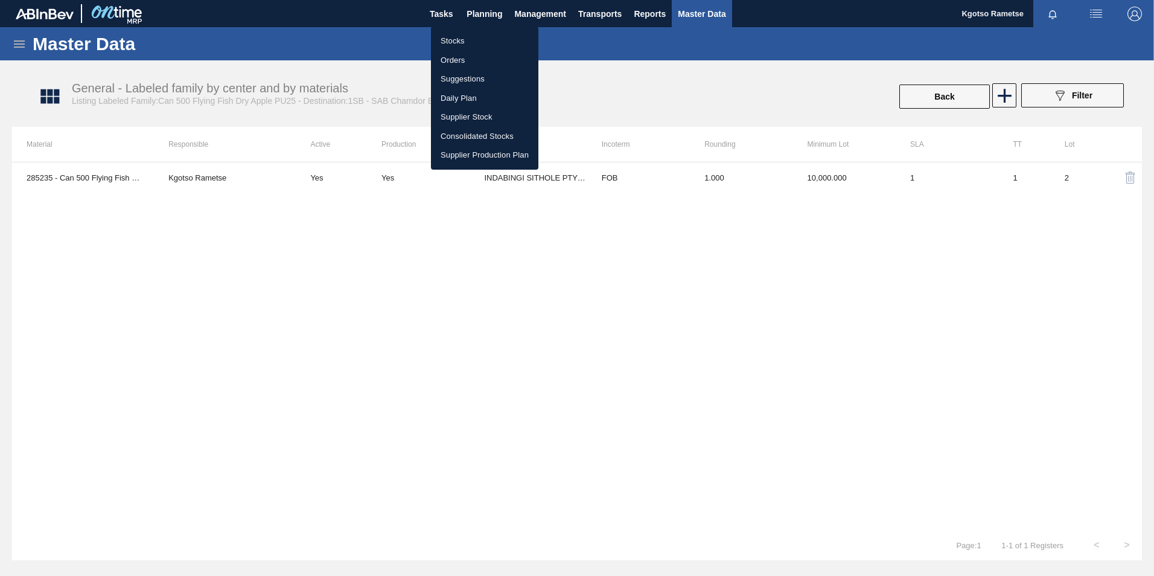
click at [467, 32] on li "Stocks" at bounding box center [484, 40] width 107 height 19
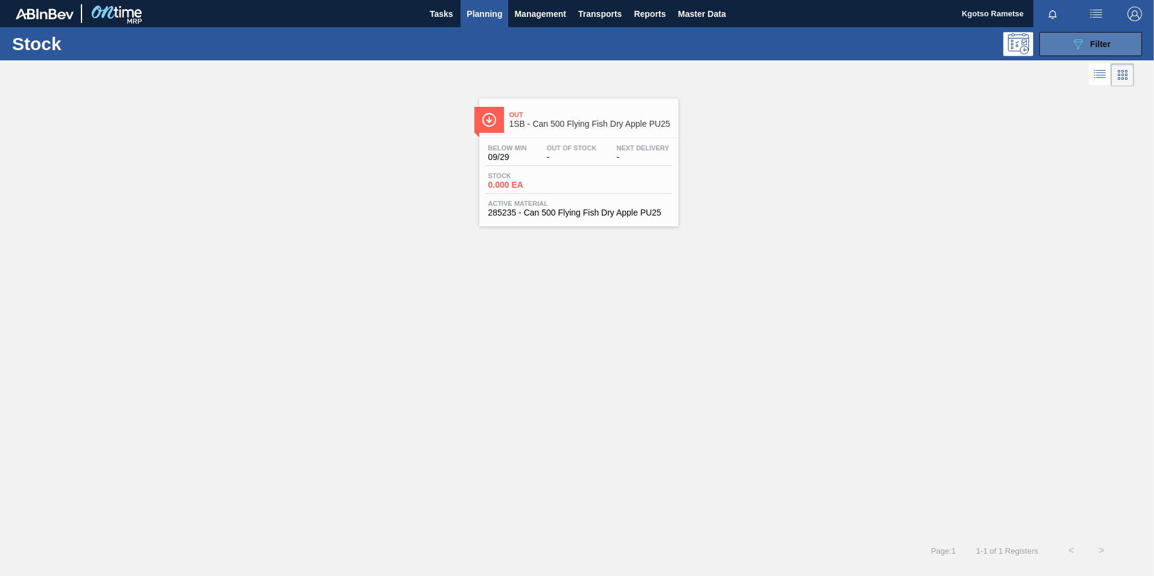
click at [1095, 51] on div "089F7B8B-B2A5-4AFE-B5C0-19BA573D28AC Filter" at bounding box center [1091, 44] width 40 height 14
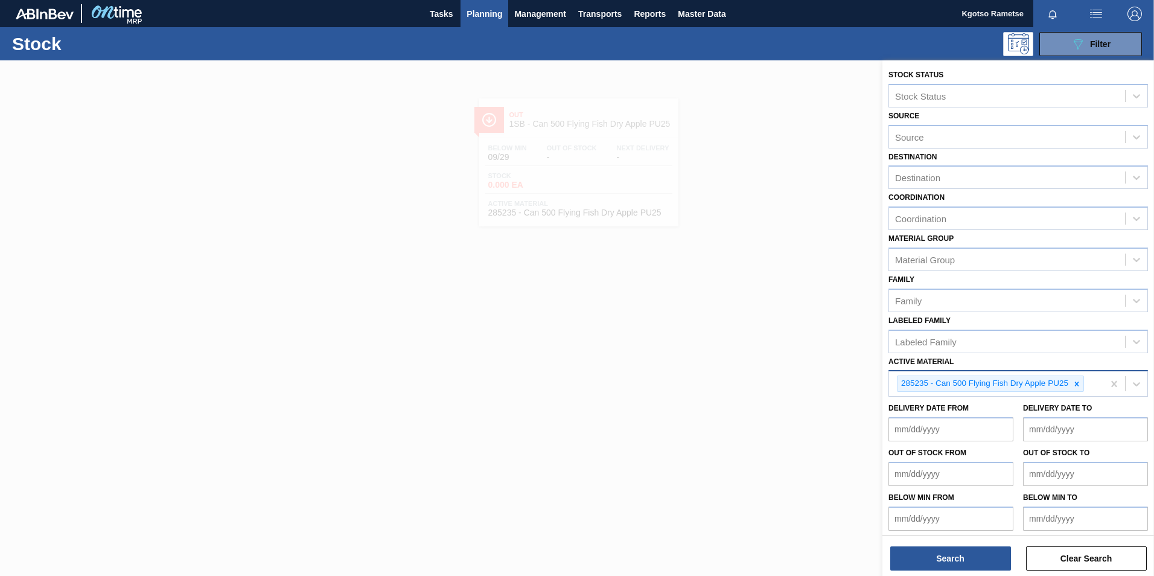
click at [1077, 383] on icon at bounding box center [1077, 384] width 8 height 8
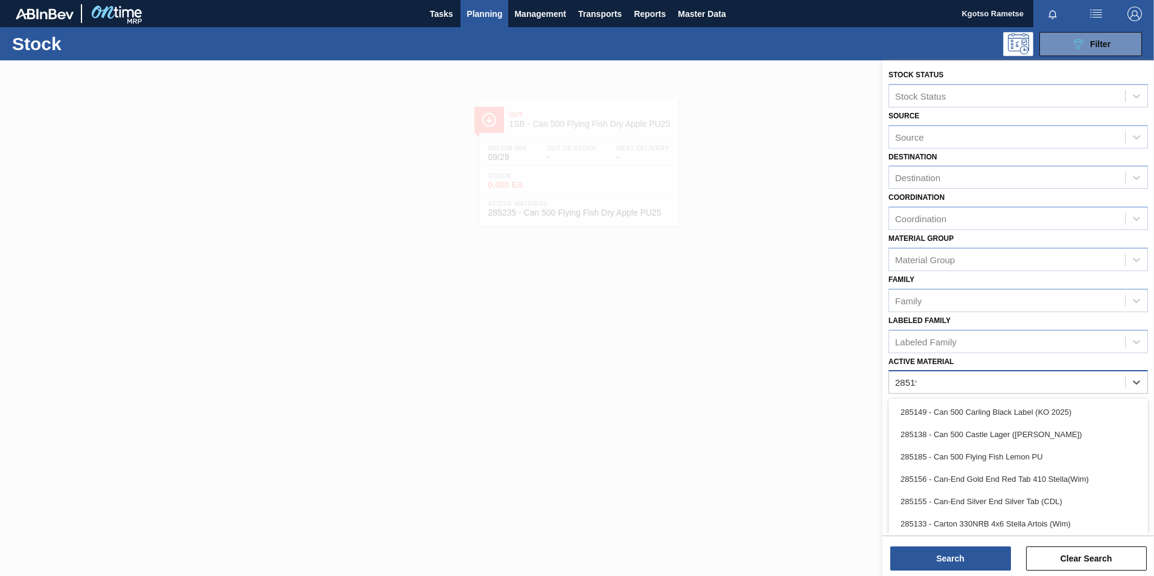
type Material "285191"
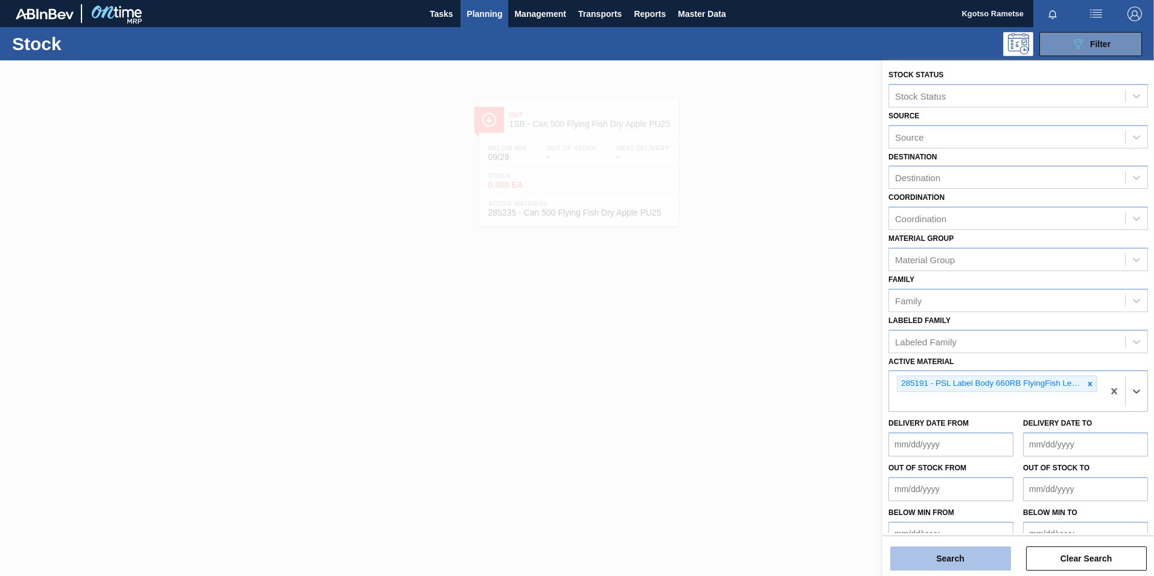
click at [983, 555] on button "Search" at bounding box center [951, 558] width 121 height 24
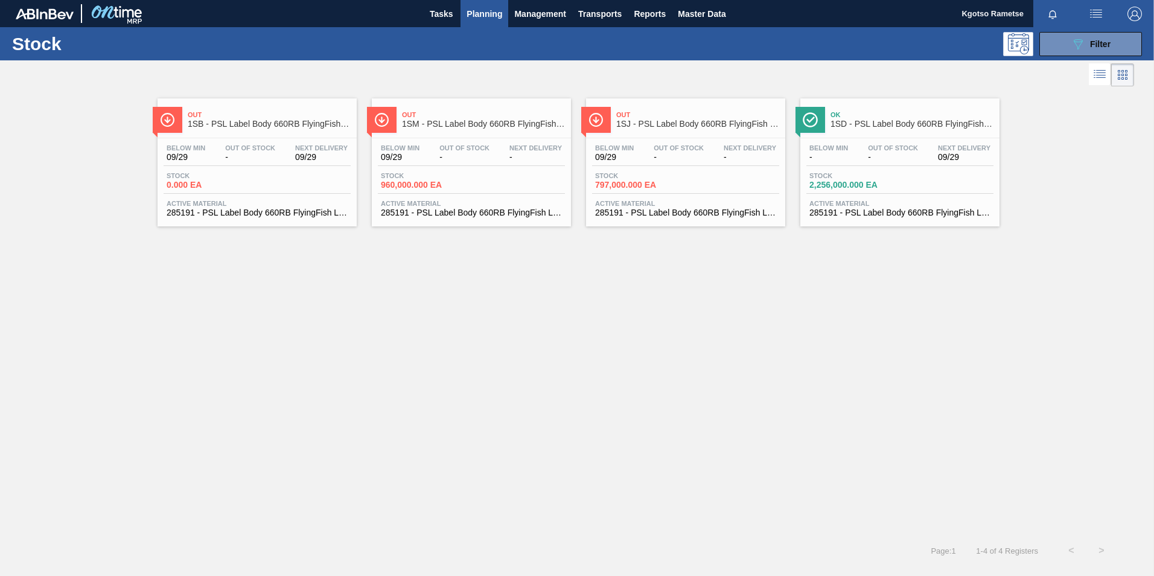
click at [279, 146] on div "Below Min 09/29 Out Of Stock - Next Delivery 09/29" at bounding box center [257, 155] width 187 height 22
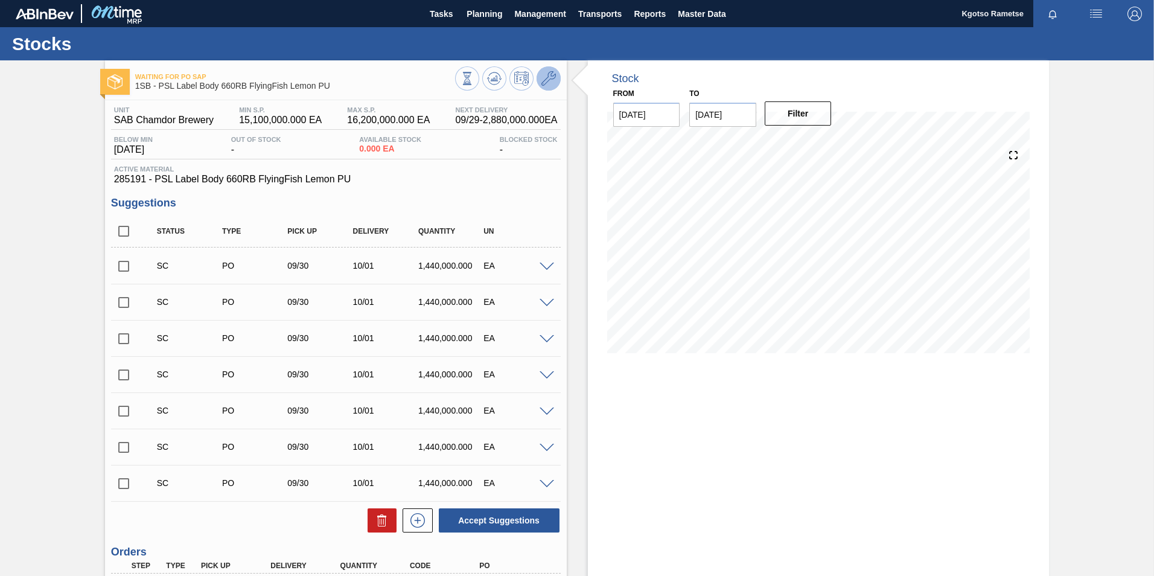
click at [553, 86] on span at bounding box center [549, 78] width 14 height 14
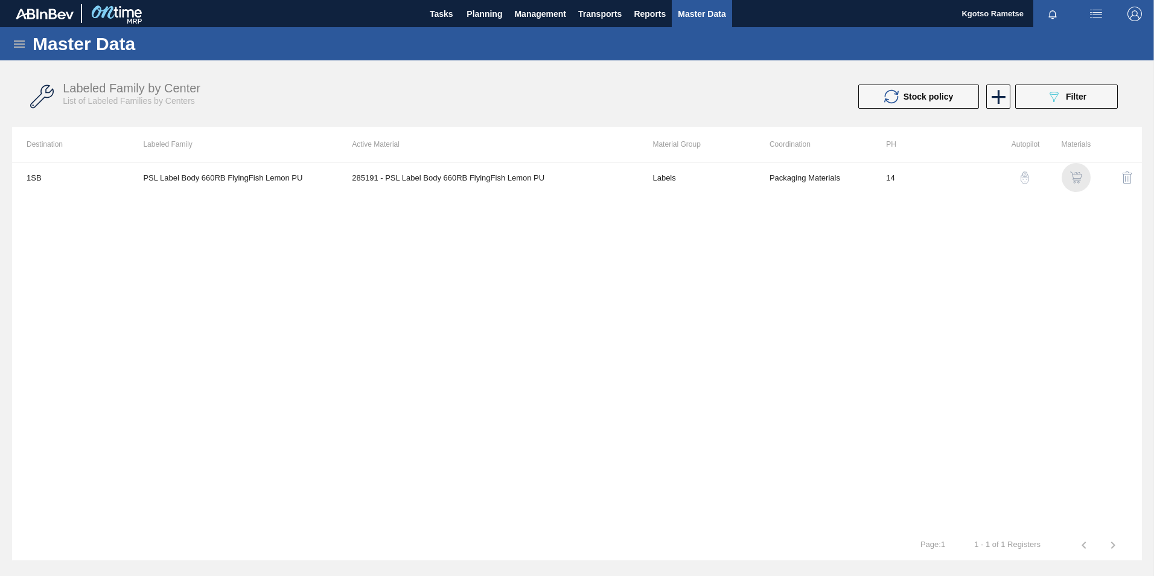
click at [1071, 182] on img "button" at bounding box center [1076, 177] width 12 height 12
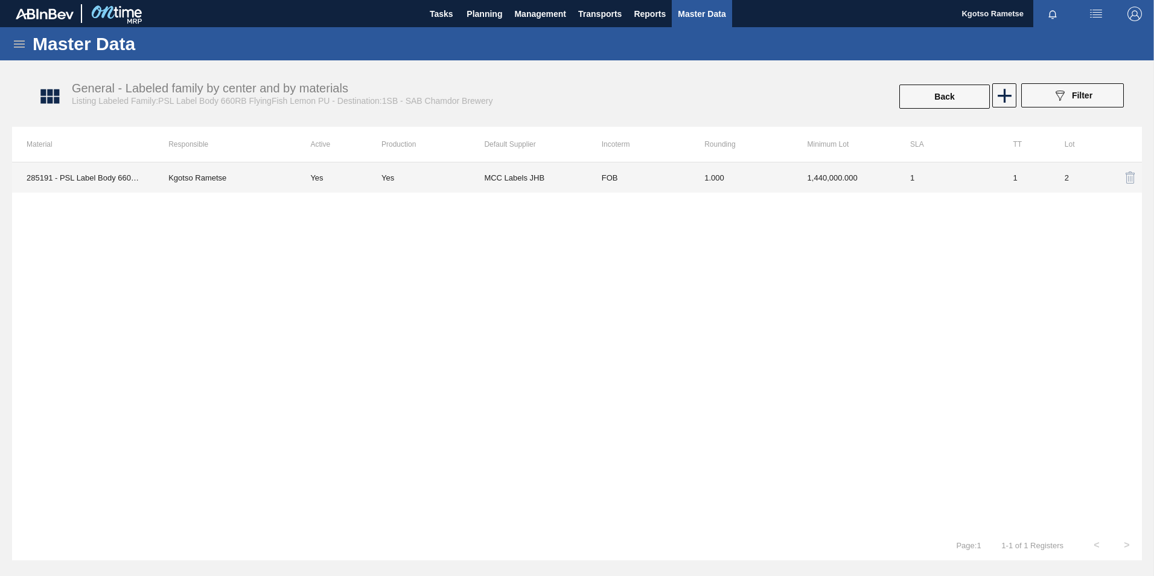
click at [618, 189] on td "FOB" at bounding box center [638, 177] width 103 height 30
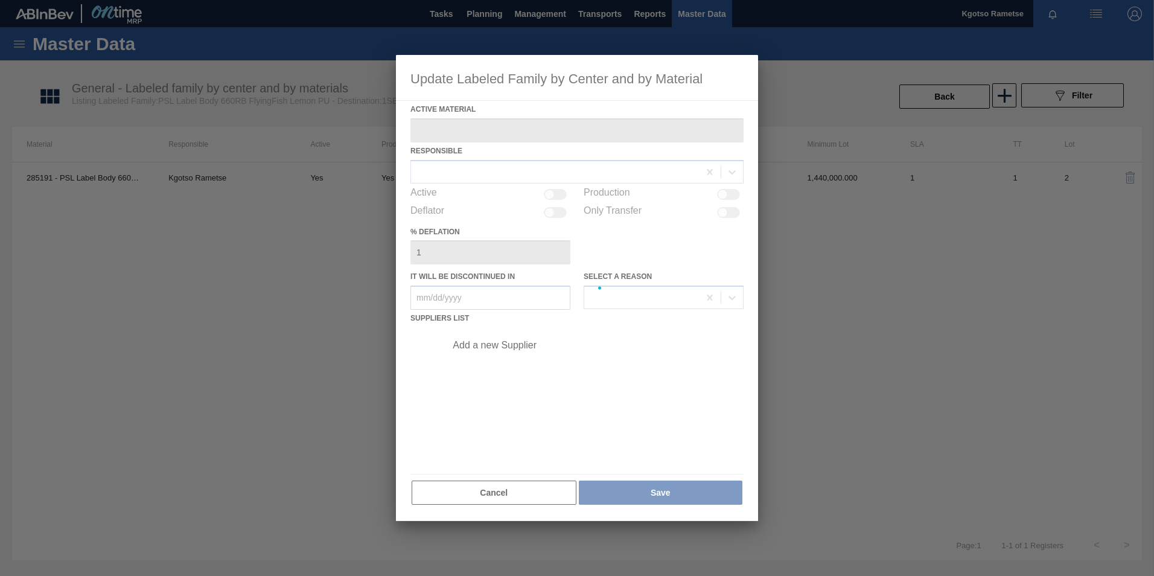
type Material "285191 - PSL Label Body 660RB FlyingFish Lemon PU"
checkbox input "true"
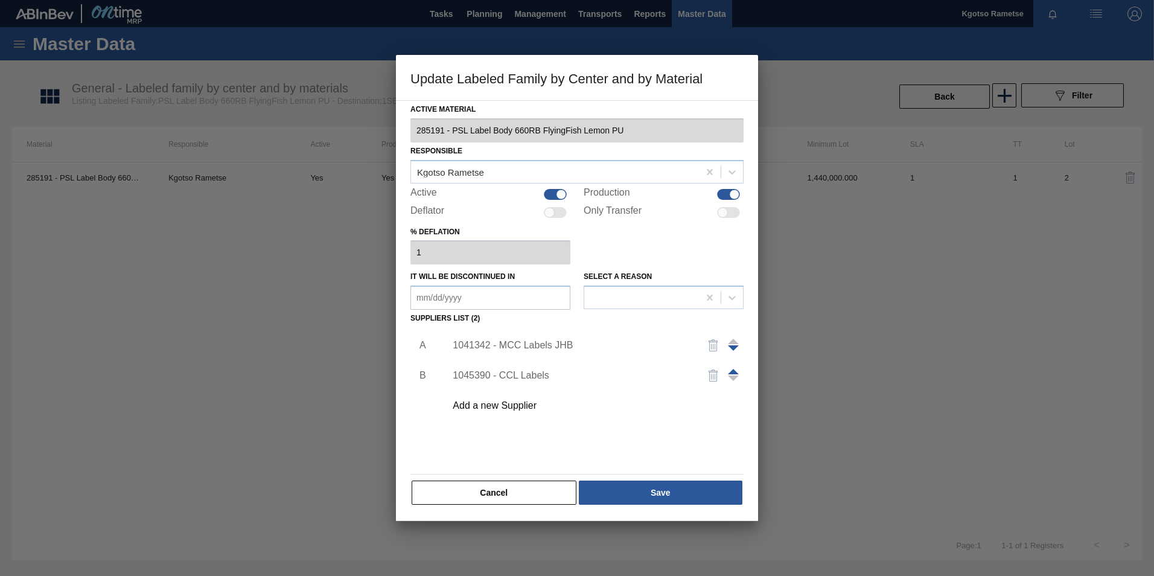
click at [712, 379] on img "button" at bounding box center [713, 375] width 14 height 14
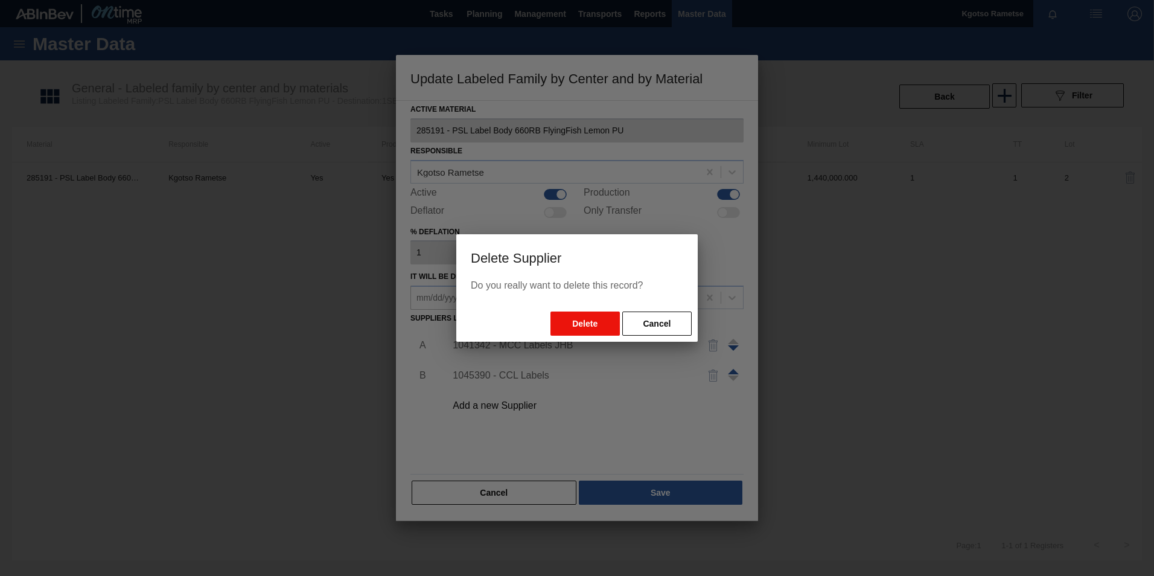
click at [591, 325] on button "Delete" at bounding box center [585, 324] width 69 height 24
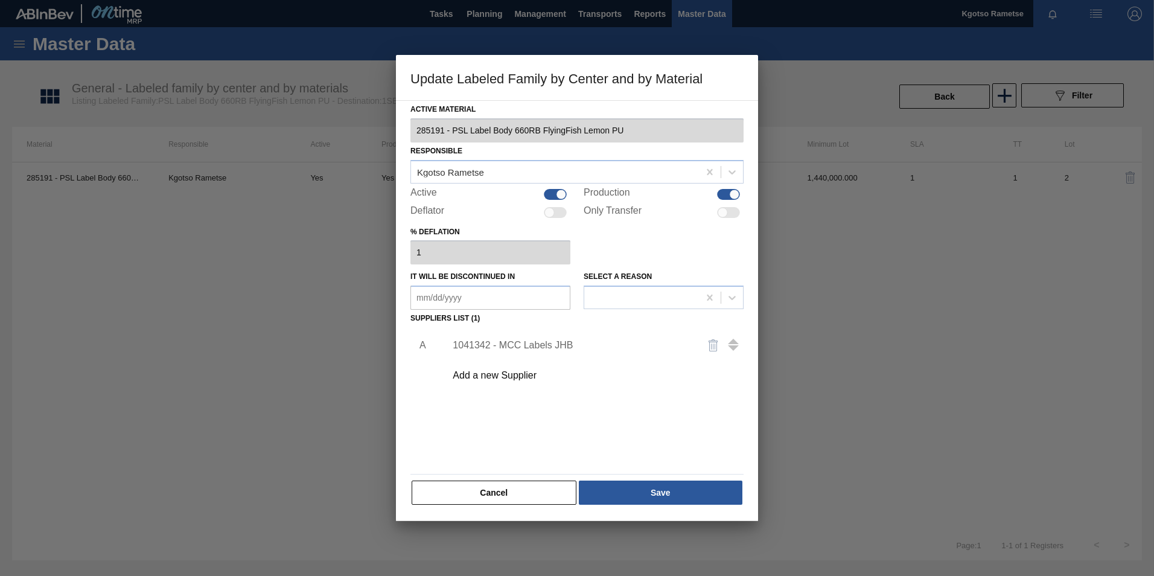
click at [493, 370] on div "Add a new Supplier" at bounding box center [571, 375] width 237 height 11
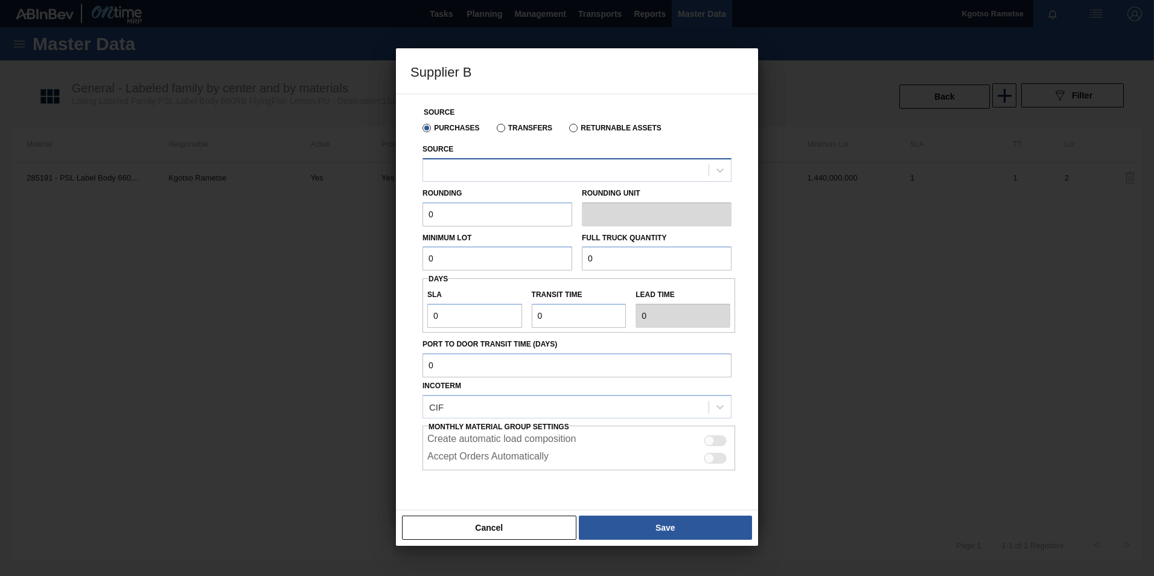
click at [470, 177] on div at bounding box center [566, 170] width 286 height 18
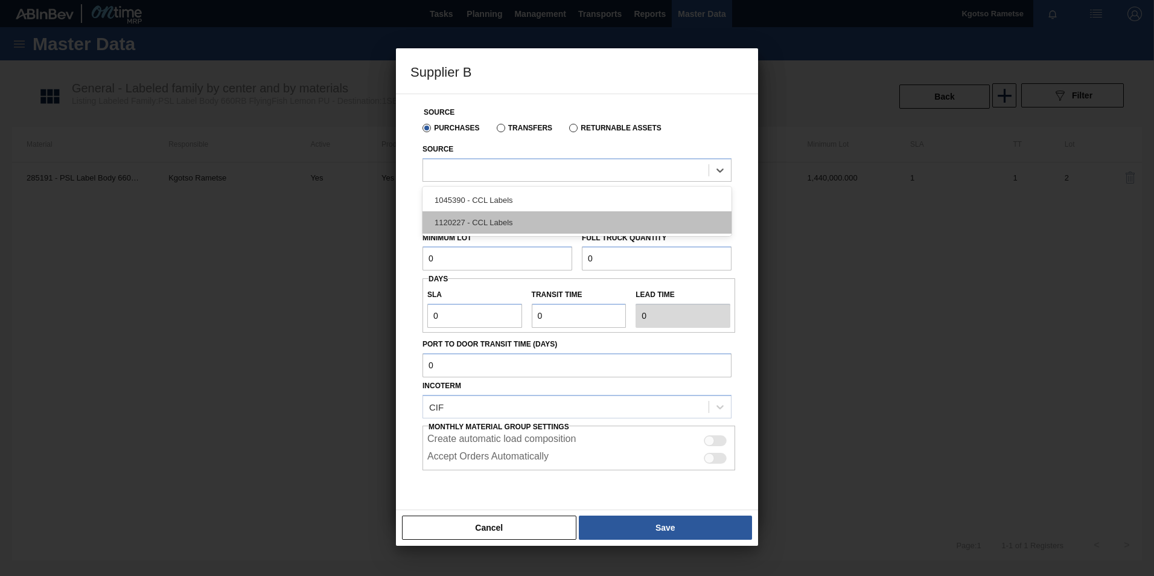
click at [483, 219] on div "1120227 - CCL Labels" at bounding box center [577, 222] width 309 height 22
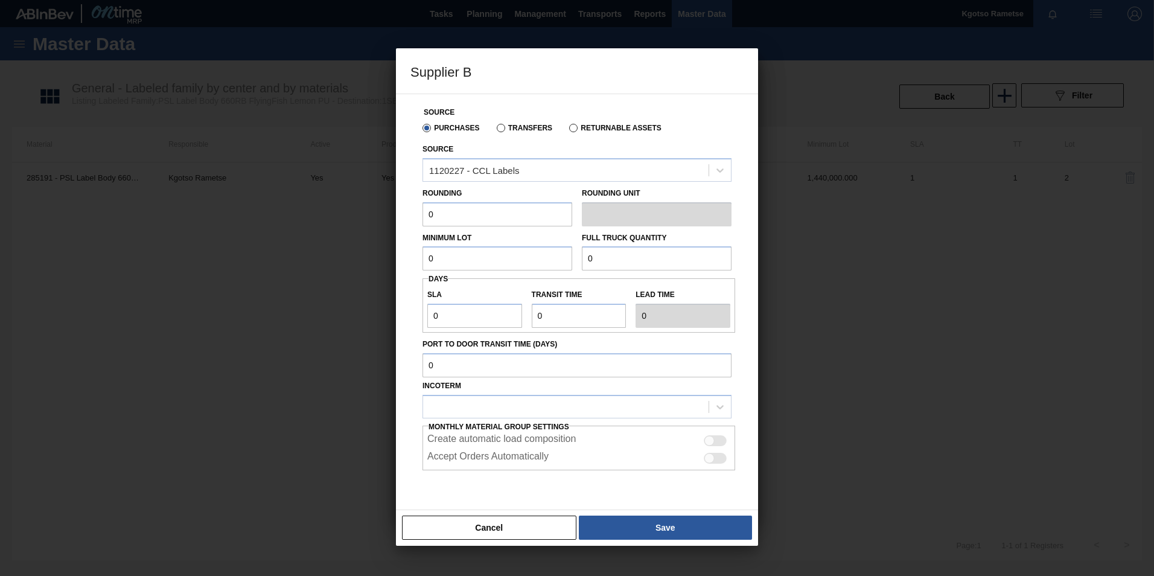
drag, startPoint x: 469, startPoint y: 217, endPoint x: 263, endPoint y: 223, distance: 205.4
click at [306, 222] on div "Supplier B Source Purchases Transfers Returnable Assets Source 1120227 - CCL La…" at bounding box center [577, 288] width 1154 height 576
type input "1"
click at [406, 293] on div "Source Purchases Transfers Returnable Assets Source 1120227 - CCL Labels Roundi…" at bounding box center [577, 302] width 362 height 417
drag, startPoint x: 469, startPoint y: 257, endPoint x: 376, endPoint y: 263, distance: 93.7
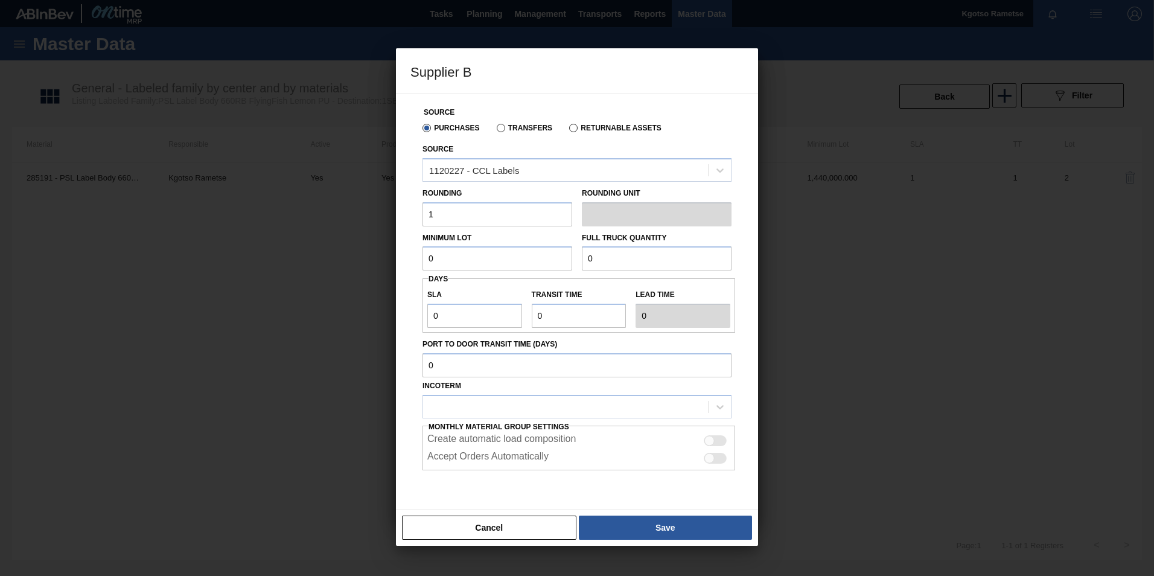
click at [405, 260] on div "Source Purchases Transfers Returnable Assets Source 1120227 - CCL Labels Roundi…" at bounding box center [577, 302] width 362 height 417
drag, startPoint x: 430, startPoint y: 258, endPoint x: 269, endPoint y: 270, distance: 161.7
click at [337, 264] on div "Supplier B Source Purchases Transfers Returnable Assets Source 1120227 - CCL La…" at bounding box center [577, 288] width 1154 height 576
type input "2,880,000"
drag, startPoint x: 601, startPoint y: 263, endPoint x: 546, endPoint y: 267, distance: 54.5
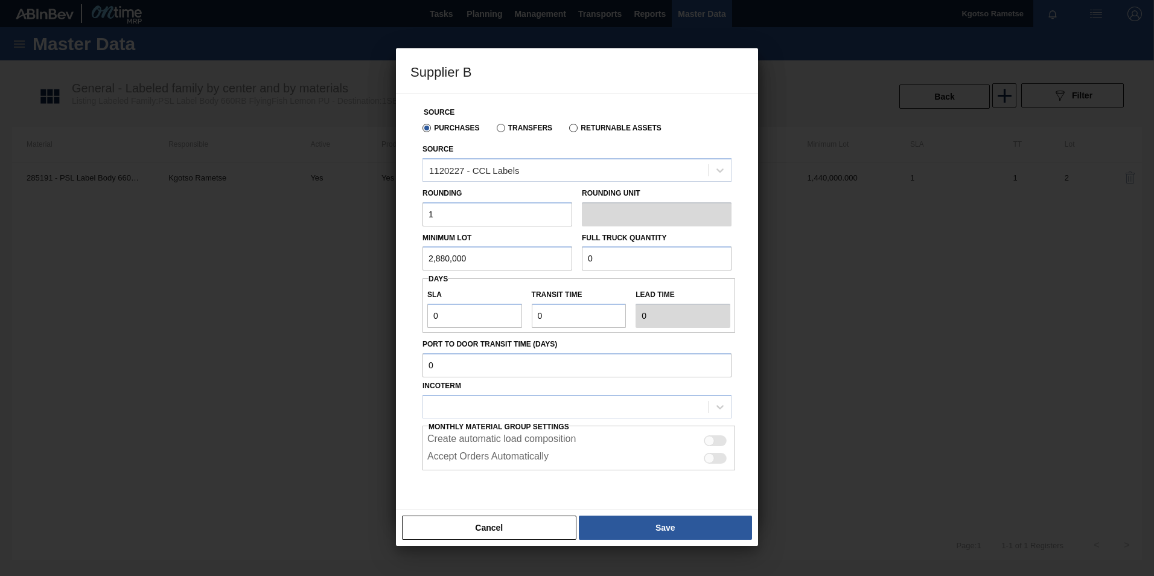
click at [570, 262] on div "Minimum Lot 2,880,000 Full Truck Quantity 0" at bounding box center [577, 248] width 319 height 45
paste input "2,880,00"
type input "2,880,000"
click at [348, 317] on div "Supplier B Source Purchases Transfers Returnable Assets Source 1120227 - CCL La…" at bounding box center [577, 288] width 1154 height 576
type input "1"
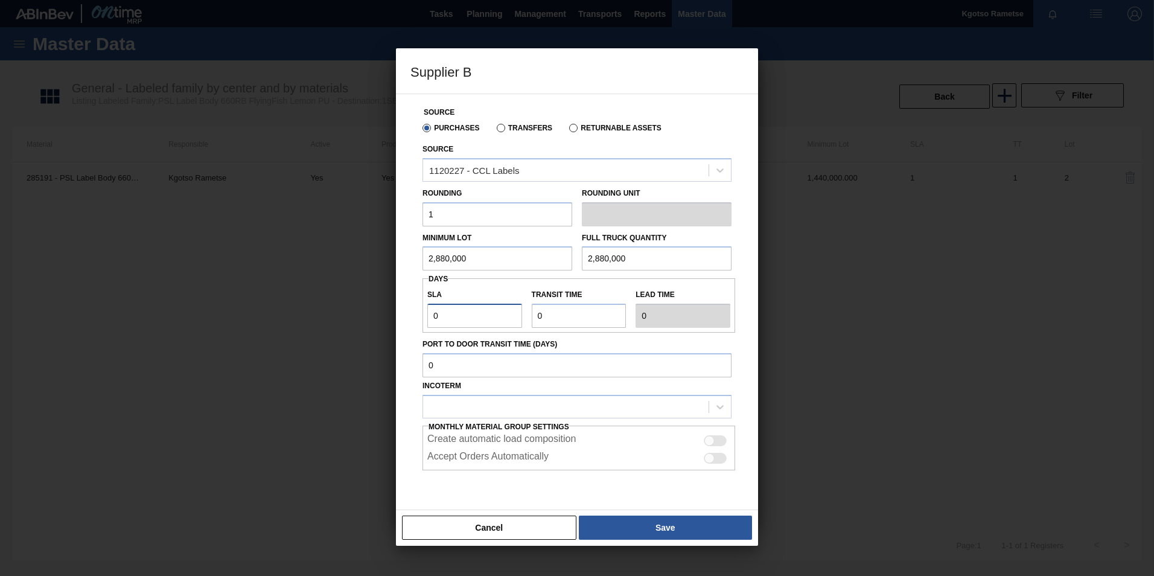
type input "1"
drag, startPoint x: 542, startPoint y: 307, endPoint x: 513, endPoint y: 313, distance: 28.9
click at [516, 312] on div "SLA 1 Transit time Lead time 1" at bounding box center [579, 305] width 313 height 45
type input "1"
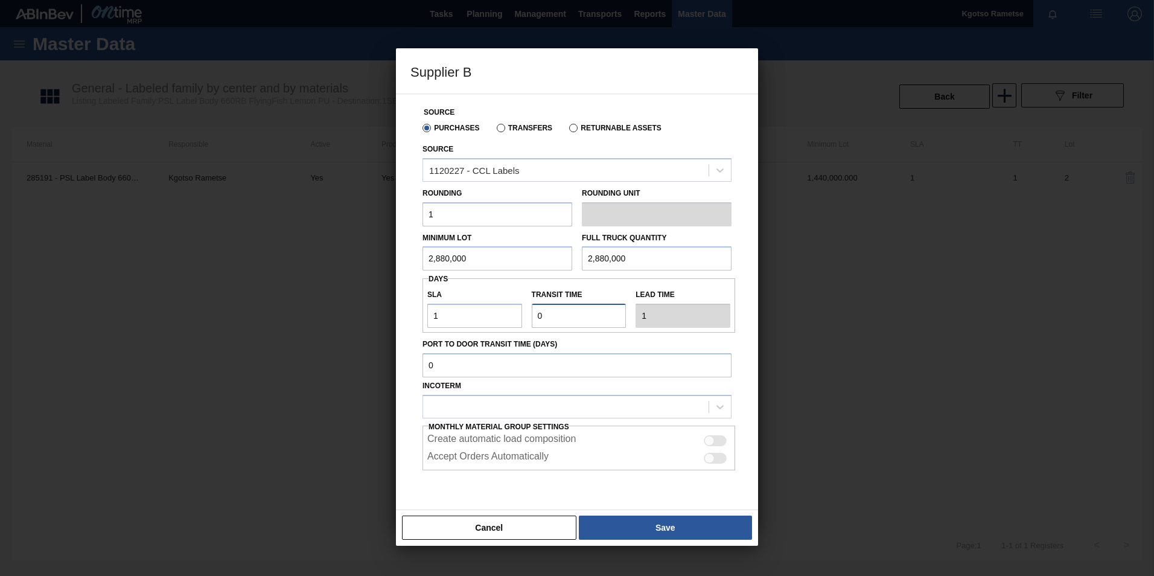
type input "2"
type input "1"
click at [458, 400] on div at bounding box center [566, 407] width 286 height 18
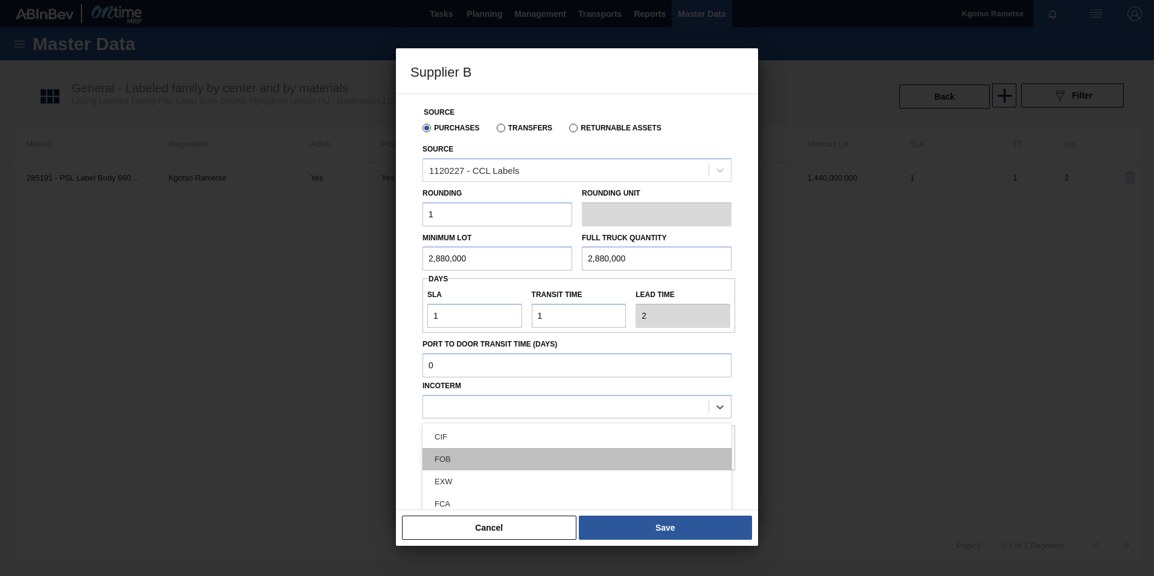
click at [453, 463] on div "FOB" at bounding box center [577, 459] width 309 height 22
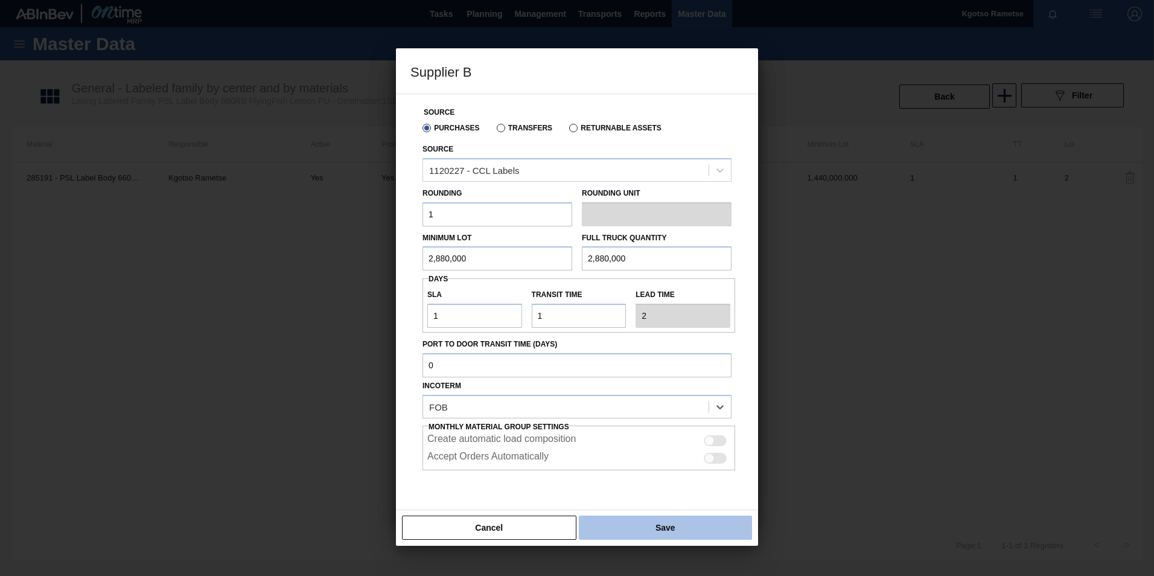
click at [656, 534] on button "Save" at bounding box center [665, 528] width 173 height 24
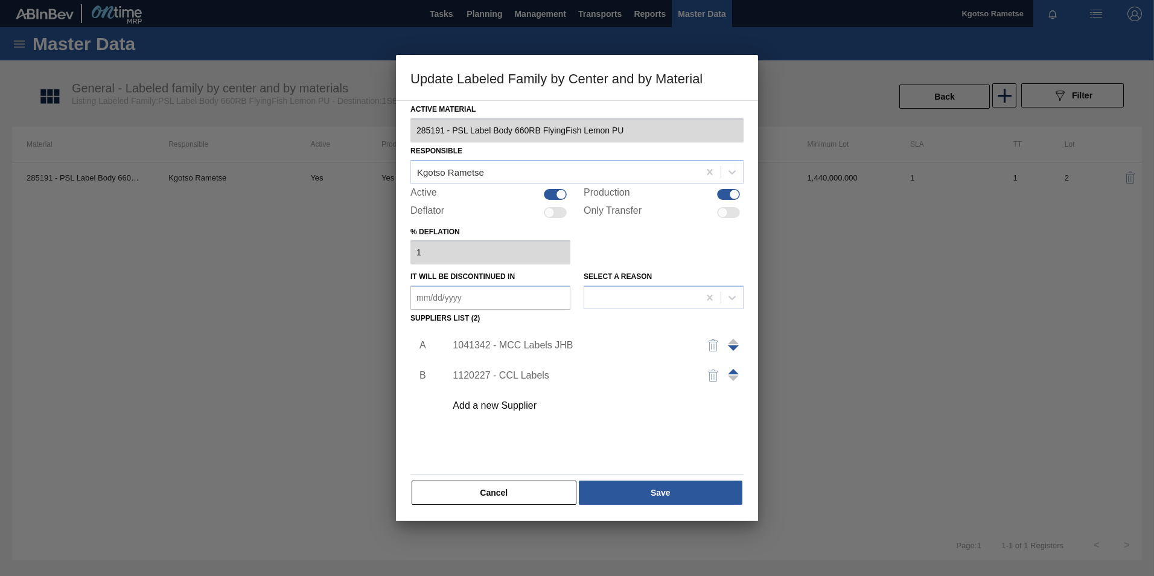
click at [645, 508] on div "Active Material 285191 - PSL Label Body 660RB FlyingFish Lemon PU Responsible K…" at bounding box center [577, 310] width 362 height 421
click at [645, 500] on button "Save" at bounding box center [661, 493] width 164 height 24
click at [731, 370] on span at bounding box center [733, 371] width 11 height 5
click at [645, 490] on button "Save" at bounding box center [661, 493] width 164 height 24
click at [654, 484] on button "Save" at bounding box center [661, 493] width 164 height 24
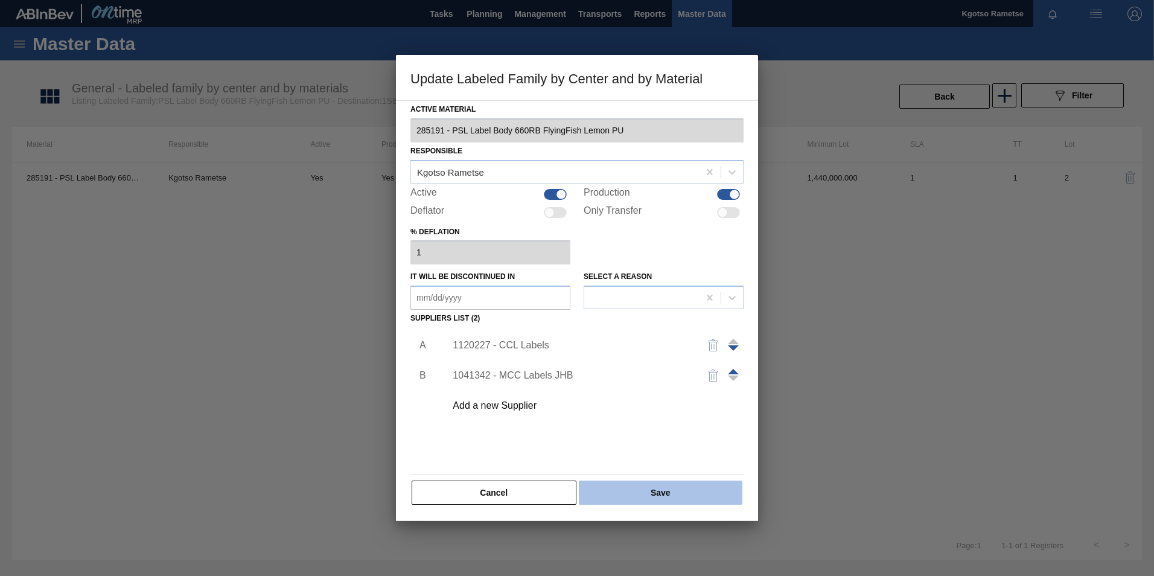
click at [649, 487] on button "Save" at bounding box center [661, 493] width 164 height 24
click at [534, 491] on button "Cancel" at bounding box center [494, 493] width 165 height 24
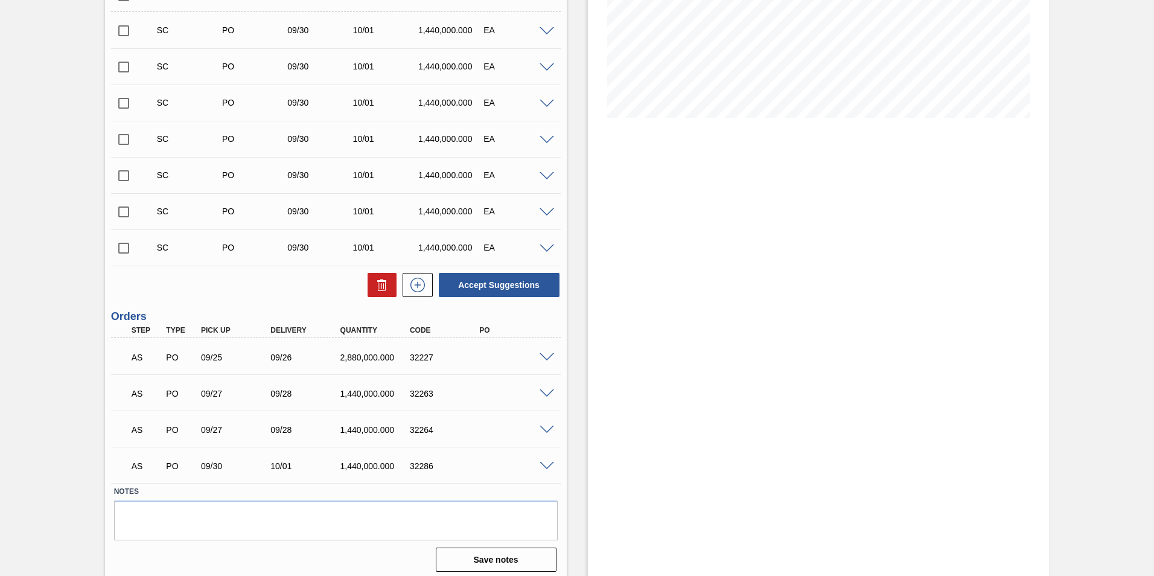
scroll to position [241, 0]
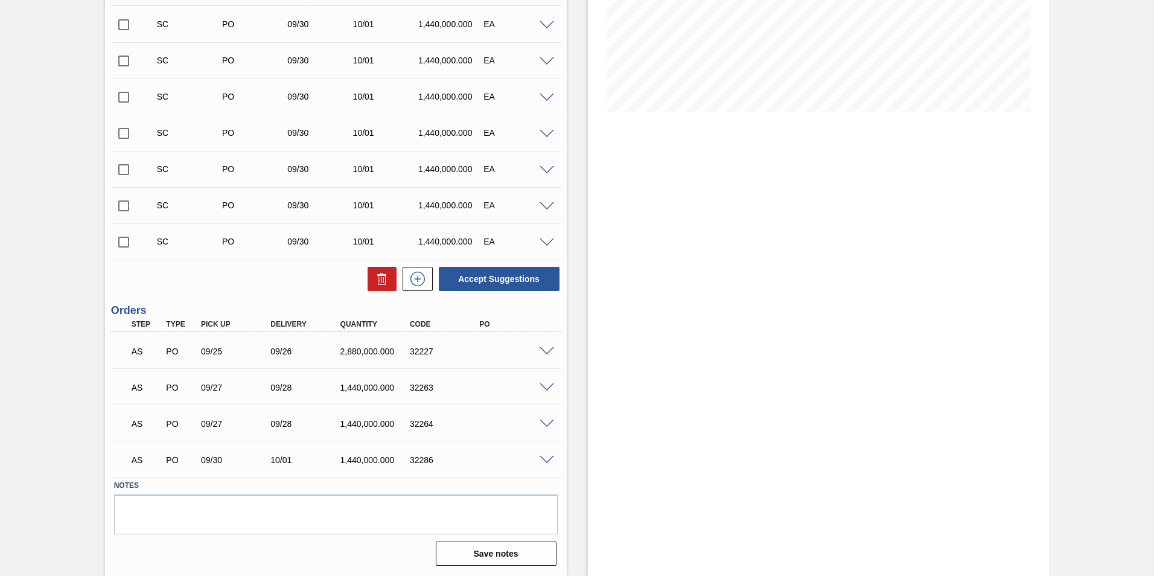
click at [540, 346] on div at bounding box center [549, 350] width 24 height 9
click at [543, 348] on span at bounding box center [547, 351] width 14 height 9
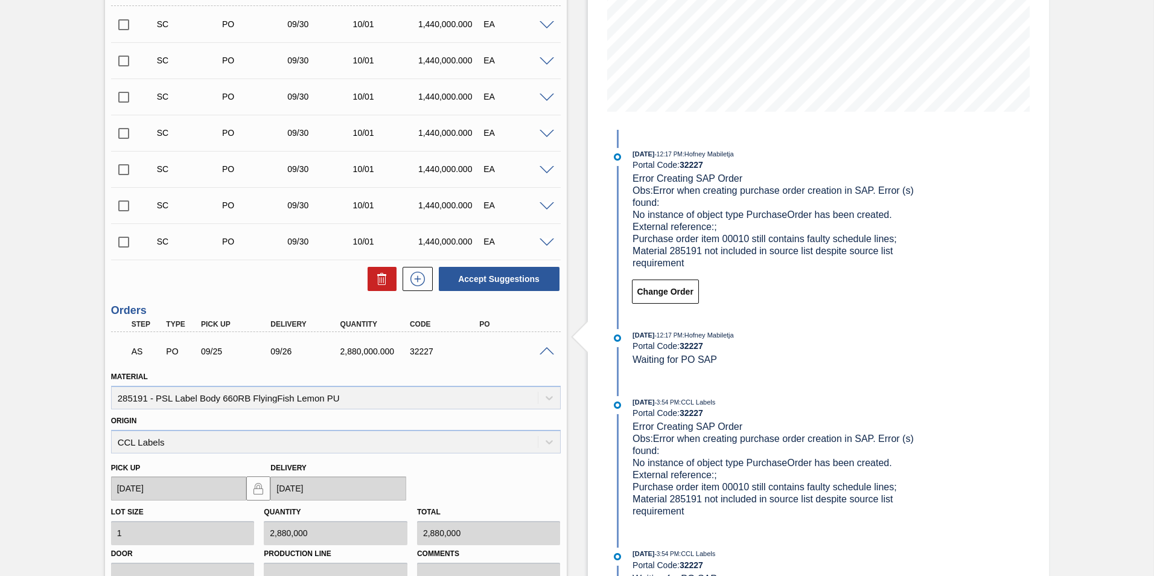
click at [543, 348] on span at bounding box center [547, 351] width 14 height 9
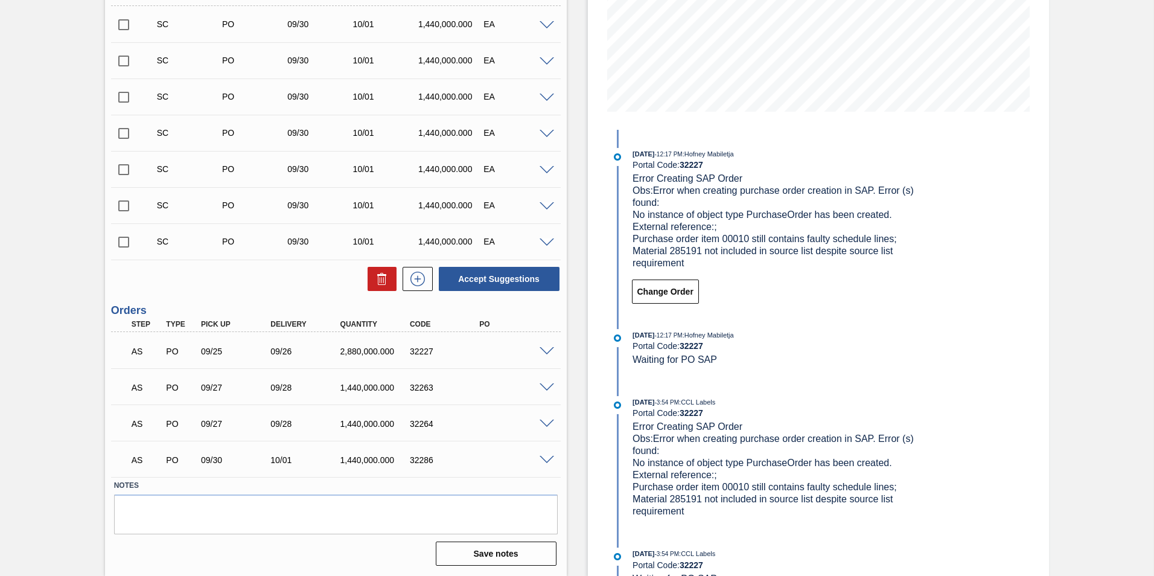
click at [549, 385] on span at bounding box center [547, 387] width 14 height 9
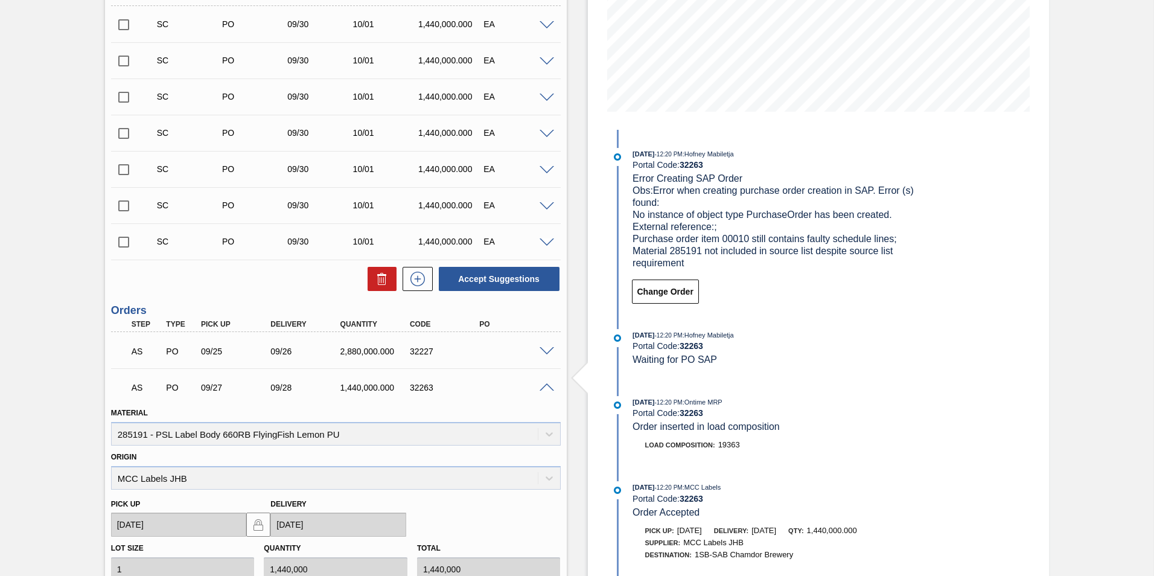
click at [548, 385] on span at bounding box center [547, 387] width 14 height 9
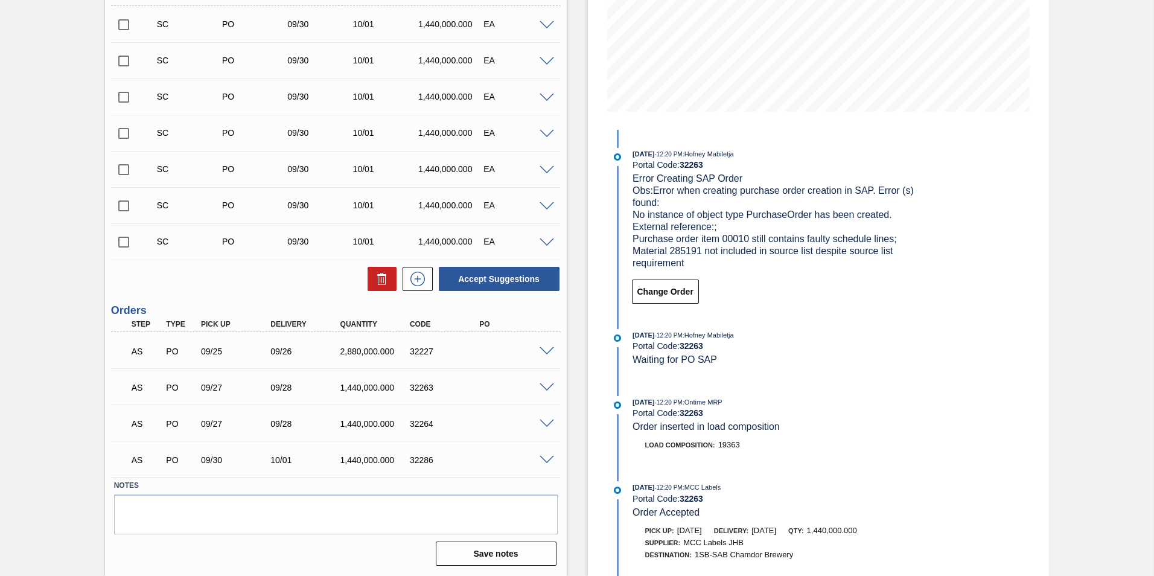
click at [546, 423] on span at bounding box center [547, 424] width 14 height 9
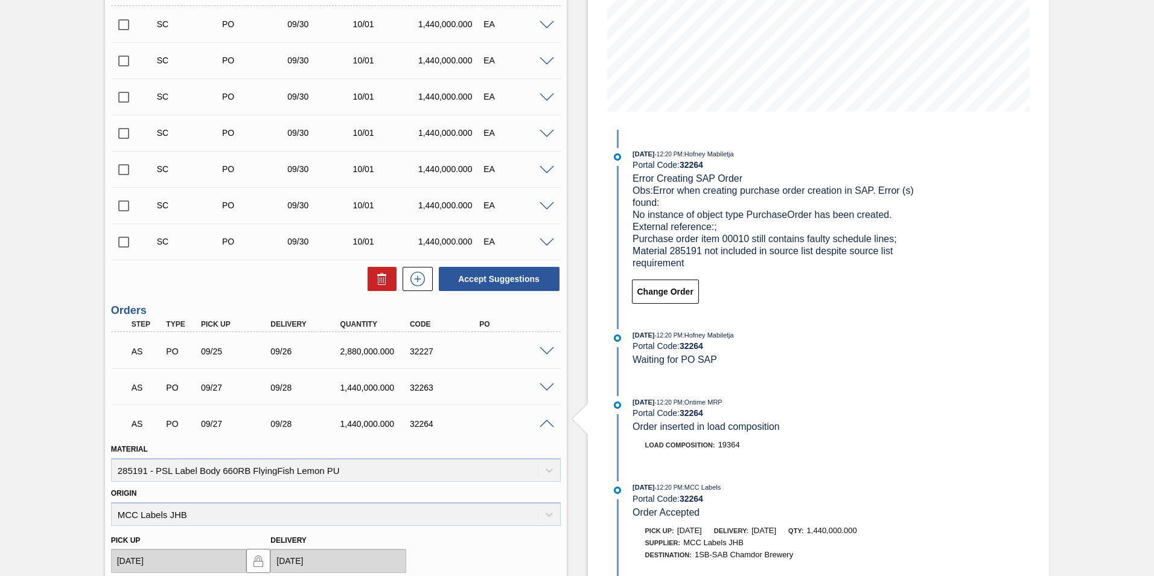
click at [545, 422] on span at bounding box center [547, 424] width 14 height 9
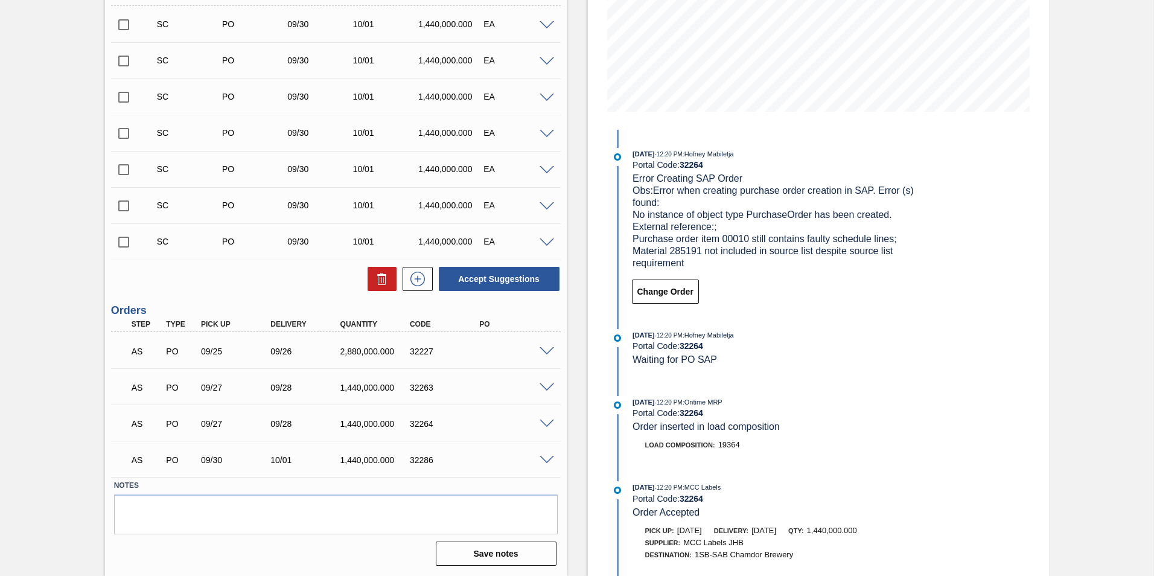
click at [547, 461] on span at bounding box center [547, 460] width 14 height 9
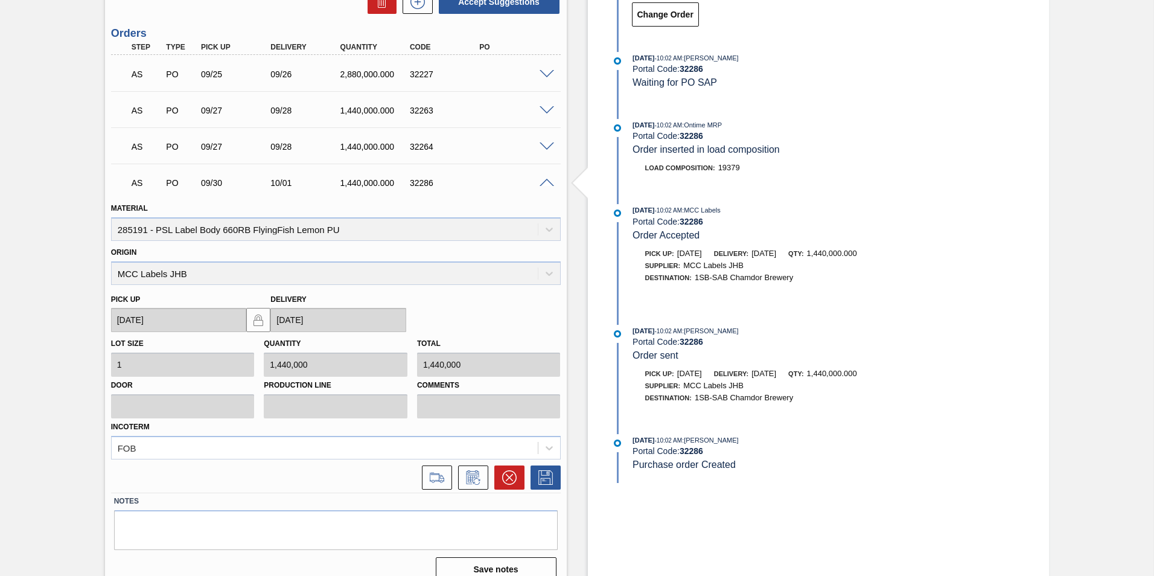
scroll to position [534, 0]
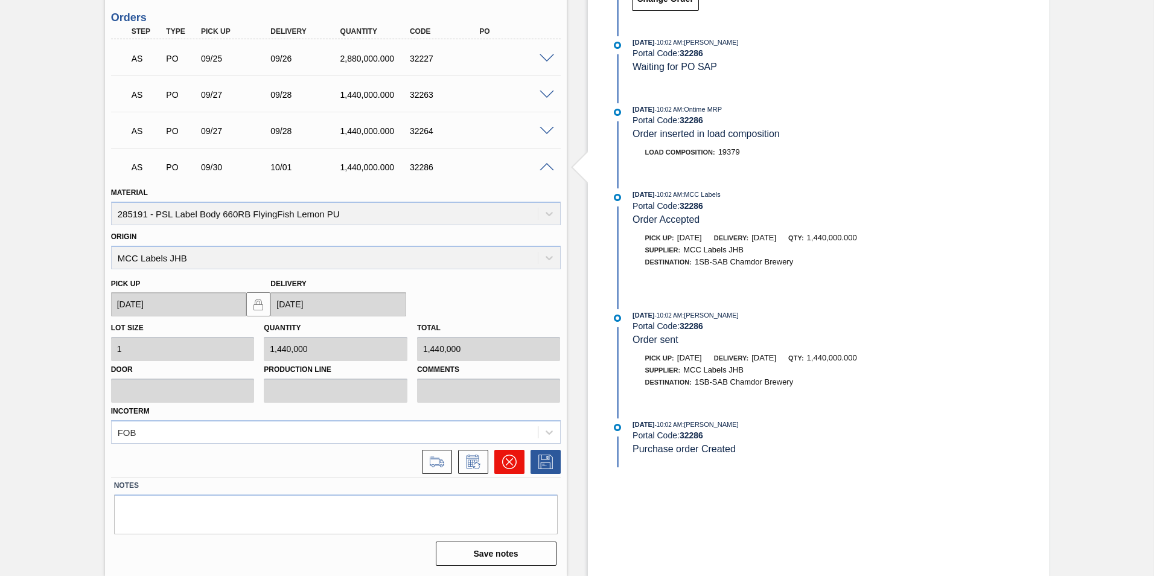
click at [508, 458] on icon at bounding box center [509, 462] width 14 height 14
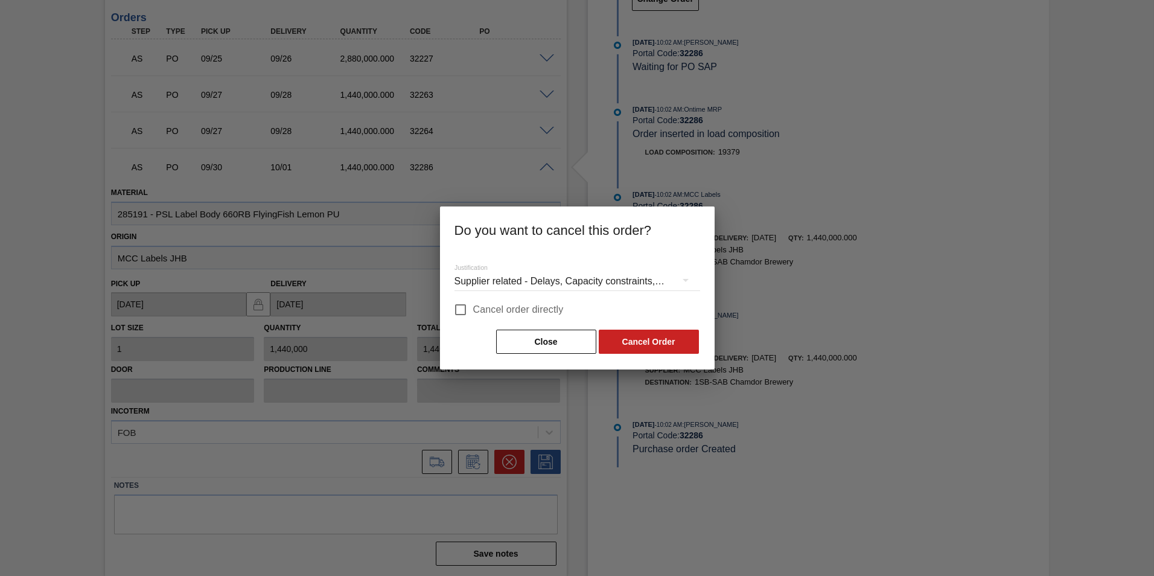
drag, startPoint x: 459, startPoint y: 306, endPoint x: 468, endPoint y: 313, distance: 11.2
click at [460, 307] on input "Cancel order directly" at bounding box center [460, 309] width 25 height 25
checkbox input "true"
click at [649, 339] on button "Cancel Order" at bounding box center [649, 342] width 100 height 24
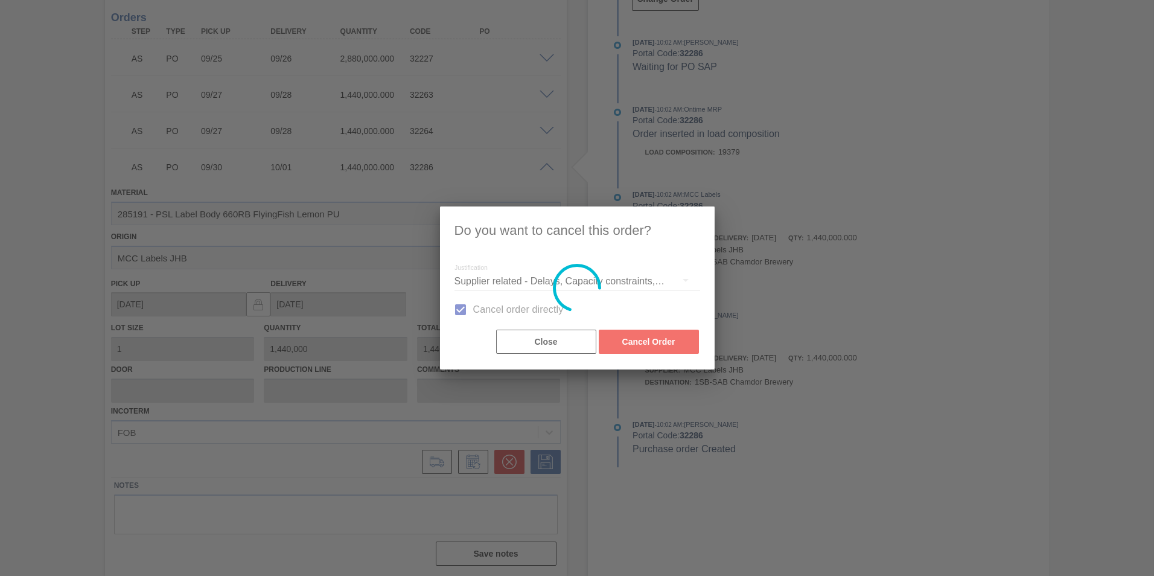
scroll to position [205, 0]
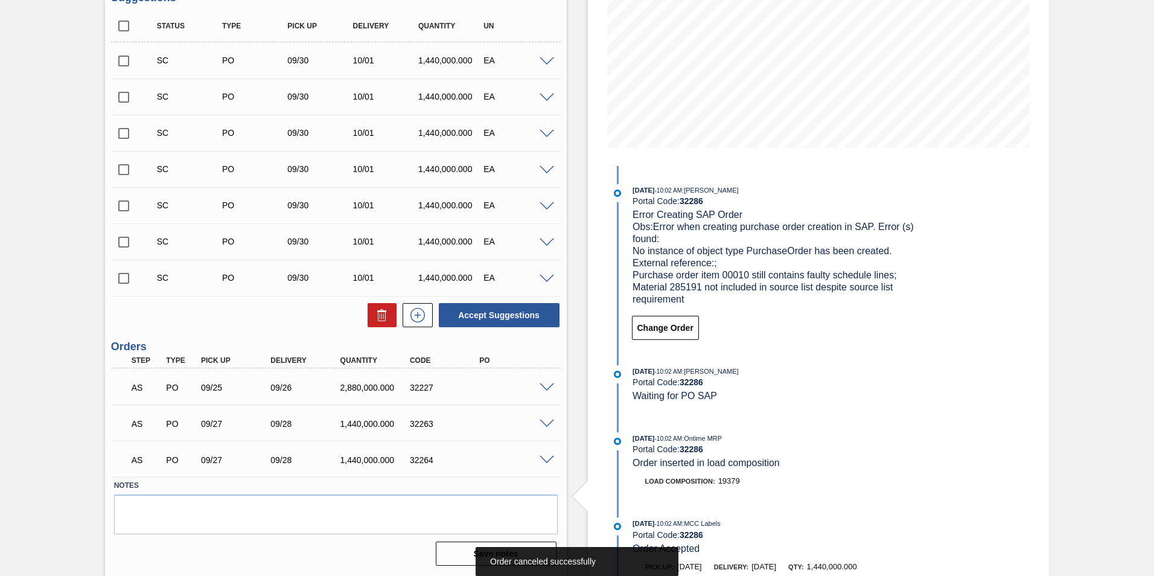
click at [545, 461] on span at bounding box center [547, 460] width 14 height 9
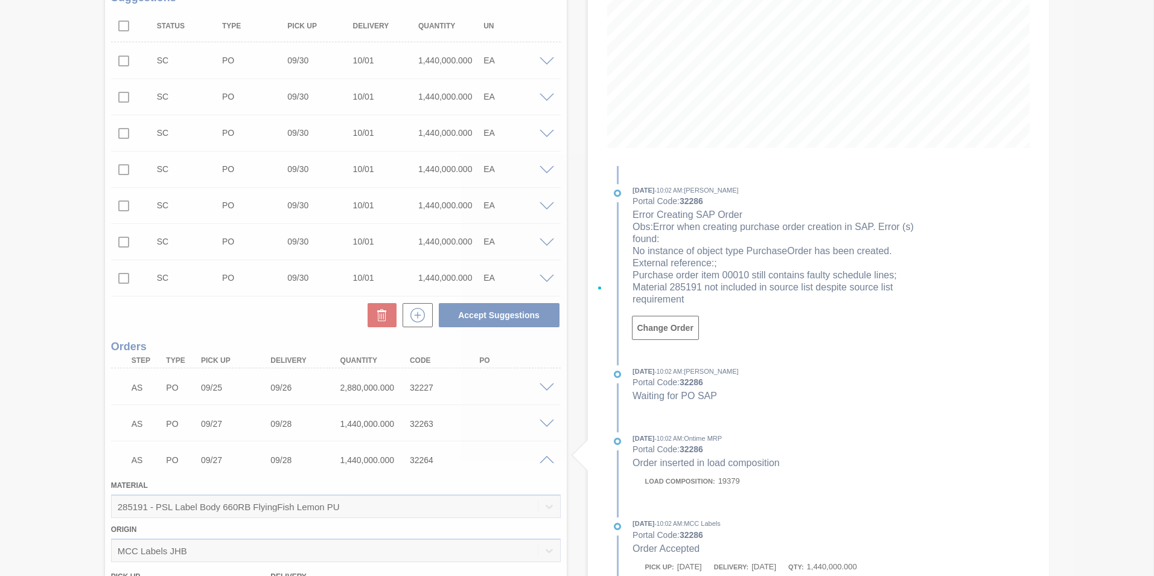
scroll to position [498, 0]
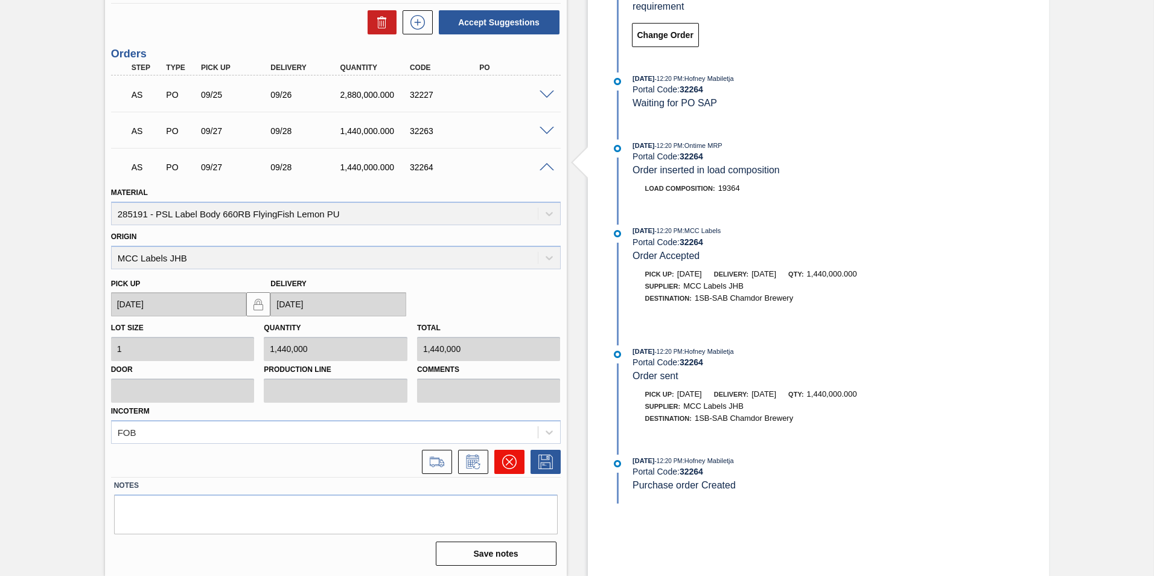
click at [520, 464] on button at bounding box center [509, 462] width 30 height 24
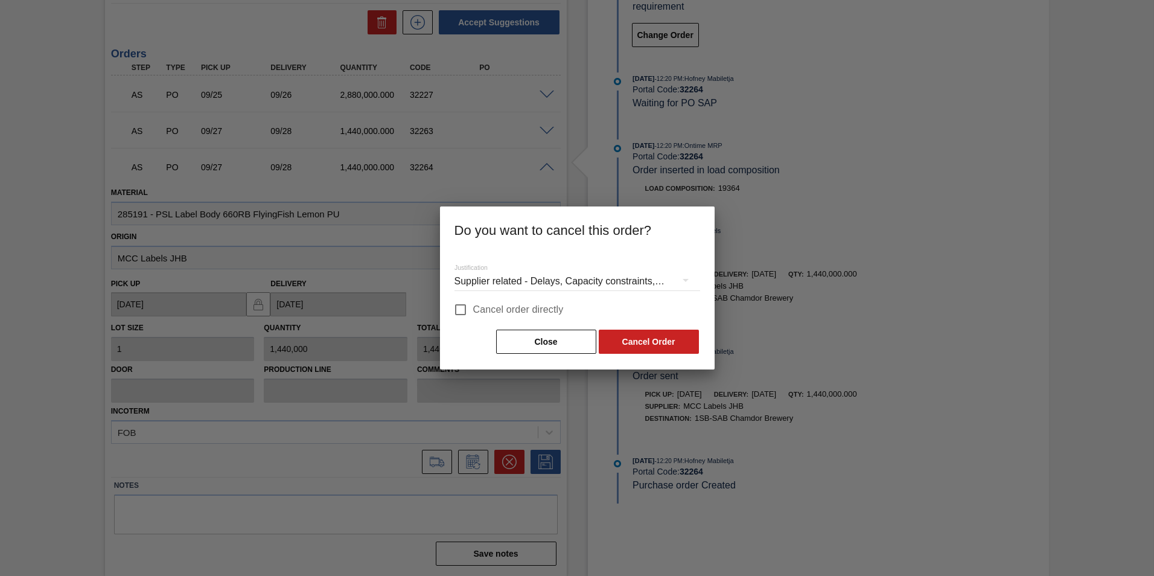
click at [462, 306] on input "Cancel order directly" at bounding box center [460, 309] width 25 height 25
checkbox input "true"
click at [650, 341] on button "Cancel Order" at bounding box center [649, 342] width 100 height 24
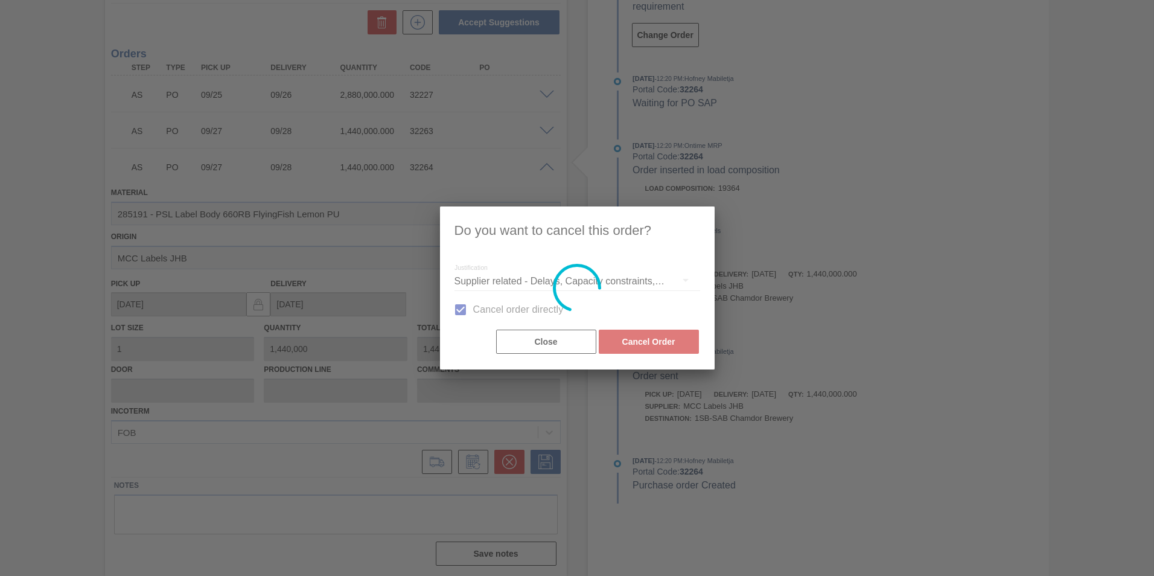
scroll to position [169, 0]
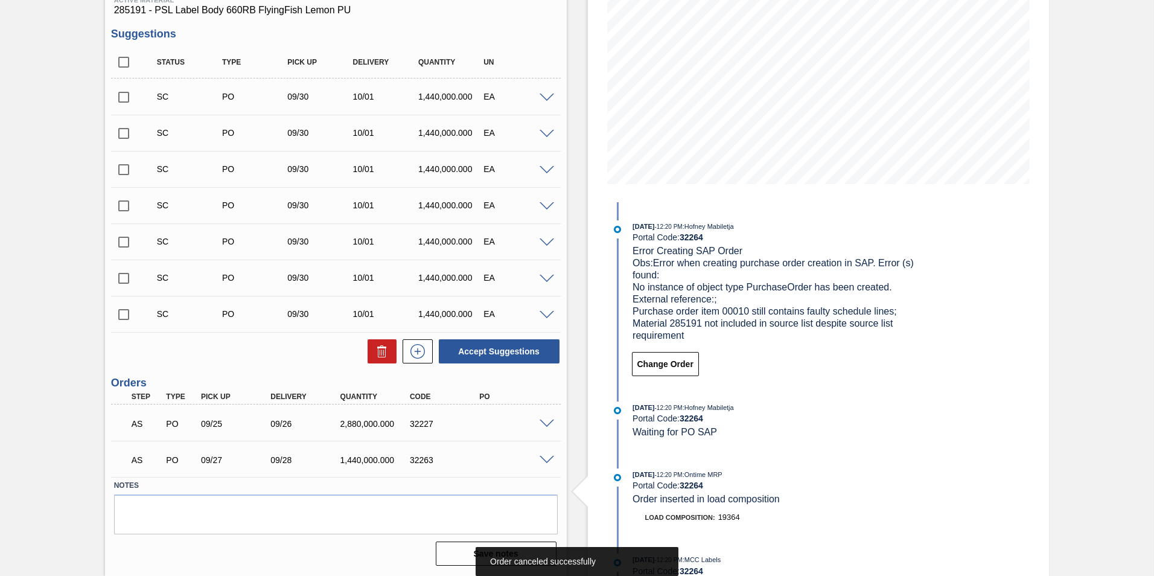
click at [546, 461] on span at bounding box center [547, 460] width 14 height 9
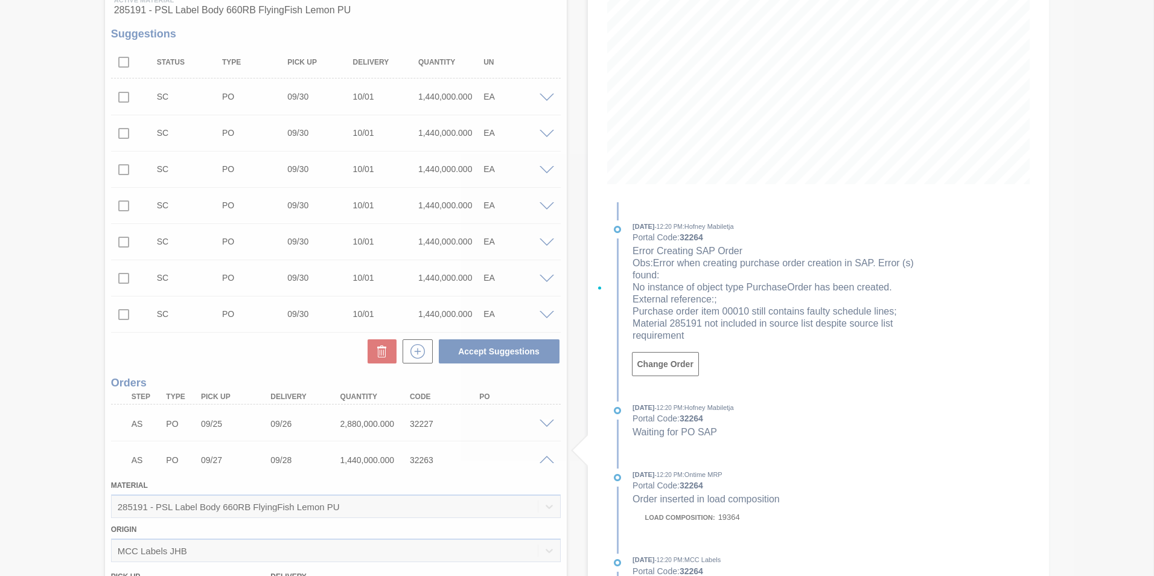
scroll to position [462, 0]
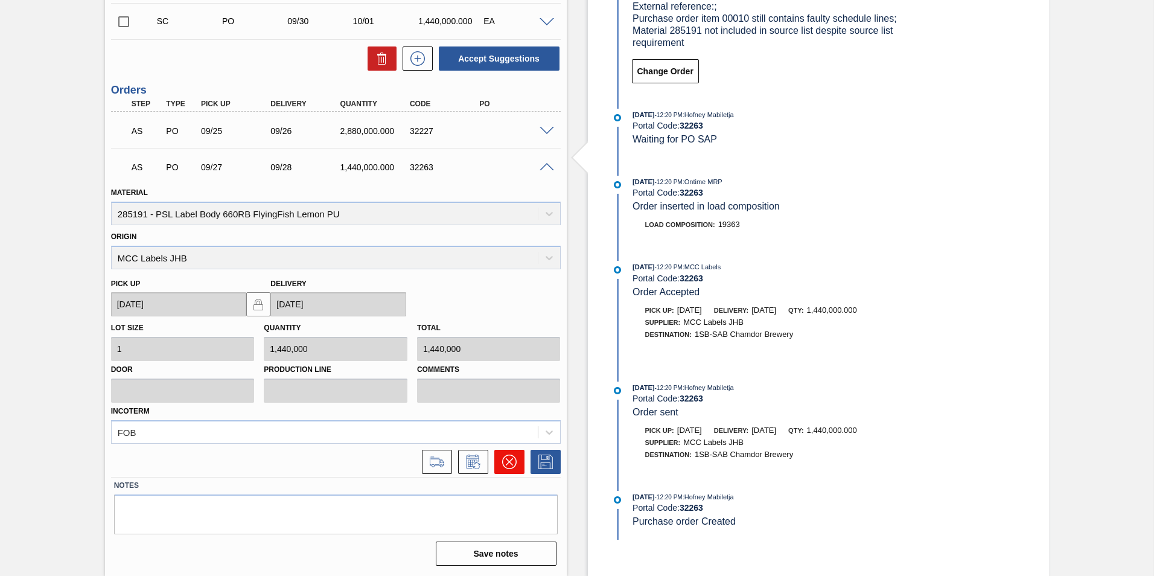
click at [507, 453] on button at bounding box center [509, 462] width 30 height 24
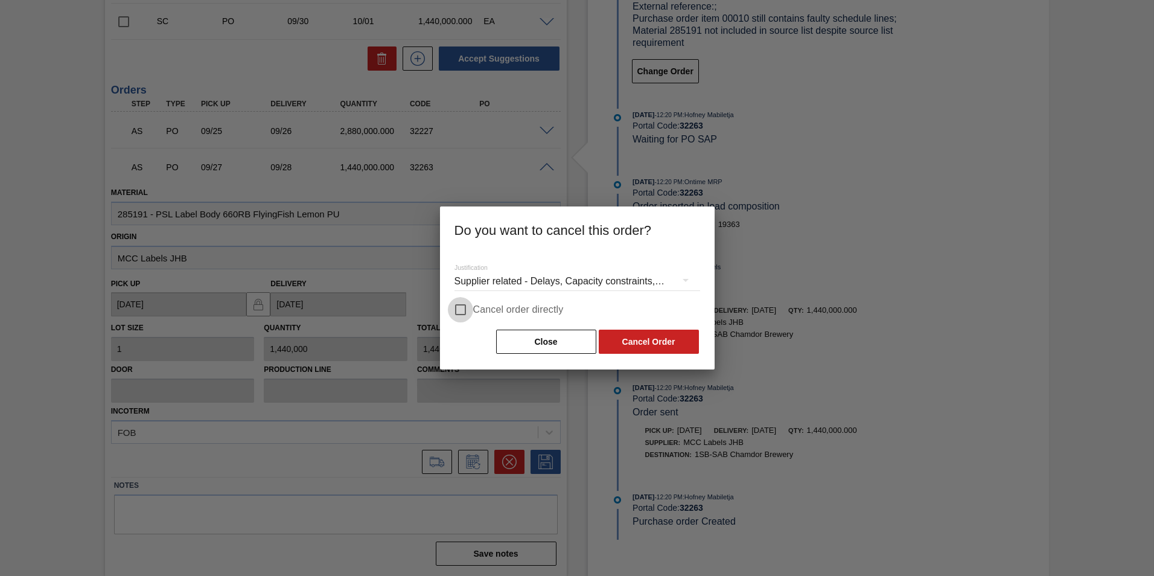
click at [459, 310] on input "Cancel order directly" at bounding box center [460, 309] width 25 height 25
checkbox input "true"
click at [626, 342] on button "Cancel Order" at bounding box center [649, 342] width 100 height 24
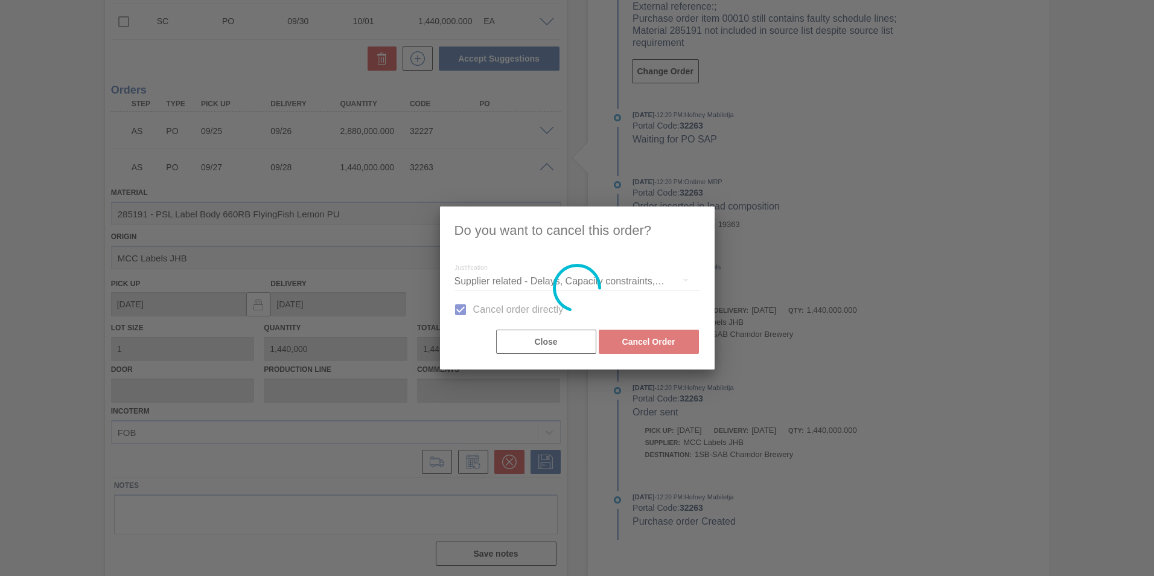
scroll to position [133, 0]
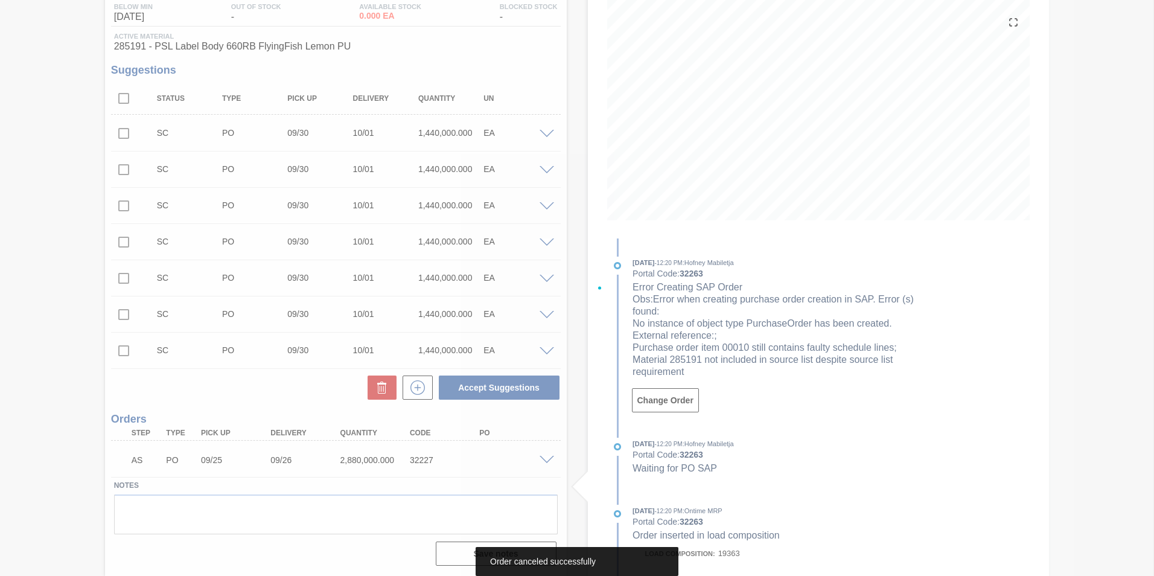
click at [542, 460] on div at bounding box center [577, 288] width 1154 height 576
click at [543, 460] on div at bounding box center [577, 288] width 1154 height 576
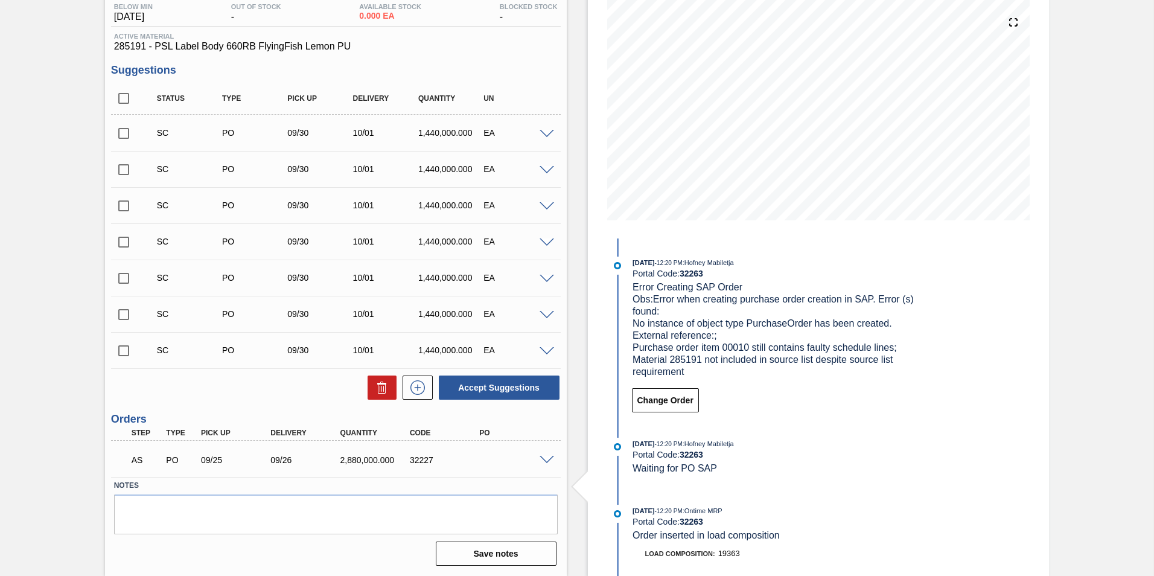
click at [546, 464] on div "AS PO 09/25 09/26 2,880,000.000 32227" at bounding box center [336, 459] width 450 height 30
click at [543, 458] on span at bounding box center [547, 460] width 14 height 9
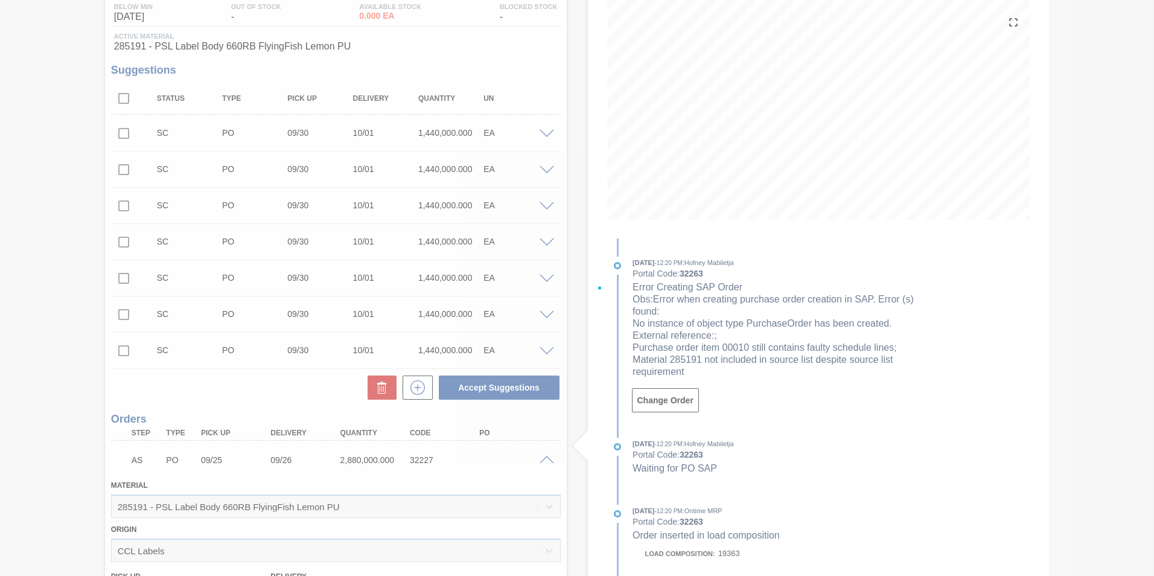
scroll to position [426, 0]
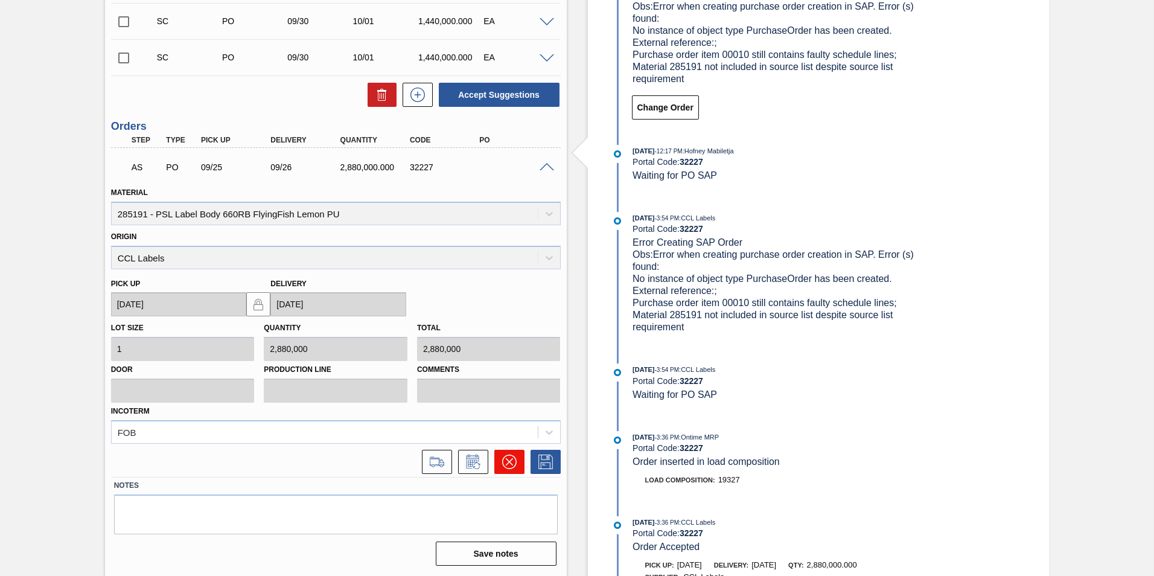
click at [510, 461] on icon at bounding box center [509, 462] width 14 height 14
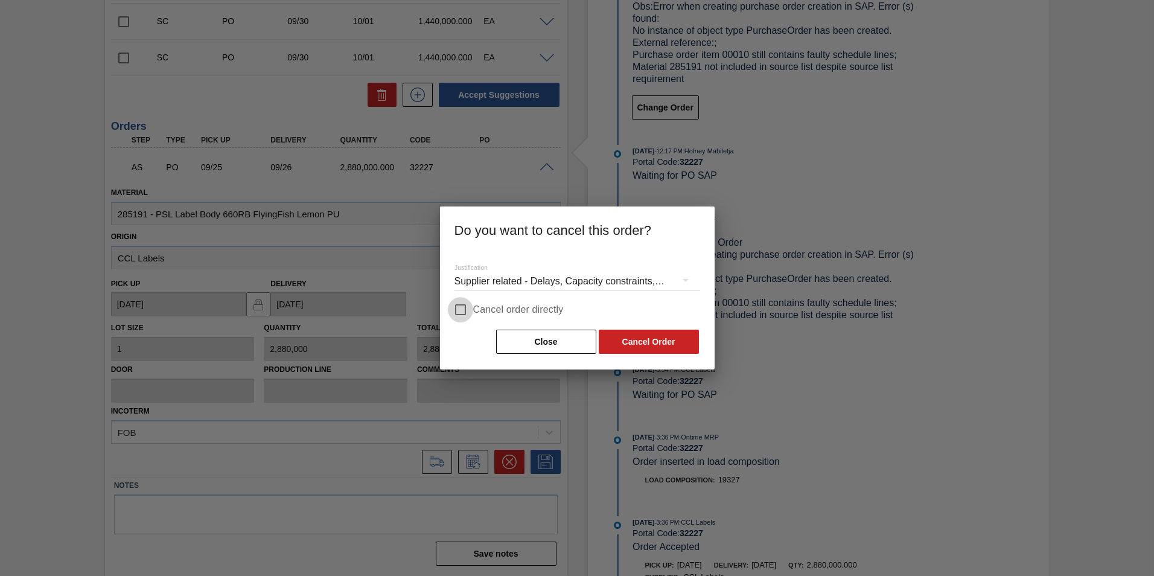
click at [462, 312] on input "Cancel order directly" at bounding box center [460, 309] width 25 height 25
checkbox input "true"
click at [619, 341] on button "Cancel Order" at bounding box center [649, 342] width 100 height 24
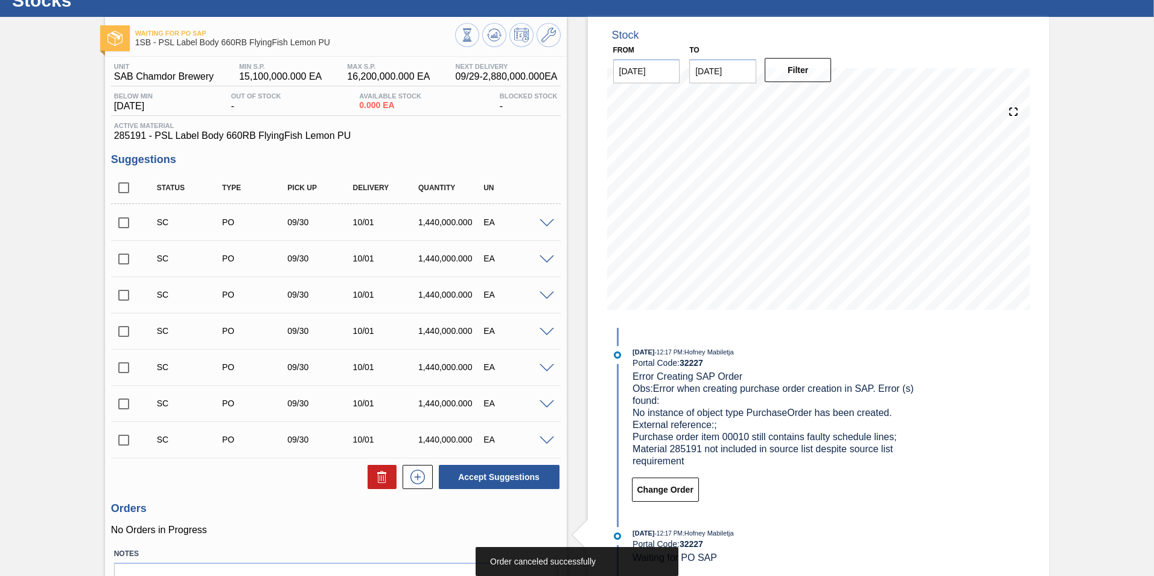
scroll to position [0, 0]
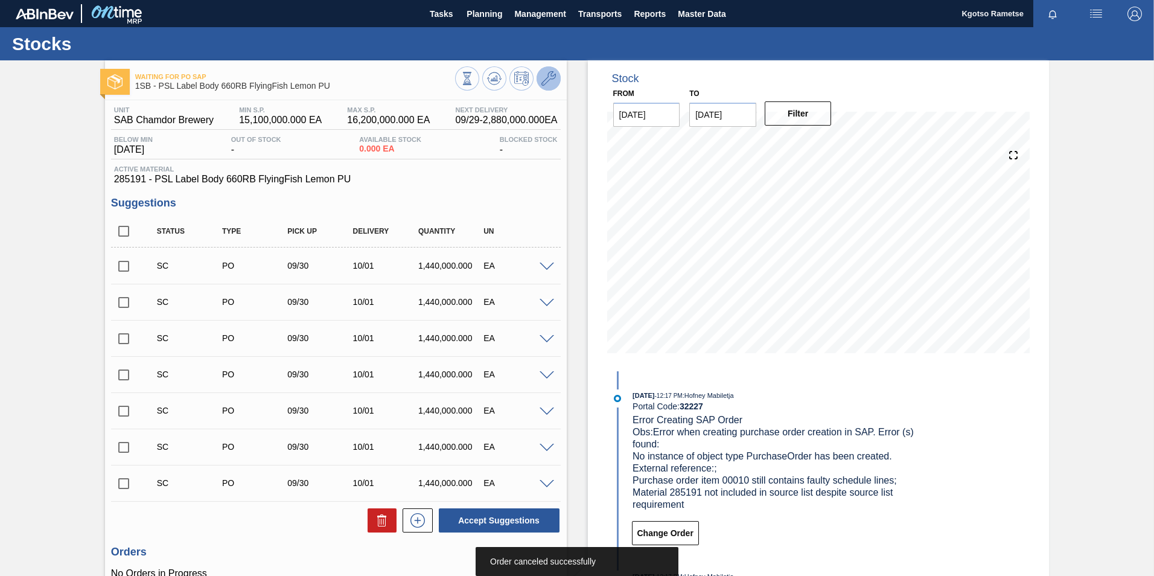
click at [547, 86] on button at bounding box center [549, 78] width 24 height 24
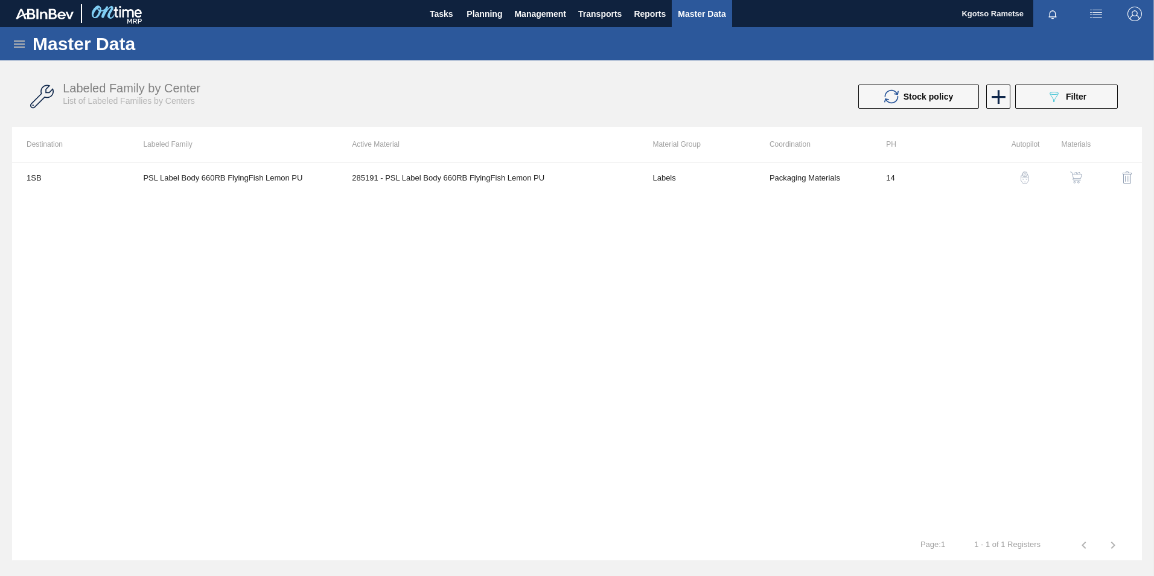
click at [1073, 173] on img "button" at bounding box center [1076, 177] width 12 height 12
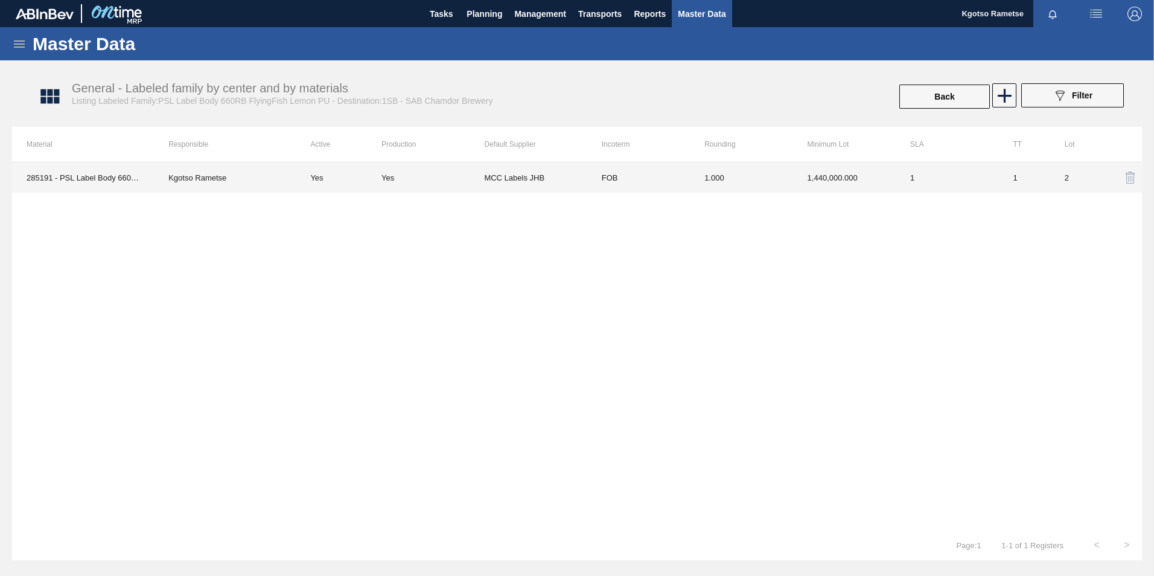
click at [791, 181] on td "1.000" at bounding box center [741, 177] width 103 height 30
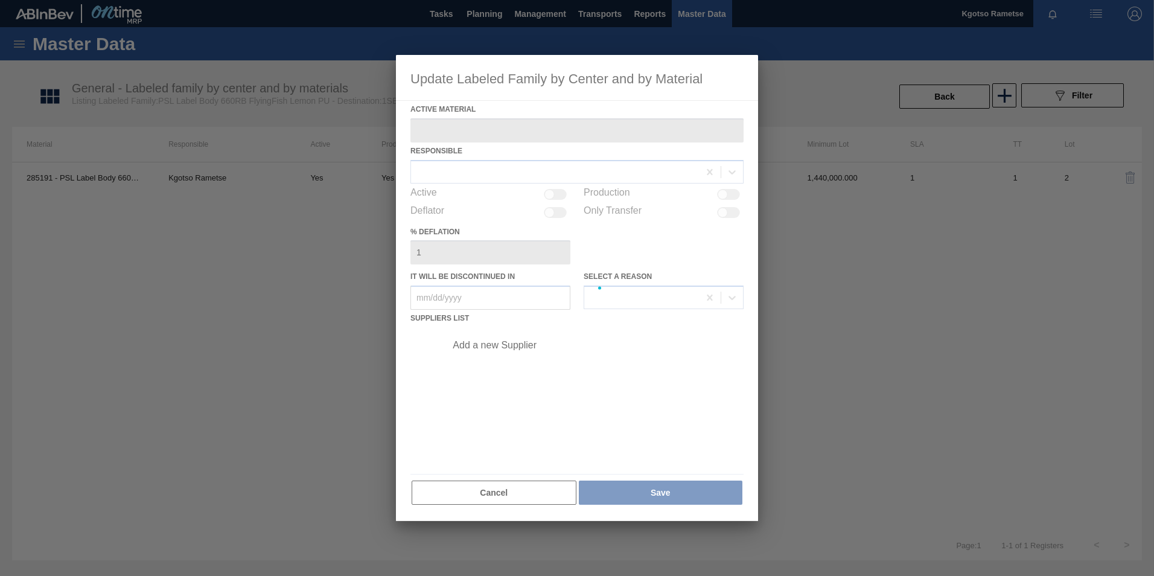
type Material "285191 - PSL Label Body 660RB FlyingFish Lemon PU"
checkbox input "true"
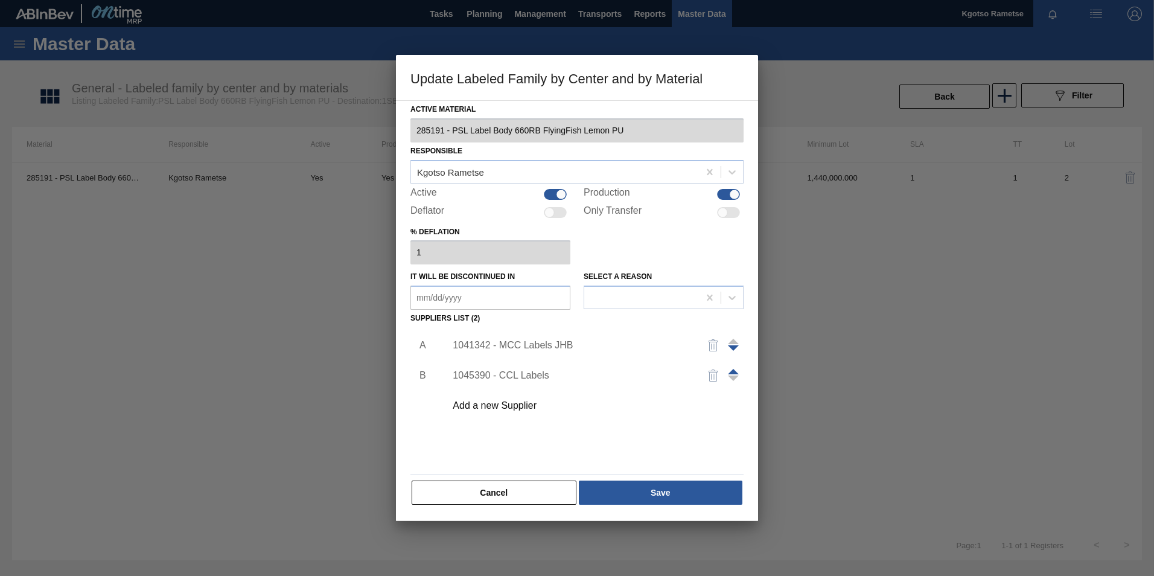
click at [715, 378] on img "button" at bounding box center [713, 375] width 14 height 14
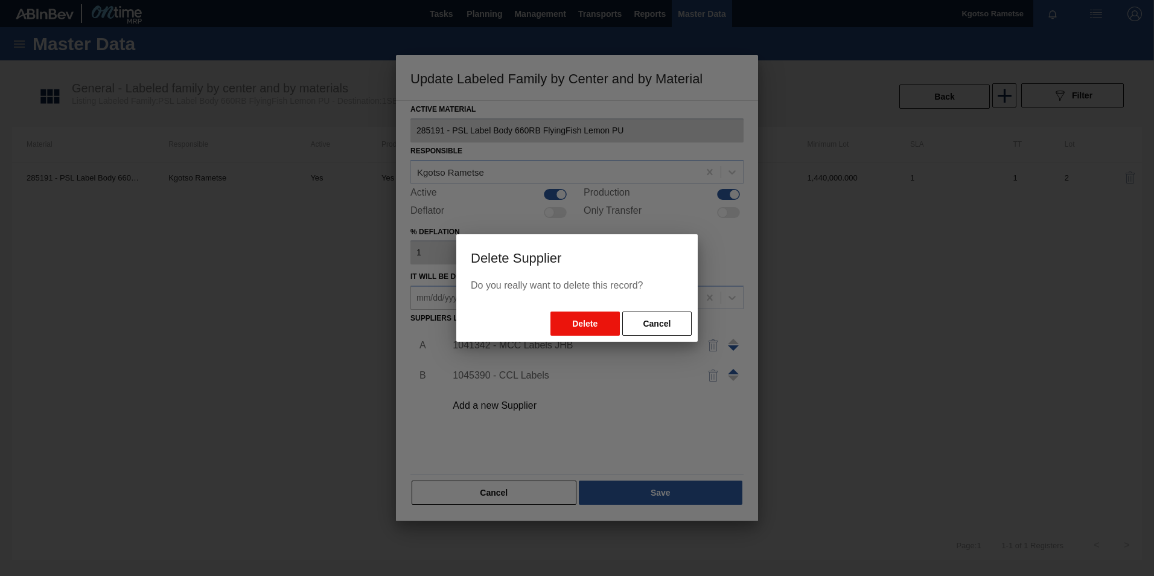
click at [581, 325] on button "Delete" at bounding box center [585, 324] width 69 height 24
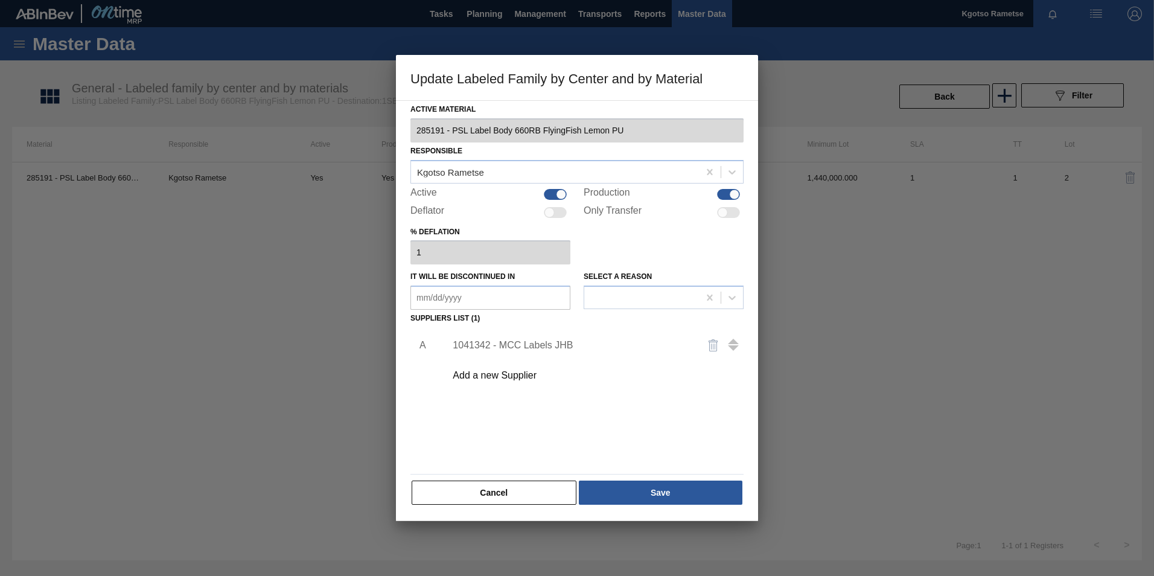
click at [510, 381] on div "Add a new Supplier" at bounding box center [591, 375] width 305 height 30
click at [491, 376] on div "Add a new Supplier" at bounding box center [571, 375] width 237 height 11
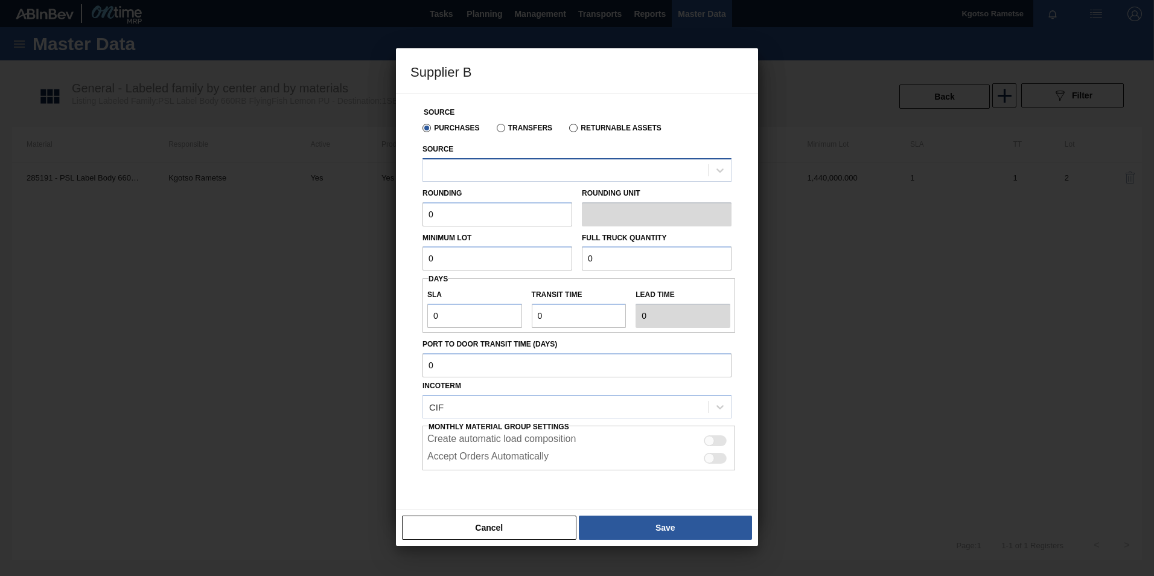
click at [446, 167] on div at bounding box center [566, 170] width 286 height 18
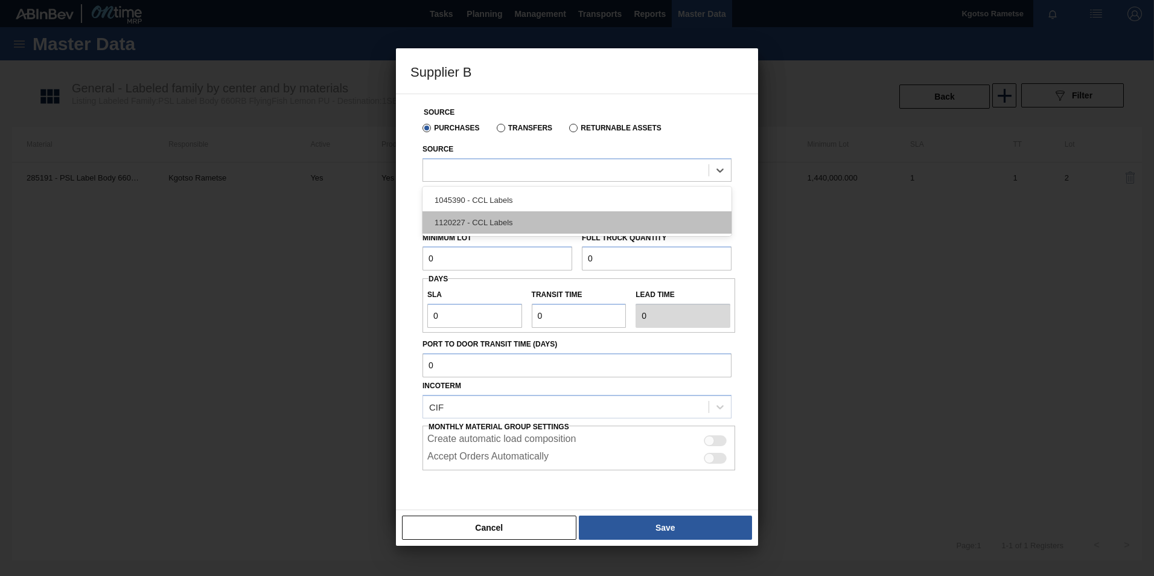
click at [458, 223] on div "1120227 - CCL Labels" at bounding box center [577, 222] width 309 height 22
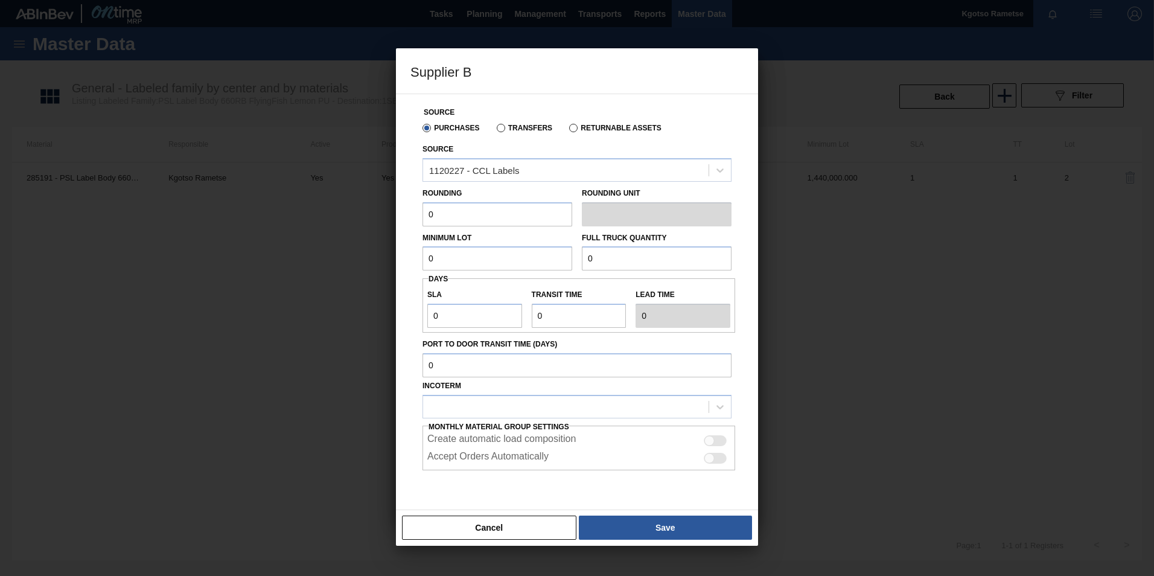
drag, startPoint x: 424, startPoint y: 223, endPoint x: 430, endPoint y: 219, distance: 7.0
click at [423, 223] on input "0" at bounding box center [498, 214] width 150 height 24
drag, startPoint x: 430, startPoint y: 219, endPoint x: 443, endPoint y: 216, distance: 13.6
click at [443, 217] on input "0" at bounding box center [498, 214] width 150 height 24
type input "1"
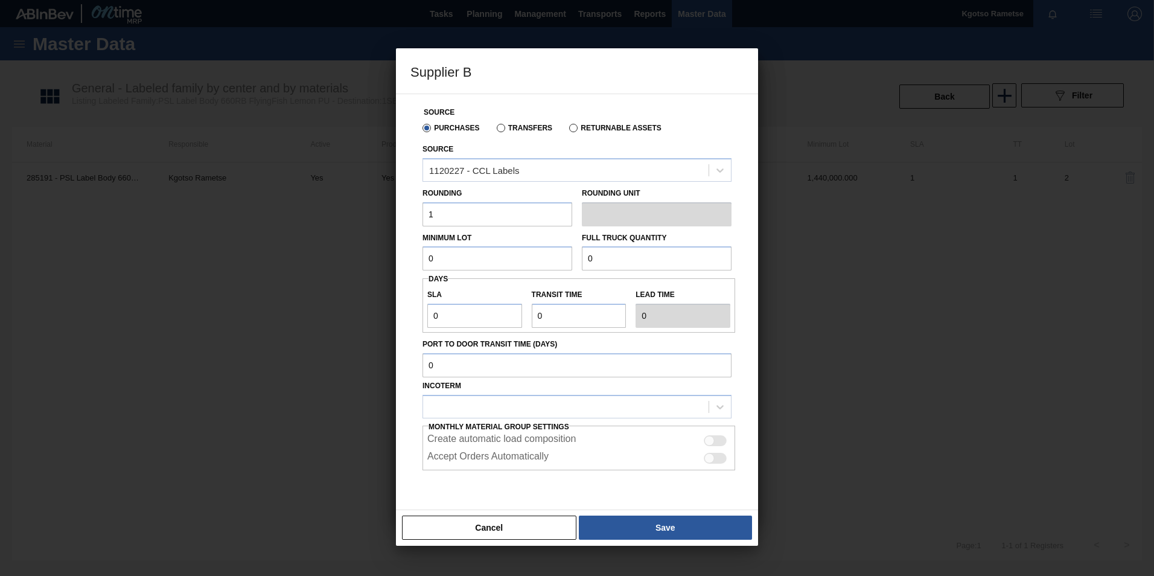
click at [405, 255] on div "Source Purchases Transfers Returnable Assets Source 1120227 - CCL Labels Roundi…" at bounding box center [577, 302] width 362 height 417
drag, startPoint x: 457, startPoint y: 262, endPoint x: 397, endPoint y: 269, distance: 60.7
click at [408, 268] on div "Source Purchases Transfers Returnable Assets Source 1120227 - CCL Labels Roundi…" at bounding box center [577, 302] width 362 height 417
click at [497, 260] on input "0" at bounding box center [498, 258] width 150 height 24
drag, startPoint x: 497, startPoint y: 260, endPoint x: 185, endPoint y: 270, distance: 312.3
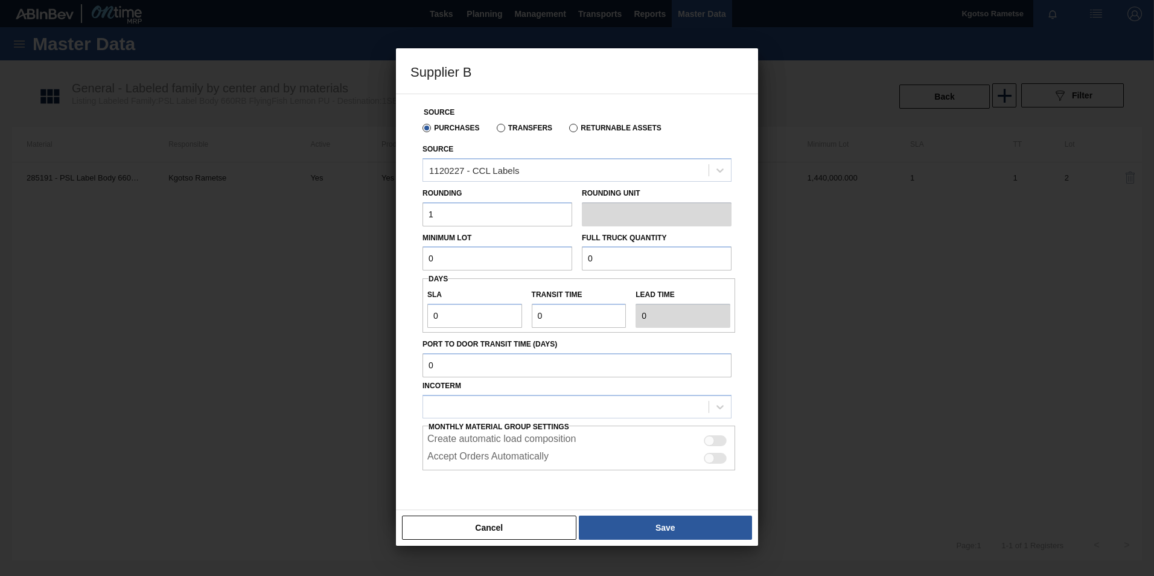
click at [185, 272] on div "Supplier B Source Purchases Transfers Returnable Assets Source 1120227 - CCL La…" at bounding box center [577, 288] width 1154 height 576
click at [444, 264] on input "2,880,000" at bounding box center [498, 258] width 150 height 24
type input "2,880,000"
click at [600, 252] on input "0" at bounding box center [657, 258] width 150 height 24
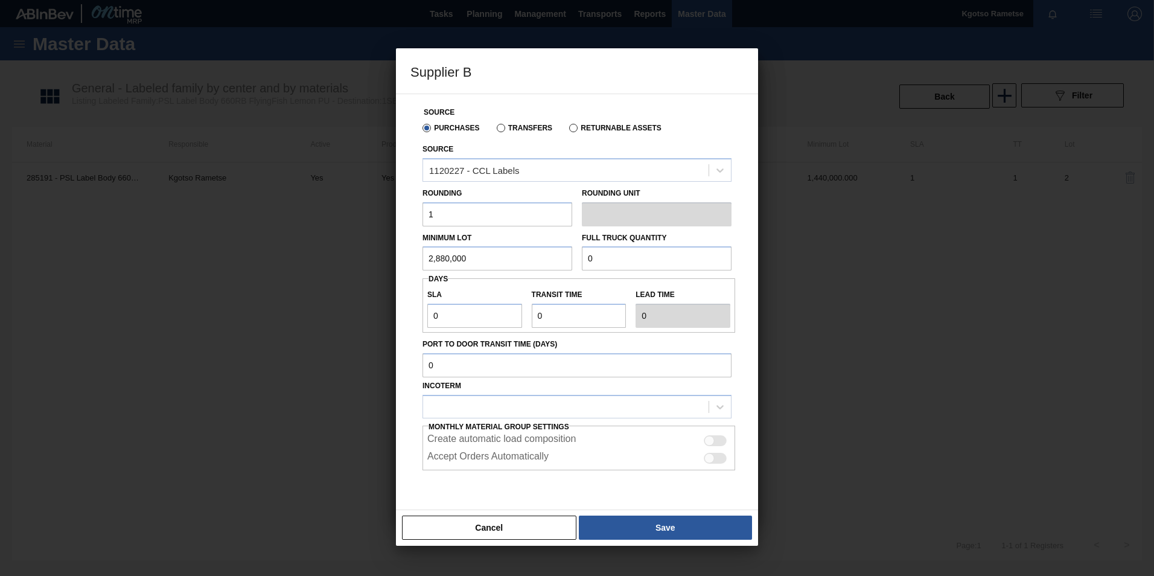
click at [600, 252] on input "0" at bounding box center [657, 258] width 150 height 24
paste input "2,880,00"
type input "2,880,000"
drag, startPoint x: 440, startPoint y: 310, endPoint x: 378, endPoint y: 298, distance: 63.2
click at [378, 298] on div "Supplier B Source Purchases Transfers Returnable Assets Source 1120227 - CCL La…" at bounding box center [577, 288] width 1154 height 576
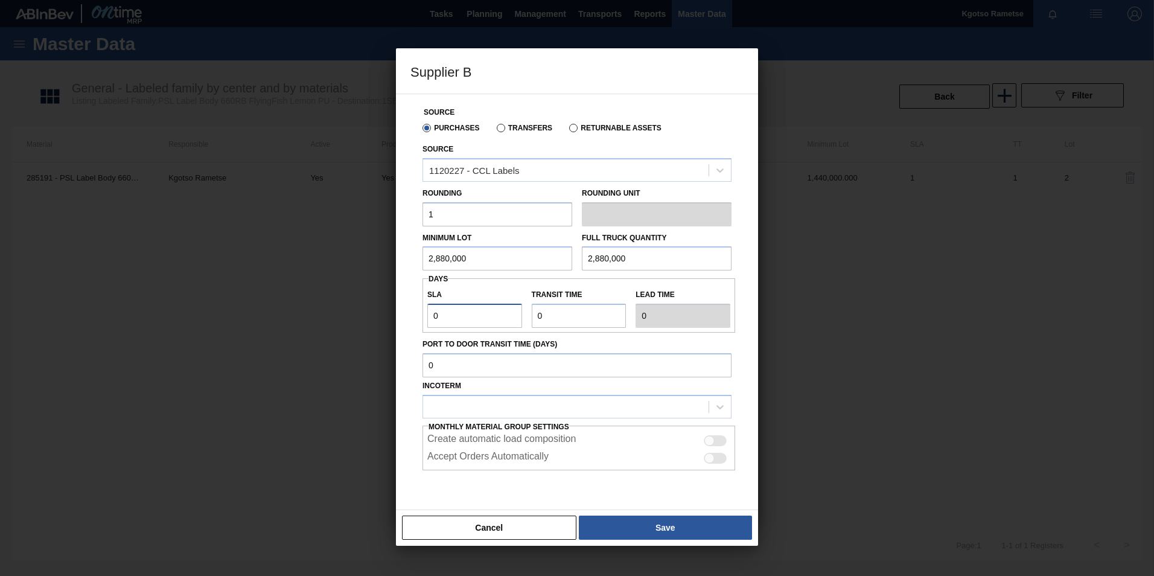
type input "1"
drag, startPoint x: 547, startPoint y: 311, endPoint x: 469, endPoint y: 305, distance: 78.7
click at [469, 305] on div "SLA 1 Transit time Lead time 1" at bounding box center [579, 305] width 313 height 45
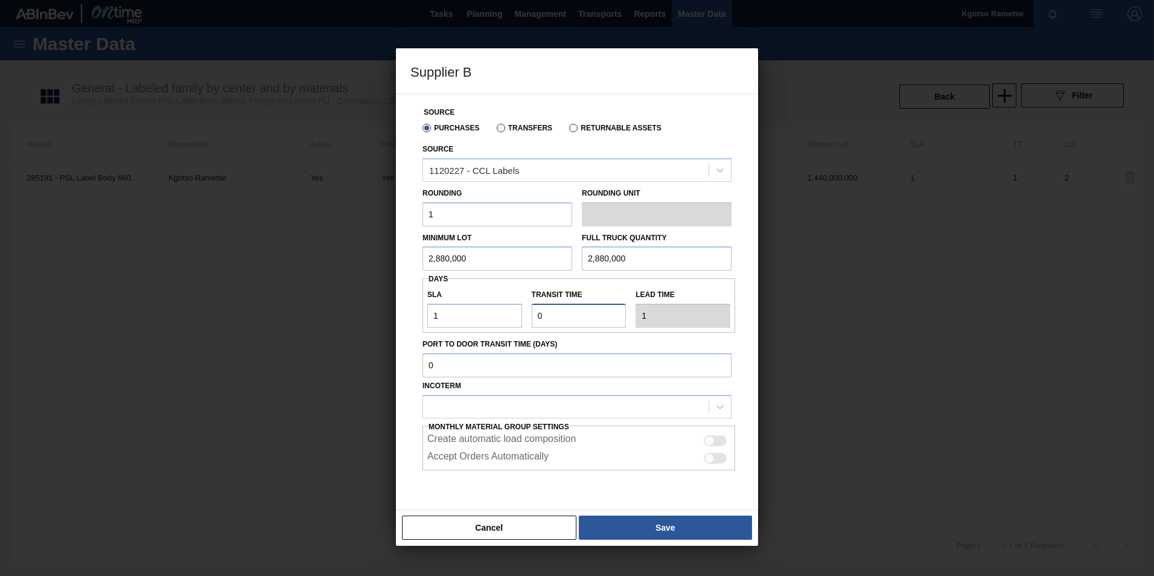
type input "1"
type input "2"
type input "1"
click at [476, 405] on div at bounding box center [566, 407] width 286 height 18
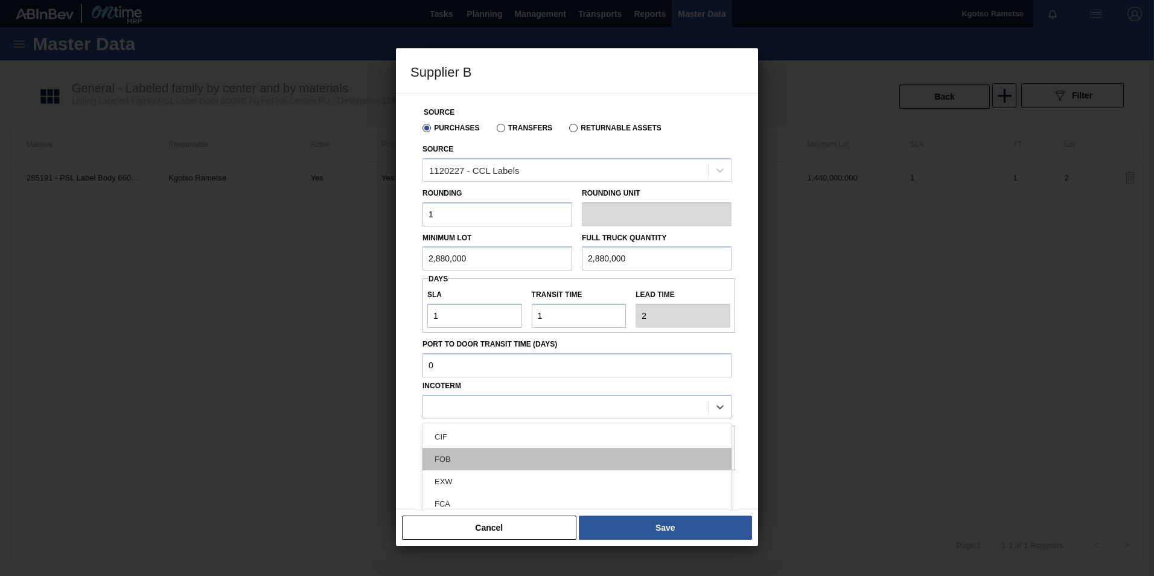
click at [468, 449] on div "FOB" at bounding box center [577, 459] width 309 height 22
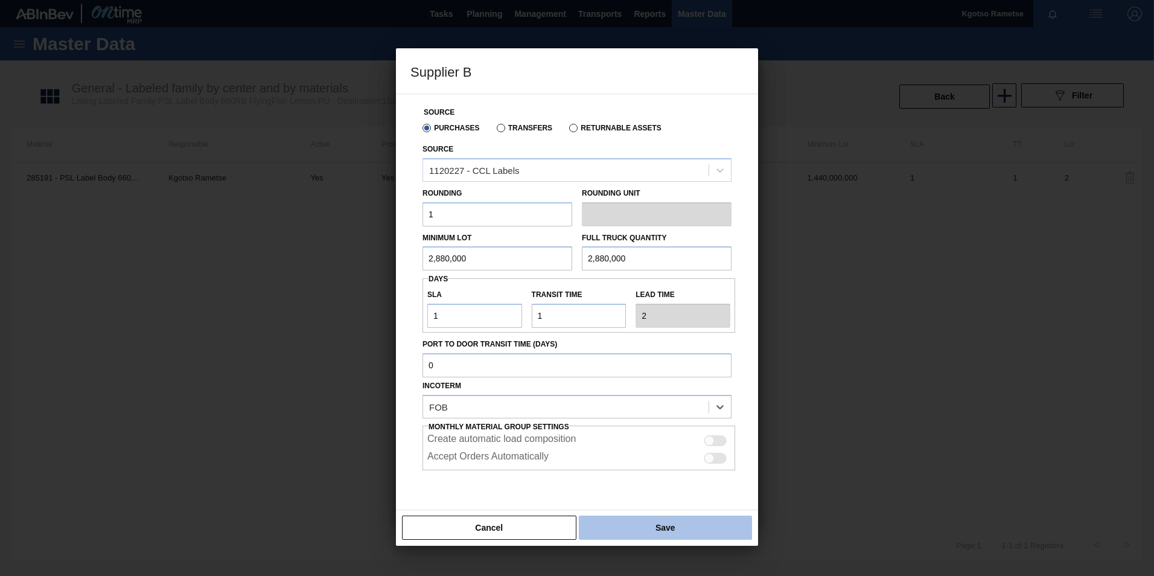
click at [631, 519] on button "Save" at bounding box center [665, 528] width 173 height 24
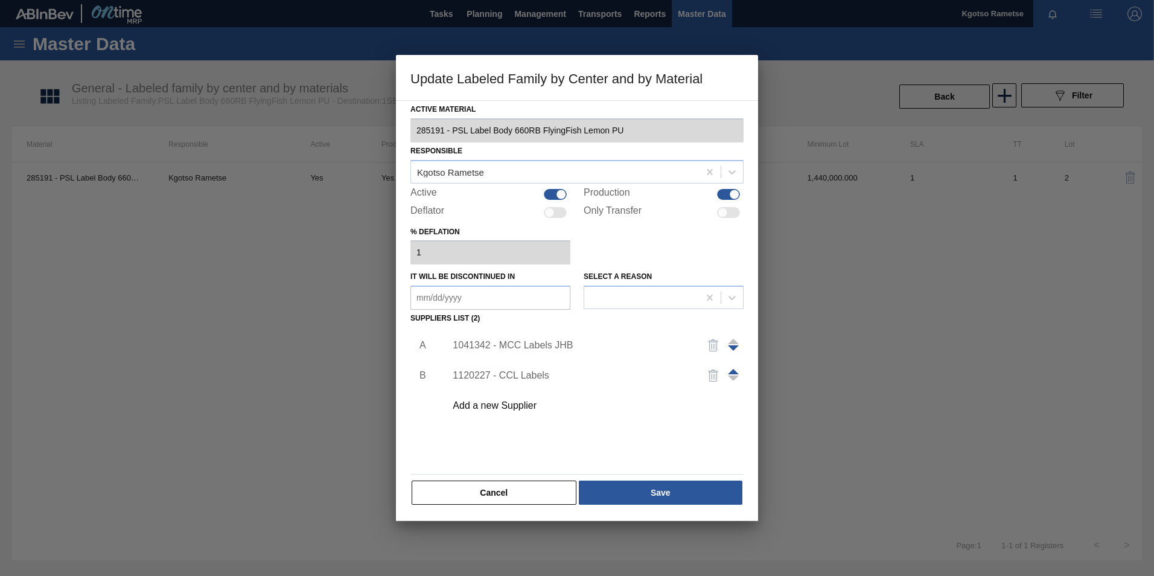
click at [628, 505] on div "Cancel Save" at bounding box center [577, 492] width 333 height 27
click at [737, 372] on span at bounding box center [733, 371] width 11 height 5
click at [660, 491] on button "Save" at bounding box center [661, 493] width 164 height 24
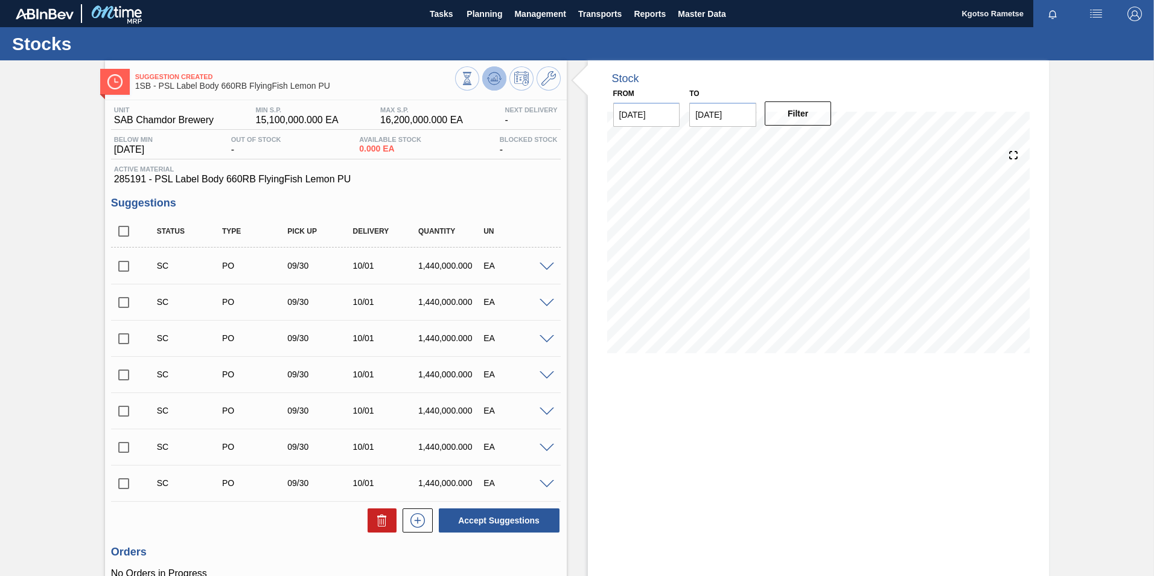
click at [491, 83] on icon at bounding box center [494, 78] width 14 height 14
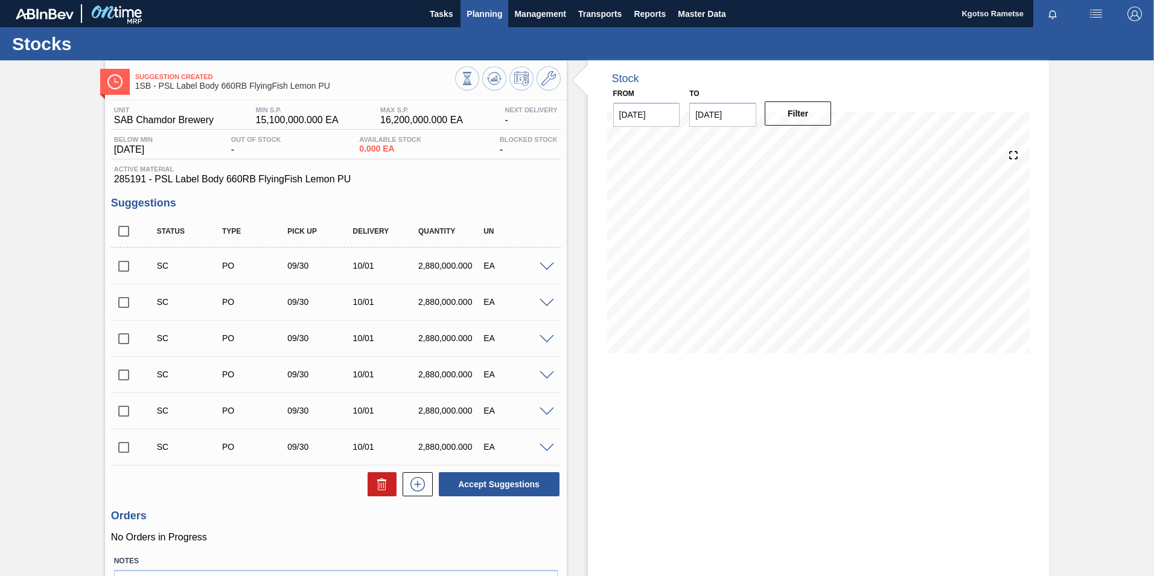
click at [478, 10] on span "Planning" at bounding box center [485, 14] width 36 height 14
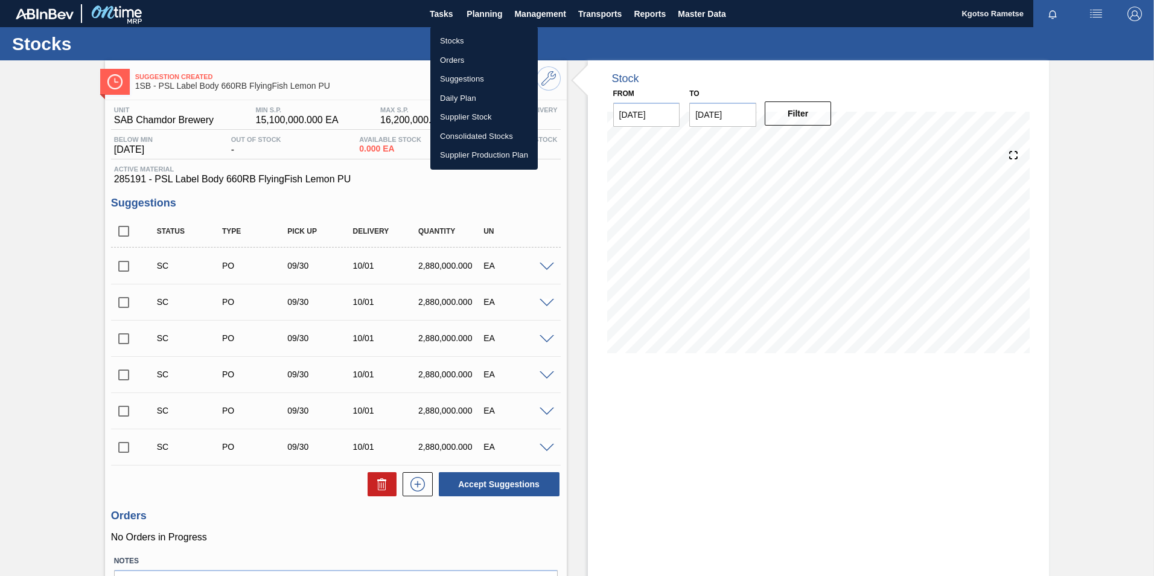
click at [460, 42] on li "Stocks" at bounding box center [483, 40] width 107 height 19
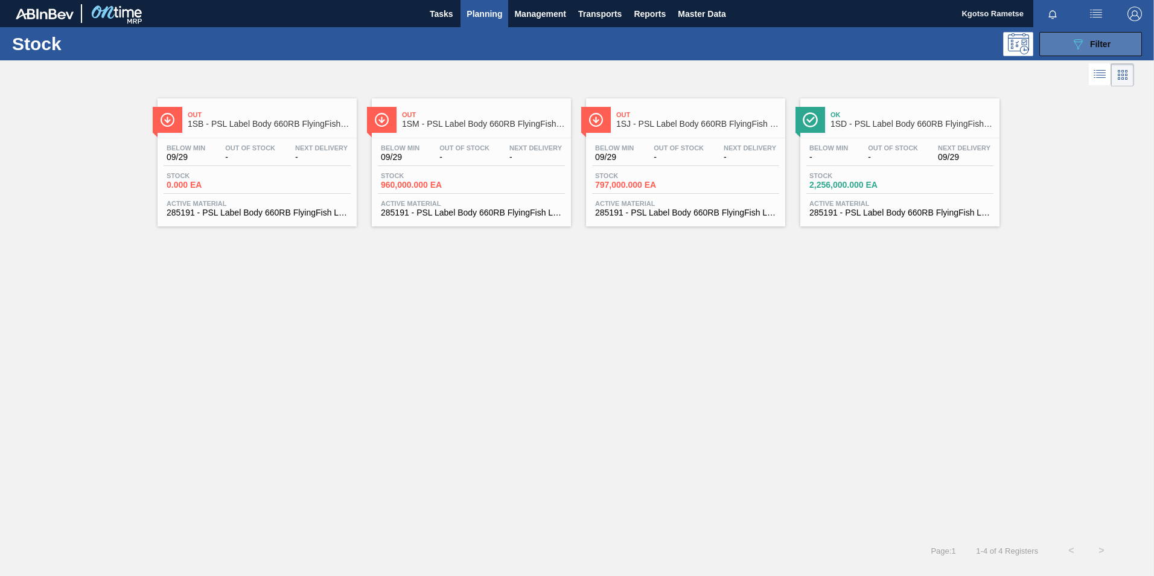
click at [1122, 48] on button "089F7B8B-B2A5-4AFE-B5C0-19BA573D28AC Filter" at bounding box center [1091, 44] width 103 height 24
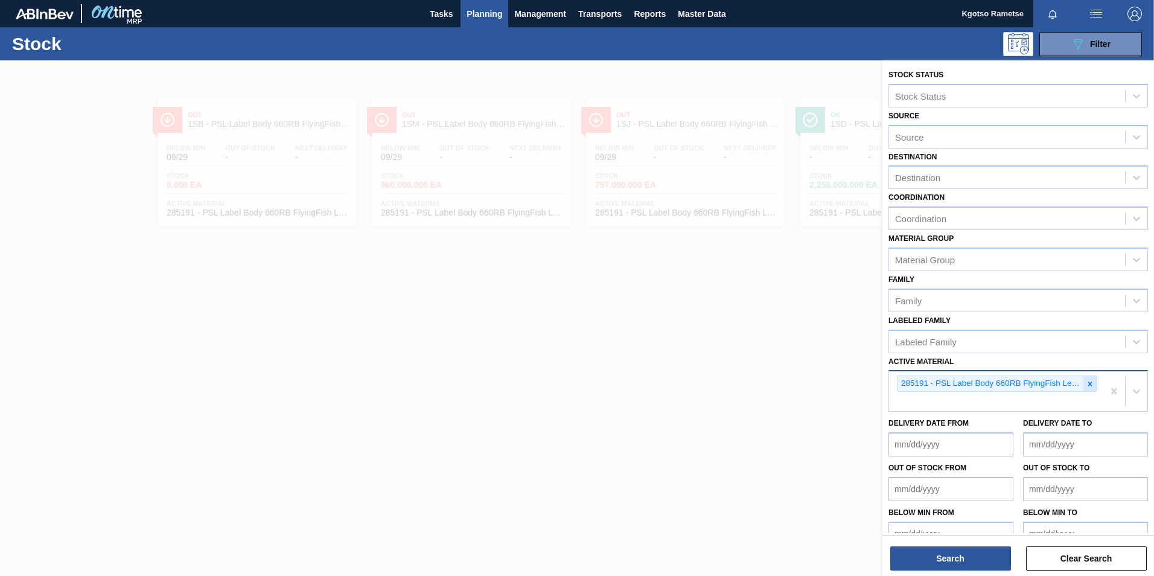
click at [1092, 391] on div at bounding box center [1090, 383] width 13 height 15
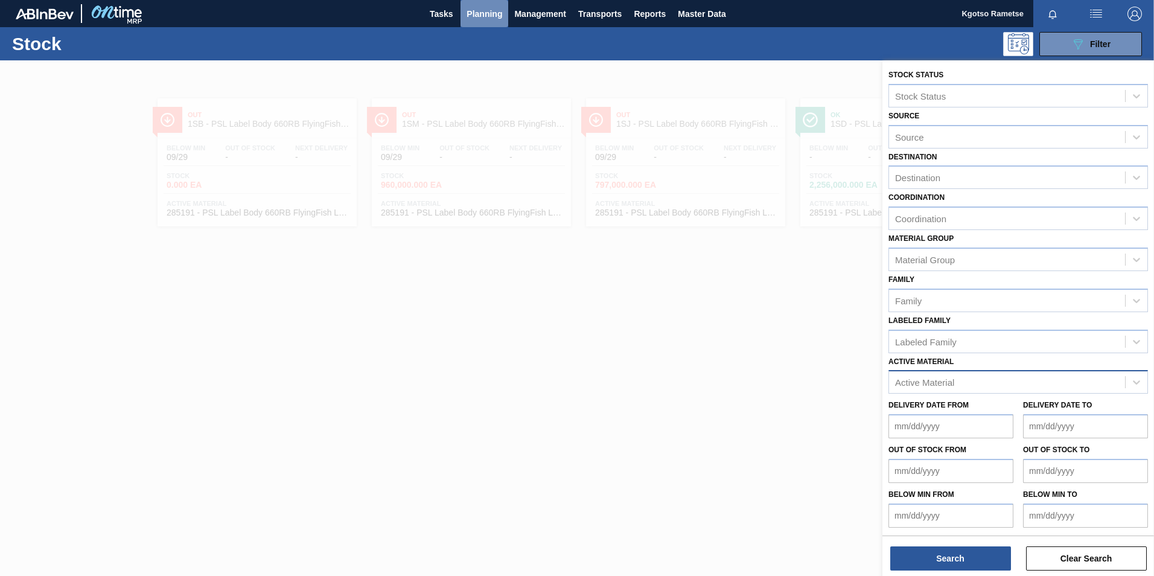
click at [487, 16] on span "Planning" at bounding box center [485, 14] width 36 height 14
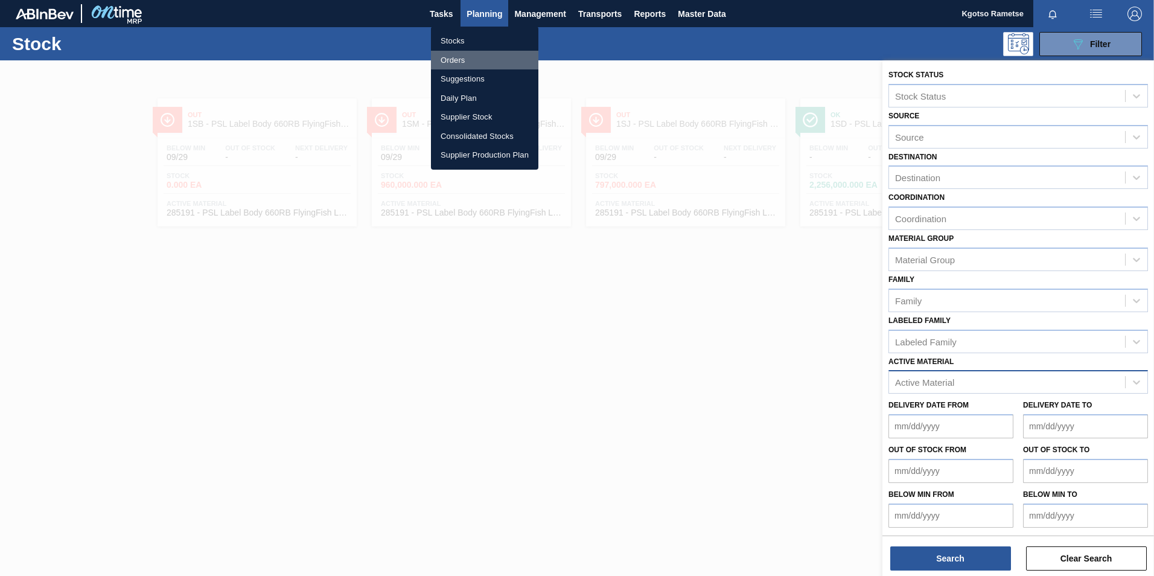
click at [474, 63] on li "Orders" at bounding box center [484, 60] width 107 height 19
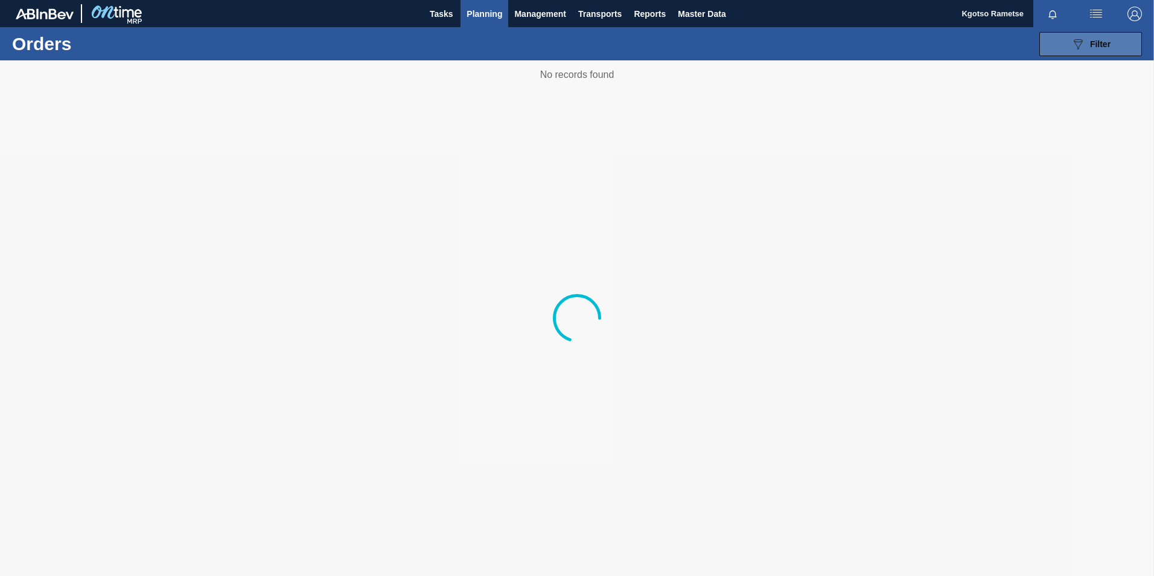
click at [1068, 43] on button "089F7B8B-B2A5-4AFE-B5C0-19BA573D28AC Filter" at bounding box center [1091, 44] width 103 height 24
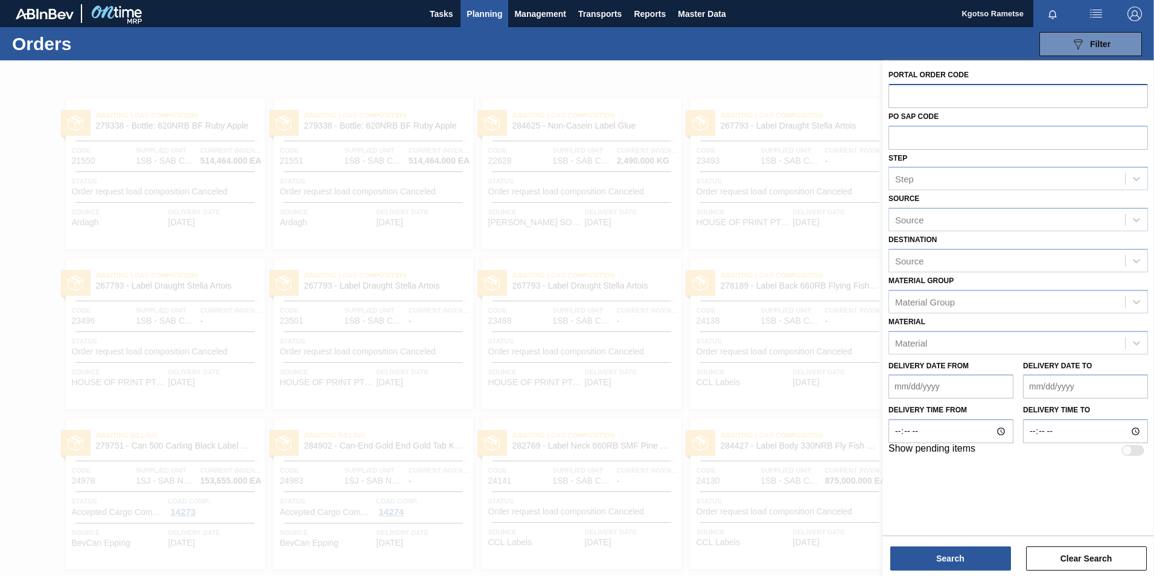
click at [910, 84] on input "text" at bounding box center [1019, 95] width 260 height 23
type input "32284"
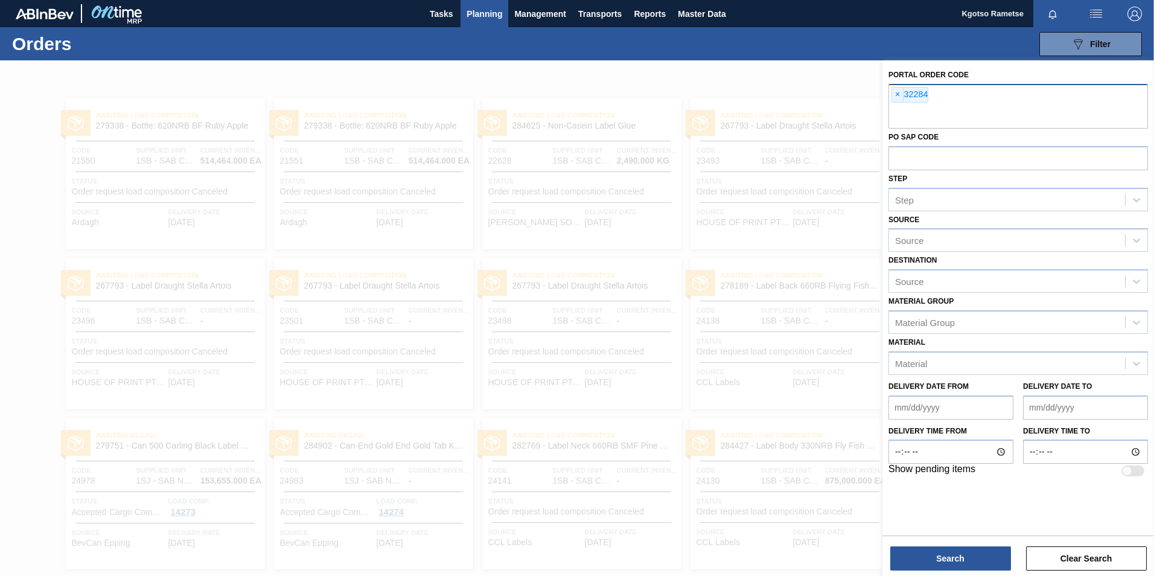
click at [899, 110] on input "text" at bounding box center [1019, 117] width 260 height 23
type input "32283"
click at [947, 551] on button "Search" at bounding box center [951, 558] width 121 height 24
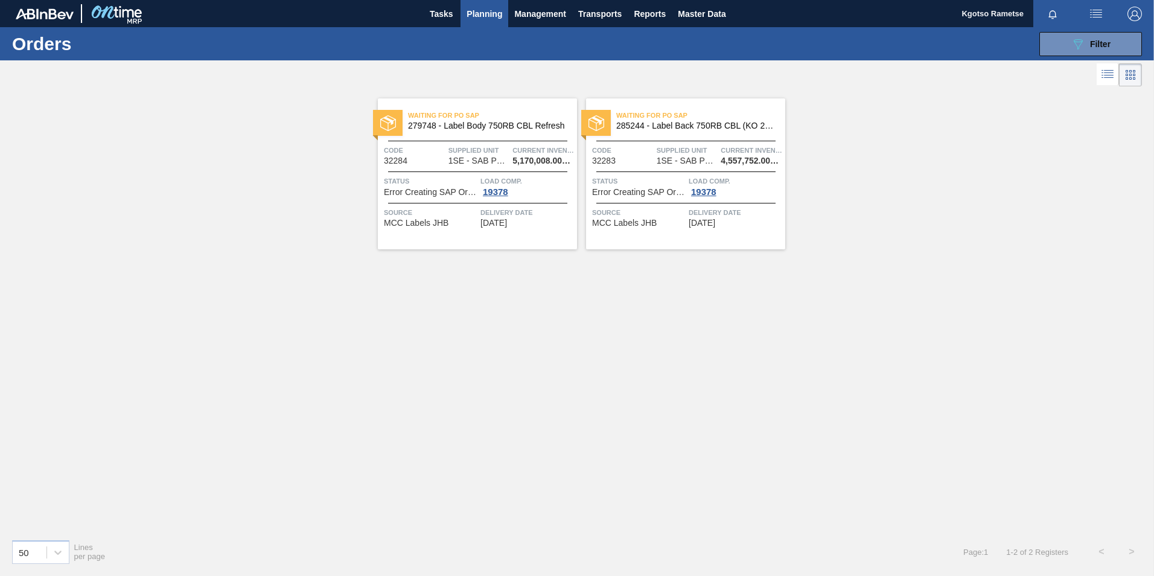
click at [490, 141] on div at bounding box center [477, 141] width 179 height 1
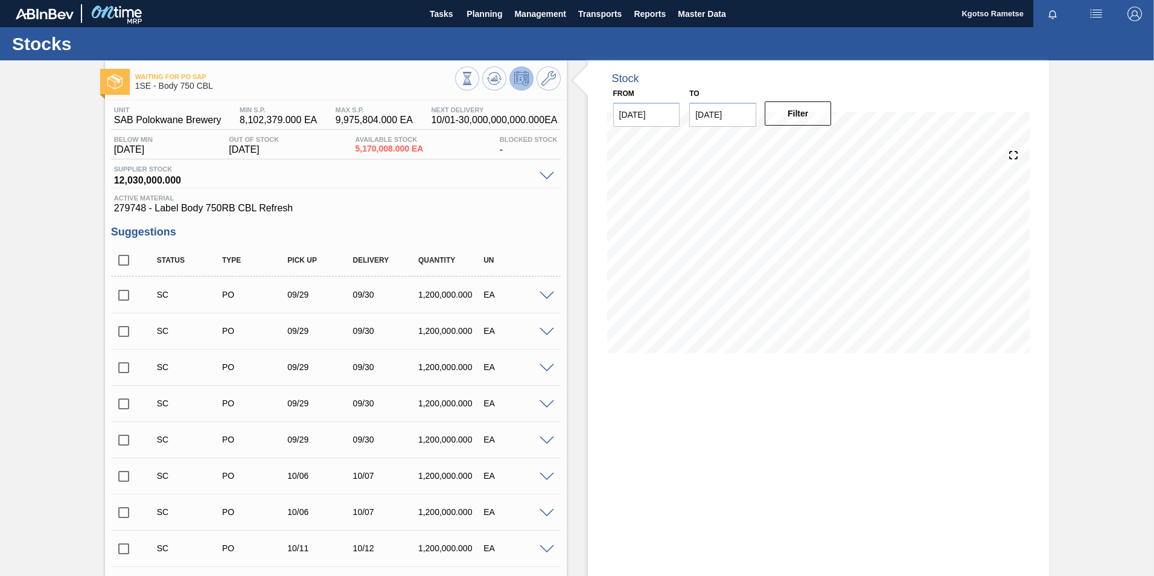
scroll to position [234, 0]
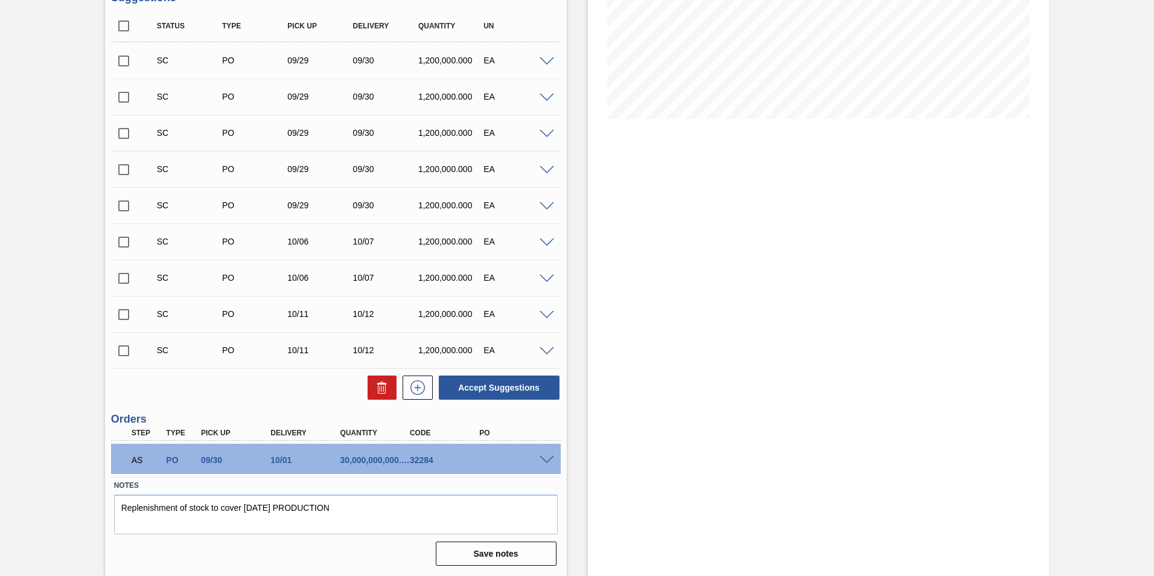
click at [548, 459] on span at bounding box center [547, 460] width 14 height 9
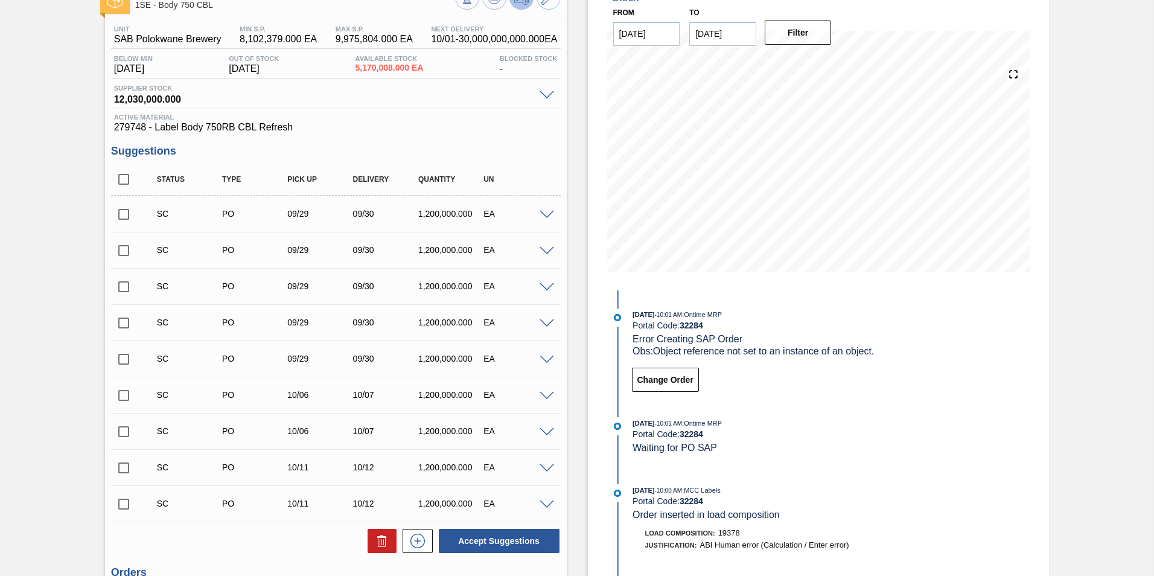
scroll to position [0, 0]
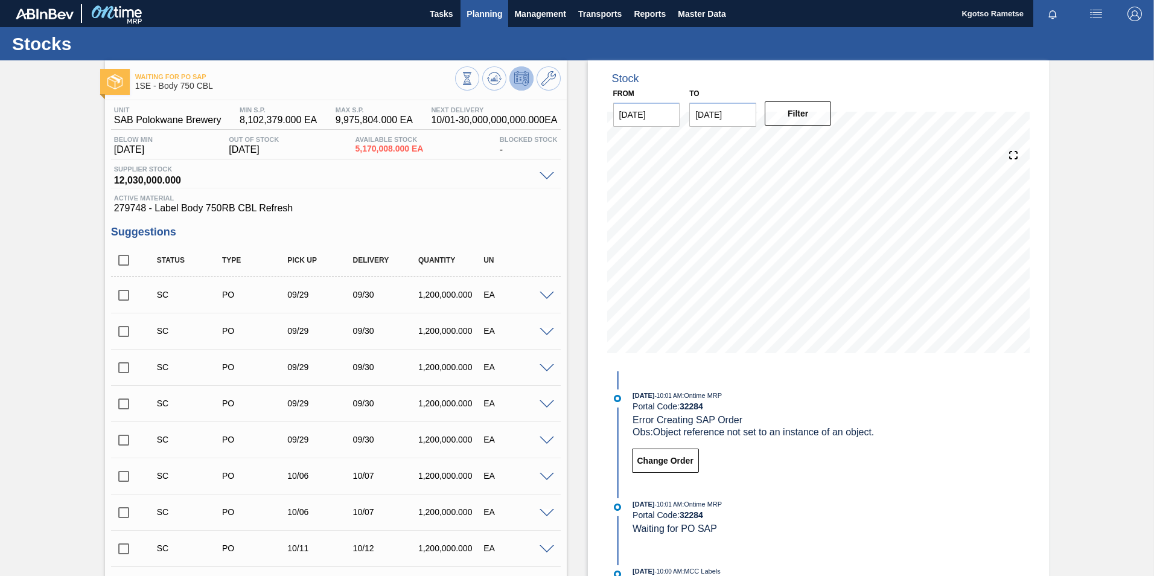
click at [472, 14] on span "Planning" at bounding box center [485, 14] width 36 height 14
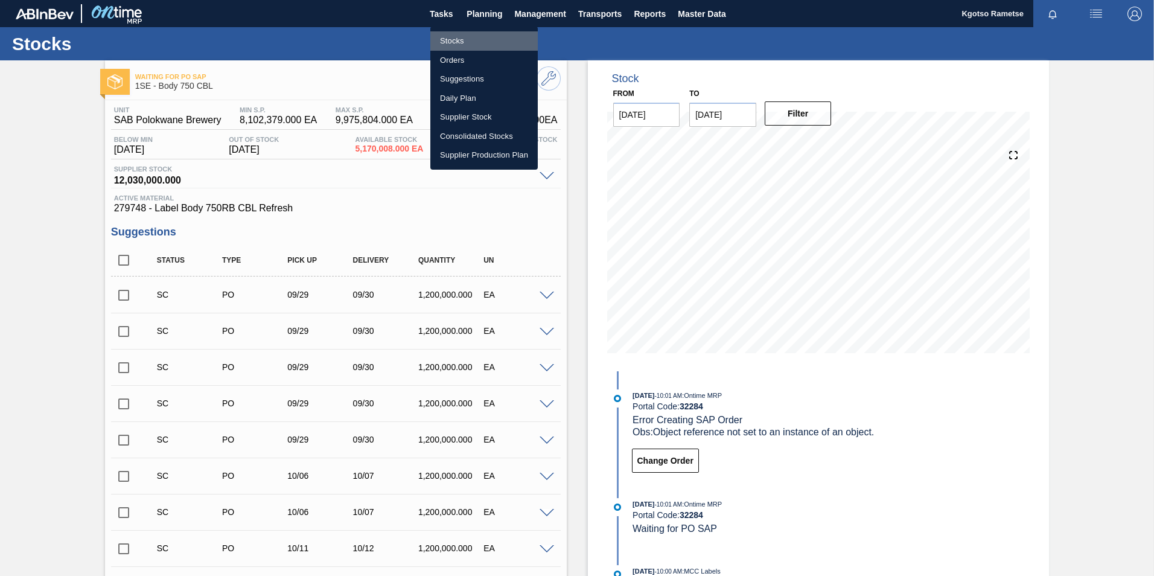
click at [455, 39] on li "Stocks" at bounding box center [483, 40] width 107 height 19
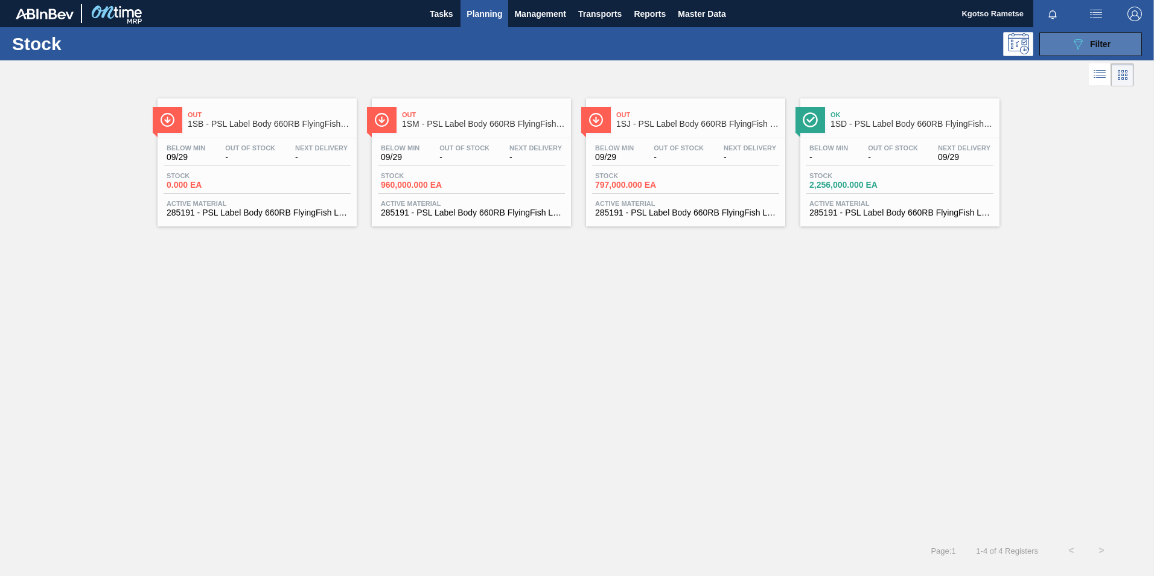
click at [1071, 50] on icon "089F7B8B-B2A5-4AFE-B5C0-19BA573D28AC" at bounding box center [1078, 44] width 14 height 14
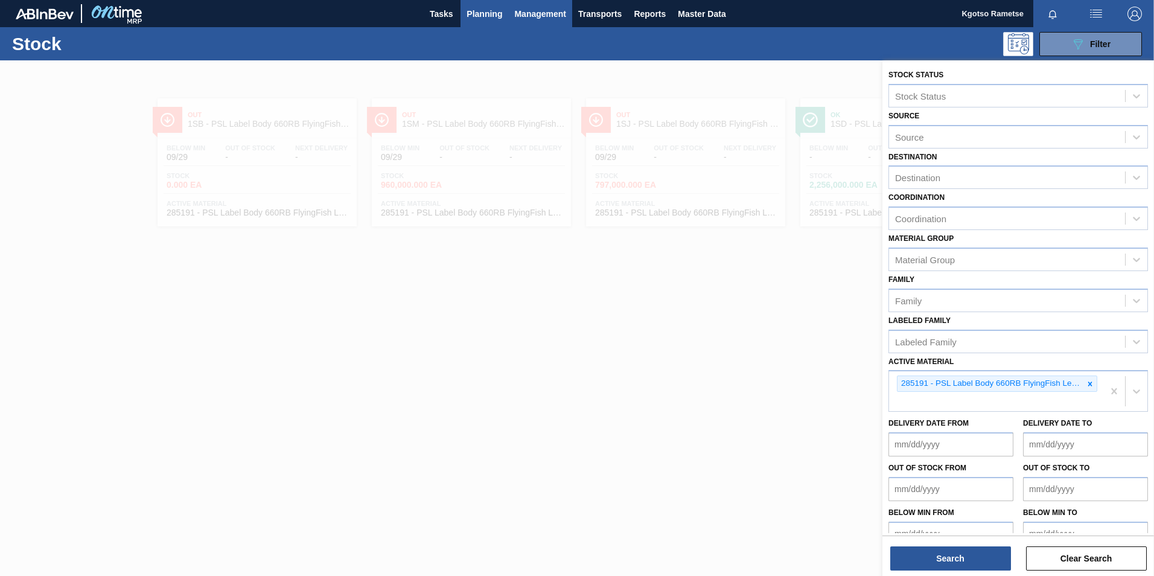
click at [538, 5] on button "Management" at bounding box center [540, 13] width 64 height 27
click at [496, 14] on div at bounding box center [577, 288] width 1154 height 576
click at [493, 16] on span "Planning" at bounding box center [485, 14] width 36 height 14
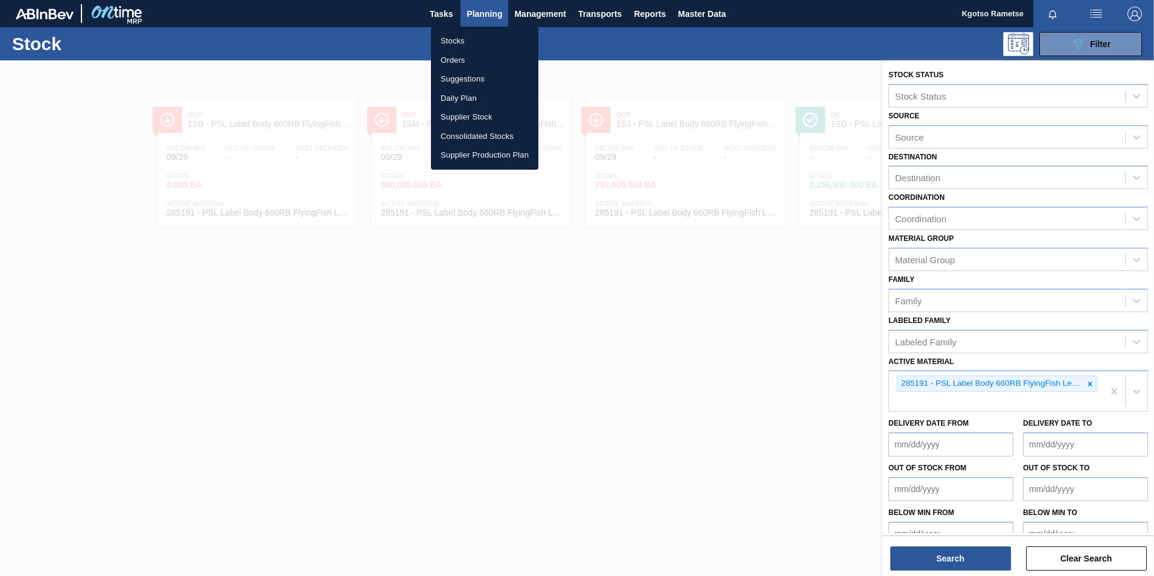
click at [472, 62] on li "Orders" at bounding box center [484, 60] width 107 height 19
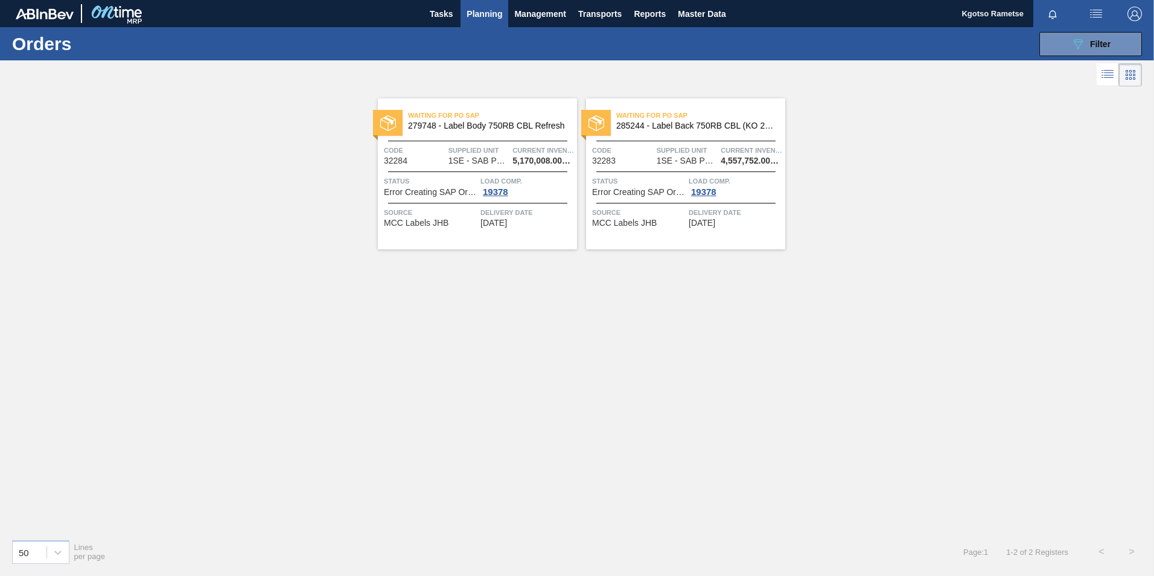
click at [662, 169] on div "Waiting for PO SAP 285244 - Label Back 750RB CBL (KO 2025) Code 32283 Supplied …" at bounding box center [685, 173] width 199 height 151
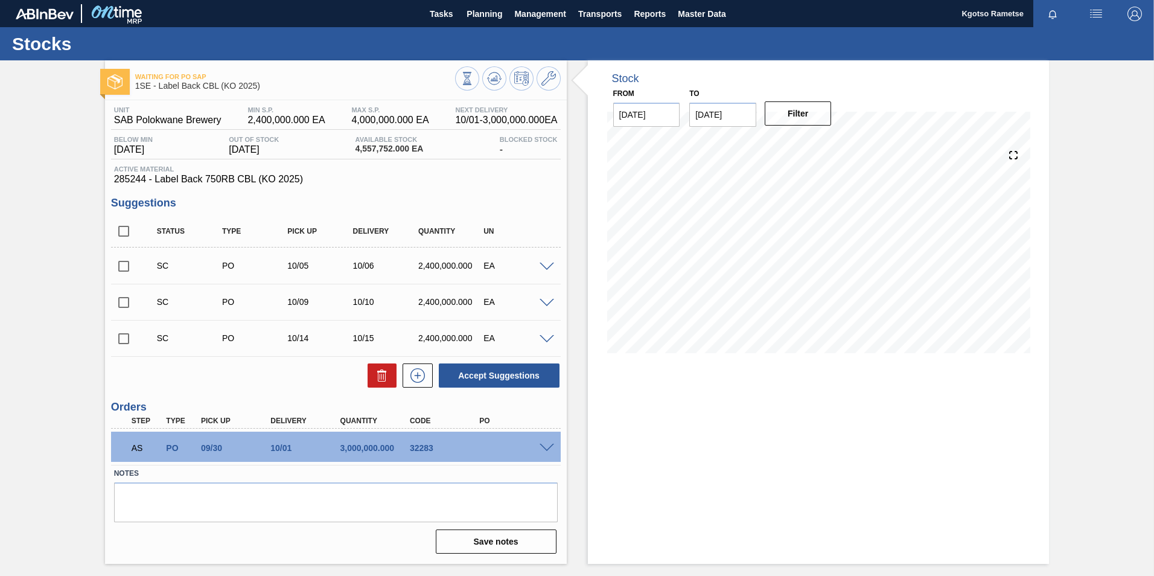
click at [541, 445] on span at bounding box center [547, 448] width 14 height 9
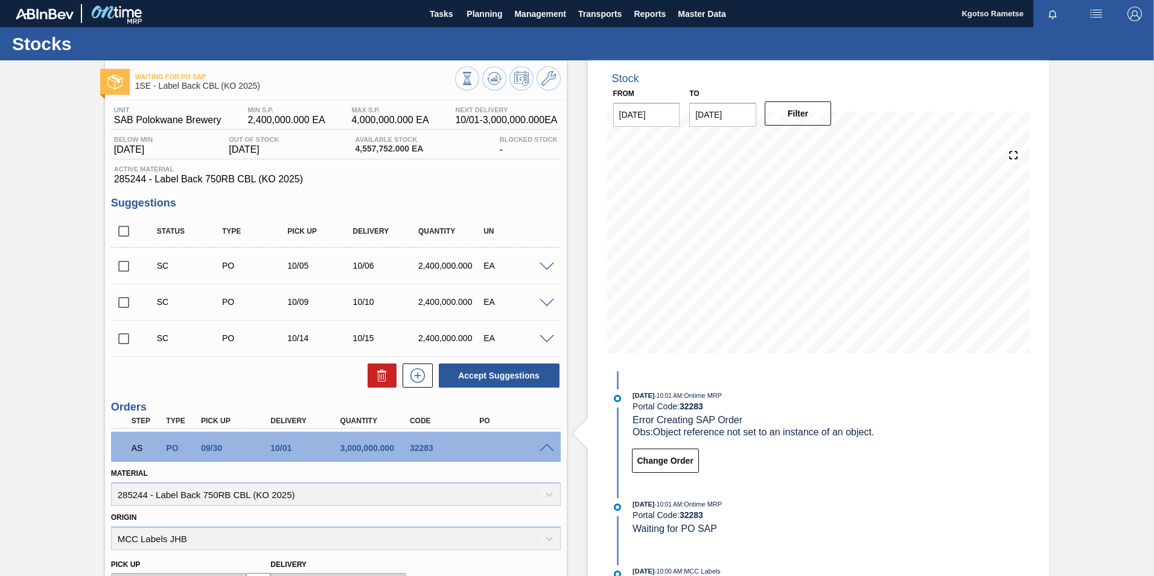
click at [552, 444] on span at bounding box center [547, 448] width 14 height 9
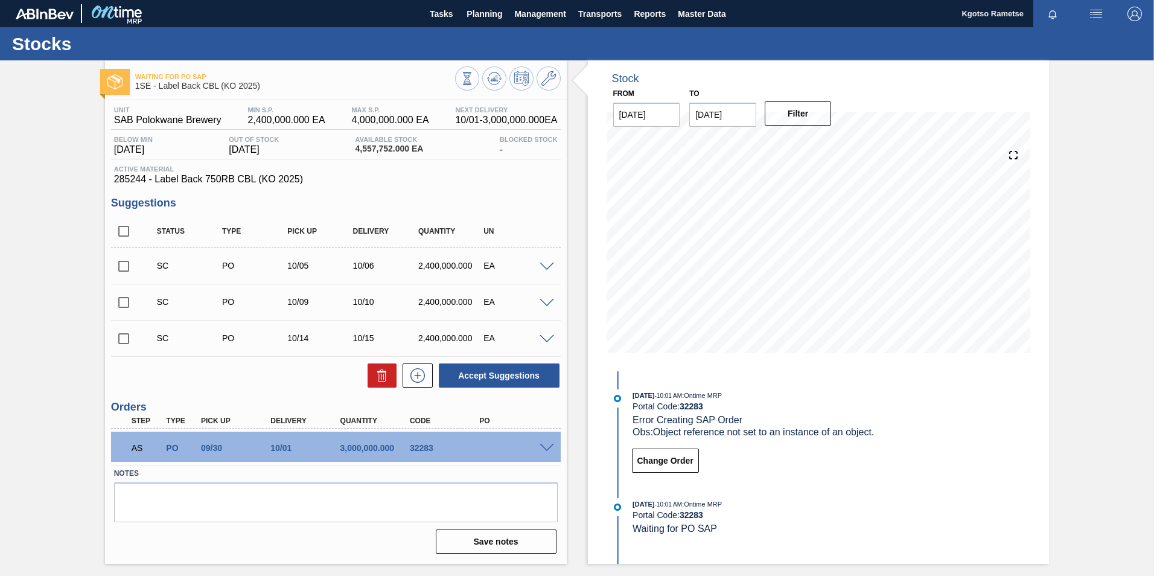
click at [543, 443] on div at bounding box center [549, 447] width 24 height 9
click at [549, 446] on span at bounding box center [547, 448] width 14 height 9
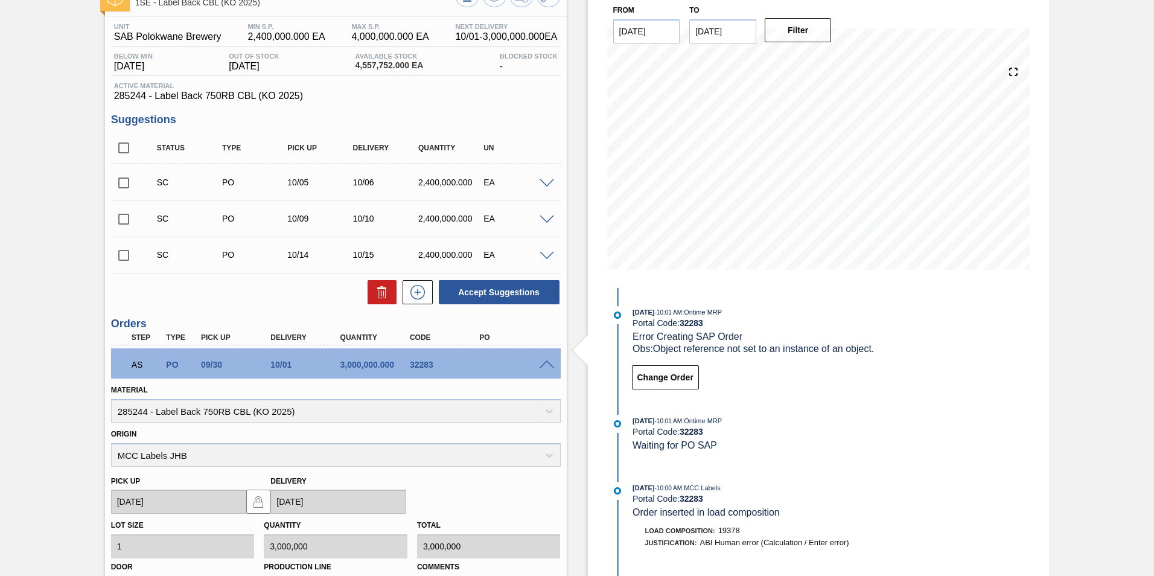
scroll to position [281, 0]
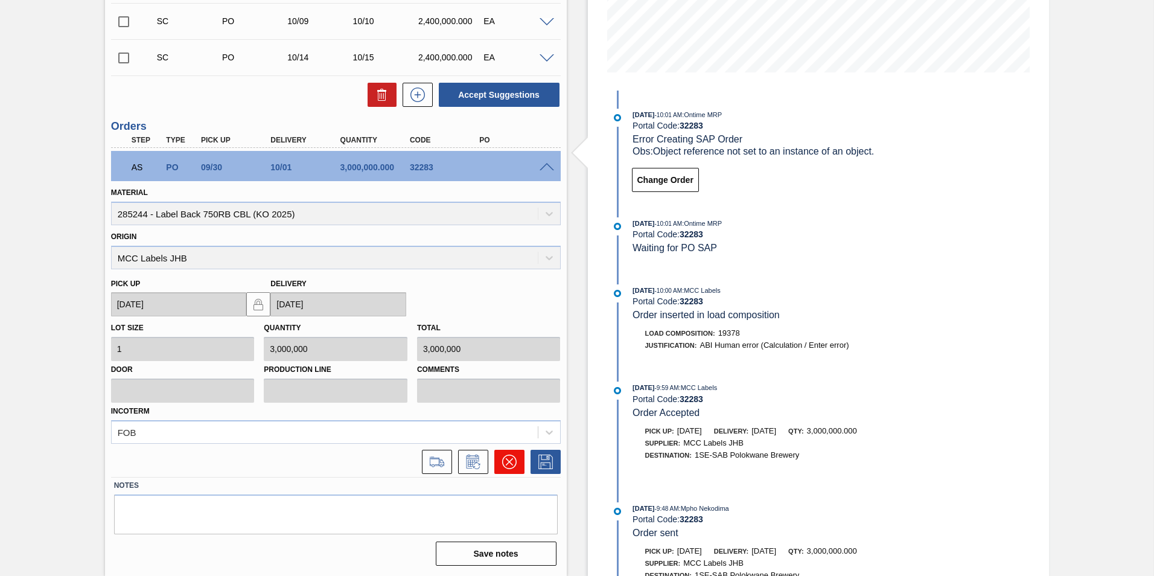
click at [501, 466] on button at bounding box center [509, 462] width 30 height 24
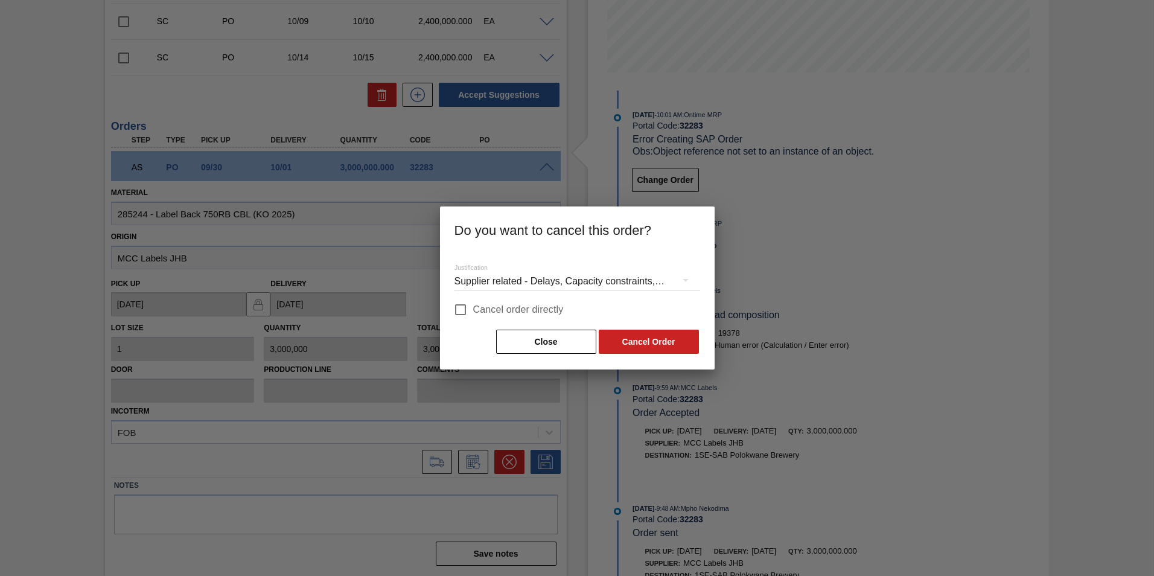
click at [464, 308] on input "Cancel order directly" at bounding box center [460, 309] width 25 height 25
checkbox input "true"
click at [639, 345] on button "Cancel Order" at bounding box center [649, 342] width 100 height 24
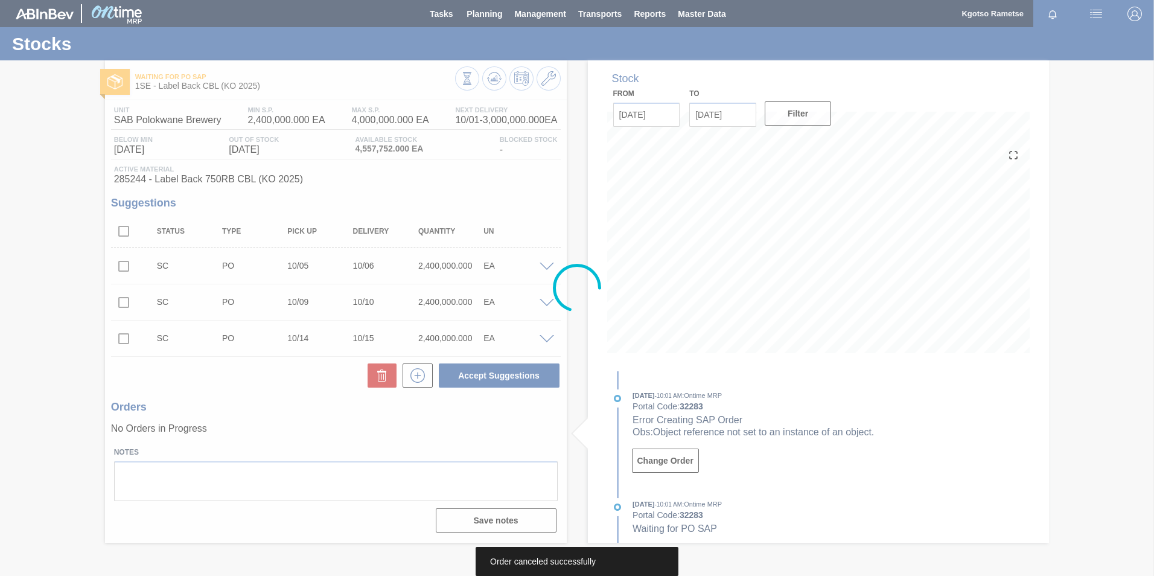
scroll to position [0, 0]
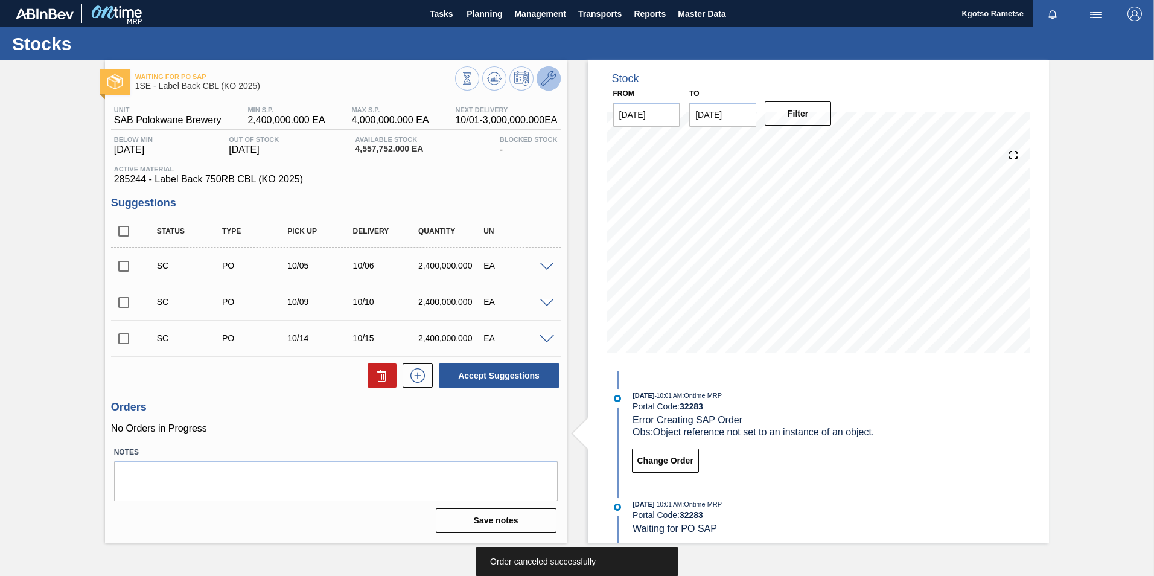
click at [554, 78] on icon at bounding box center [549, 78] width 14 height 14
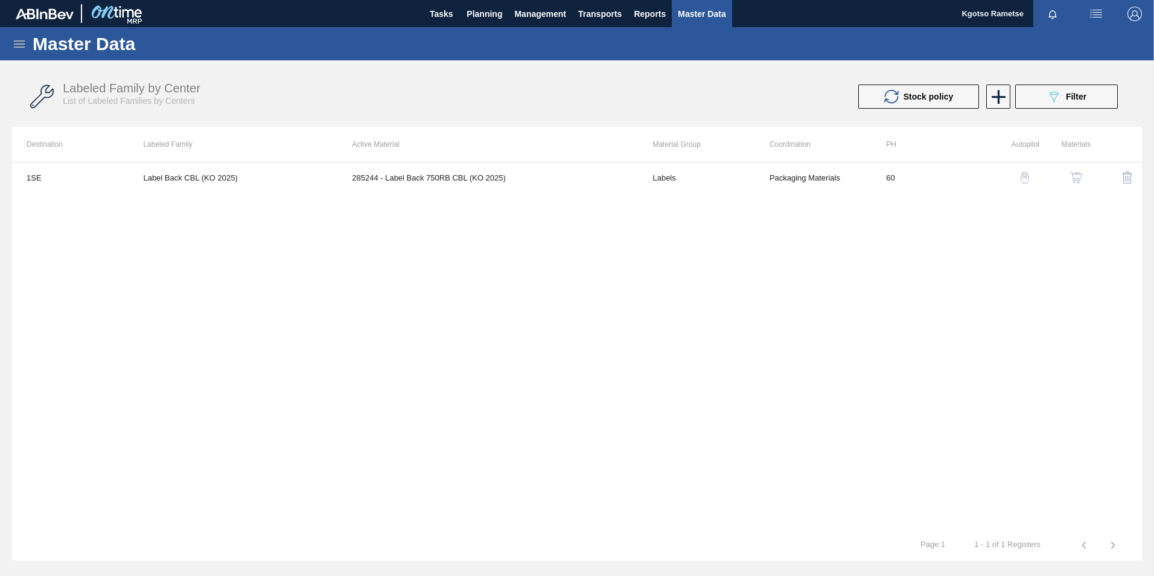
click at [1078, 176] on img "button" at bounding box center [1076, 177] width 12 height 12
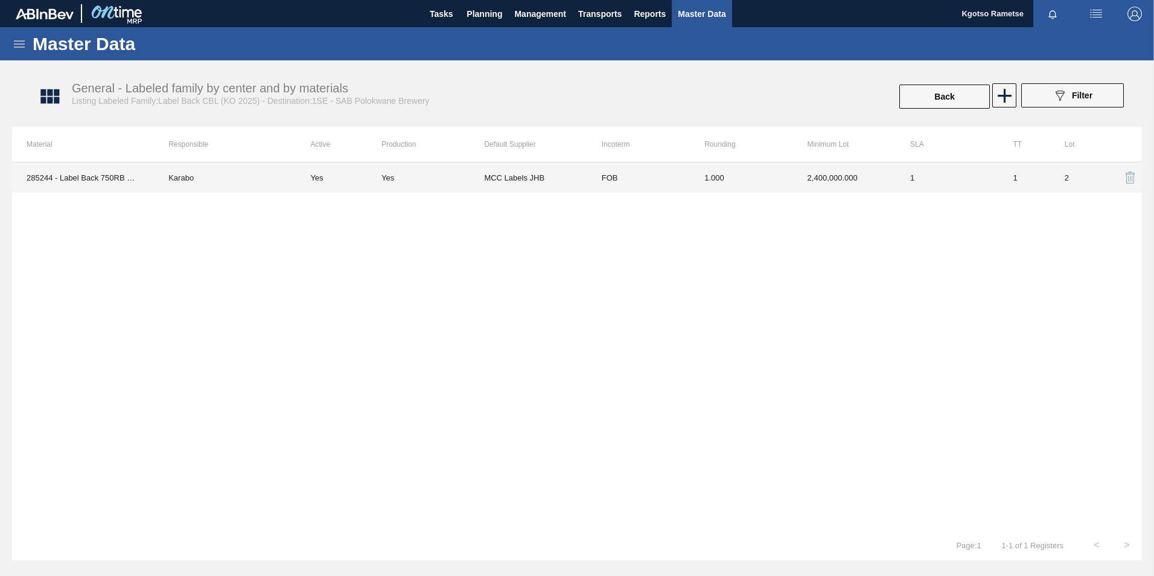
click at [760, 179] on td "1.000" at bounding box center [741, 177] width 103 height 30
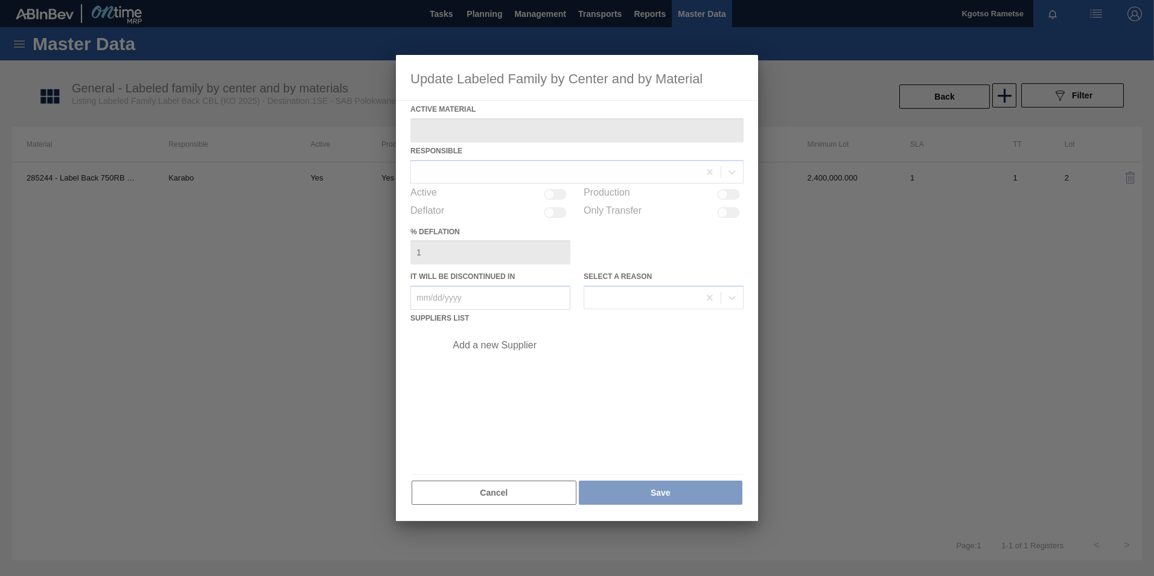
type Material "285244 - Label Back 750RB CBL (KO 2025)"
checkbox input "true"
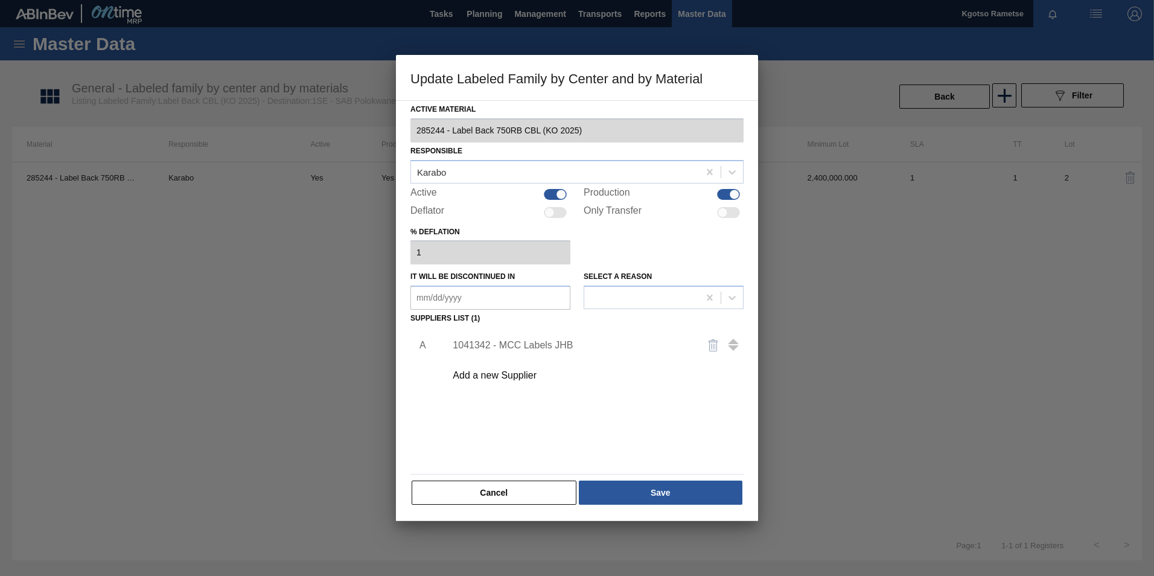
click at [485, 344] on div "1041342 - MCC Labels JHB" at bounding box center [571, 345] width 237 height 11
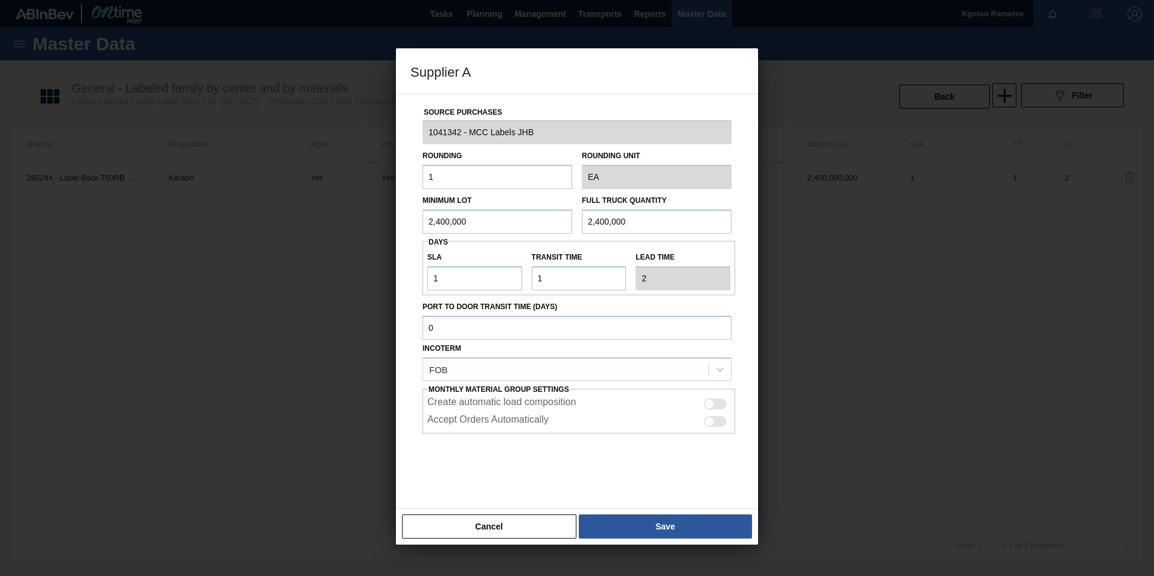
drag, startPoint x: 476, startPoint y: 219, endPoint x: 279, endPoint y: 249, distance: 199.2
click at [441, 221] on input "2,400,000" at bounding box center [498, 221] width 150 height 24
click at [428, 219] on input "2,400,000" at bounding box center [498, 221] width 150 height 24
click at [427, 219] on input "3,000,000" at bounding box center [498, 221] width 150 height 24
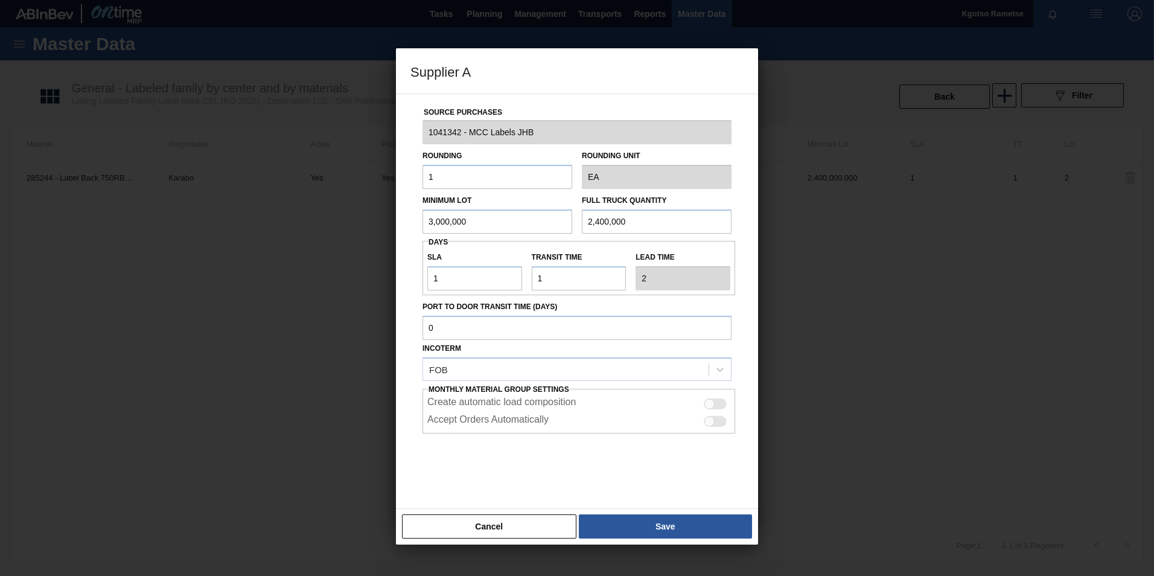
click at [427, 219] on input "3,000,000" at bounding box center [498, 221] width 150 height 24
type input "3,000,000"
click at [600, 223] on input "2,400,000" at bounding box center [657, 221] width 150 height 24
paste input "3,0"
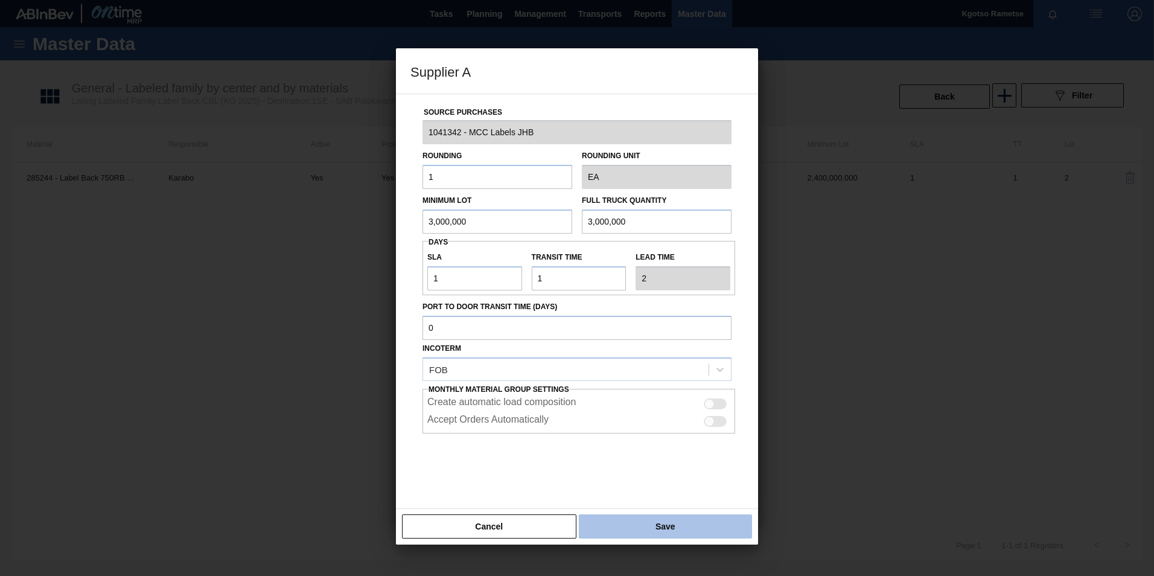
type input "3,000,000"
click at [632, 527] on button "Save" at bounding box center [665, 526] width 173 height 24
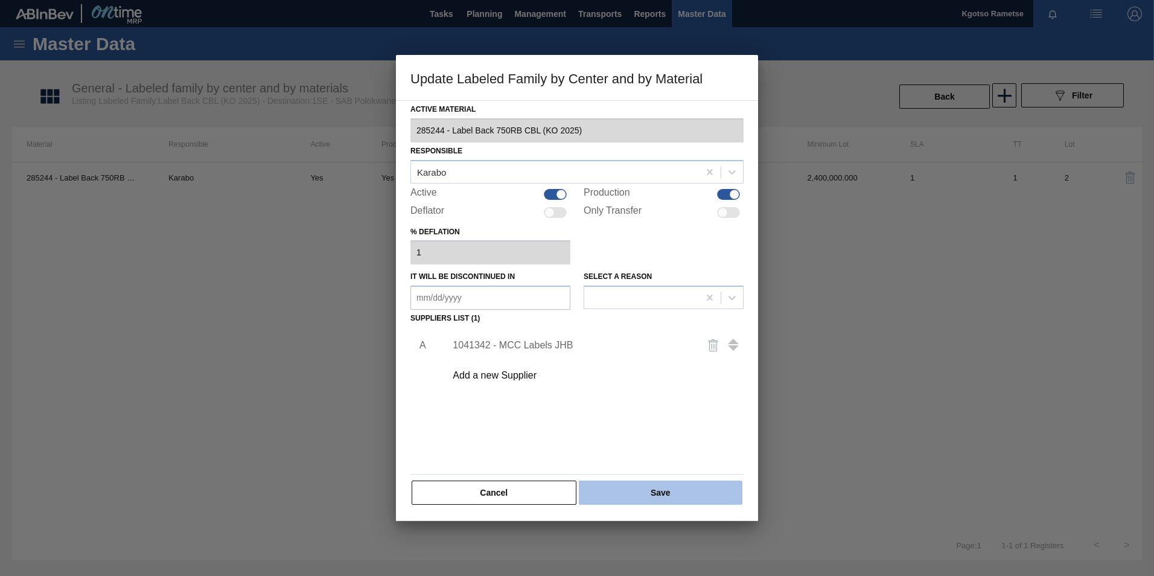
click at [621, 493] on button "Save" at bounding box center [661, 493] width 164 height 24
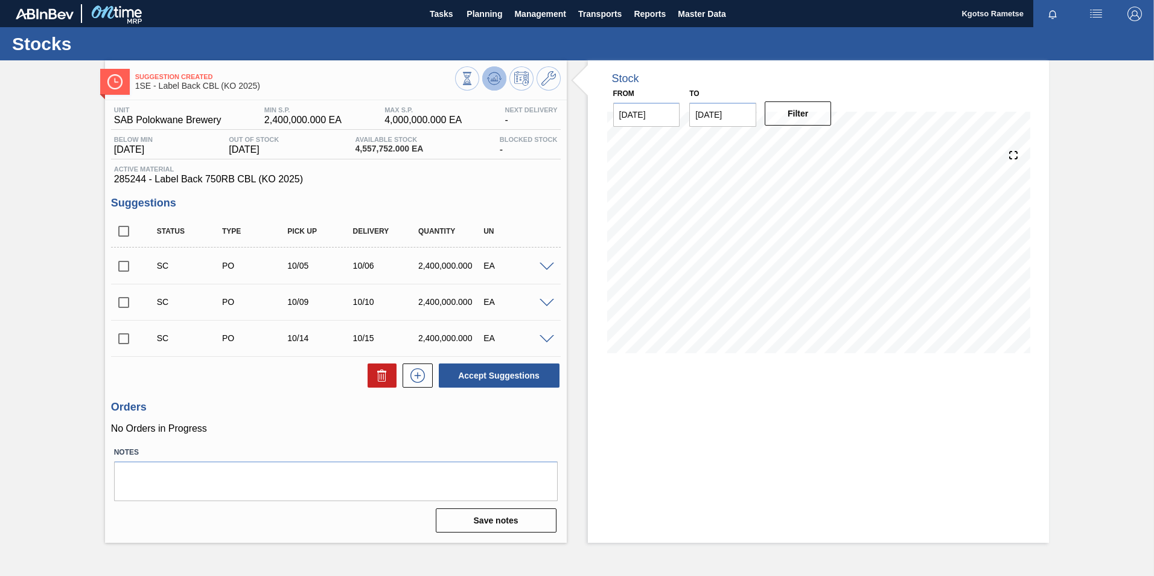
click at [493, 82] on icon at bounding box center [494, 78] width 14 height 14
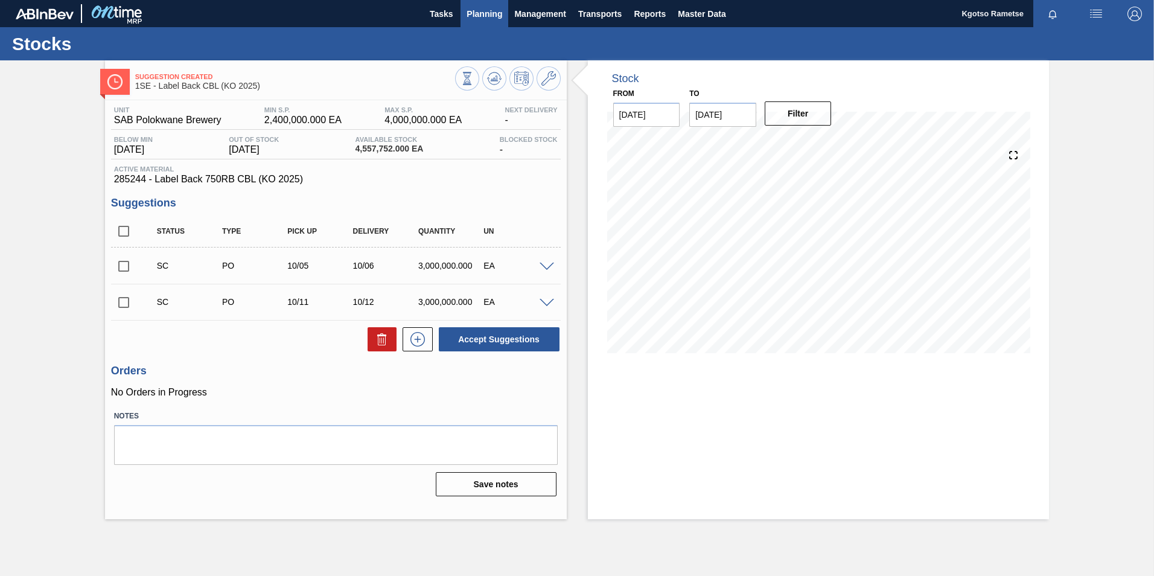
click at [470, 18] on span "Planning" at bounding box center [485, 14] width 36 height 14
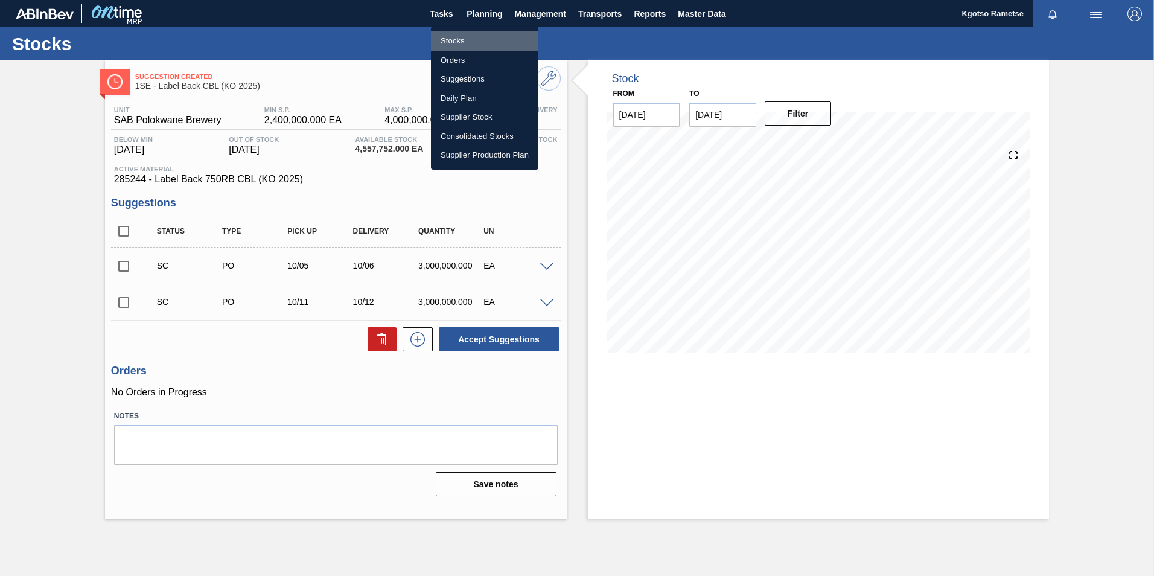
click at [458, 38] on li "Stocks" at bounding box center [484, 40] width 107 height 19
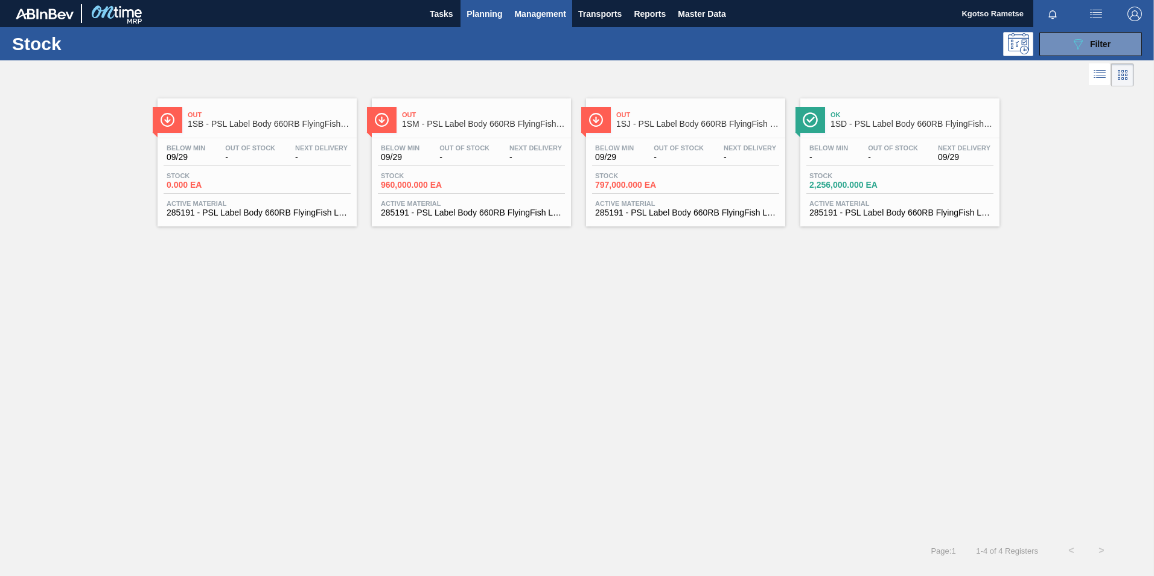
click at [524, 13] on span "Management" at bounding box center [540, 14] width 52 height 14
click at [478, 15] on div at bounding box center [577, 288] width 1154 height 576
click at [476, 11] on span "Planning" at bounding box center [485, 14] width 36 height 14
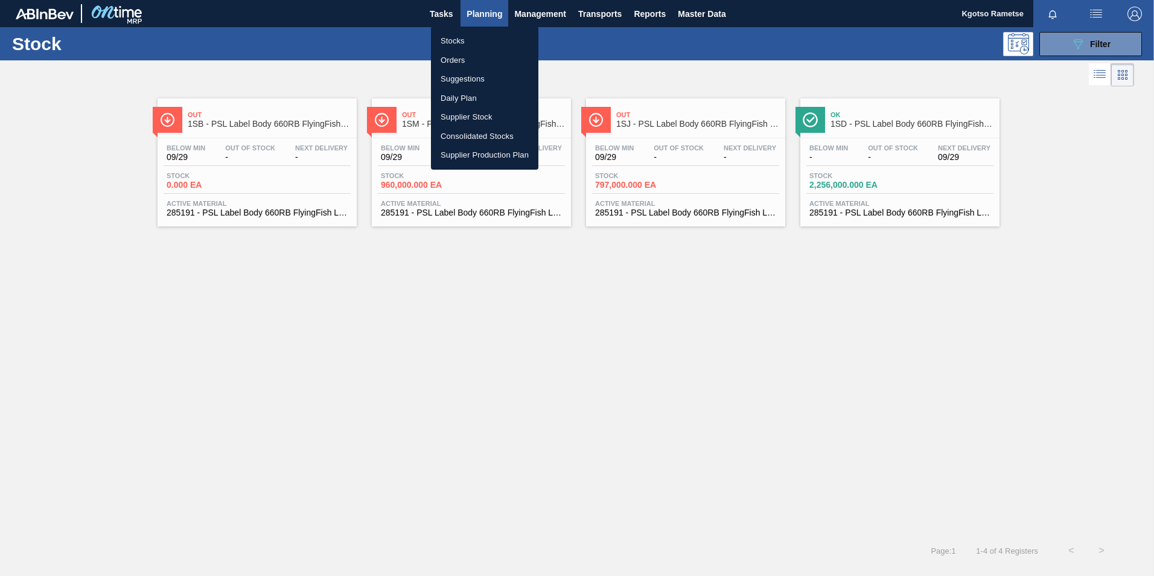
click at [470, 53] on li "Orders" at bounding box center [484, 60] width 107 height 19
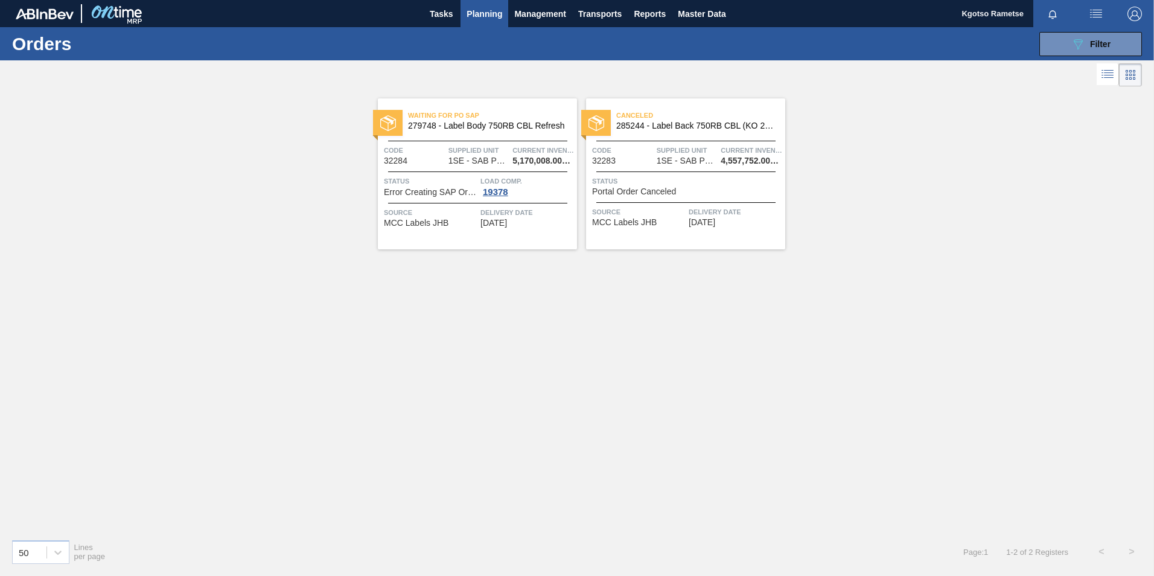
click at [651, 190] on span "Portal Order Canceled" at bounding box center [634, 191] width 84 height 9
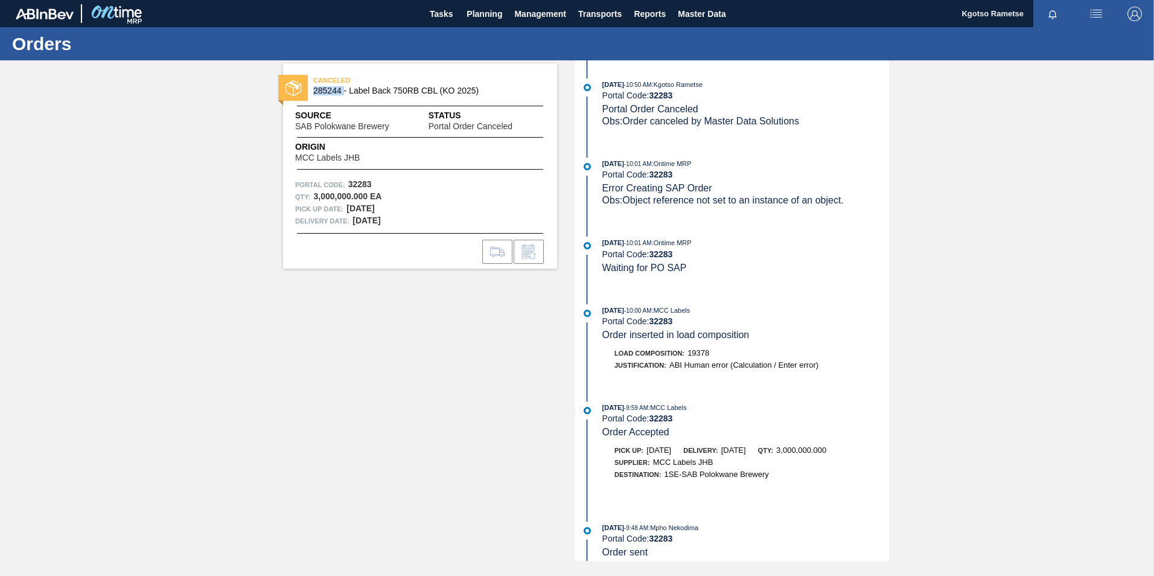
drag, startPoint x: 333, startPoint y: 94, endPoint x: 314, endPoint y: 94, distance: 18.7
click at [314, 94] on span "285244 - Label Back 750RB CBL (KO 2025)" at bounding box center [422, 90] width 219 height 9
copy span "285244"
click at [476, 20] on span "Planning" at bounding box center [485, 14] width 36 height 14
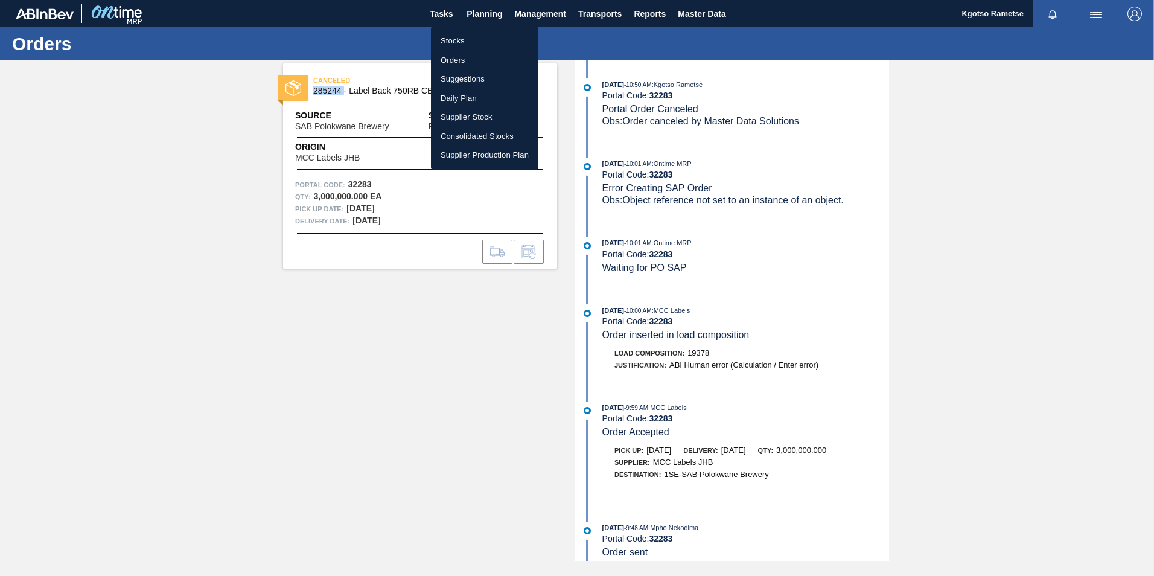
click at [470, 33] on li "Stocks" at bounding box center [484, 40] width 107 height 19
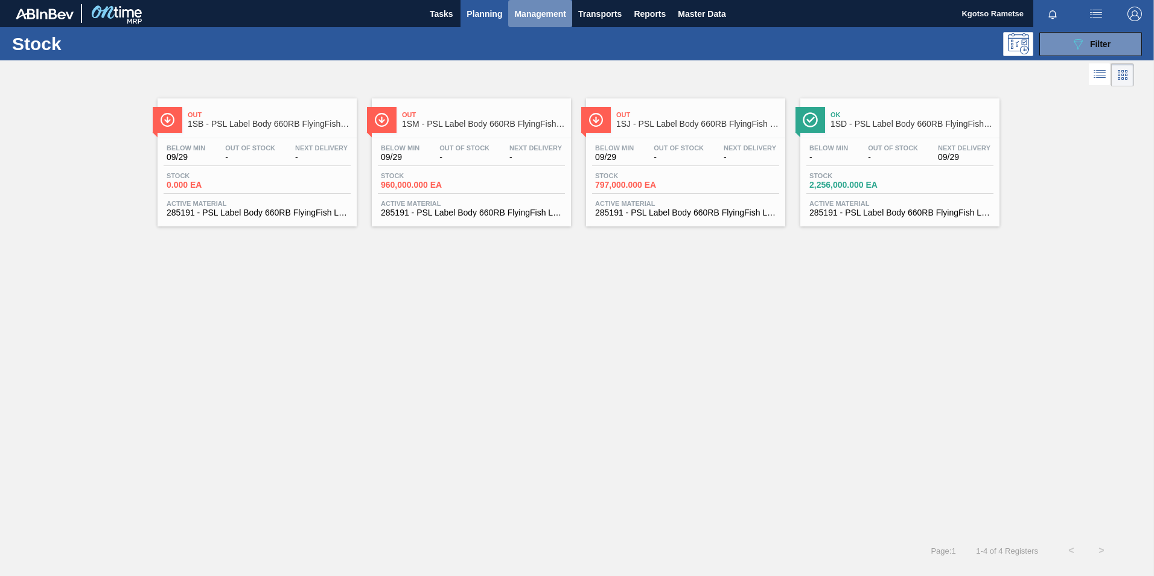
click at [525, 7] on span "Management" at bounding box center [540, 14] width 52 height 14
click at [479, 18] on div at bounding box center [577, 288] width 1154 height 576
click at [479, 16] on span "Planning" at bounding box center [485, 14] width 36 height 14
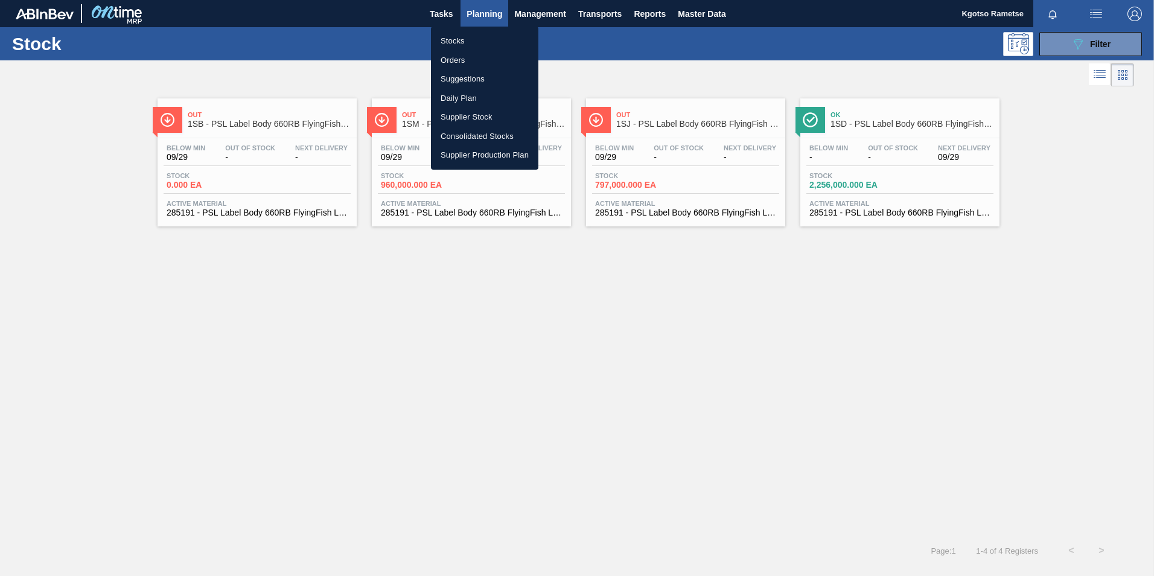
click at [462, 41] on li "Stocks" at bounding box center [484, 40] width 107 height 19
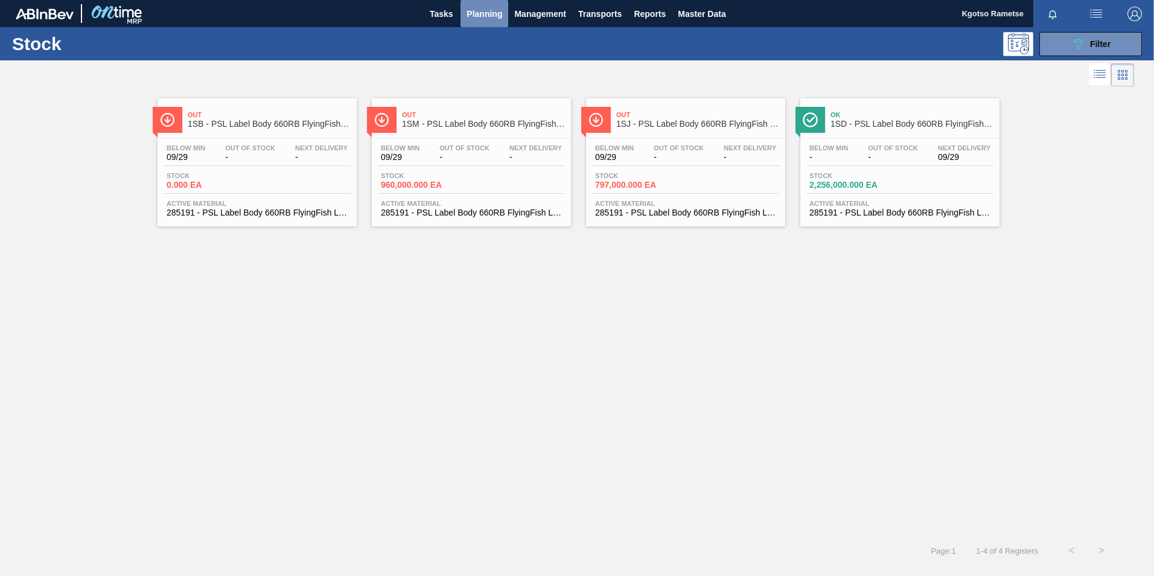
click at [493, 7] on span "Planning" at bounding box center [485, 14] width 36 height 14
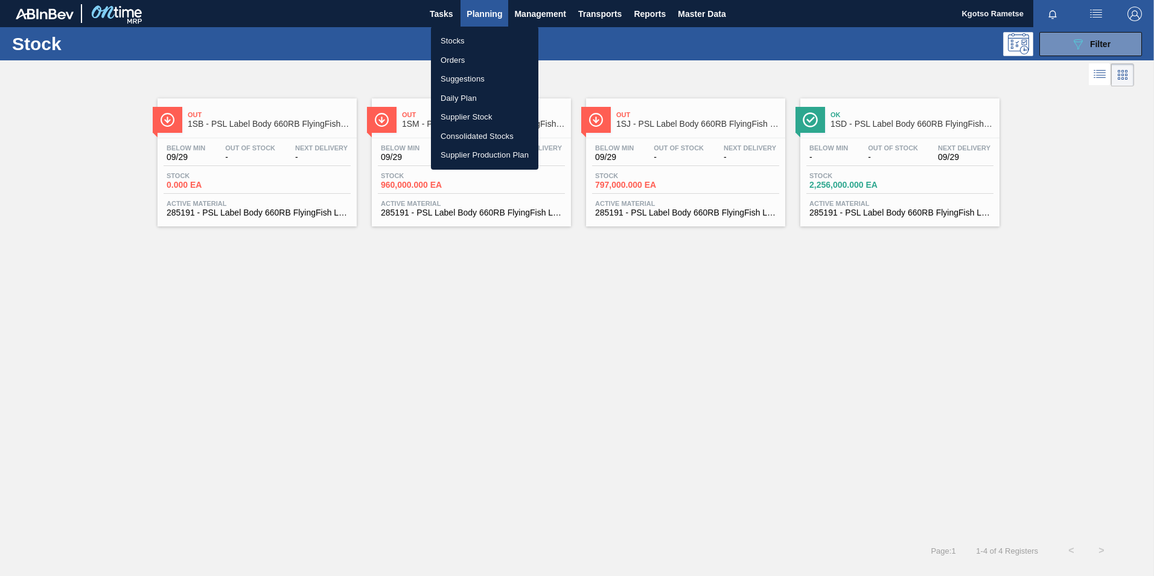
click at [469, 60] on li "Orders" at bounding box center [484, 60] width 107 height 19
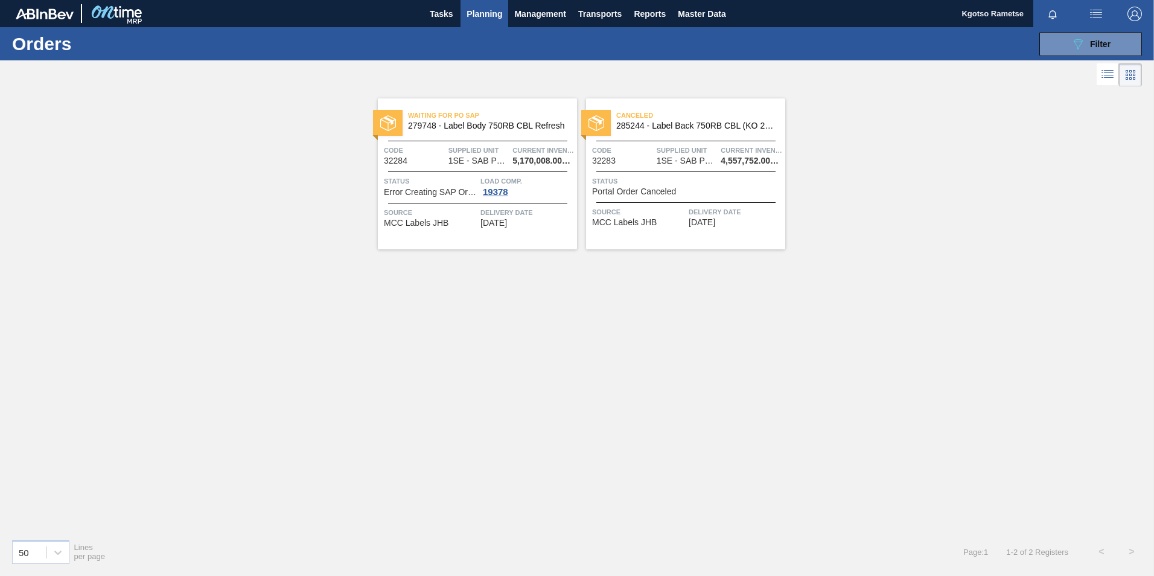
click at [467, 8] on span "Planning" at bounding box center [485, 14] width 36 height 14
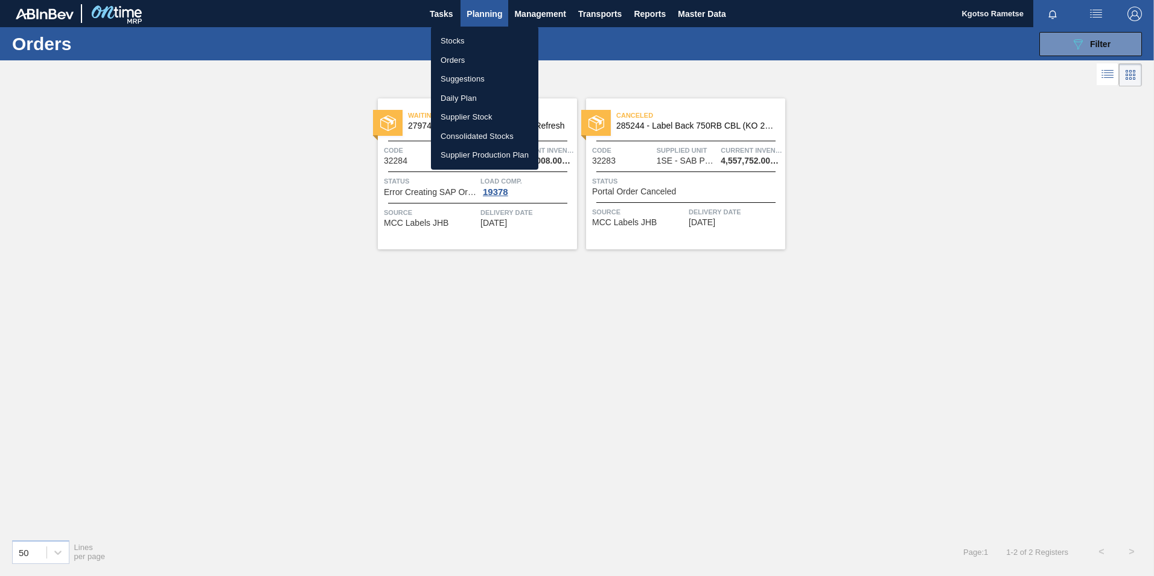
click at [462, 40] on li "Stocks" at bounding box center [484, 40] width 107 height 19
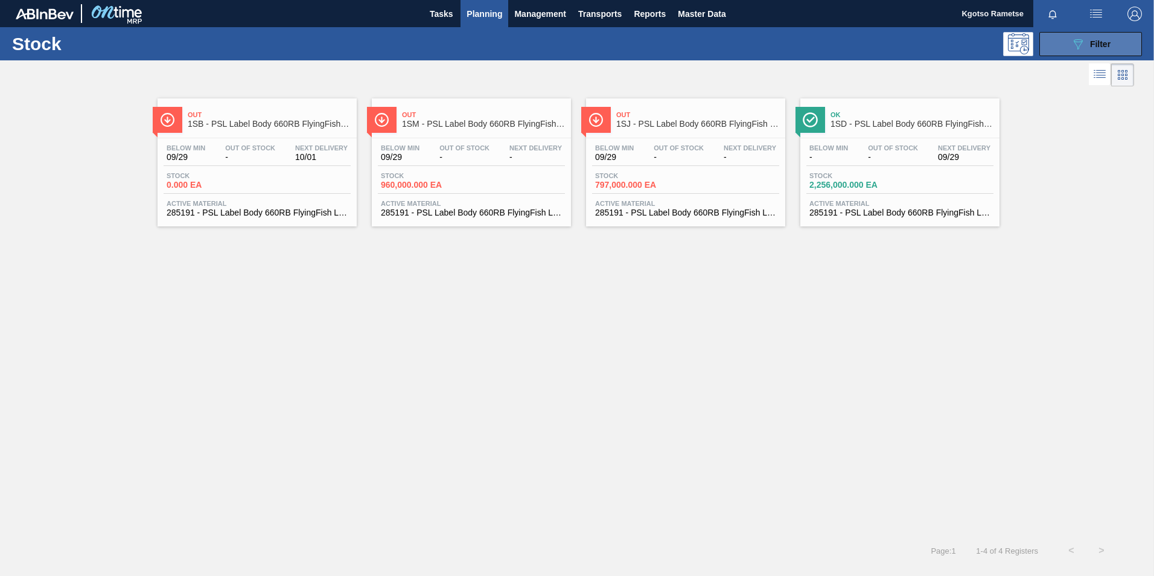
click at [1104, 33] on button "089F7B8B-B2A5-4AFE-B5C0-19BA573D28AC Filter" at bounding box center [1091, 44] width 103 height 24
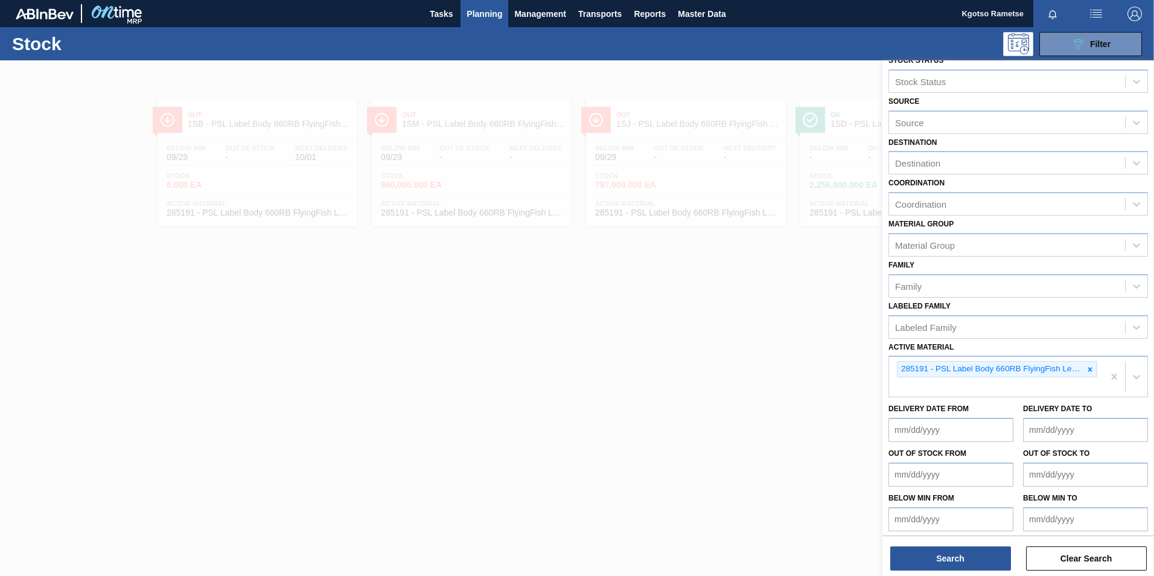
scroll to position [19, 0]
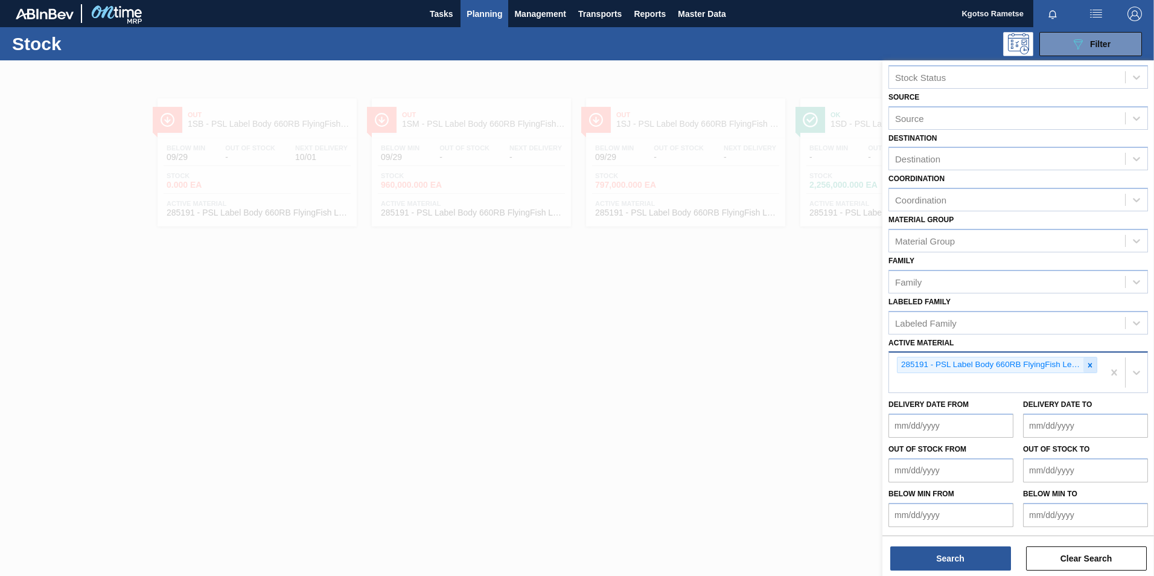
click at [1090, 363] on icon at bounding box center [1091, 365] width 4 height 4
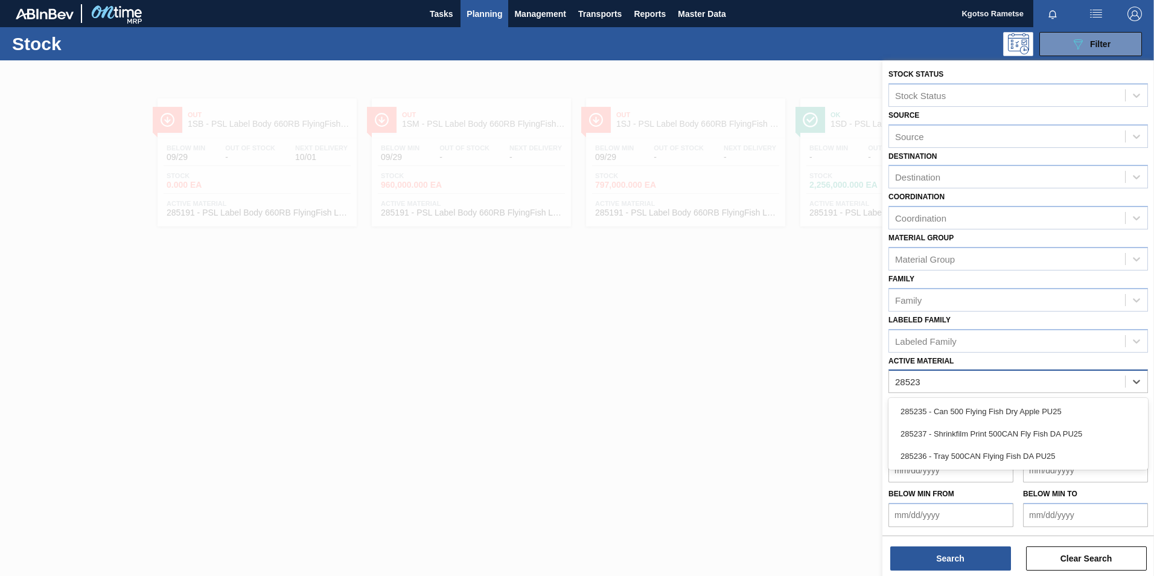
scroll to position [1, 0]
type Material "285235"
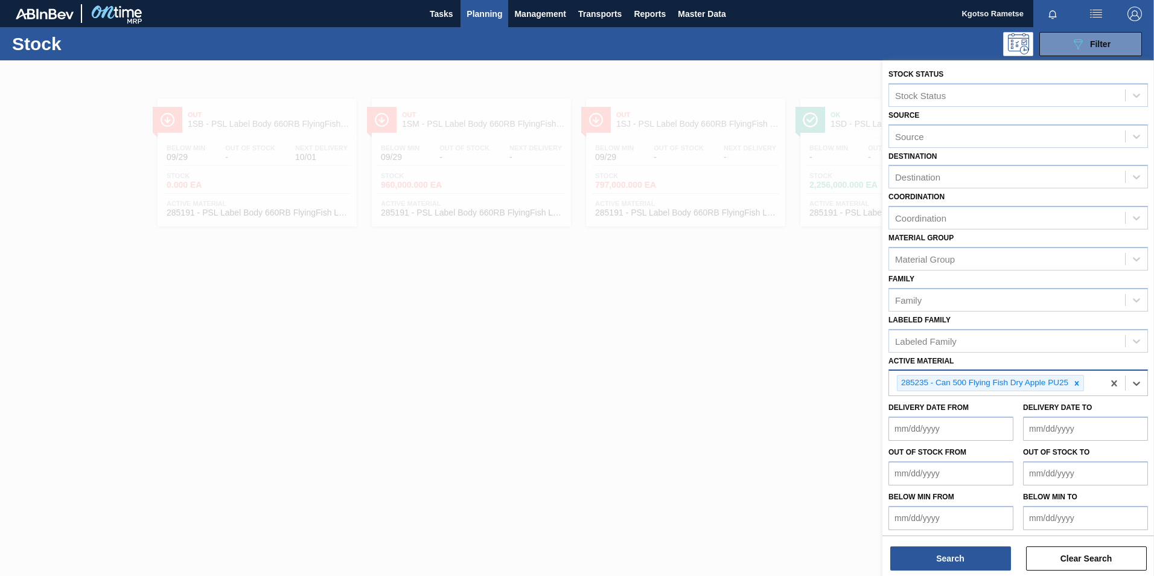
scroll to position [4, 0]
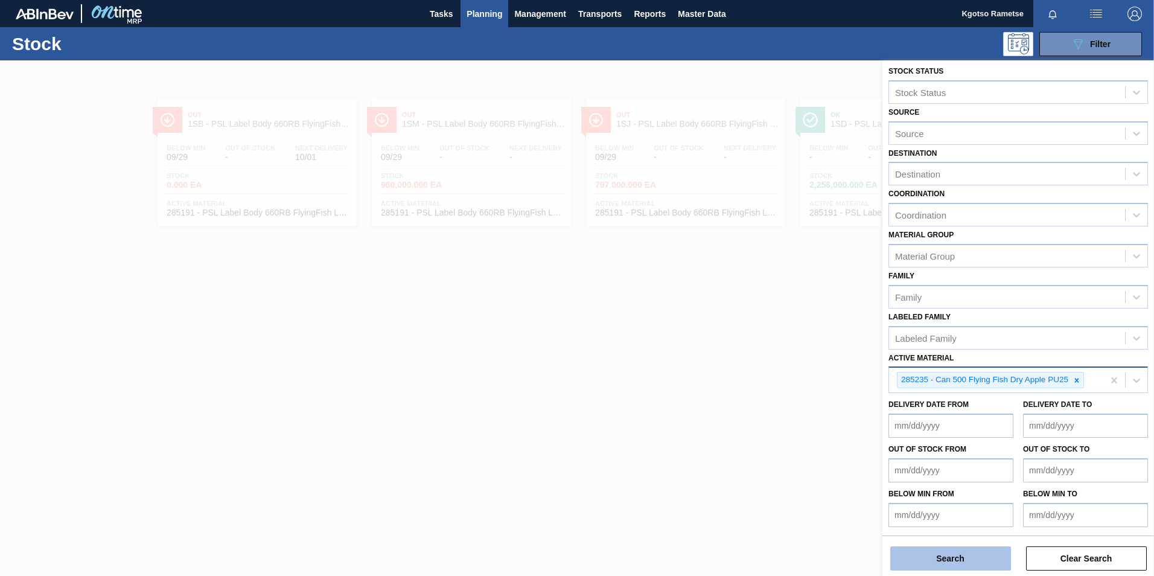
click at [935, 559] on button "Search" at bounding box center [951, 558] width 121 height 24
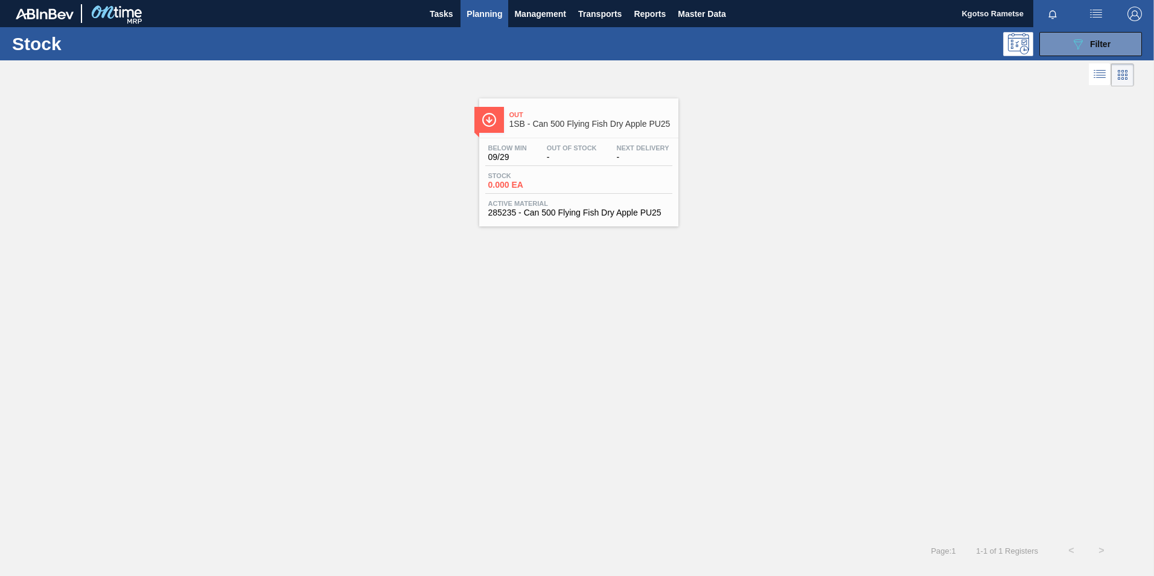
click at [539, 144] on div "Below Min 09/29 Out Of Stock - Next Delivery -" at bounding box center [578, 155] width 187 height 22
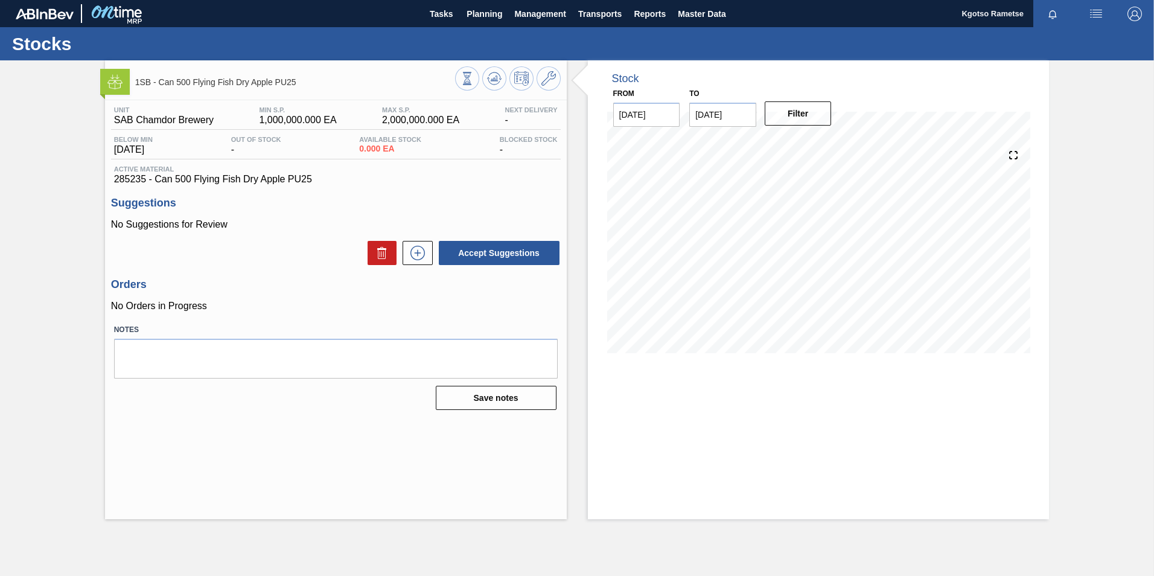
click at [560, 74] on div at bounding box center [508, 79] width 106 height 27
click at [547, 86] on span at bounding box center [549, 78] width 14 height 14
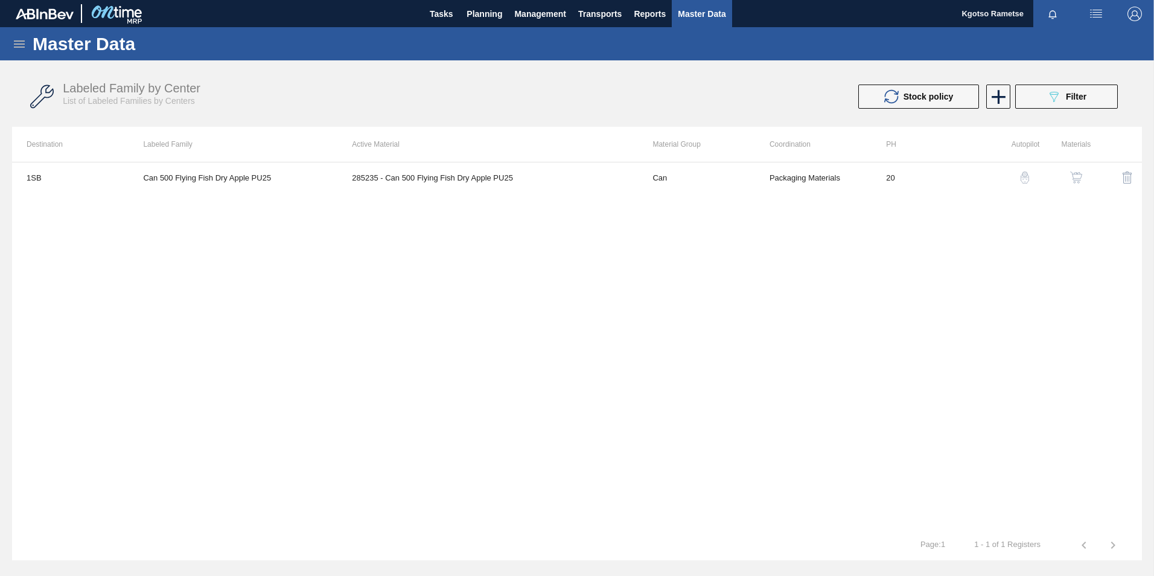
click at [1073, 180] on img "button" at bounding box center [1076, 177] width 12 height 12
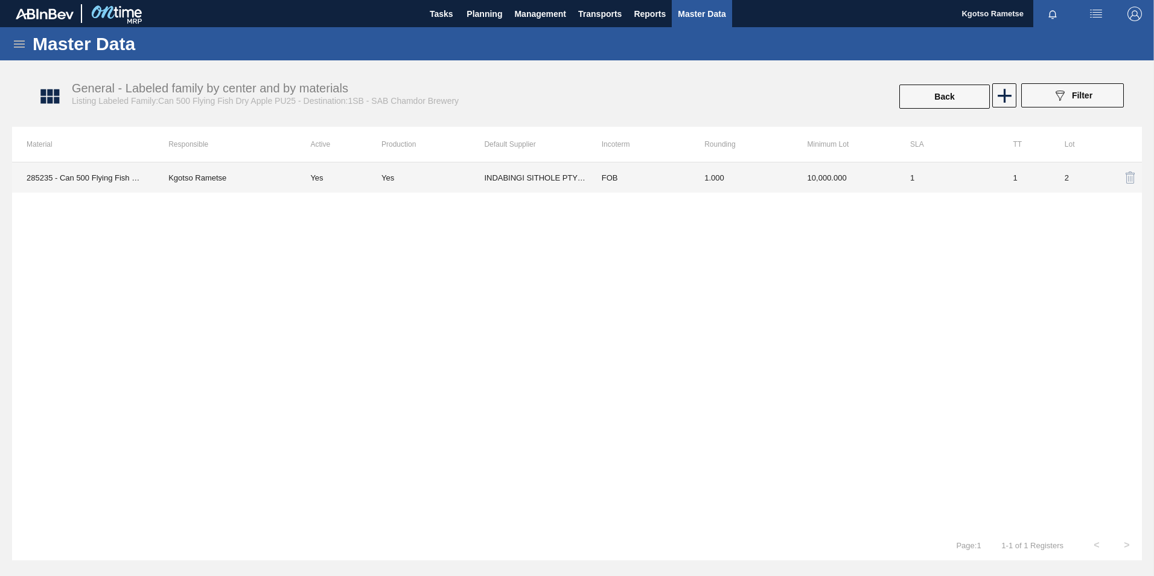
click at [846, 179] on td "10,000.000" at bounding box center [844, 177] width 103 height 30
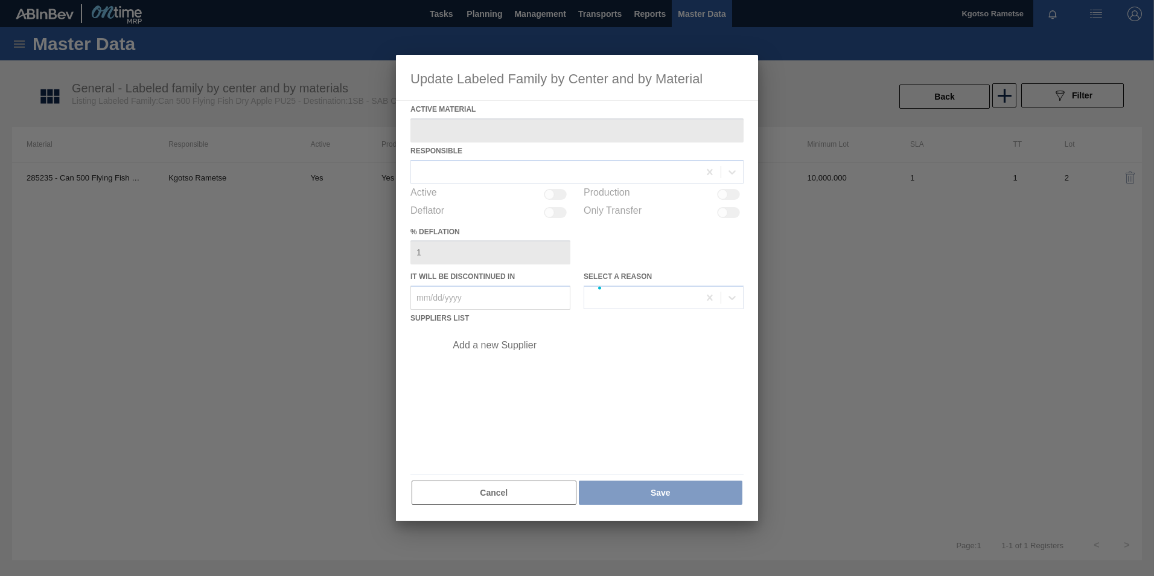
type Material "285235 - Can 500 Flying Fish Dry Apple PU25"
checkbox input "true"
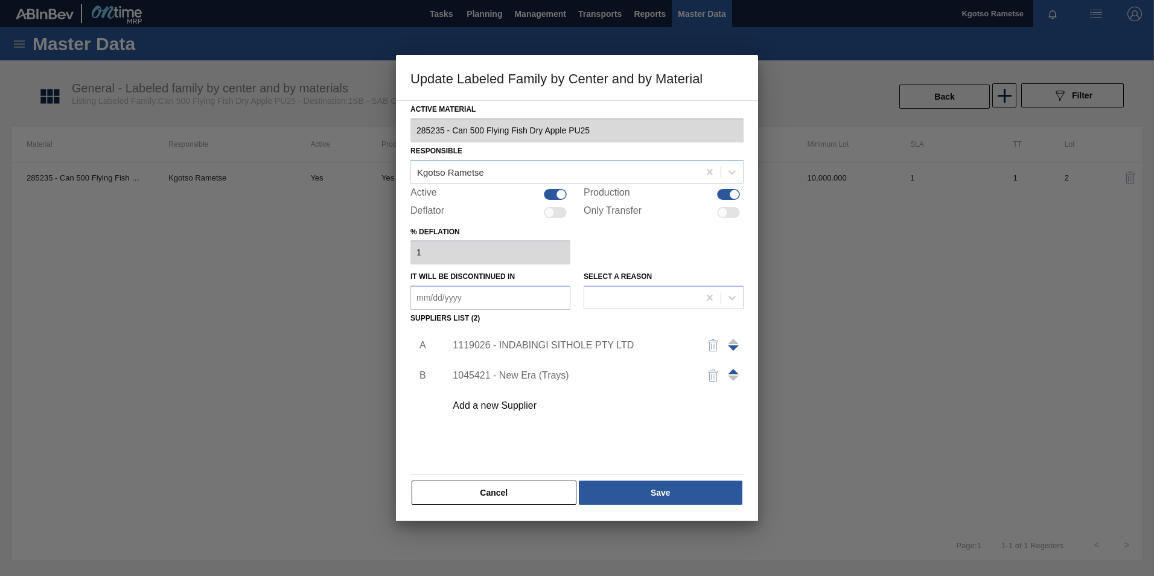
click at [556, 344] on div "1119026 - INDABINGI SITHOLE PTY LTD" at bounding box center [571, 345] width 237 height 11
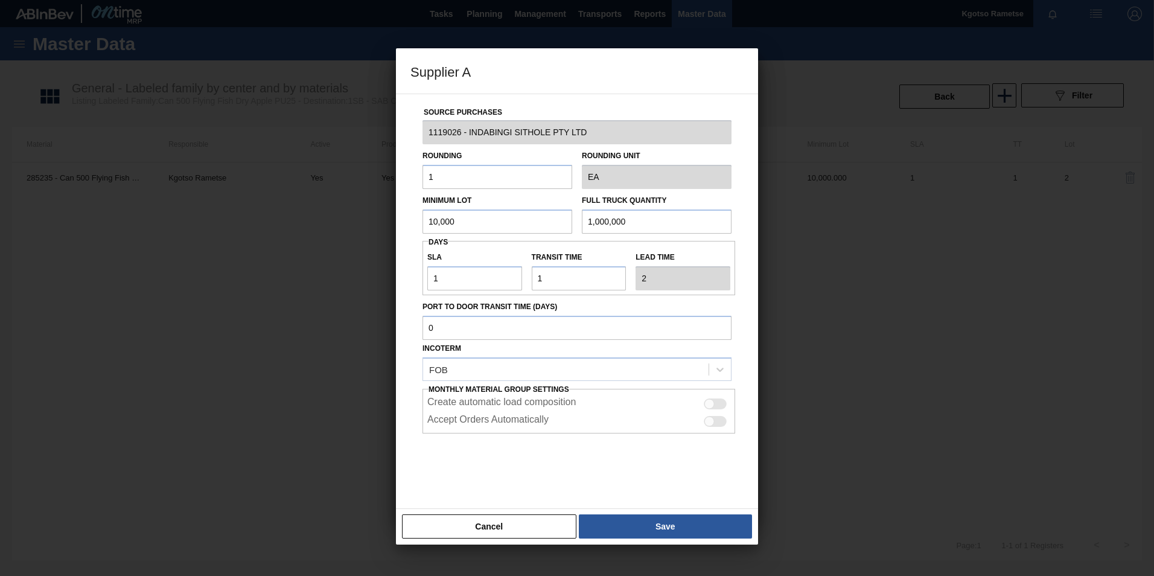
click at [469, 218] on input "10,000" at bounding box center [498, 221] width 150 height 24
click at [469, 218] on input "1,323,378" at bounding box center [498, 221] width 150 height 24
type input "1,323,378"
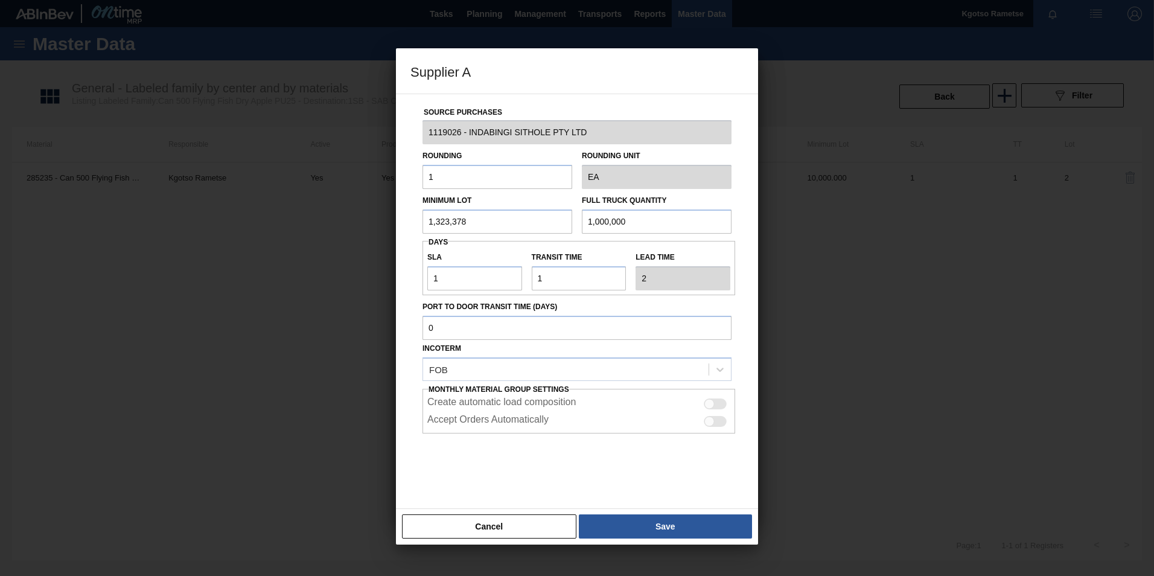
click at [608, 216] on input "1,000,000" at bounding box center [657, 221] width 150 height 24
paste input "323,378"
type input "1,323,378"
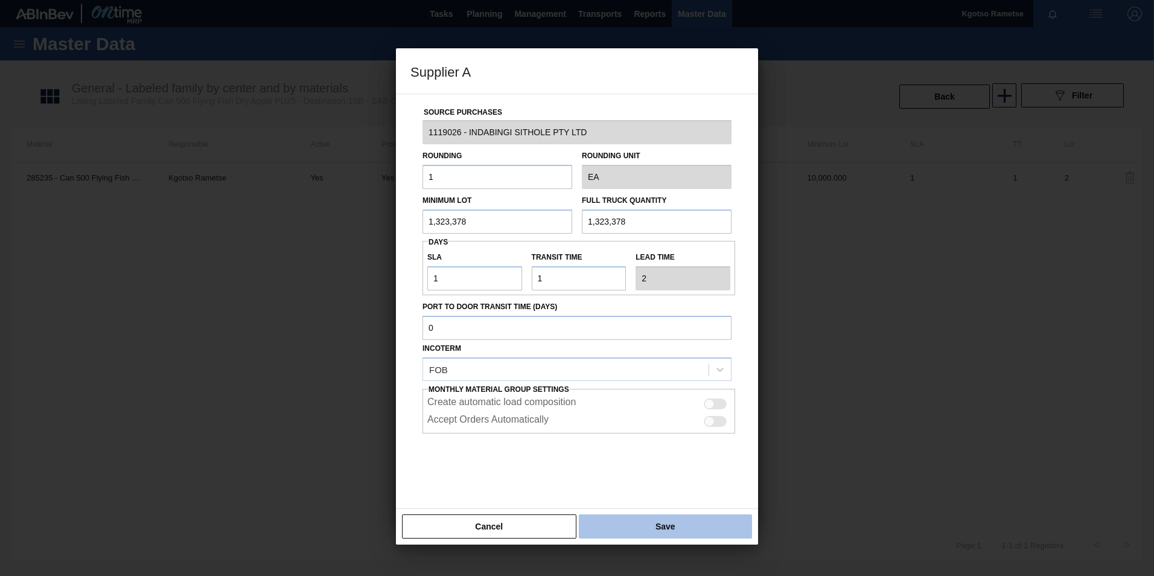
click at [654, 534] on button "Save" at bounding box center [665, 526] width 173 height 24
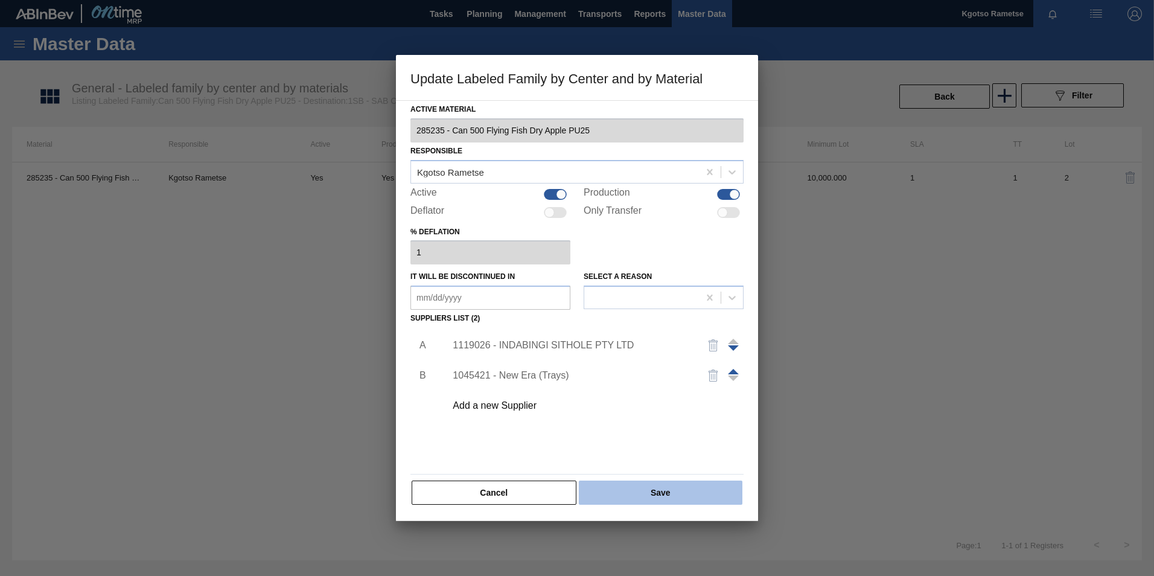
click at [650, 502] on button "Save" at bounding box center [661, 493] width 164 height 24
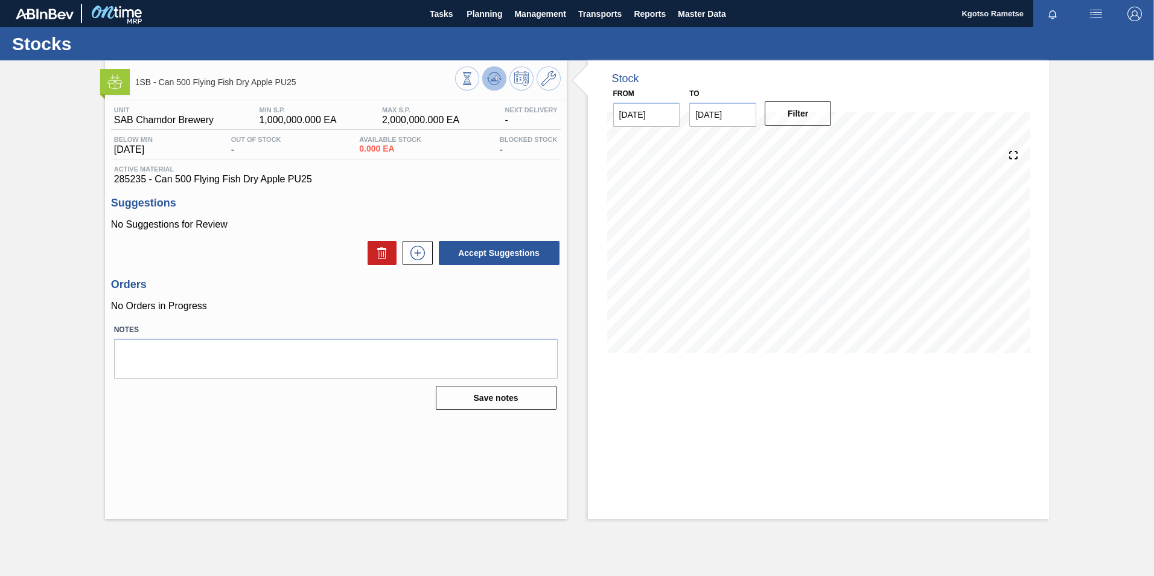
click at [488, 79] on icon at bounding box center [494, 78] width 14 height 14
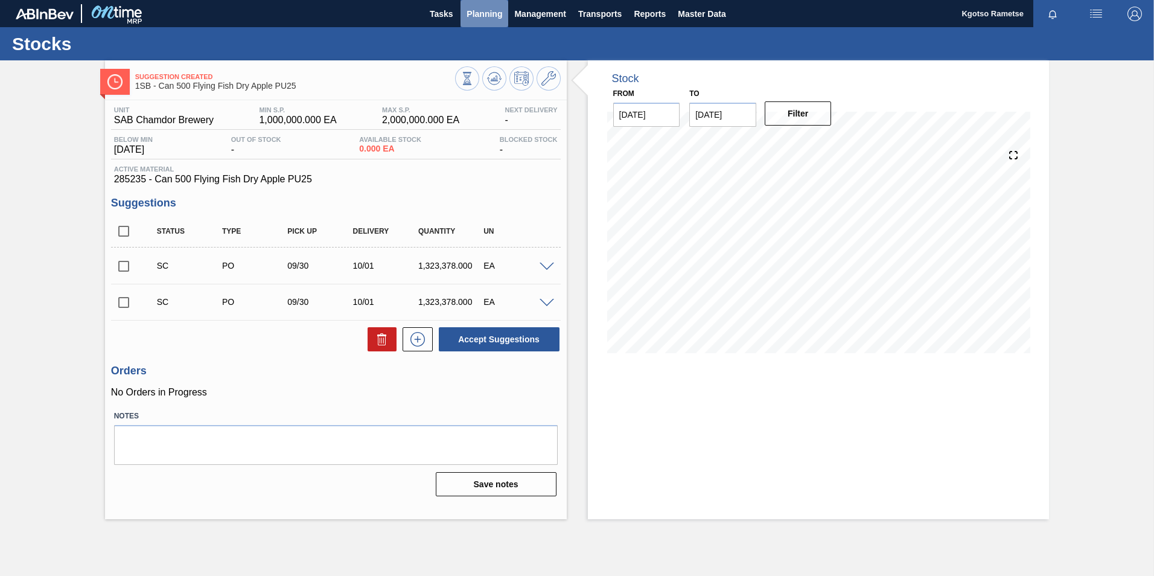
drag, startPoint x: 495, startPoint y: 9, endPoint x: 439, endPoint y: 34, distance: 61.4
click at [494, 9] on span "Planning" at bounding box center [485, 14] width 36 height 14
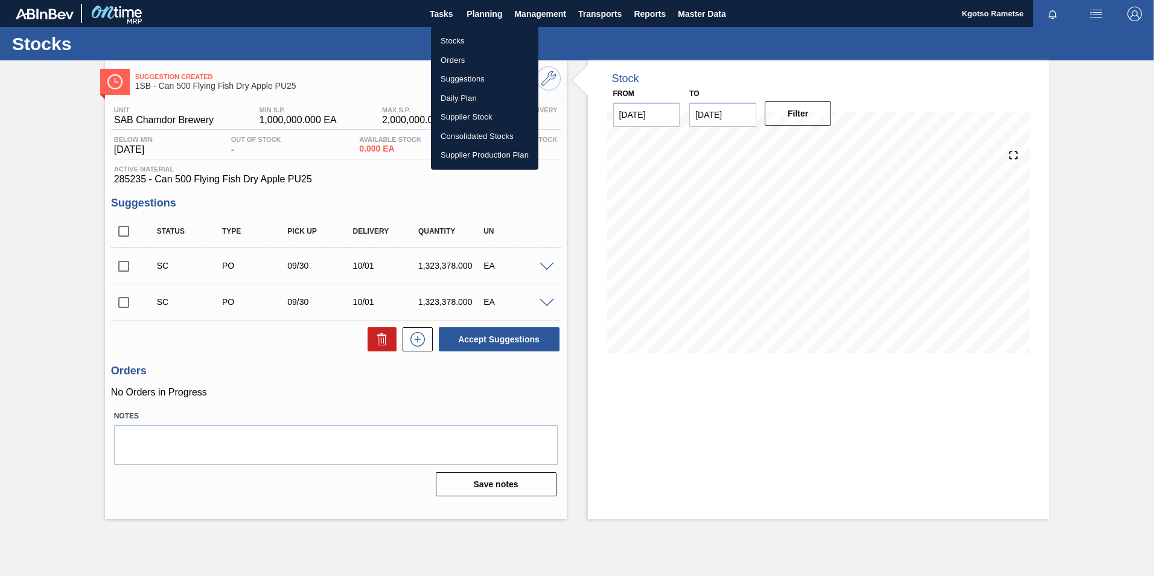
click at [433, 37] on li "Stocks" at bounding box center [484, 40] width 107 height 19
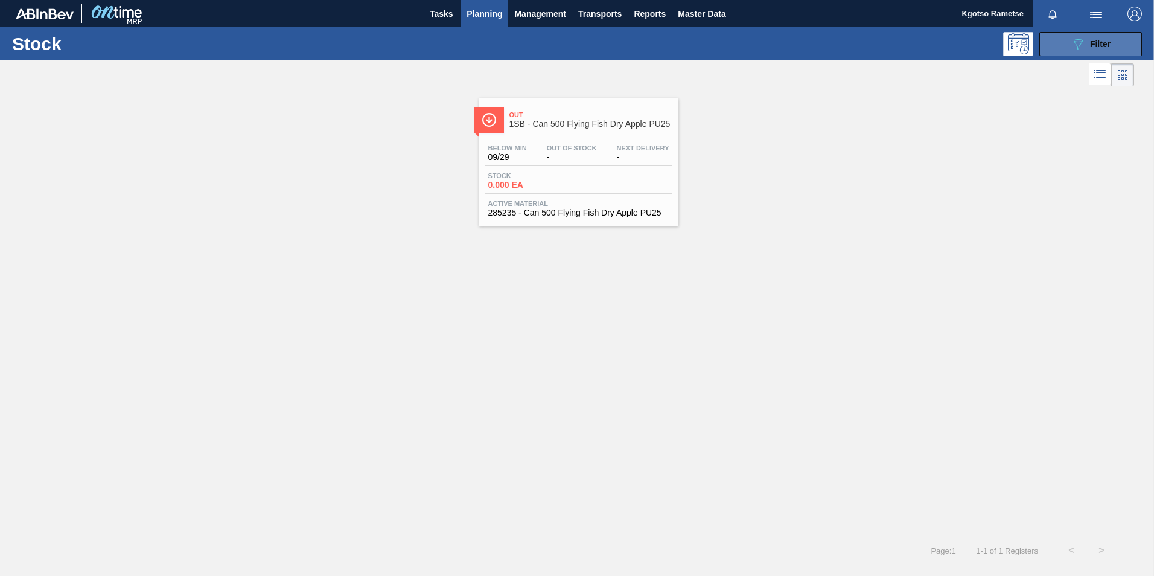
click at [1066, 42] on button "089F7B8B-B2A5-4AFE-B5C0-19BA573D28AC Filter" at bounding box center [1091, 44] width 103 height 24
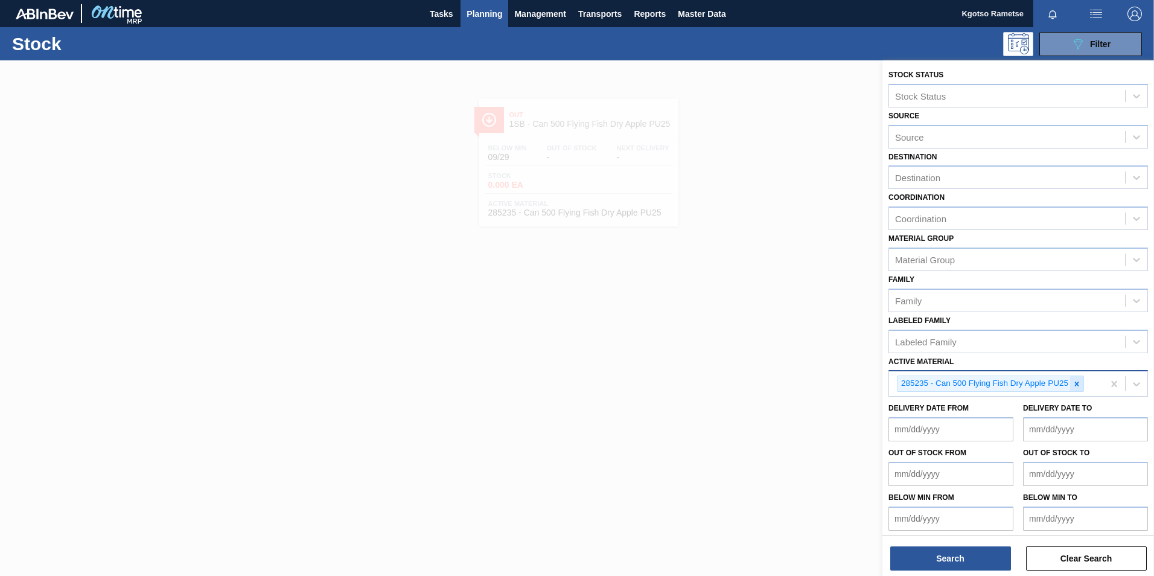
click at [1077, 383] on icon at bounding box center [1077, 384] width 4 height 4
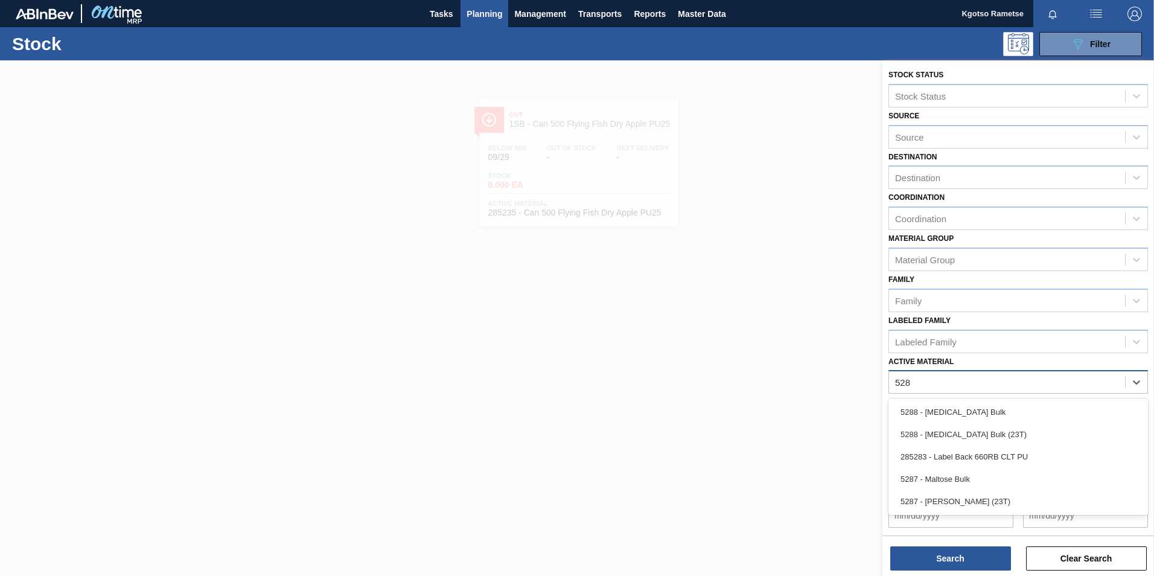
type Material "5287"
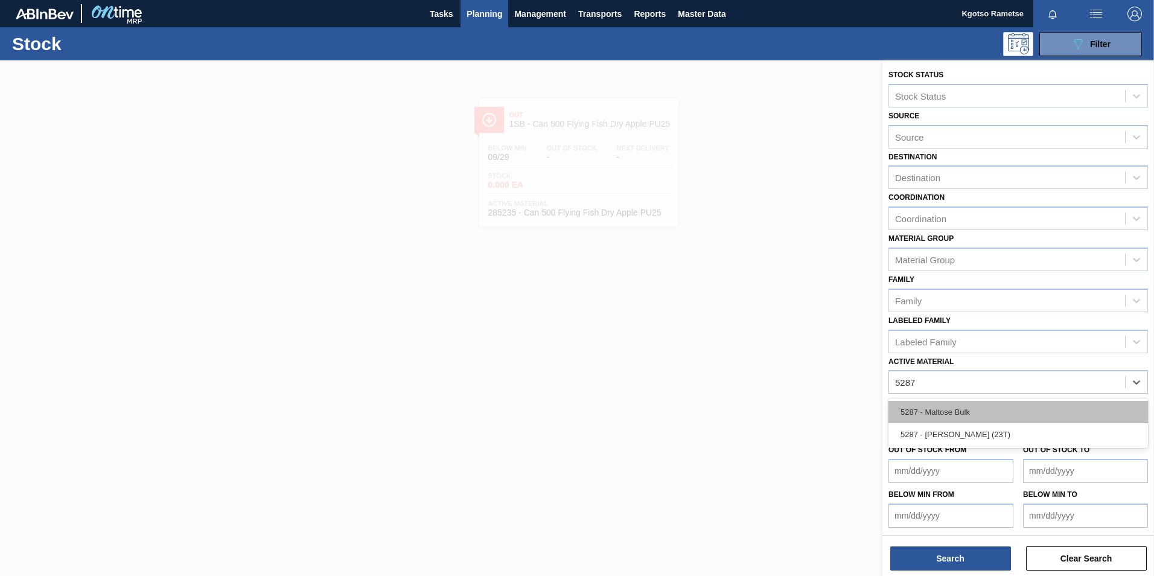
click at [945, 417] on div "5287 - Maltose Bulk" at bounding box center [1019, 412] width 260 height 22
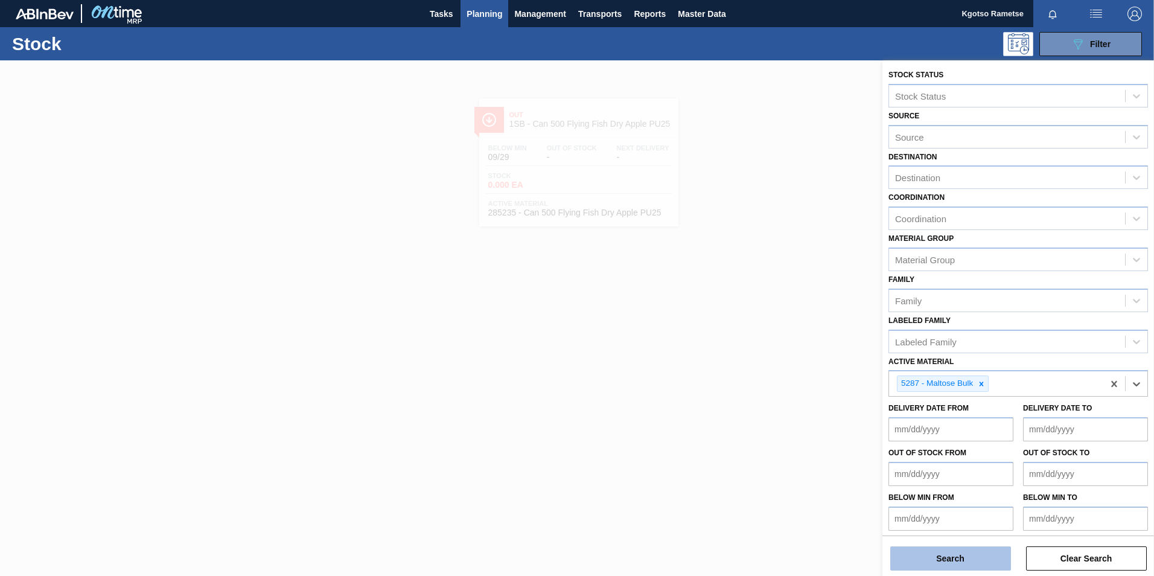
click at [934, 559] on button "Search" at bounding box center [951, 558] width 121 height 24
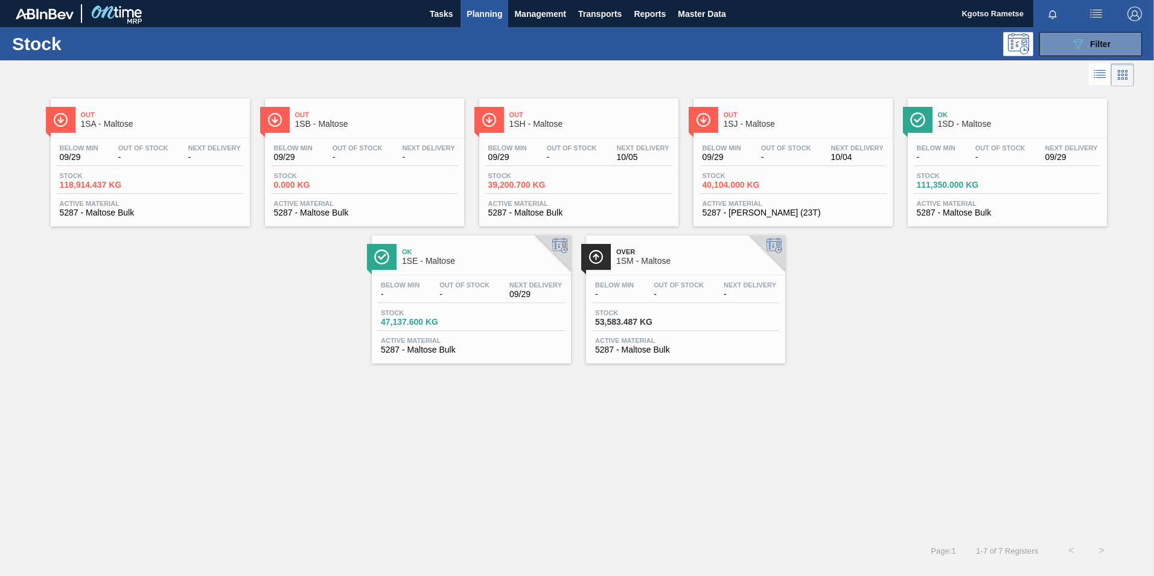
click at [967, 120] on span "1SD - Maltose" at bounding box center [1019, 124] width 163 height 9
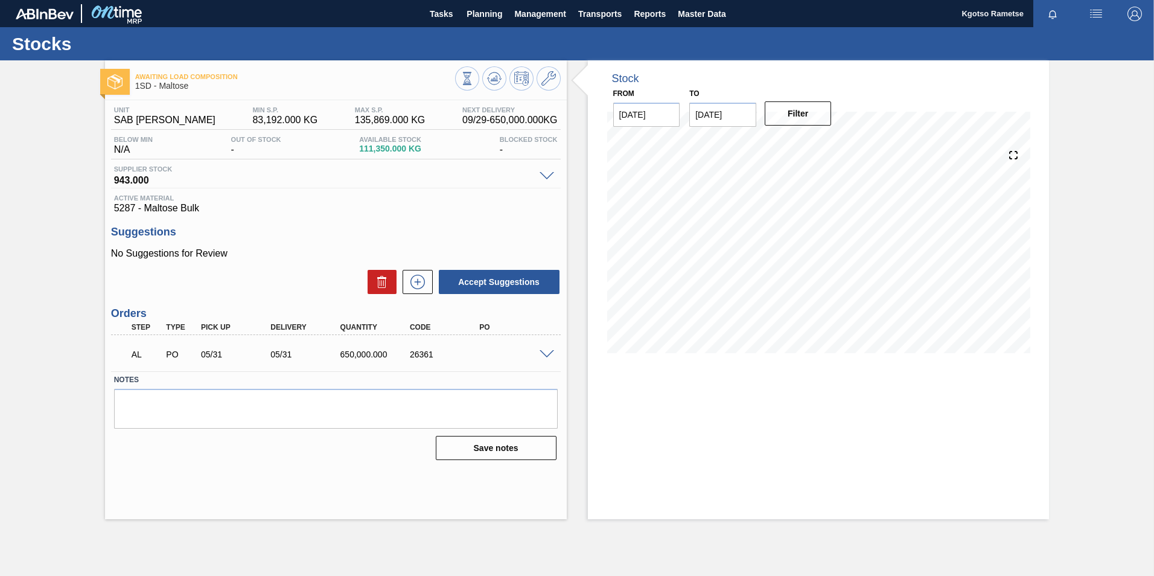
click at [548, 354] on span at bounding box center [547, 354] width 14 height 9
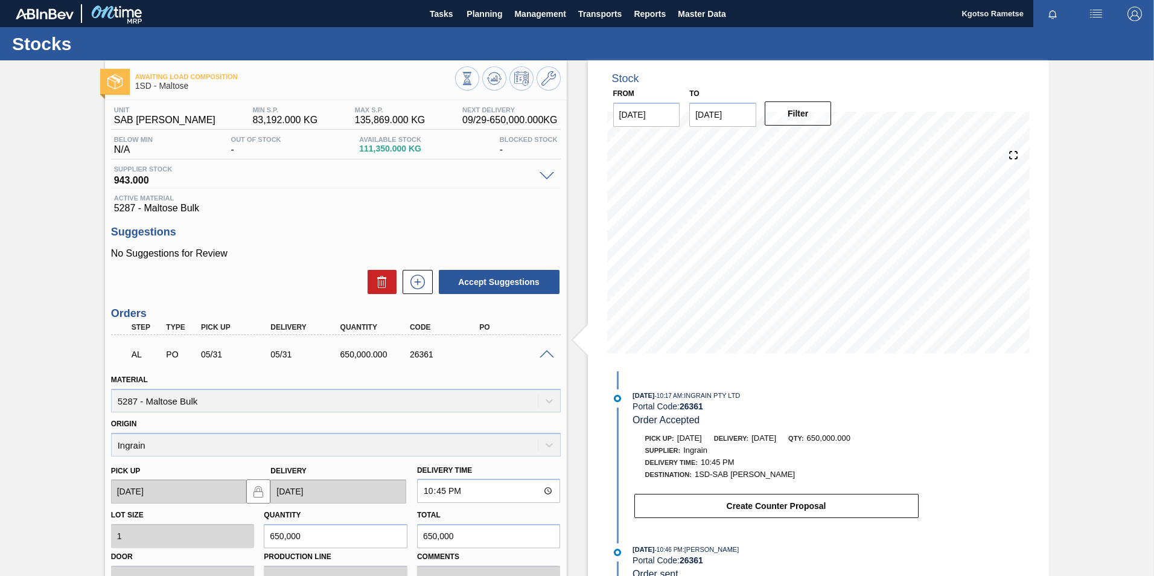
click at [548, 353] on span at bounding box center [547, 354] width 14 height 9
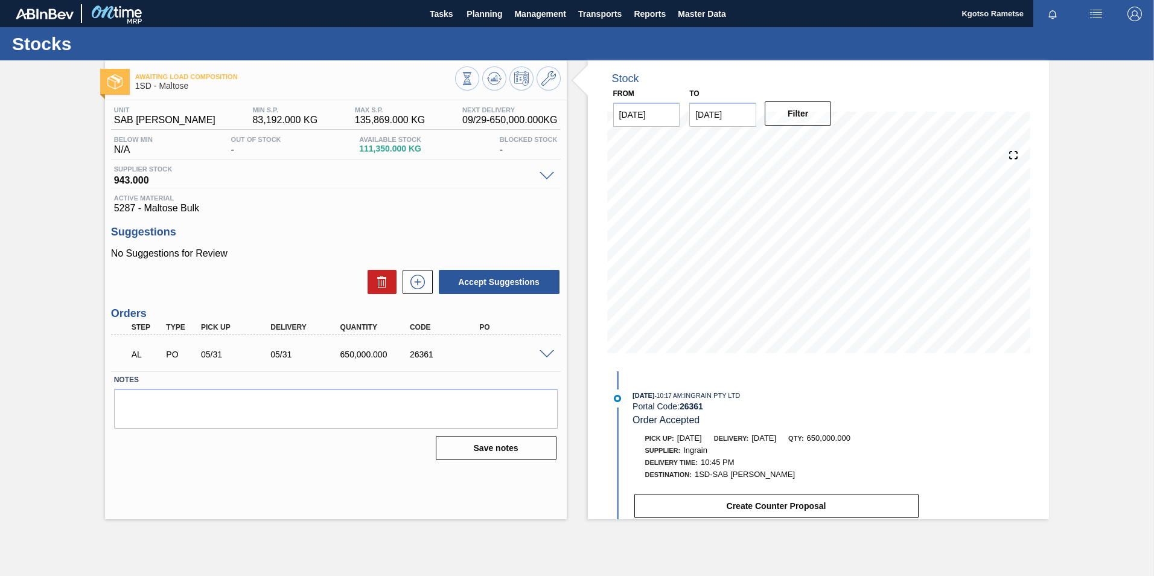
click at [548, 353] on span at bounding box center [547, 354] width 14 height 9
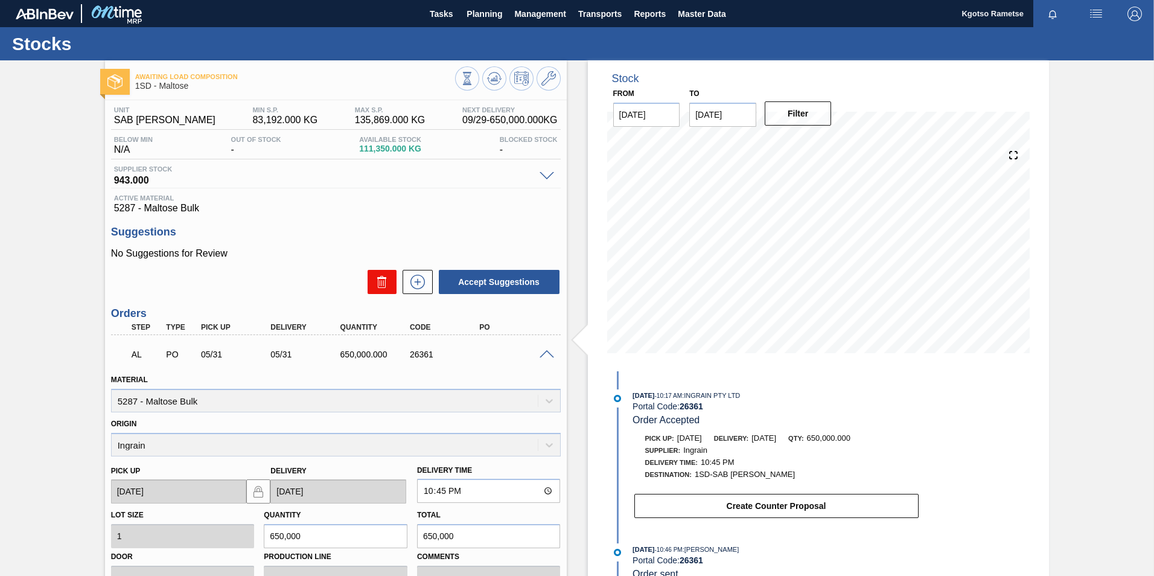
click at [389, 283] on button at bounding box center [382, 282] width 29 height 24
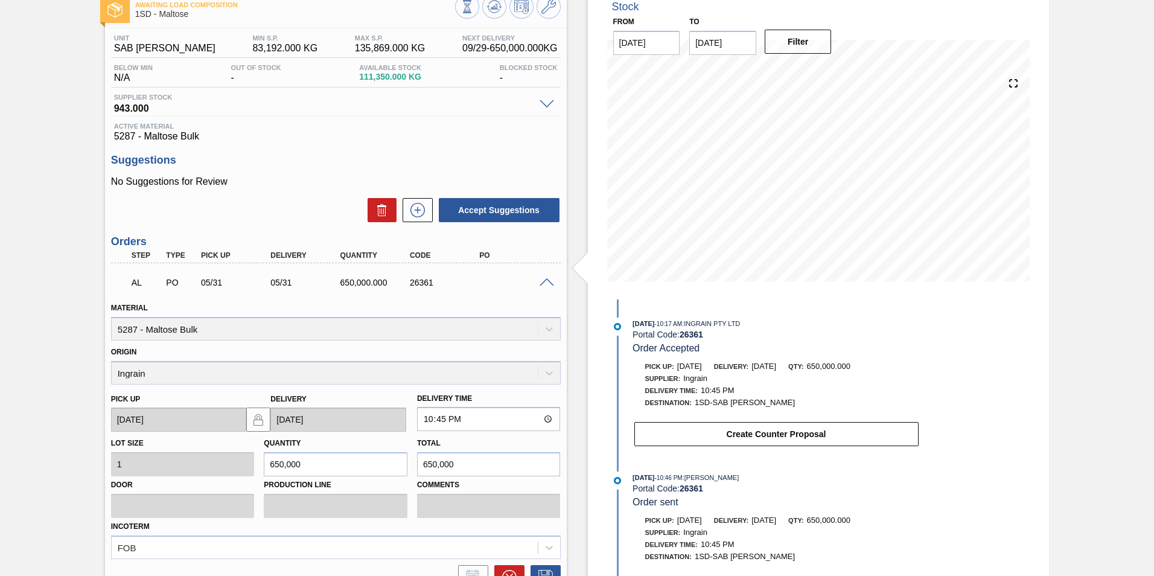
scroll to position [187, 0]
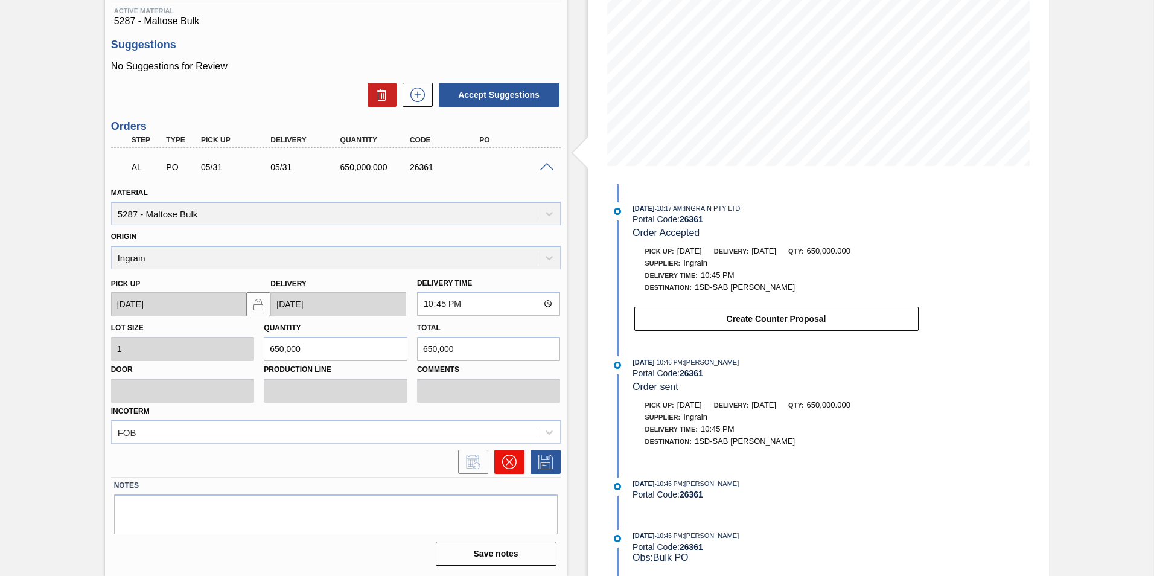
click at [512, 461] on icon at bounding box center [509, 462] width 14 height 14
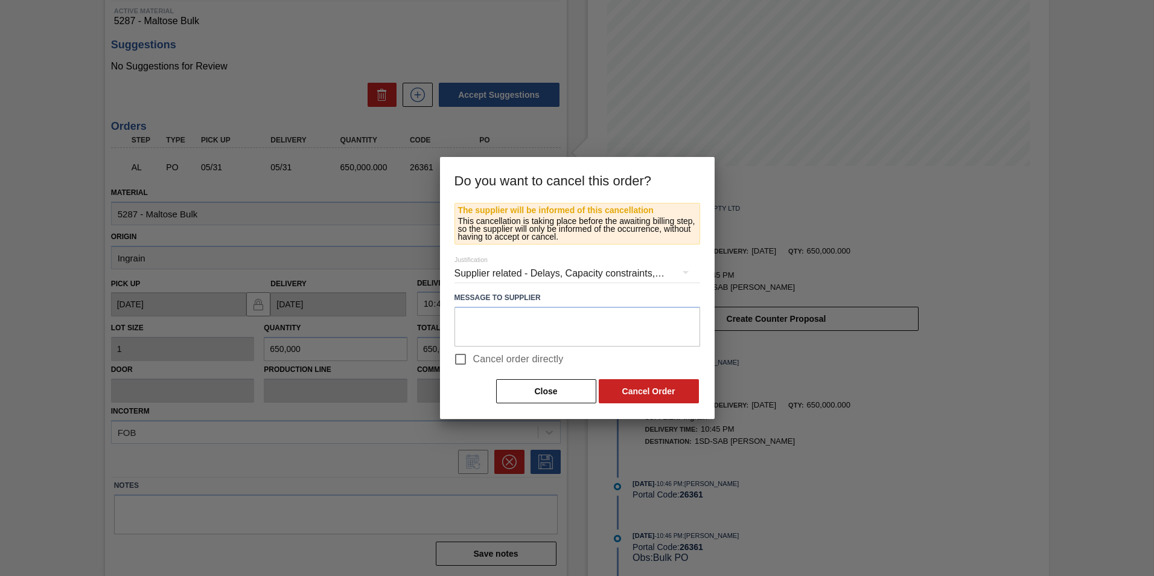
click at [465, 356] on input "Cancel order directly" at bounding box center [460, 359] width 25 height 25
checkbox input "true"
click at [611, 396] on button "Cancel Order" at bounding box center [649, 391] width 100 height 24
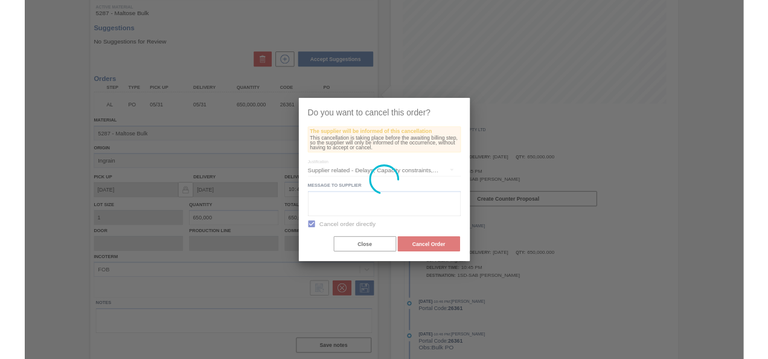
scroll to position [0, 0]
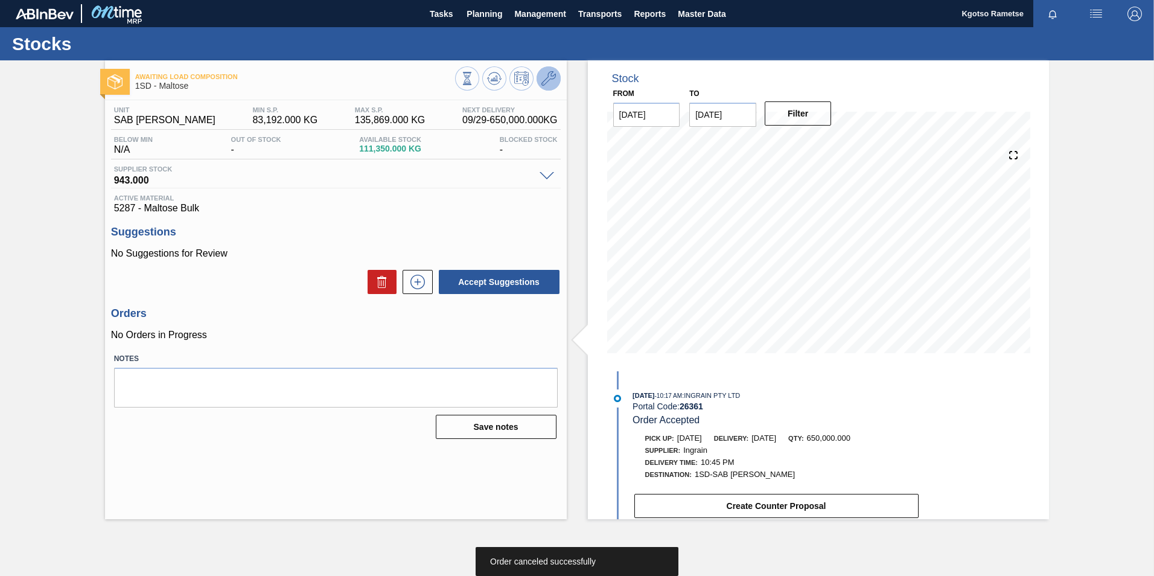
click at [554, 71] on button at bounding box center [549, 78] width 24 height 24
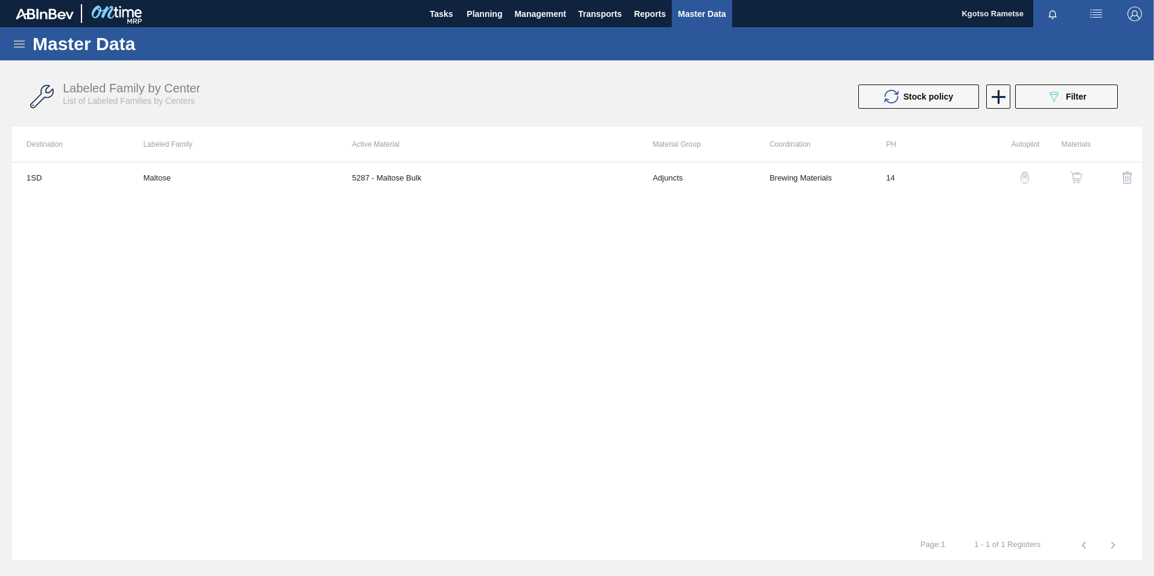
click at [1075, 174] on img "button" at bounding box center [1076, 177] width 12 height 12
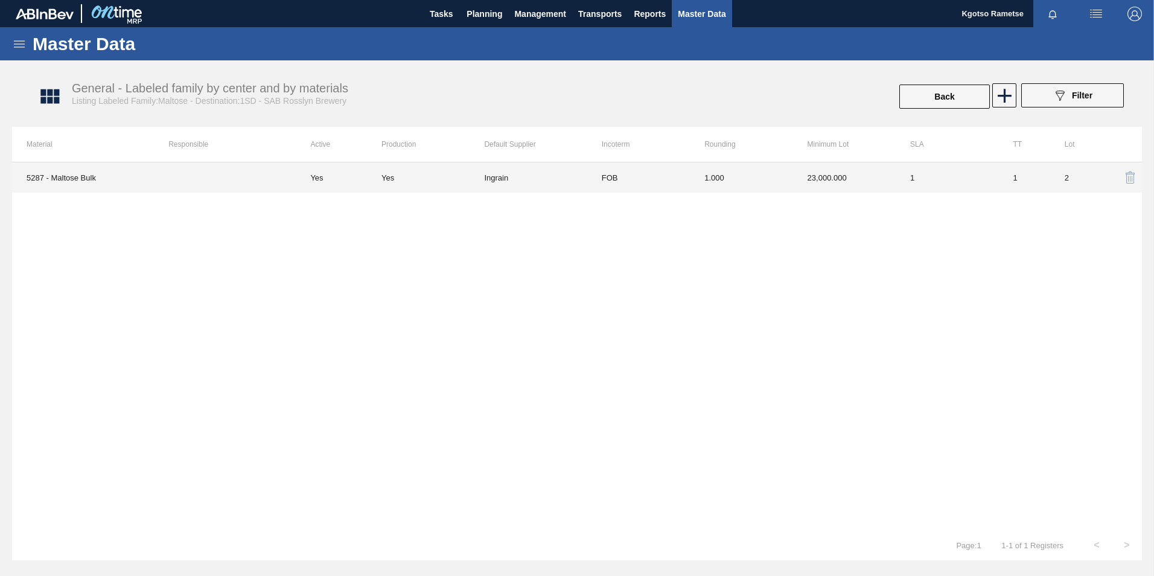
click at [716, 178] on td "1.000" at bounding box center [741, 177] width 103 height 30
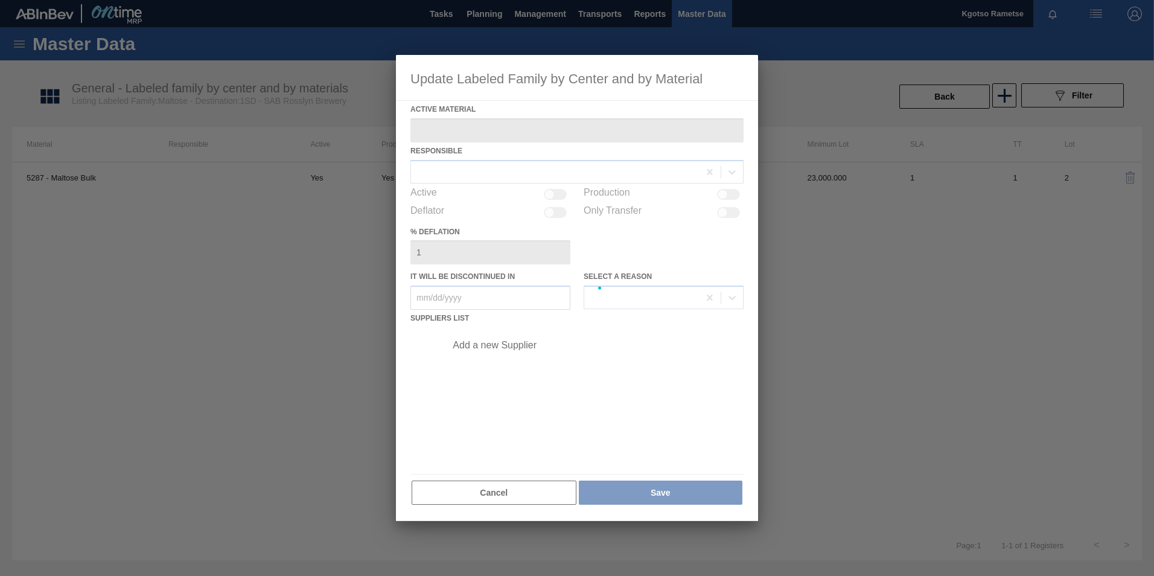
type Material "5287 - Maltose Bulk"
checkbox input "true"
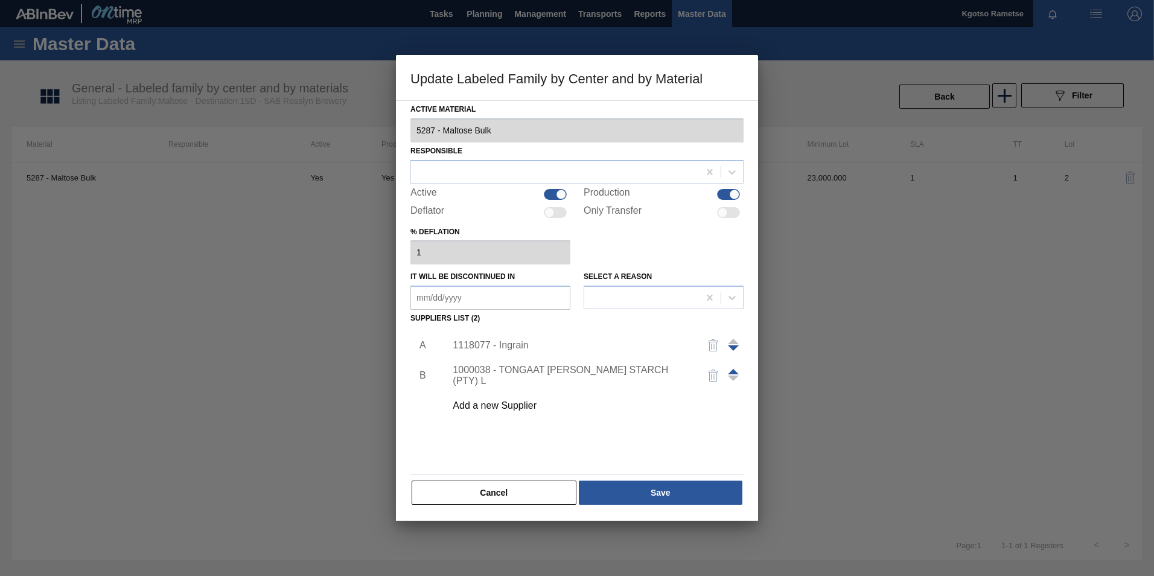
click at [478, 337] on div "1118077 - Ingrain" at bounding box center [591, 345] width 305 height 30
click at [478, 342] on div "1118077 - Ingrain" at bounding box center [571, 345] width 237 height 11
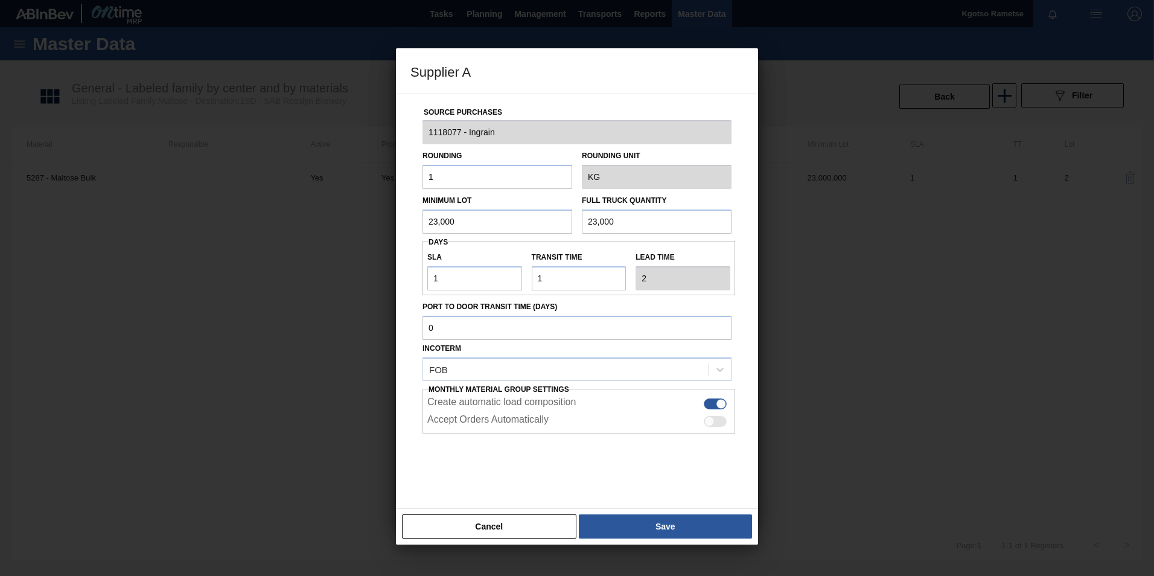
drag, startPoint x: 469, startPoint y: 219, endPoint x: 318, endPoint y: 234, distance: 151.6
click at [365, 225] on div "Supplier A Source Purchases 1118077 - Ingrain Rounding 1 Rounding Unit KG Minim…" at bounding box center [577, 288] width 1154 height 576
type input "650,000"
click at [598, 221] on input "23,000" at bounding box center [657, 221] width 150 height 24
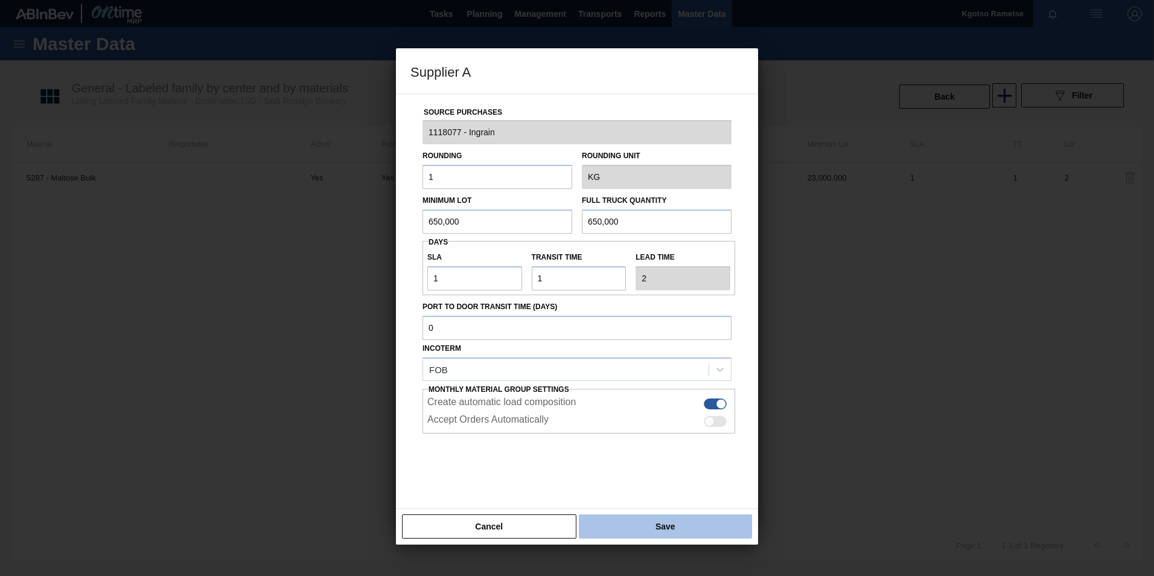
type input "650,000"
click at [613, 526] on button "Save" at bounding box center [665, 526] width 173 height 24
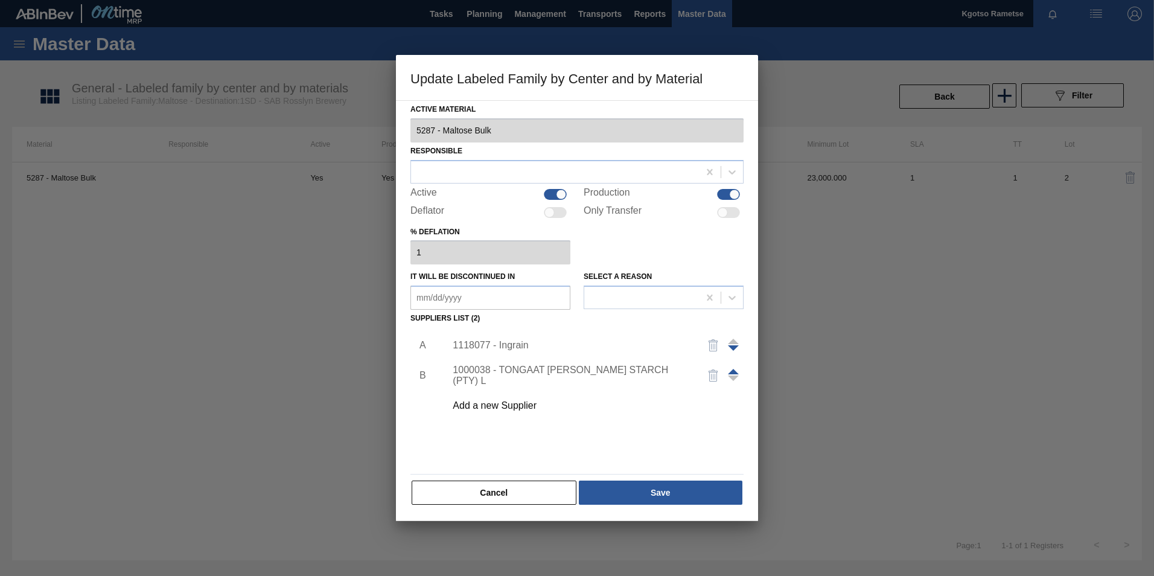
click at [609, 505] on div "Cancel Save" at bounding box center [577, 492] width 333 height 27
click at [420, 176] on div at bounding box center [555, 172] width 288 height 18
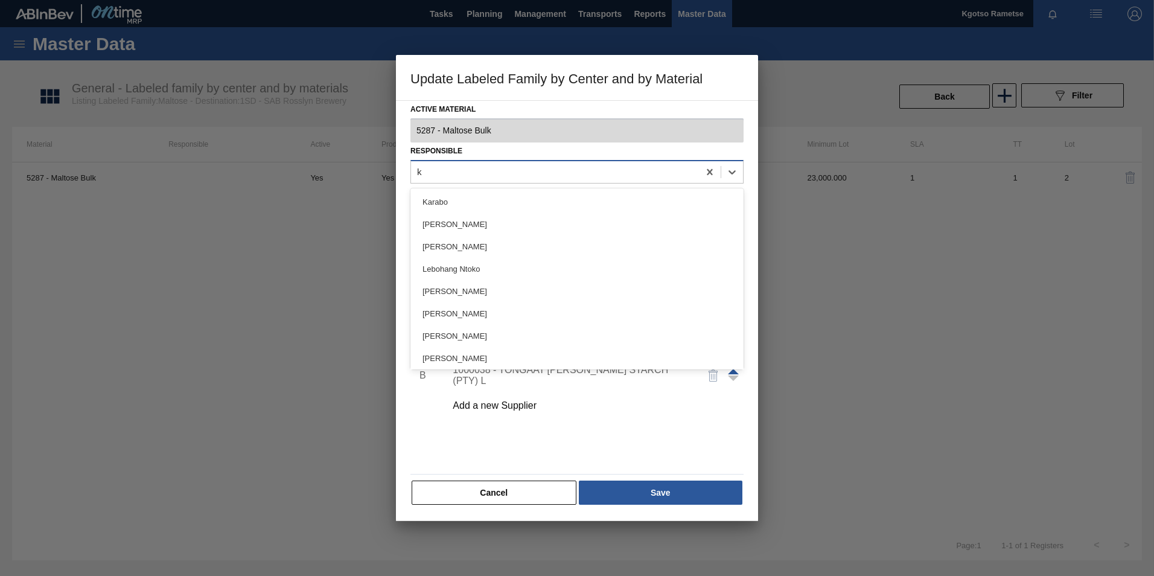
type input "kg"
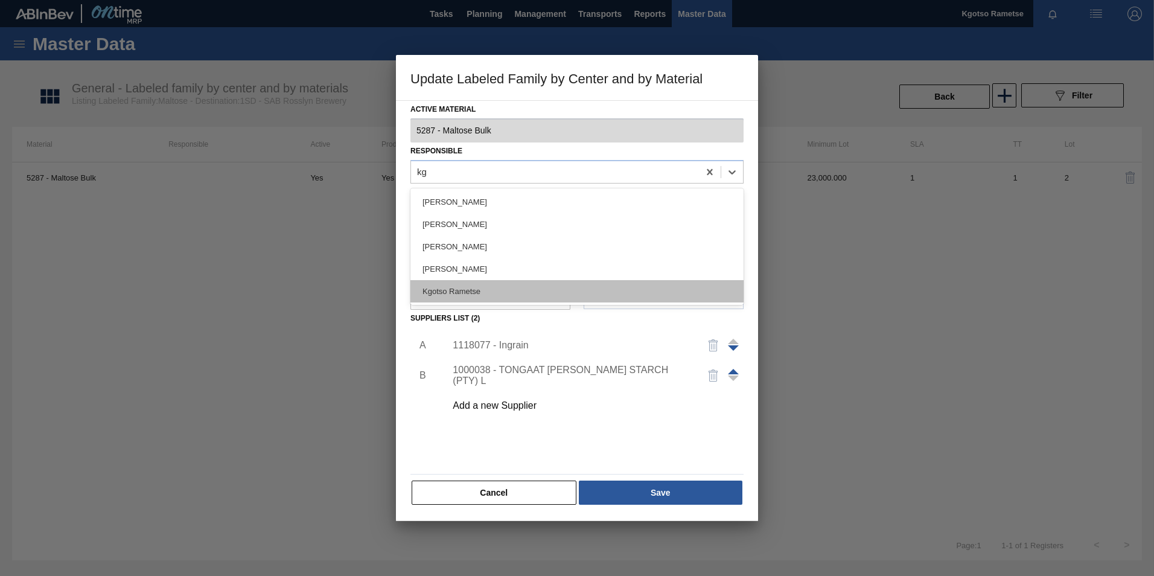
click at [461, 290] on div "Kgotso Rametse" at bounding box center [577, 291] width 333 height 22
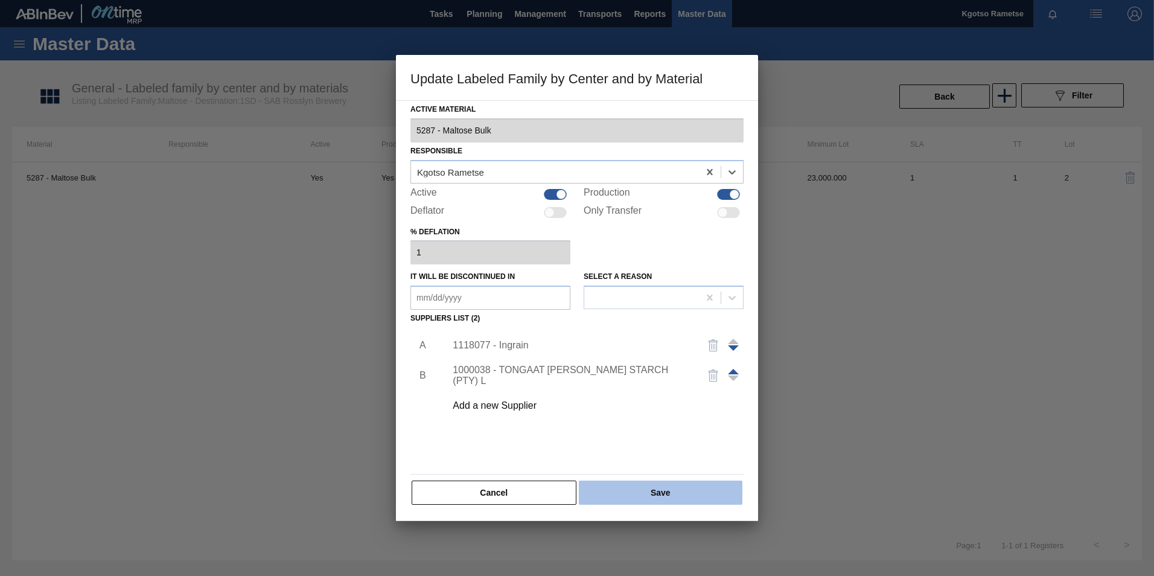
click at [611, 487] on button "Save" at bounding box center [661, 493] width 164 height 24
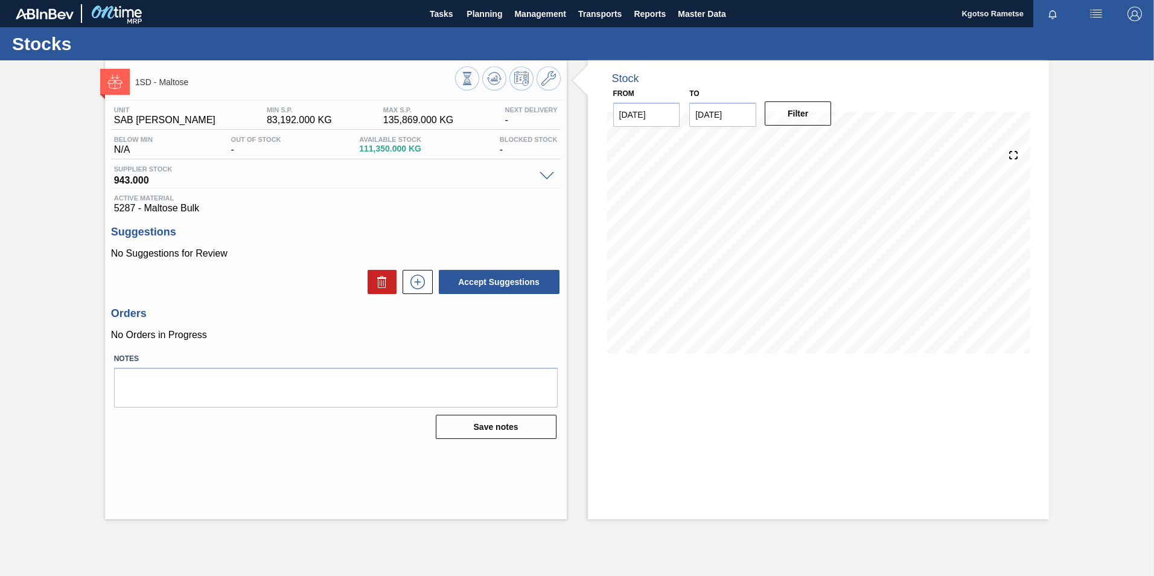
click at [482, 82] on div at bounding box center [508, 79] width 106 height 27
click at [484, 81] on button at bounding box center [494, 78] width 24 height 24
click at [551, 74] on icon at bounding box center [549, 78] width 14 height 14
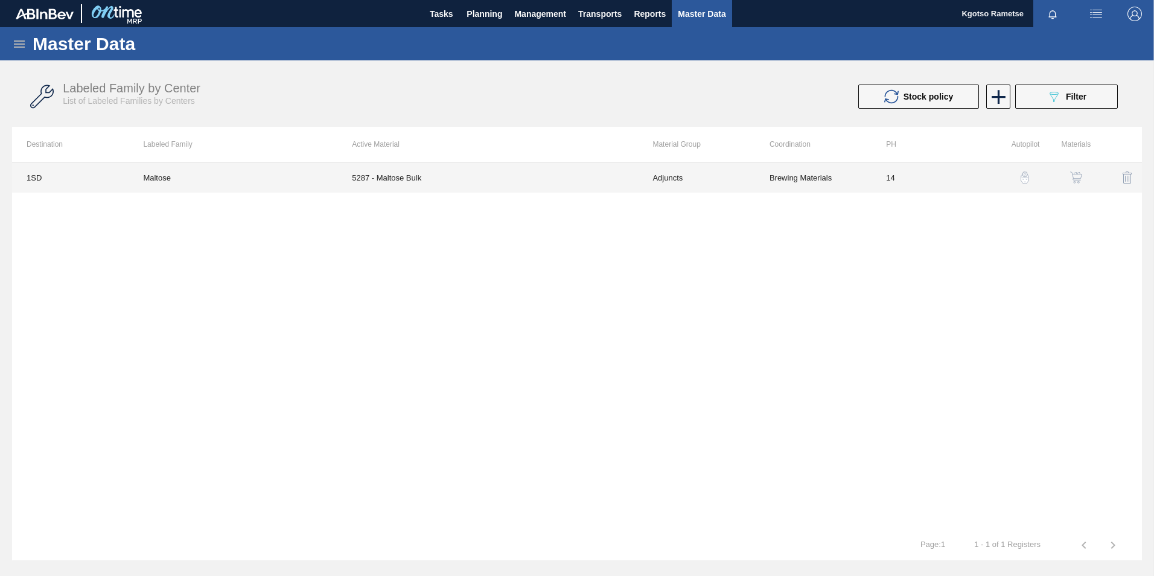
click at [505, 185] on td "5287 - Maltose Bulk" at bounding box center [487, 177] width 301 height 30
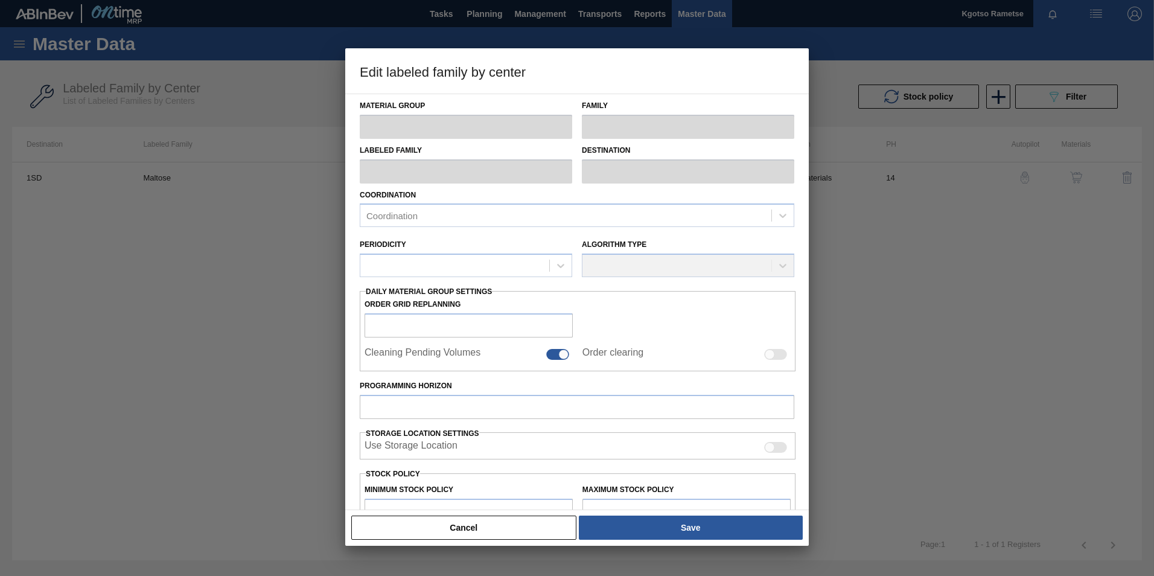
type input "Adjuncts"
type input "Syrups"
type input "Maltose"
type input "1SD - SAB Rosslyn Brewery"
type input "14"
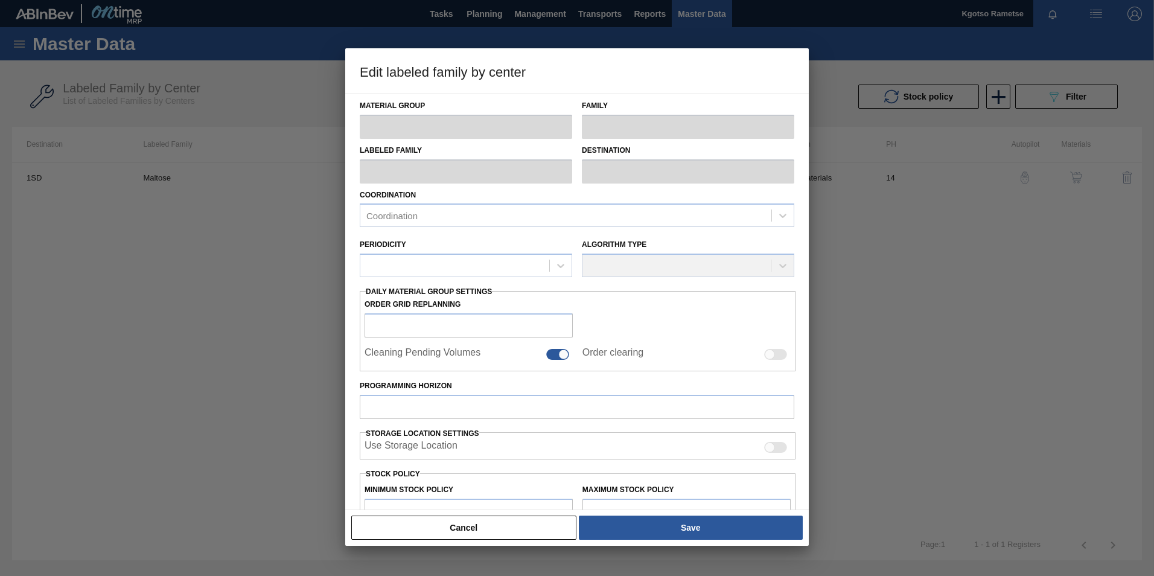
type input "83,192"
type input "135,869"
type input "100"
type input "135,869.000"
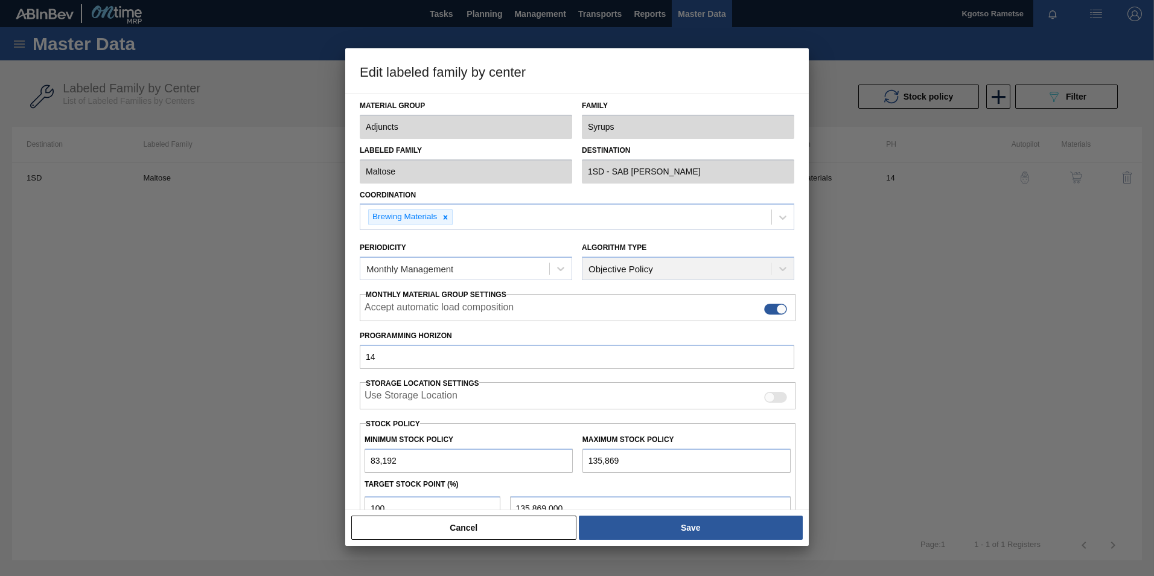
click at [369, 461] on input "83,192" at bounding box center [469, 461] width 208 height 24
type input "1,831,921"
click at [617, 461] on input "135,869" at bounding box center [687, 461] width 208 height 24
type input "1,358,690"
type input "1,358,690.000"
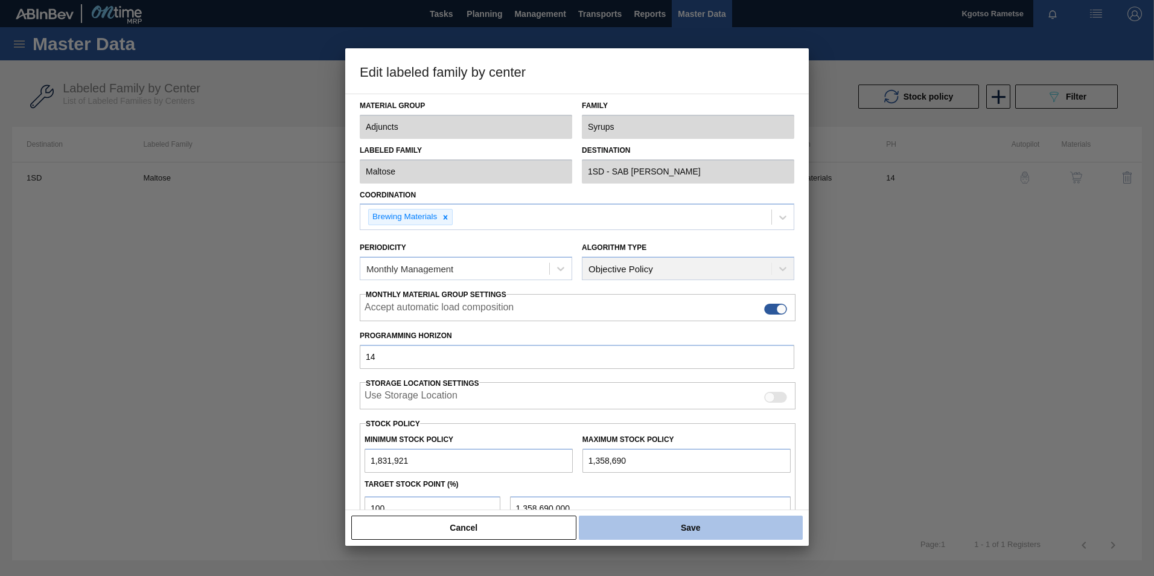
click at [662, 530] on button "Save" at bounding box center [691, 528] width 224 height 24
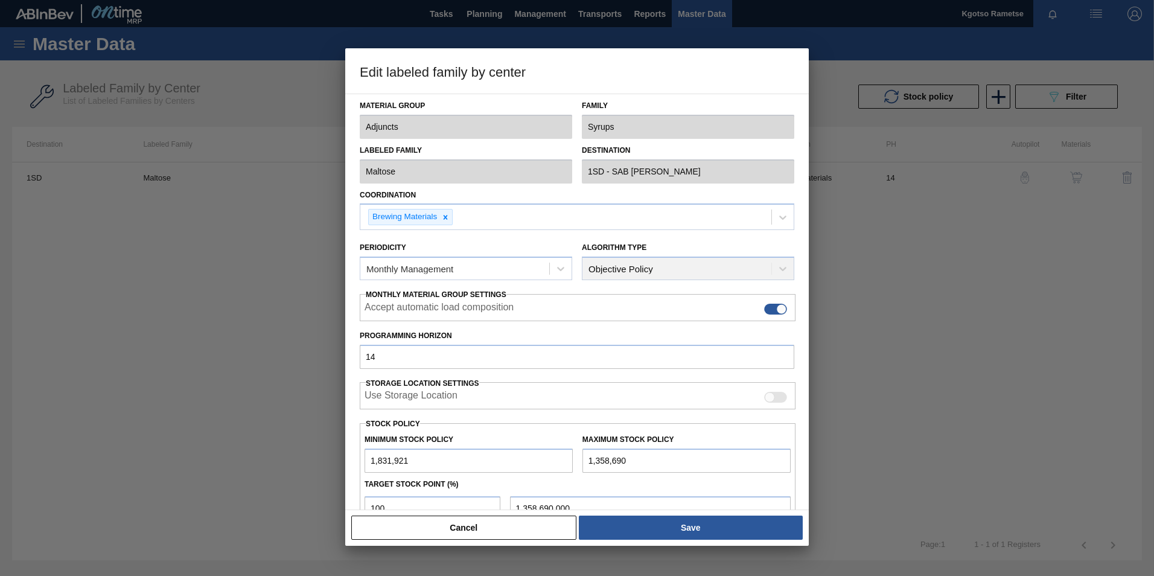
click at [596, 463] on input "1,358,690" at bounding box center [687, 461] width 208 height 24
drag, startPoint x: 592, startPoint y: 461, endPoint x: 580, endPoint y: 461, distance: 12.1
click at [580, 461] on div "Maximum Stock Policy 1,358,690" at bounding box center [687, 452] width 218 height 42
type input "2,358,690"
type input "2,358,690.000"
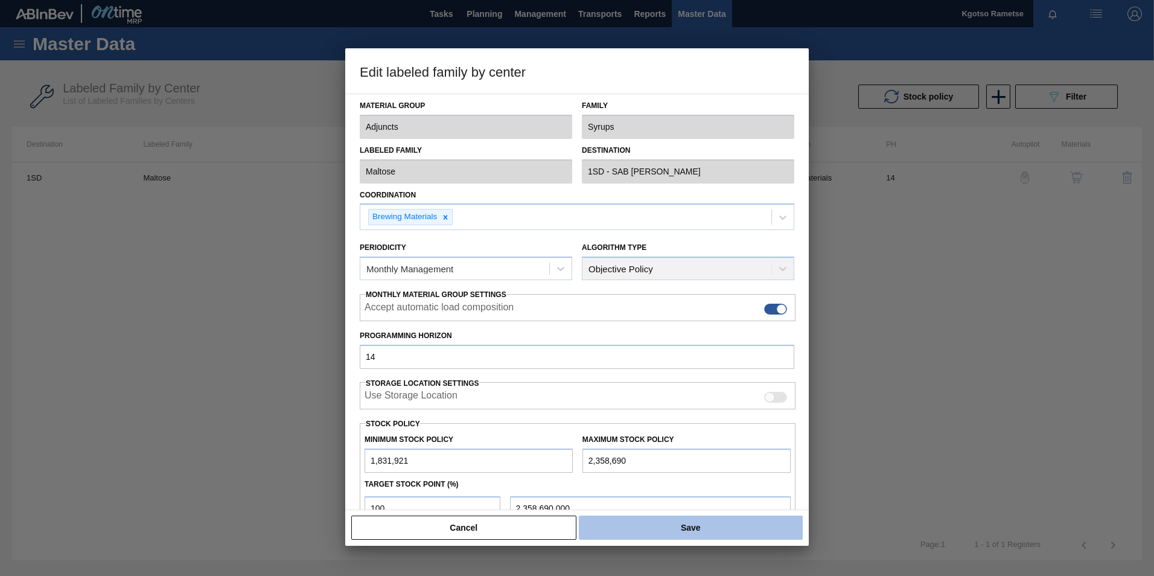
type input "2,358,690"
click at [697, 530] on button "Save" at bounding box center [691, 528] width 224 height 24
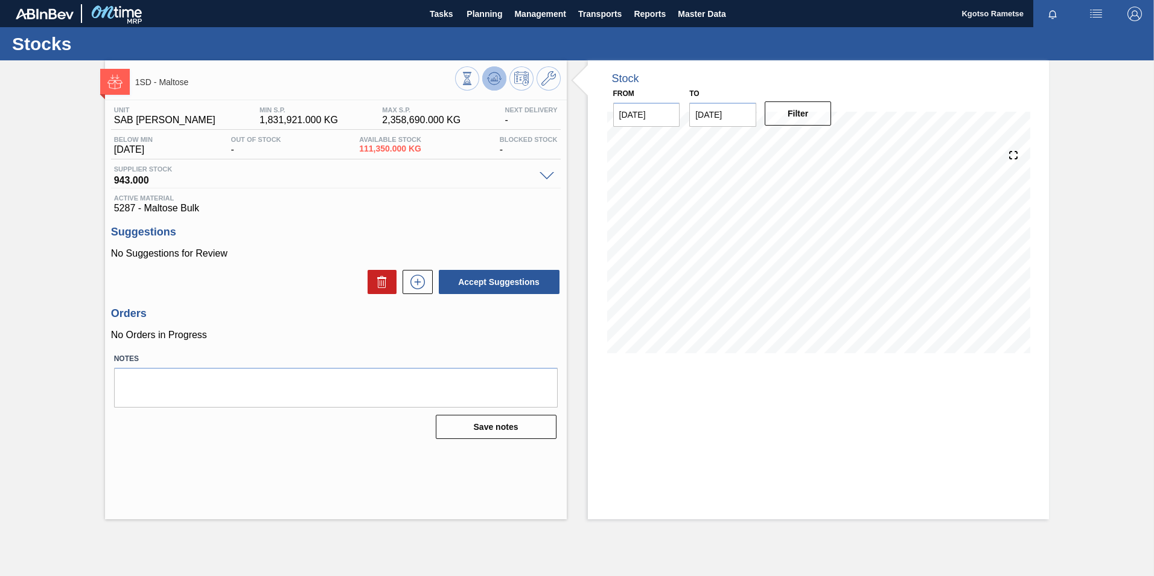
click at [497, 84] on icon at bounding box center [494, 81] width 12 height 6
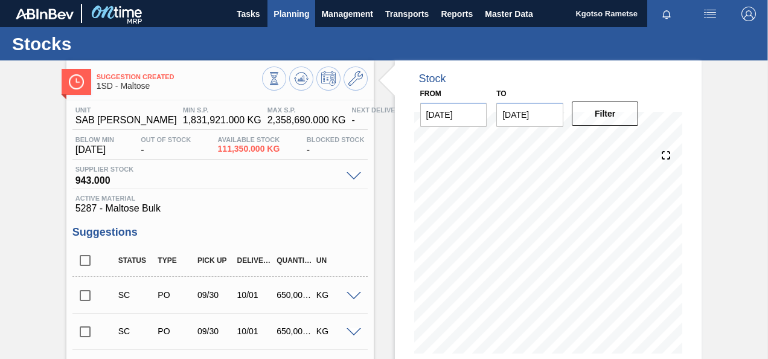
click at [283, 13] on span "Planning" at bounding box center [291, 14] width 36 height 14
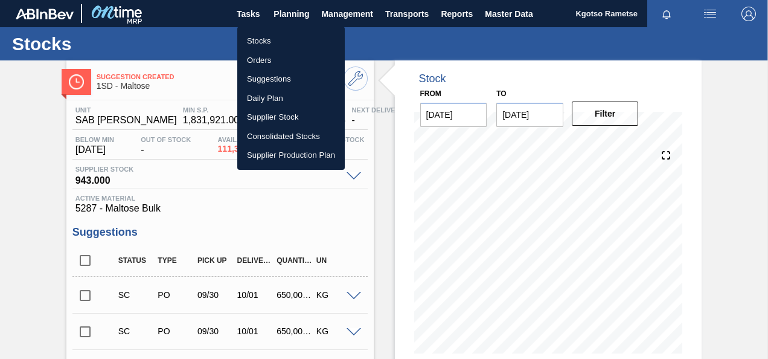
click at [270, 42] on li "Stocks" at bounding box center [290, 40] width 107 height 19
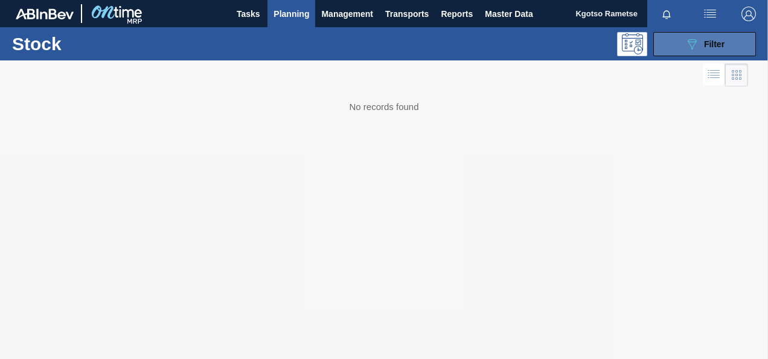
click at [671, 33] on button "089F7B8B-B2A5-4AFE-B5C0-19BA573D28AC Filter" at bounding box center [704, 44] width 103 height 24
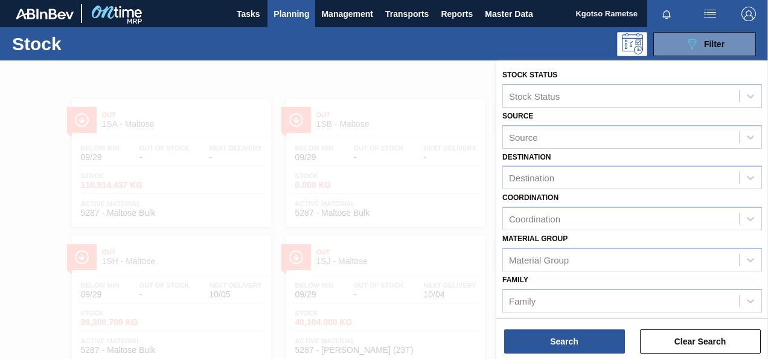
click at [592, 273] on div "Family Family" at bounding box center [632, 291] width 260 height 41
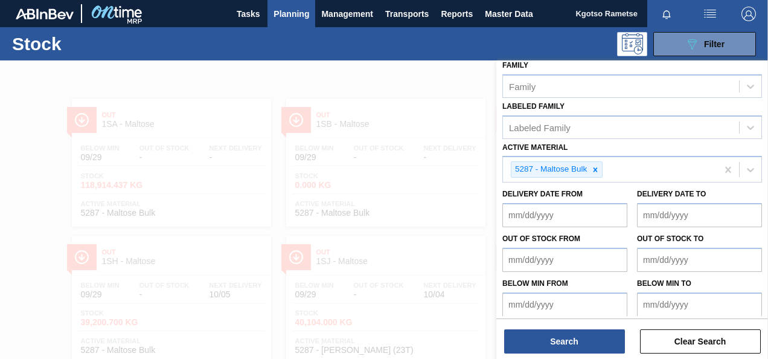
scroll to position [219, 0]
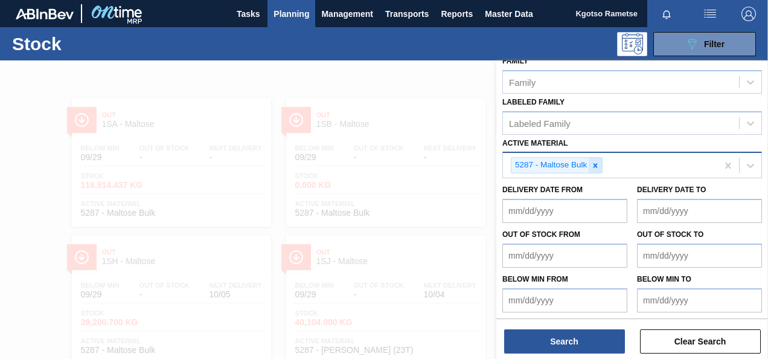
click at [600, 161] on div at bounding box center [595, 165] width 13 height 15
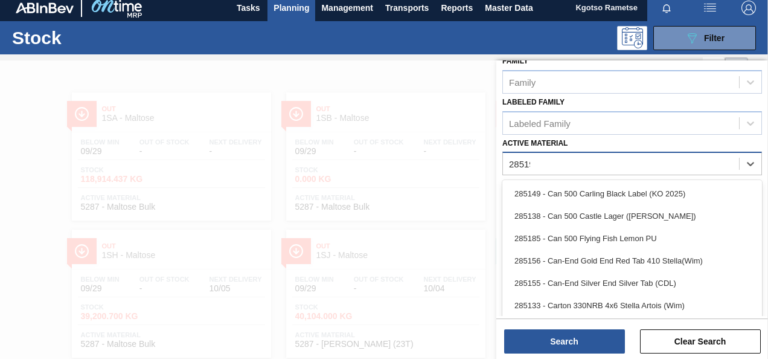
type Material "285192"
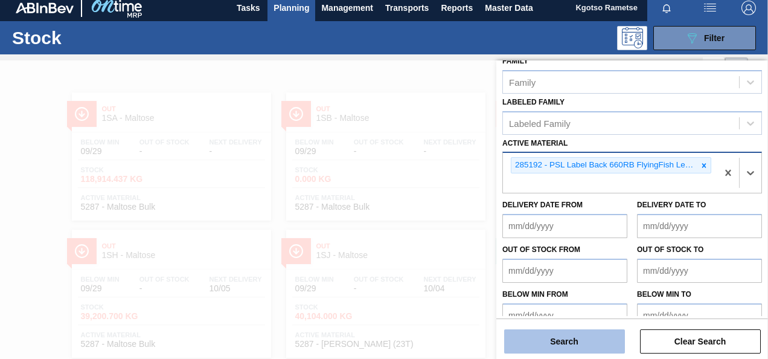
click at [563, 336] on button "Search" at bounding box center [564, 341] width 121 height 24
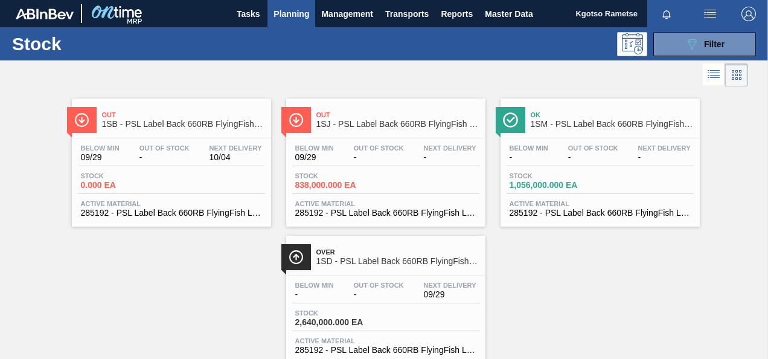
click at [196, 153] on div "Below Min 09/29 Out Of Stock - Next Delivery 10/04" at bounding box center [171, 155] width 187 height 22
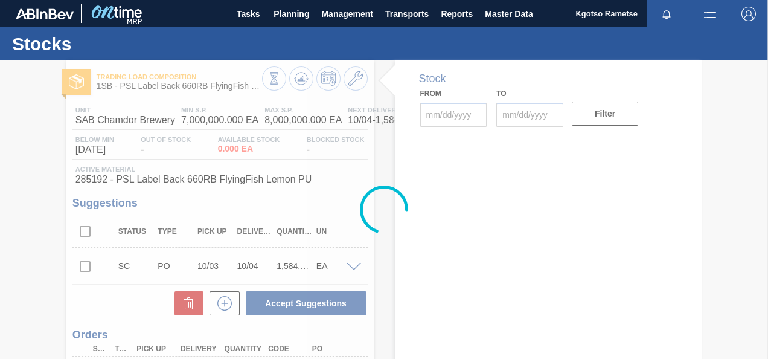
type input "[DATE]"
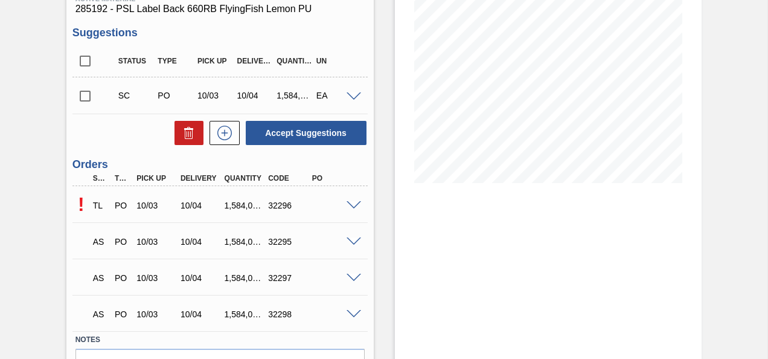
scroll to position [243, 0]
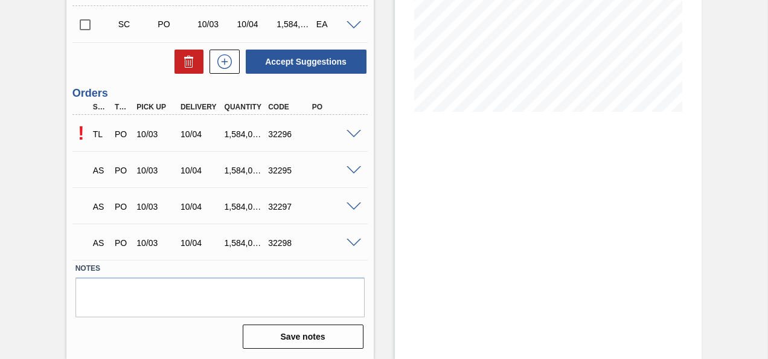
click at [347, 132] on span at bounding box center [354, 134] width 14 height 9
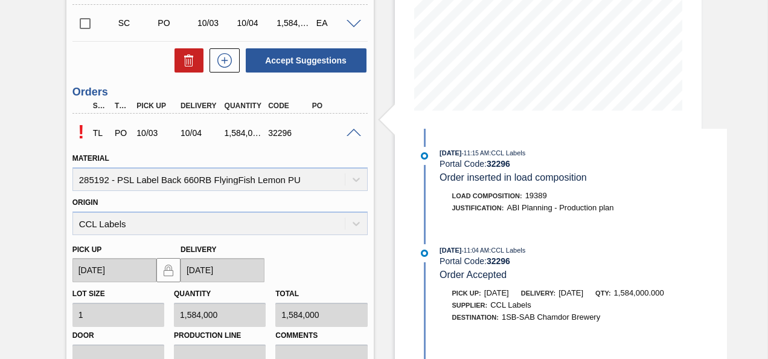
click at [347, 132] on span at bounding box center [354, 133] width 14 height 9
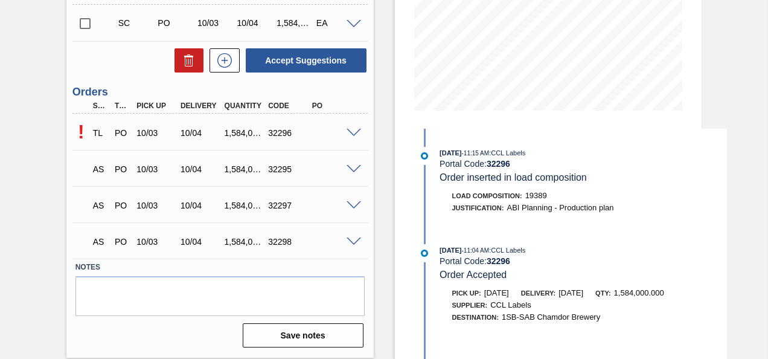
click at [347, 132] on span at bounding box center [354, 133] width 14 height 9
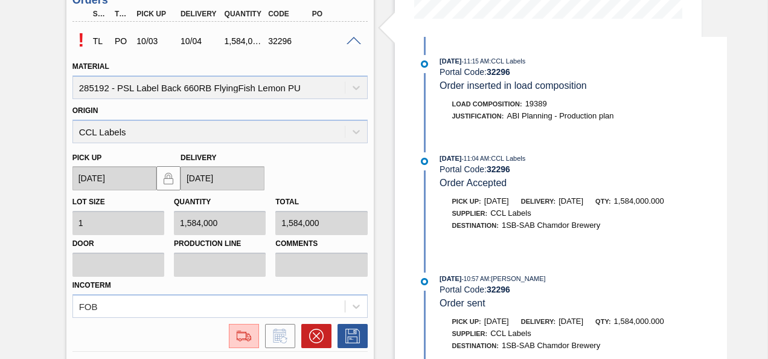
scroll to position [290, 0]
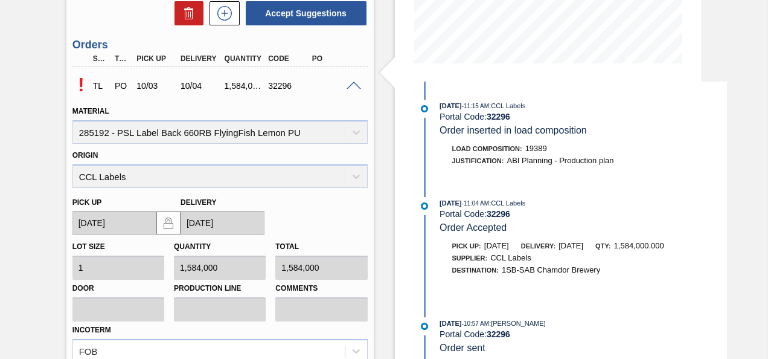
click at [365, 170] on div "Origin CCL Labels" at bounding box center [219, 167] width 295 height 41
drag, startPoint x: 365, startPoint y: 170, endPoint x: 354, endPoint y: 85, distance: 86.3
click at [354, 85] on span at bounding box center [354, 86] width 14 height 9
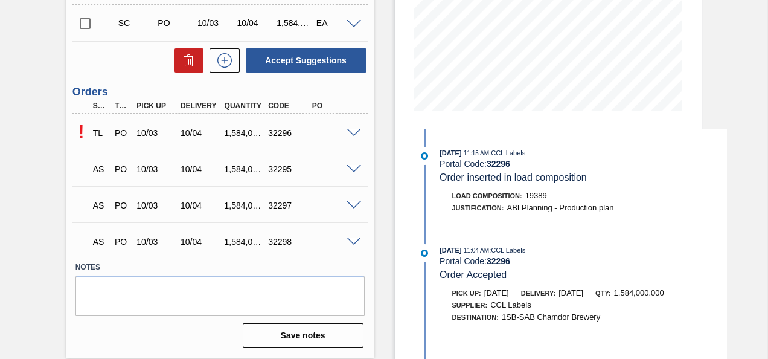
scroll to position [0, 0]
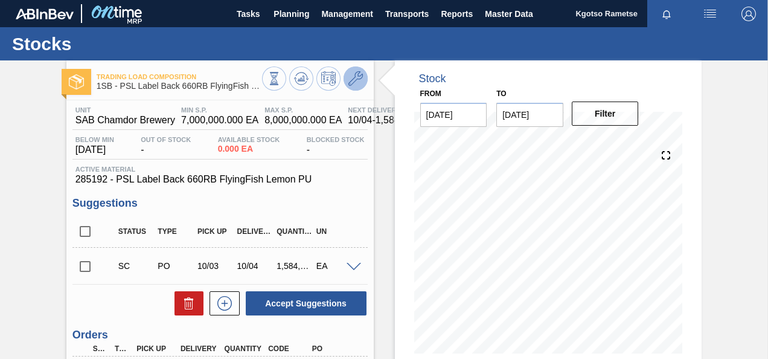
click at [345, 75] on button at bounding box center [356, 78] width 24 height 24
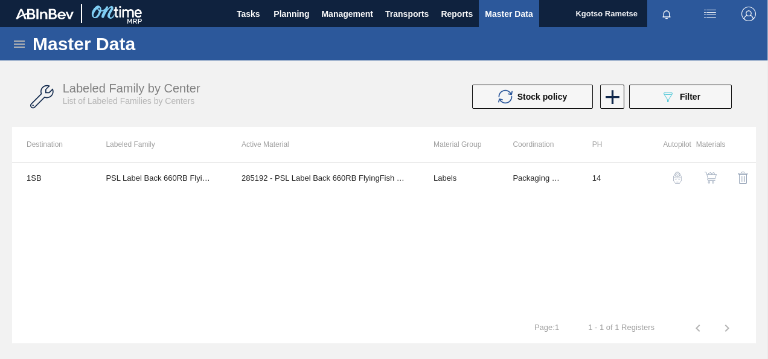
click at [709, 176] on img "button" at bounding box center [711, 177] width 12 height 12
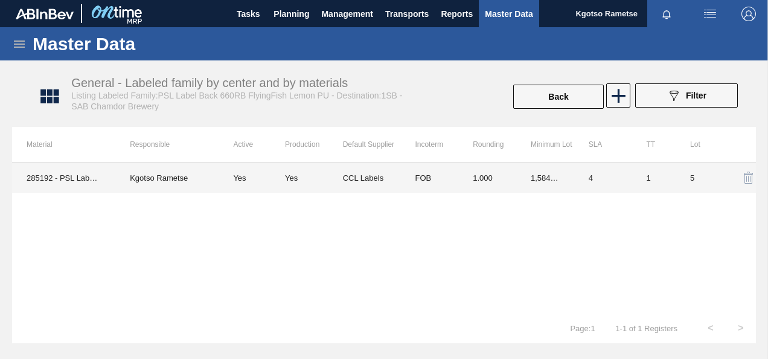
click at [457, 172] on td "FOB" at bounding box center [429, 177] width 58 height 30
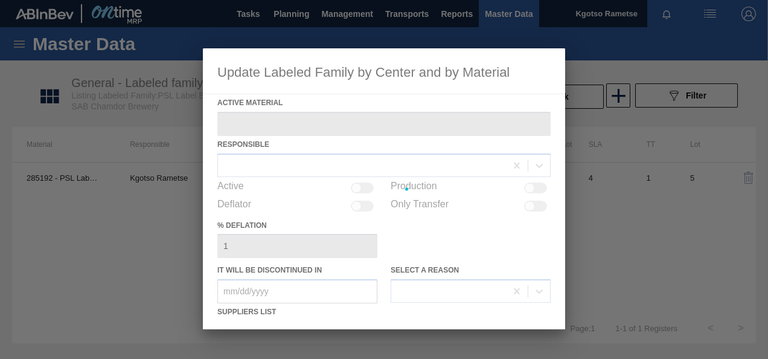
type Material "285192 - PSL Label Back 660RB FlyingFish Lemon PU"
checkbox input "true"
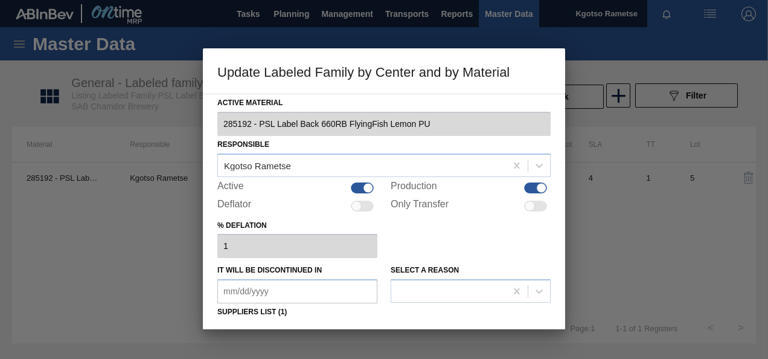
click at [475, 240] on div "% deflation 1" at bounding box center [383, 238] width 333 height 42
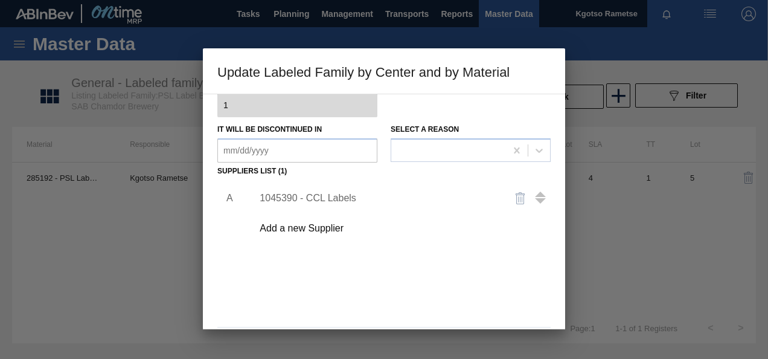
scroll to position [185, 0]
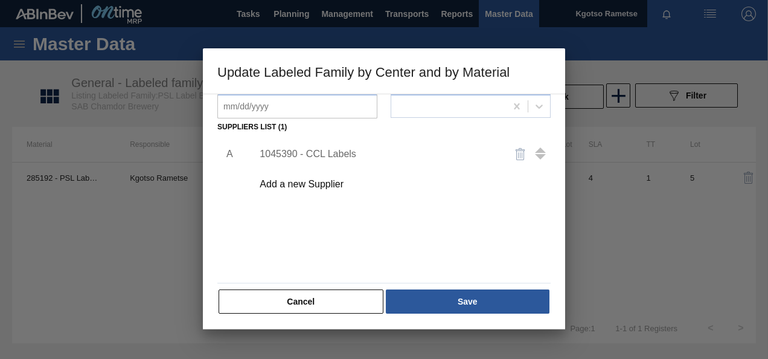
click at [522, 153] on img "button" at bounding box center [520, 154] width 14 height 14
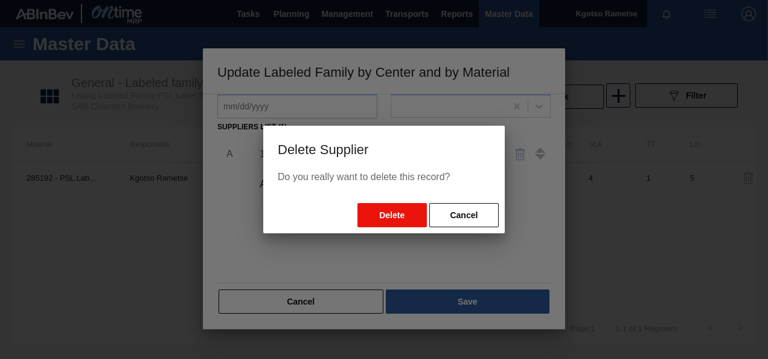
click at [412, 211] on button "Delete" at bounding box center [391, 215] width 69 height 24
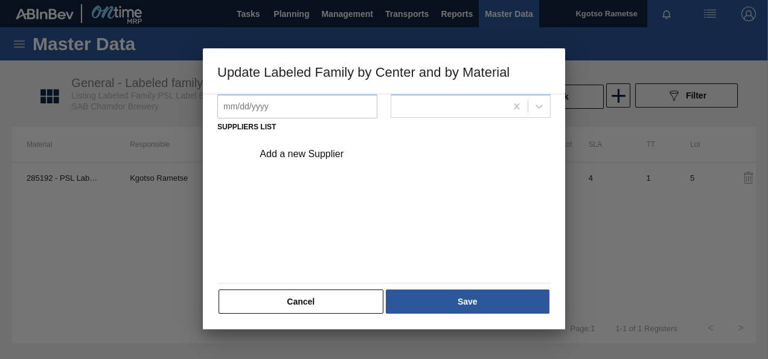
click at [298, 152] on div "Add a new Supplier" at bounding box center [378, 154] width 237 height 11
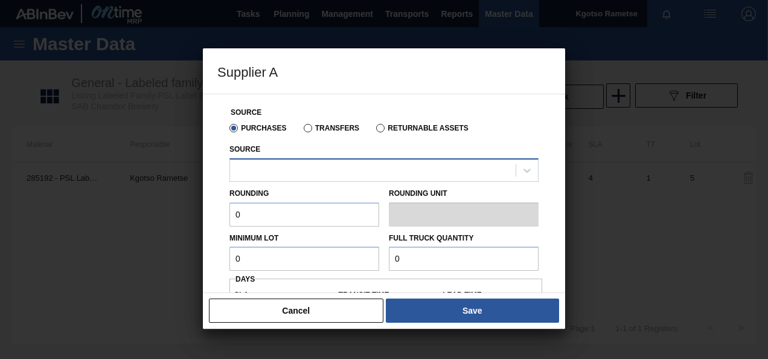
click at [278, 164] on div at bounding box center [373, 170] width 286 height 18
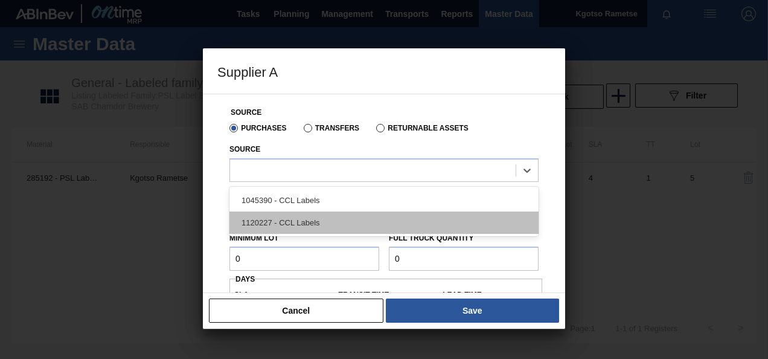
click at [279, 225] on div "1120227 - CCL Labels" at bounding box center [383, 222] width 309 height 22
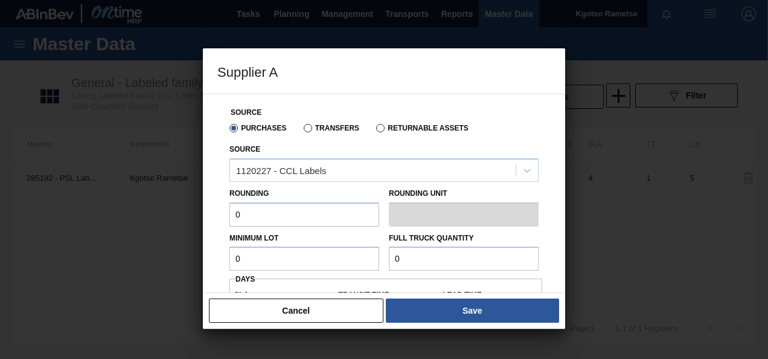
drag, startPoint x: 257, startPoint y: 219, endPoint x: 198, endPoint y: 215, distance: 59.3
click at [198, 215] on div "Supplier A Source Purchases Transfers Returnable Assets Source 1120227 - CCL La…" at bounding box center [384, 179] width 768 height 359
type input "1"
drag, startPoint x: 257, startPoint y: 260, endPoint x: 225, endPoint y: 260, distance: 31.4
click at [225, 260] on div "Minimum Lot 0" at bounding box center [304, 250] width 159 height 42
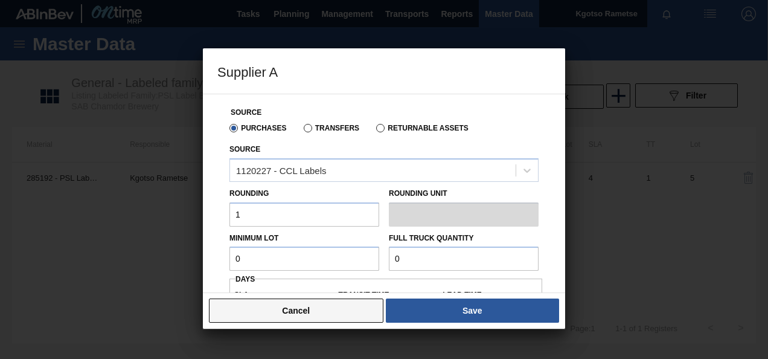
click at [298, 301] on button "Cancel" at bounding box center [296, 310] width 174 height 24
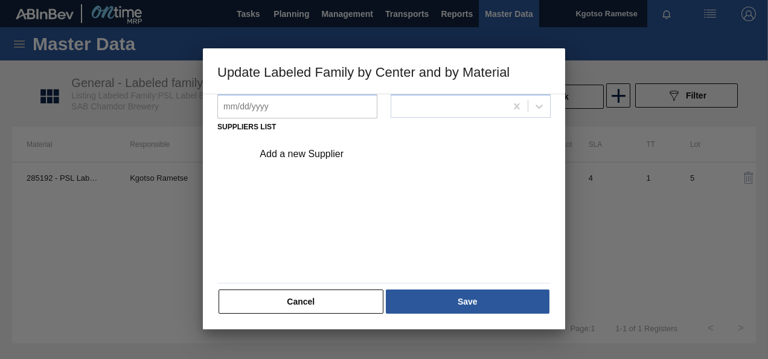
click at [298, 301] on button "Cancel" at bounding box center [301, 301] width 165 height 24
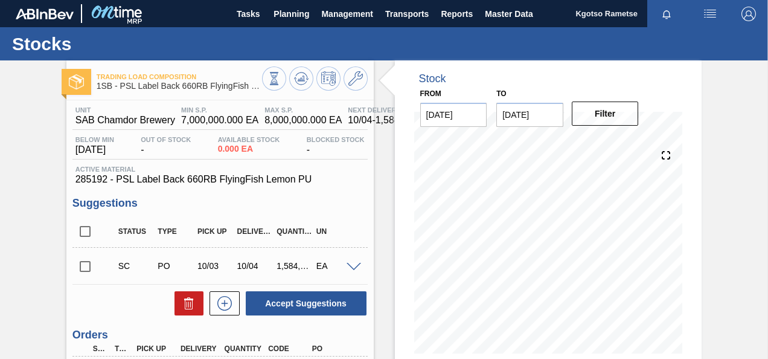
click at [350, 269] on span at bounding box center [354, 267] width 14 height 9
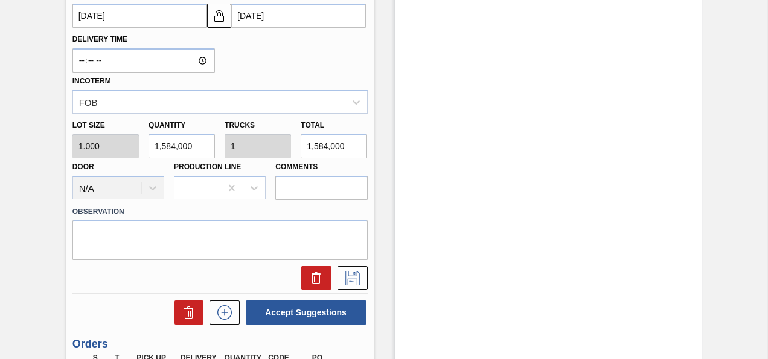
scroll to position [392, 0]
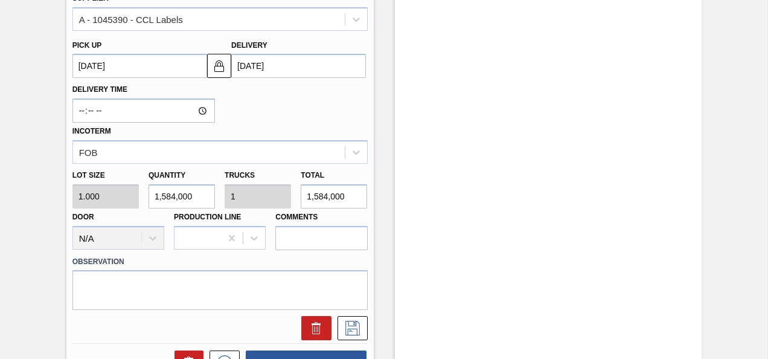
drag, startPoint x: 192, startPoint y: 197, endPoint x: 149, endPoint y: 198, distance: 42.9
click at [149, 198] on input "1,584,000" at bounding box center [182, 196] width 66 height 24
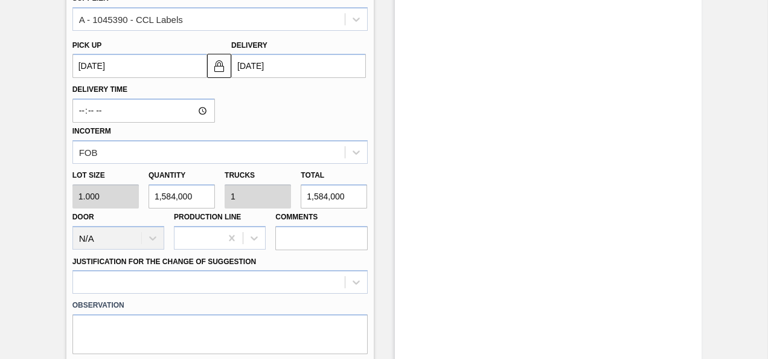
click at [762, 199] on div "Trading Load Composition 1SB - PSL Label Back 660RB FlyingFish Lemon PU Unit SA…" at bounding box center [384, 186] width 768 height 1035
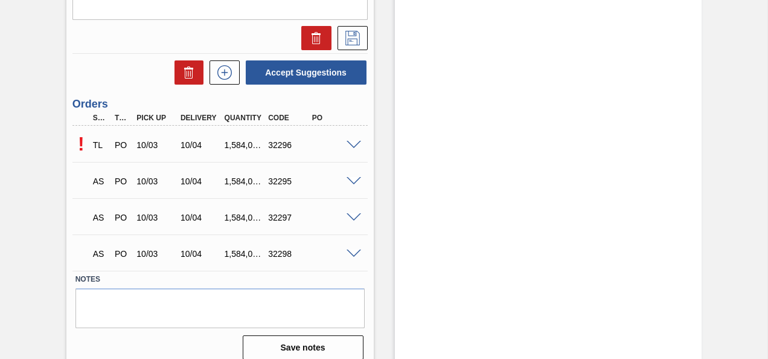
scroll to position [737, 0]
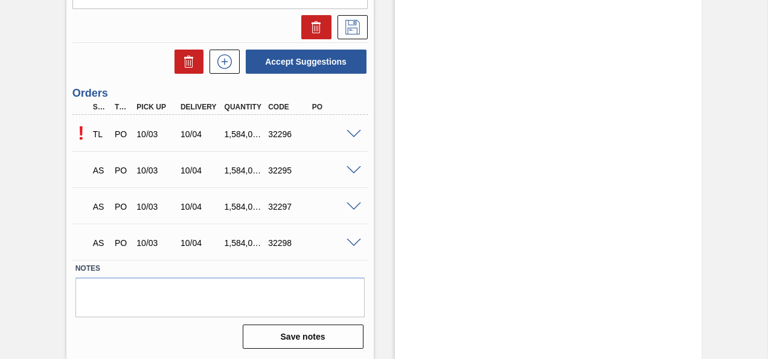
click at [356, 135] on span at bounding box center [354, 134] width 14 height 9
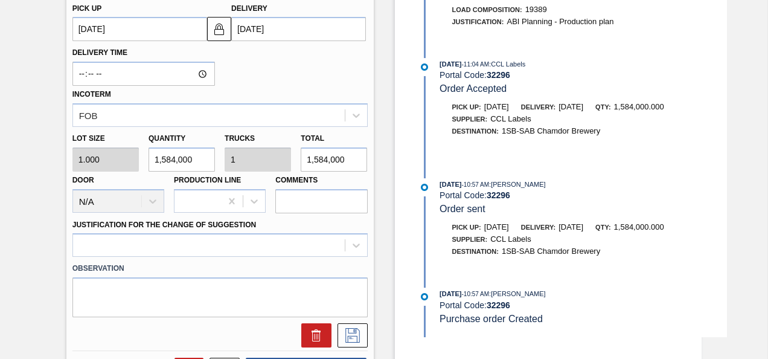
scroll to position [526, 0]
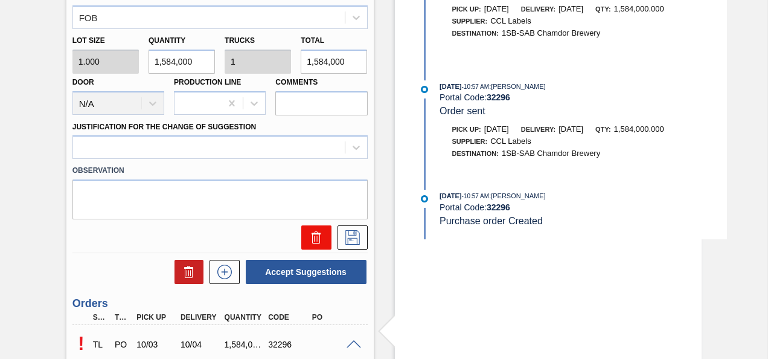
click at [318, 241] on icon at bounding box center [316, 237] width 14 height 14
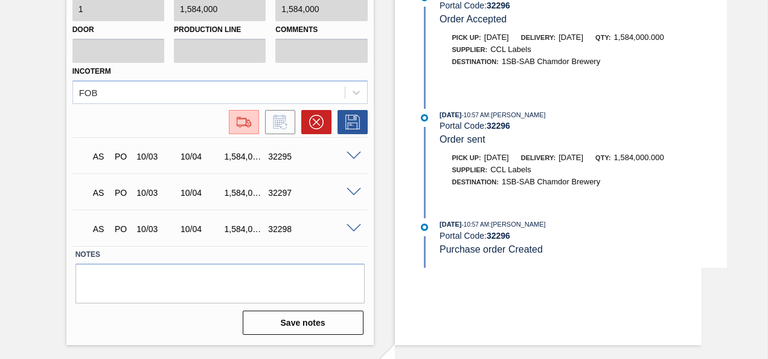
scroll to position [185, 0]
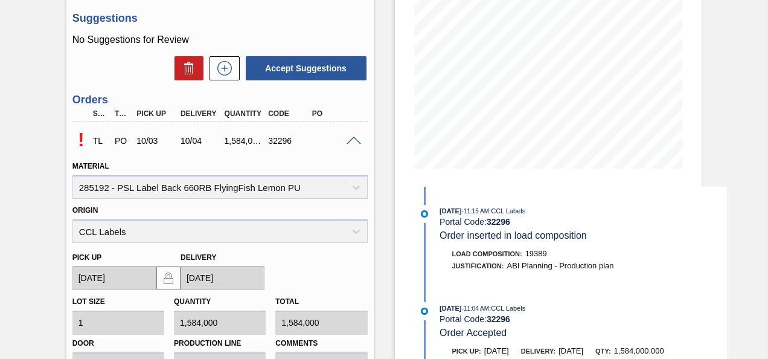
click at [352, 136] on div at bounding box center [356, 139] width 24 height 9
click at [351, 139] on span at bounding box center [354, 140] width 14 height 9
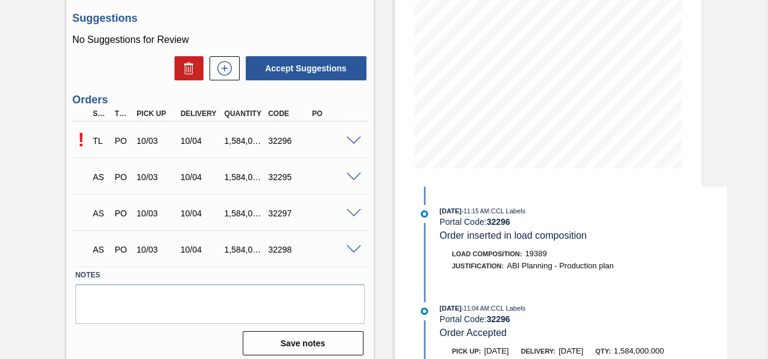
click at [351, 139] on span at bounding box center [354, 140] width 14 height 9
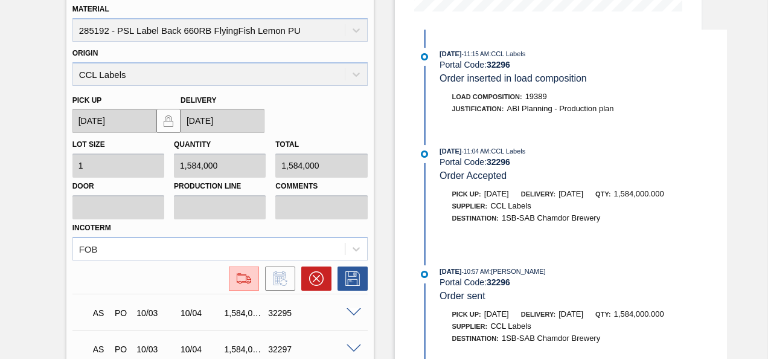
scroll to position [344, 0]
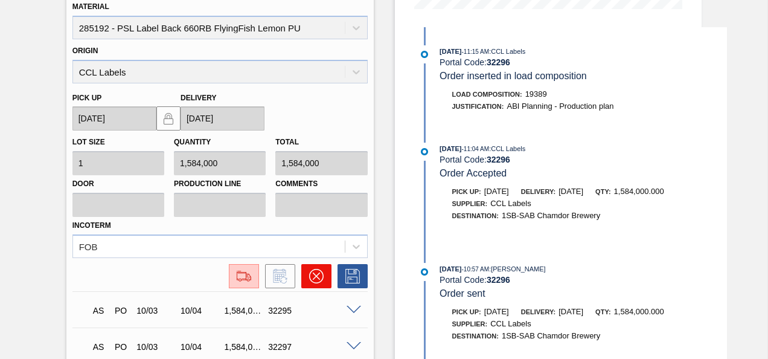
click at [327, 275] on button at bounding box center [316, 276] width 30 height 24
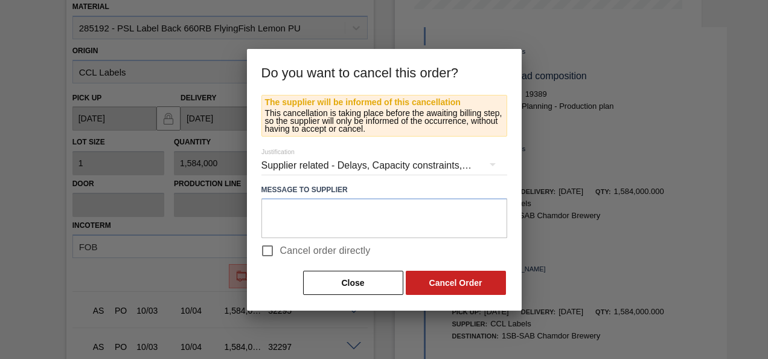
click at [269, 249] on input "Cancel order directly" at bounding box center [267, 250] width 25 height 25
checkbox input "true"
click at [444, 272] on button "Cancel Order" at bounding box center [456, 282] width 100 height 24
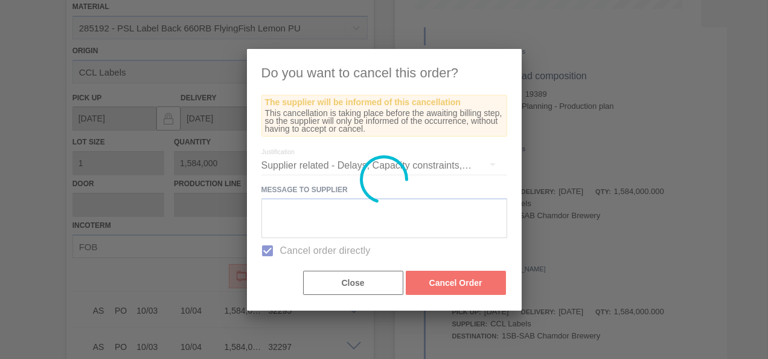
scroll to position [16, 0]
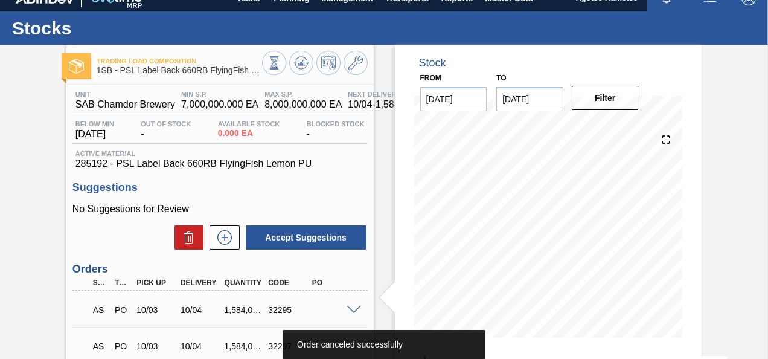
click at [351, 308] on span at bounding box center [354, 309] width 14 height 9
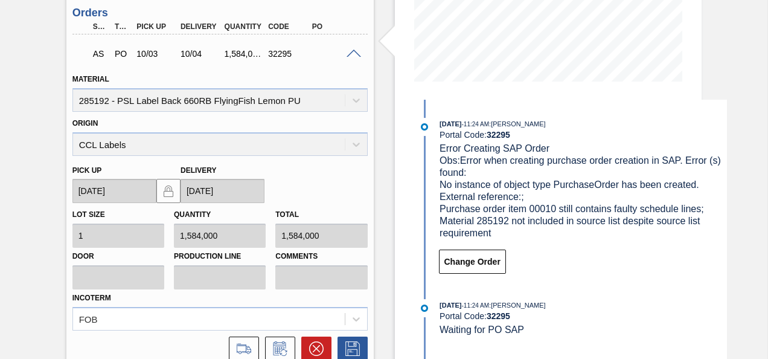
scroll to position [275, 0]
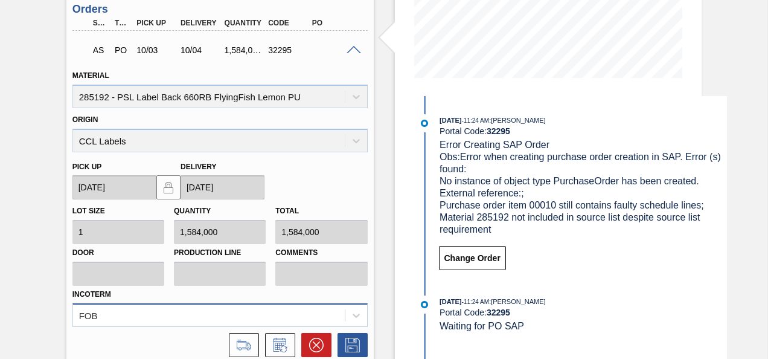
click at [334, 326] on div "FOB" at bounding box center [219, 315] width 295 height 24
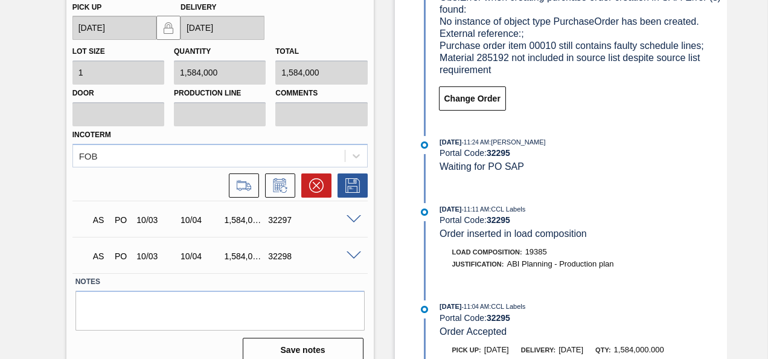
click at [33, 184] on div "Trading Load Composition 1SB - PSL Label Back 660RB FlyingFish Lemon PU Unit SA…" at bounding box center [384, 0] width 768 height 748
click at [314, 187] on icon at bounding box center [315, 185] width 7 height 7
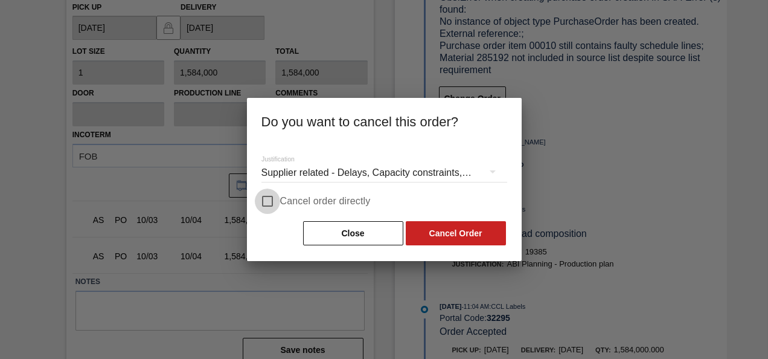
click at [269, 198] on input "Cancel order directly" at bounding box center [267, 200] width 25 height 25
checkbox input "true"
click at [447, 236] on button "Cancel Order" at bounding box center [456, 233] width 100 height 24
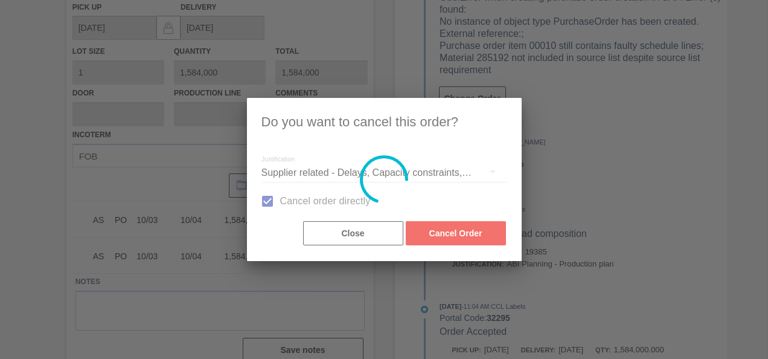
scroll to position [106, 0]
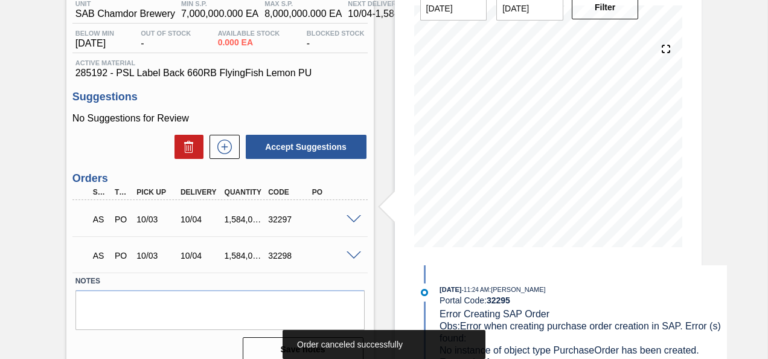
click at [351, 214] on div "AS PO 10/03 10/04 1,584,000.000 32297" at bounding box center [219, 218] width 295 height 30
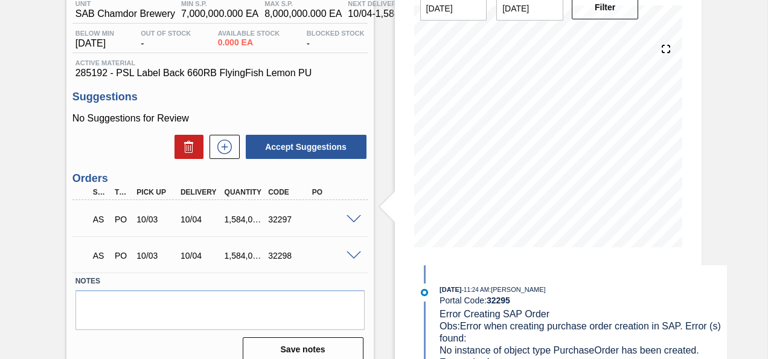
click at [351, 218] on span at bounding box center [354, 219] width 14 height 9
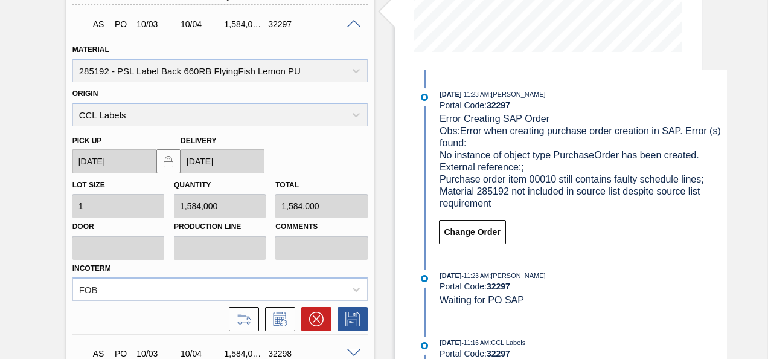
scroll to position [337, 0]
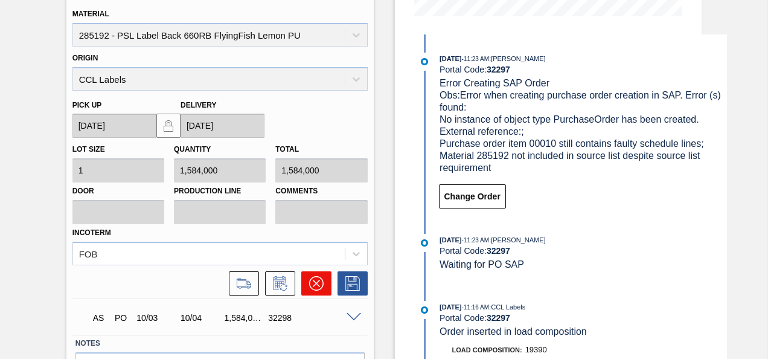
click at [316, 289] on icon at bounding box center [316, 283] width 14 height 14
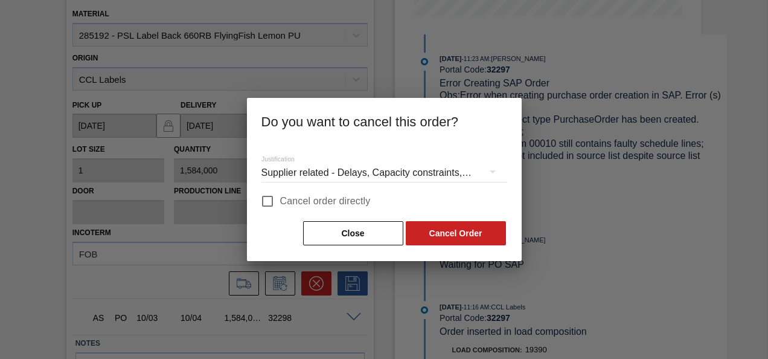
click at [258, 194] on input "Cancel order directly" at bounding box center [267, 200] width 25 height 25
checkbox input "true"
click at [476, 239] on button "Cancel Order" at bounding box center [456, 233] width 100 height 24
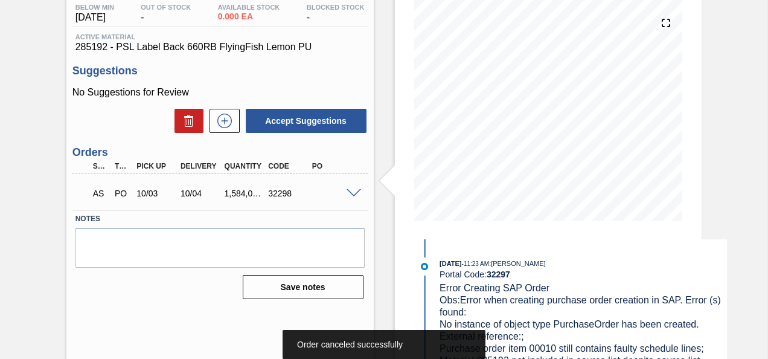
scroll to position [161, 0]
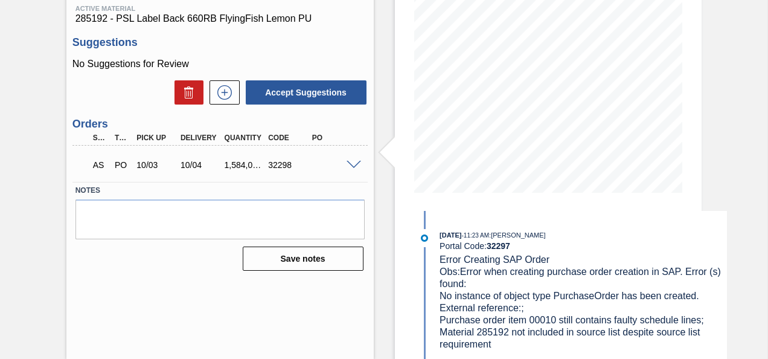
click at [350, 170] on div "AS PO 10/03 10/04 1,584,000.000 32298" at bounding box center [219, 164] width 295 height 30
click at [350, 165] on span at bounding box center [354, 165] width 14 height 9
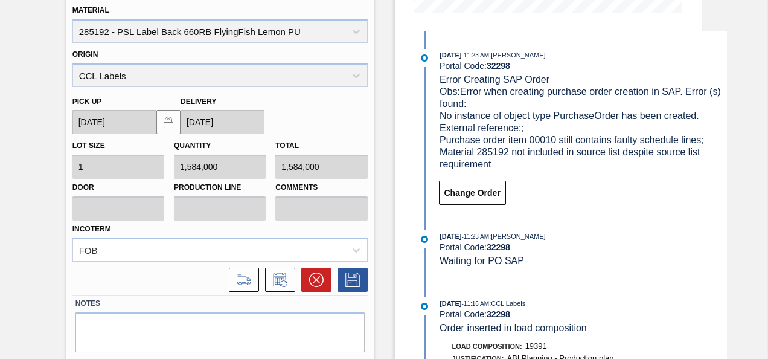
scroll to position [377, 0]
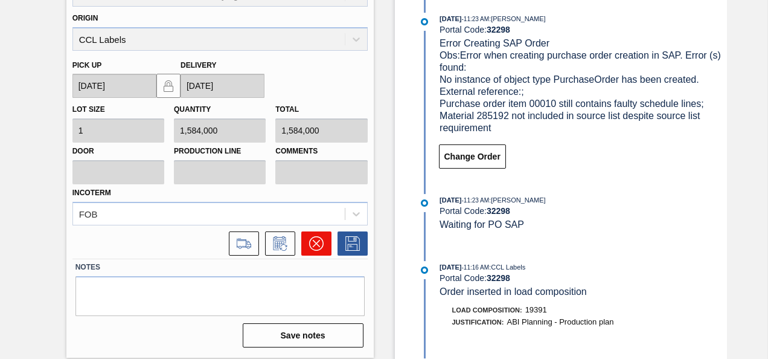
click at [315, 243] on icon at bounding box center [315, 243] width 7 height 7
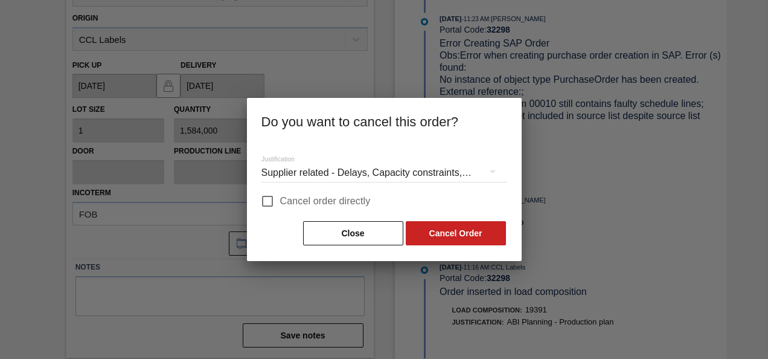
click at [264, 196] on input "Cancel order directly" at bounding box center [267, 200] width 25 height 25
checkbox input "true"
click at [469, 246] on div "Close Cancel Order" at bounding box center [384, 233] width 246 height 27
click at [440, 221] on button "Cancel Order" at bounding box center [456, 233] width 100 height 24
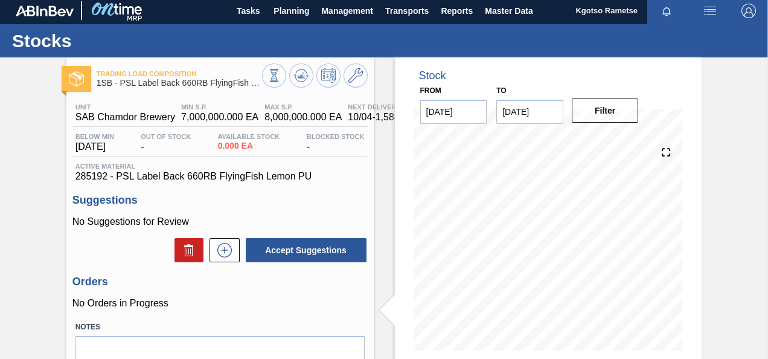
scroll to position [0, 0]
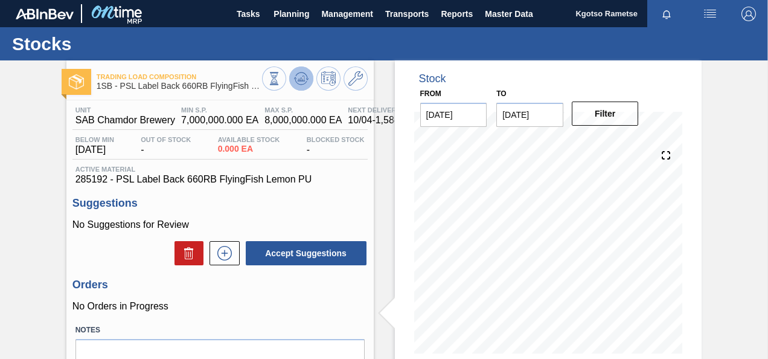
click at [302, 78] on icon at bounding box center [302, 78] width 1 height 5
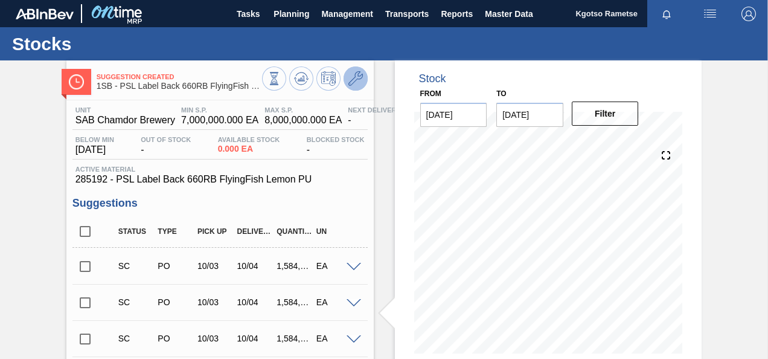
click at [354, 71] on icon at bounding box center [355, 78] width 14 height 14
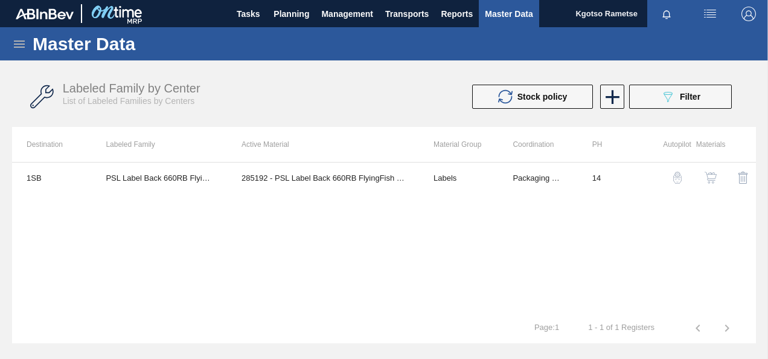
click at [768, 0] on html "Tasks Planning Management Transports Reports Master Data Kgotso Rametse Mark al…" at bounding box center [384, 0] width 768 height 0
click at [711, 176] on img "button" at bounding box center [711, 177] width 12 height 12
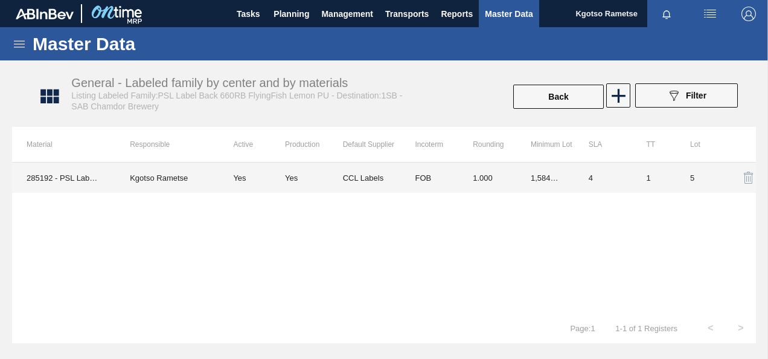
click at [440, 167] on td "FOB" at bounding box center [429, 177] width 58 height 30
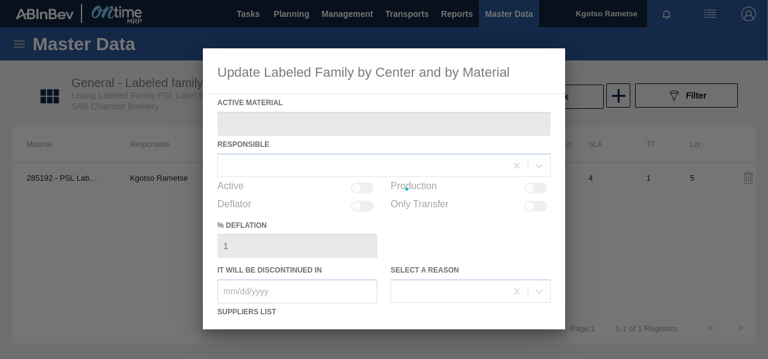
type Material "285192 - PSL Label Back 660RB FlyingFish Lemon PU"
checkbox input "true"
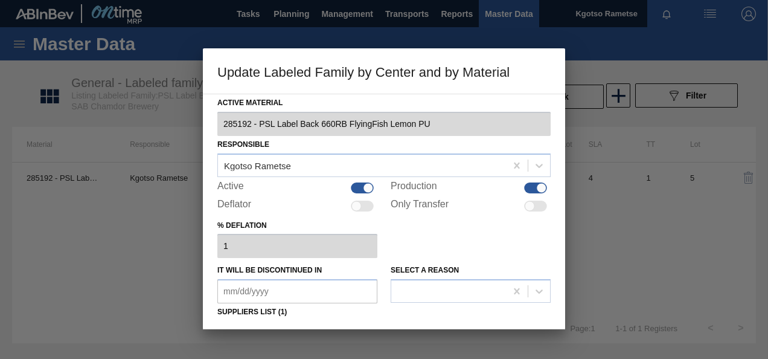
click at [539, 240] on div "% deflation 1" at bounding box center [383, 238] width 333 height 42
click at [562, 234] on div "Active Material 285192 - PSL Label Back 660RB FlyingFish Lemon PU Responsible K…" at bounding box center [384, 211] width 362 height 235
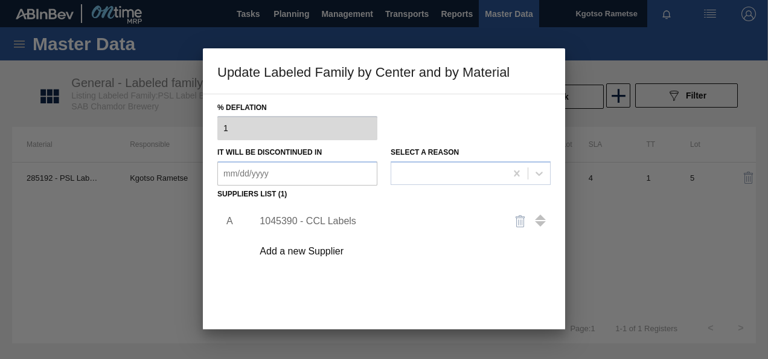
scroll to position [185, 0]
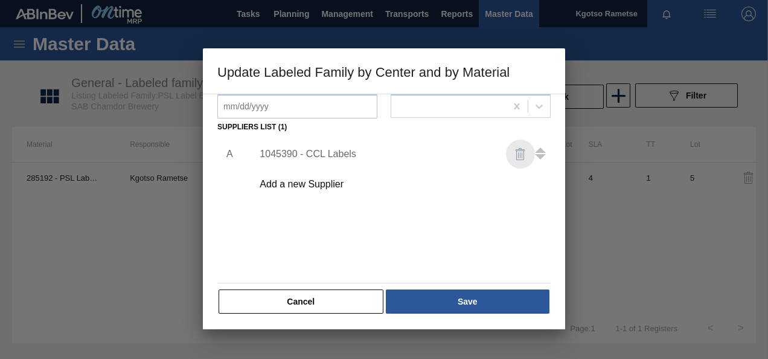
click at [516, 153] on img "button" at bounding box center [520, 154] width 14 height 14
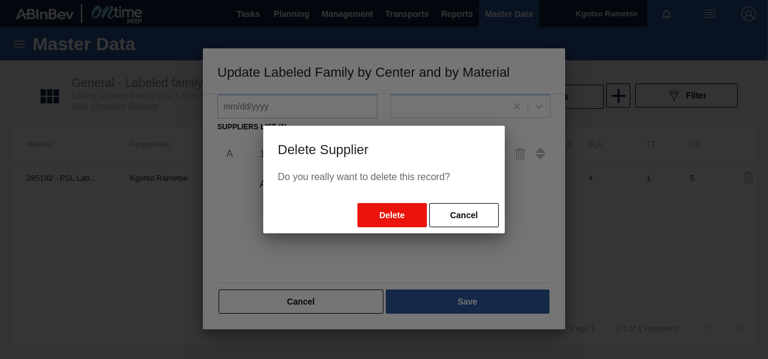
click at [388, 205] on button "Delete" at bounding box center [391, 215] width 69 height 24
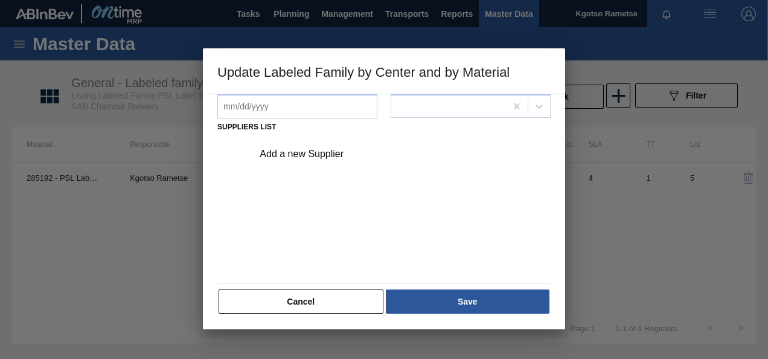
click at [318, 161] on div "Add a new Supplier" at bounding box center [398, 154] width 305 height 30
click at [312, 157] on div "Add a new Supplier" at bounding box center [378, 154] width 237 height 11
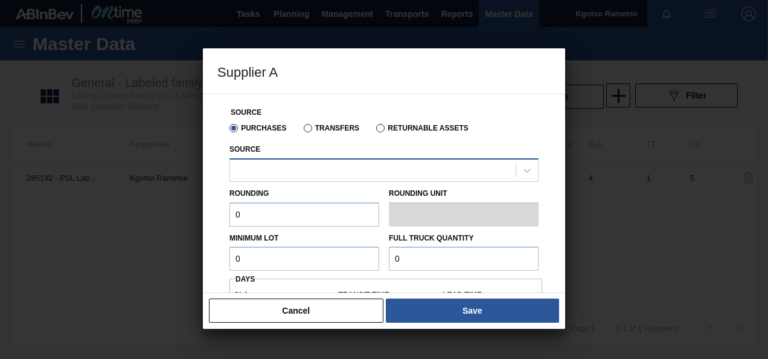
click at [281, 170] on div at bounding box center [373, 170] width 286 height 18
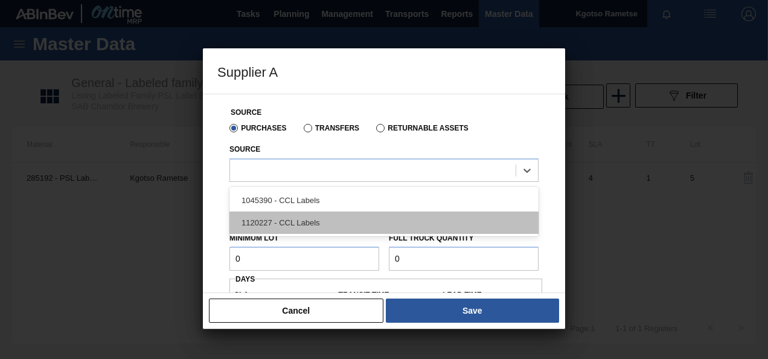
click at [278, 220] on div "1120227 - CCL Labels" at bounding box center [383, 222] width 309 height 22
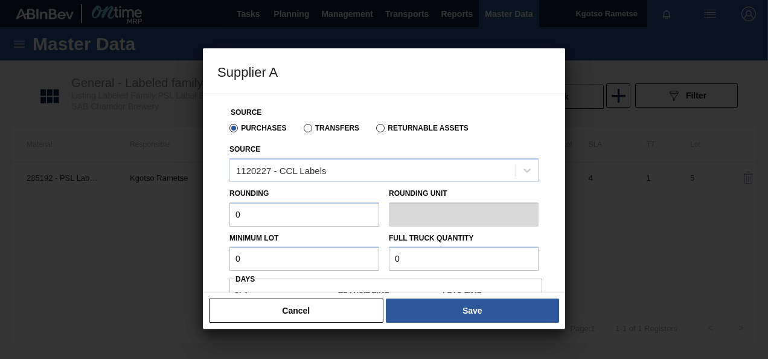
drag, startPoint x: 277, startPoint y: 220, endPoint x: 213, endPoint y: 214, distance: 64.3
click at [213, 214] on div "Source Purchases Transfers Returnable Assets Source 1120227 - CCL Labels Roundi…" at bounding box center [384, 193] width 362 height 199
type input "1"
drag, startPoint x: 264, startPoint y: 268, endPoint x: 221, endPoint y: 255, distance: 45.5
click at [221, 255] on div "Source Purchases Transfers Returnable Assets Source 1120227 - CCL Labels Roundi…" at bounding box center [383, 312] width 333 height 437
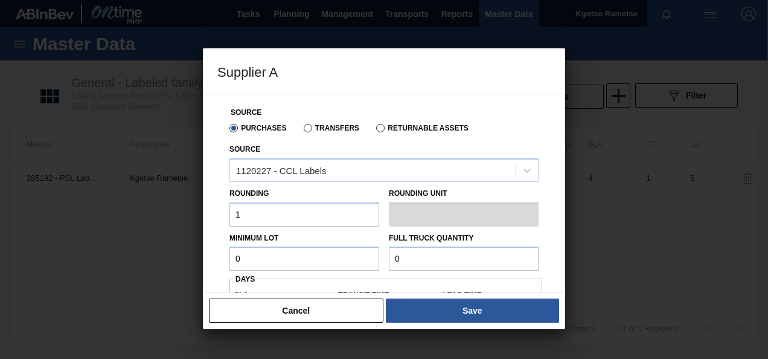
paste input "1,584,00"
type input "1,584,000"
drag, startPoint x: 441, startPoint y: 250, endPoint x: 274, endPoint y: 252, distance: 167.3
click at [274, 252] on div "Minimum Lot 1,584,000 Full Truck Quantity 0" at bounding box center [384, 248] width 319 height 45
paste input "1,584,00"
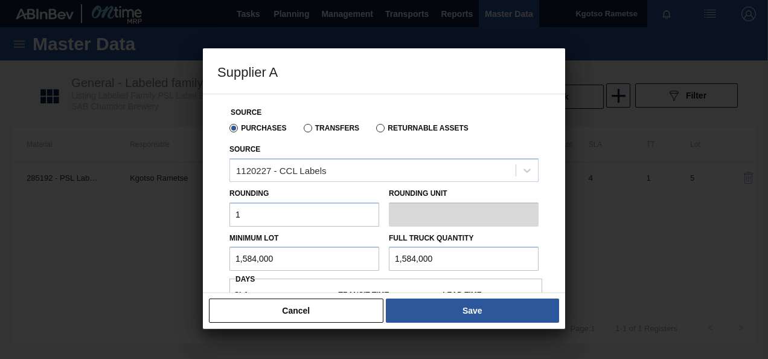
type input "1,584,000"
click at [210, 255] on div "Source Purchases Transfers Returnable Assets Source 1120227 - CCL Labels Roundi…" at bounding box center [384, 193] width 362 height 199
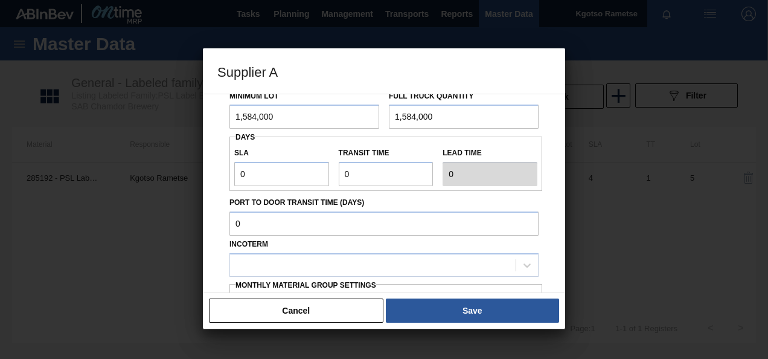
scroll to position [169, 0]
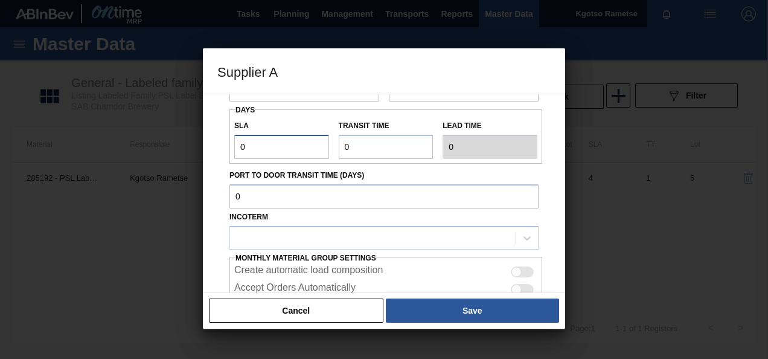
drag, startPoint x: 270, startPoint y: 139, endPoint x: 168, endPoint y: 142, distance: 102.7
click at [168, 142] on div "Supplier A Source Purchases Transfers Returnable Assets Source 1120227 - CCL La…" at bounding box center [384, 179] width 768 height 359
type input "1"
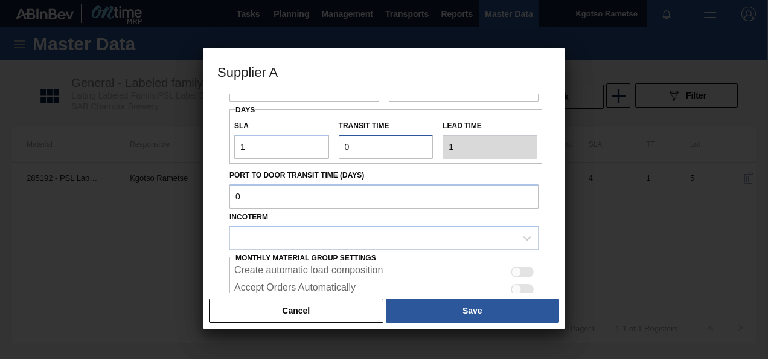
drag, startPoint x: 349, startPoint y: 149, endPoint x: 290, endPoint y: 147, distance: 59.2
click at [290, 147] on div "SLA 1 Transit time Lead time 1" at bounding box center [385, 136] width 313 height 45
type input "1"
type input "2"
type input "1"
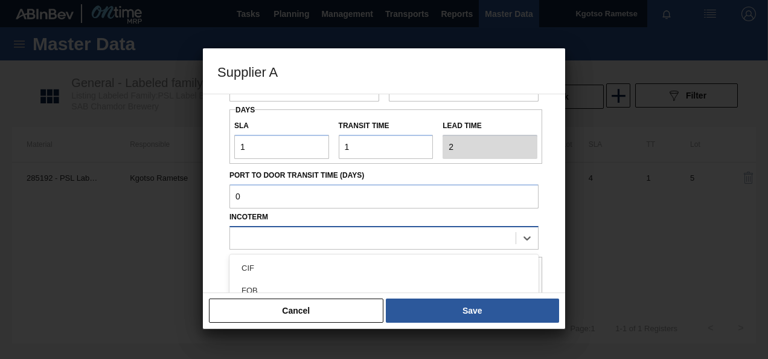
click at [357, 235] on div at bounding box center [373, 238] width 286 height 18
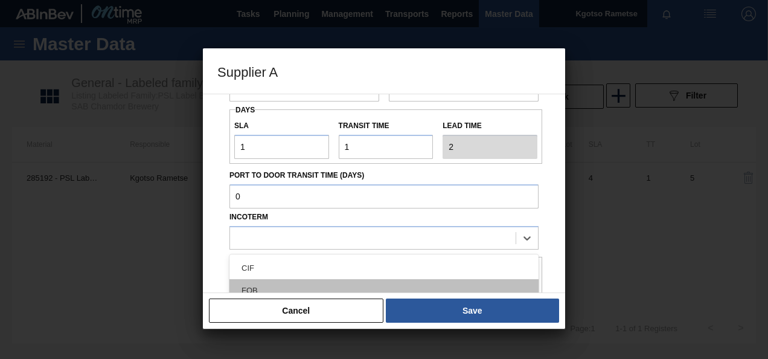
click at [318, 284] on div "FOB" at bounding box center [383, 290] width 309 height 22
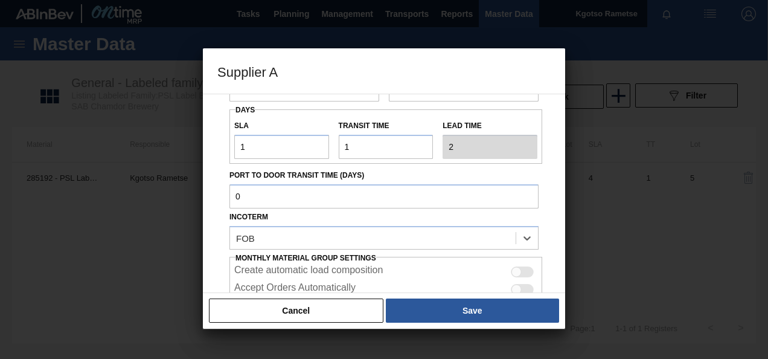
click at [204, 251] on div "Source Purchases Transfers Returnable Assets Source 1120227 - CCL Labels Roundi…" at bounding box center [384, 193] width 362 height 199
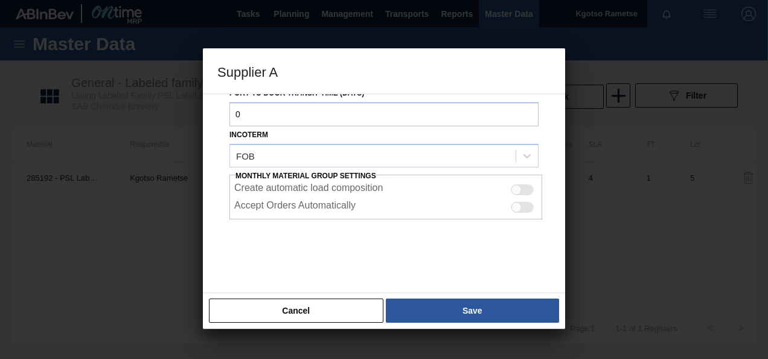
scroll to position [252, 0]
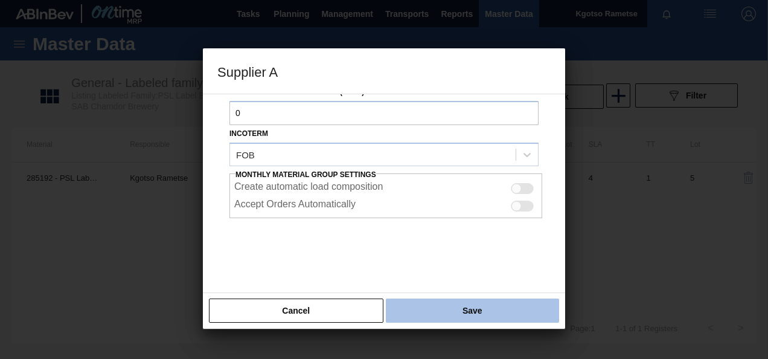
click at [440, 308] on button "Save" at bounding box center [472, 310] width 173 height 24
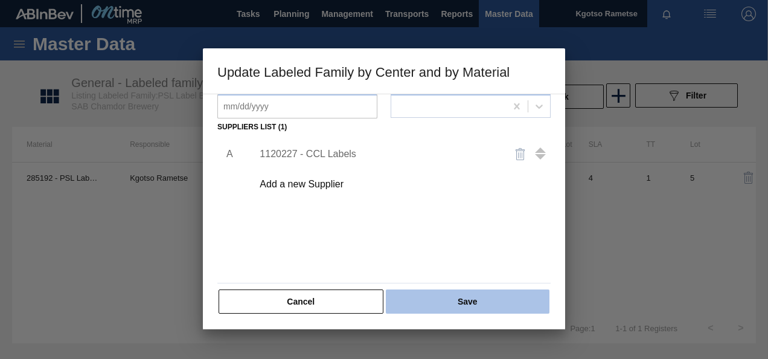
click at [450, 299] on button "Save" at bounding box center [468, 301] width 164 height 24
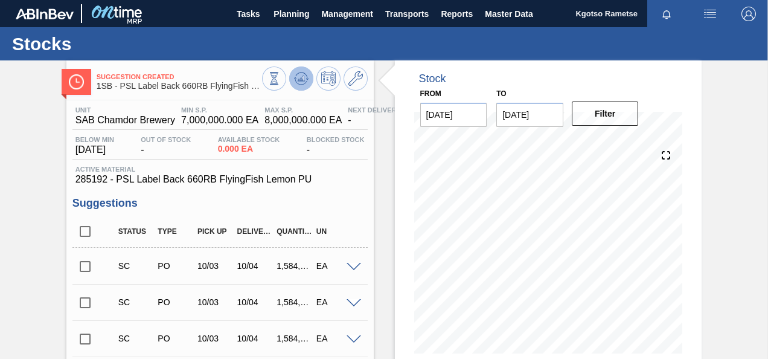
click at [302, 82] on icon at bounding box center [301, 78] width 14 height 14
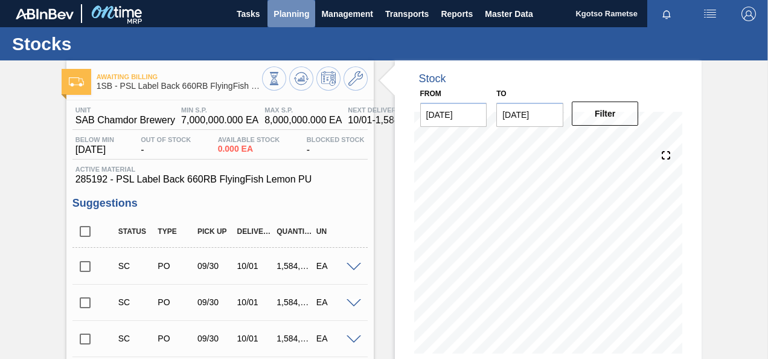
click at [282, 9] on span "Planning" at bounding box center [291, 14] width 36 height 14
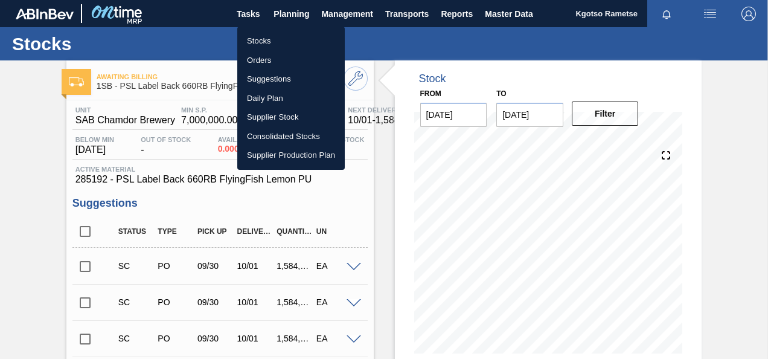
click at [277, 37] on li "Stocks" at bounding box center [290, 40] width 107 height 19
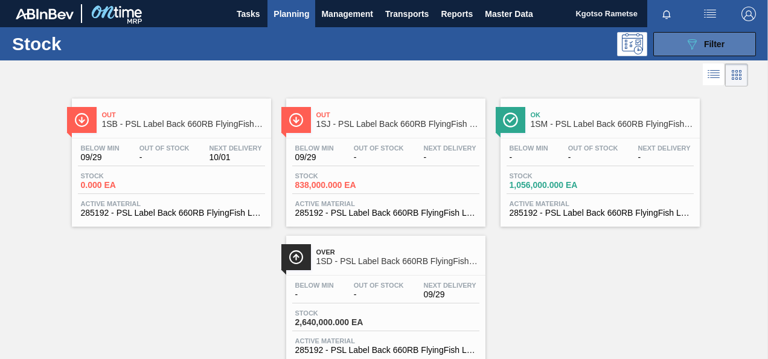
click at [721, 51] on button "089F7B8B-B2A5-4AFE-B5C0-19BA573D28AC Filter" at bounding box center [704, 44] width 103 height 24
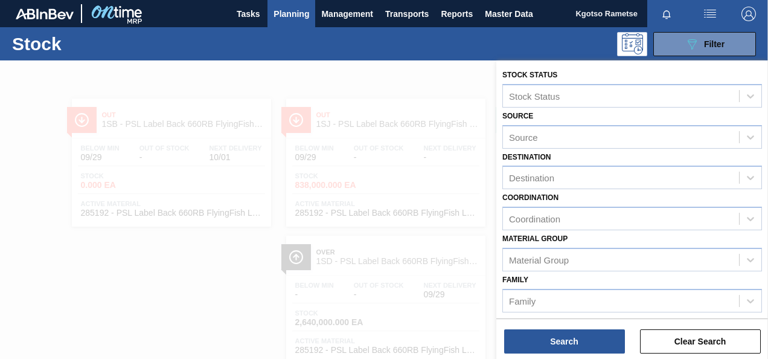
click at [613, 275] on div "Family Family" at bounding box center [632, 291] width 260 height 41
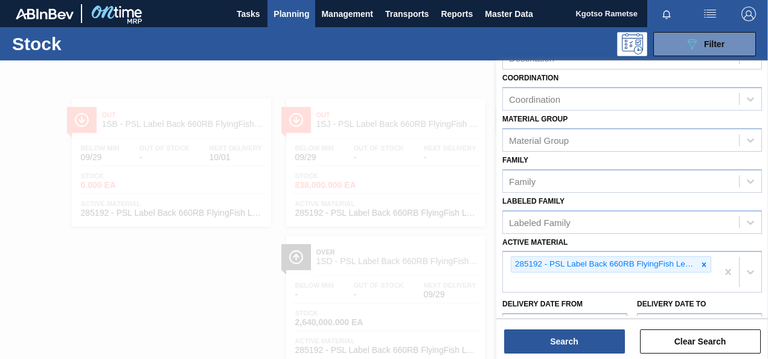
scroll to position [121, 0]
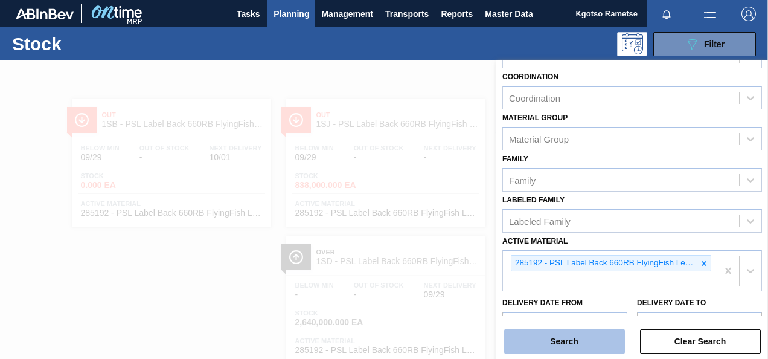
click at [569, 340] on button "Search" at bounding box center [564, 341] width 121 height 24
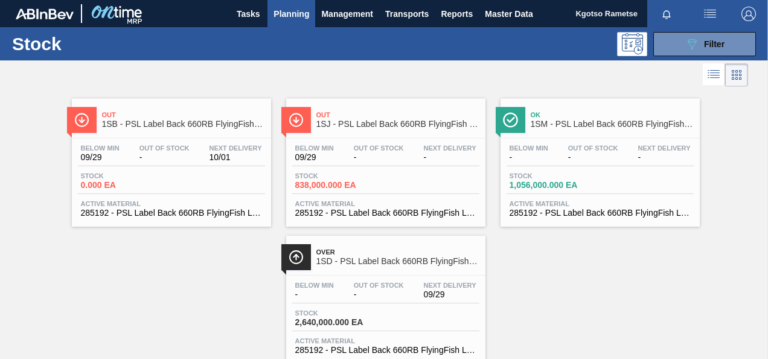
click at [164, 123] on span "1SB - PSL Label Back 660RB FlyingFish Lemon PU" at bounding box center [183, 124] width 163 height 9
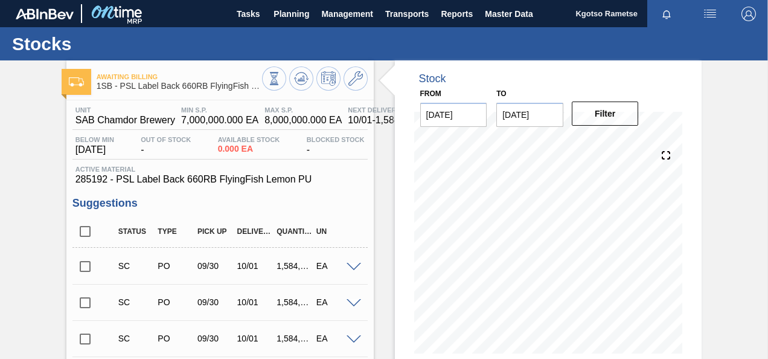
scroll to position [279, 0]
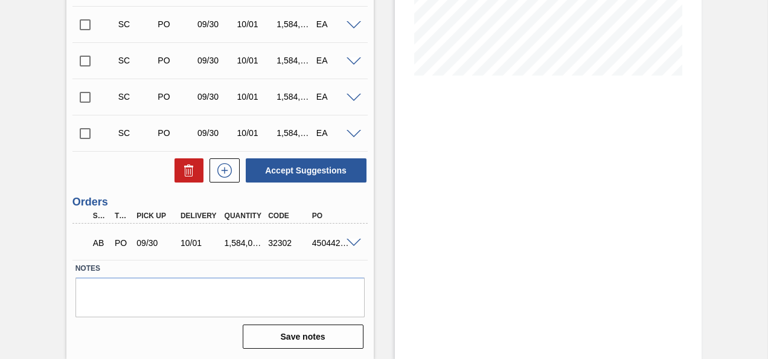
click at [351, 241] on span at bounding box center [354, 242] width 14 height 9
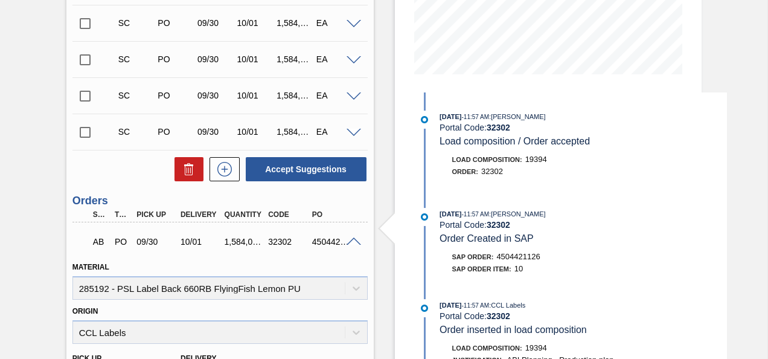
click at [351, 241] on span at bounding box center [354, 241] width 14 height 9
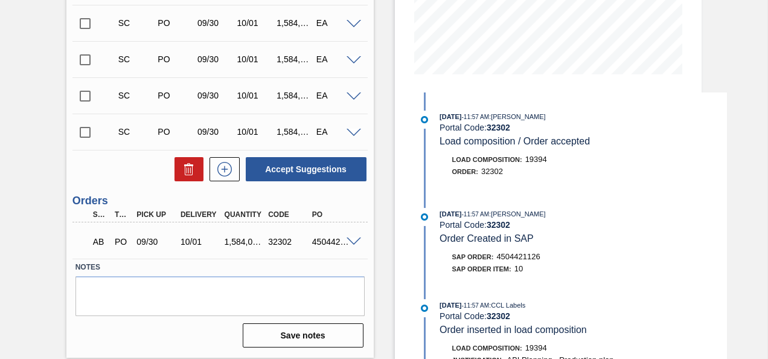
scroll to position [0, 0]
